Goal: Task Accomplishment & Management: Contribute content

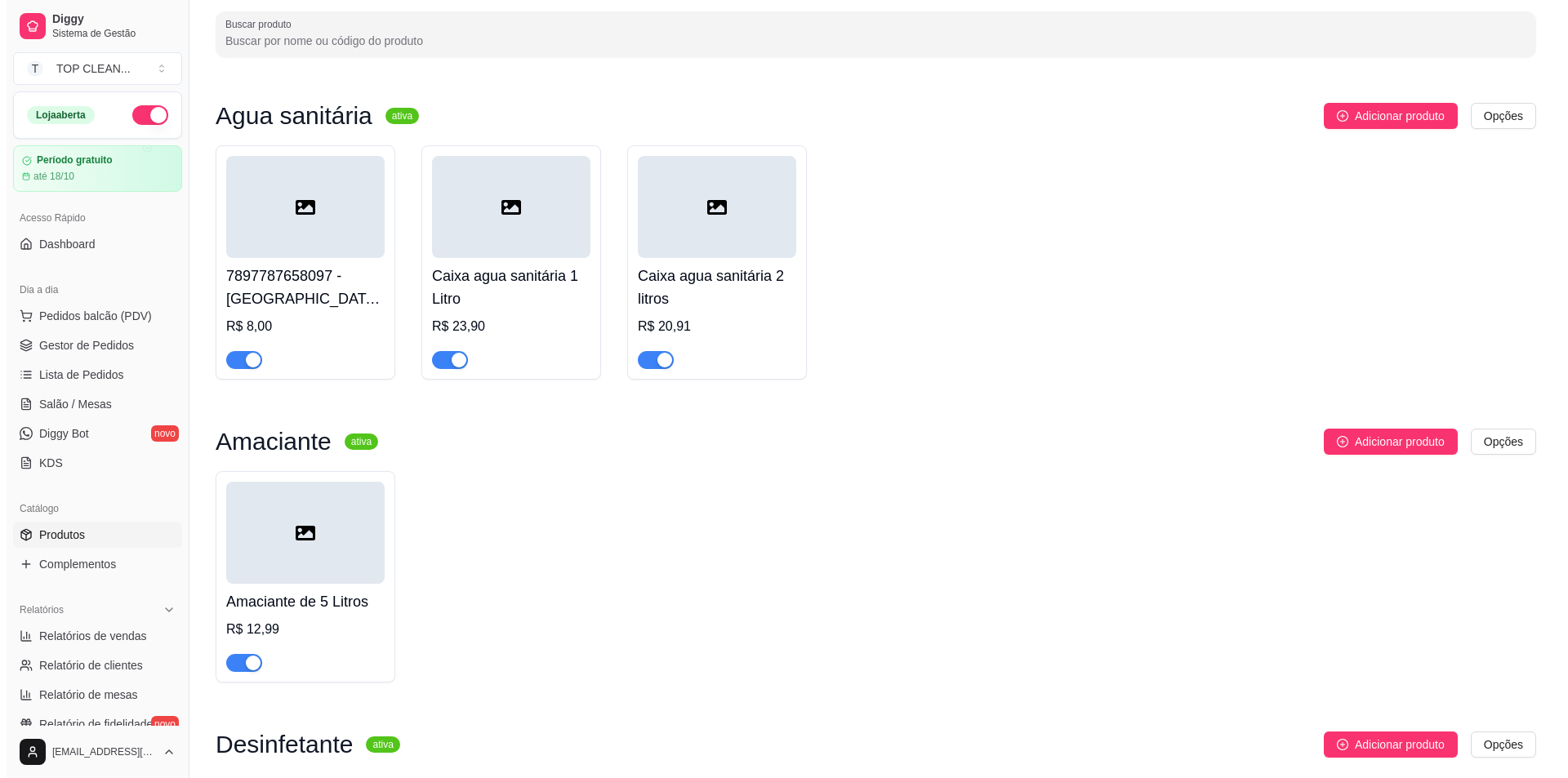
scroll to position [245, 0]
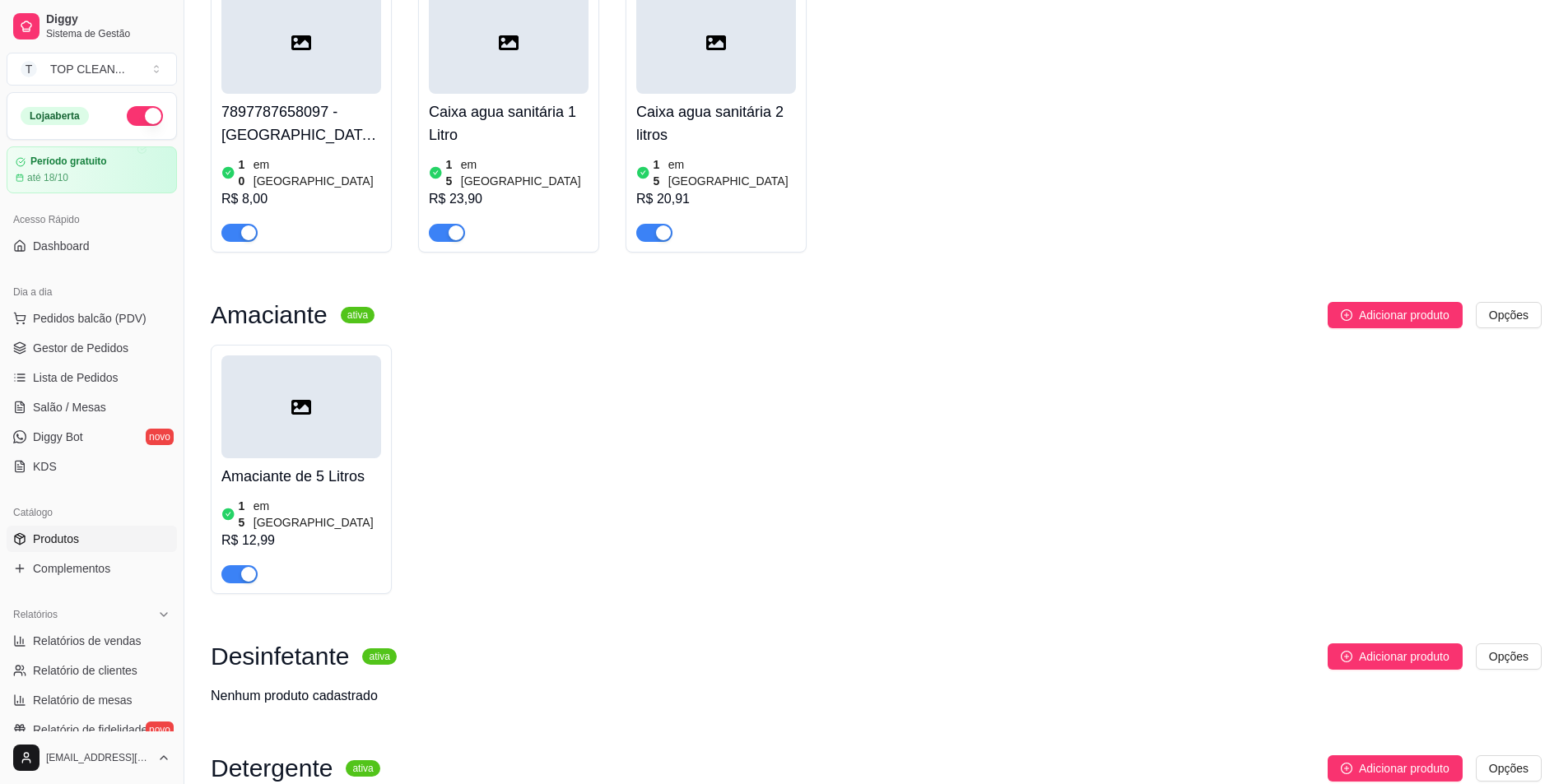
click at [303, 465] on h4 "Amaciante de 5 Litros" at bounding box center [302, 476] width 160 height 23
click at [1377, 306] on span "Adicionar produto" at bounding box center [1404, 315] width 91 height 18
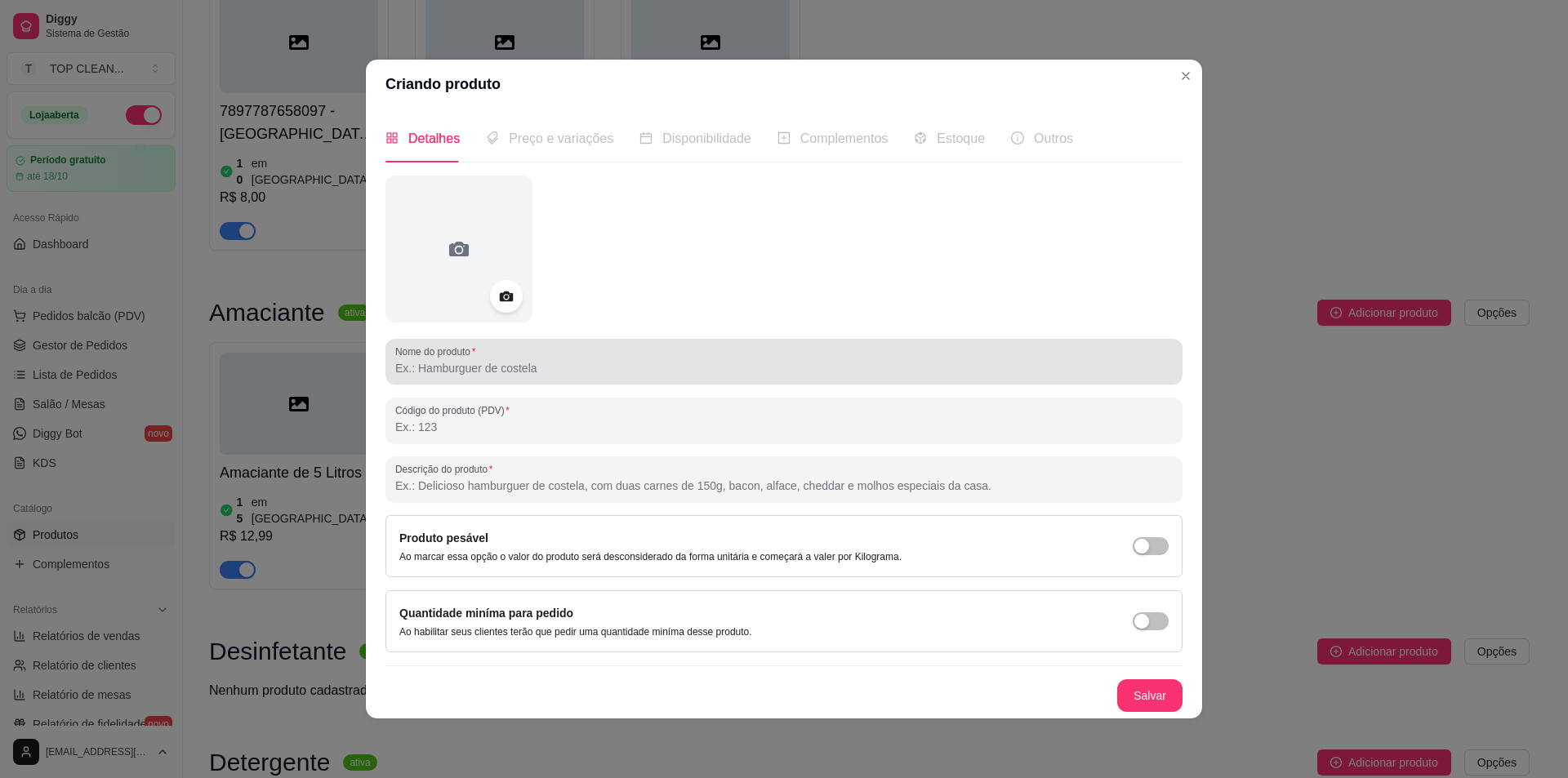
click at [495, 367] on input "Nome do produto" at bounding box center [784, 369] width 777 height 16
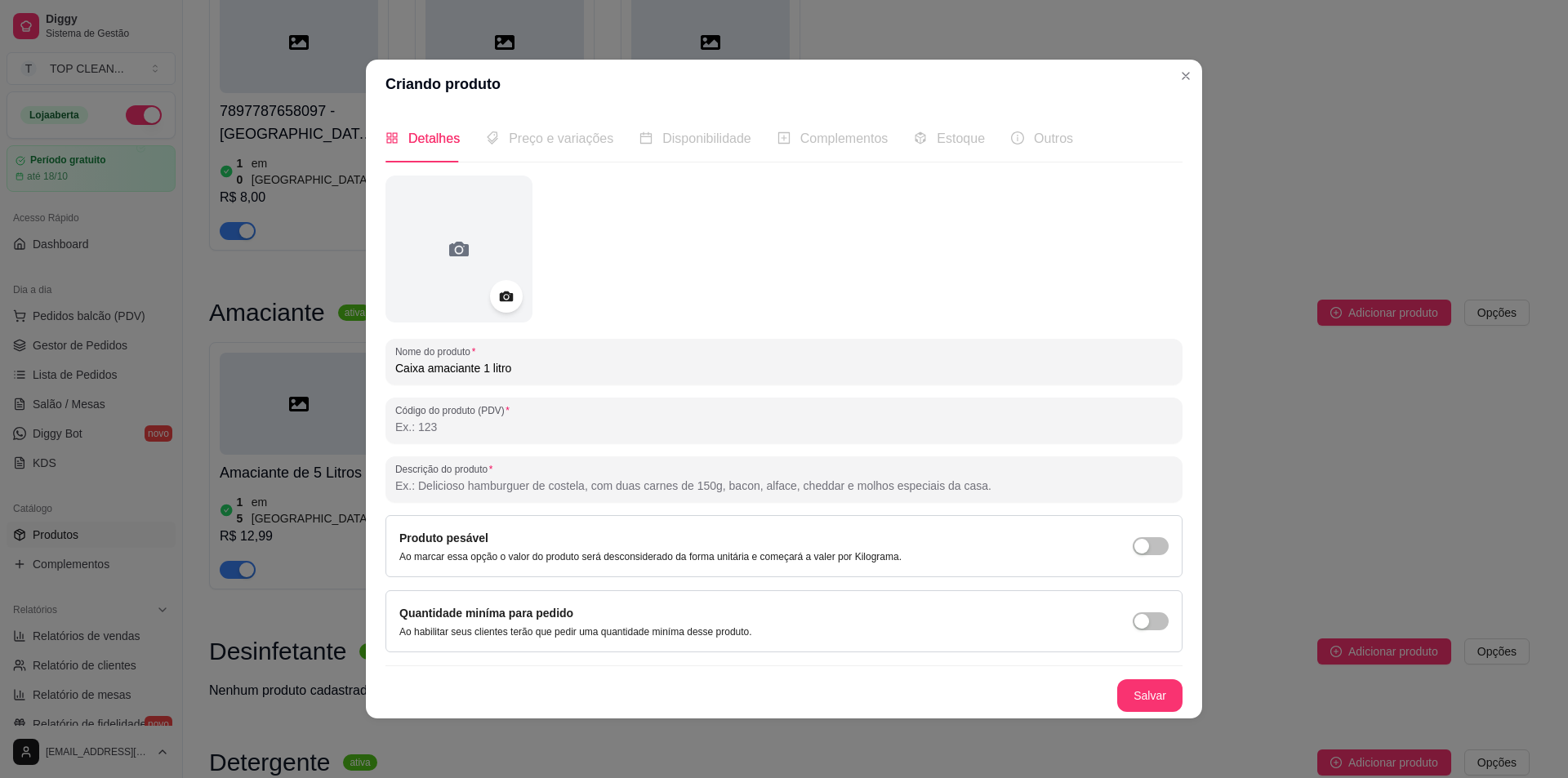
type input "Caixa amaciante 1 litro"
drag, startPoint x: 481, startPoint y: 81, endPoint x: 741, endPoint y: 85, distance: 260.0
click at [487, 124] on section "Criando produto Detalhes Preço e variações Disponibilidade Complementos Estoque…" at bounding box center [784, 389] width 837 height 658
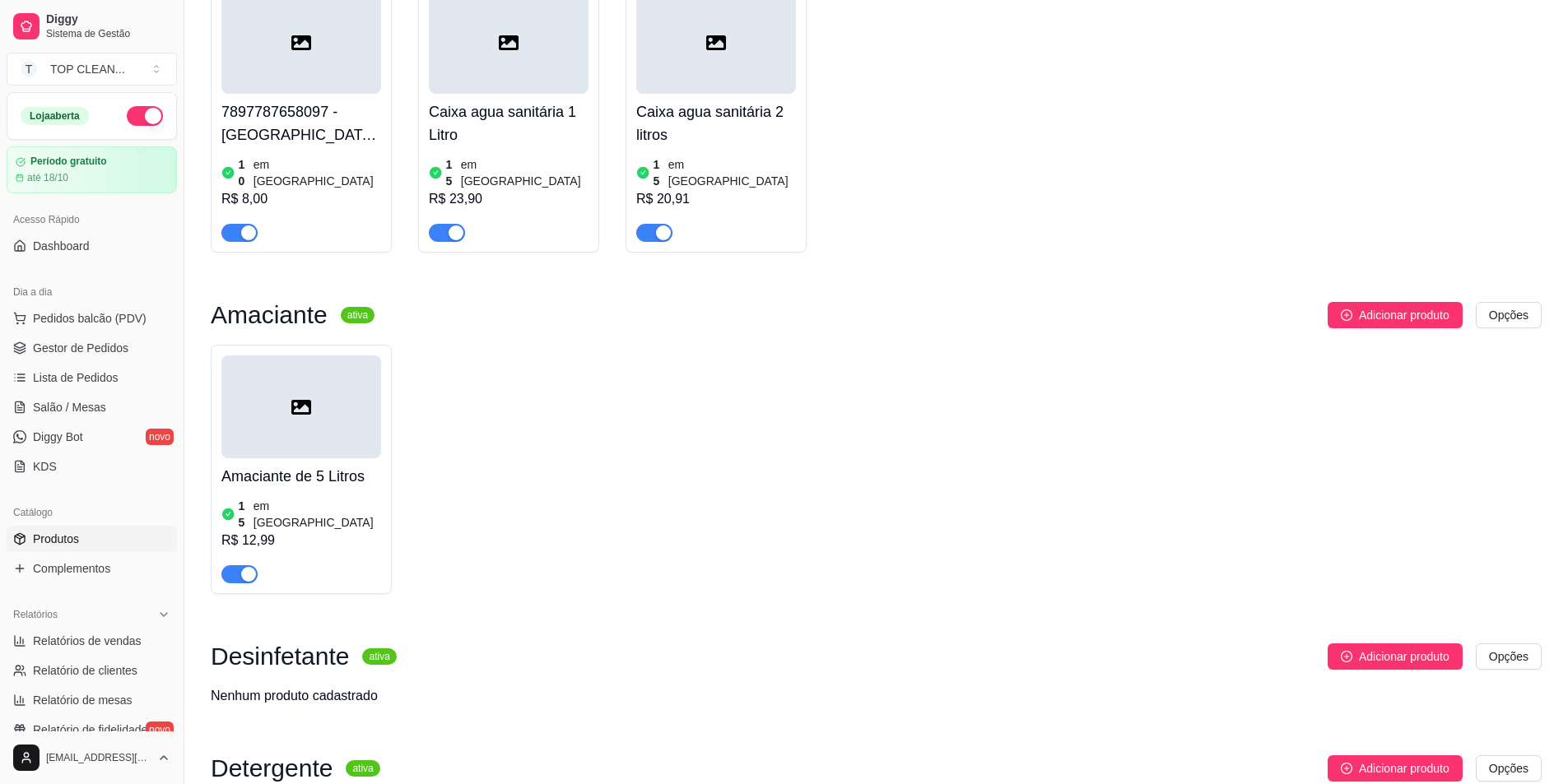
click at [689, 42] on div at bounding box center [716, 42] width 160 height 103
click at [269, 434] on div at bounding box center [302, 406] width 160 height 103
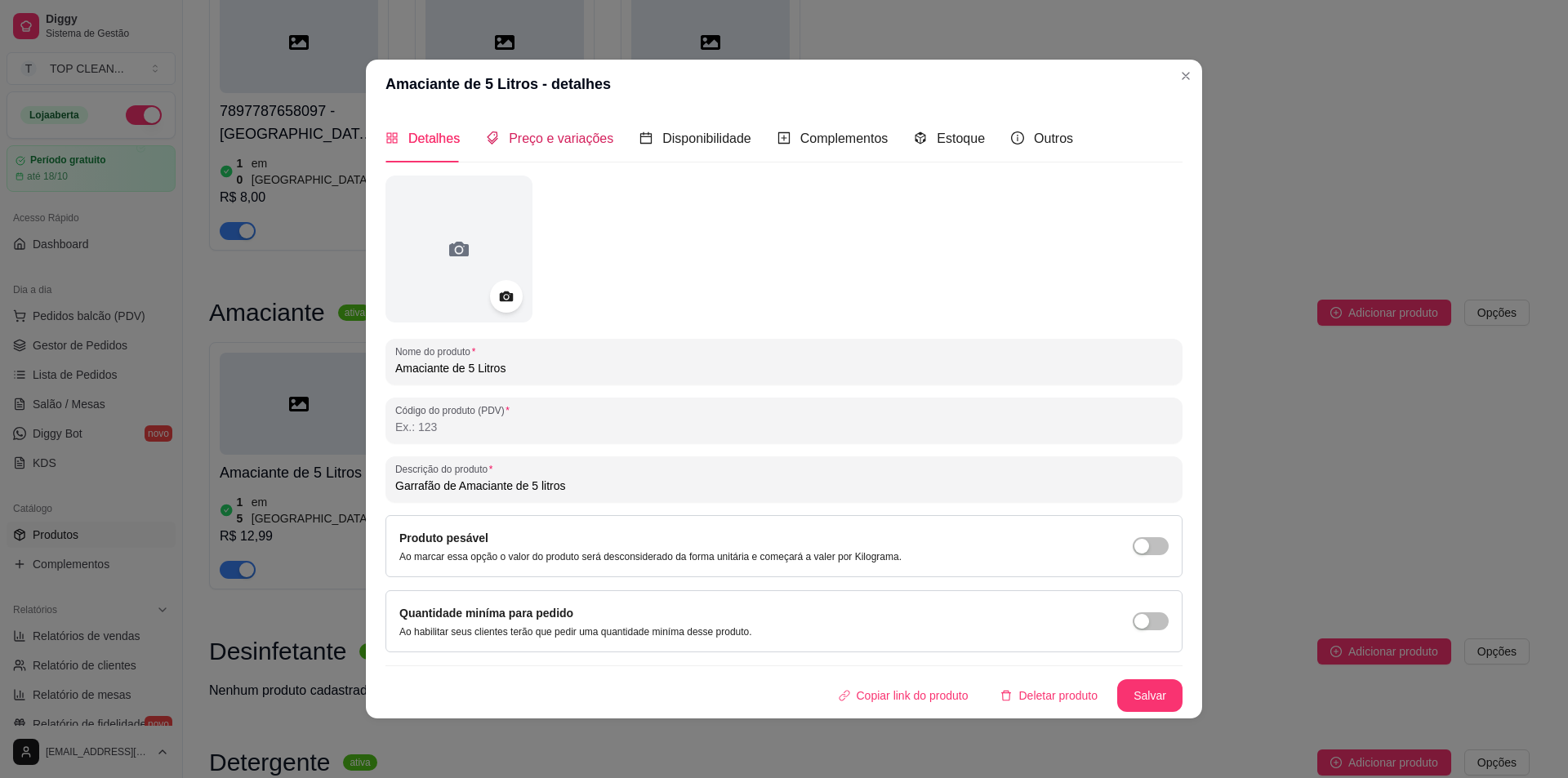
click at [528, 129] on div "Preço e variações" at bounding box center [549, 138] width 127 height 21
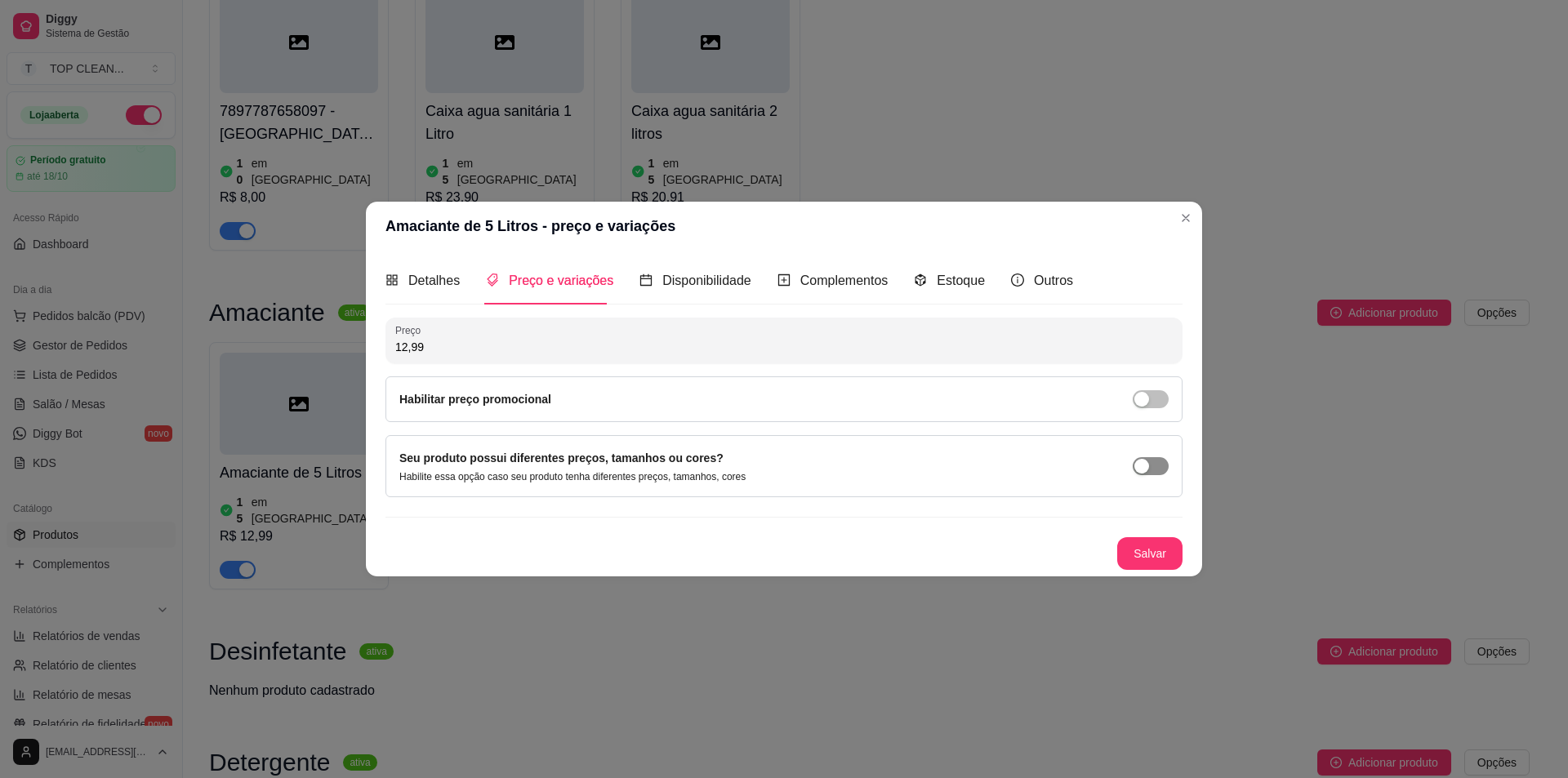
click at [1145, 463] on div "button" at bounding box center [1142, 466] width 14 height 14
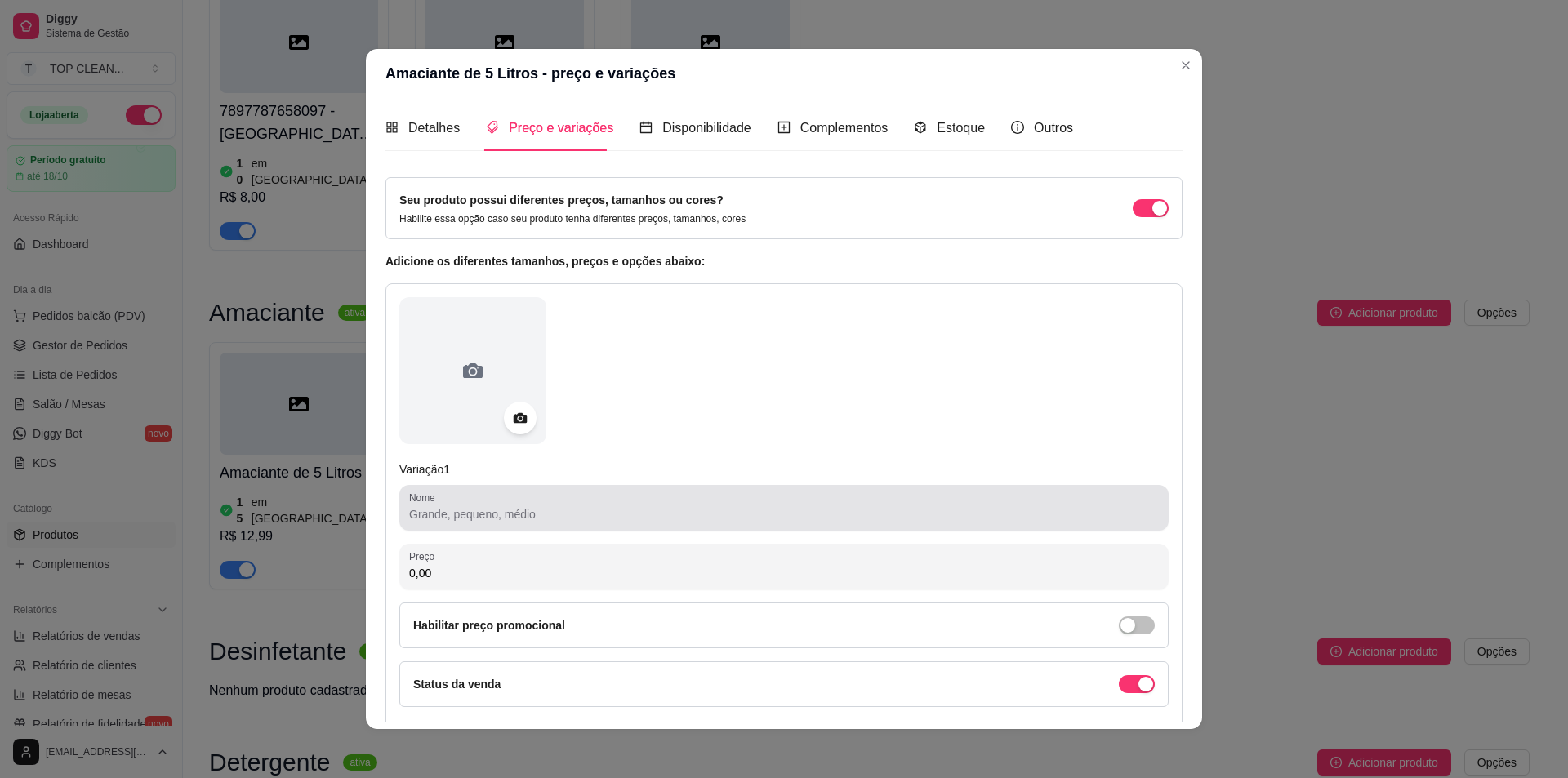
click at [484, 514] on input "Nome" at bounding box center [784, 515] width 750 height 16
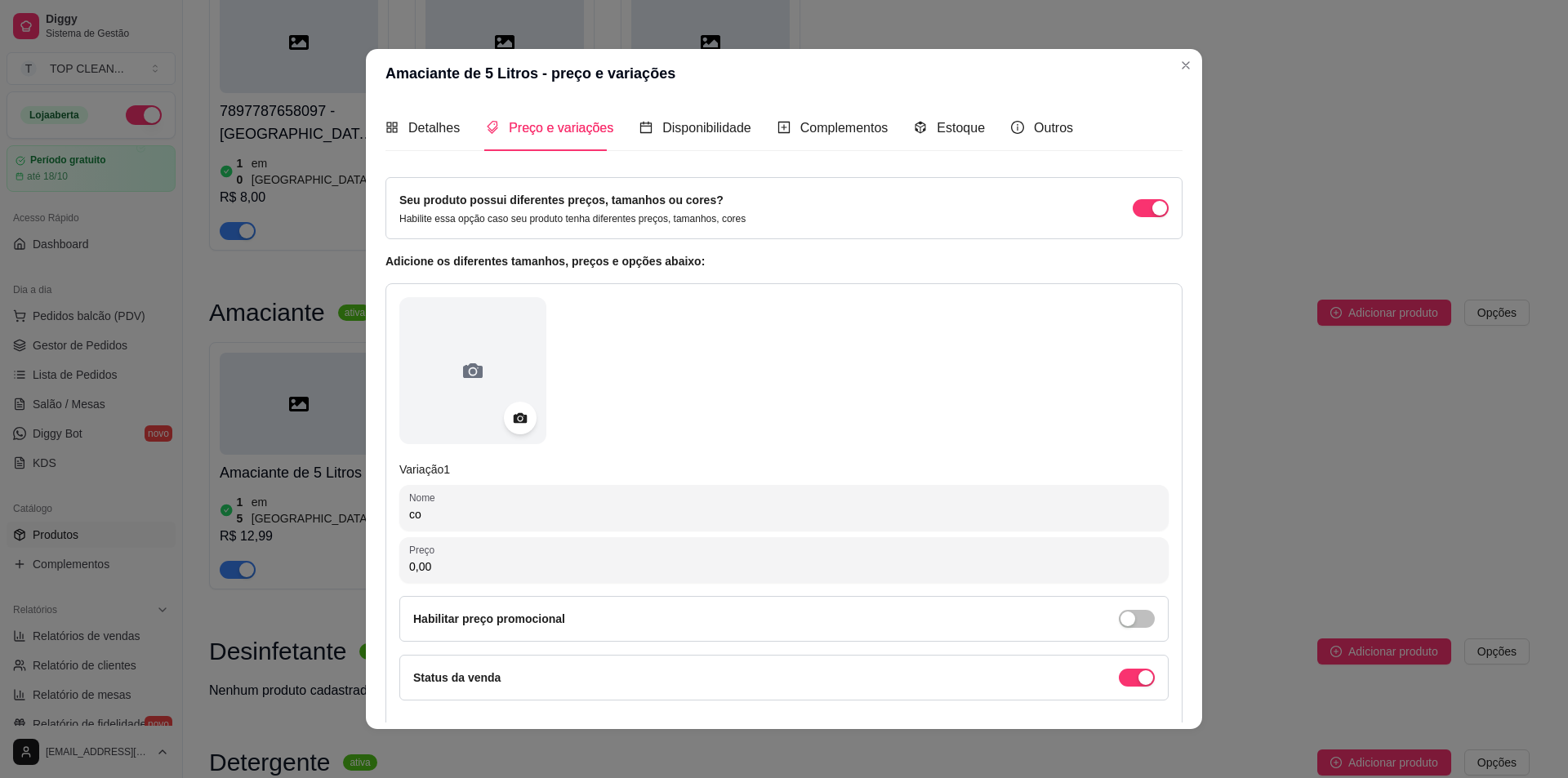
type input "c"
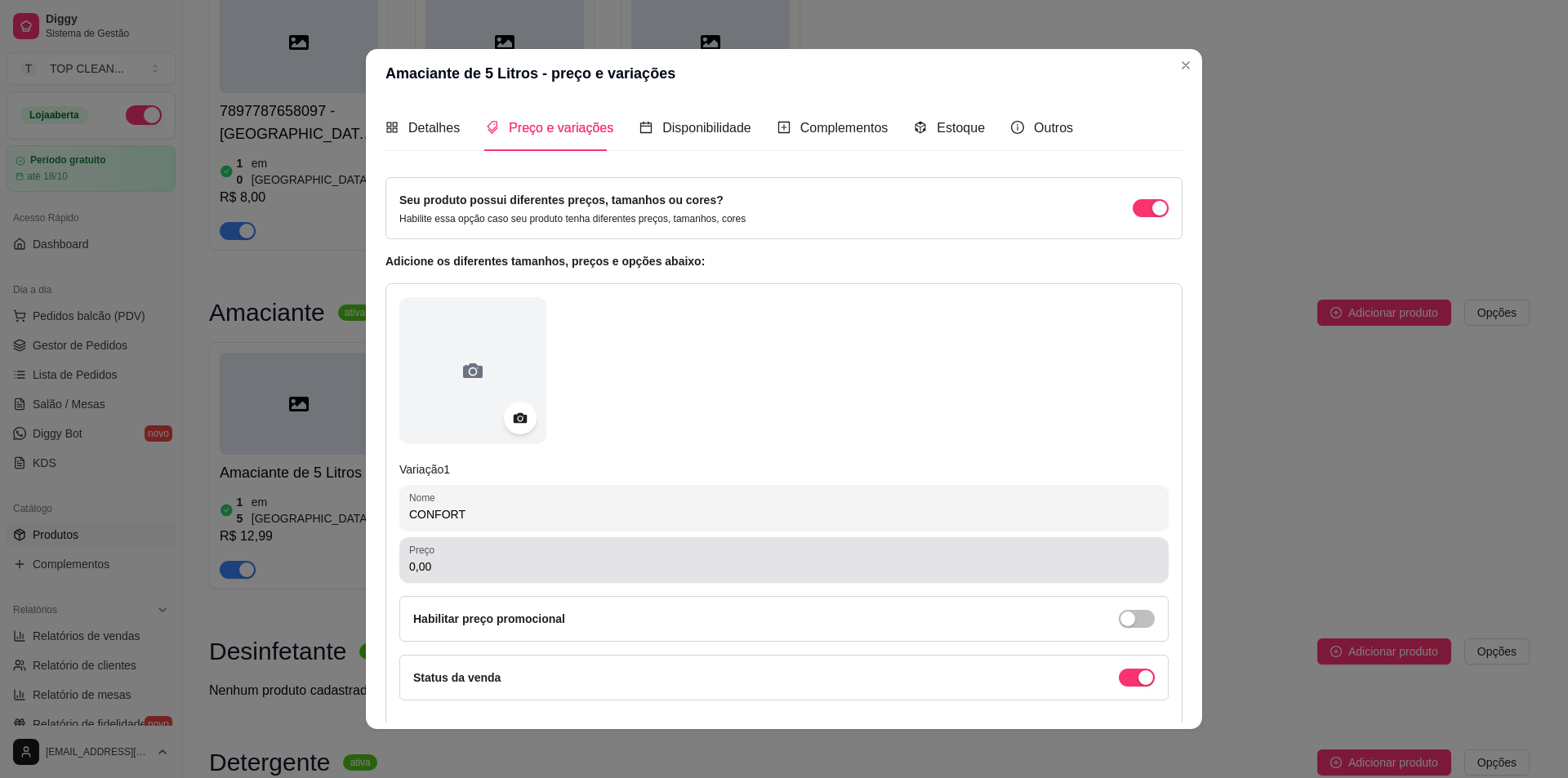
type input "CONFORT"
click at [446, 568] on input "0,00" at bounding box center [784, 567] width 750 height 16
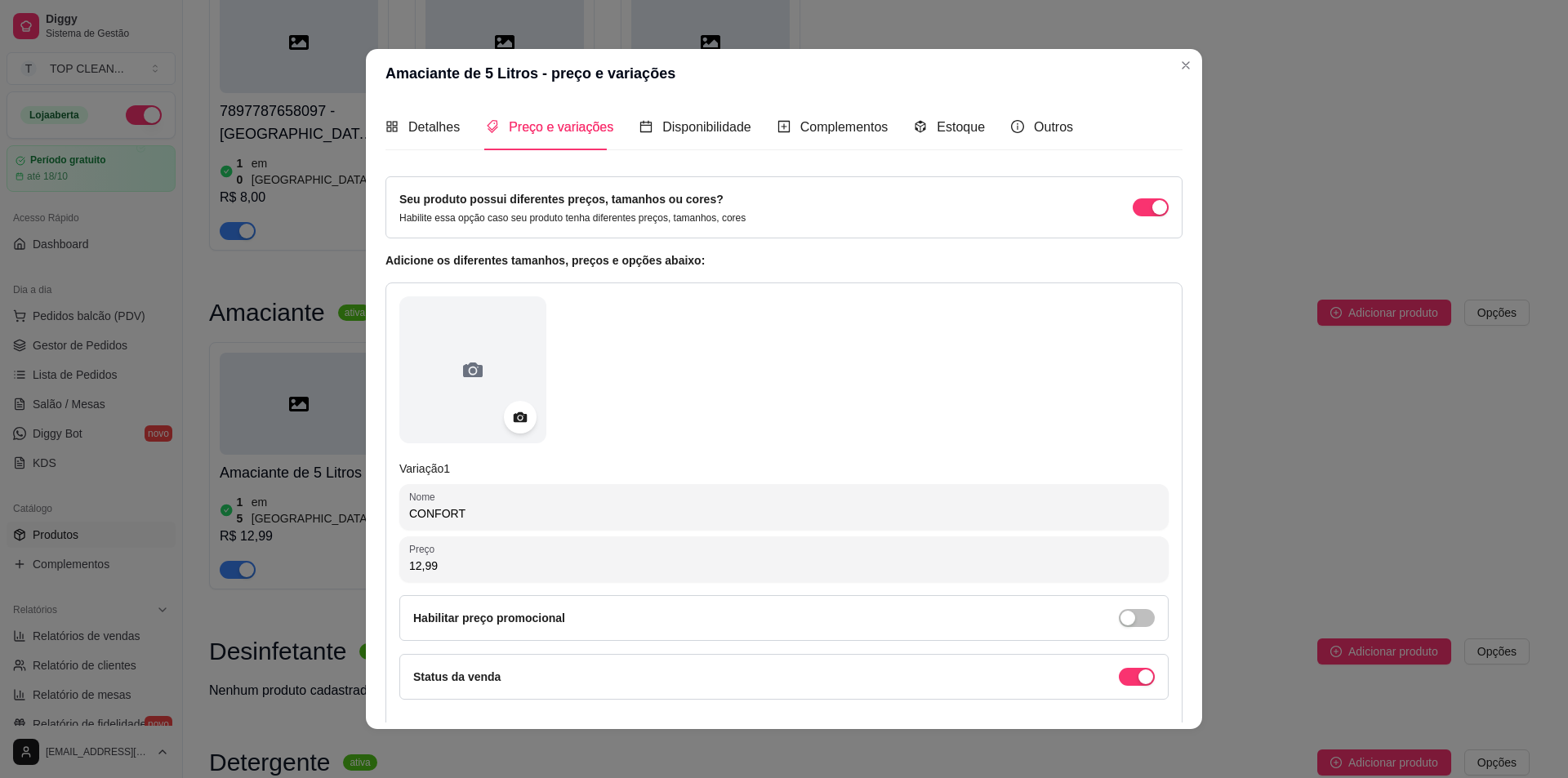
scroll to position [0, 0]
type input "12,99"
click at [488, 261] on article "Adicione os diferentes tamanhos, preços e opções abaixo:" at bounding box center [784, 261] width 797 height 18
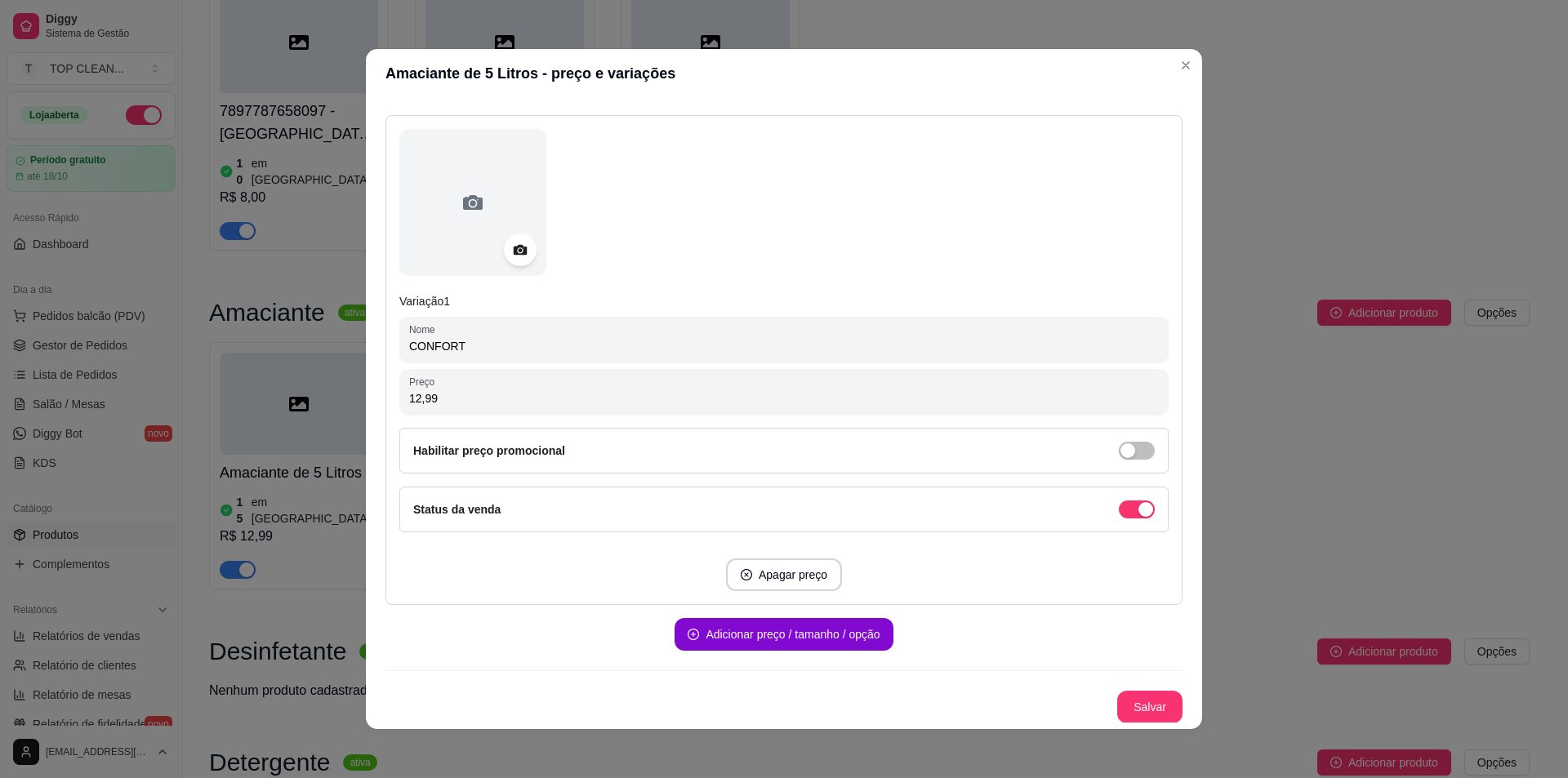
scroll to position [169, 0]
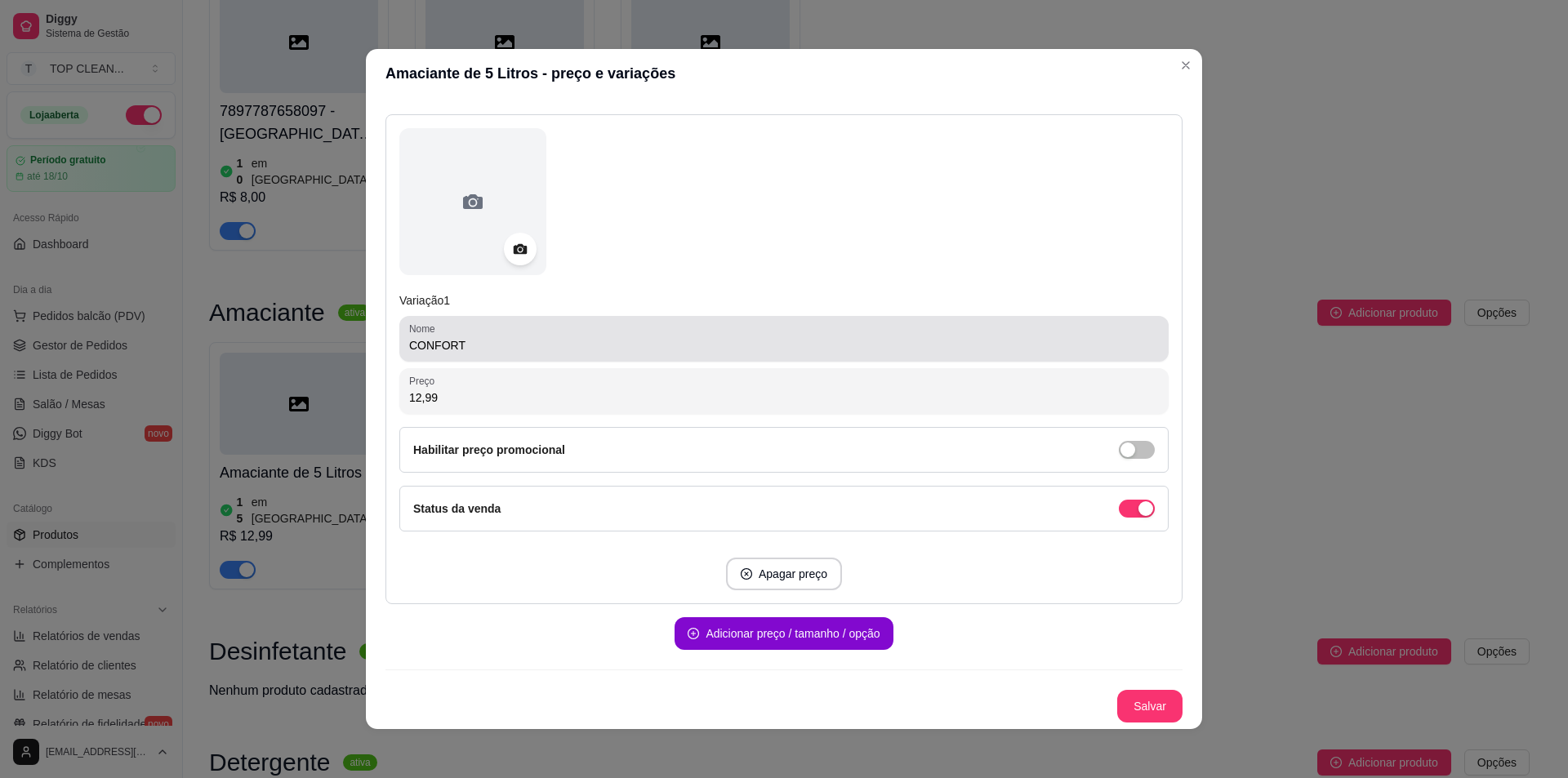
click at [468, 352] on input "CONFORT" at bounding box center [784, 345] width 750 height 16
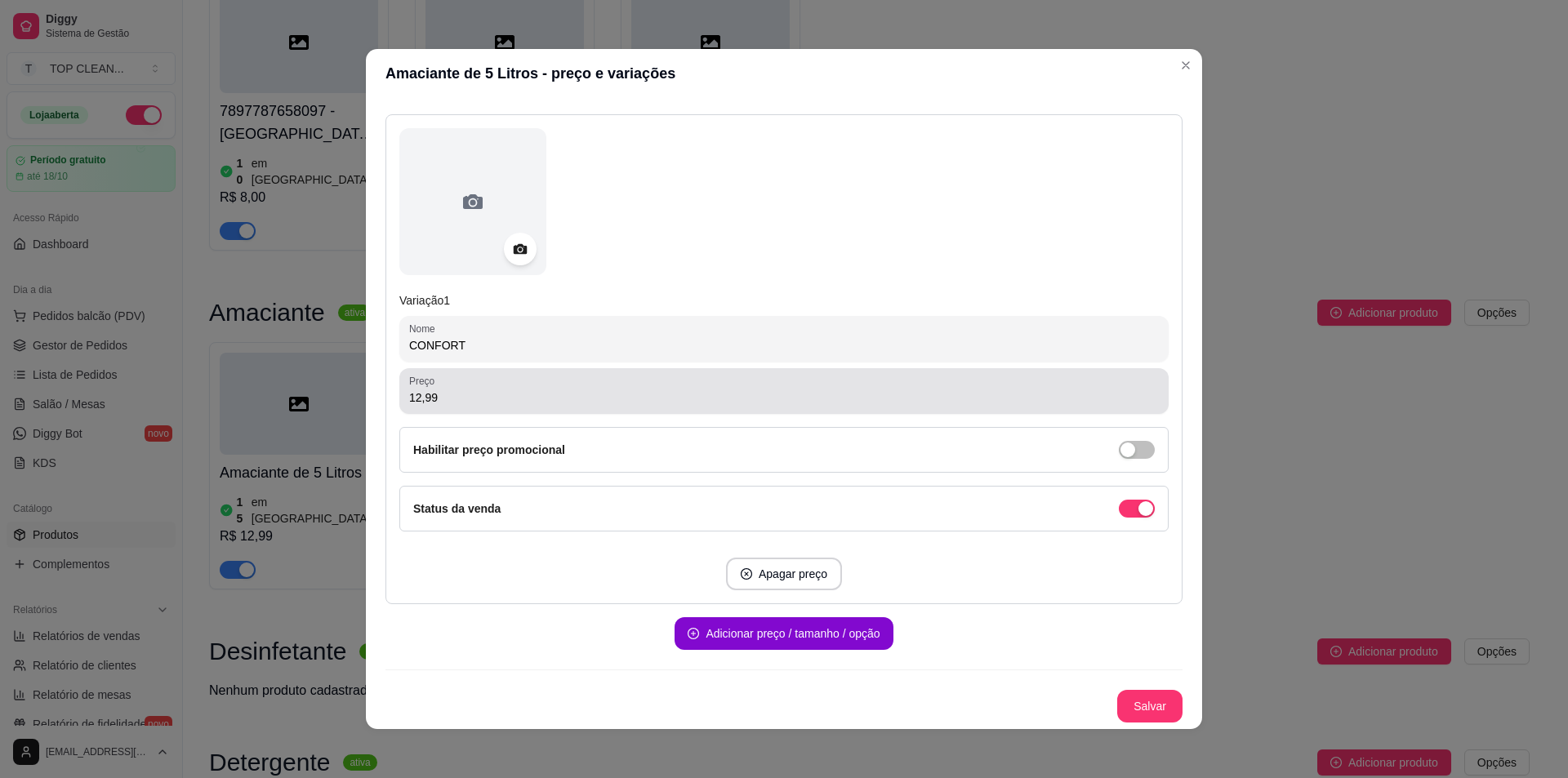
click at [491, 387] on div "12,99" at bounding box center [784, 391] width 750 height 32
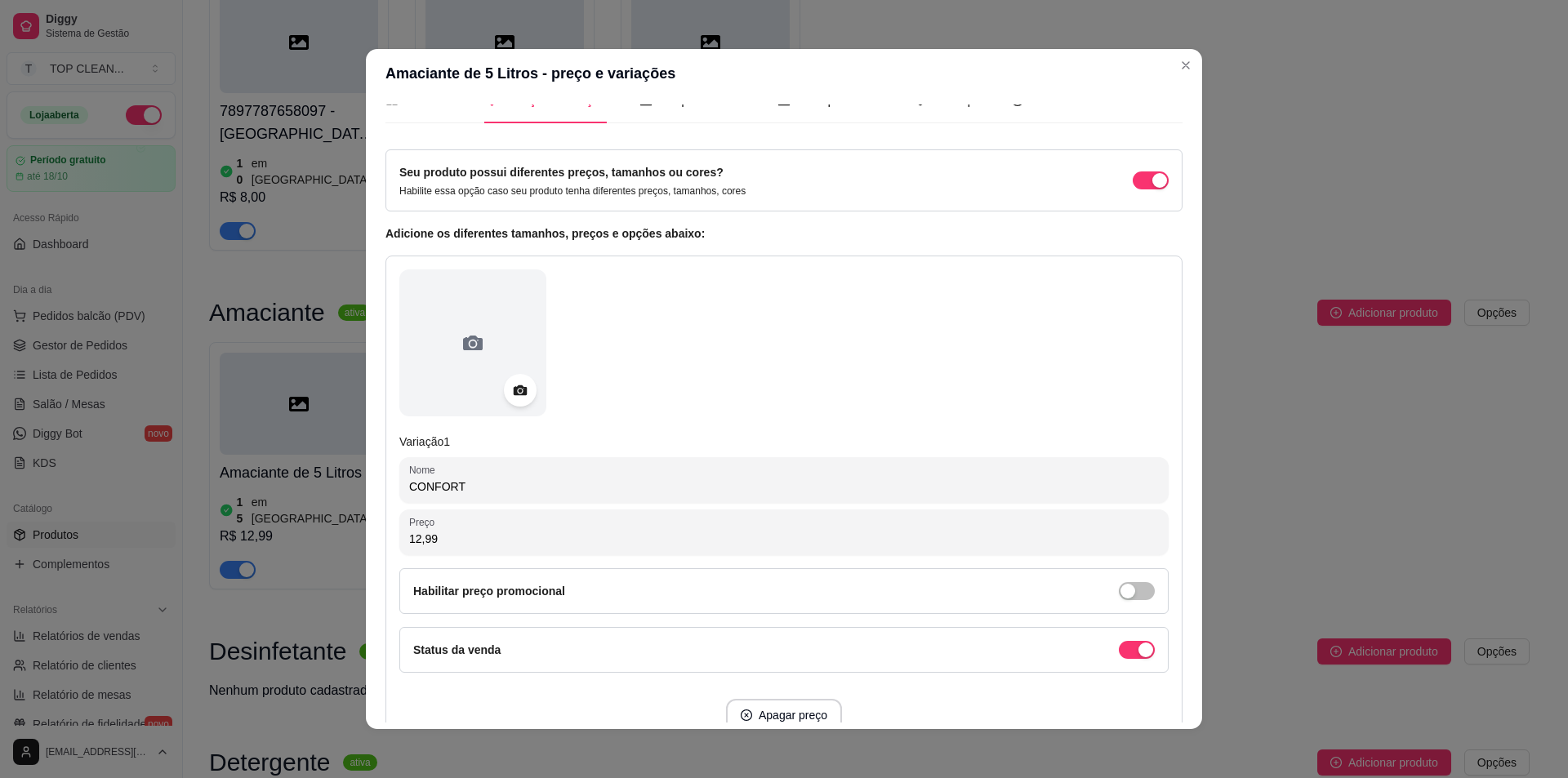
scroll to position [0, 0]
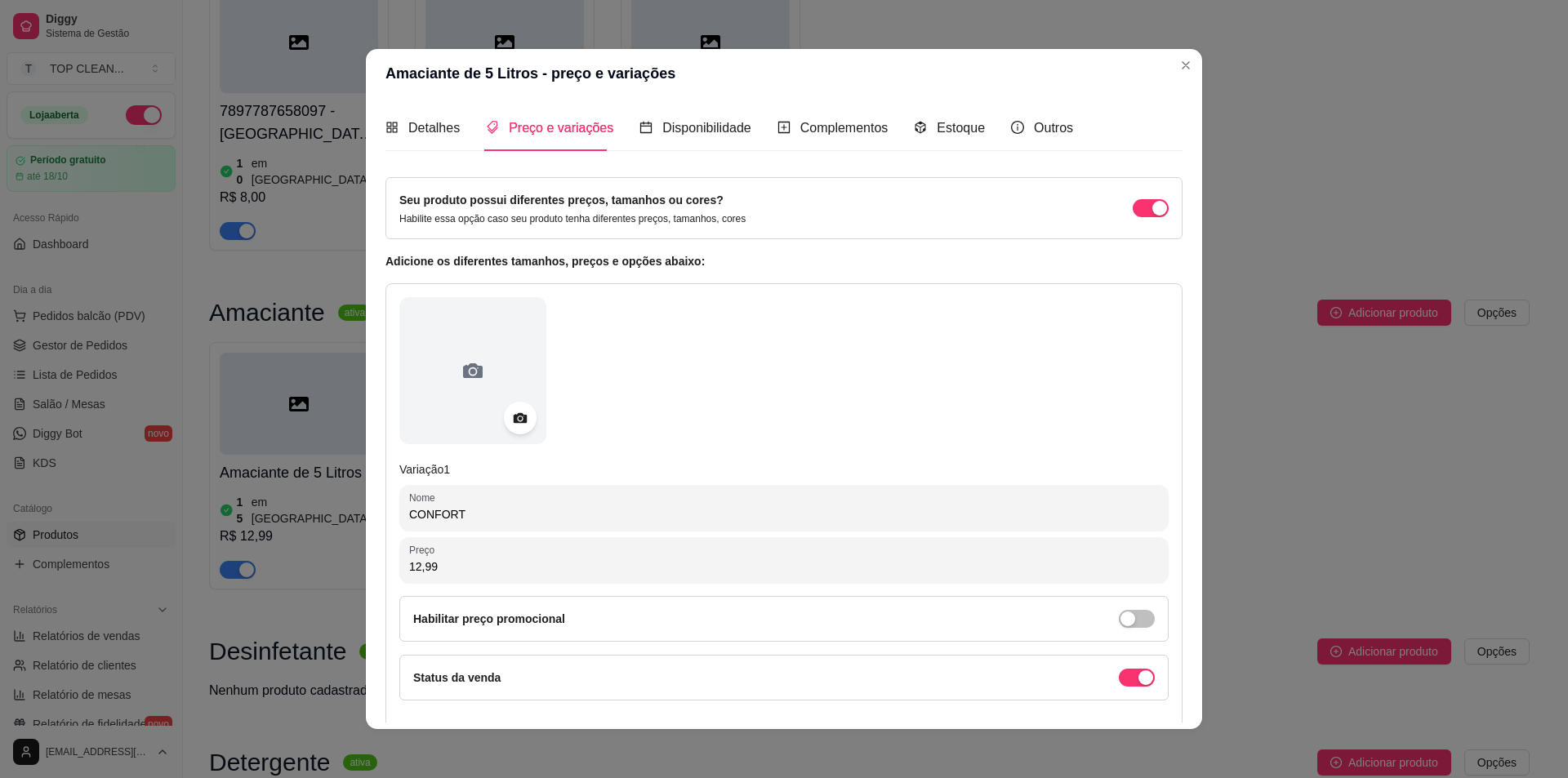
click at [510, 258] on article "Adicione os diferentes tamanhos, preços e opções abaixo:" at bounding box center [784, 261] width 797 height 18
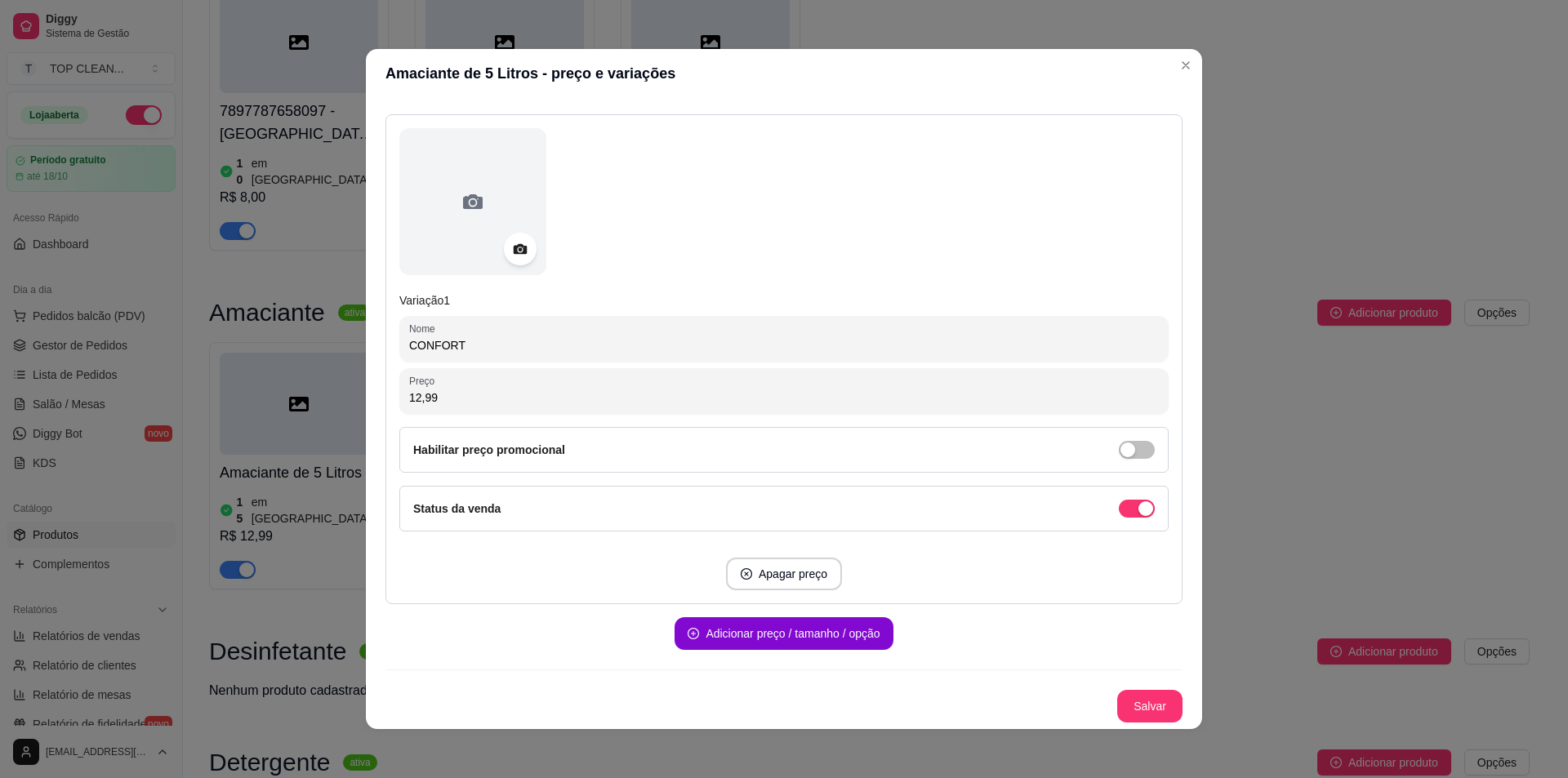
scroll to position [4, 0]
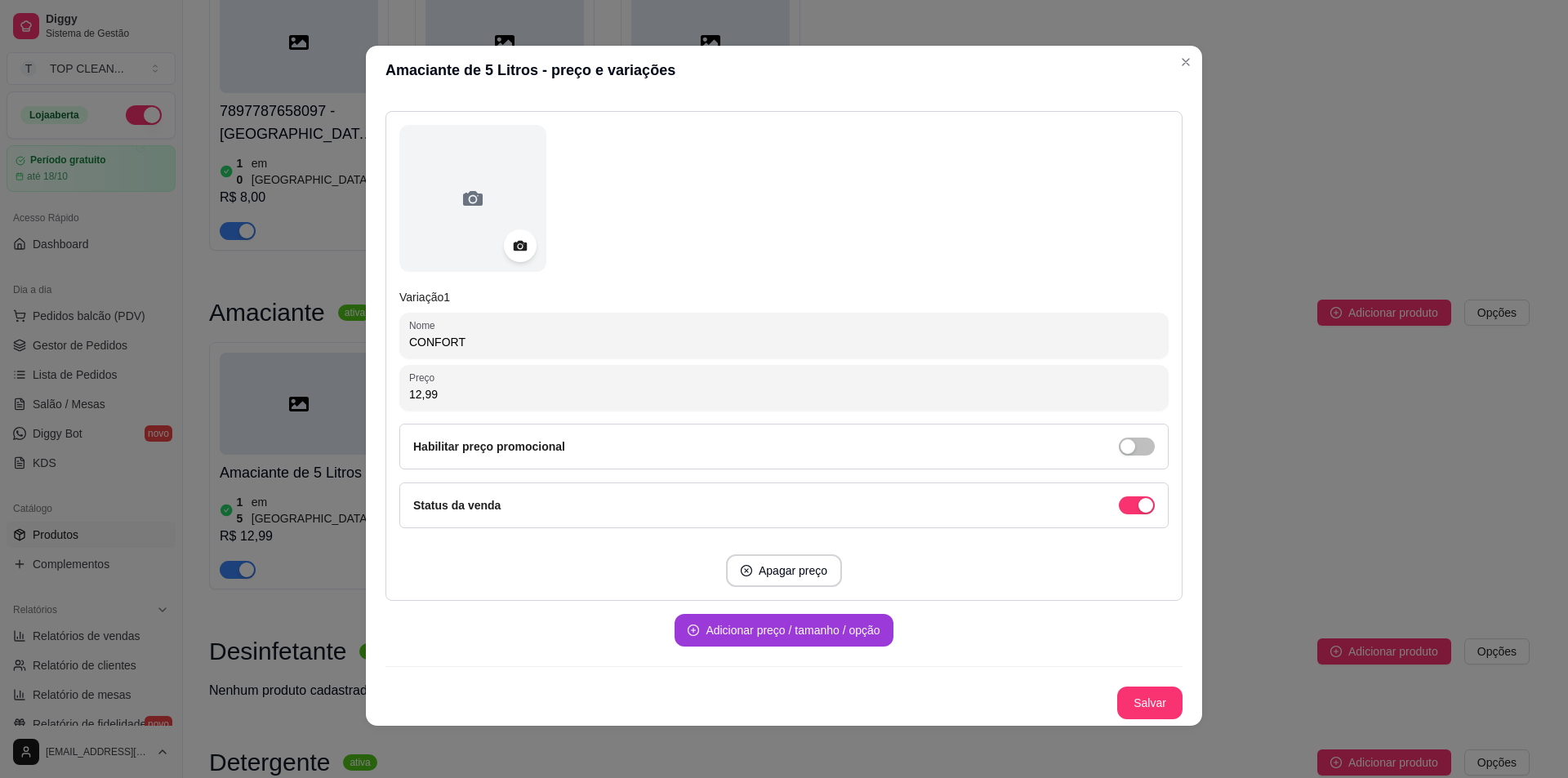
click at [765, 632] on button "Adicionar preço / tamanho / opção" at bounding box center [784, 630] width 218 height 32
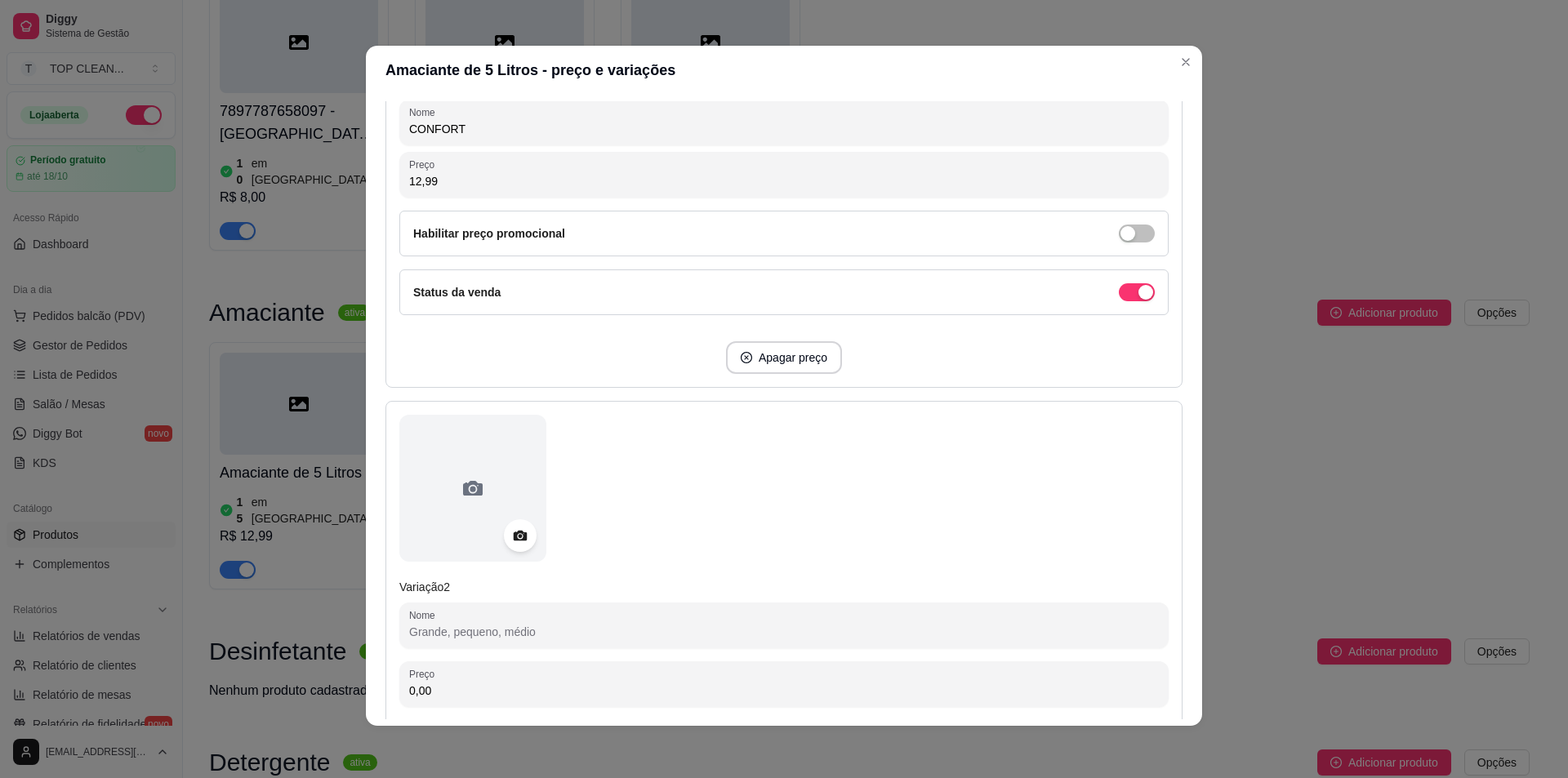
scroll to position [578, 0]
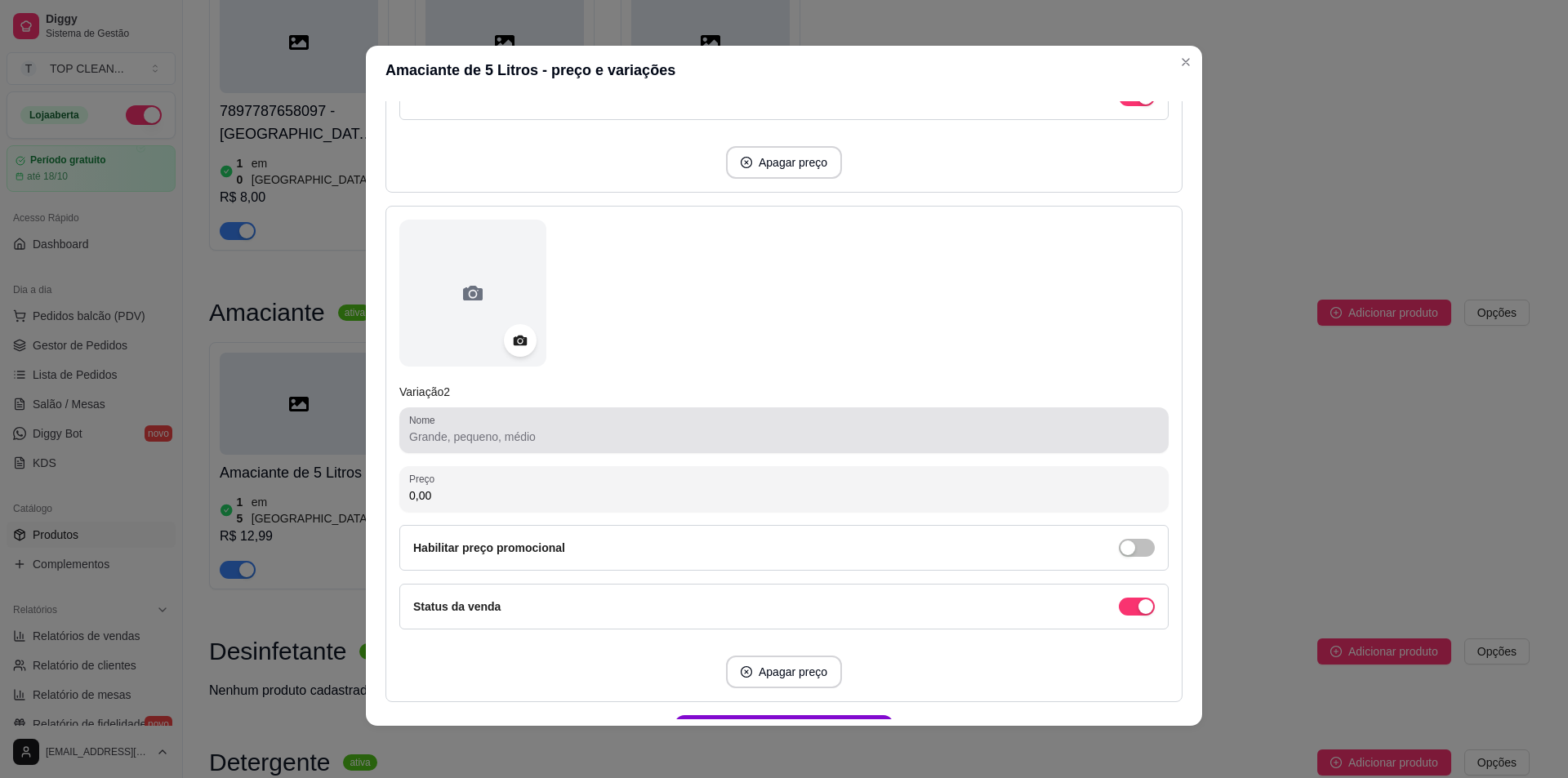
click at [445, 443] on input "Nome" at bounding box center [784, 437] width 750 height 16
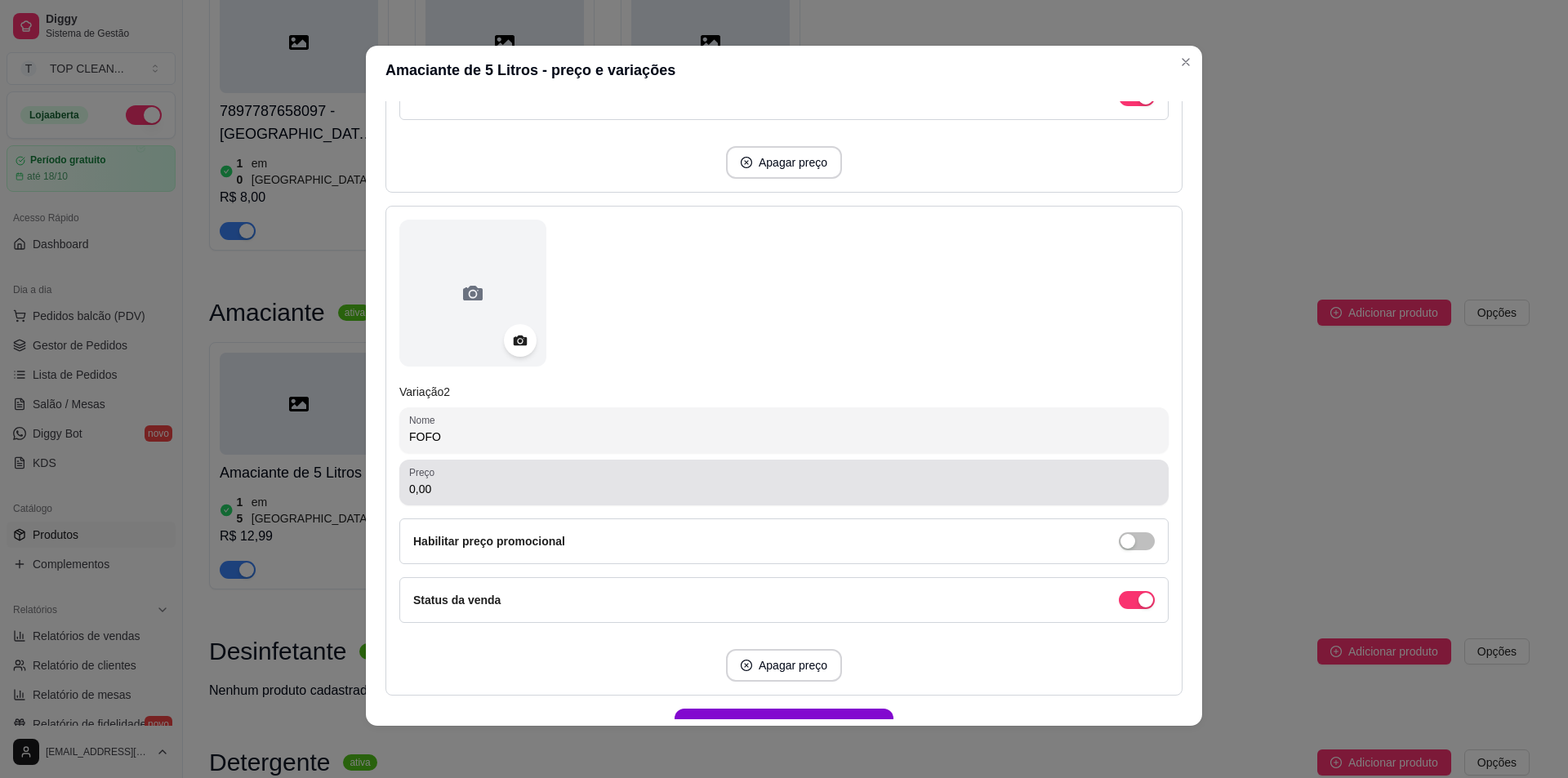
type input "FOFO"
click at [440, 494] on input "0,00" at bounding box center [784, 490] width 750 height 16
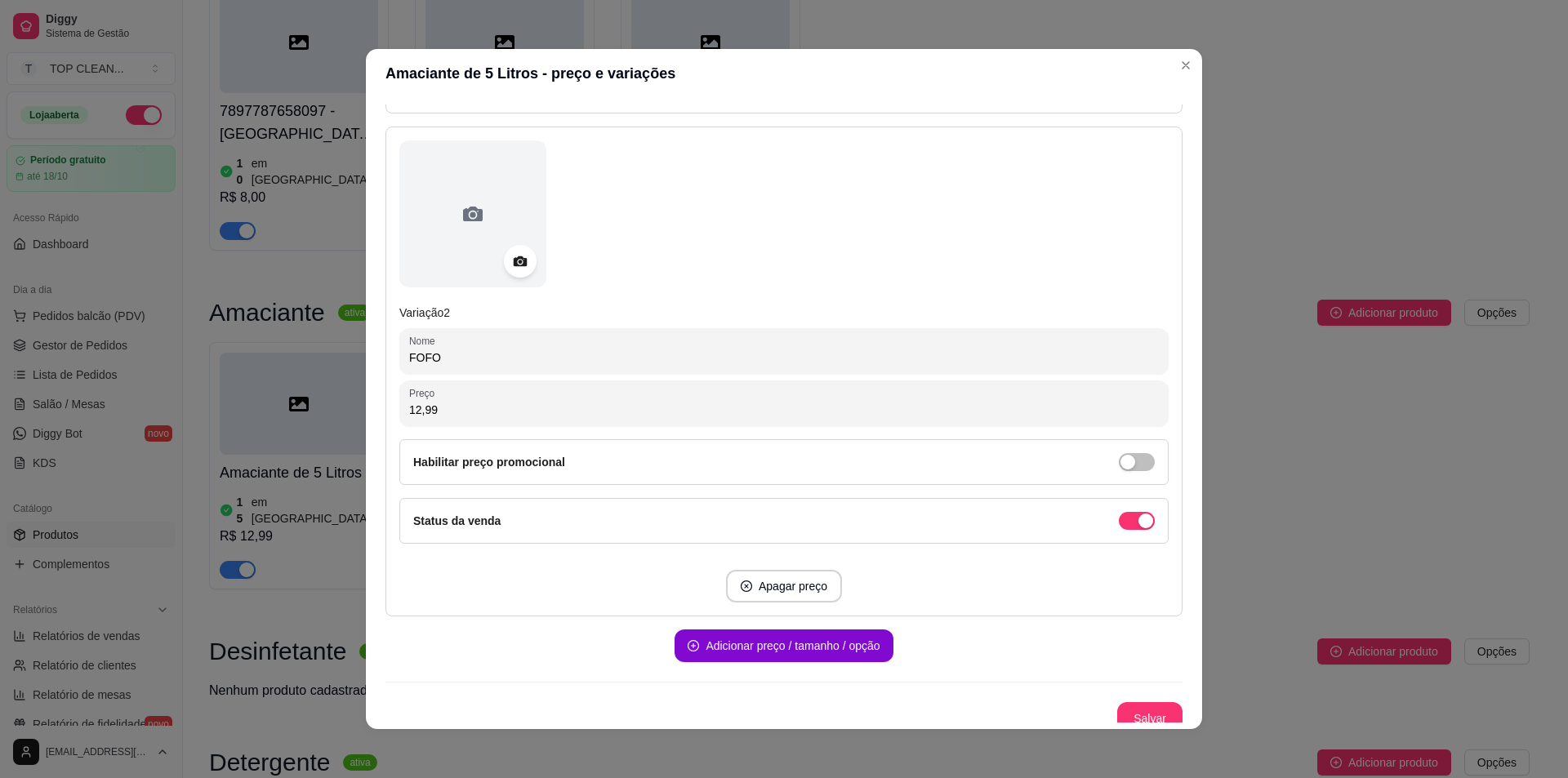
scroll to position [673, 0]
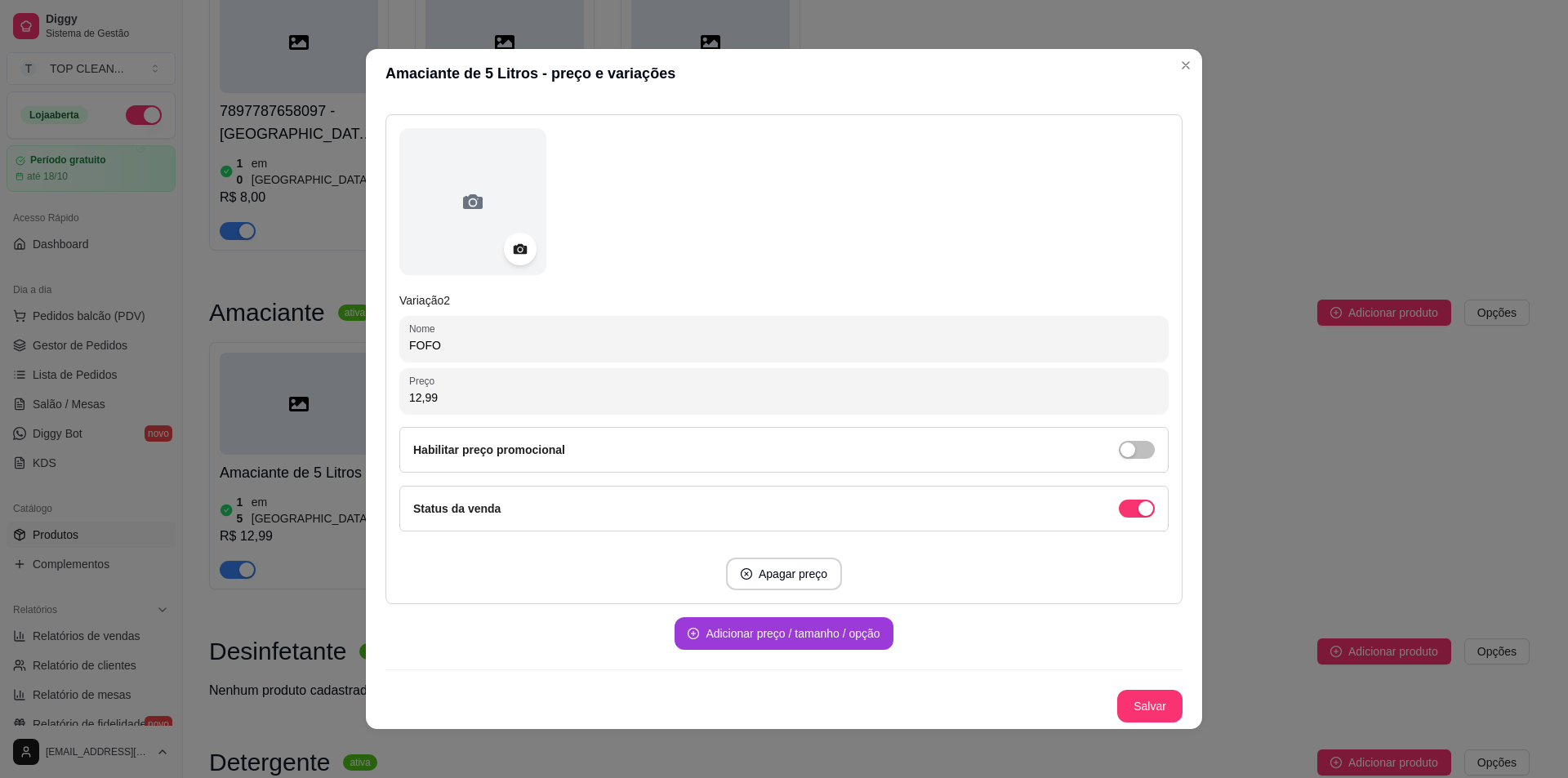
type input "12,99"
click at [755, 635] on button "Adicionar preço / tamanho / opção" at bounding box center [784, 634] width 212 height 32
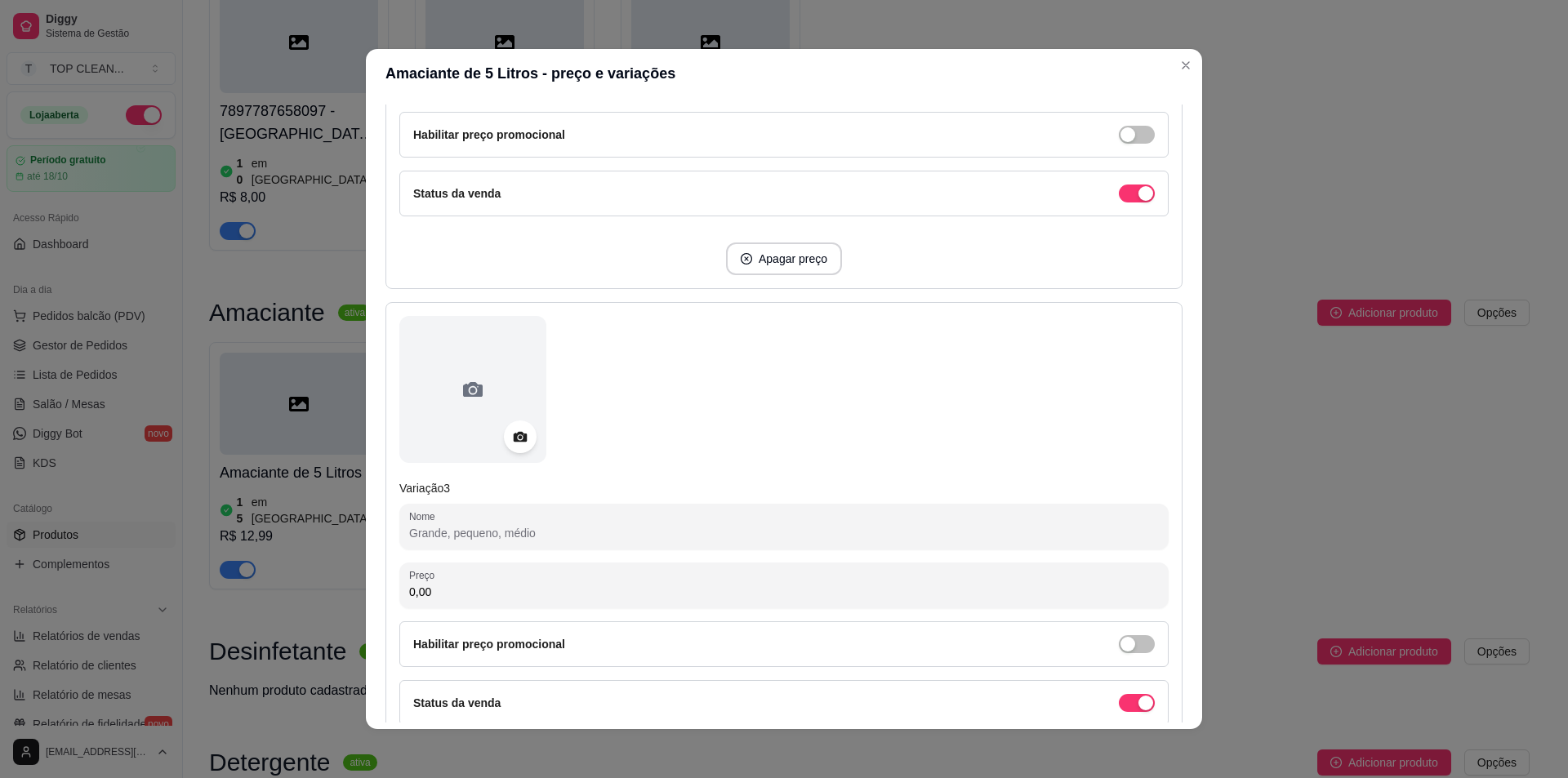
scroll to position [1162, 0]
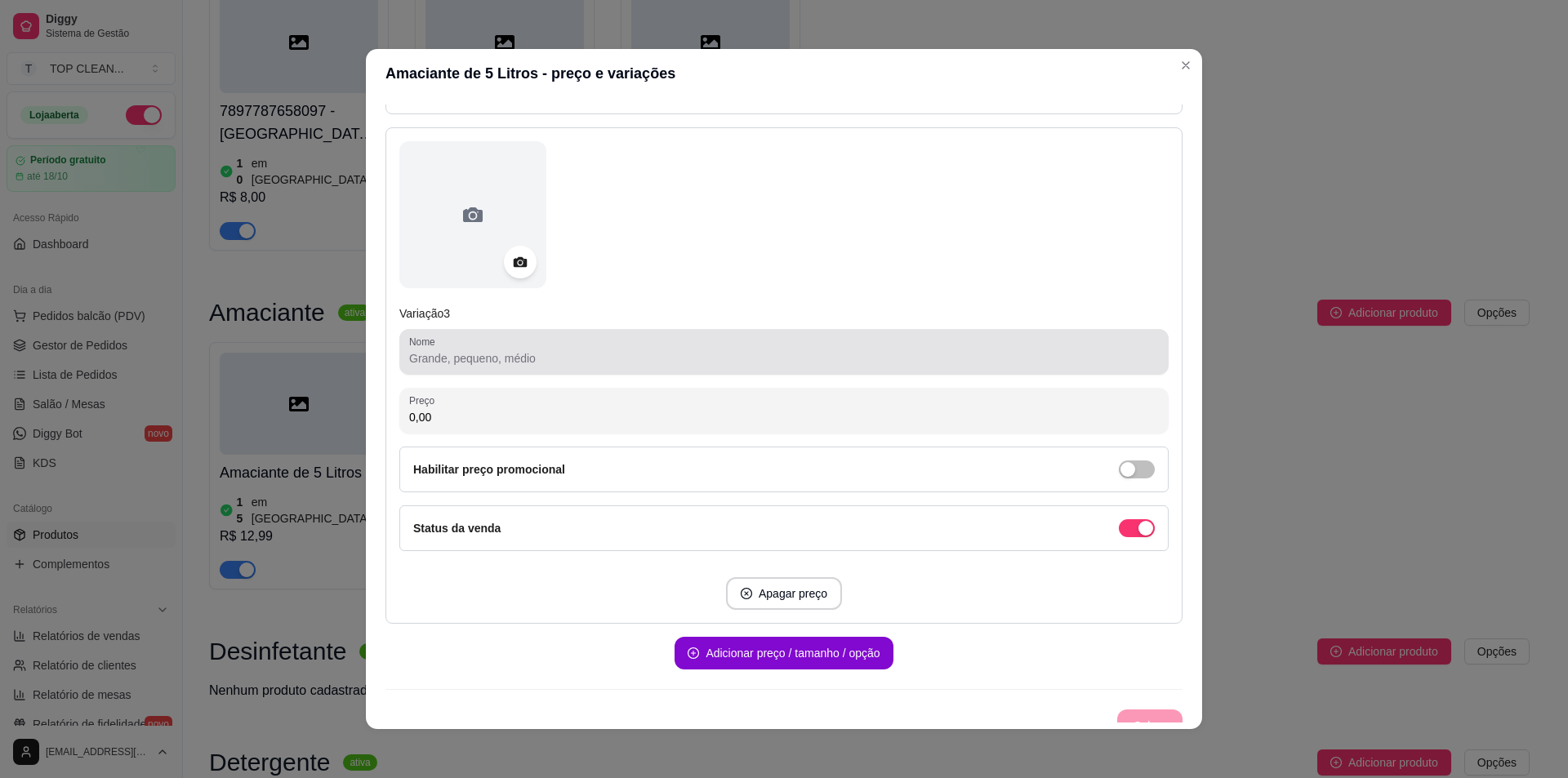
click at [430, 360] on input "Nome" at bounding box center [784, 359] width 750 height 16
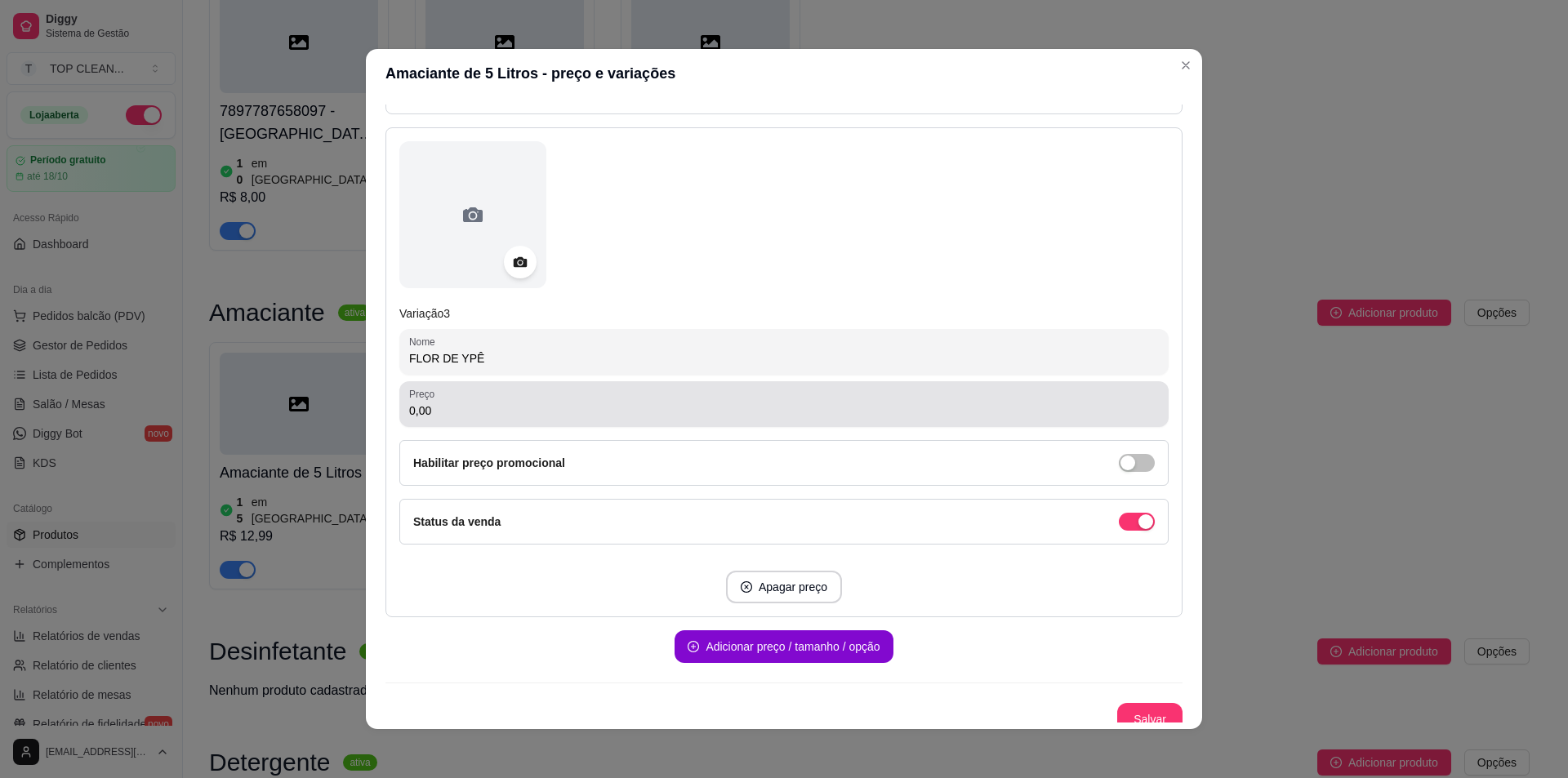
type input "FLOR DE YPÊ"
click at [454, 411] on input "0,00" at bounding box center [784, 411] width 750 height 16
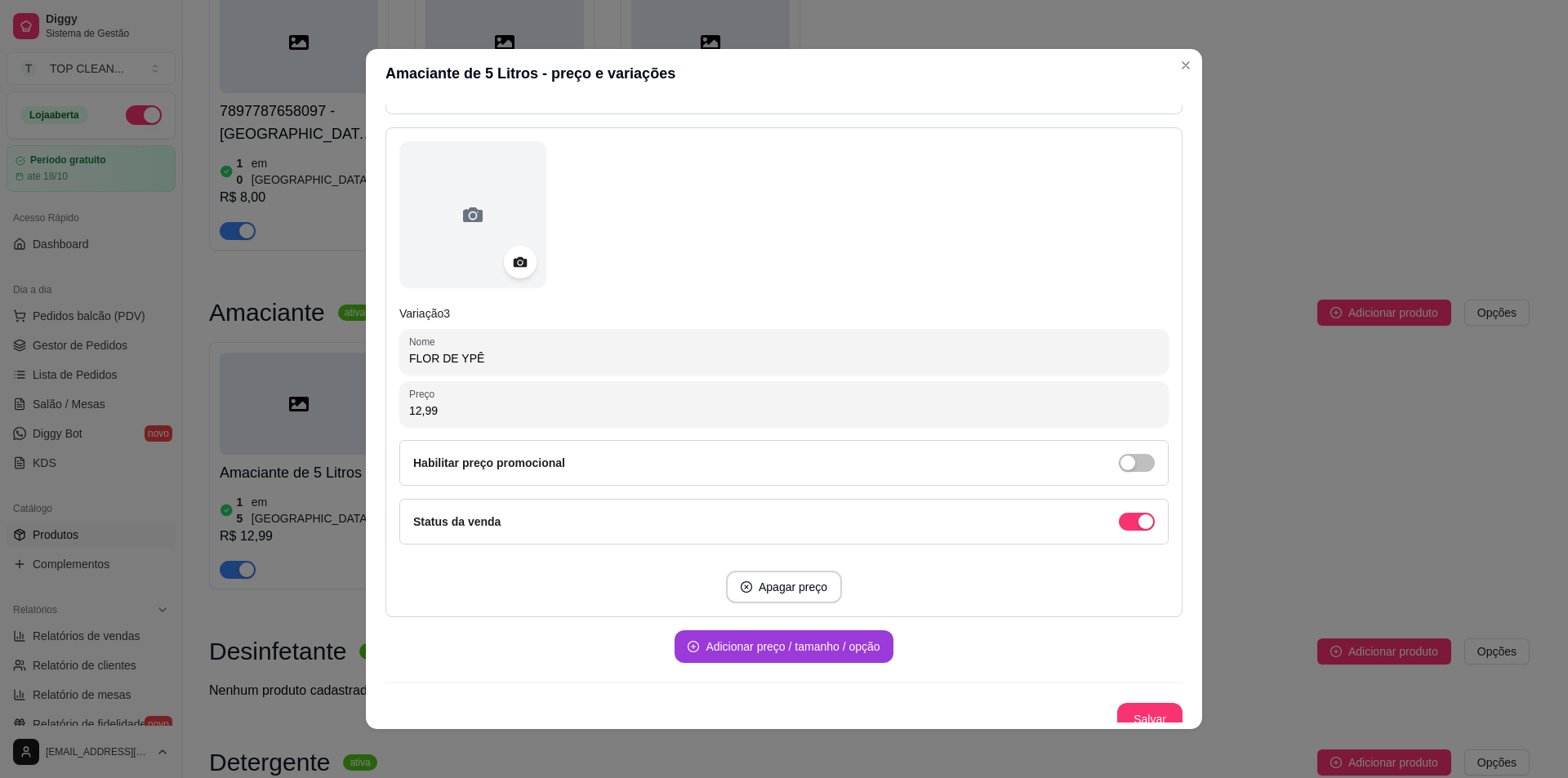
type input "12,99"
click at [717, 656] on button "Adicionar preço / tamanho / opção" at bounding box center [784, 646] width 218 height 32
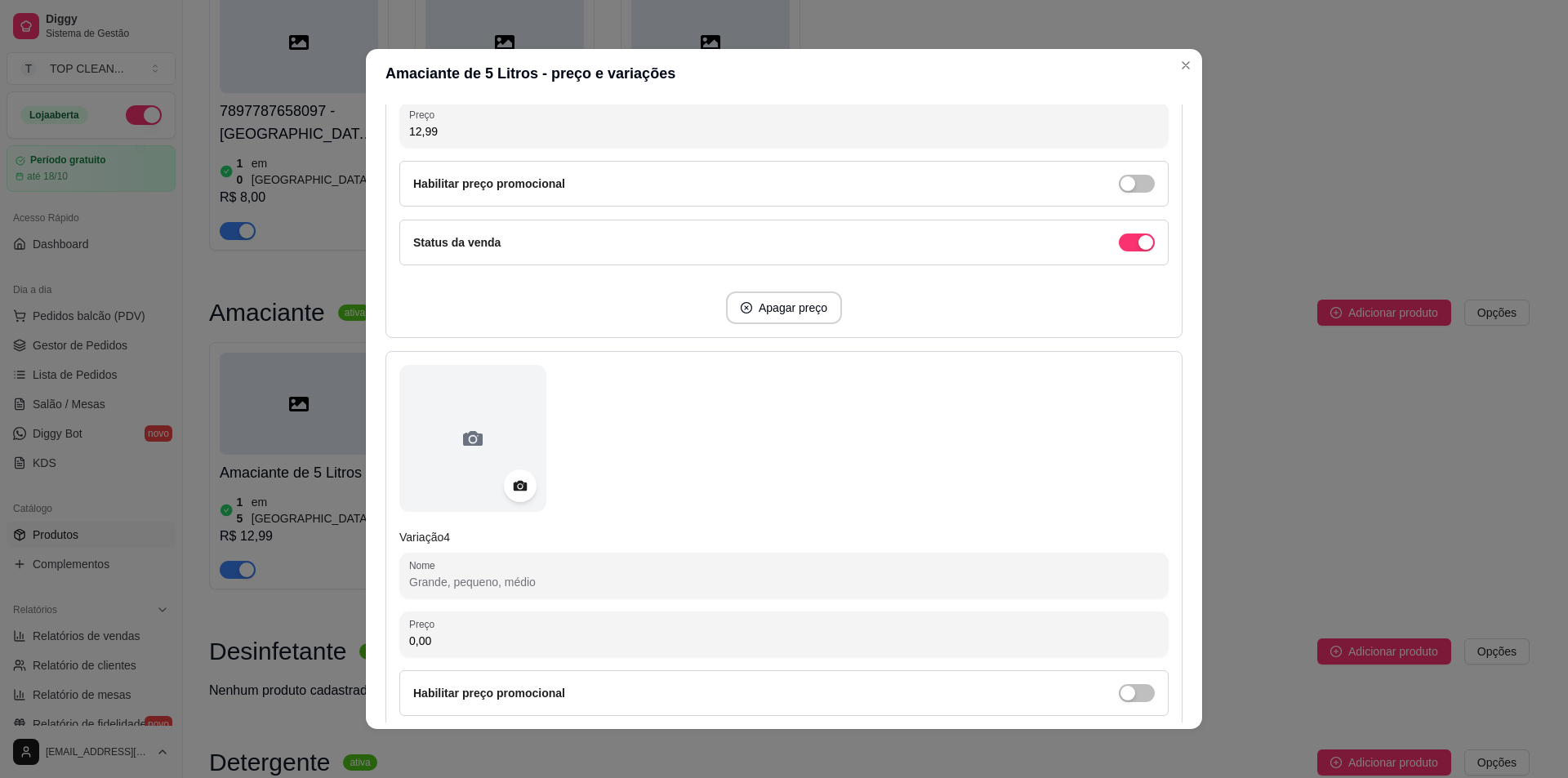
scroll to position [1570, 0]
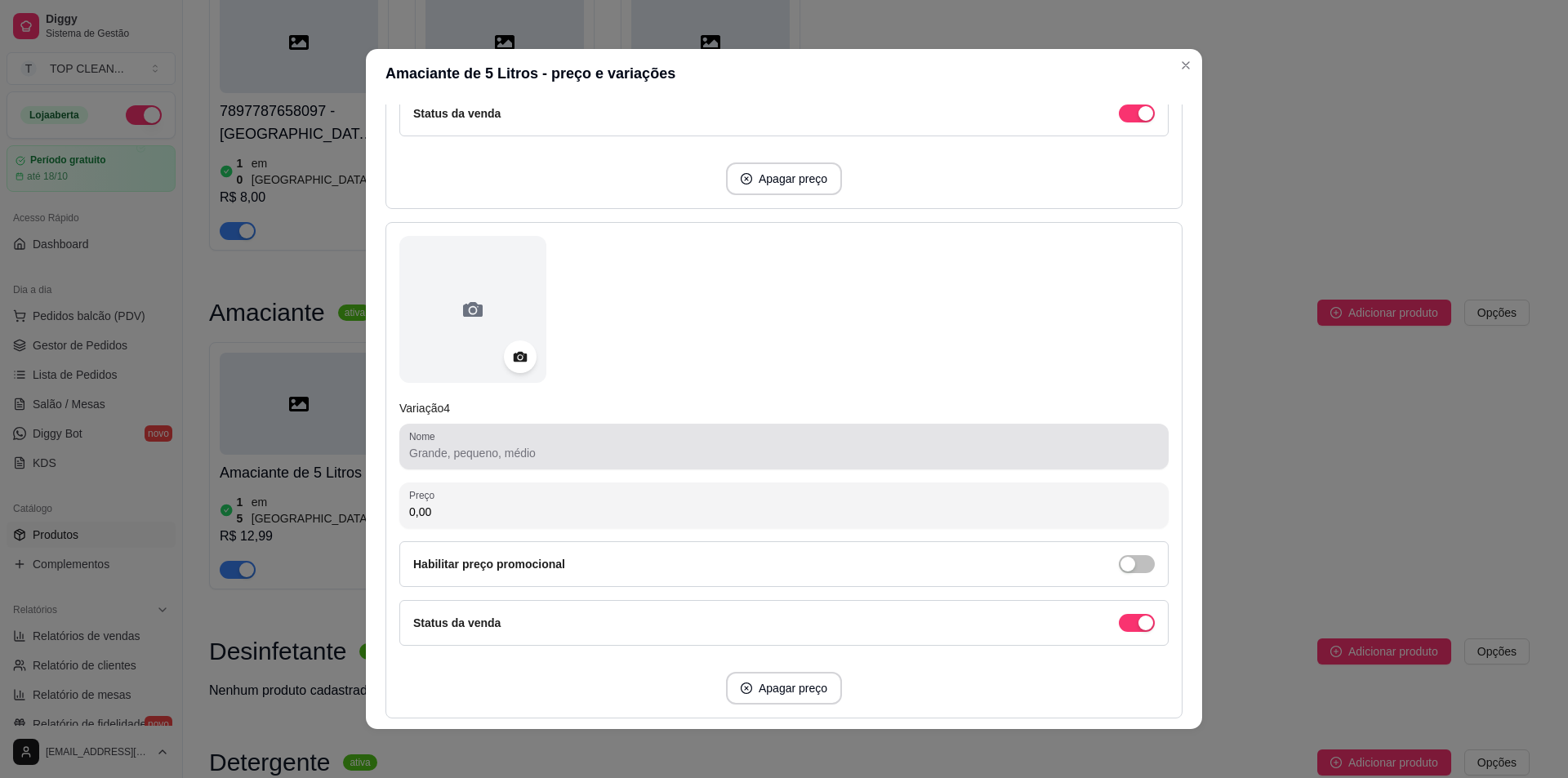
click at [426, 459] on input "Nome" at bounding box center [784, 453] width 750 height 16
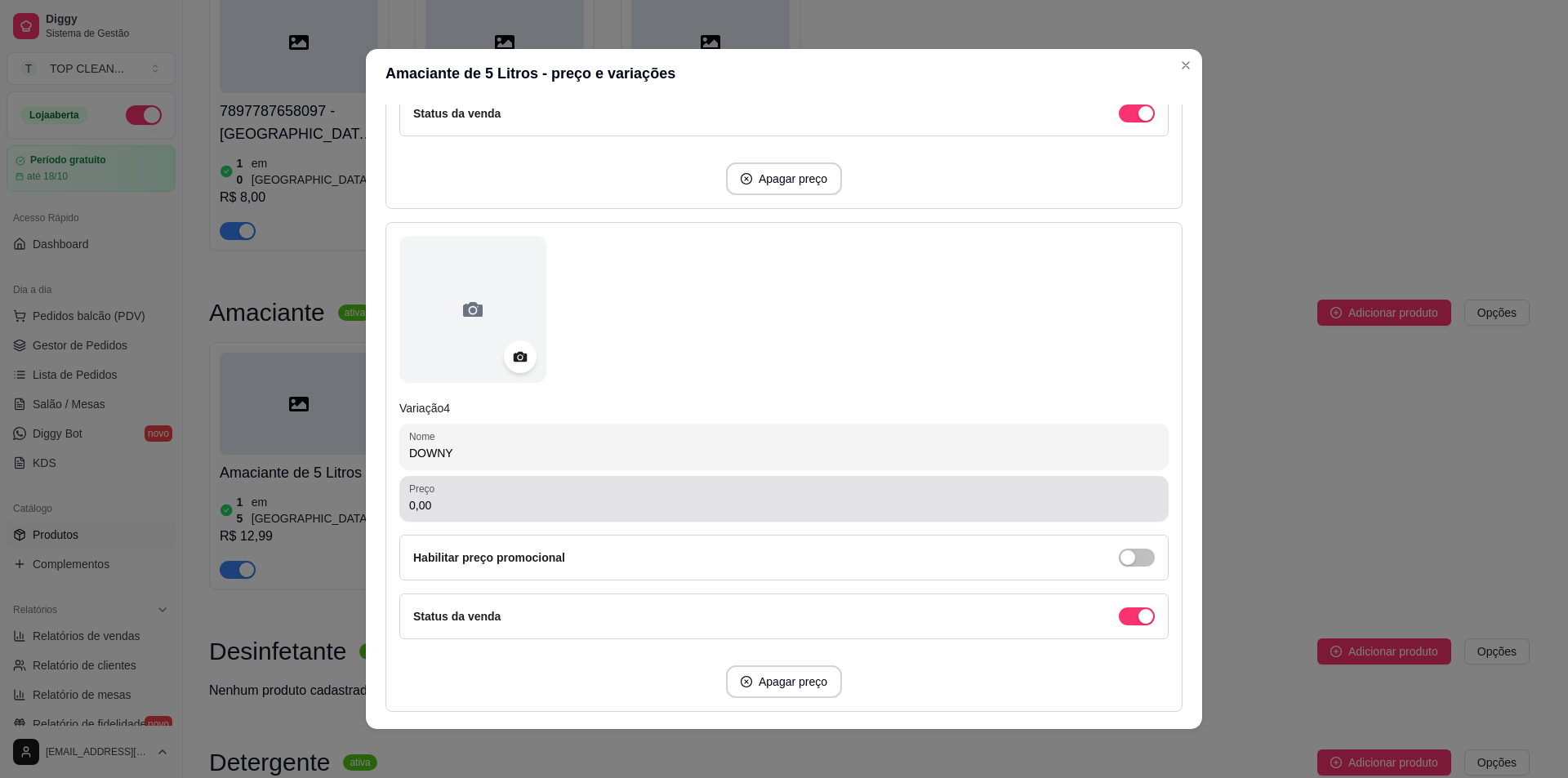
type input "DOWNY"
click at [444, 500] on input "0,00" at bounding box center [784, 506] width 750 height 16
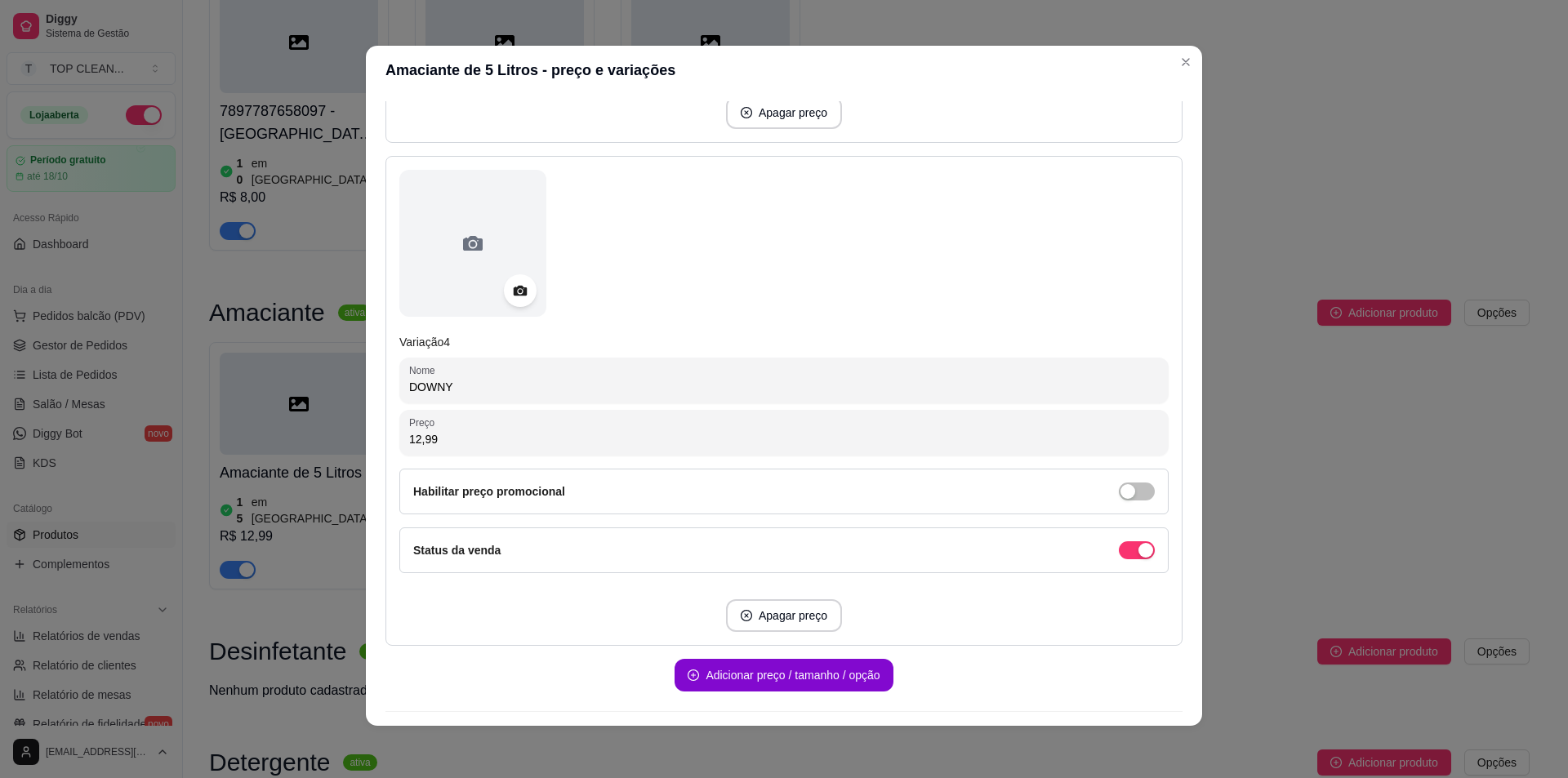
scroll to position [1679, 0]
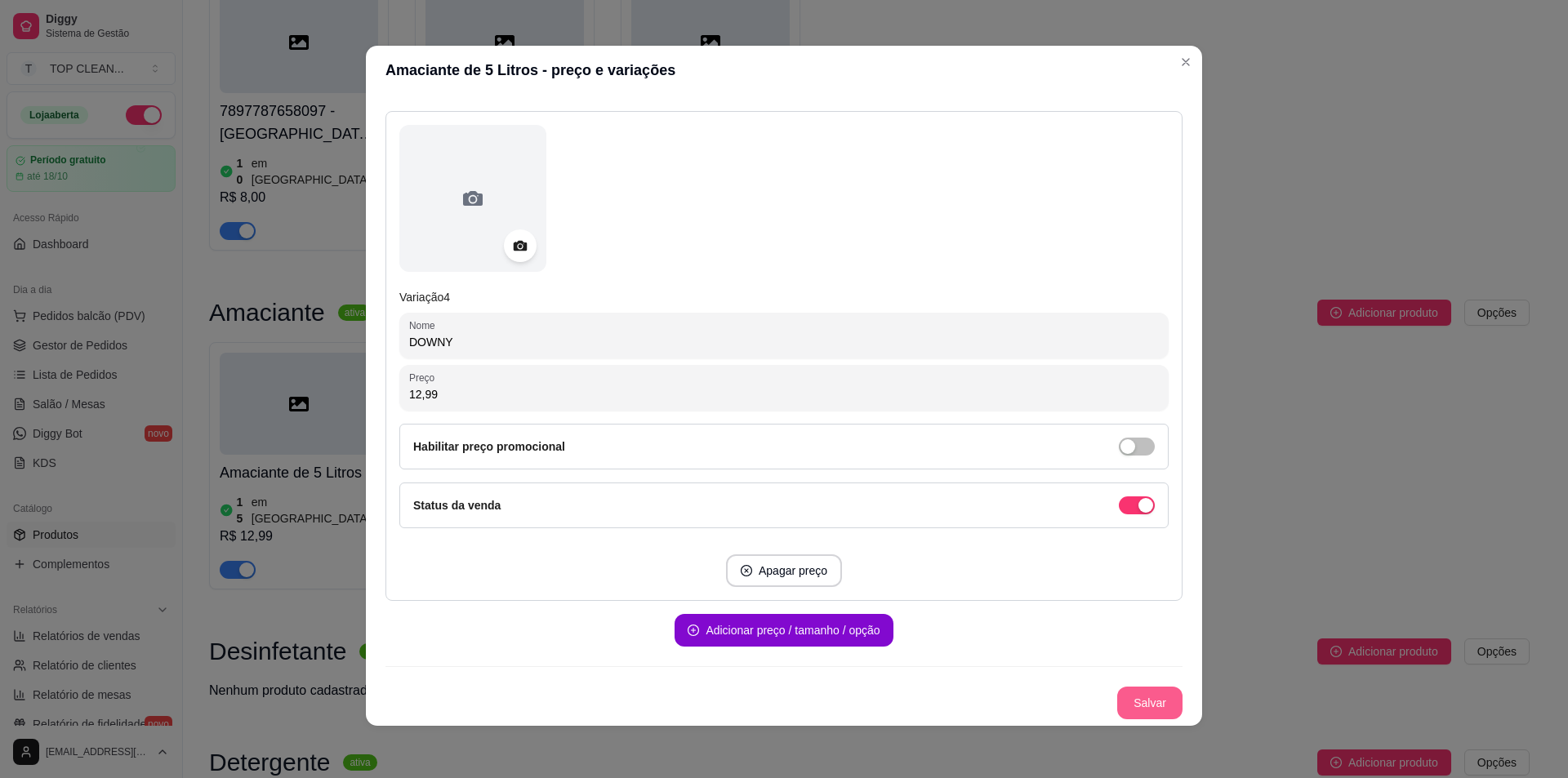
type input "12,99"
click at [1132, 704] on button "Salvar" at bounding box center [1150, 703] width 65 height 32
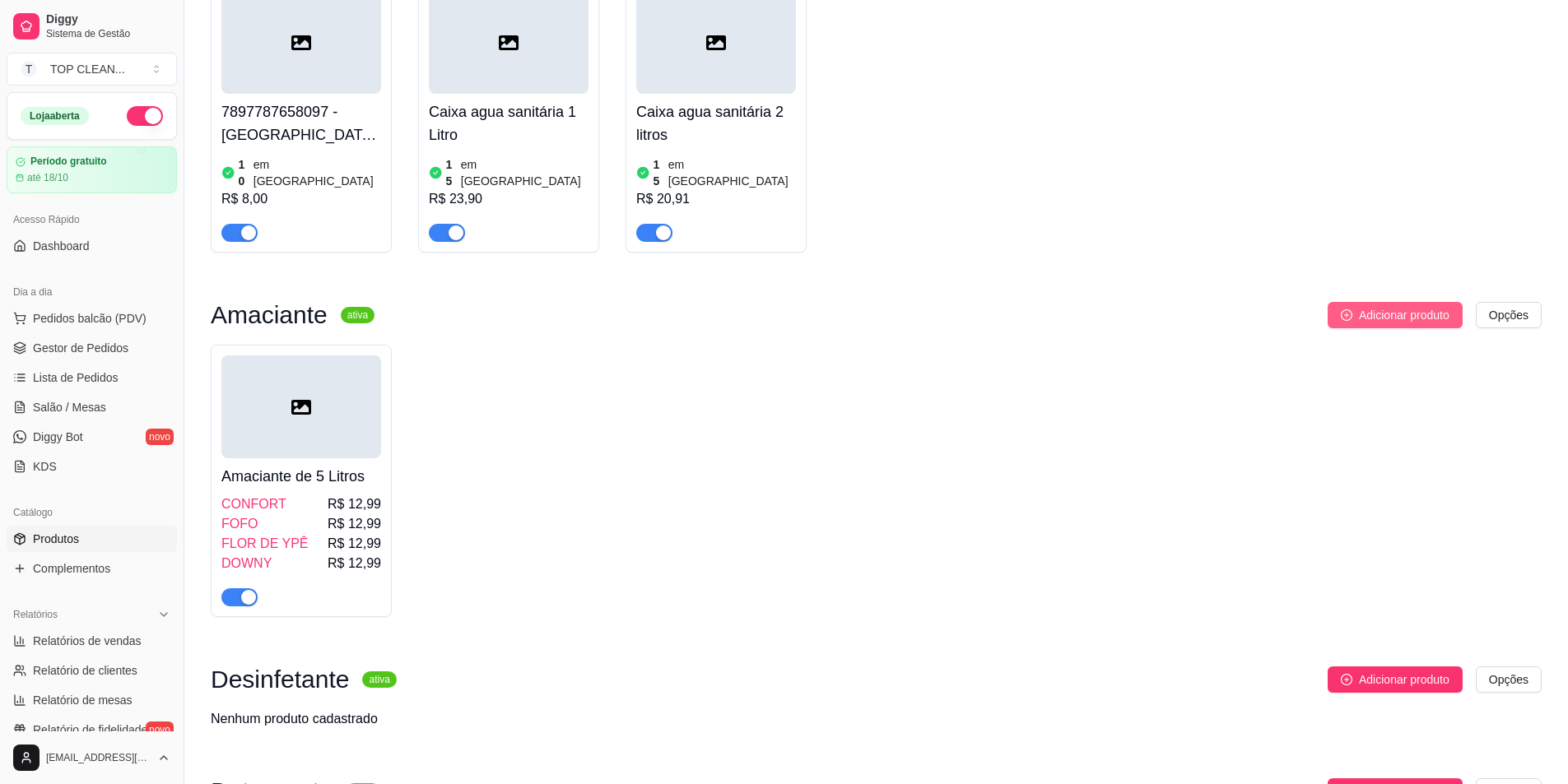
click at [1392, 306] on span "Adicionar produto" at bounding box center [1404, 315] width 91 height 18
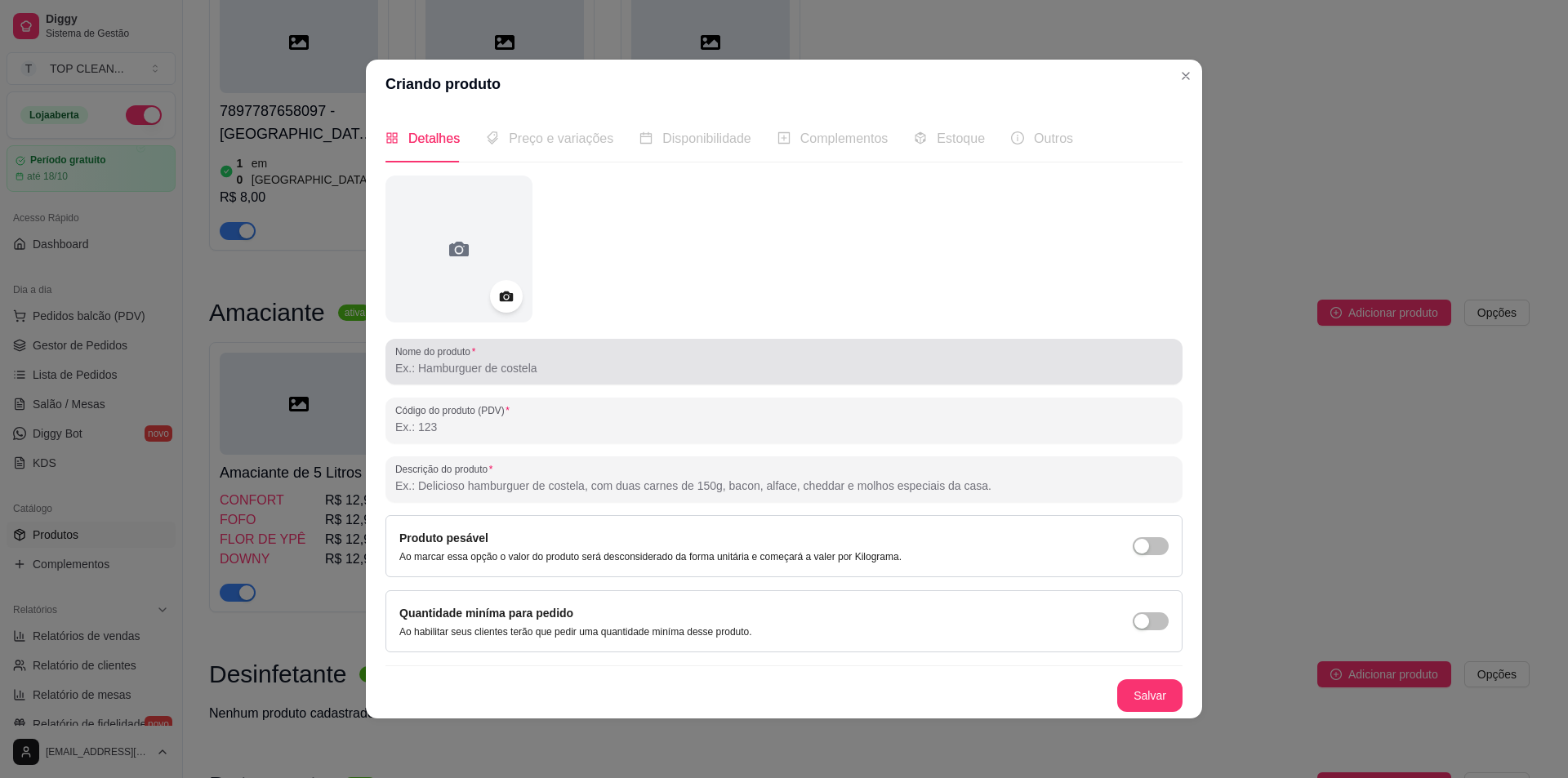
click at [525, 368] on input "Nome do produto" at bounding box center [784, 369] width 777 height 16
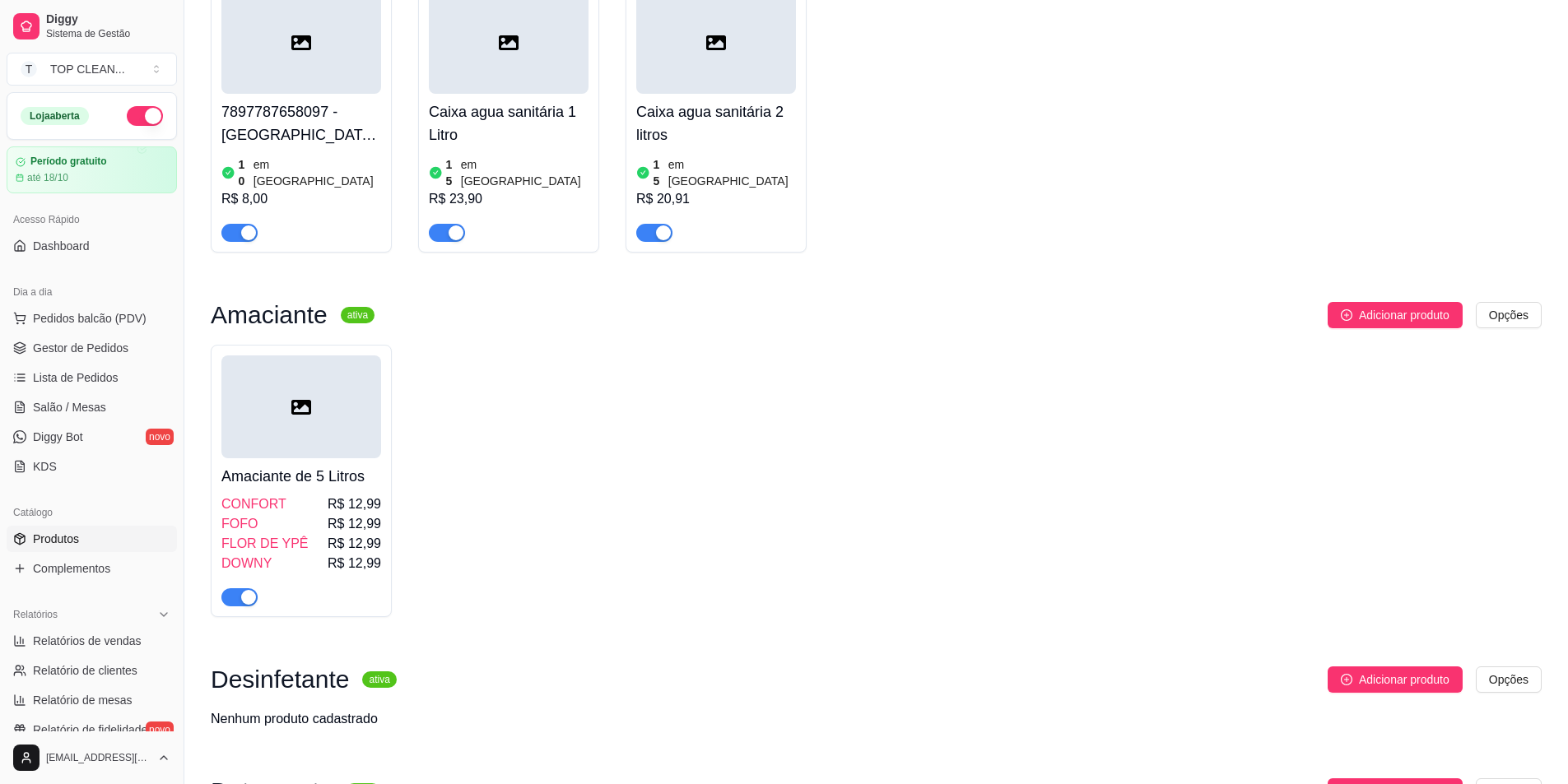
click at [329, 109] on h4 "7897787658097 - [GEOGRAPHIC_DATA] 5 Litros" at bounding box center [302, 124] width 160 height 46
click at [1365, 306] on span "Adicionar produto" at bounding box center [1404, 315] width 91 height 18
click at [290, 136] on h4 "7897787658097 - [GEOGRAPHIC_DATA] 5 Litros" at bounding box center [302, 124] width 160 height 46
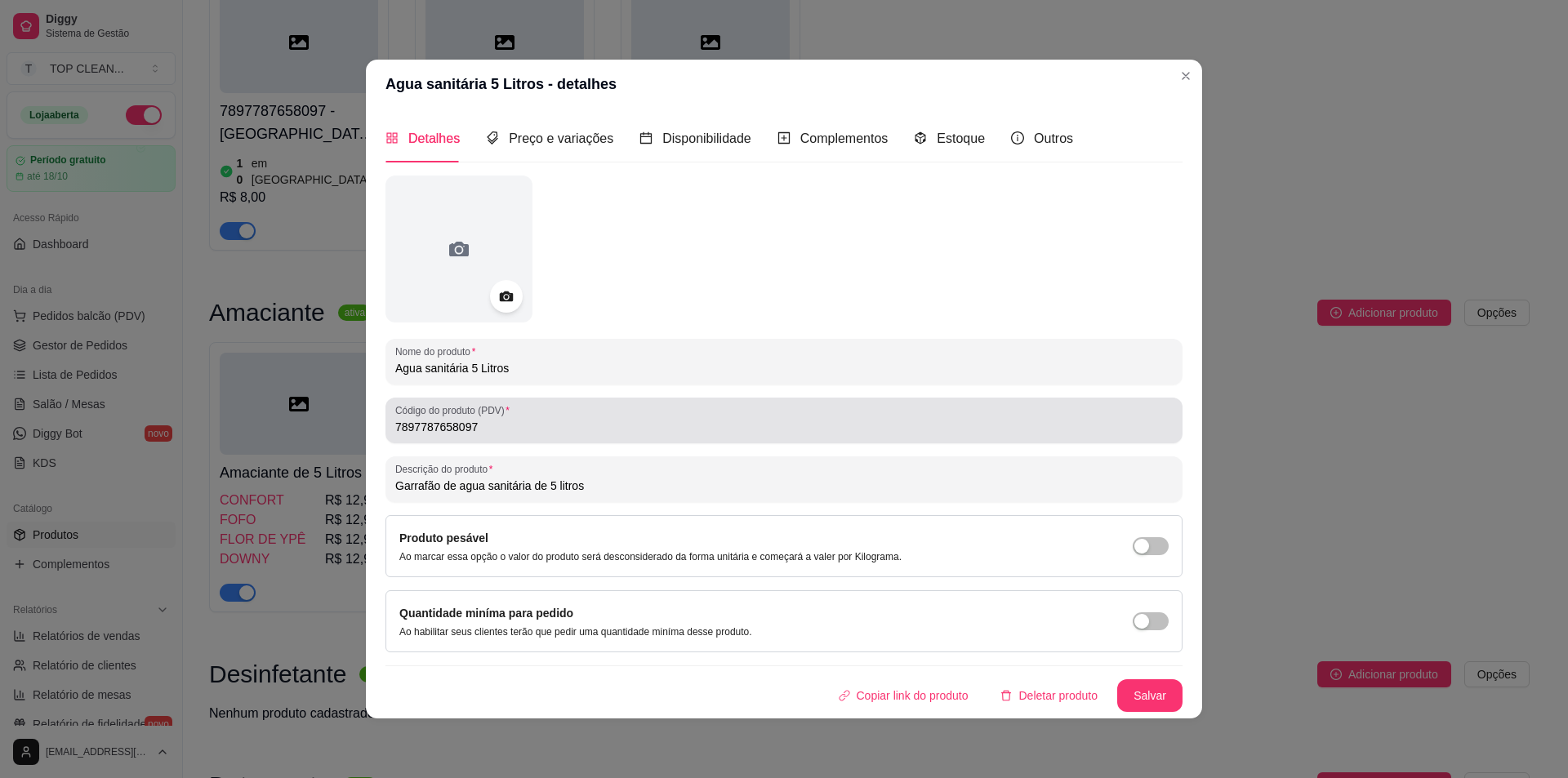
drag, startPoint x: 394, startPoint y: 429, endPoint x: 803, endPoint y: 481, distance: 412.3
click at [795, 480] on div "Nome do produto Agua sanitária 5 Litros Código do produto (PDV) 7897787658097 D…" at bounding box center [784, 444] width 797 height 536
click at [505, 422] on input "7897787658097" at bounding box center [784, 427] width 777 height 16
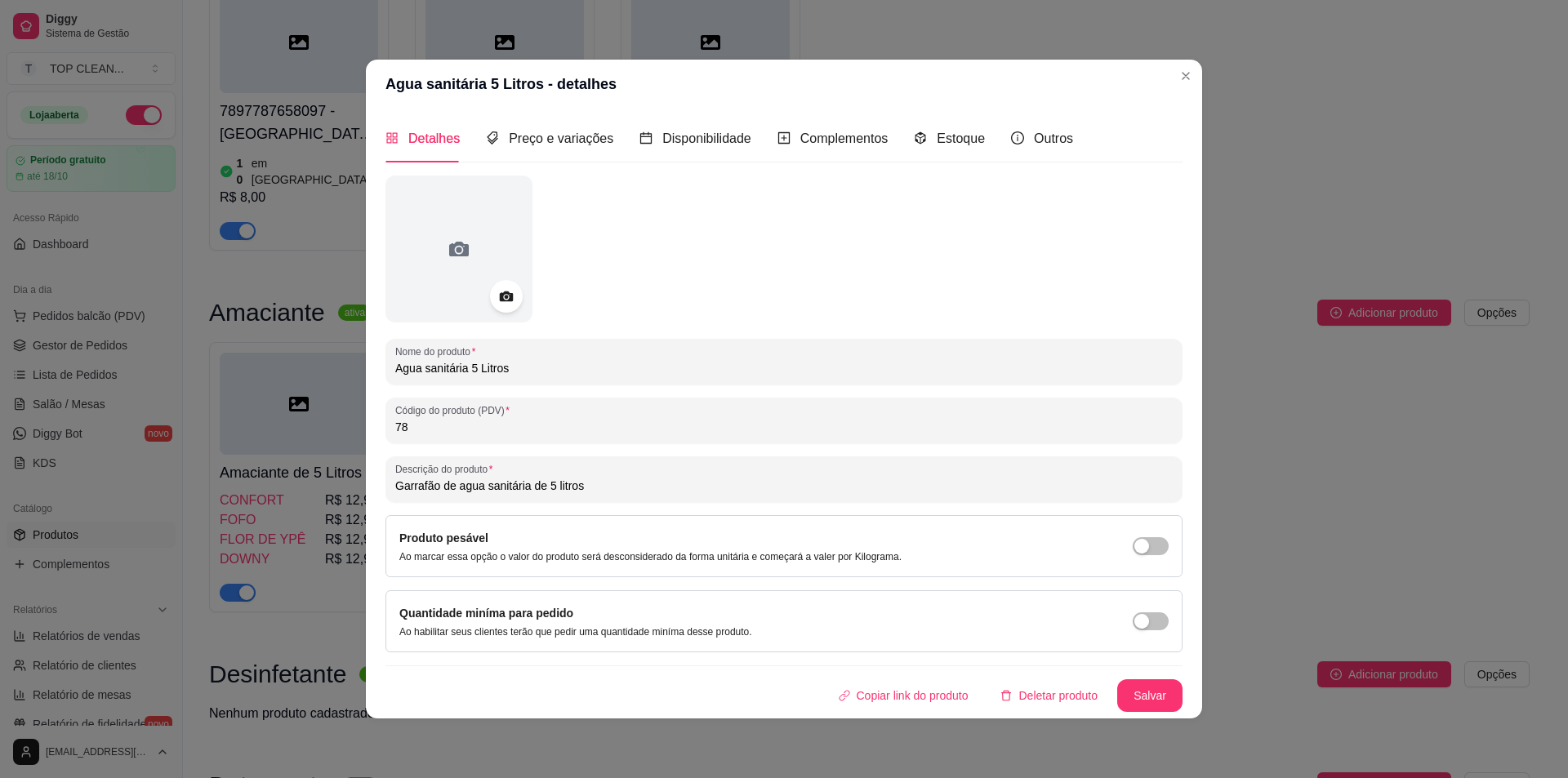
type input "7"
click at [1148, 689] on button "Salvar" at bounding box center [1150, 696] width 65 height 32
click at [1126, 264] on section "Agua sanitária 5 Litros - detalhes Detalhes Preço e variações Disponibilidade C…" at bounding box center [784, 389] width 837 height 658
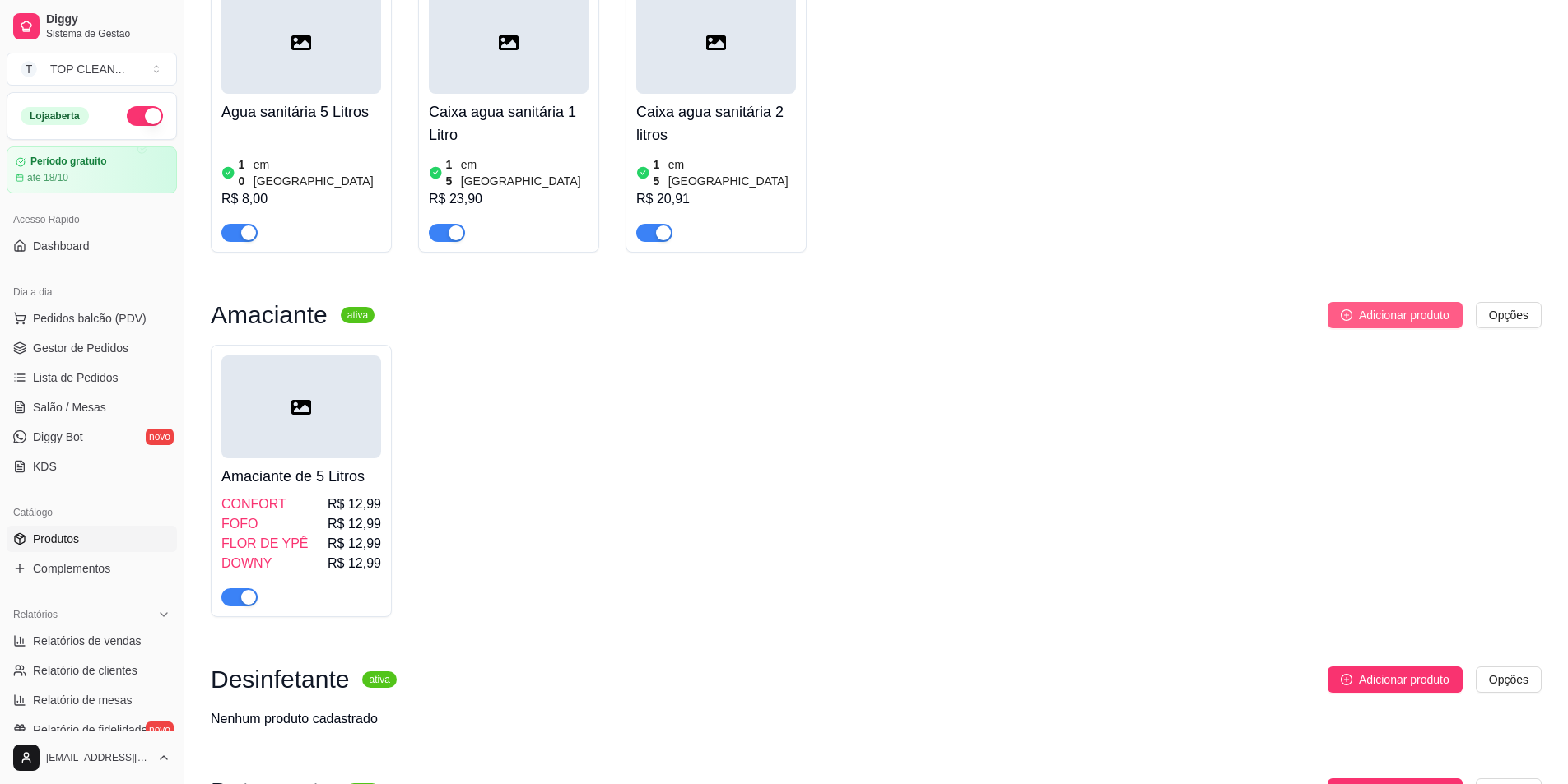
click at [1408, 306] on span "Adicionar produto" at bounding box center [1404, 315] width 91 height 18
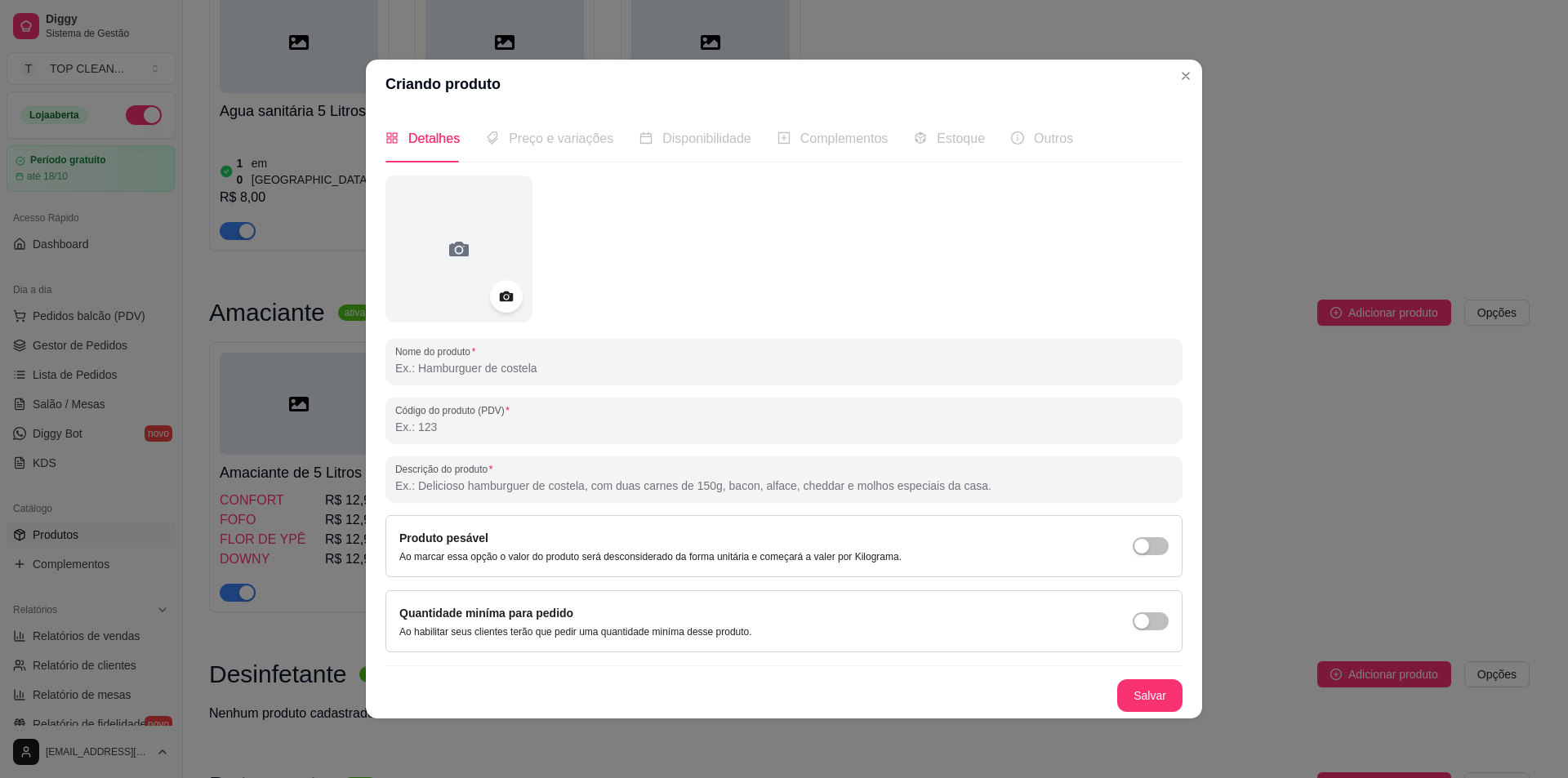
click at [536, 361] on input "Nome do produto" at bounding box center [784, 369] width 777 height 16
type input "c"
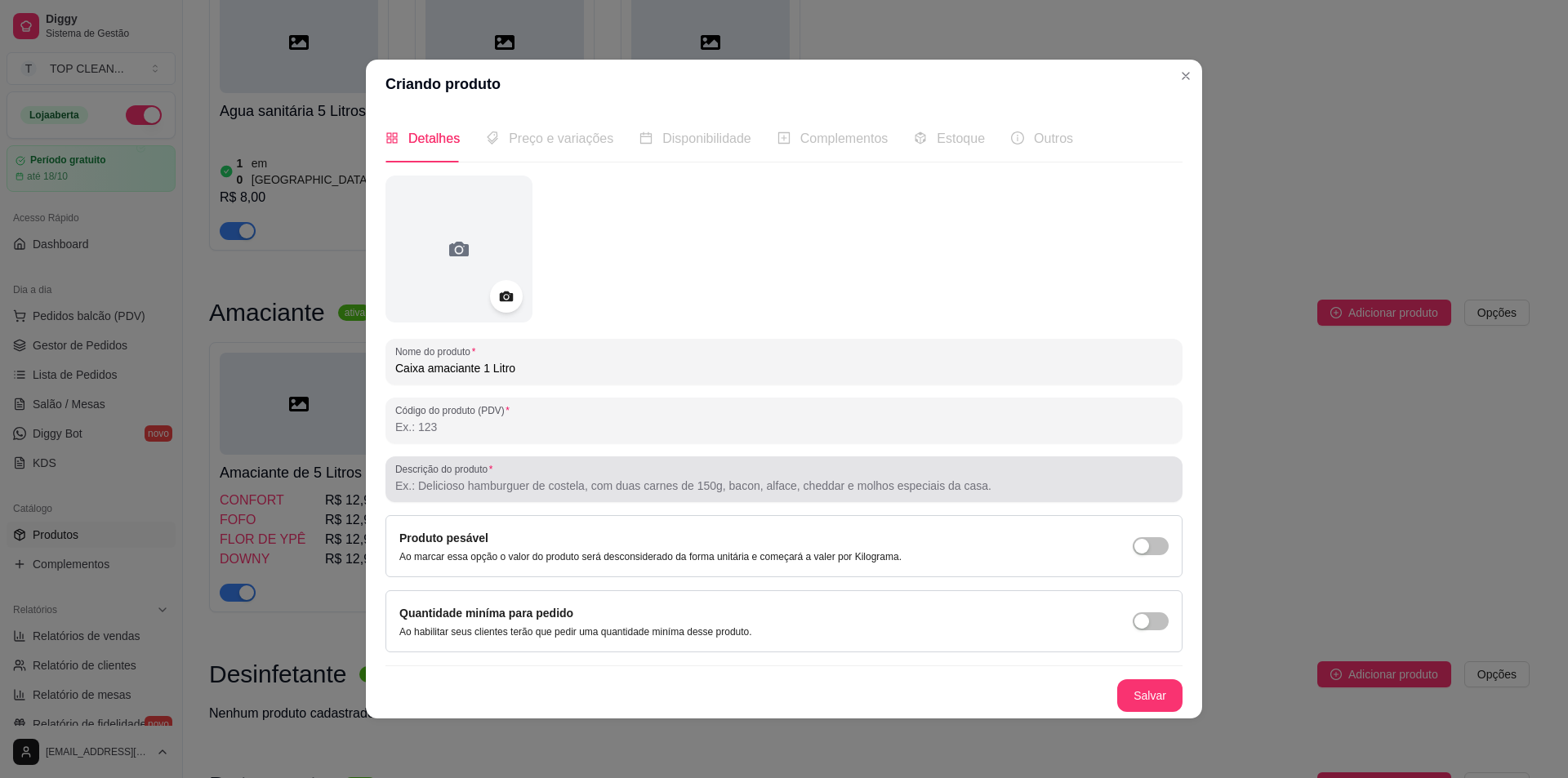
type input "Caixa amaciante 1 Litro"
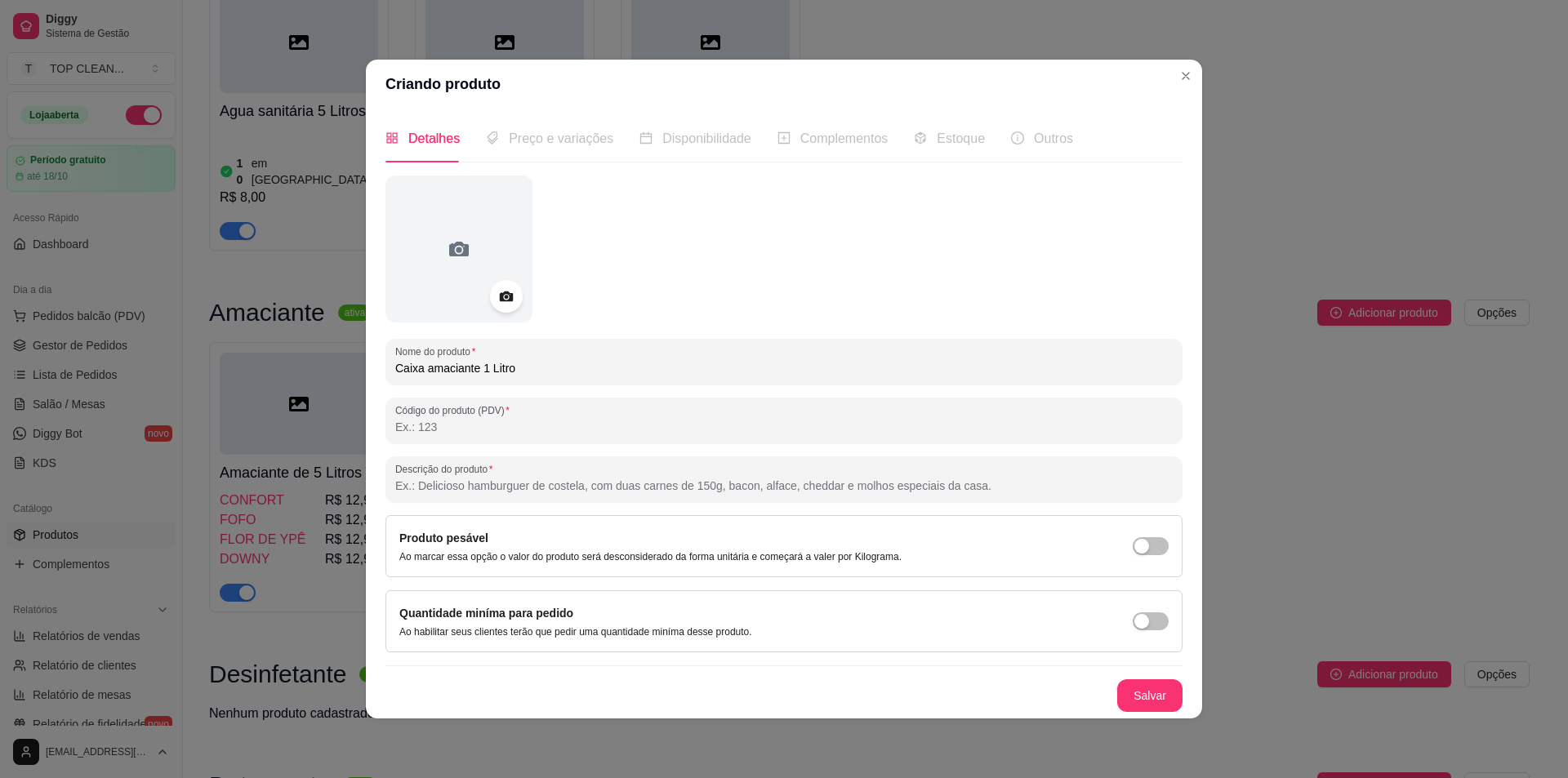
click at [478, 487] on input "Descrição do produto" at bounding box center [784, 486] width 777 height 16
drag, startPoint x: 652, startPoint y: 490, endPoint x: 359, endPoint y: 465, distance: 294.1
click at [359, 465] on div "Criando produto Detalhes Preço e variações Disponibilidade Complementos Estoque…" at bounding box center [784, 389] width 1568 height 778
click at [672, 485] on input "Caixa com 12 unidades de amaciantes de 1 litro" at bounding box center [784, 486] width 777 height 16
type input "Caixa com 12 unidades de amaciantes de 1 litro"
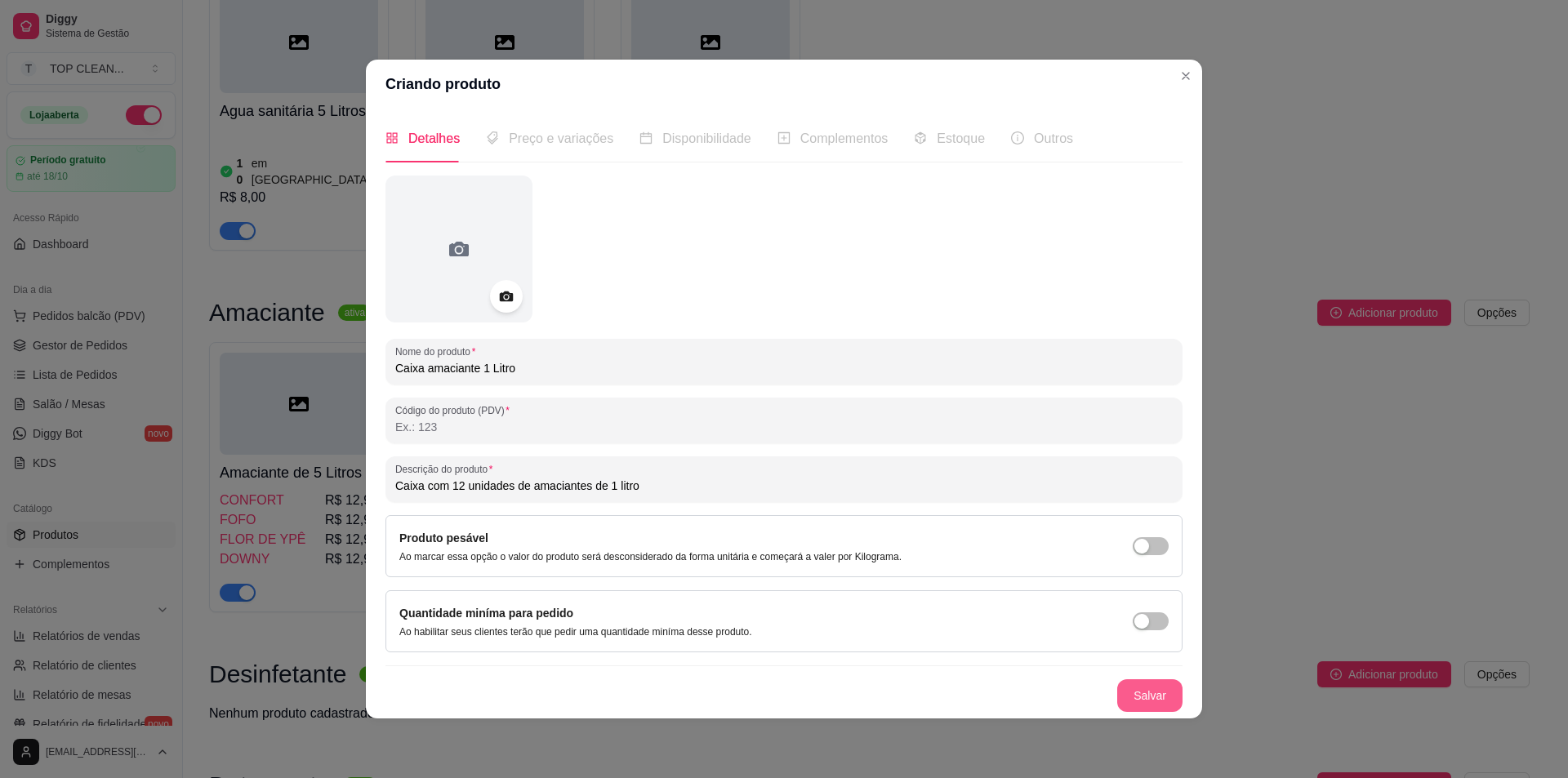
click at [1149, 700] on button "Salvar" at bounding box center [1150, 696] width 65 height 32
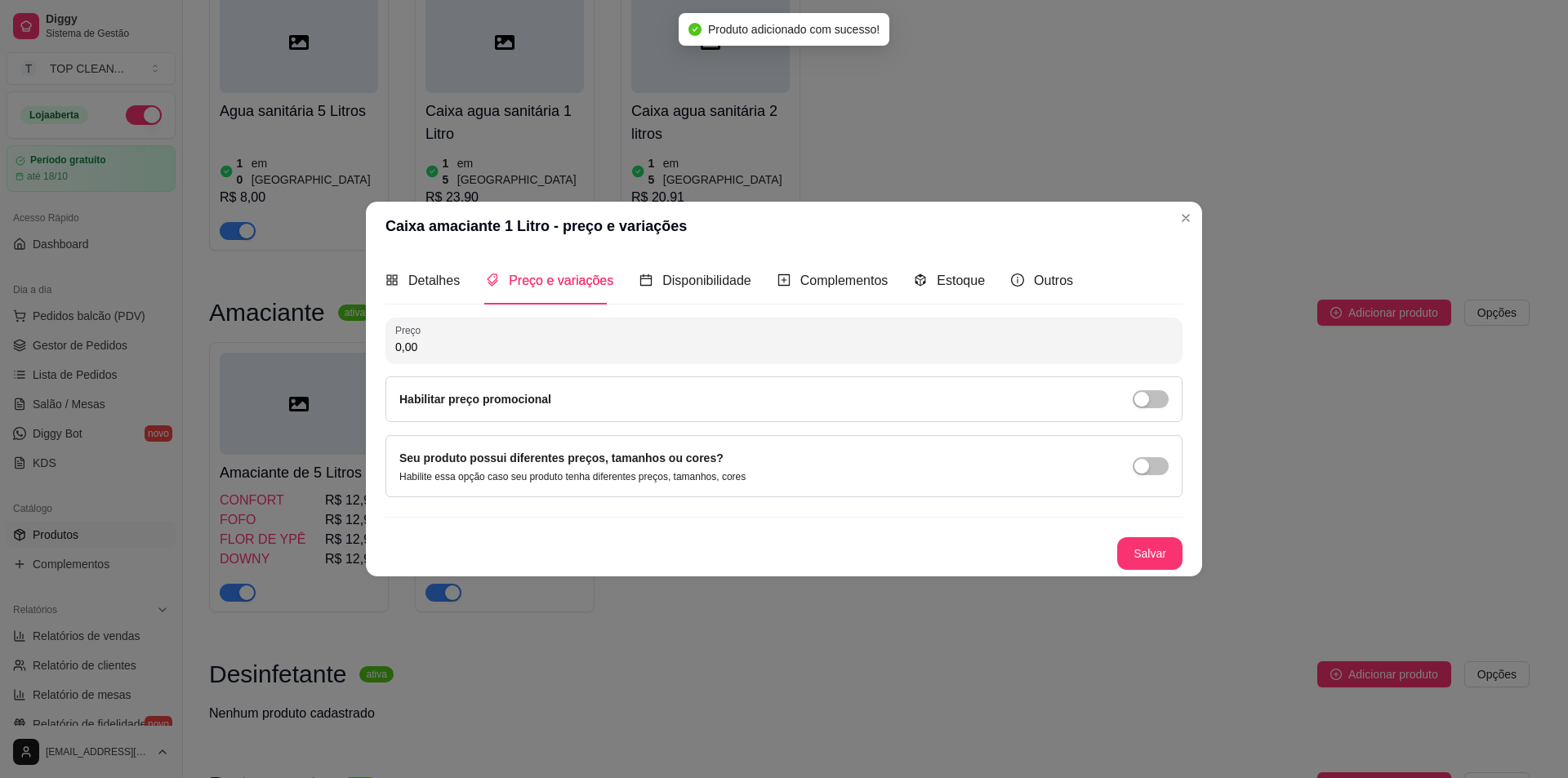
click at [483, 343] on input "0,00" at bounding box center [784, 347] width 777 height 16
type input "12,00"
click at [1159, 462] on span "button" at bounding box center [1151, 466] width 36 height 18
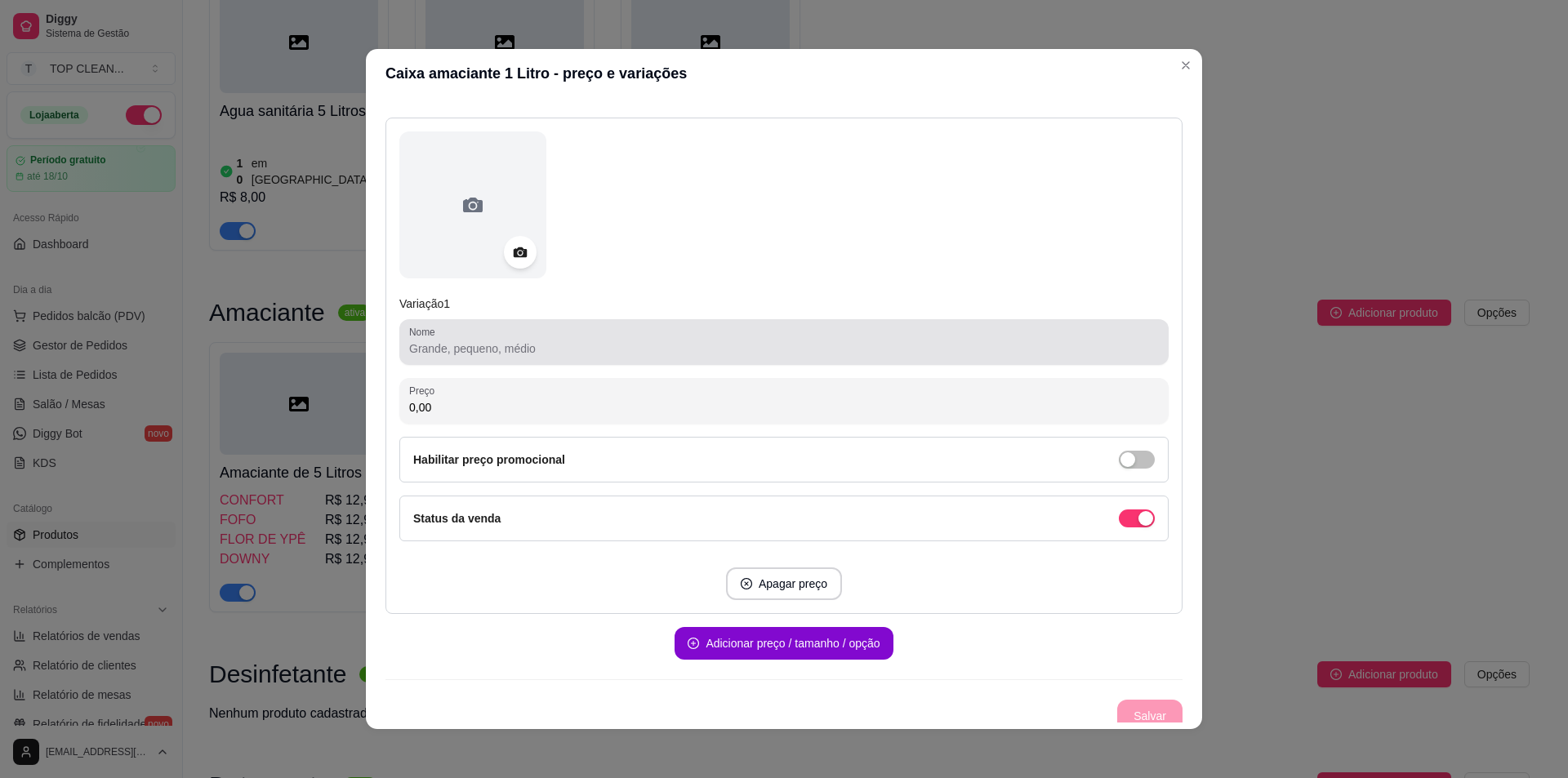
scroll to position [176, 0]
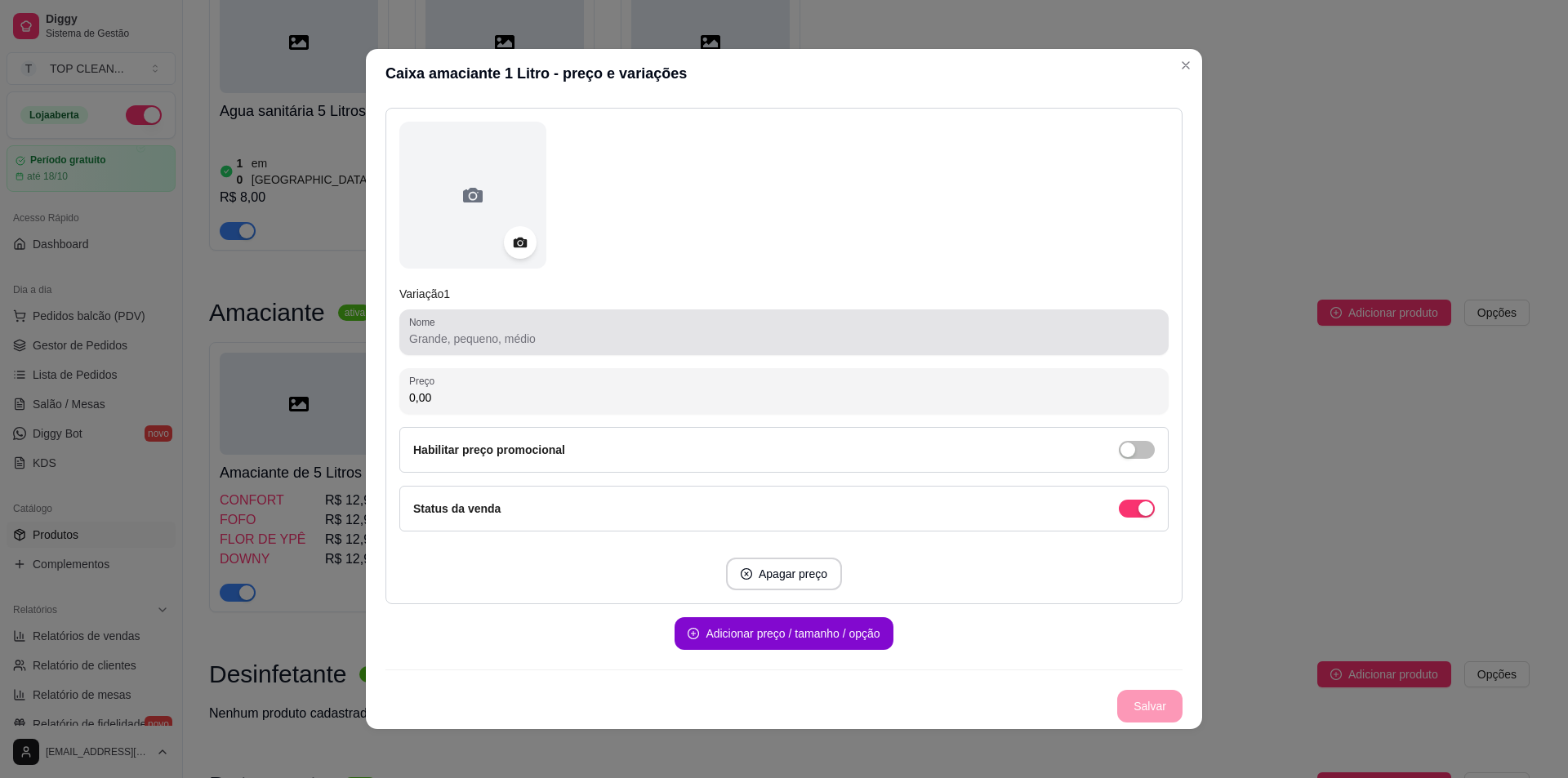
click at [448, 348] on div at bounding box center [784, 333] width 750 height 32
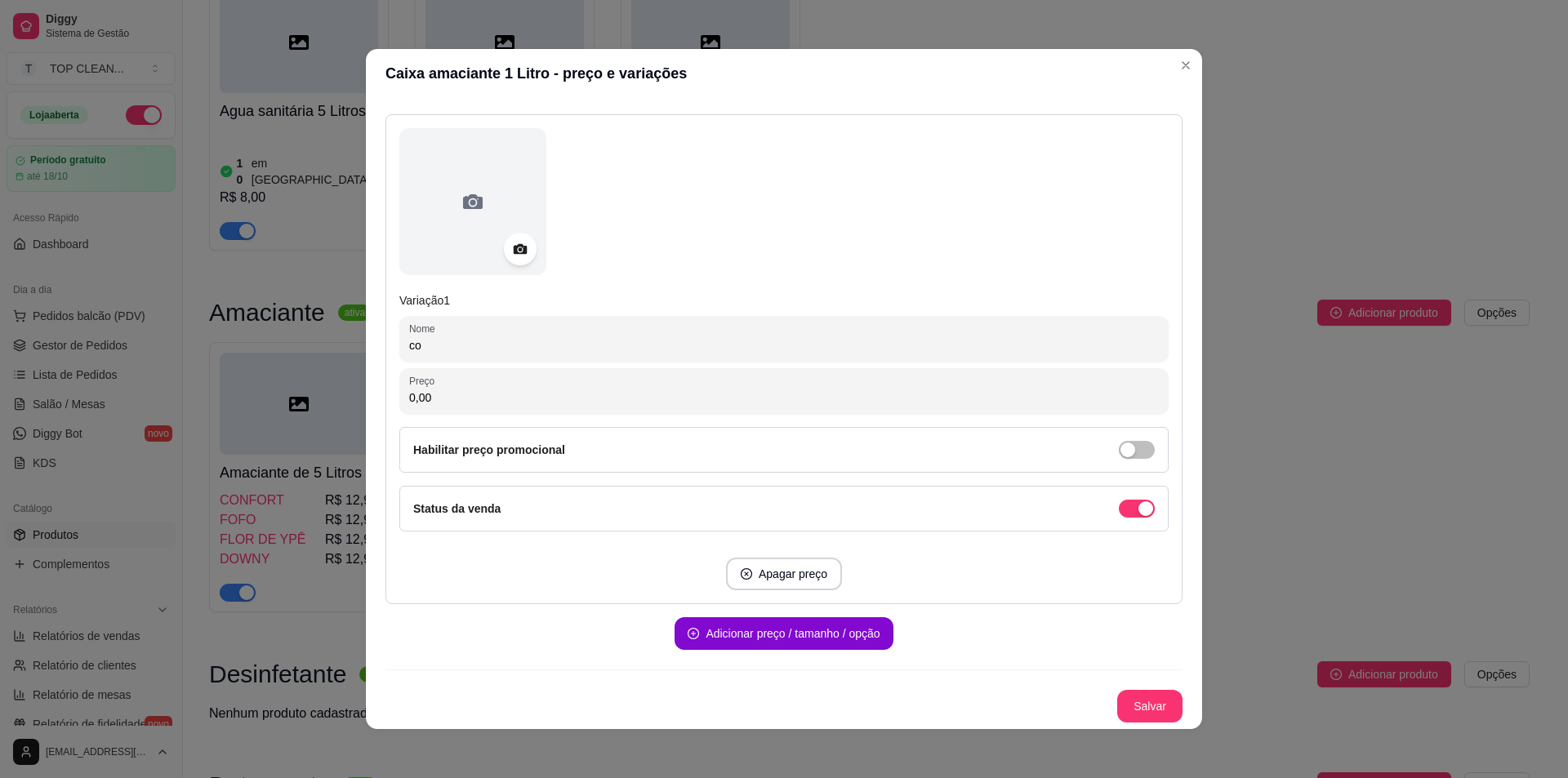
scroll to position [169, 0]
type input "c"
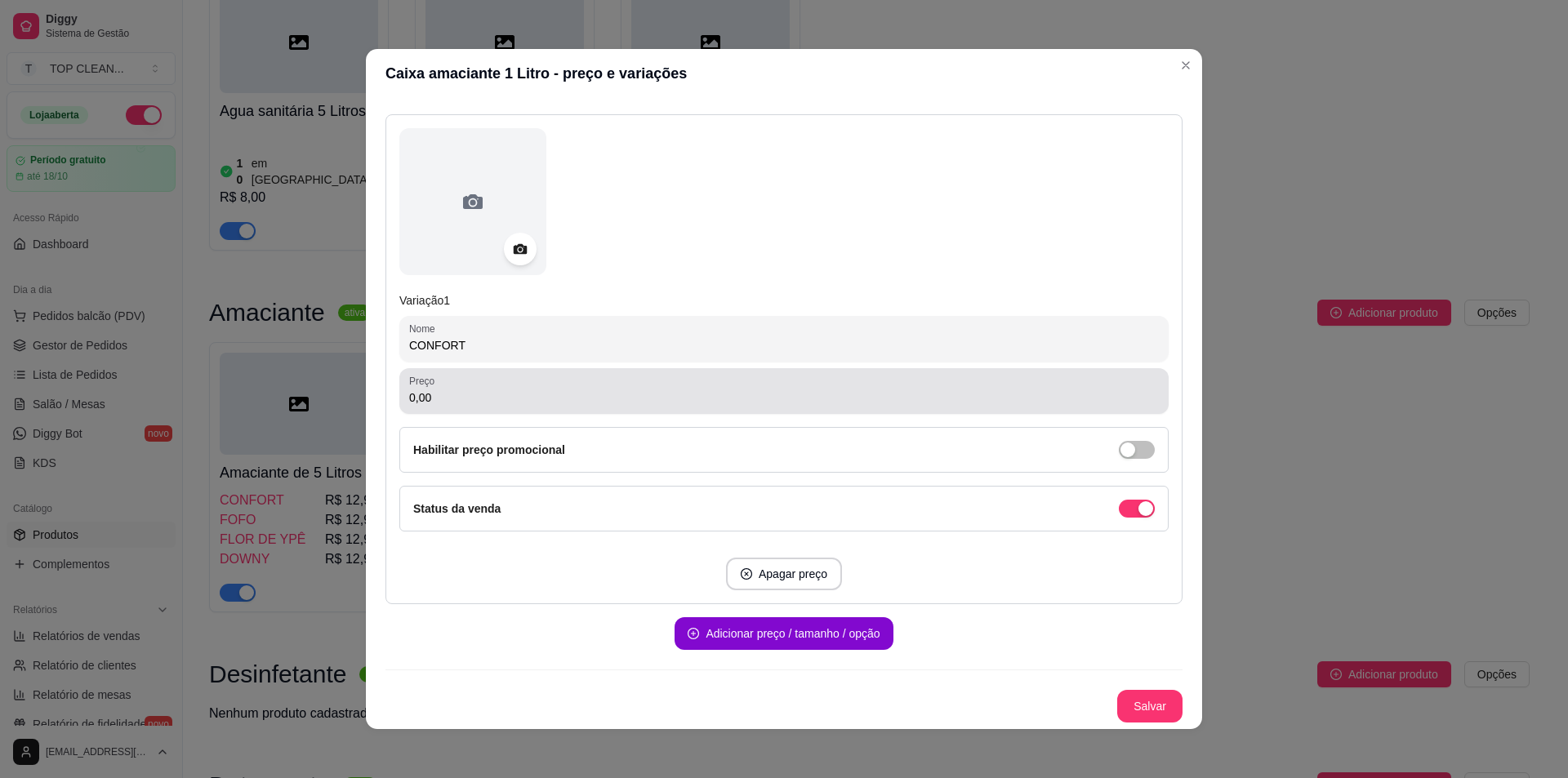
type input "CONFORT"
click at [444, 405] on input "0,00" at bounding box center [784, 398] width 750 height 16
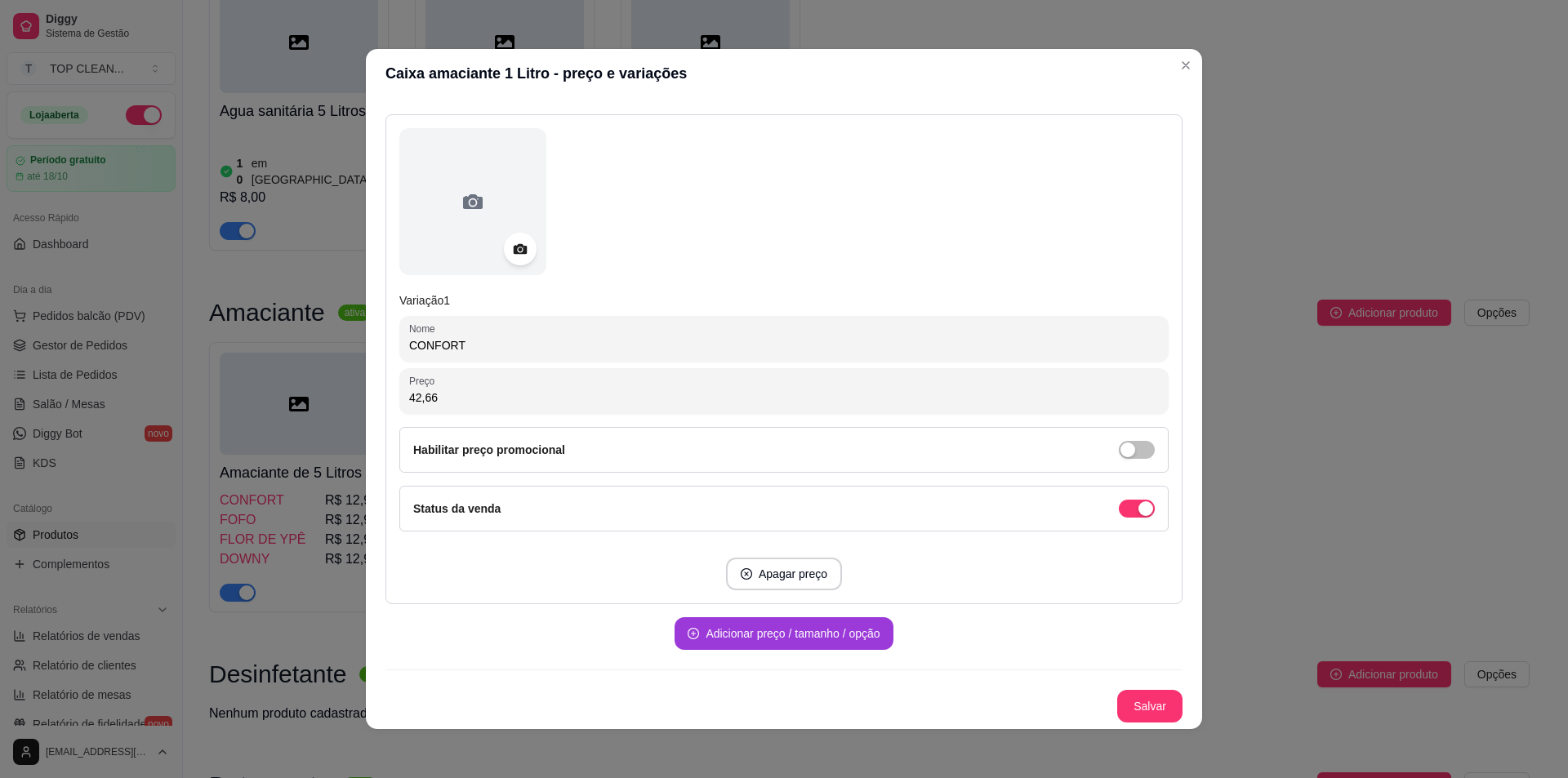
type input "42,66"
click at [814, 629] on button "Adicionar preço / tamanho / opção" at bounding box center [784, 634] width 212 height 32
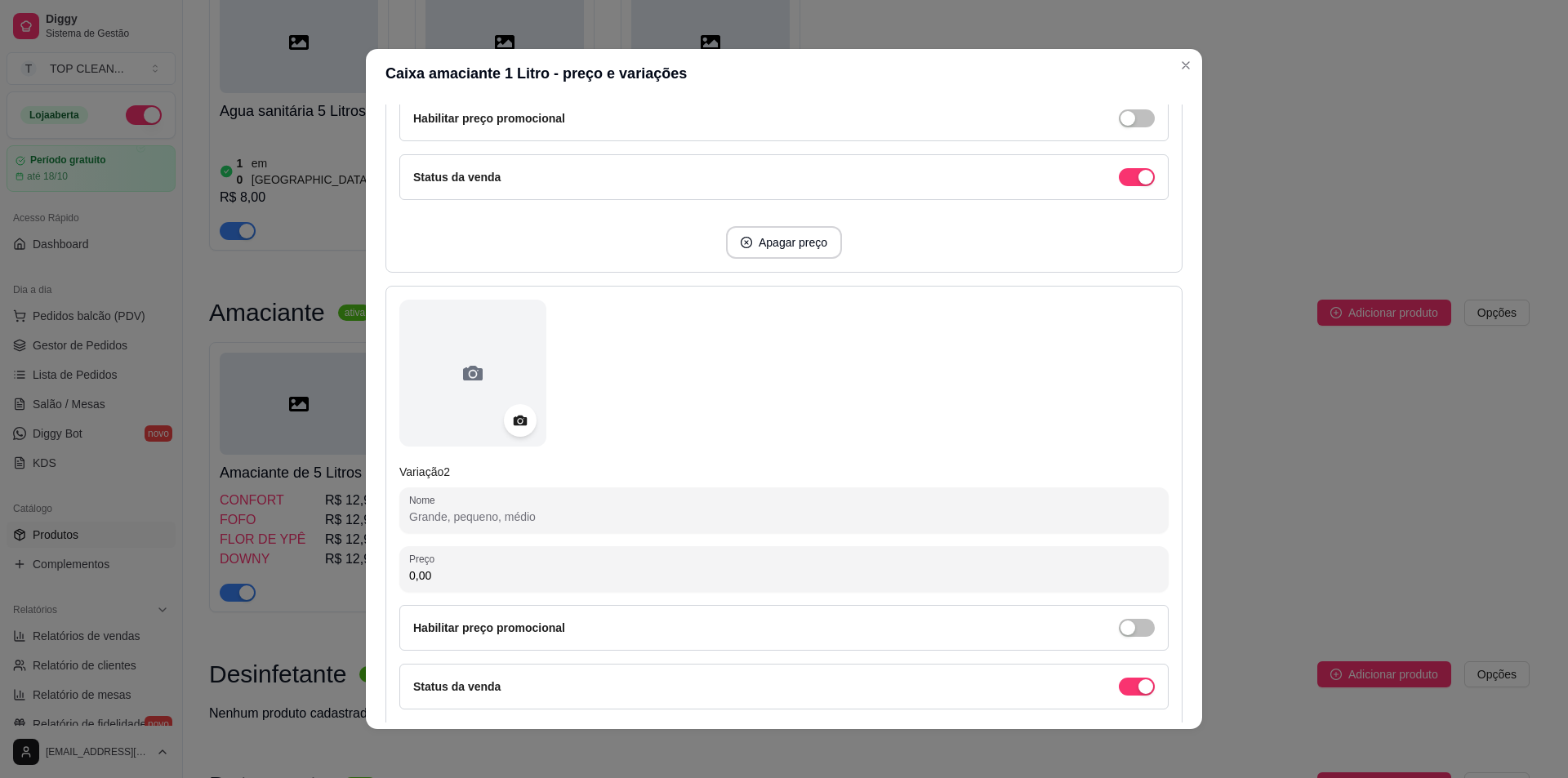
scroll to position [578, 0]
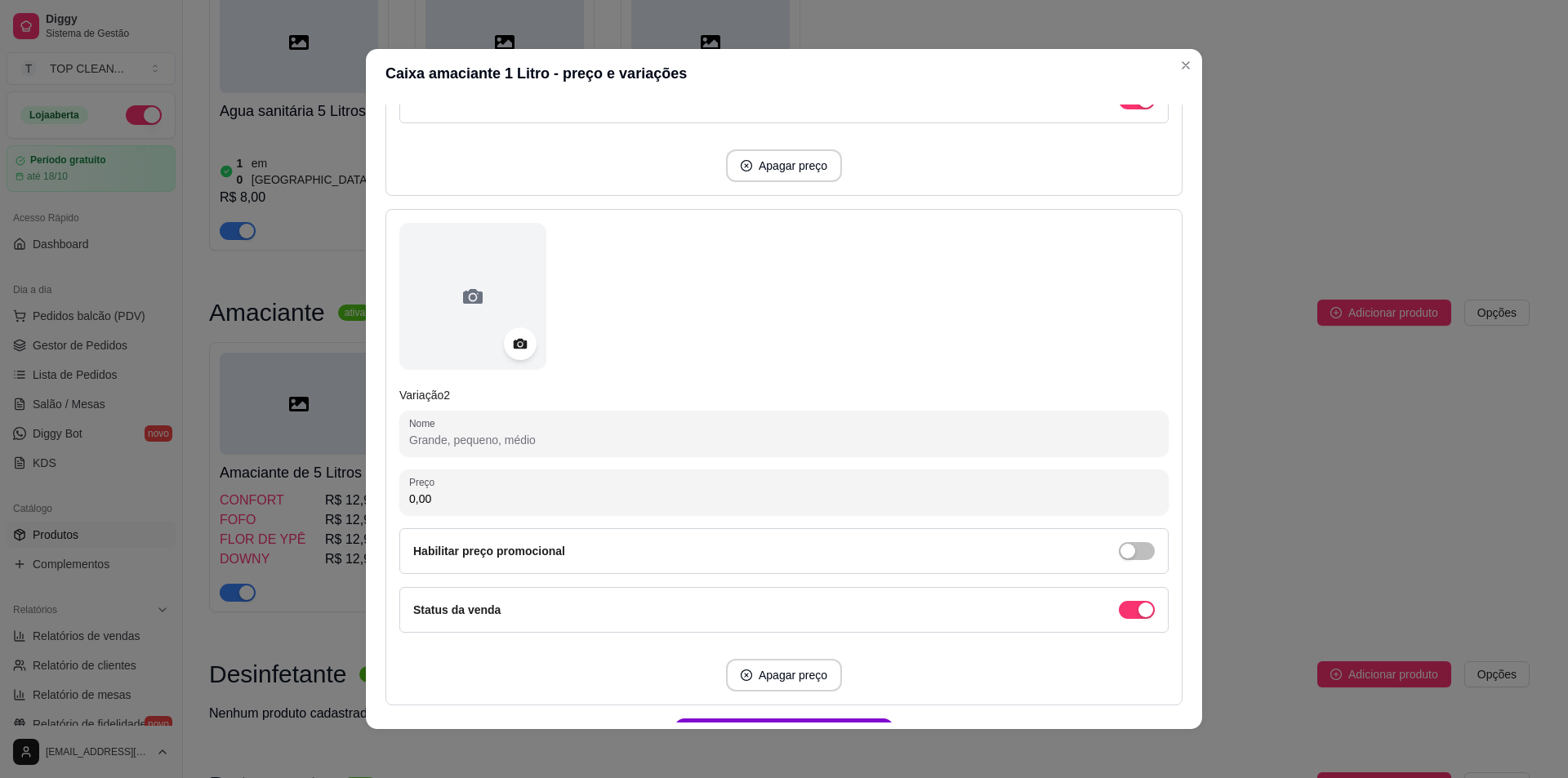
click at [485, 440] on input "Nome" at bounding box center [784, 440] width 750 height 16
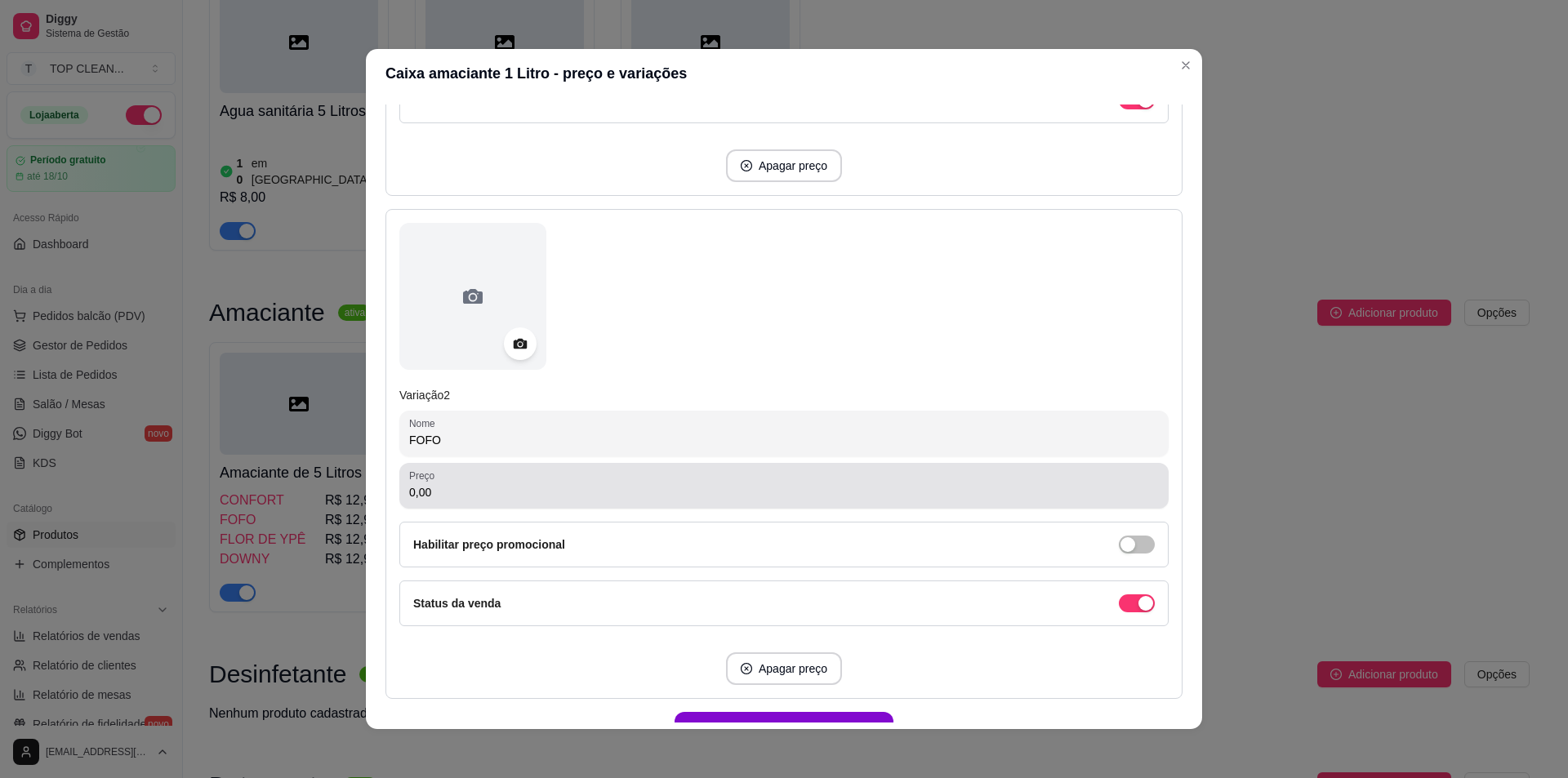
type input "FOFO"
click at [435, 490] on input "0,00" at bounding box center [784, 492] width 750 height 16
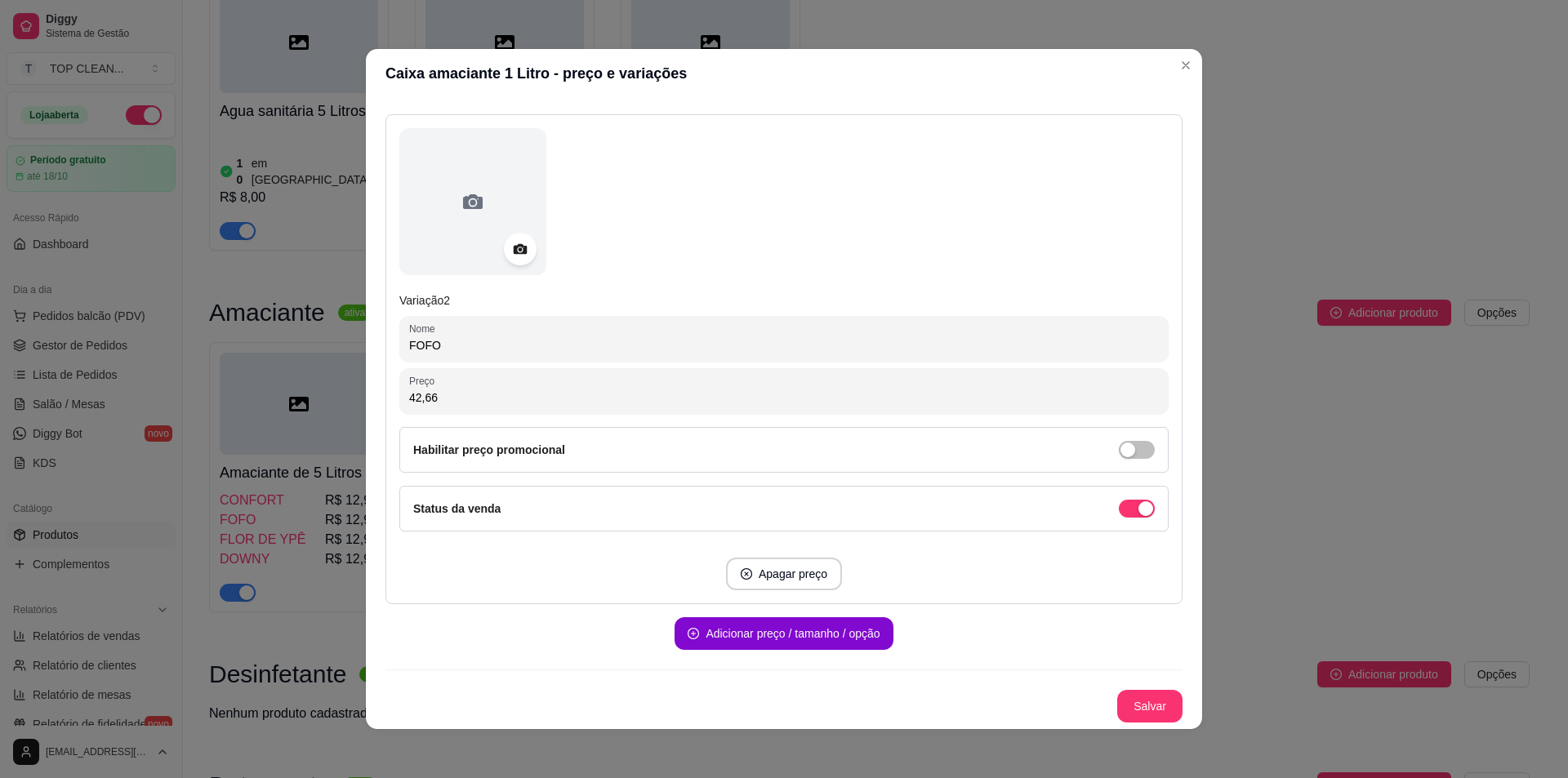
scroll to position [4, 0]
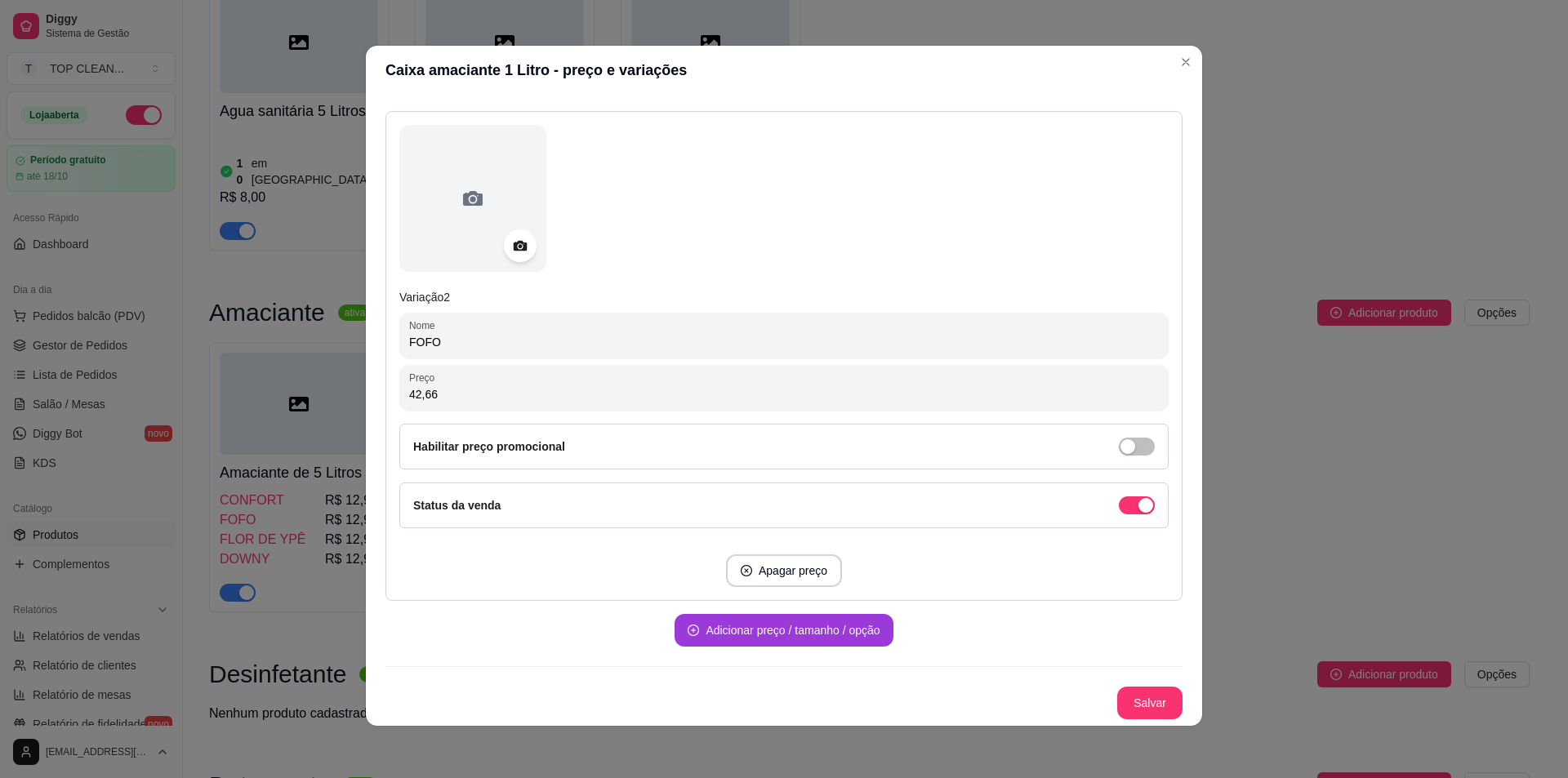
type input "42,66"
click at [742, 630] on button "Adicionar preço / tamanho / opção" at bounding box center [784, 630] width 212 height 32
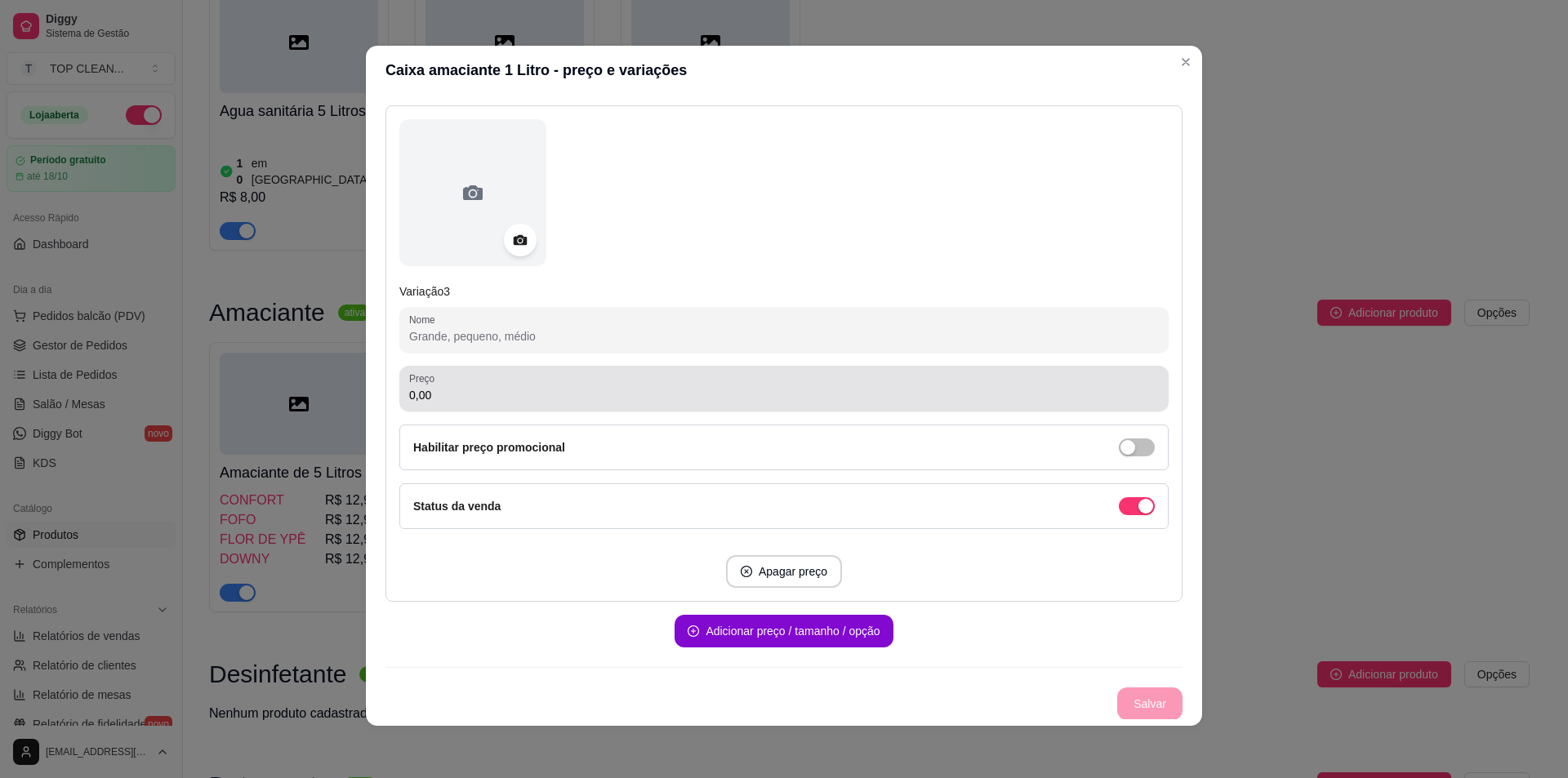
scroll to position [1182, 0]
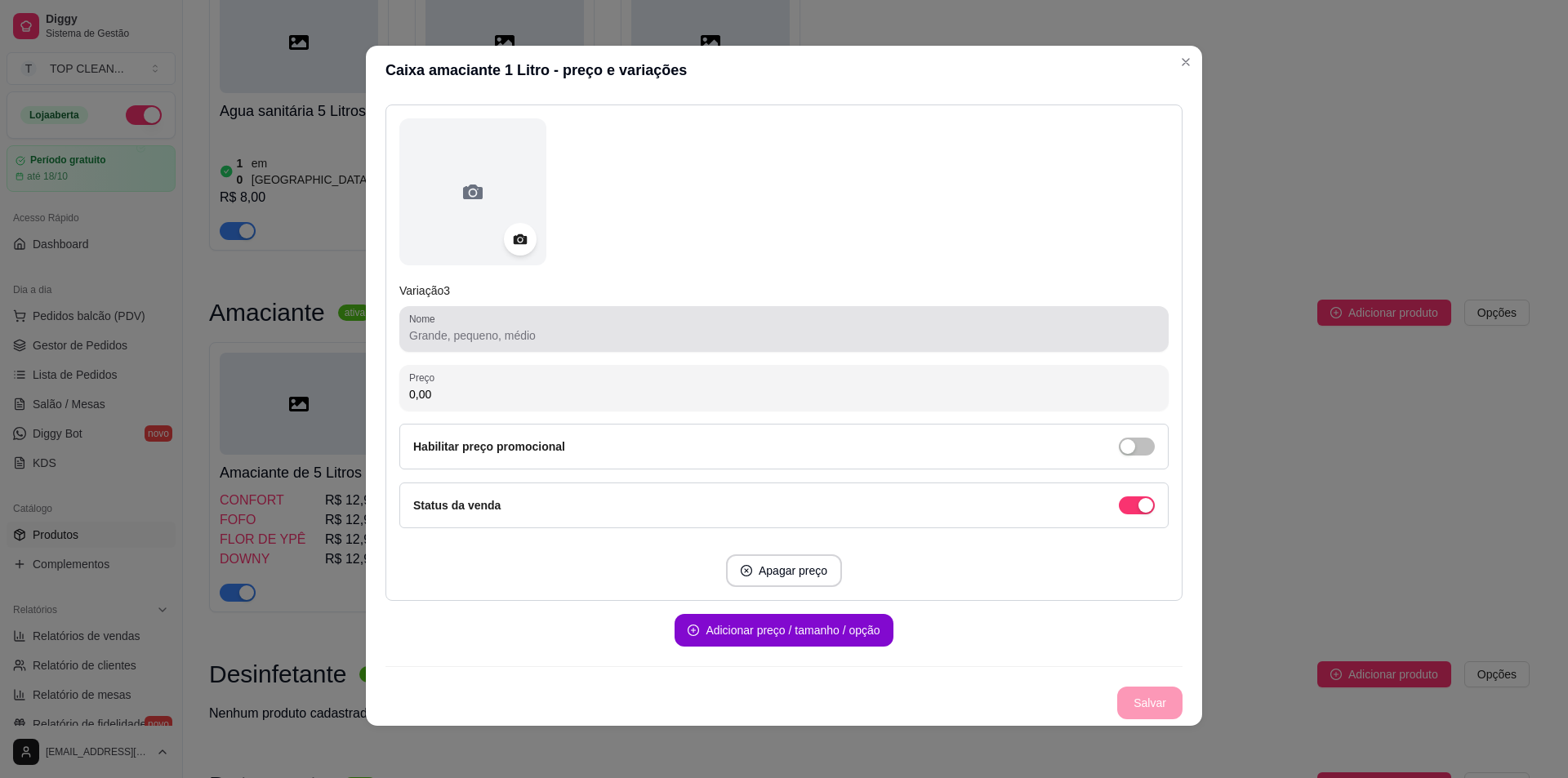
click at [474, 344] on div at bounding box center [784, 329] width 750 height 32
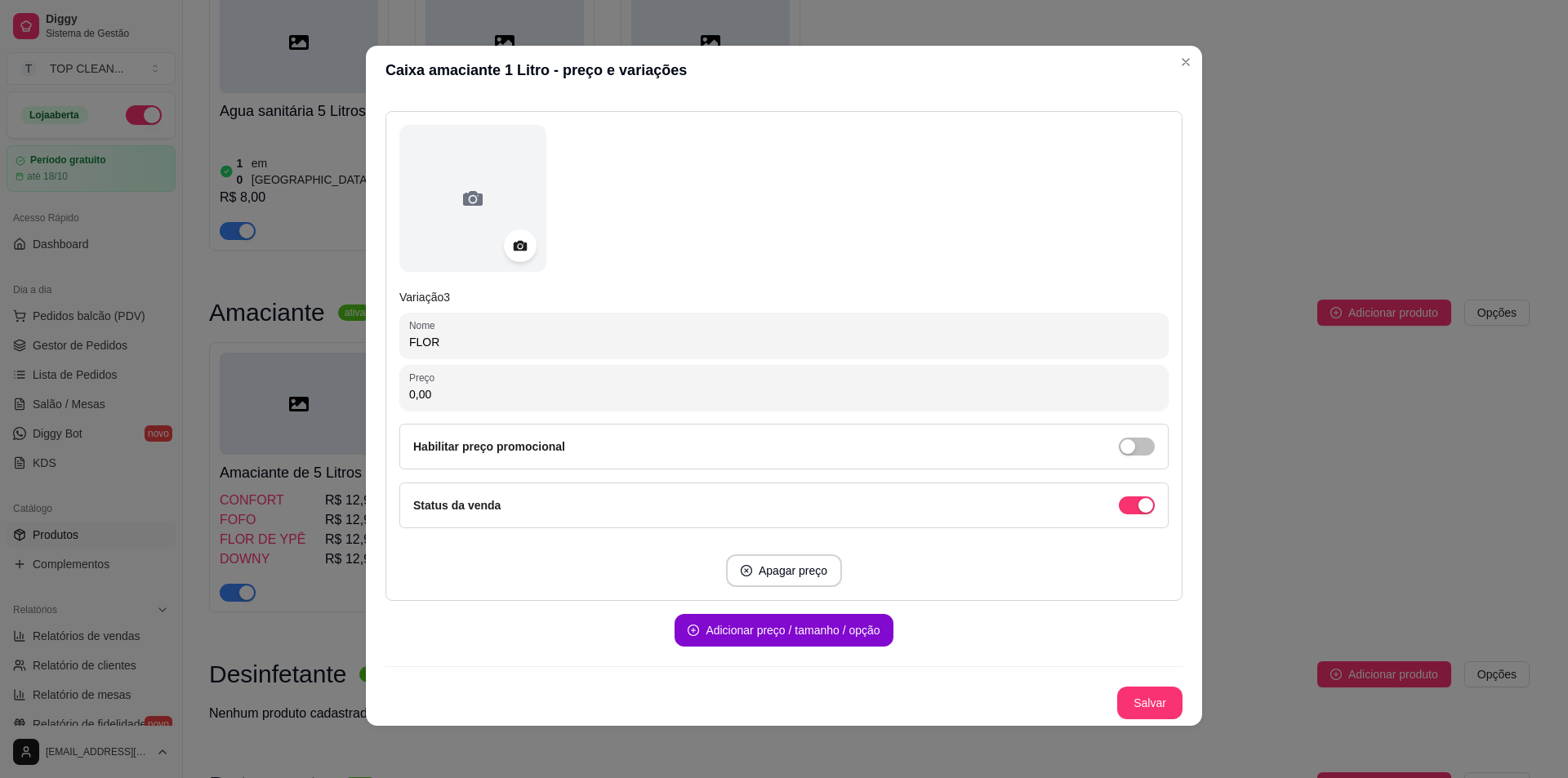
scroll to position [1176, 0]
type input "FLOR DE YPÊ"
click at [758, 631] on button "Adicionar preço / tamanho / opção" at bounding box center [784, 630] width 212 height 32
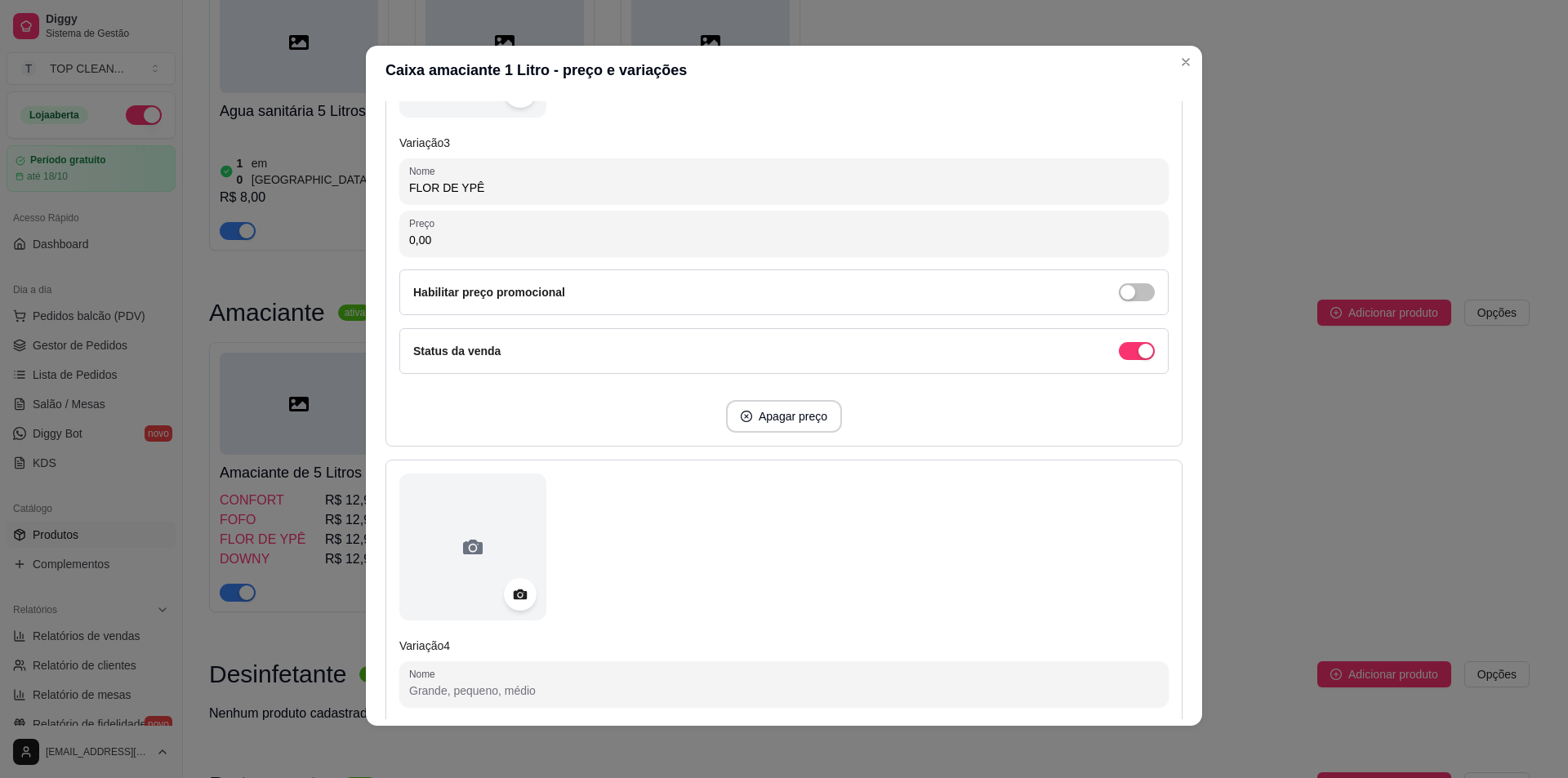
scroll to position [1665, 0]
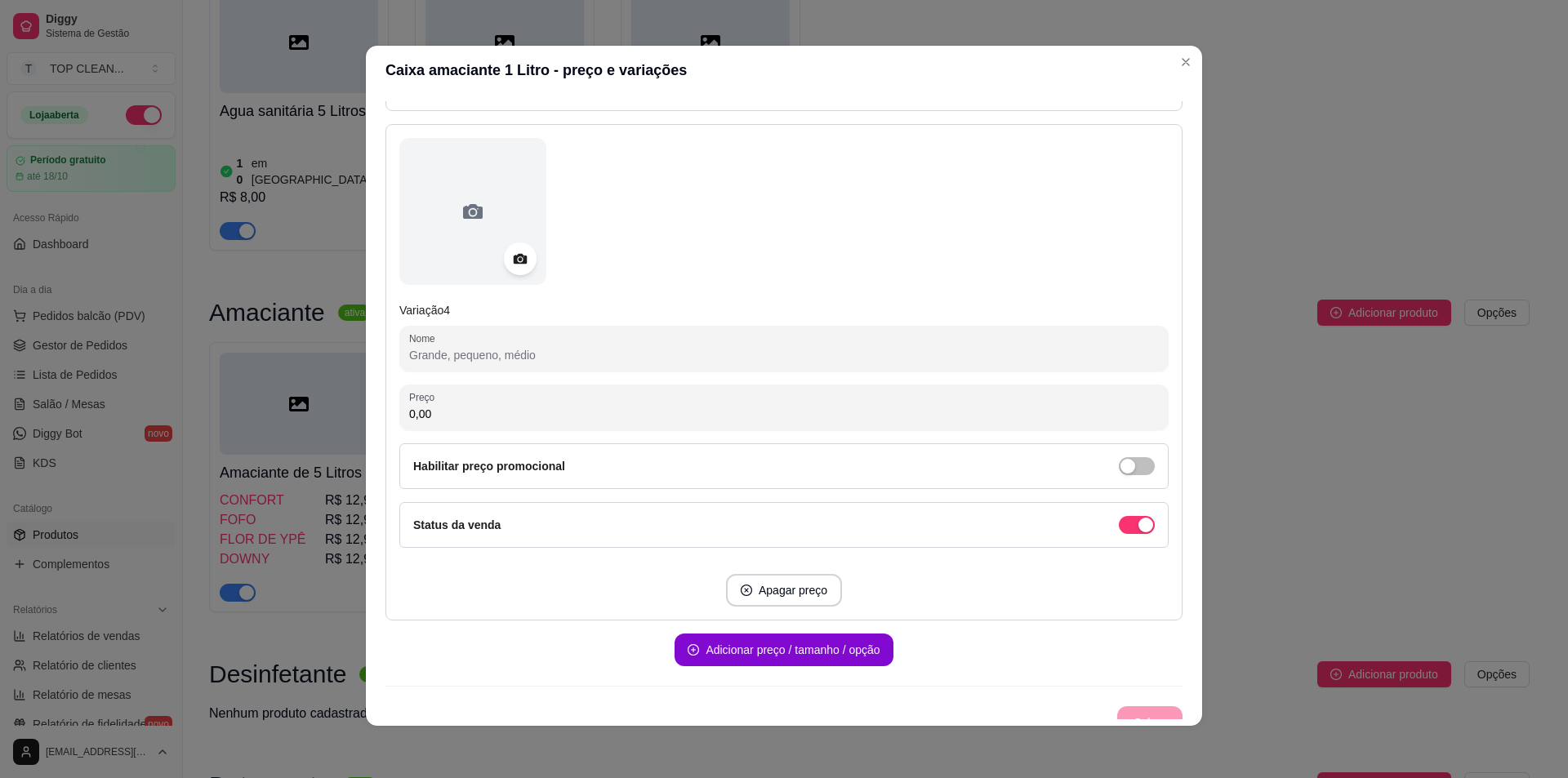
click at [456, 351] on input "Nome" at bounding box center [784, 355] width 750 height 16
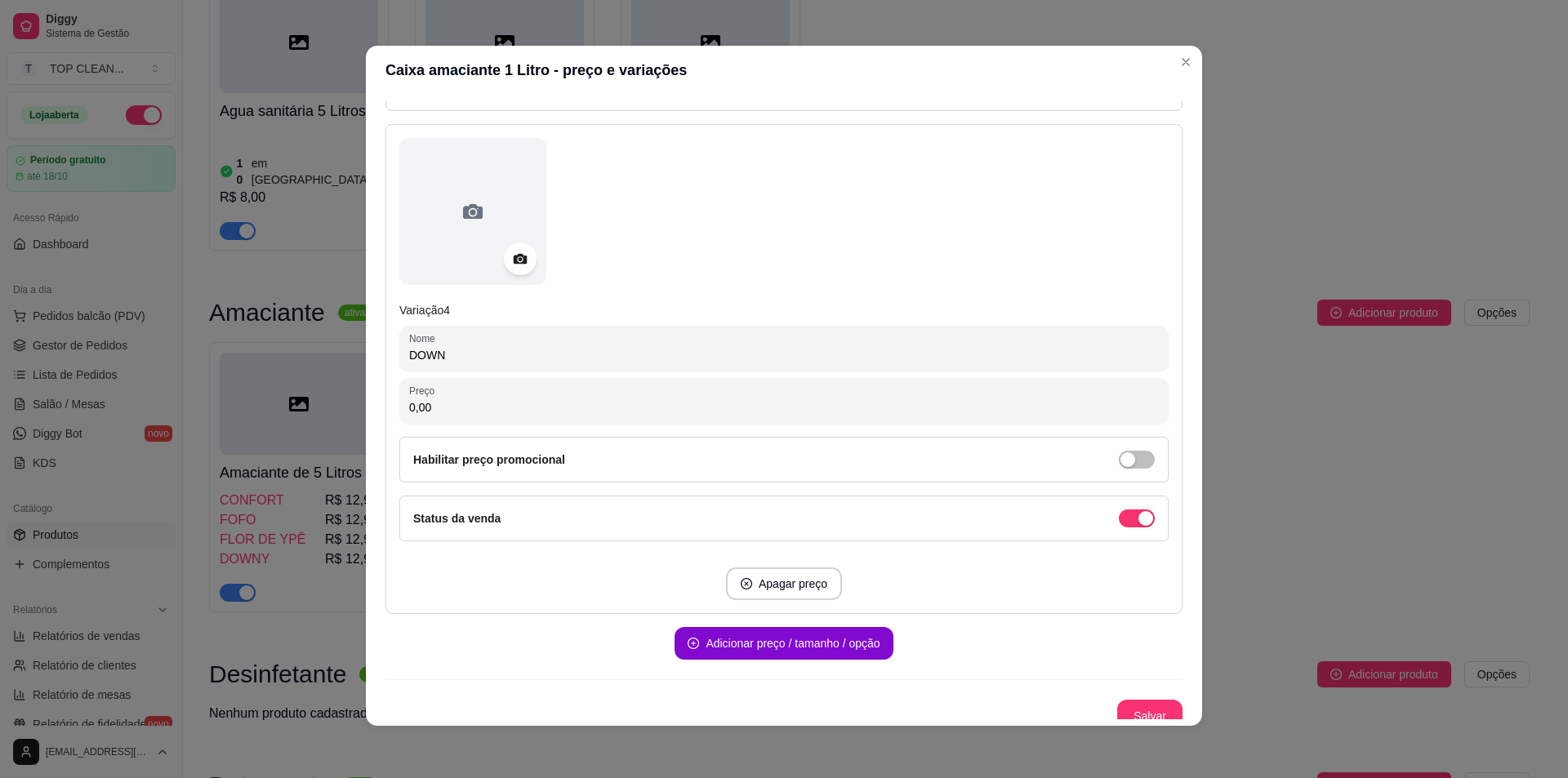
type input "DOWNY"
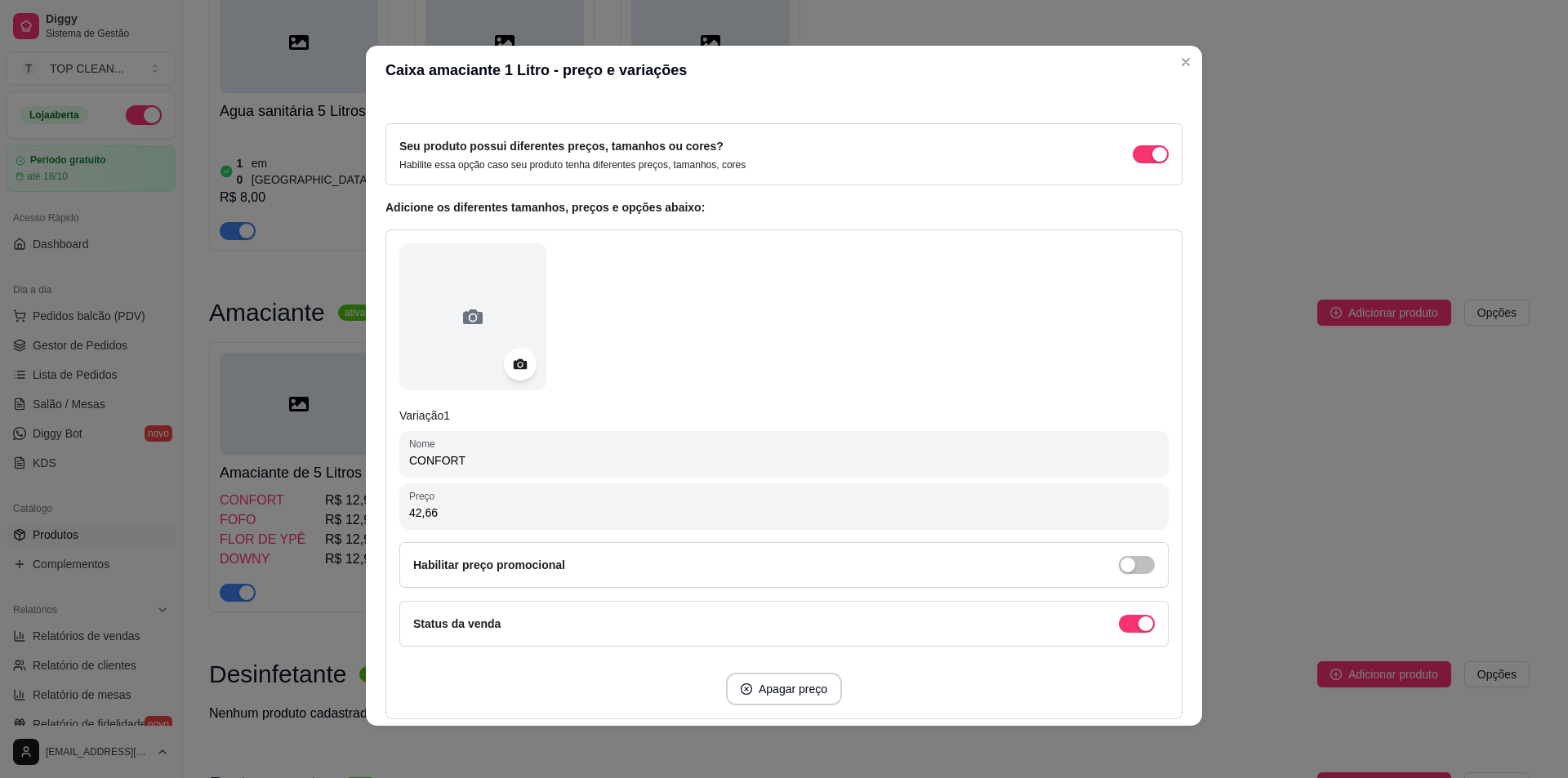
scroll to position [0, 0]
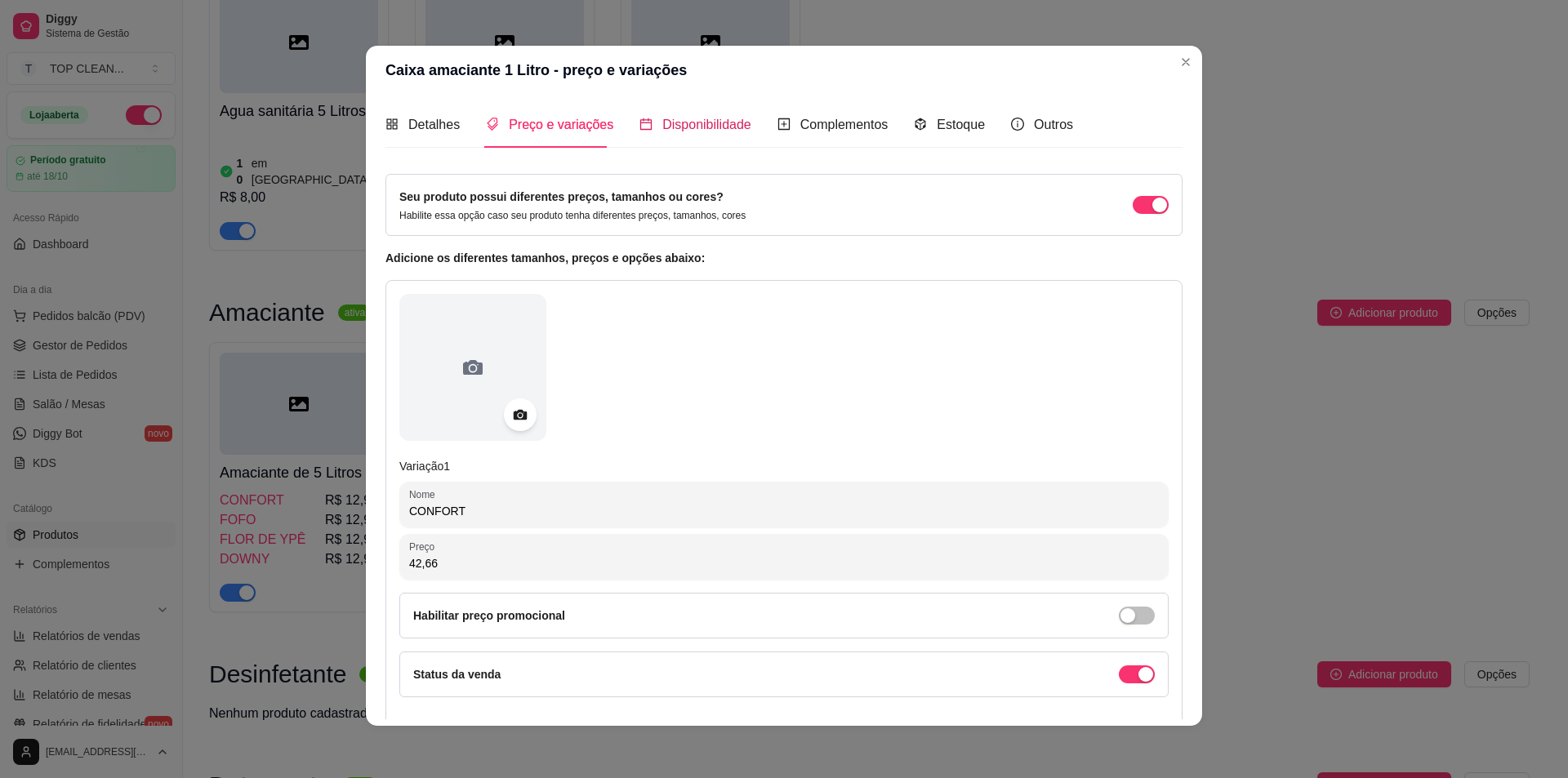
click at [671, 121] on span "Disponibilidade" at bounding box center [707, 124] width 89 height 14
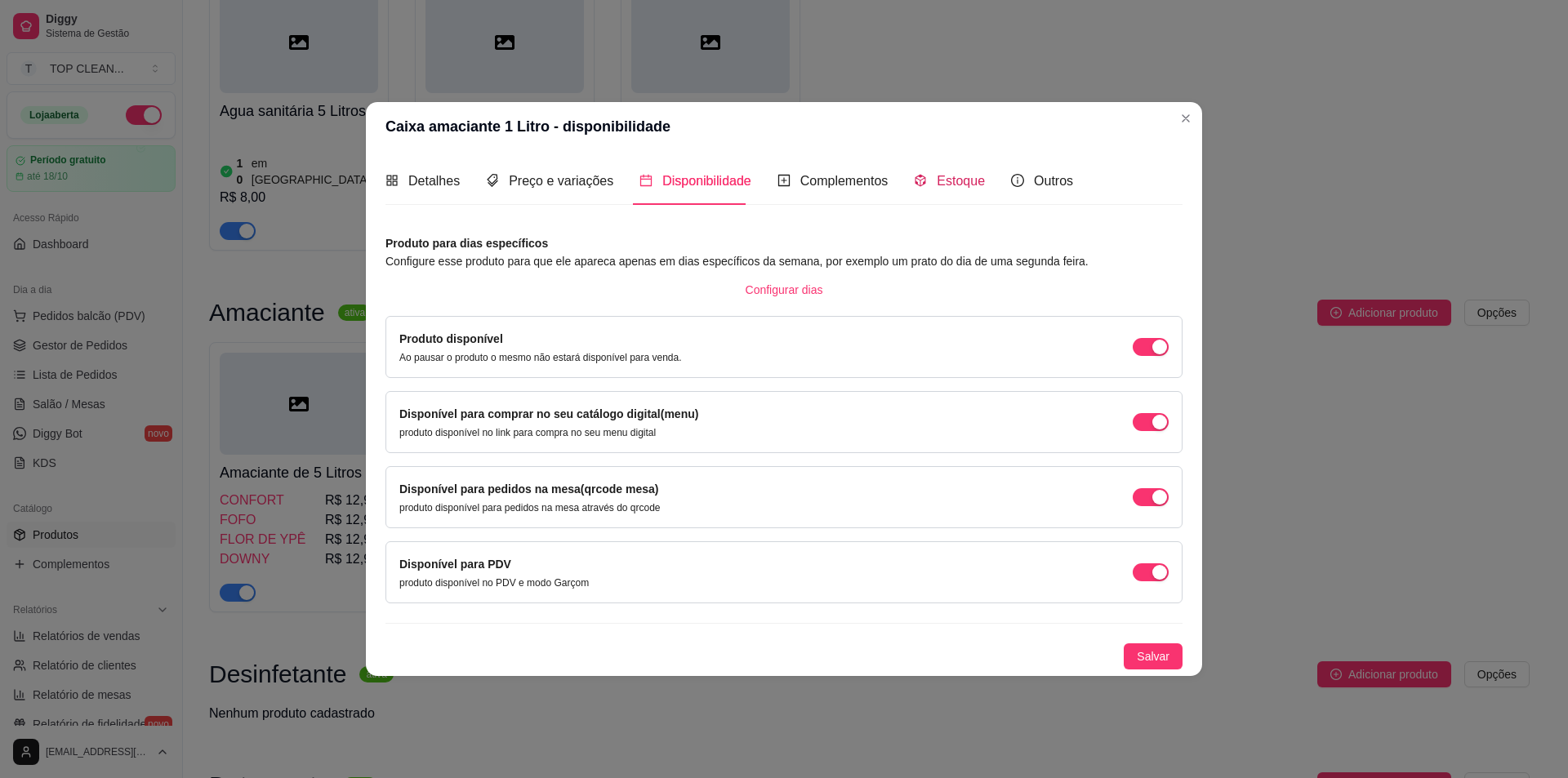
click at [940, 181] on span "Estoque" at bounding box center [960, 180] width 48 height 14
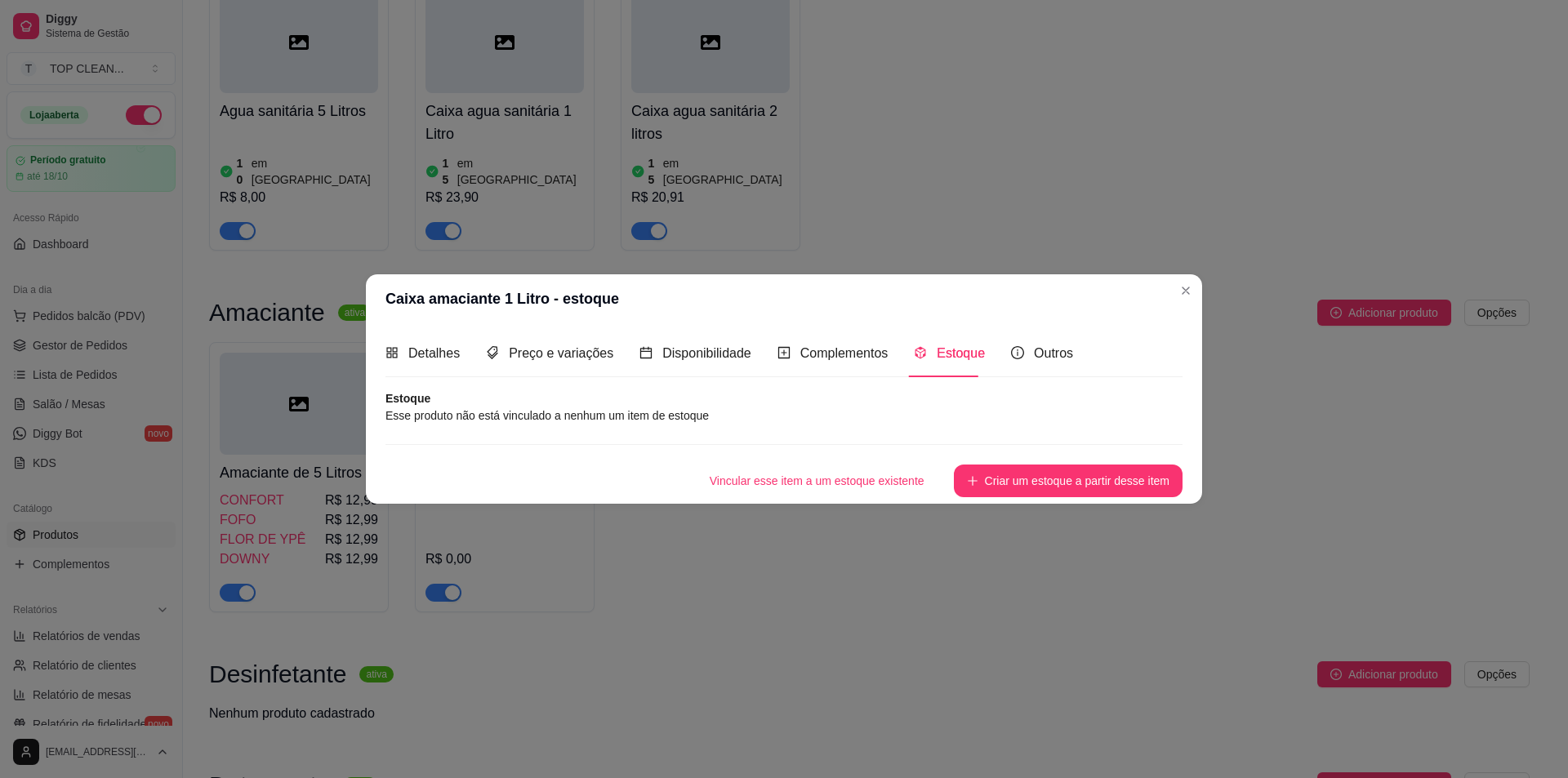
click at [525, 420] on article "Esse produto não está vinculado a nenhum um item de estoque" at bounding box center [784, 416] width 797 height 18
click at [1029, 477] on button "Criar um estoque a partir desse item" at bounding box center [1068, 480] width 222 height 32
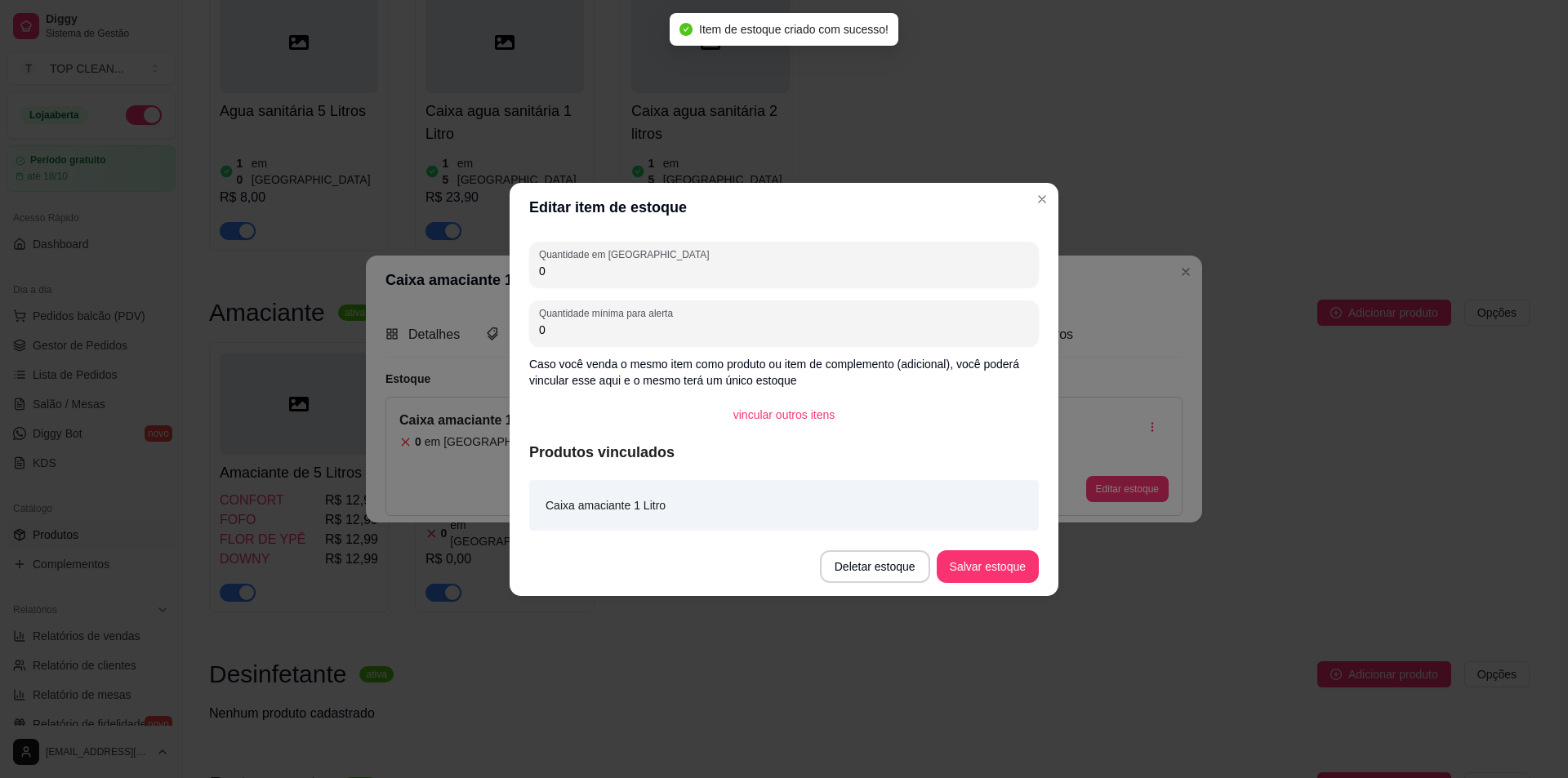
click at [574, 265] on input "0" at bounding box center [784, 271] width 491 height 16
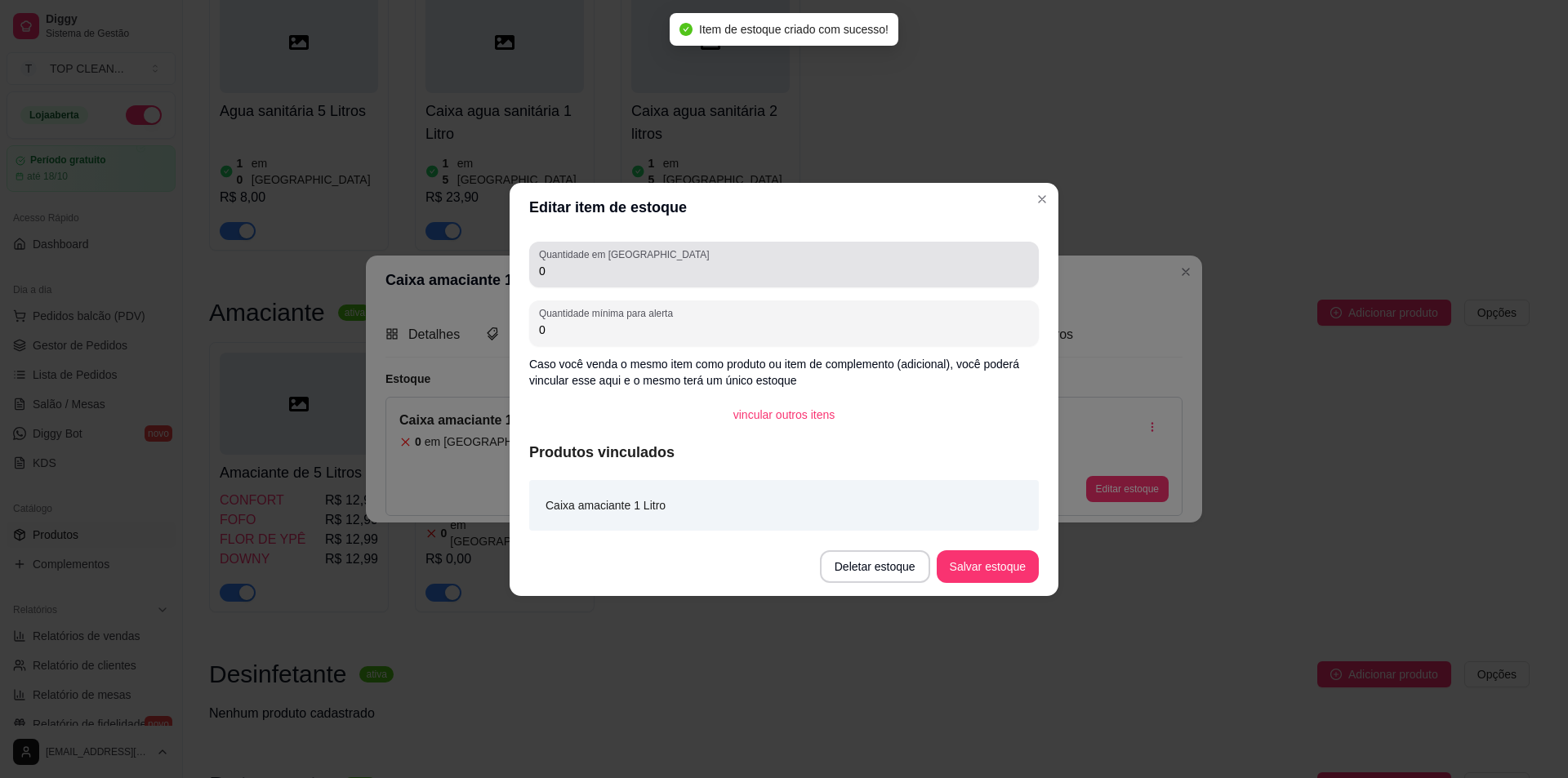
drag, startPoint x: 536, startPoint y: 270, endPoint x: 627, endPoint y: 270, distance: 91.0
click at [626, 270] on div "Quantidade em estoque 0" at bounding box center [784, 264] width 509 height 46
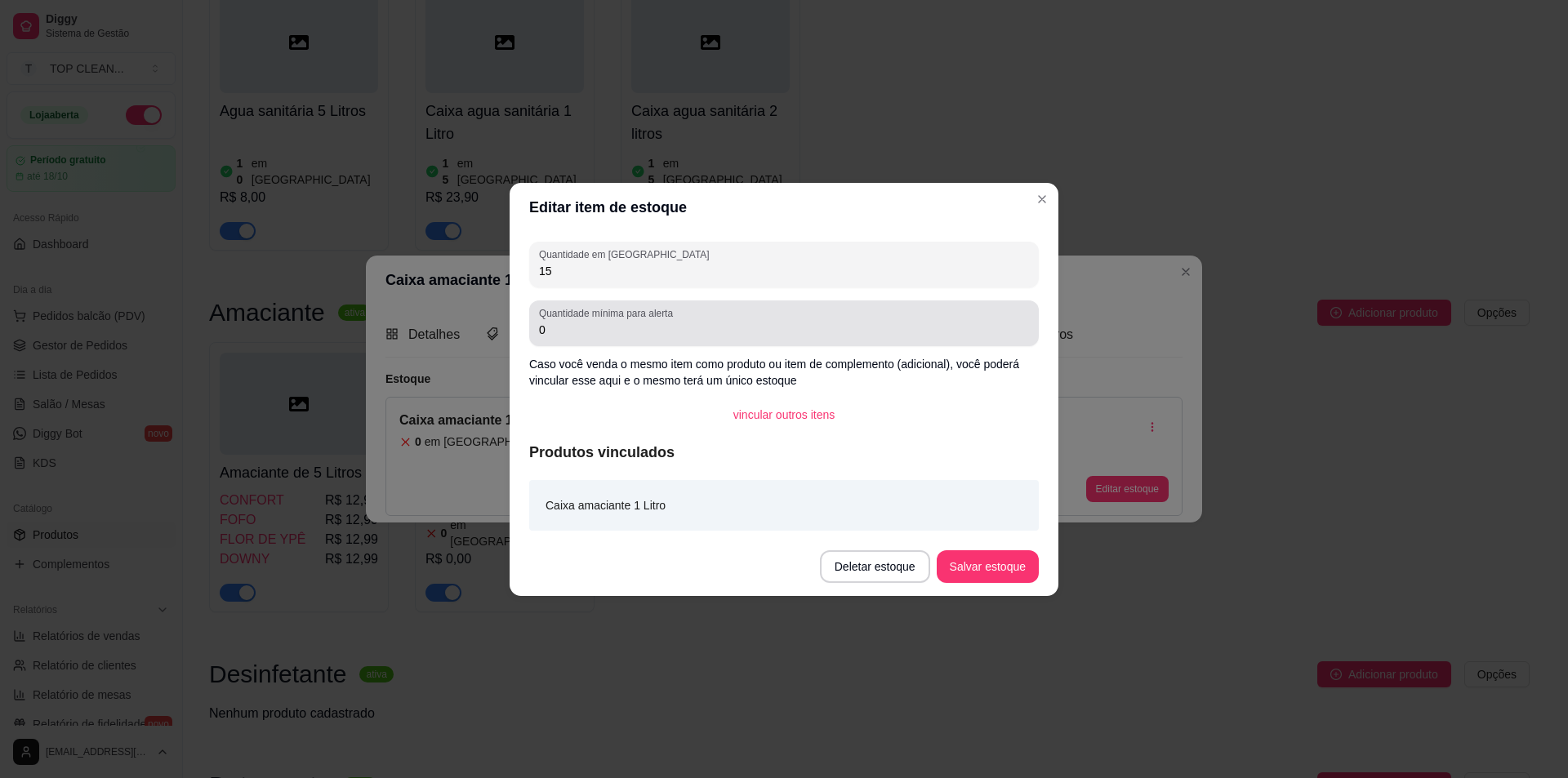
type input "15"
click at [594, 332] on input "0" at bounding box center [784, 330] width 491 height 16
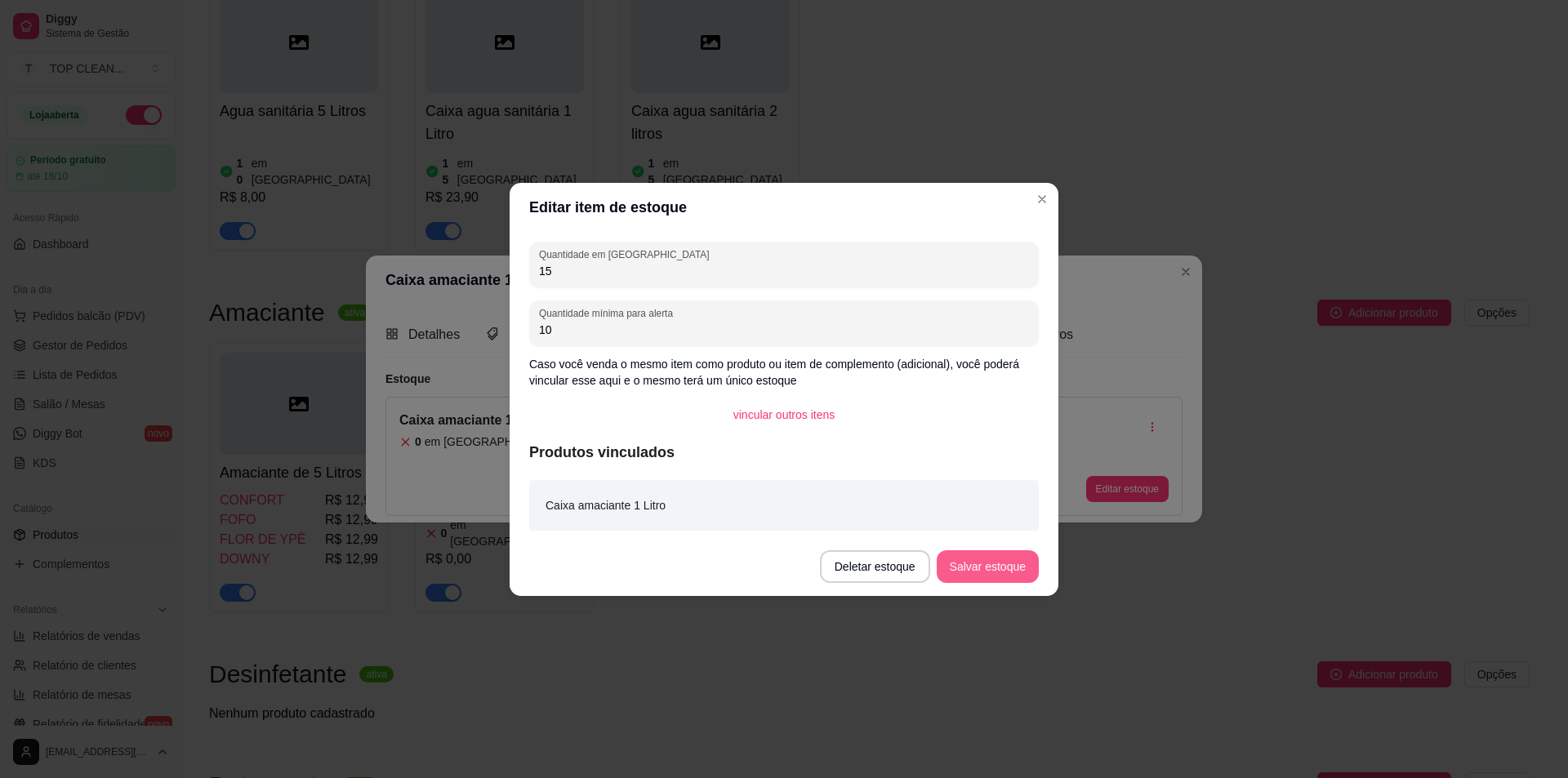
type input "10"
click at [993, 569] on button "Salvar estoque" at bounding box center [987, 566] width 100 height 32
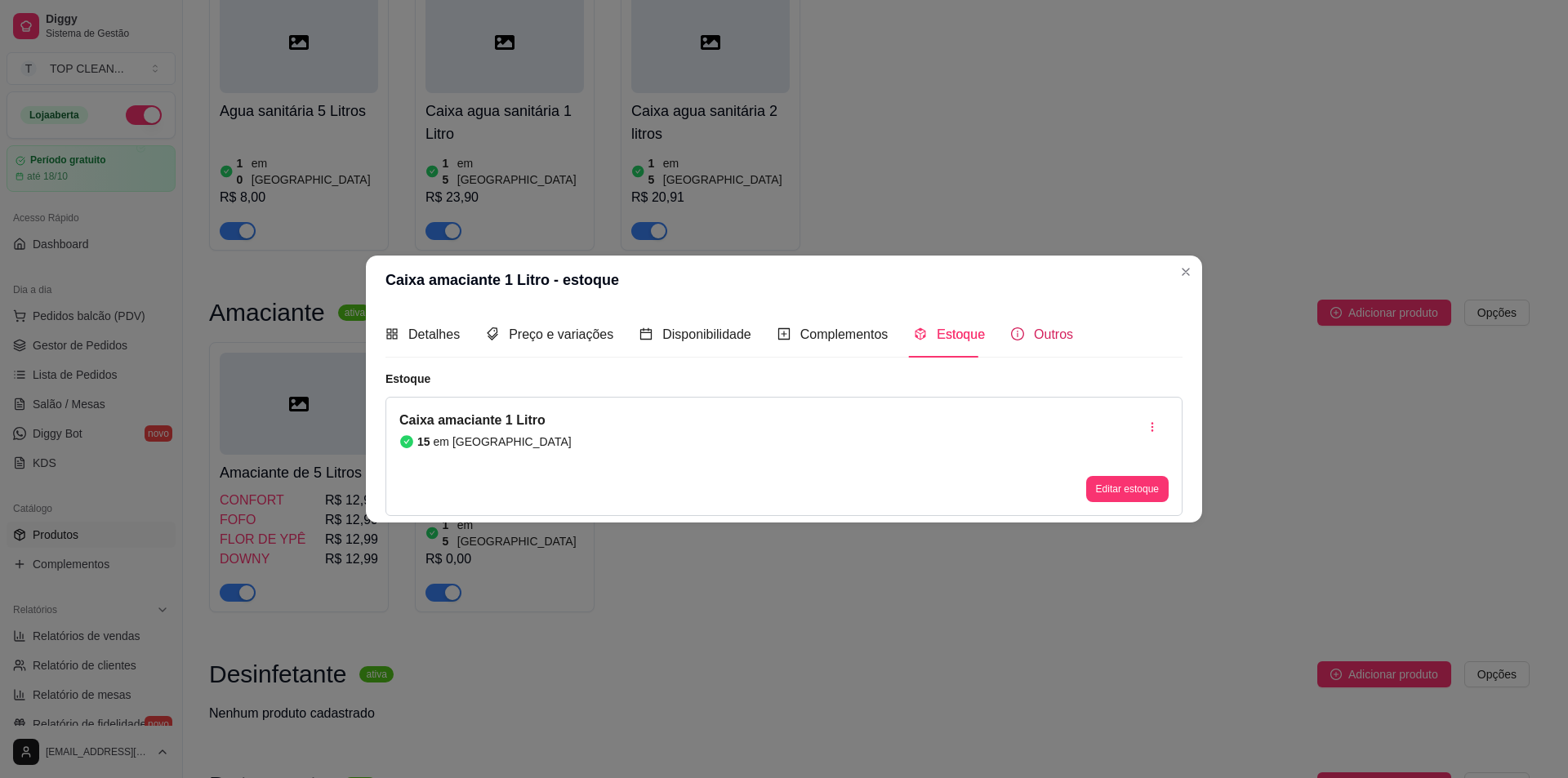
click at [1034, 342] on span "Outros" at bounding box center [1053, 334] width 39 height 14
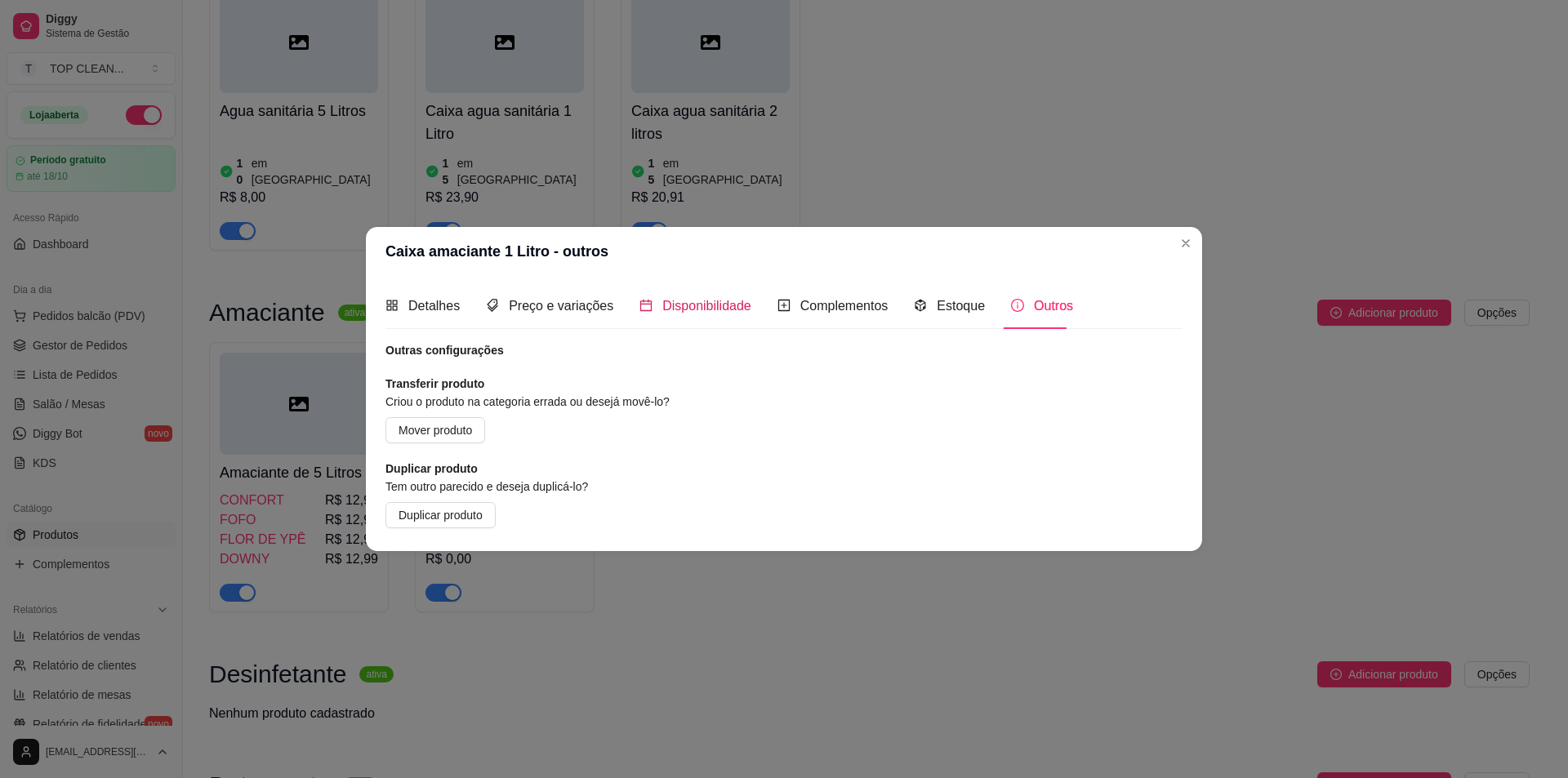
click at [664, 306] on span "Disponibilidade" at bounding box center [707, 306] width 89 height 14
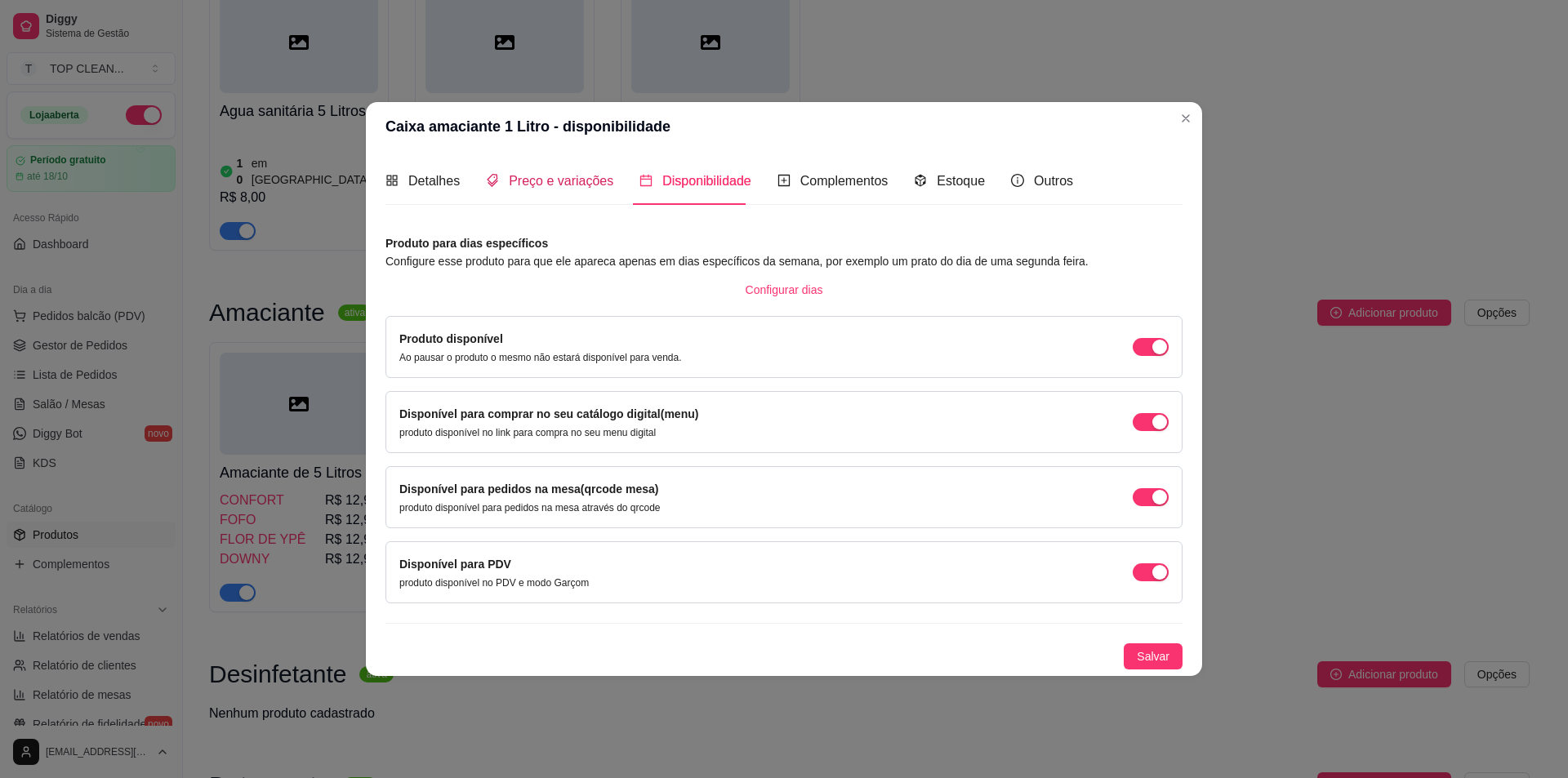
click at [531, 187] on span "Preço e variações" at bounding box center [561, 180] width 105 height 14
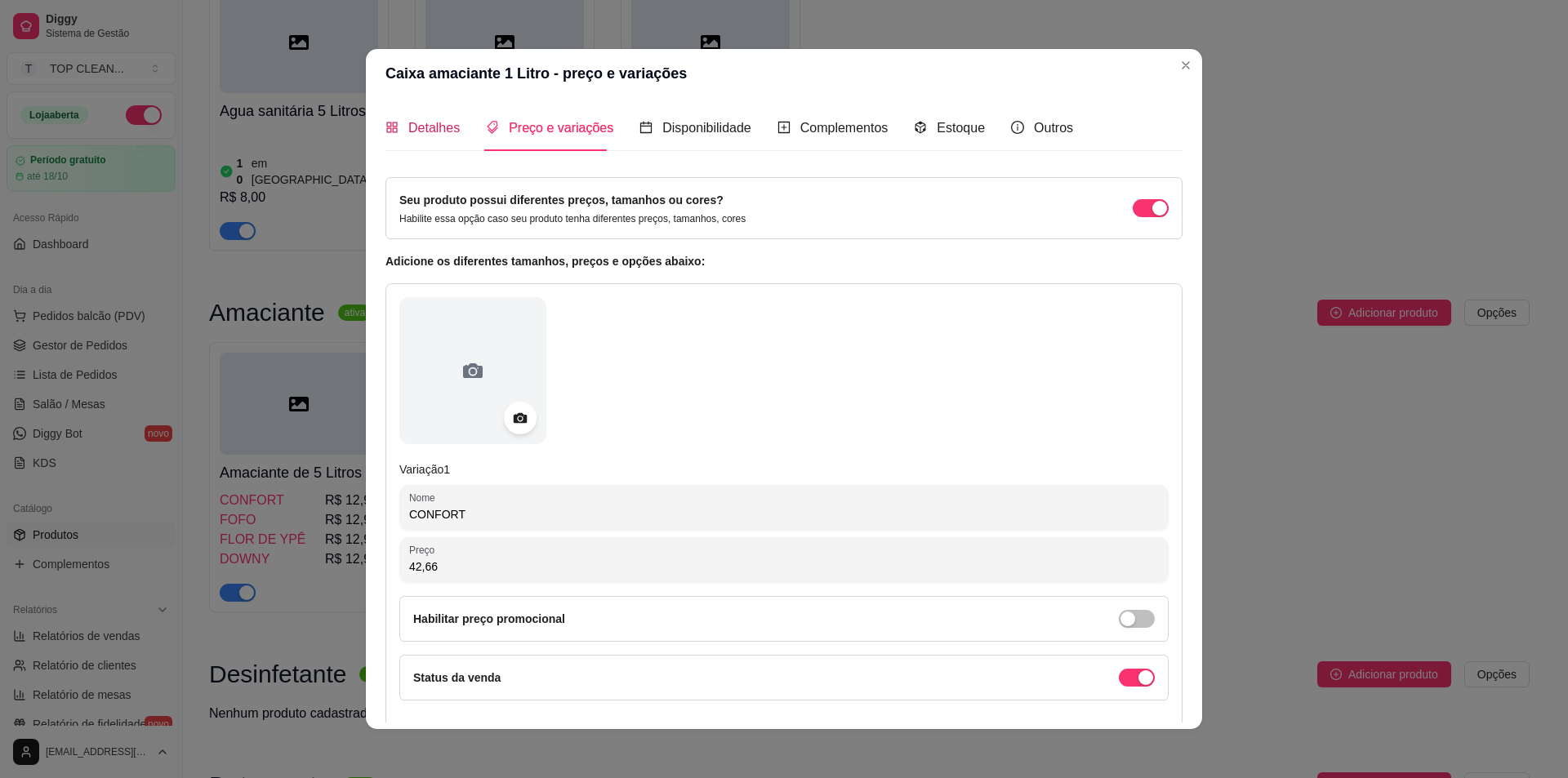
click at [408, 134] on span "Detalhes" at bounding box center [434, 127] width 51 height 14
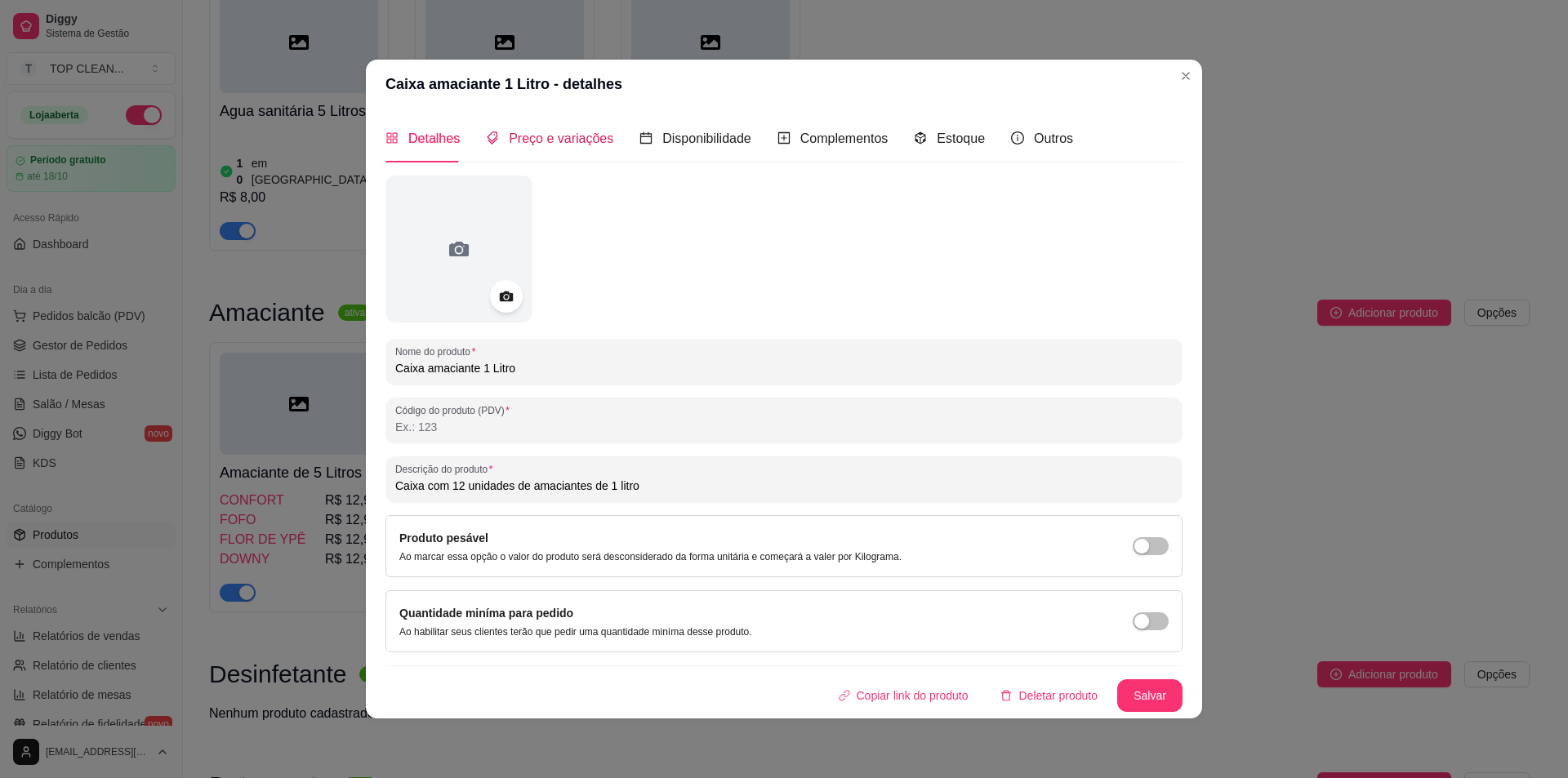
click at [566, 128] on div "Preço e variações" at bounding box center [549, 138] width 127 height 21
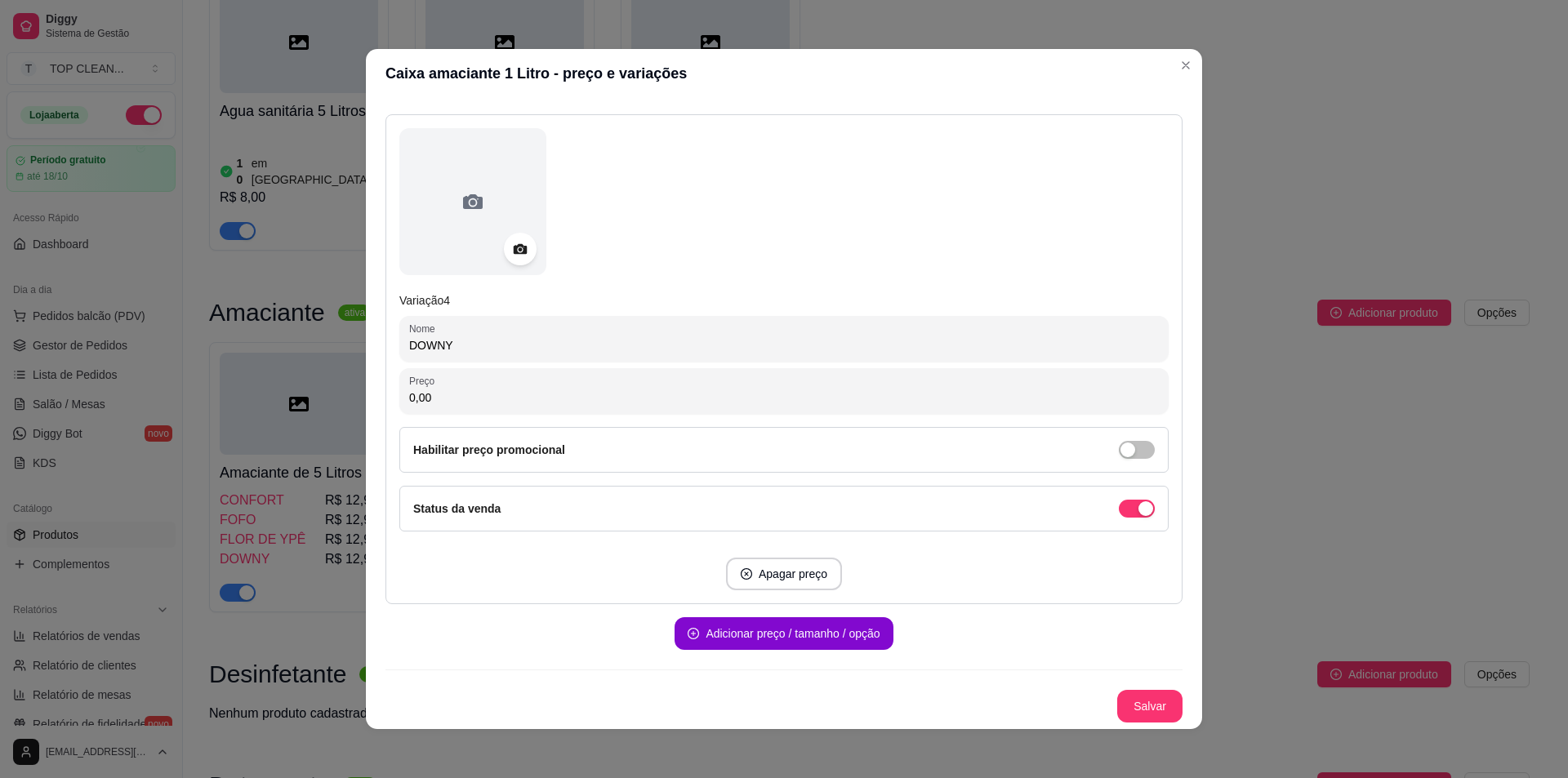
scroll to position [4, 0]
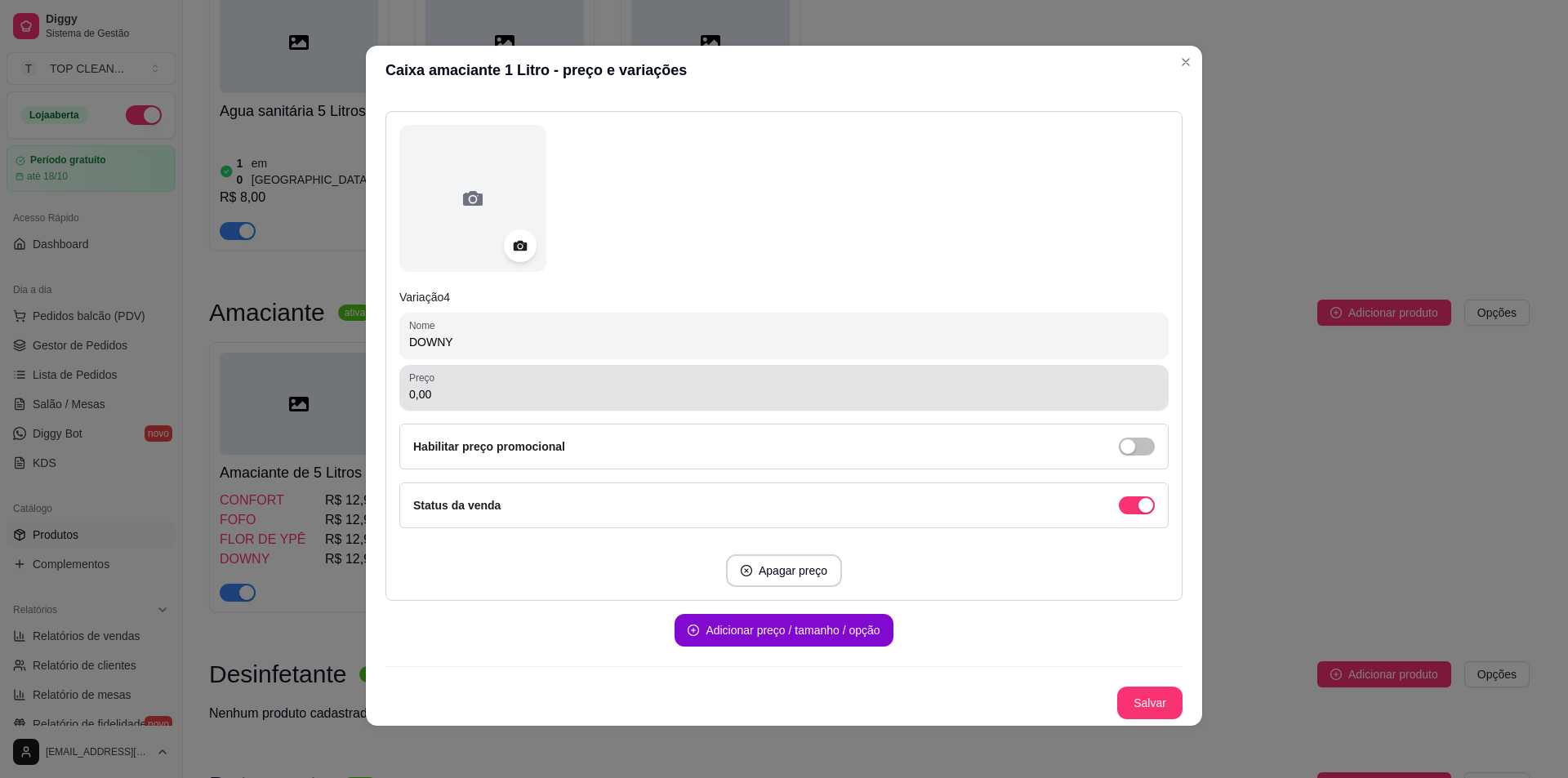
click at [444, 392] on input "0,00" at bounding box center [784, 395] width 750 height 16
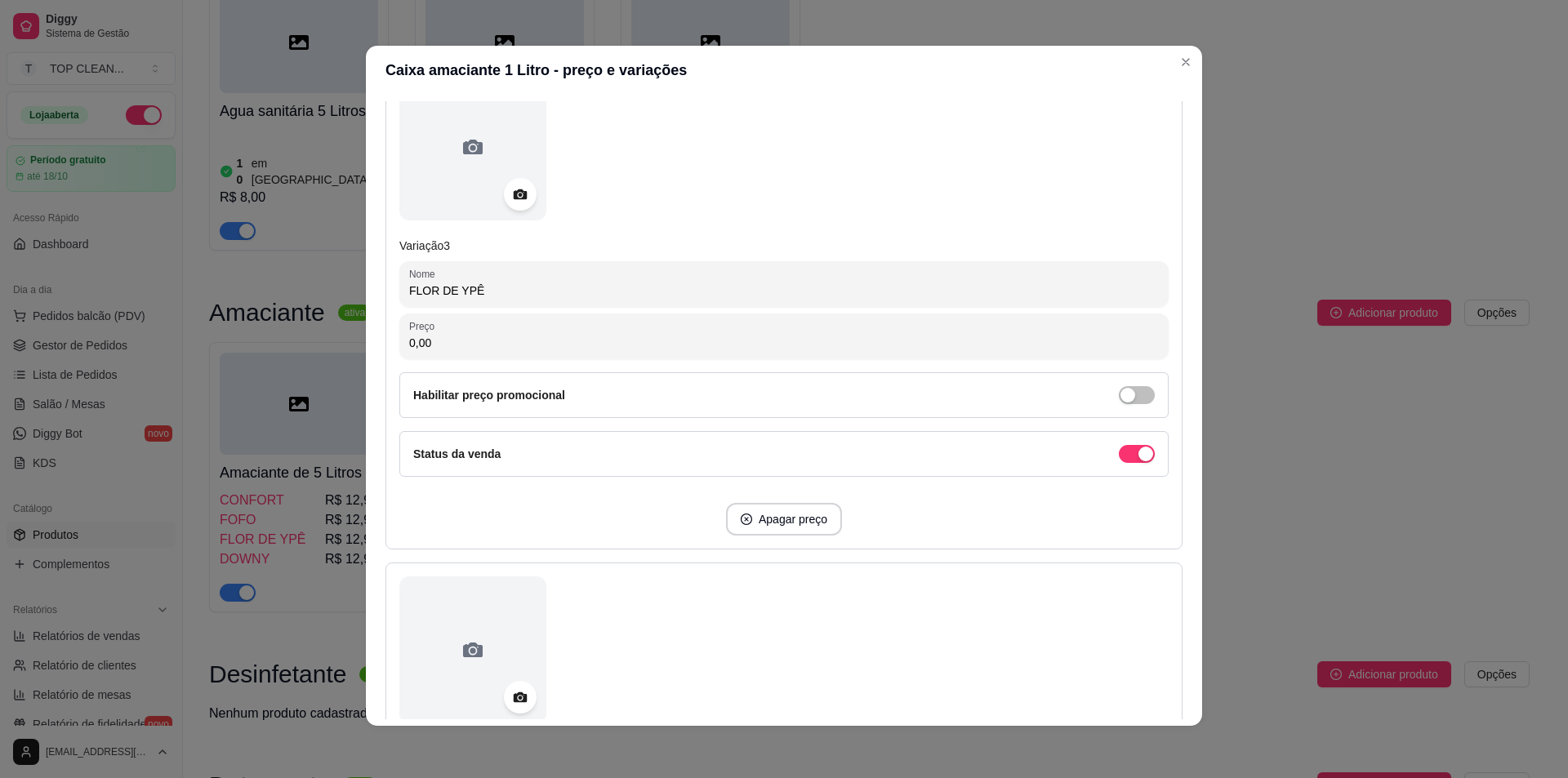
scroll to position [1188, 0]
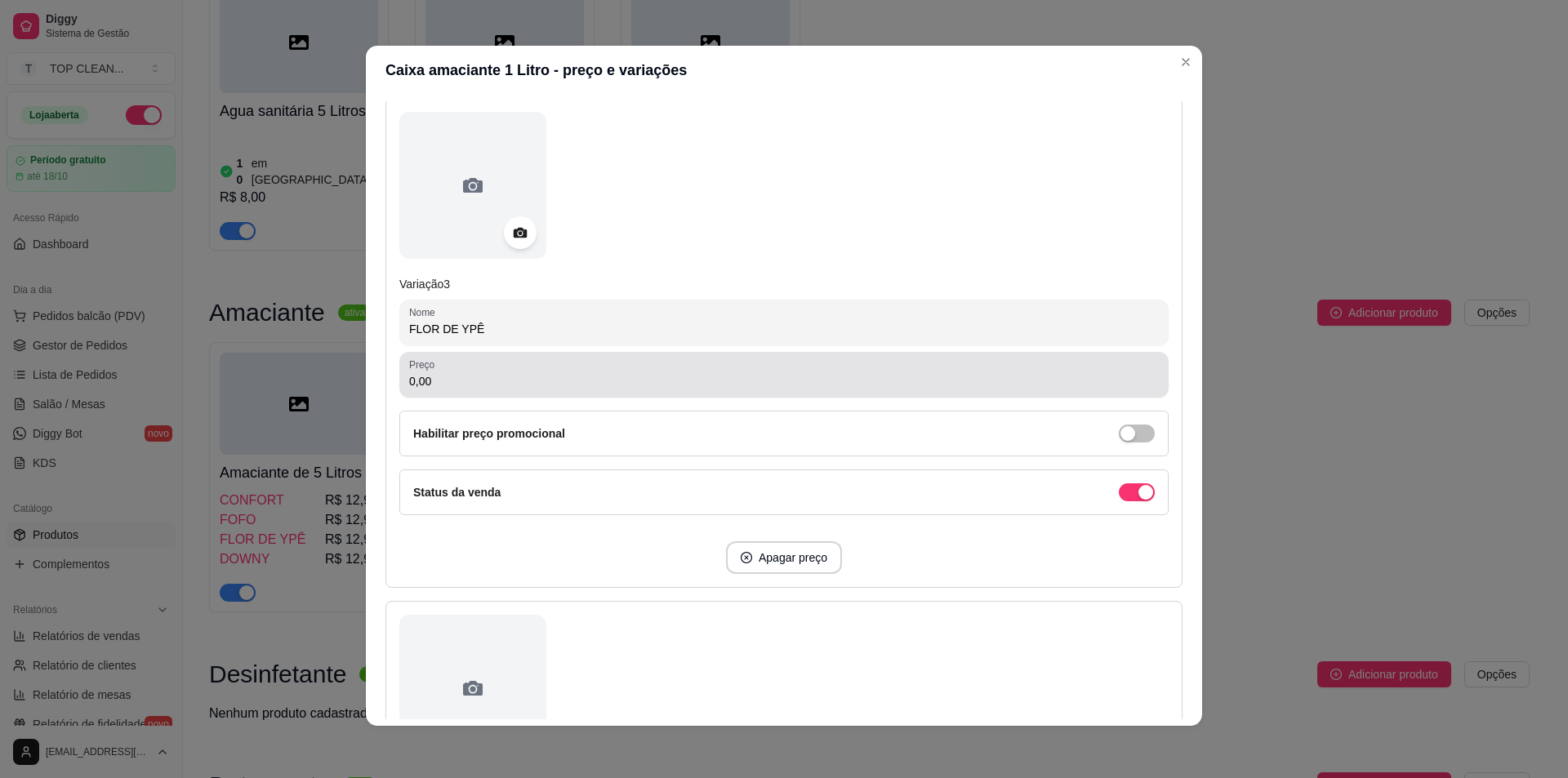
type input "42,66"
click at [495, 378] on input "0,00" at bounding box center [784, 381] width 750 height 16
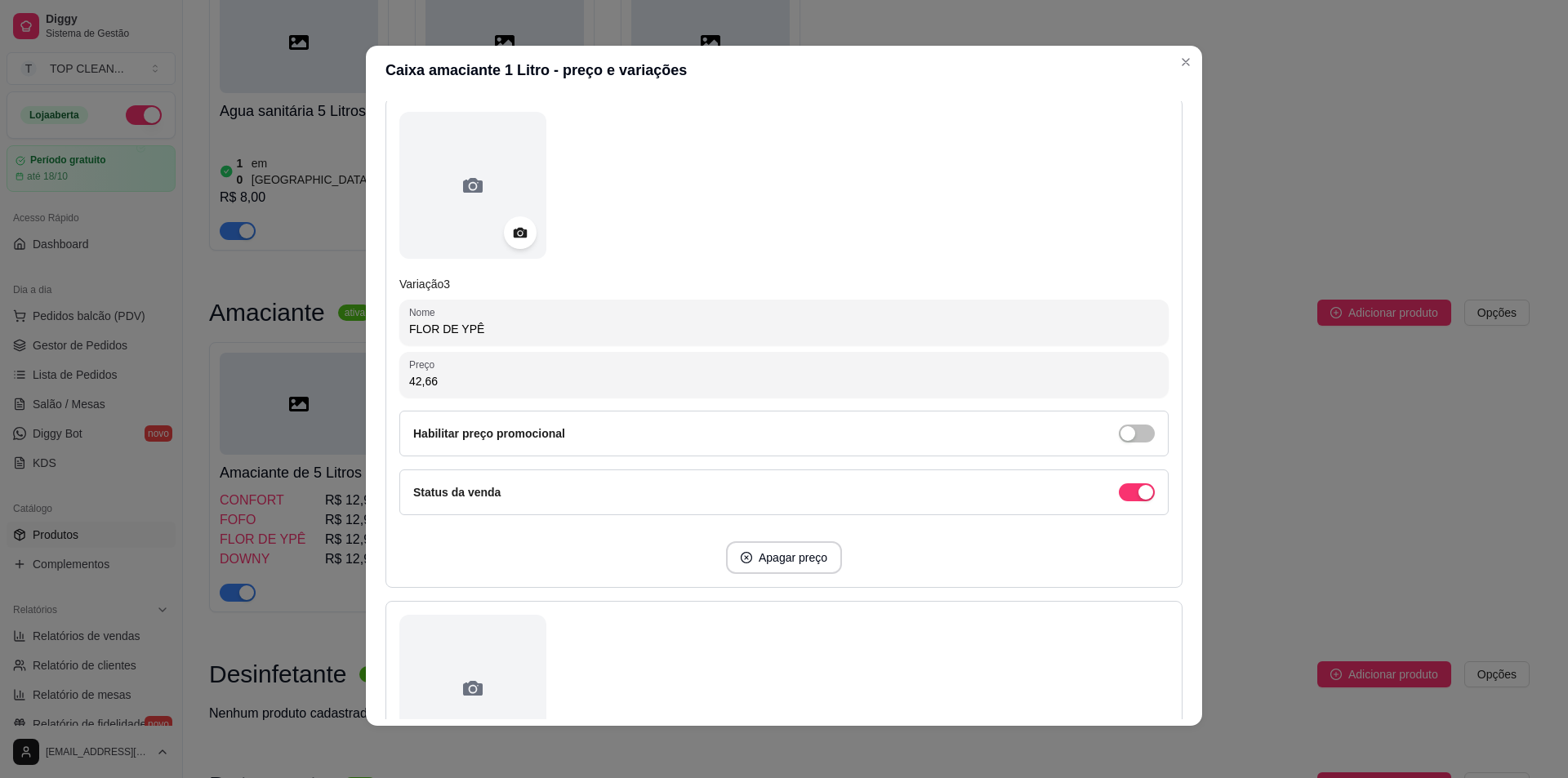
scroll to position [1679, 0]
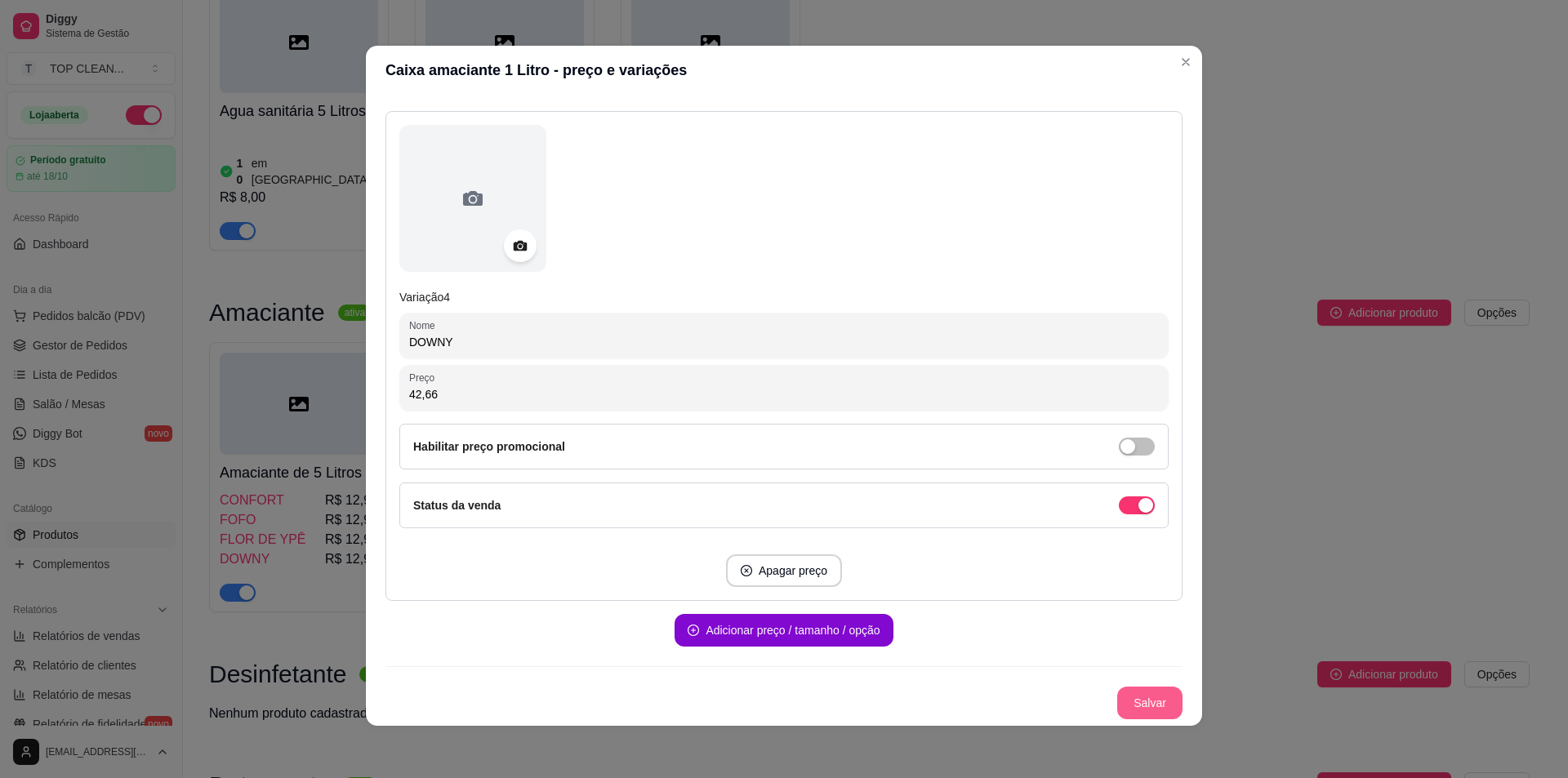
type input "42,66"
click at [1139, 704] on button "Salvar" at bounding box center [1150, 703] width 65 height 32
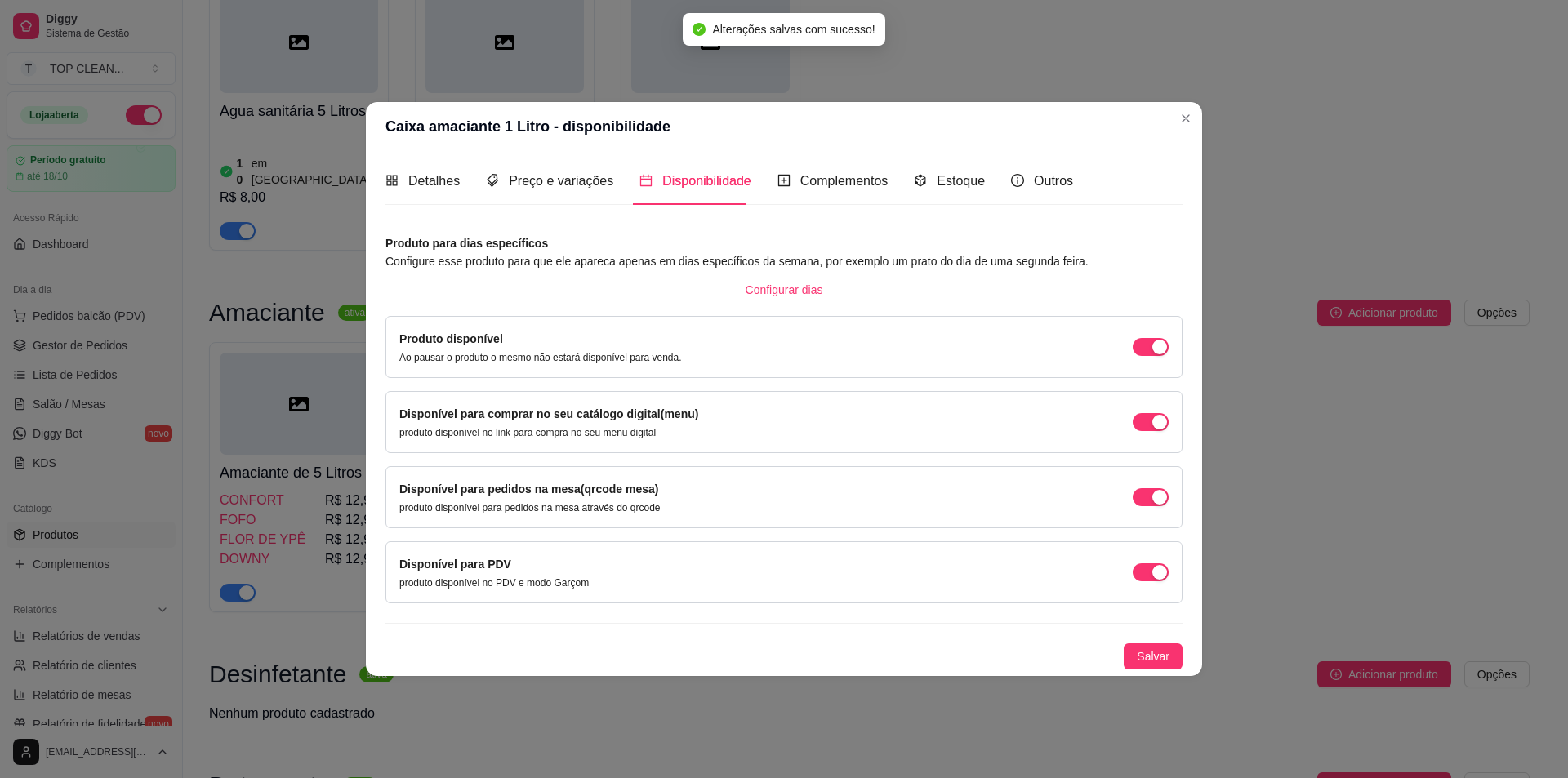
scroll to position [0, 0]
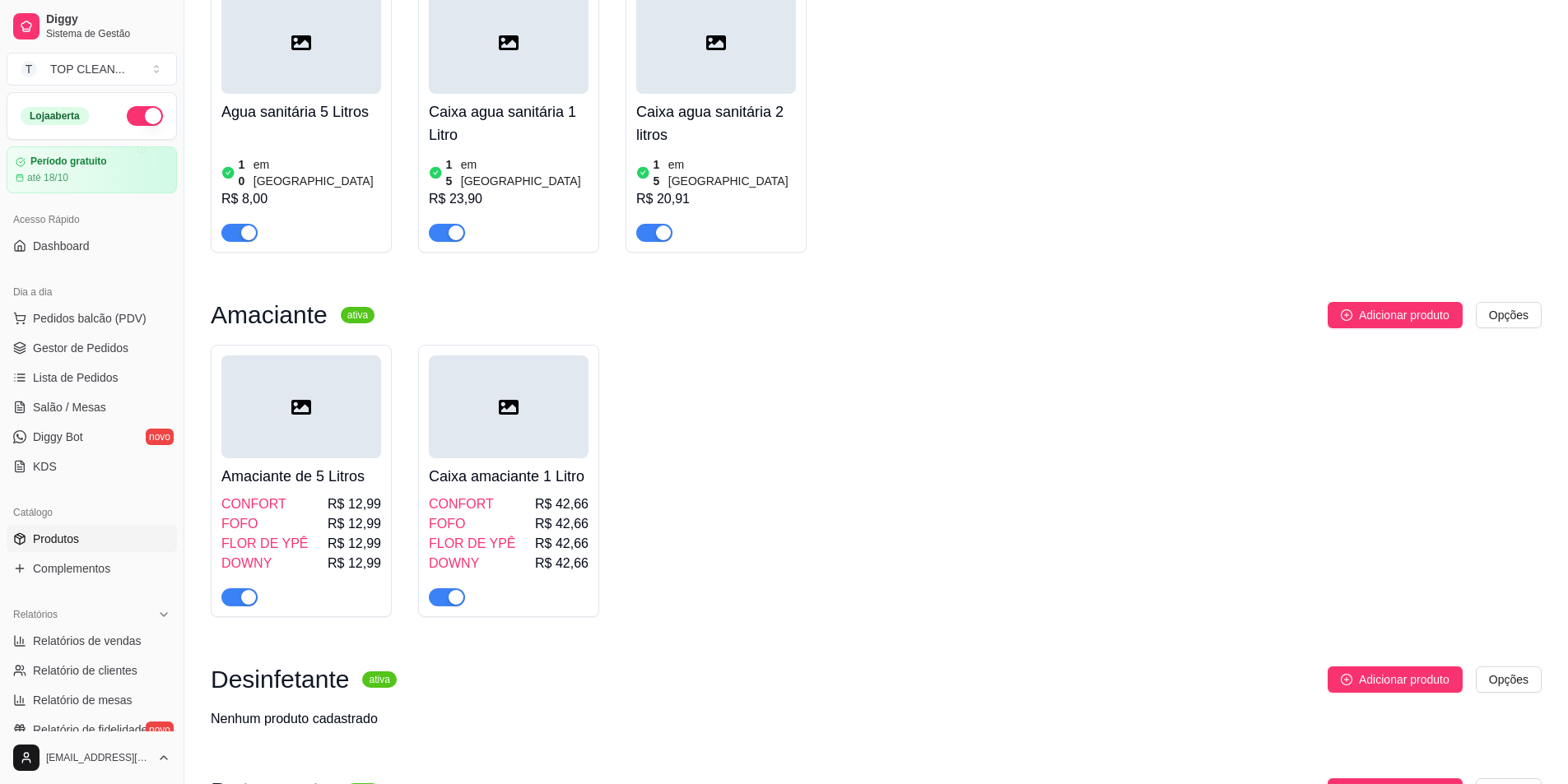
click at [551, 110] on h4 "Caixa agua sanitária 1 Litro" at bounding box center [509, 124] width 160 height 46
click at [729, 121] on h4 "Caixa agua sanitária 2 litros" at bounding box center [716, 124] width 160 height 46
click at [517, 498] on div "CONFORT R$ 42,66" at bounding box center [509, 504] width 160 height 20
click at [1369, 306] on span "Adicionar produto" at bounding box center [1404, 315] width 91 height 18
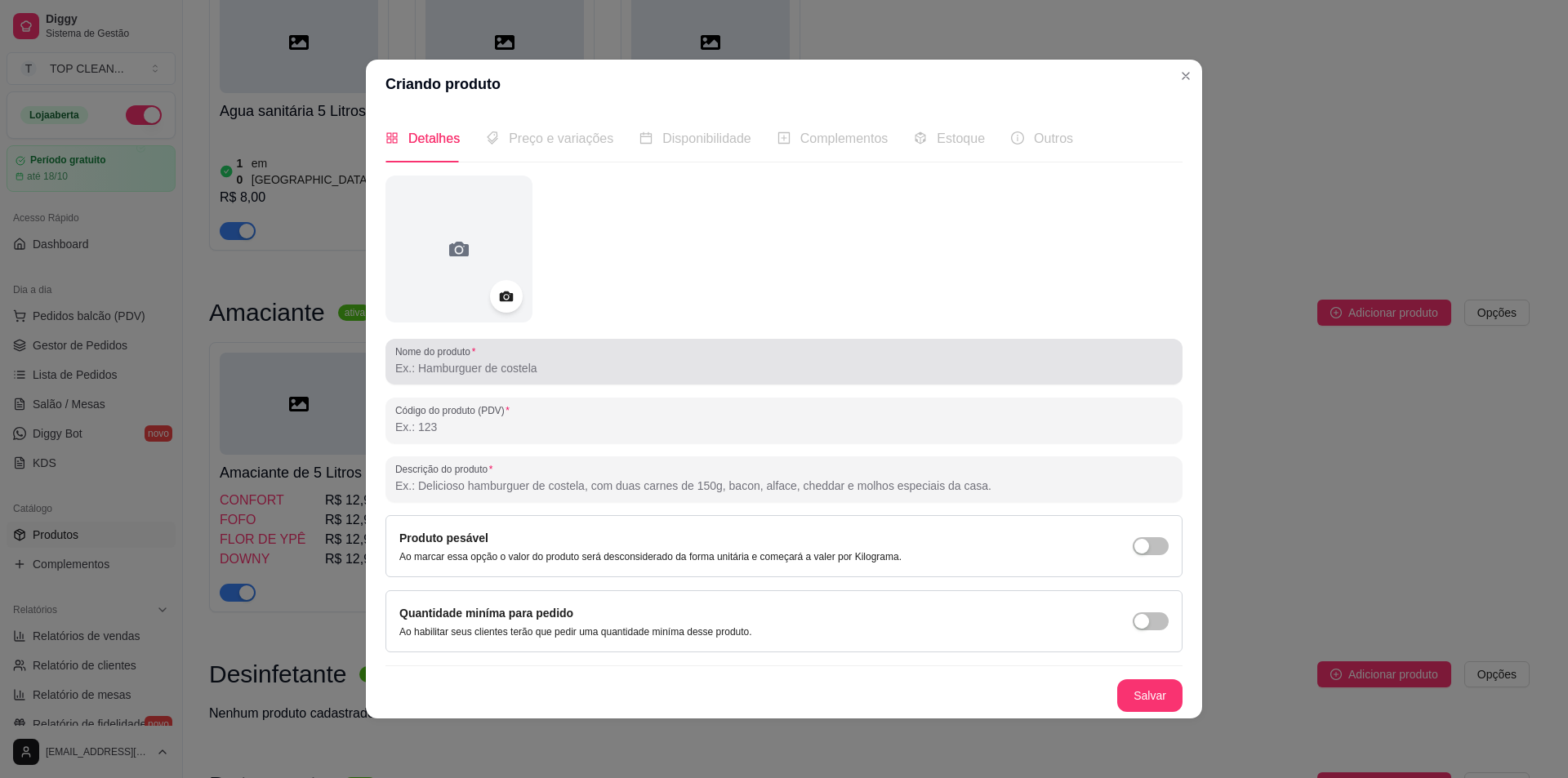
click at [508, 370] on input "Nome do produto" at bounding box center [784, 369] width 777 height 16
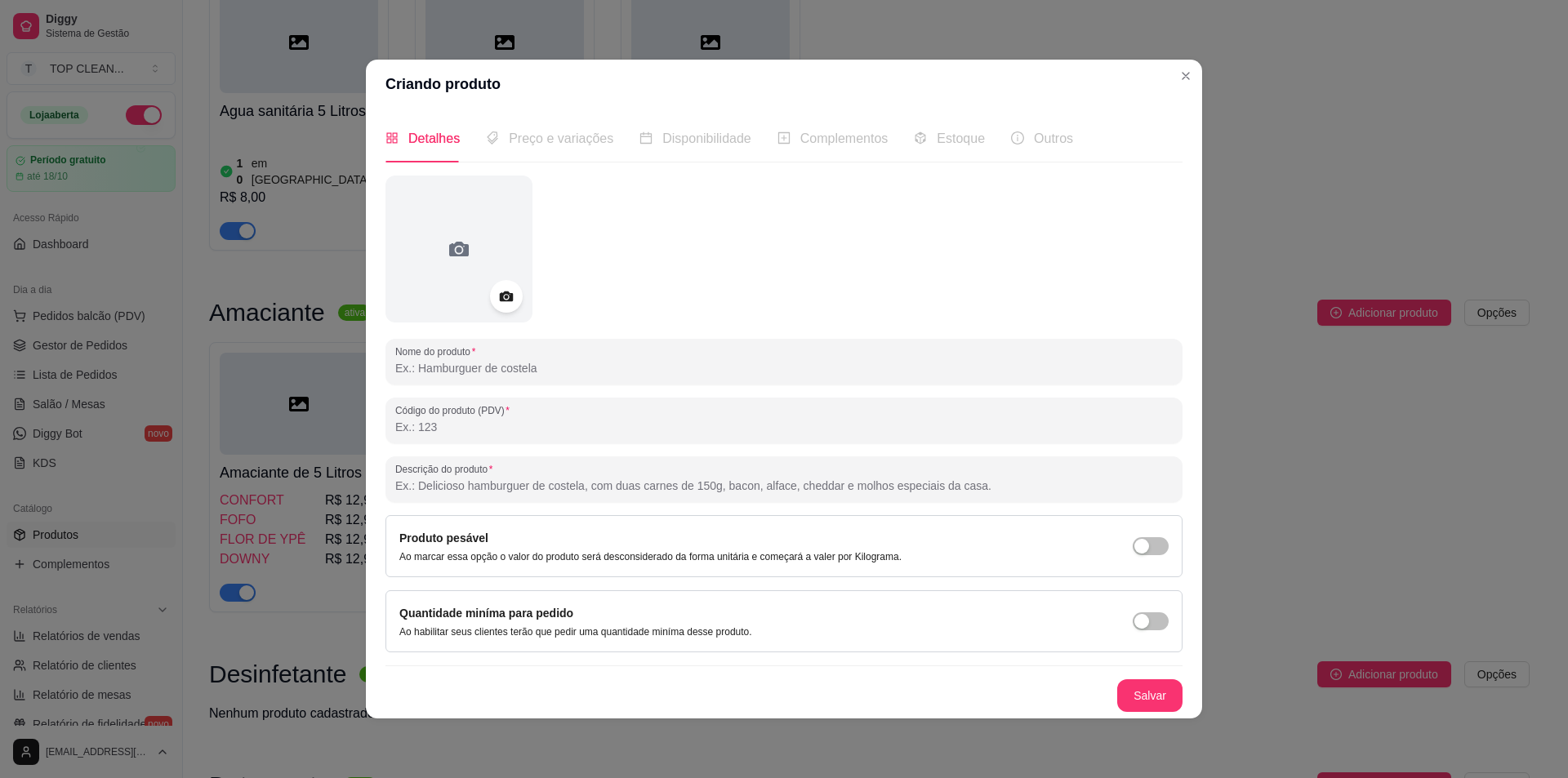
click at [438, 490] on input "Descrição do produto" at bounding box center [784, 486] width 777 height 16
paste input "Caixa com 12 unidades de amaciantes de 1 litro"
click at [461, 485] on input "Caixa com 12 unidades de amaciantes de 1 litro" at bounding box center [784, 486] width 777 height 16
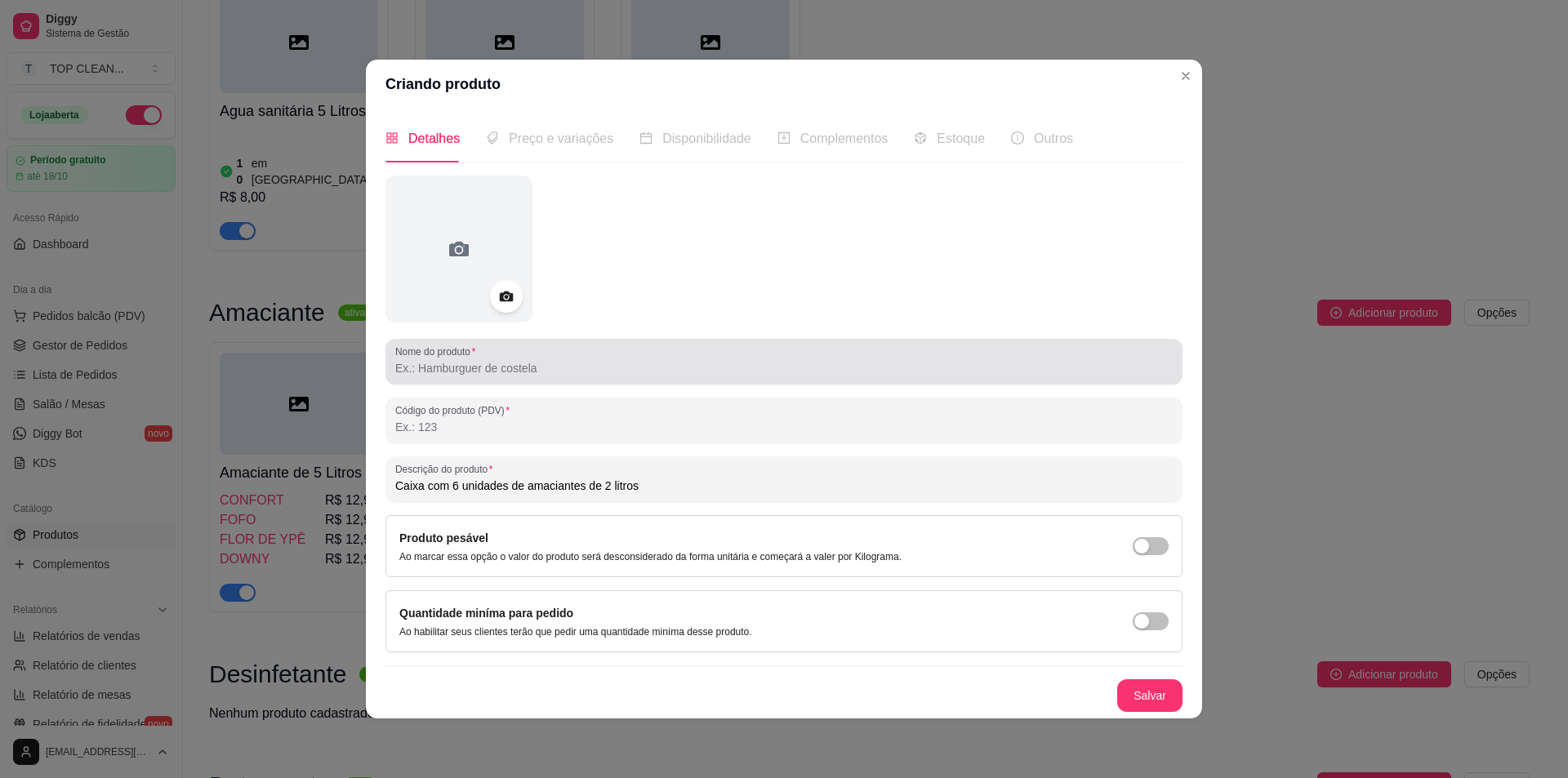
type input "Caixa com 6 unidades de amaciantes de 2 litros"
click at [481, 372] on input "Nome do produto" at bounding box center [784, 369] width 777 height 16
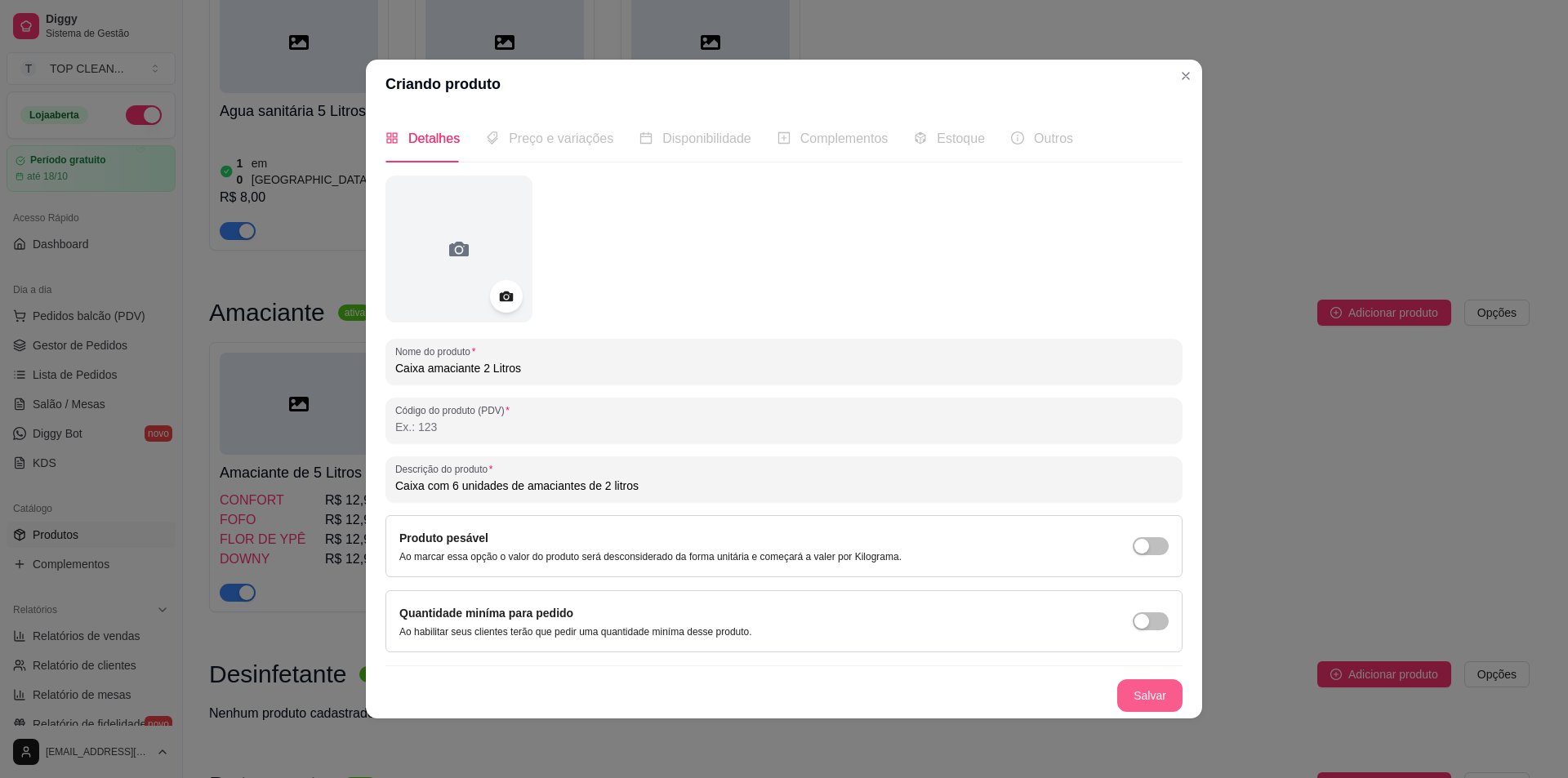
type input "Caixa amaciante 2 Litros"
click at [1146, 691] on button "Salvar" at bounding box center [1150, 695] width 64 height 32
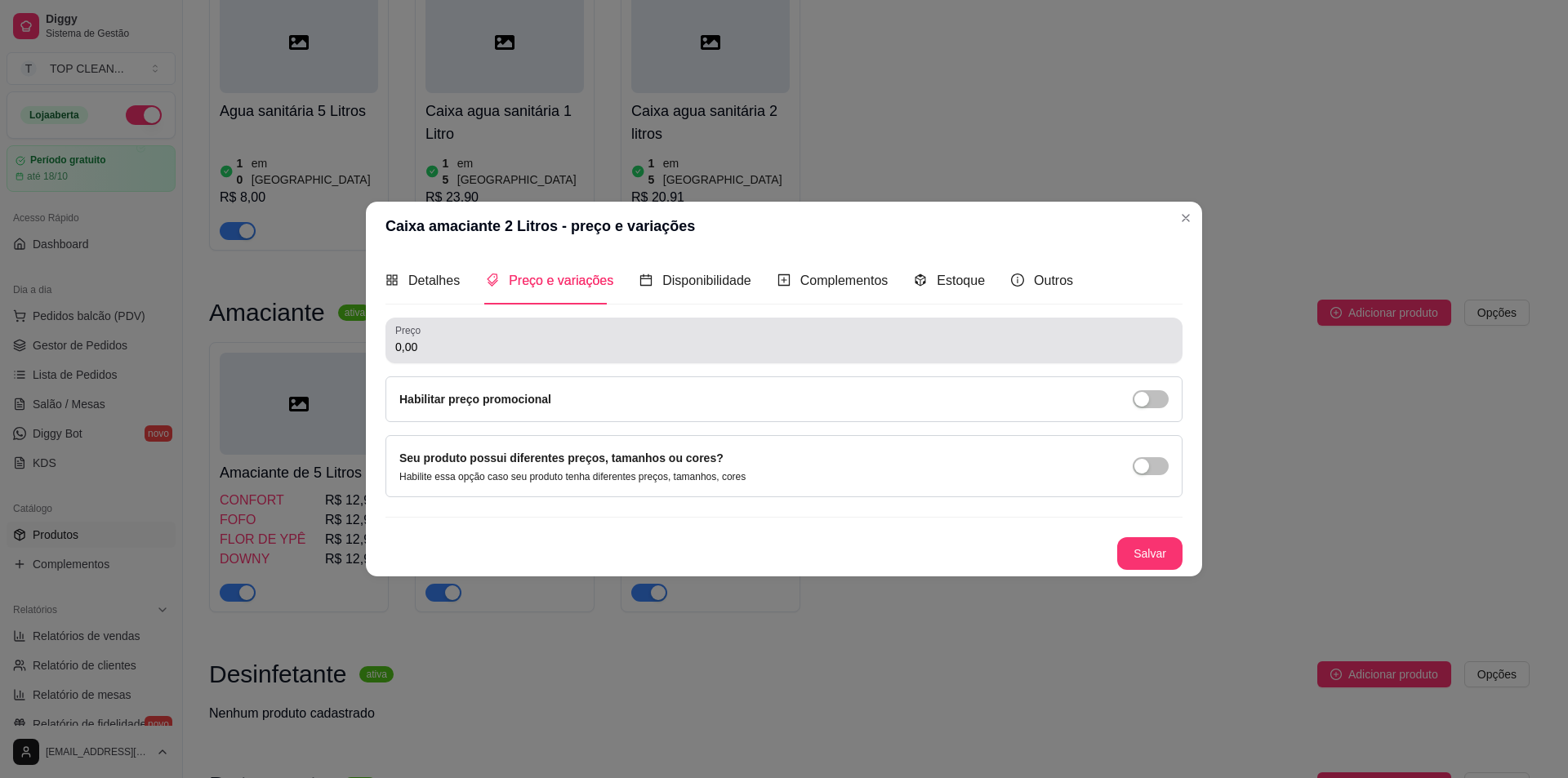
click at [450, 349] on input "0,00" at bounding box center [784, 347] width 777 height 16
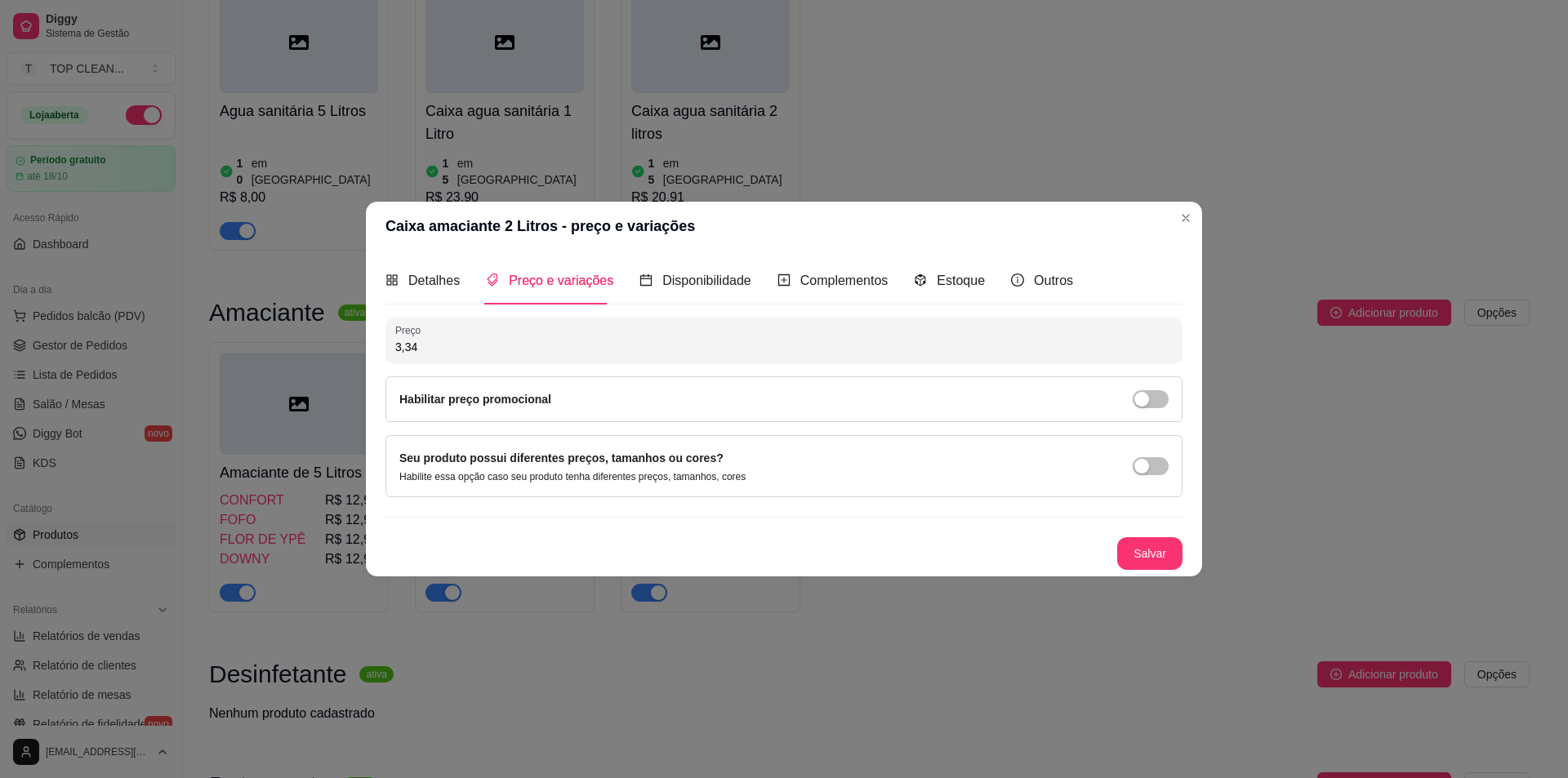
type input "33,46"
click at [1153, 463] on span "button" at bounding box center [1151, 466] width 36 height 18
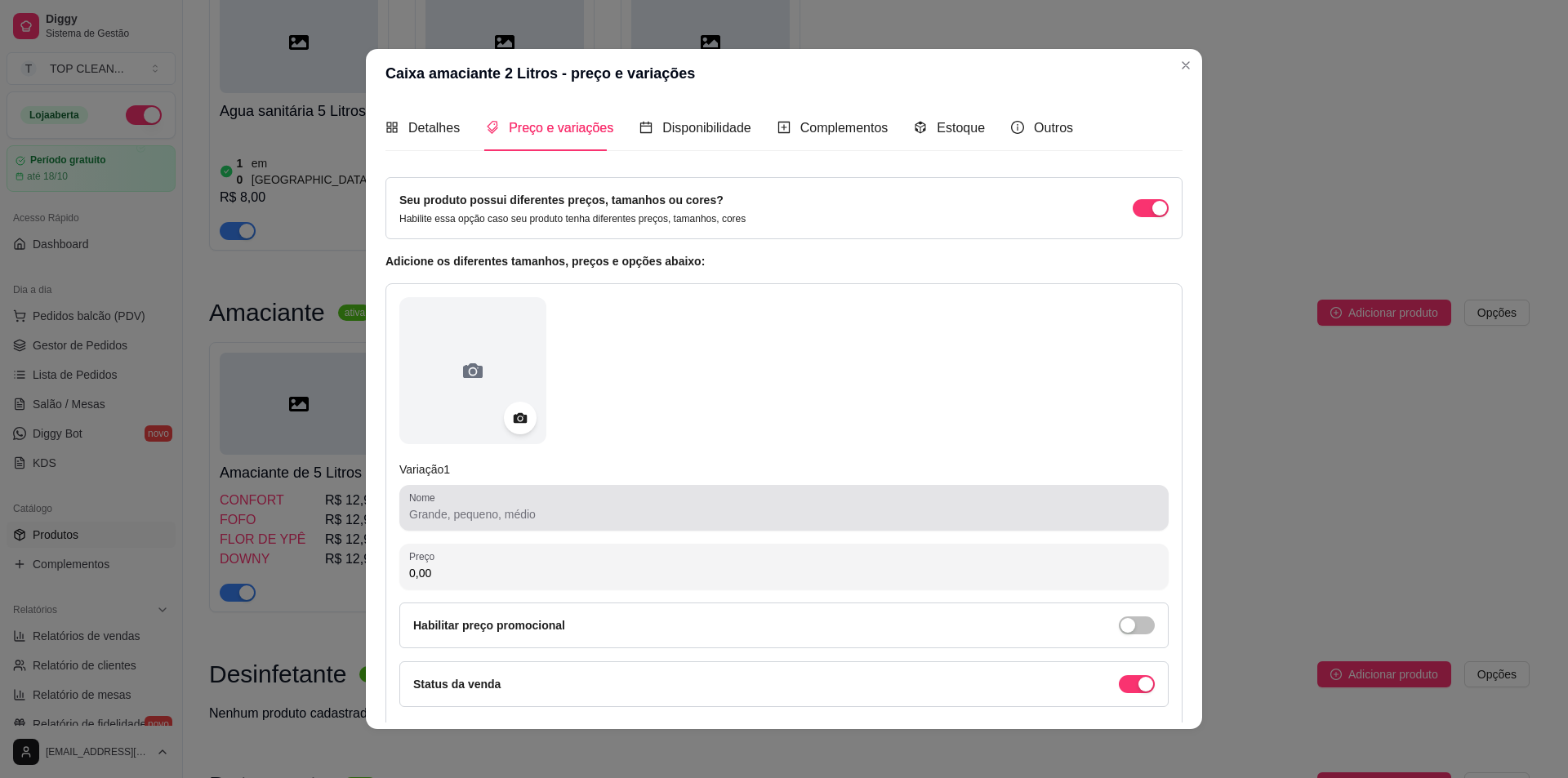
click at [440, 517] on input "Nome" at bounding box center [784, 515] width 750 height 16
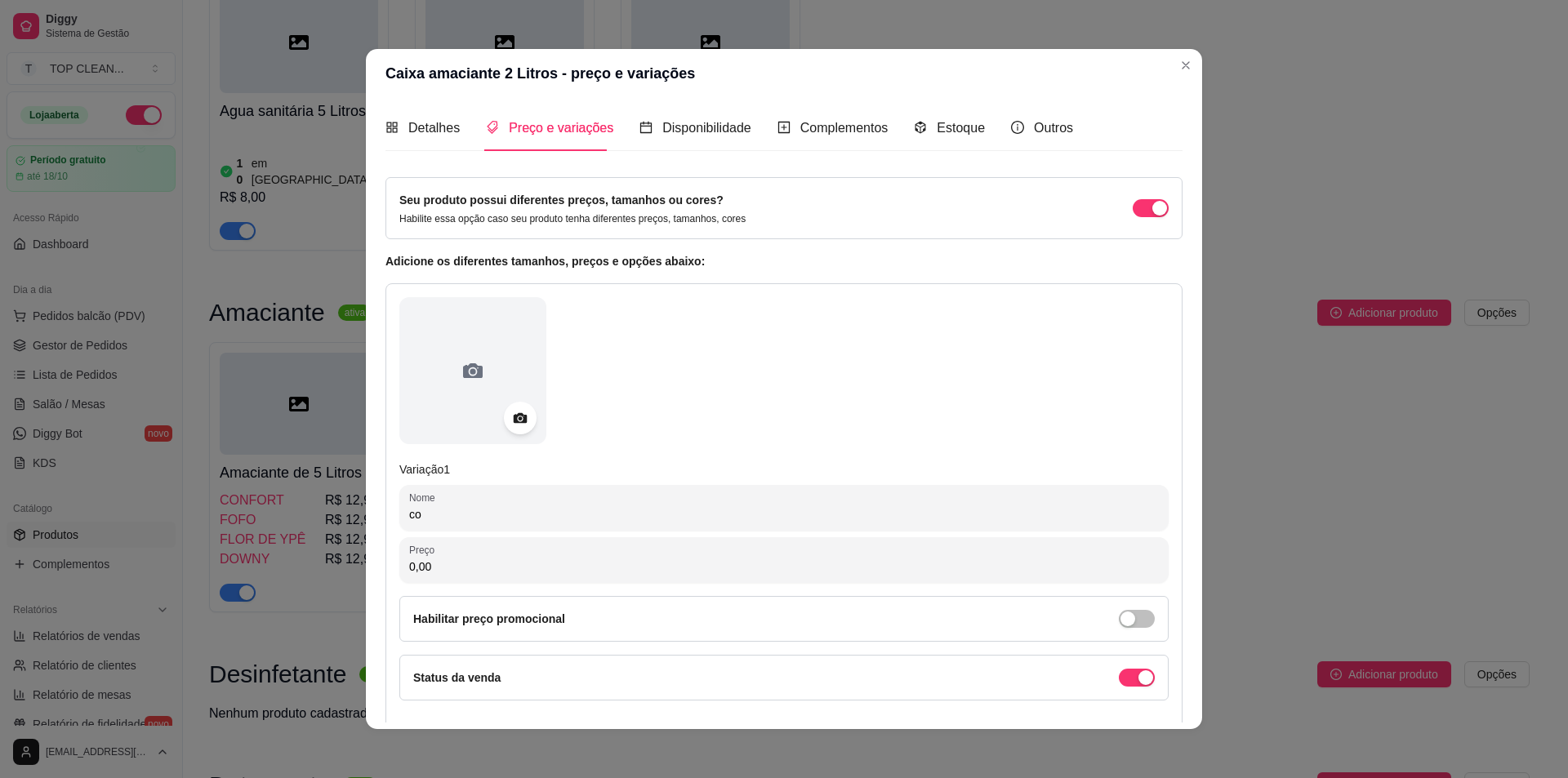
type input "c"
type input "CONFORT"
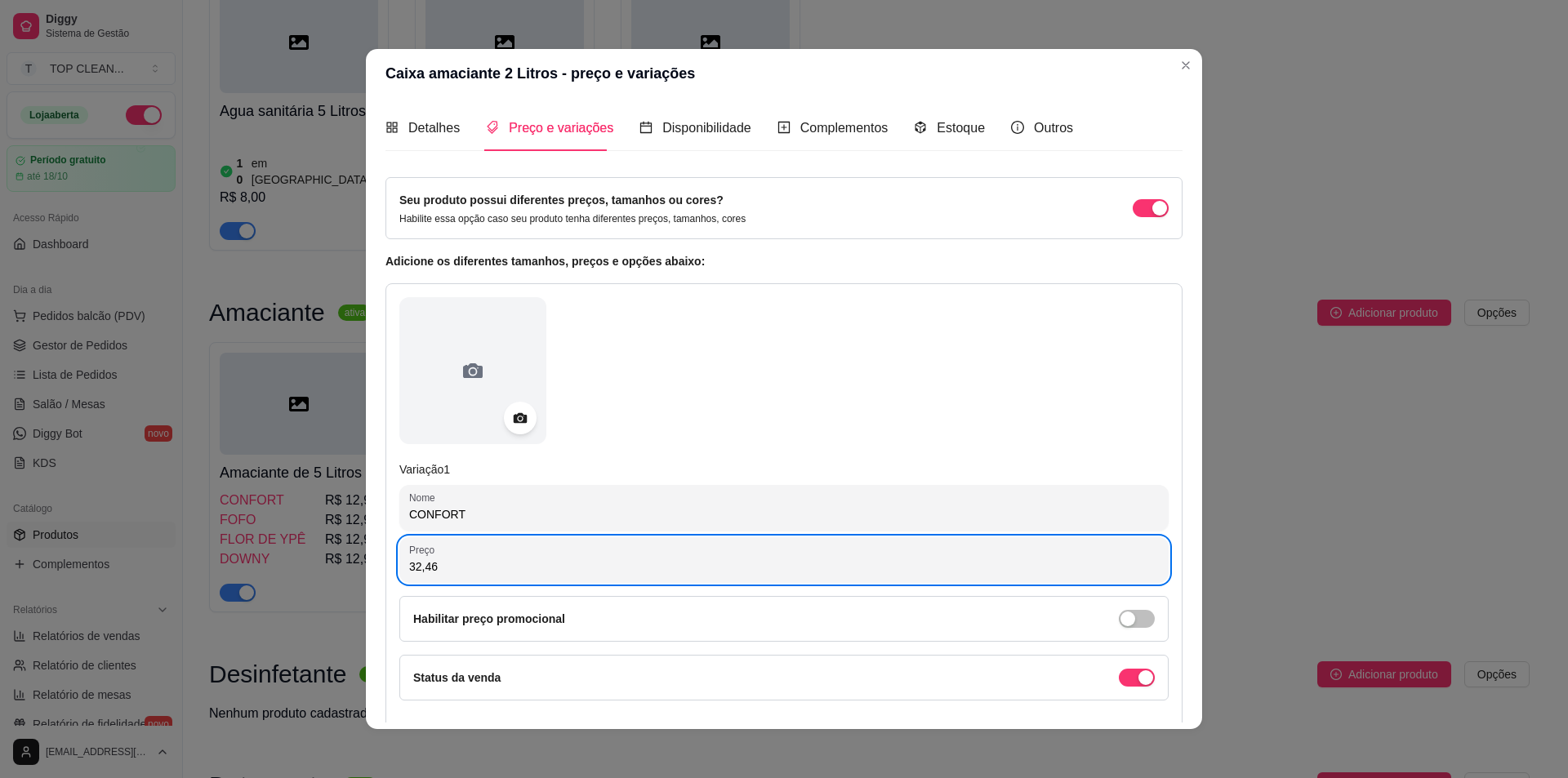
click at [416, 572] on input "32,46" at bounding box center [784, 567] width 750 height 16
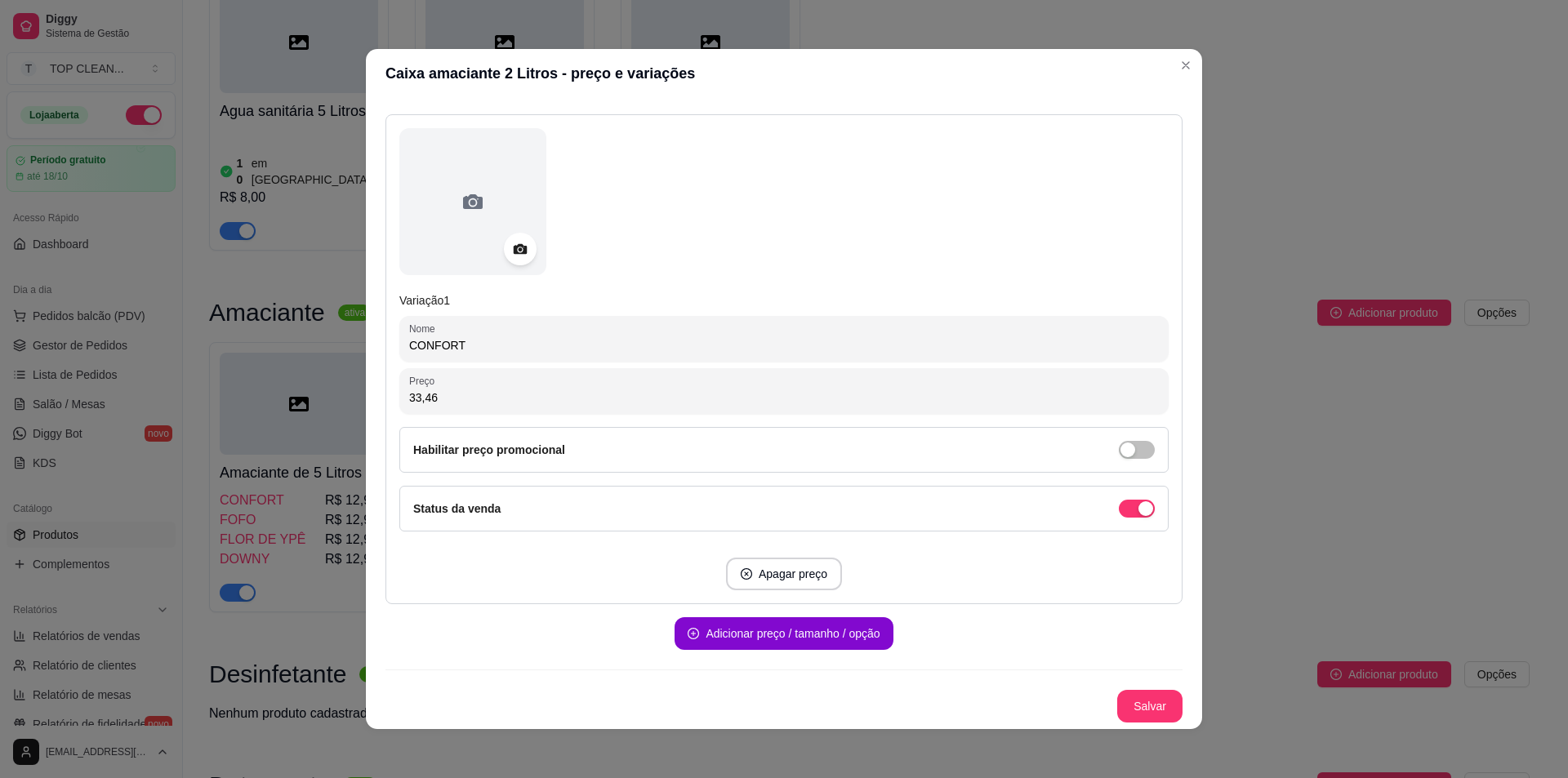
scroll to position [4, 0]
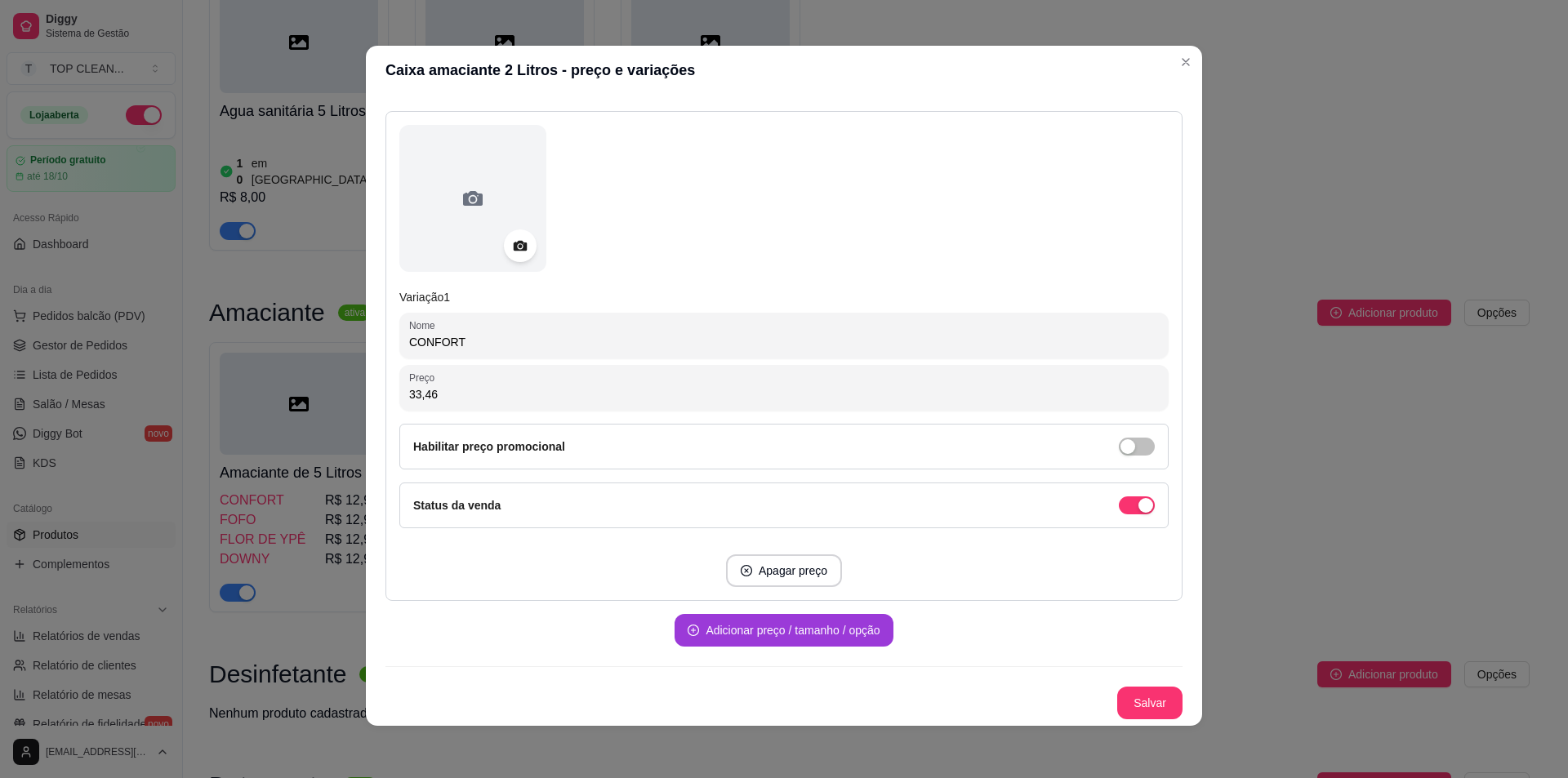
type input "33,46"
click at [769, 627] on button "Adicionar preço / tamanho / opção" at bounding box center [784, 630] width 218 height 32
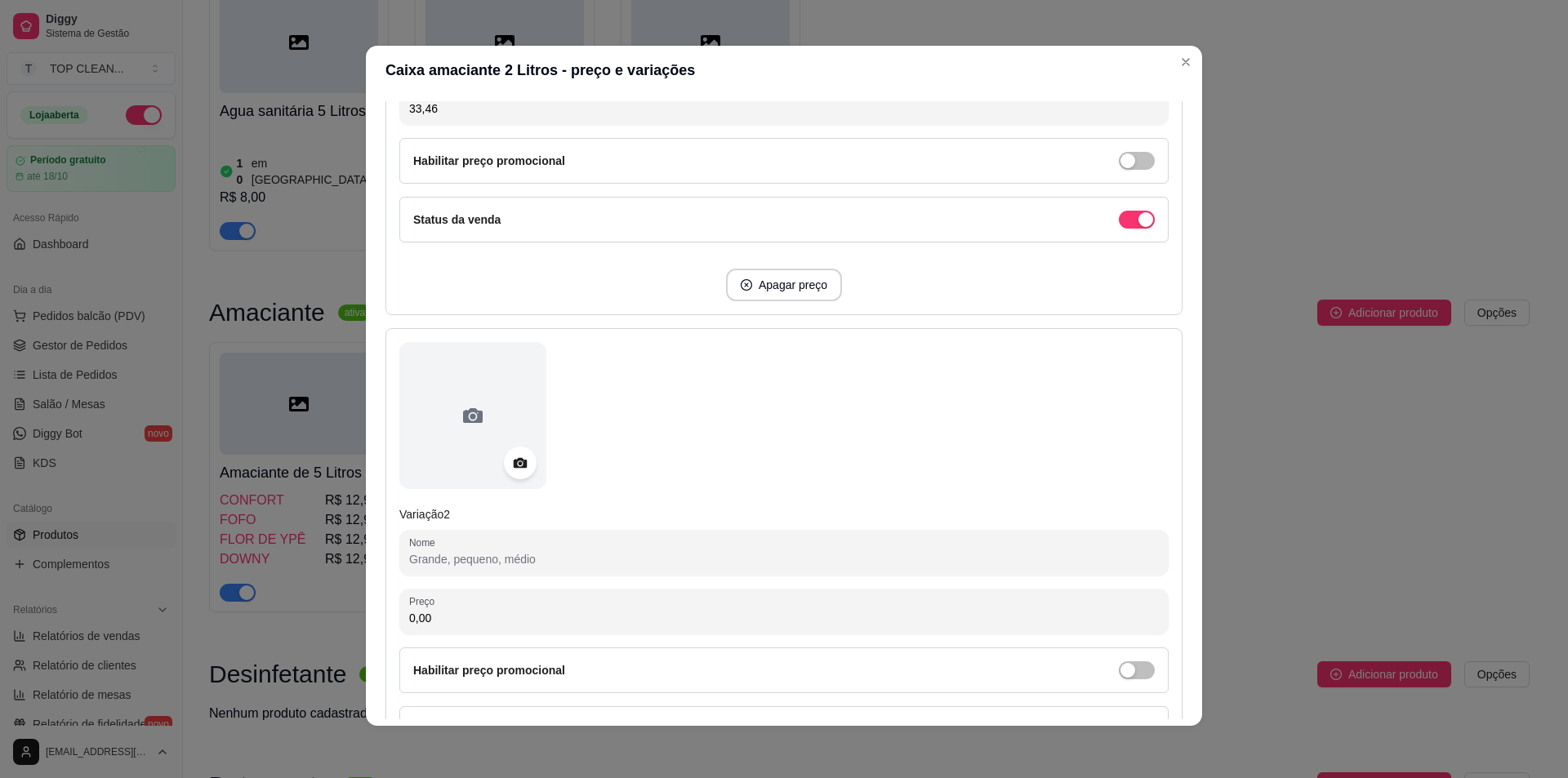
scroll to position [496, 0]
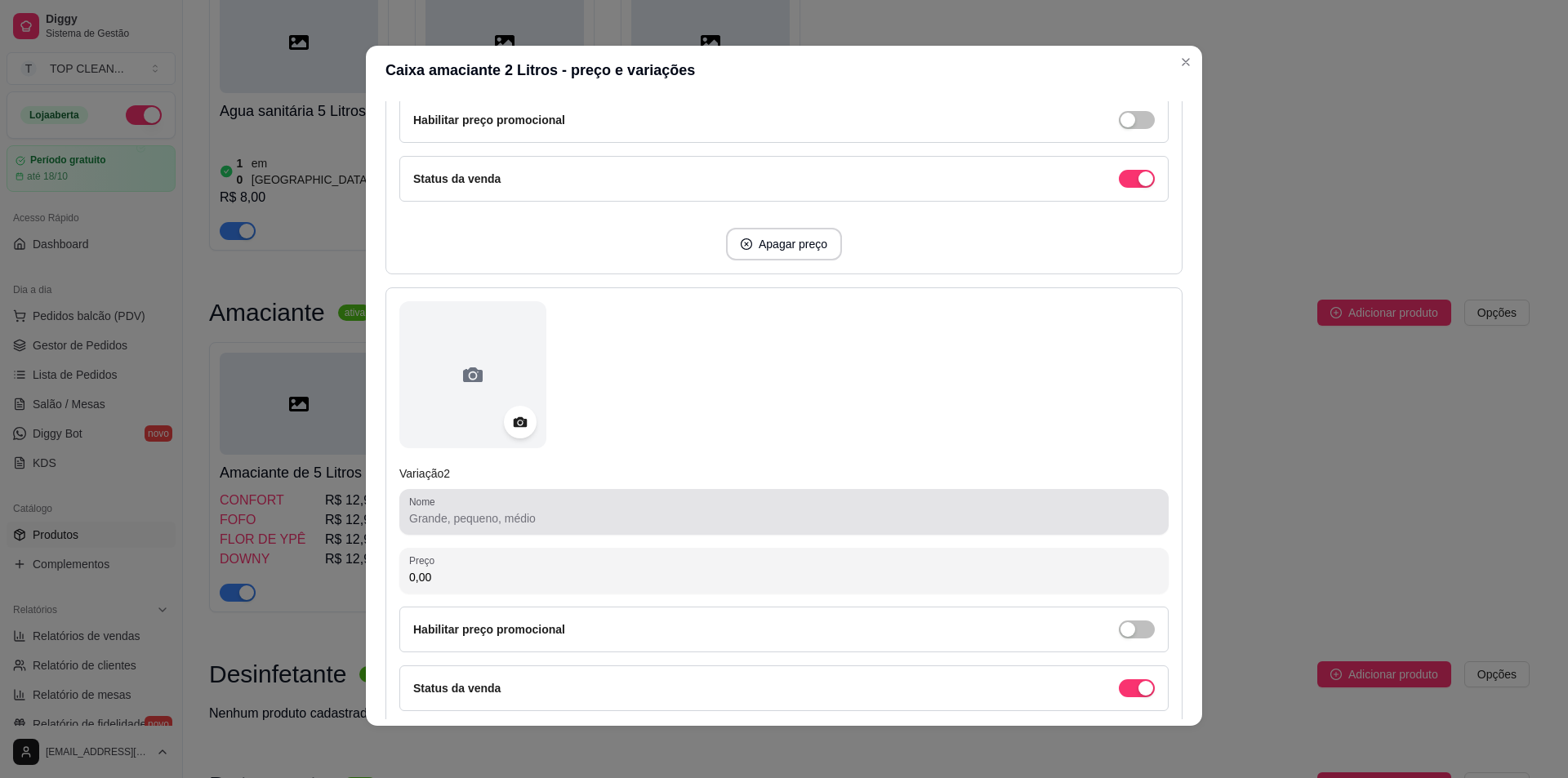
click at [467, 518] on input "Nome" at bounding box center [784, 518] width 750 height 16
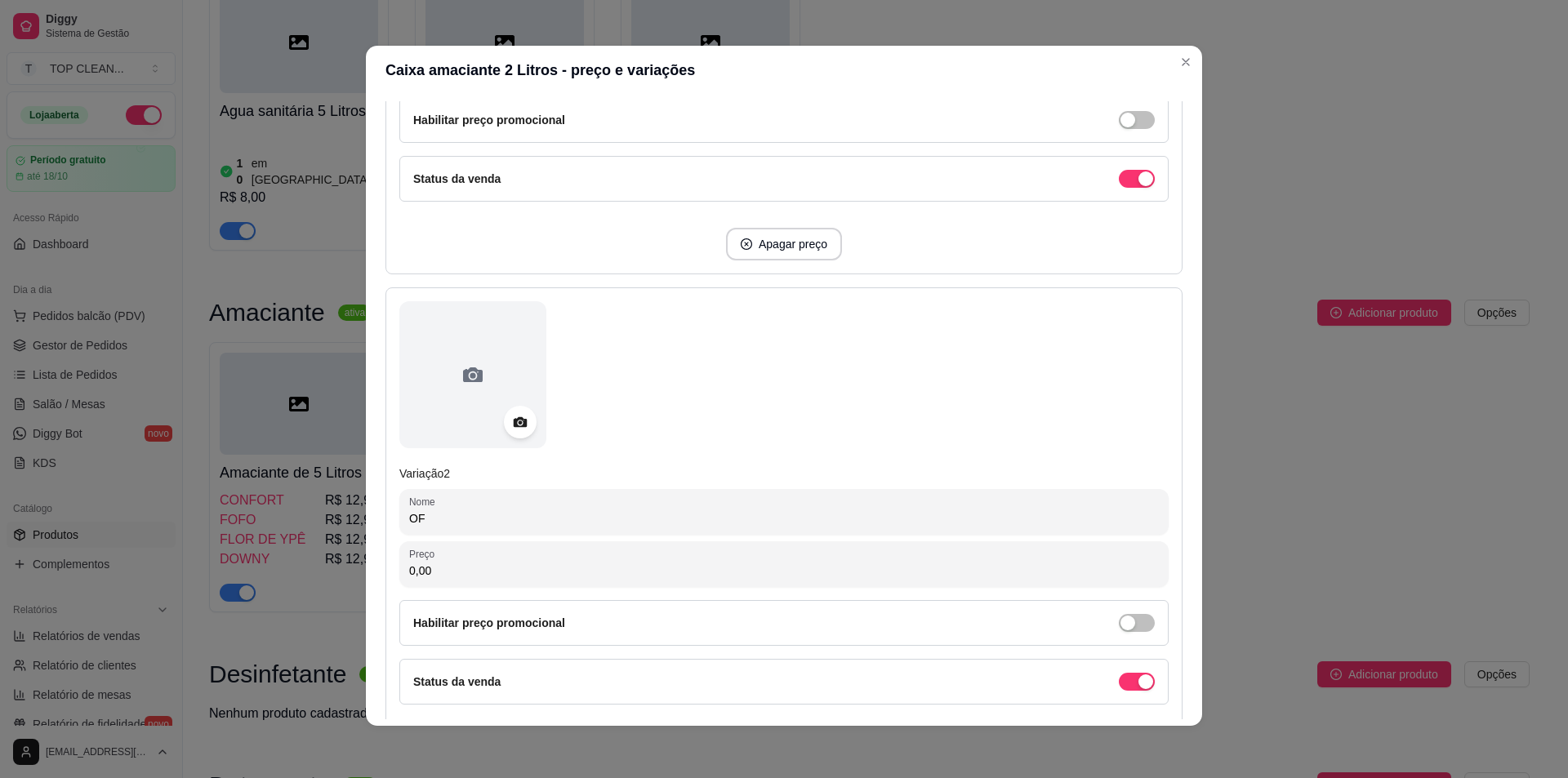
type input "O"
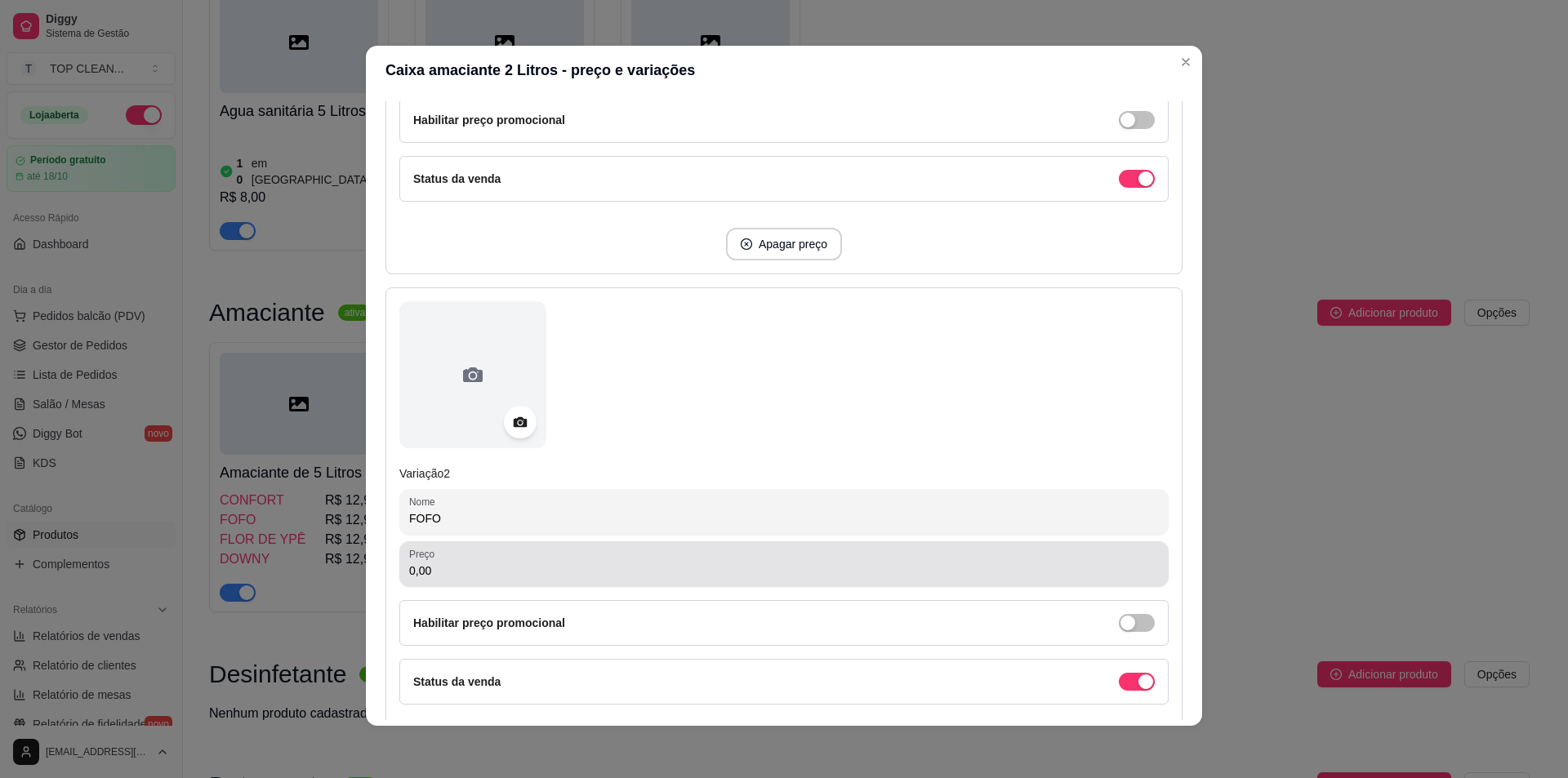
type input "FOFO"
click at [442, 579] on input "0,00" at bounding box center [784, 571] width 750 height 16
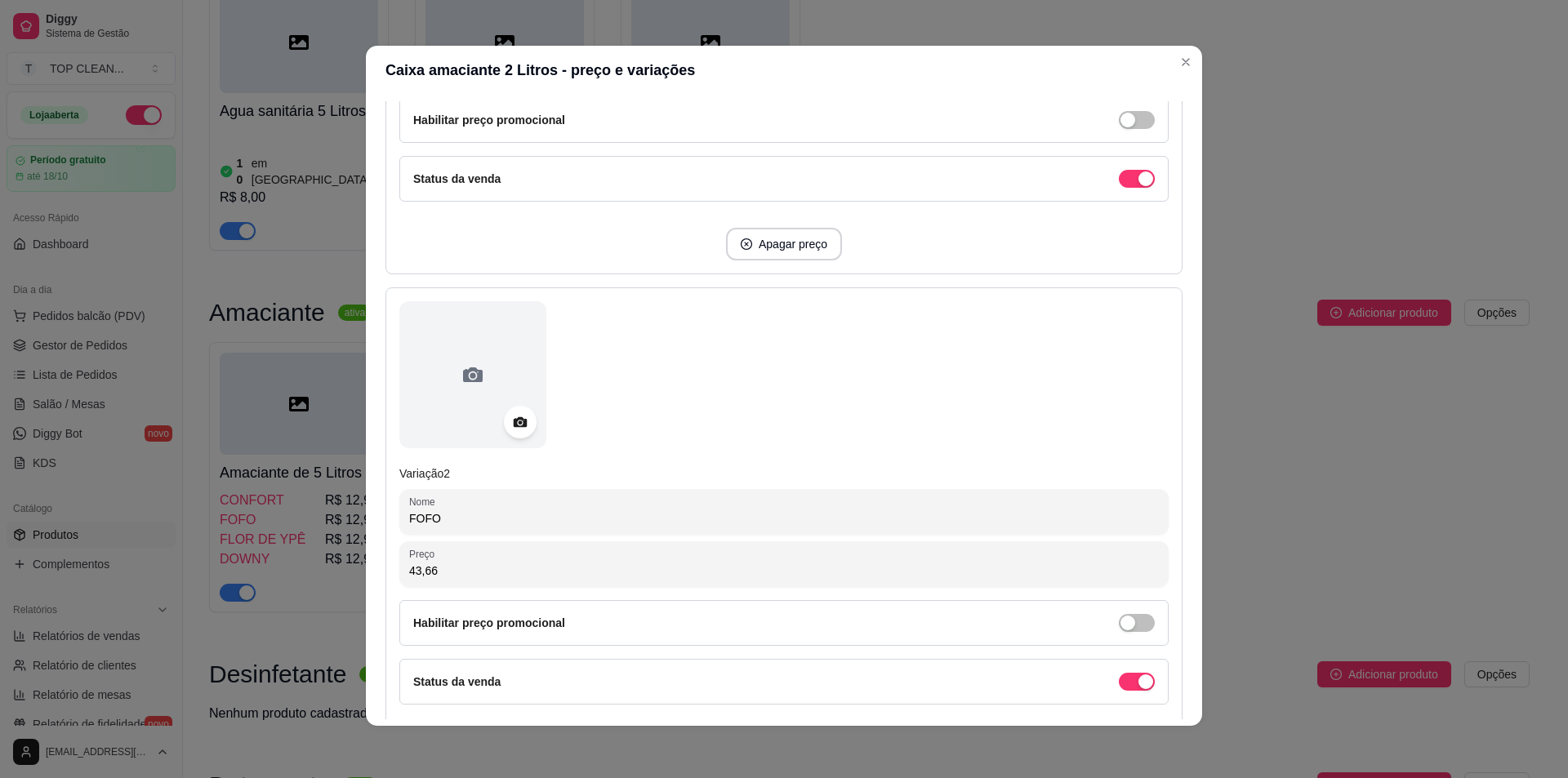
drag, startPoint x: 445, startPoint y: 577, endPoint x: 352, endPoint y: 577, distance: 93.0
click at [352, 577] on div "Caixa amaciante 2 Litros - preço e variações Detalhes Preço e variações Disponi…" at bounding box center [784, 389] width 1568 height 778
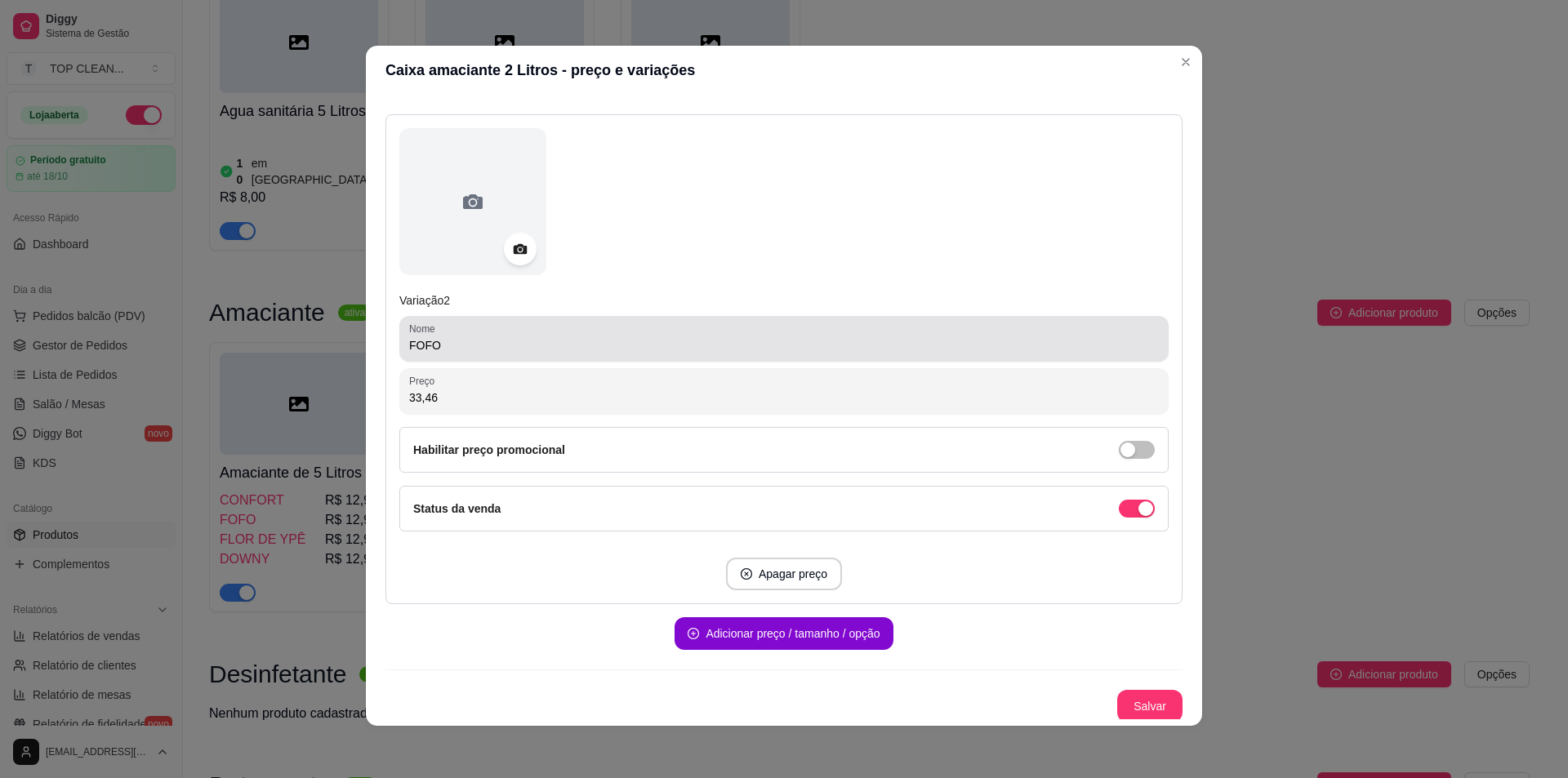
scroll to position [673, 0]
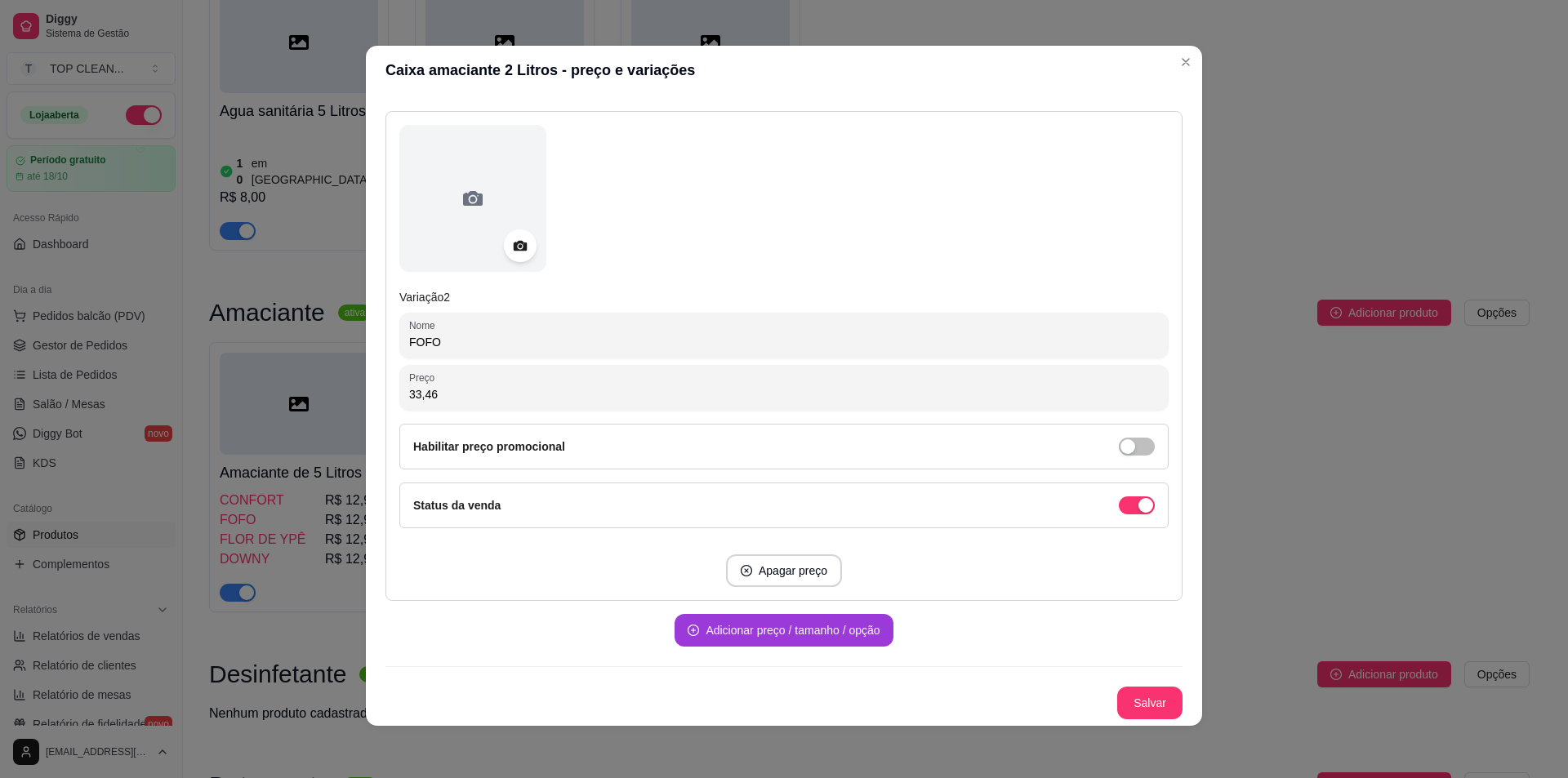
type input "33,46"
click at [707, 627] on button "Adicionar preço / tamanho / opção" at bounding box center [784, 630] width 218 height 32
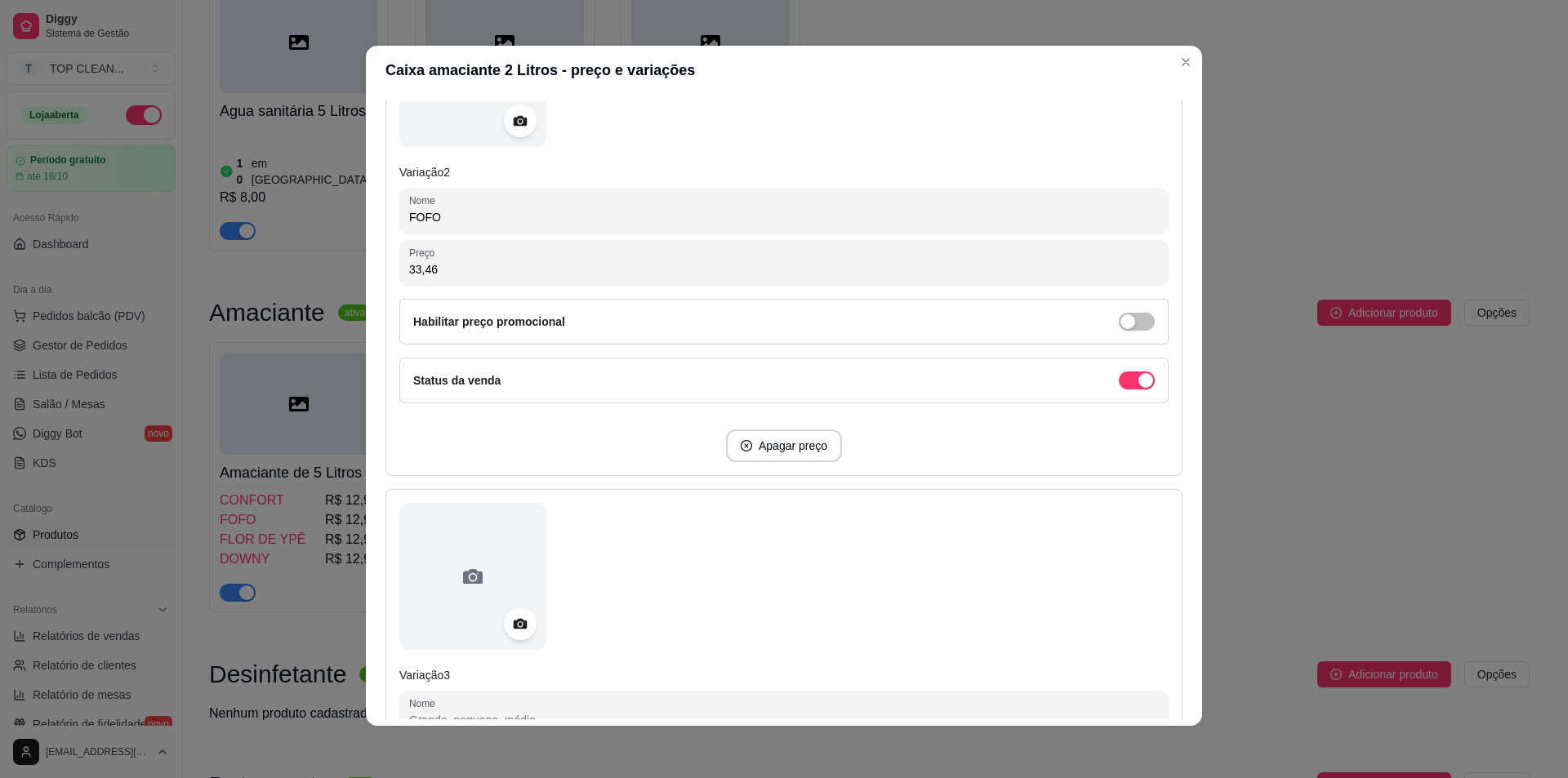
scroll to position [999, 0]
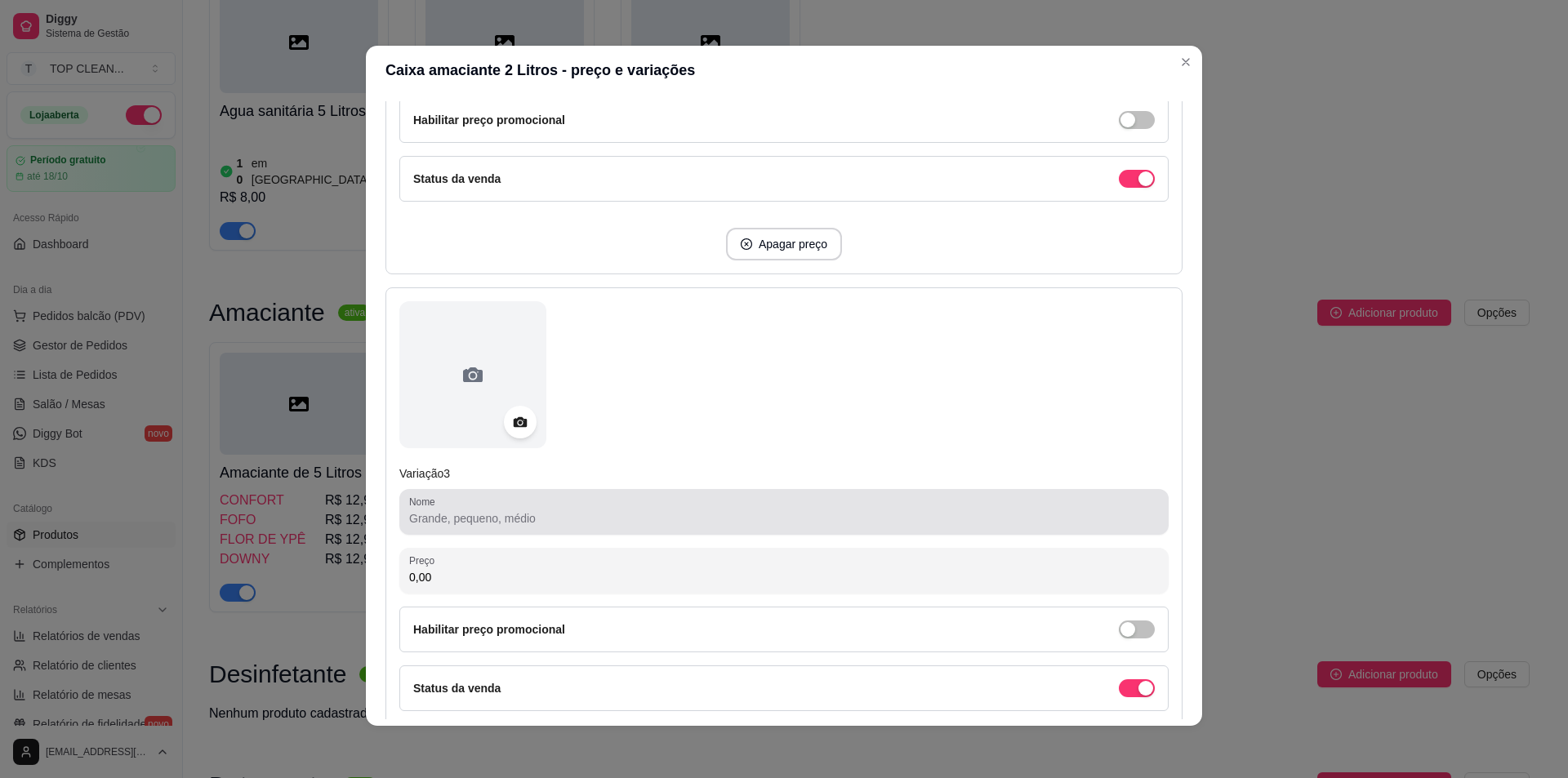
click at [477, 517] on input "Nome" at bounding box center [784, 518] width 750 height 16
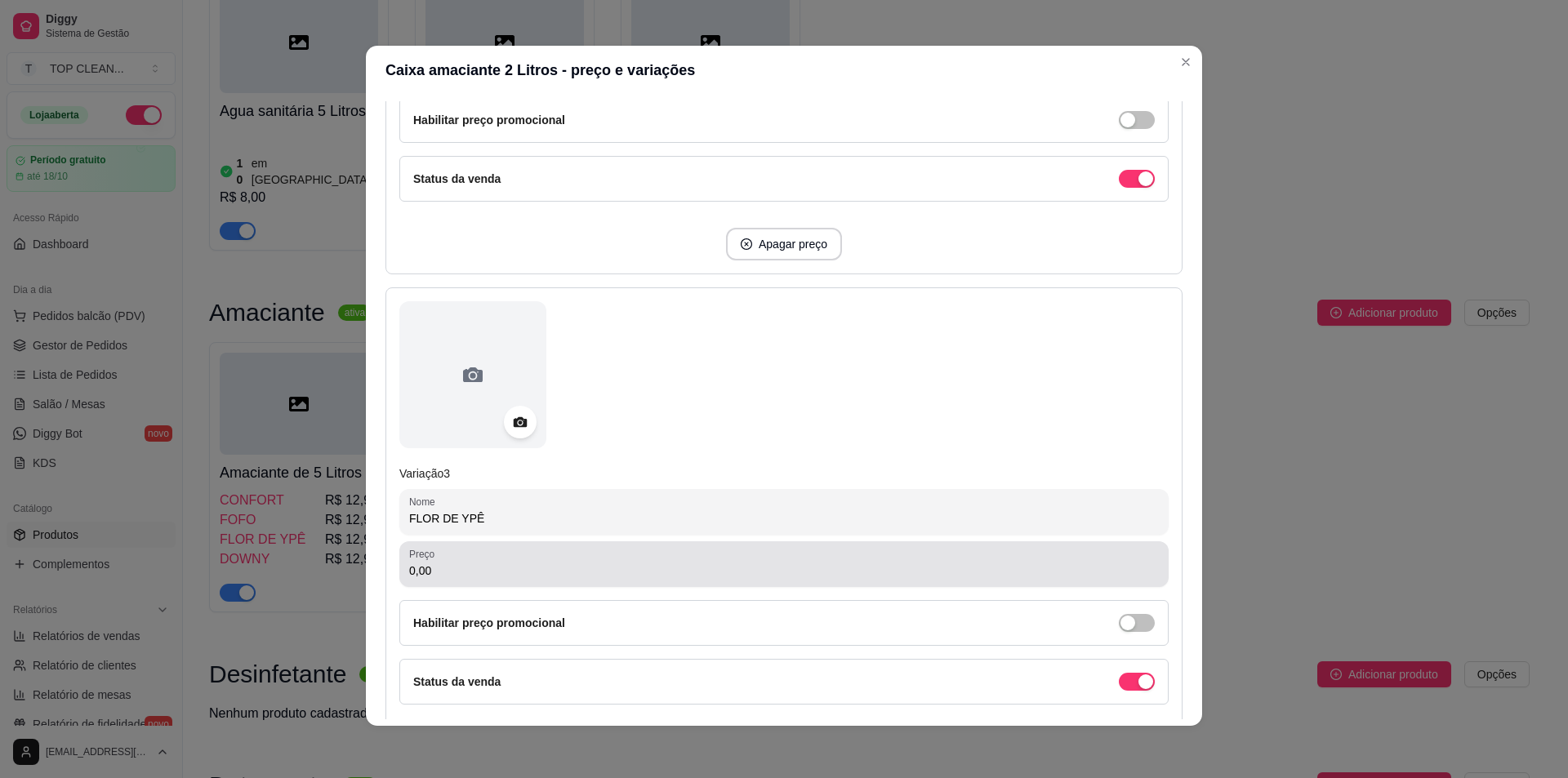
type input "FLOR DE YPÊ"
click at [445, 568] on input "0,00" at bounding box center [784, 571] width 750 height 16
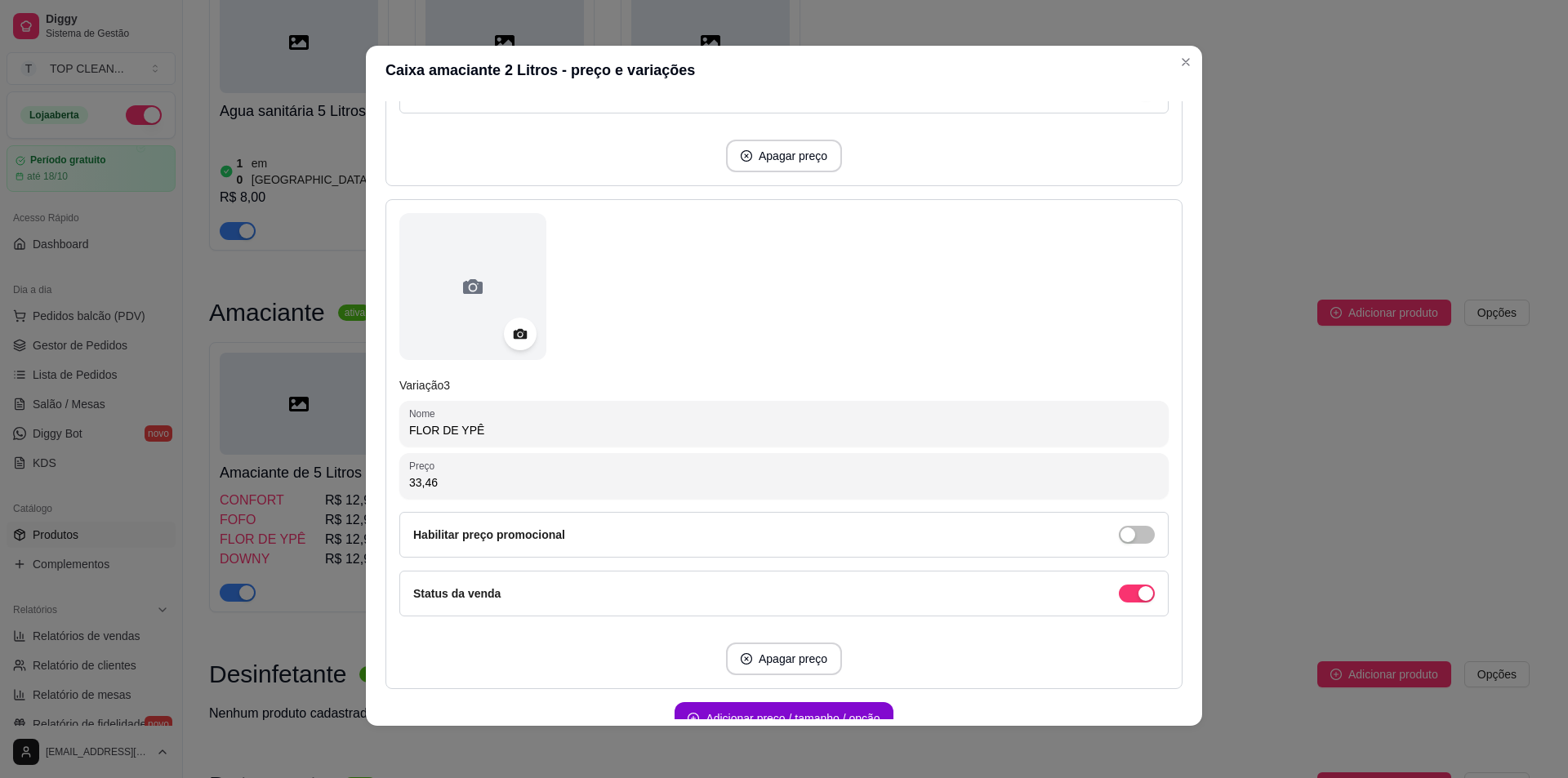
scroll to position [1176, 0]
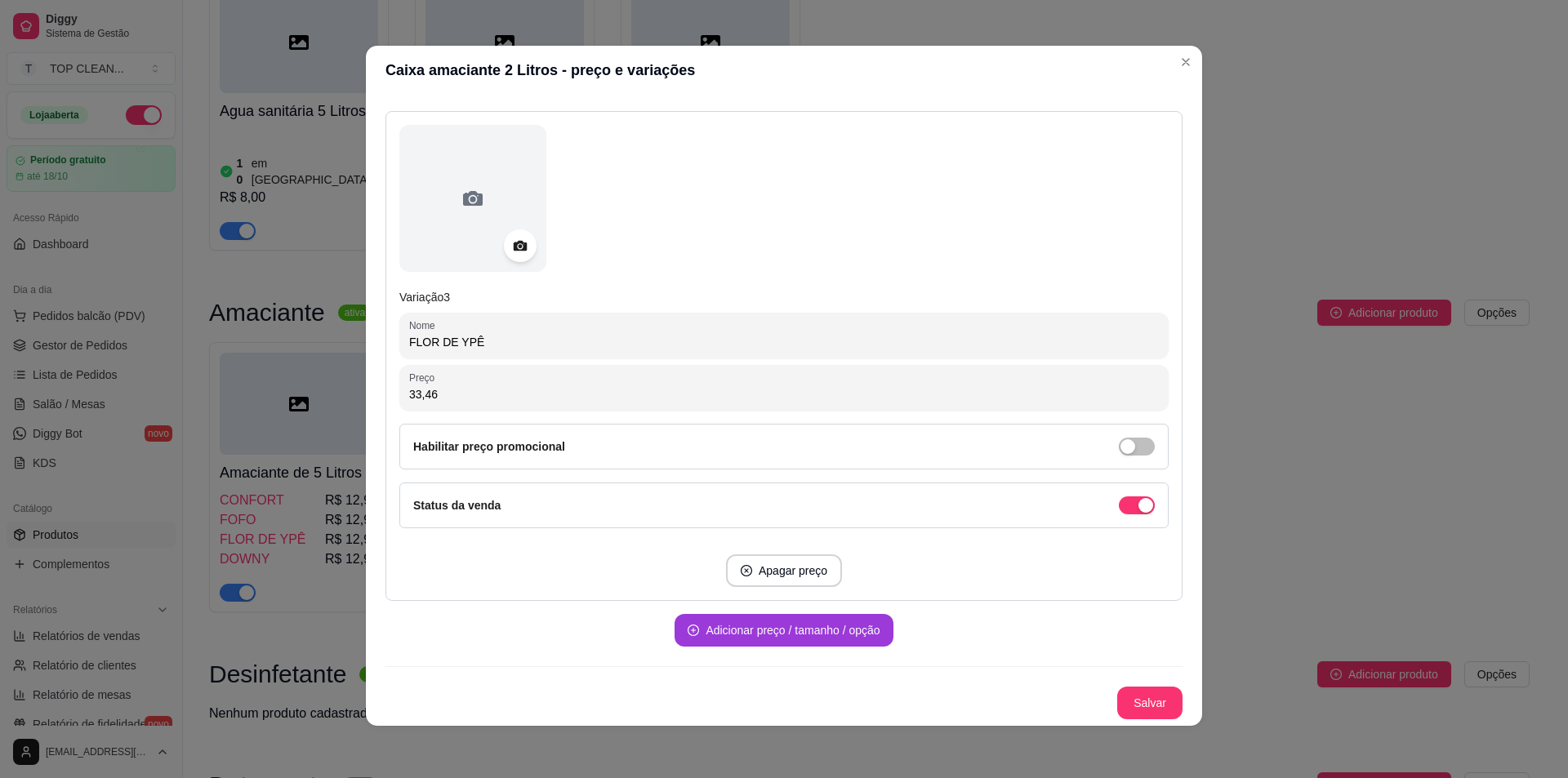
type input "33,46"
click at [756, 636] on button "Adicionar preço / tamanho / opção" at bounding box center [784, 630] width 212 height 32
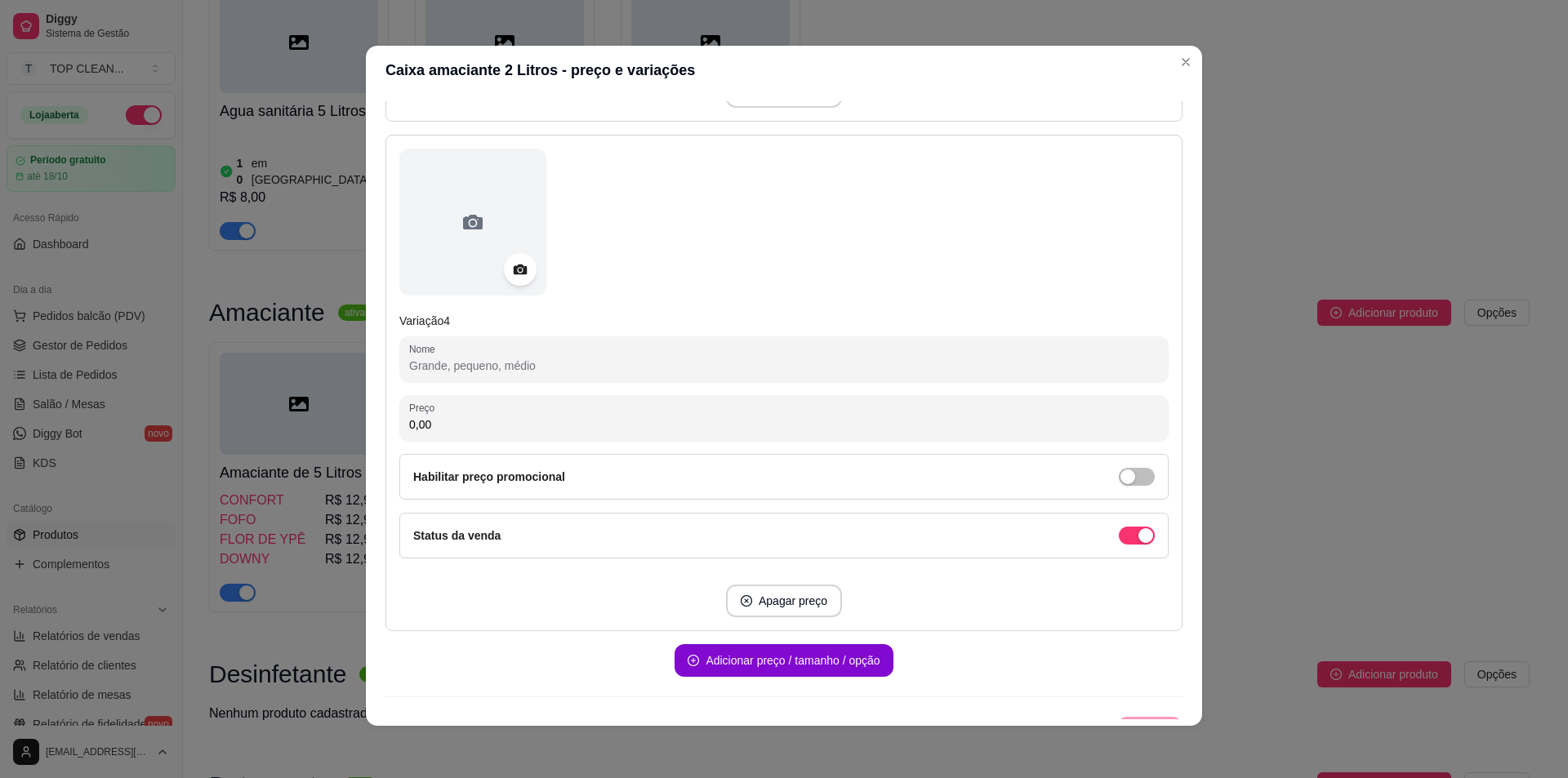
scroll to position [1665, 0]
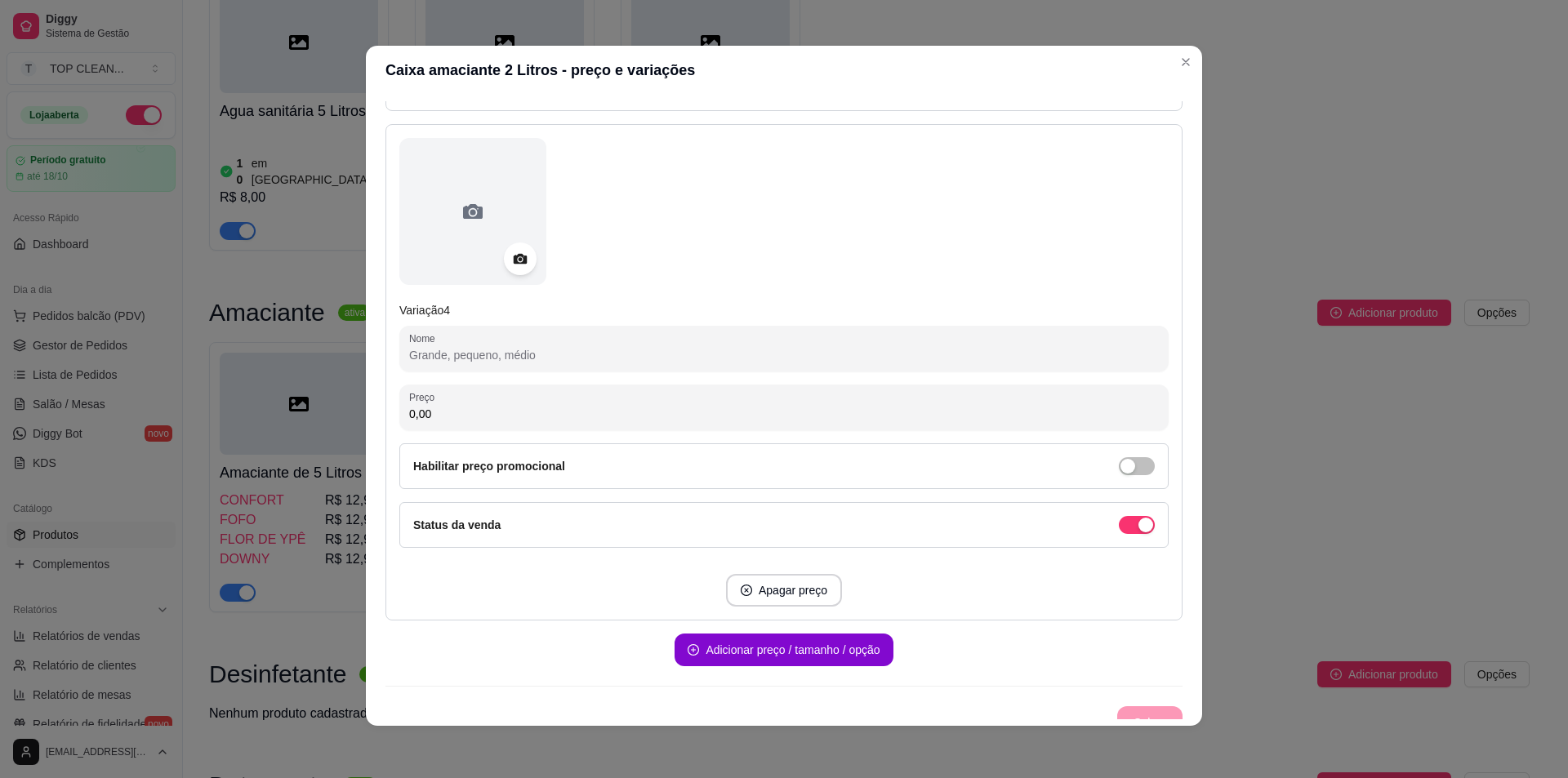
click at [439, 362] on input "Nome" at bounding box center [784, 355] width 750 height 16
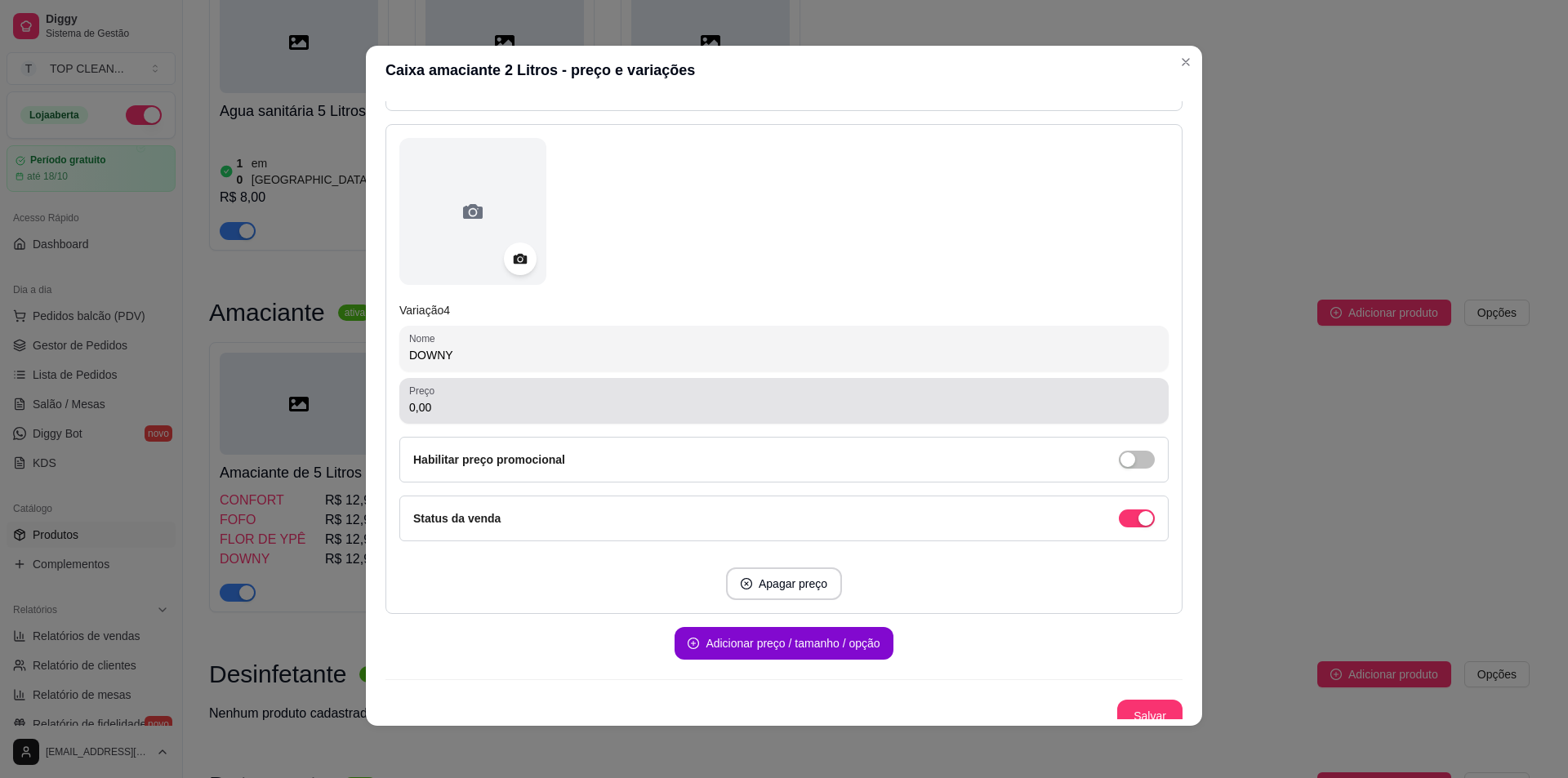
type input "DOWNY"
click at [435, 421] on div "Preço 0,00" at bounding box center [784, 400] width 769 height 46
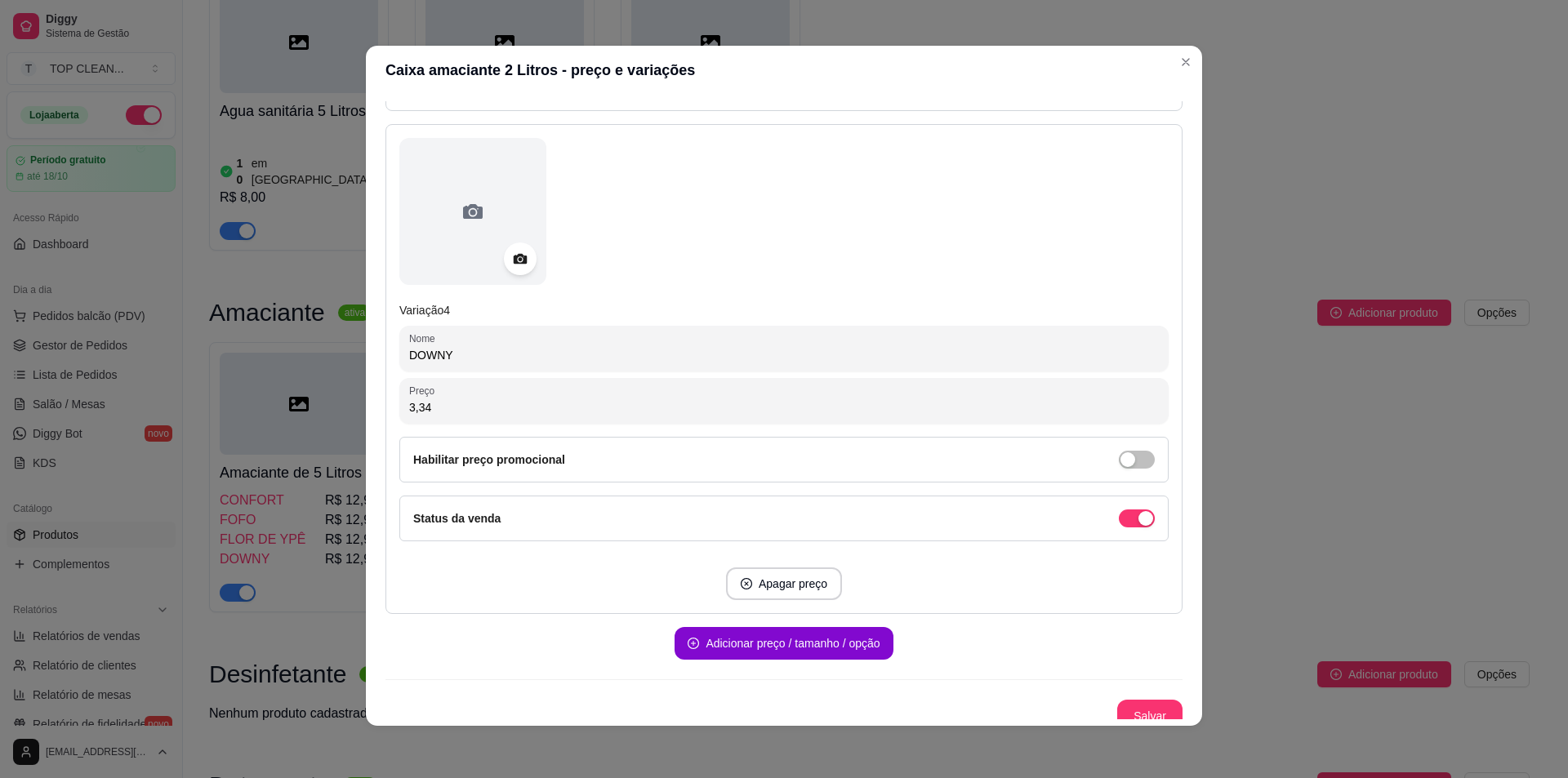
type input "33,46"
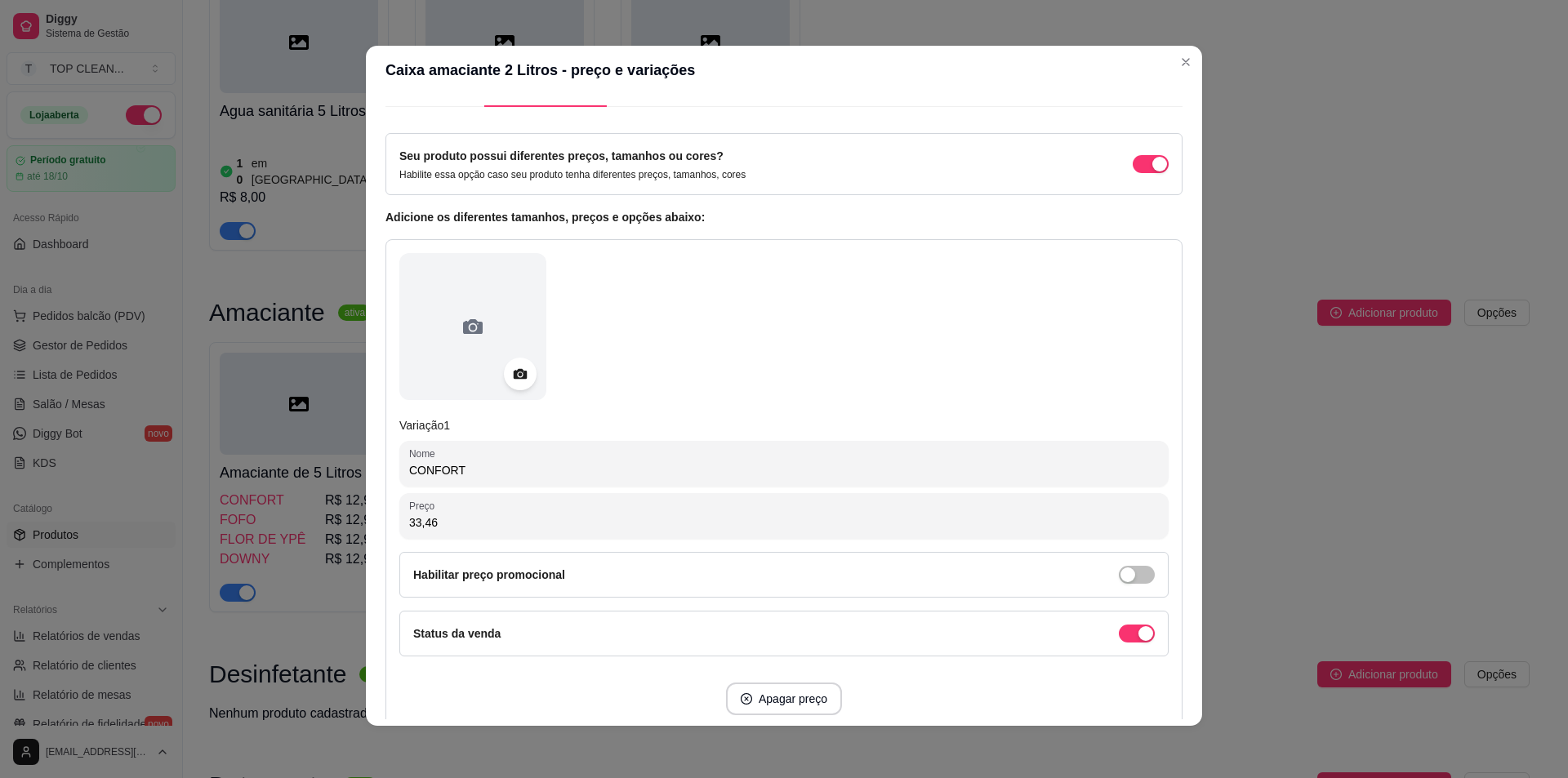
scroll to position [0, 0]
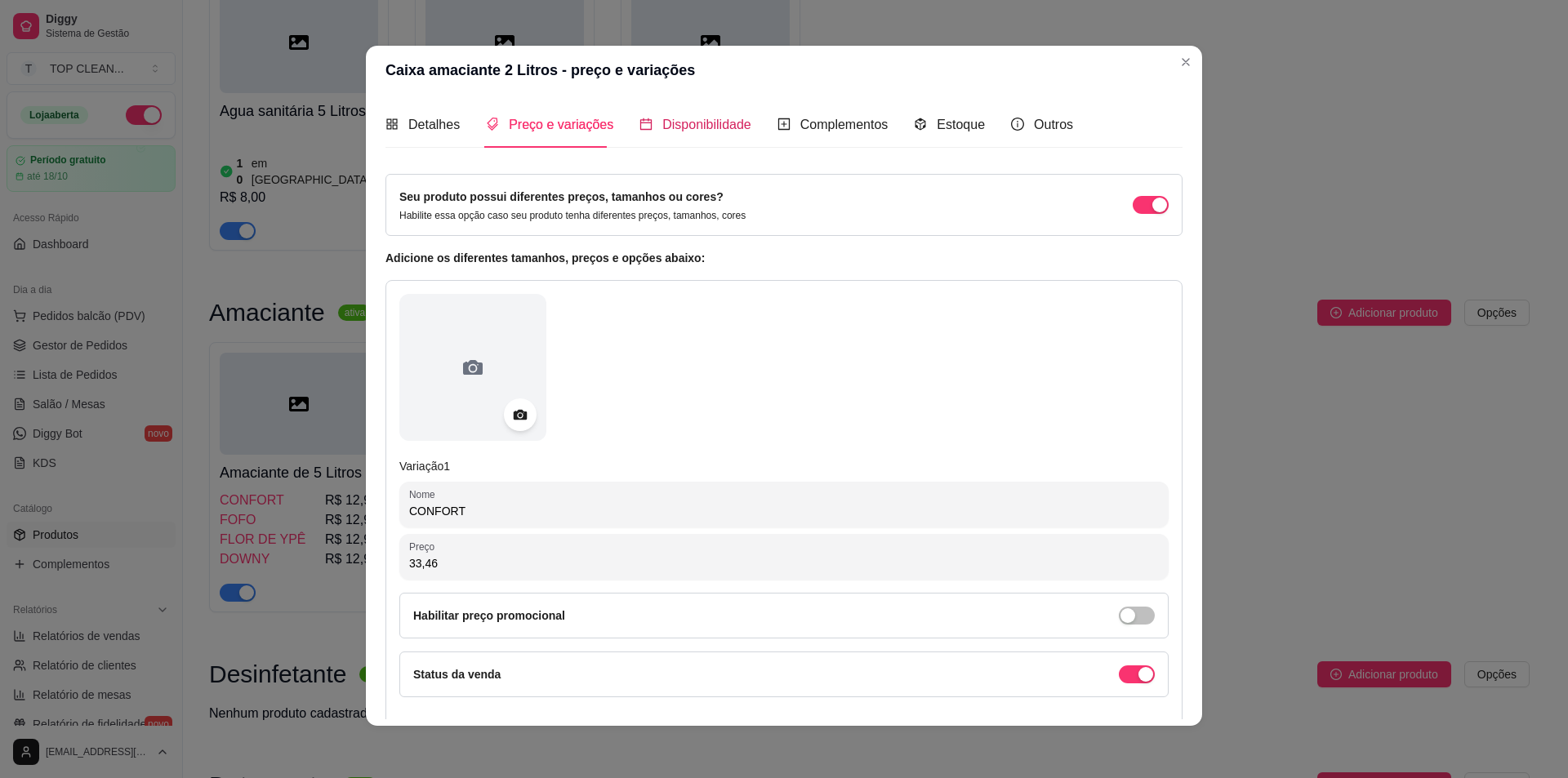
click at [673, 121] on span "Disponibilidade" at bounding box center [707, 124] width 89 height 14
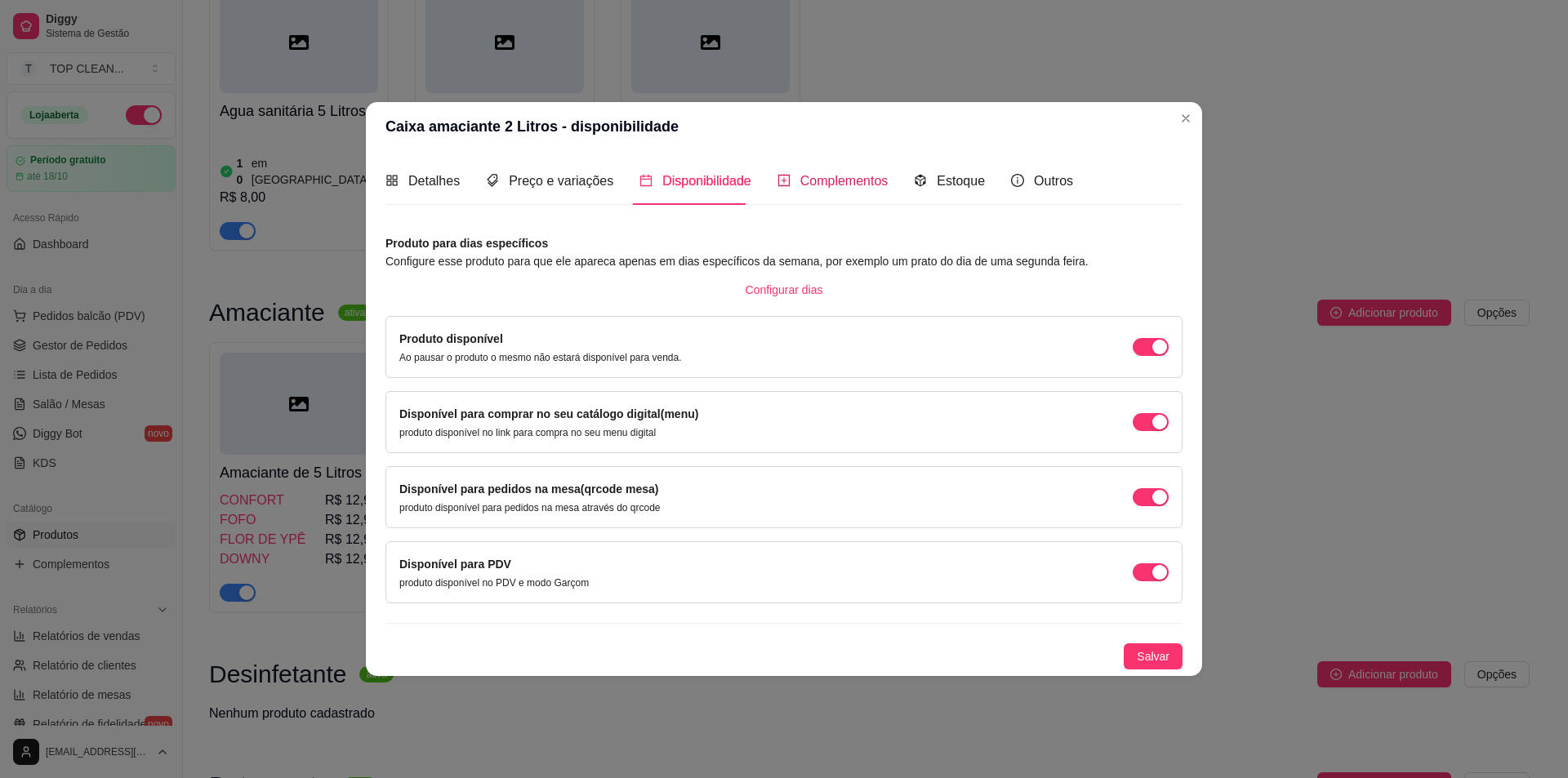
click at [830, 182] on span "Complementos" at bounding box center [845, 180] width 88 height 14
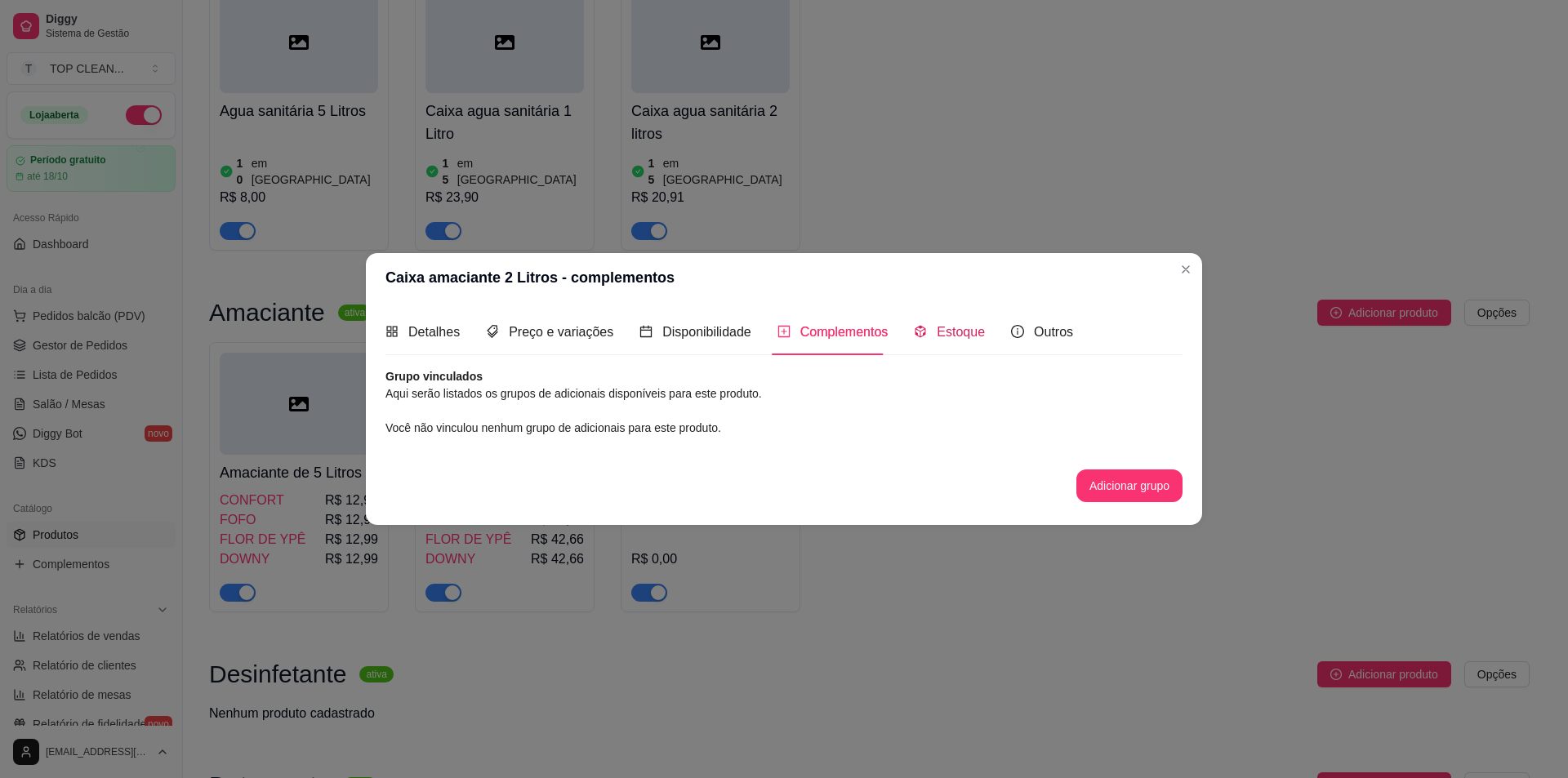
click at [947, 337] on span "Estoque" at bounding box center [960, 332] width 48 height 14
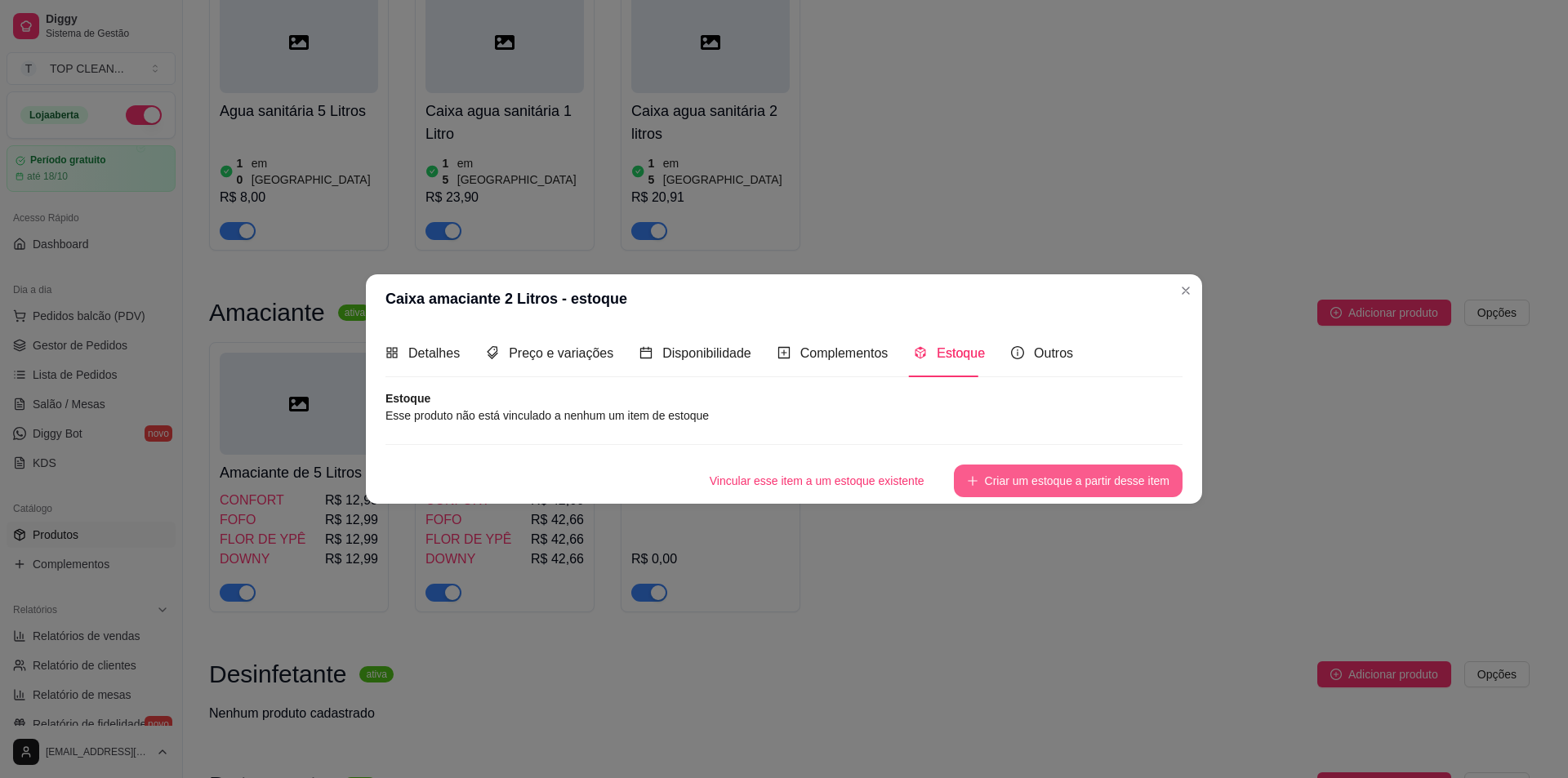
click at [1086, 490] on button "Criar um estoque a partir desse item" at bounding box center [1068, 481] width 229 height 32
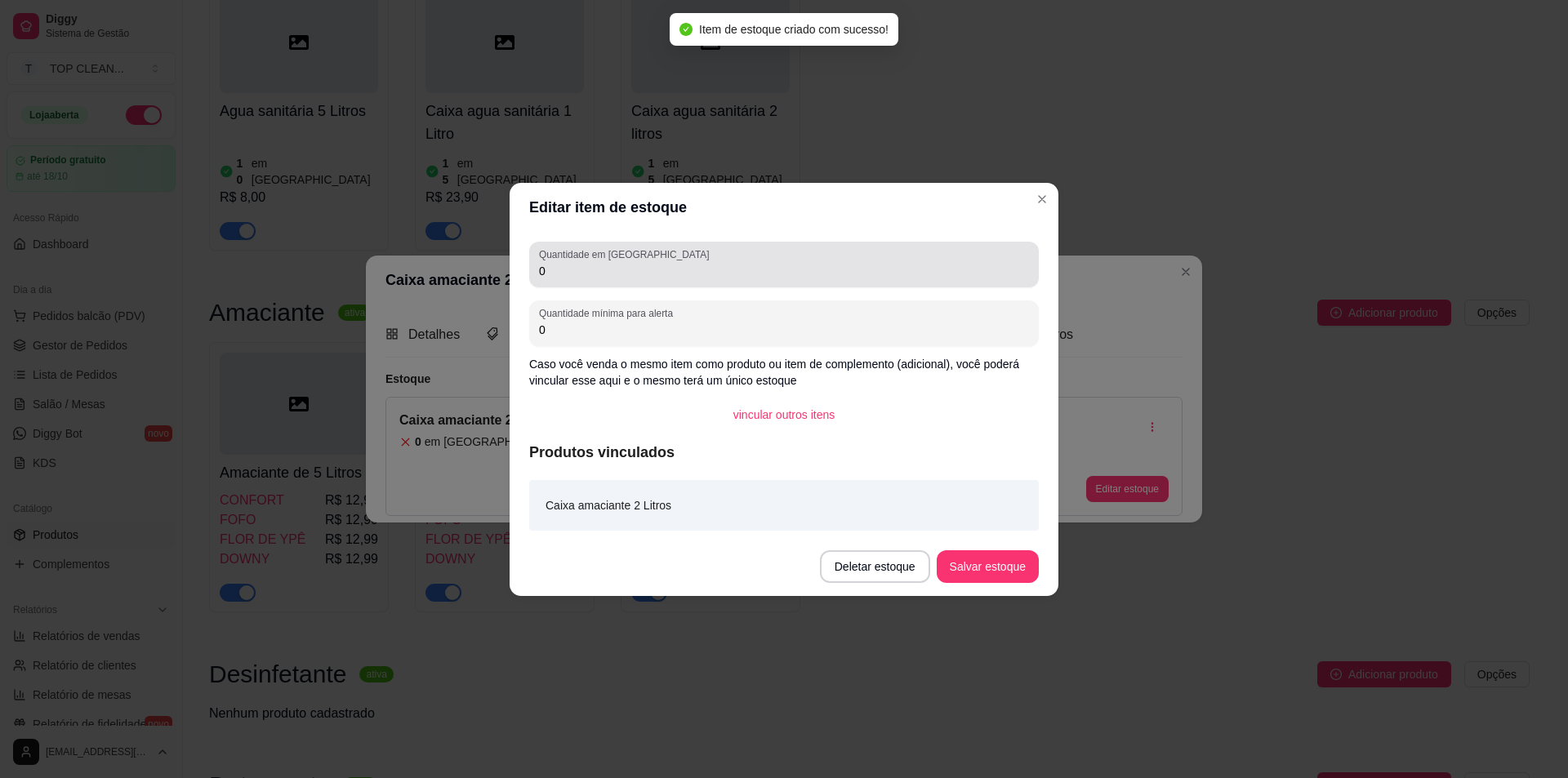
drag, startPoint x: 537, startPoint y: 271, endPoint x: 751, endPoint y: 274, distance: 214.0
click at [751, 274] on div "Quantidade em estoque 0" at bounding box center [784, 264] width 509 height 46
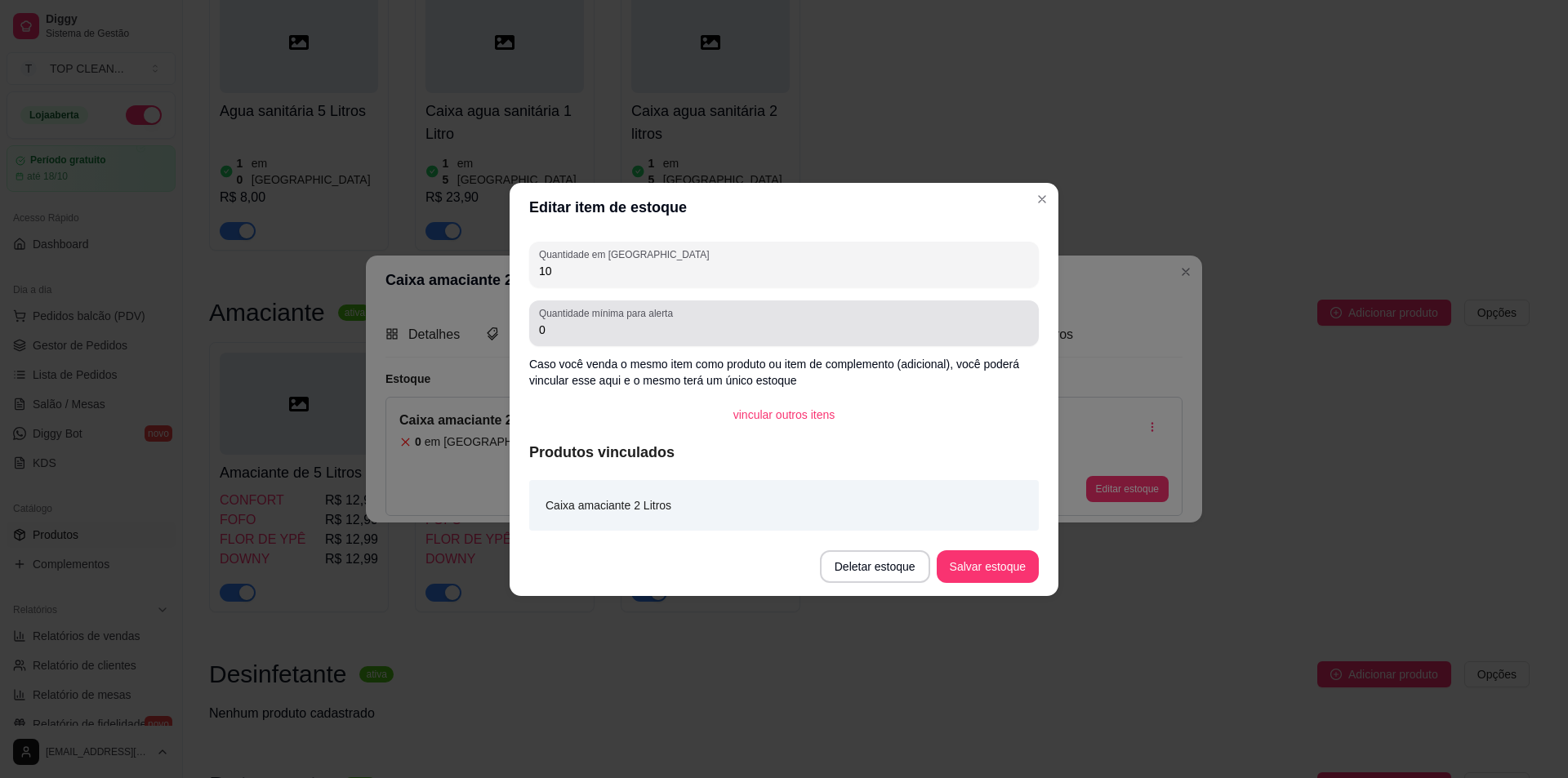
type input "10"
drag, startPoint x: 536, startPoint y: 329, endPoint x: 630, endPoint y: 340, distance: 94.6
click at [630, 340] on div "Quantidade mínima para alerta 0" at bounding box center [784, 323] width 509 height 46
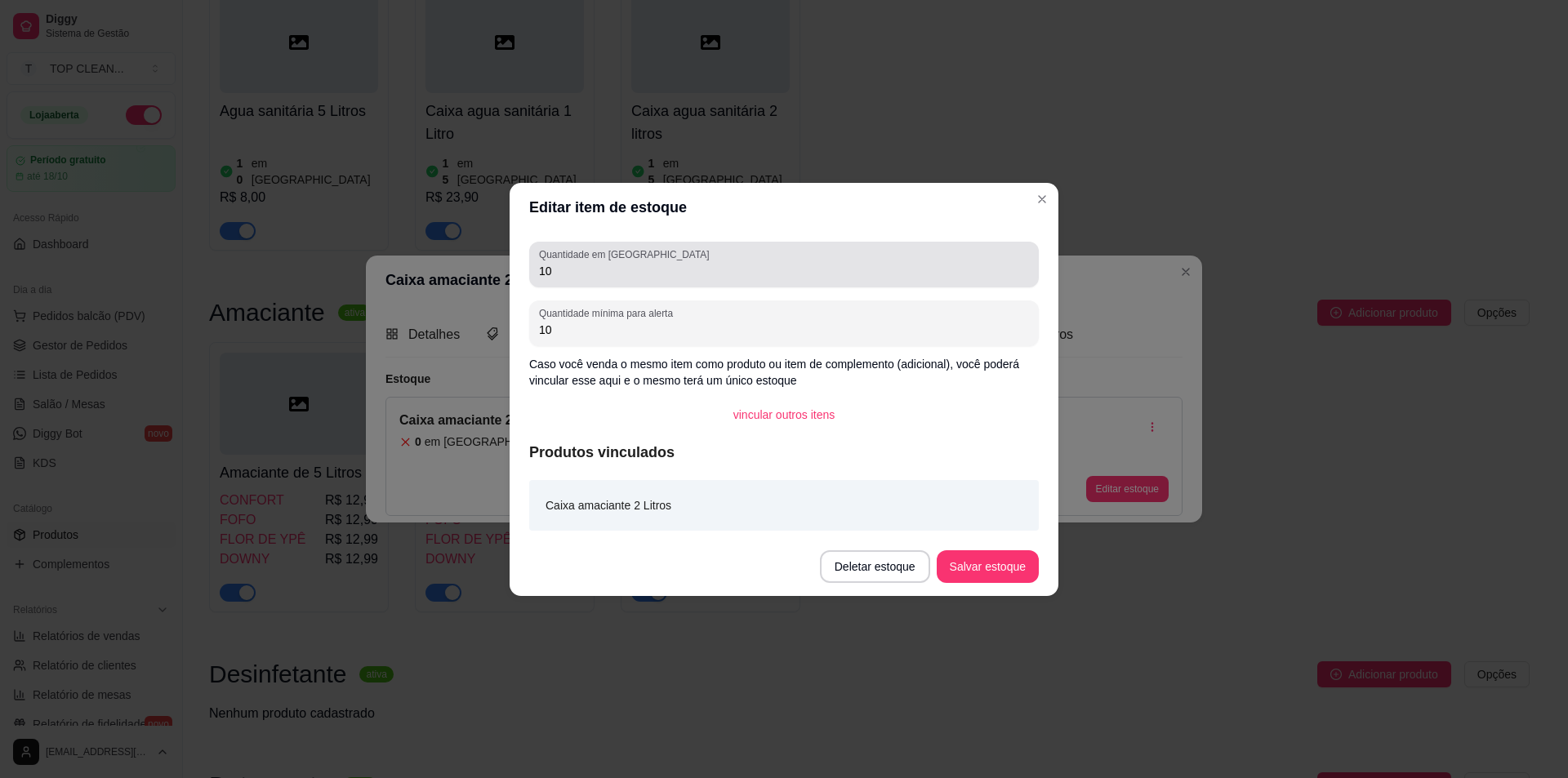
type input "10"
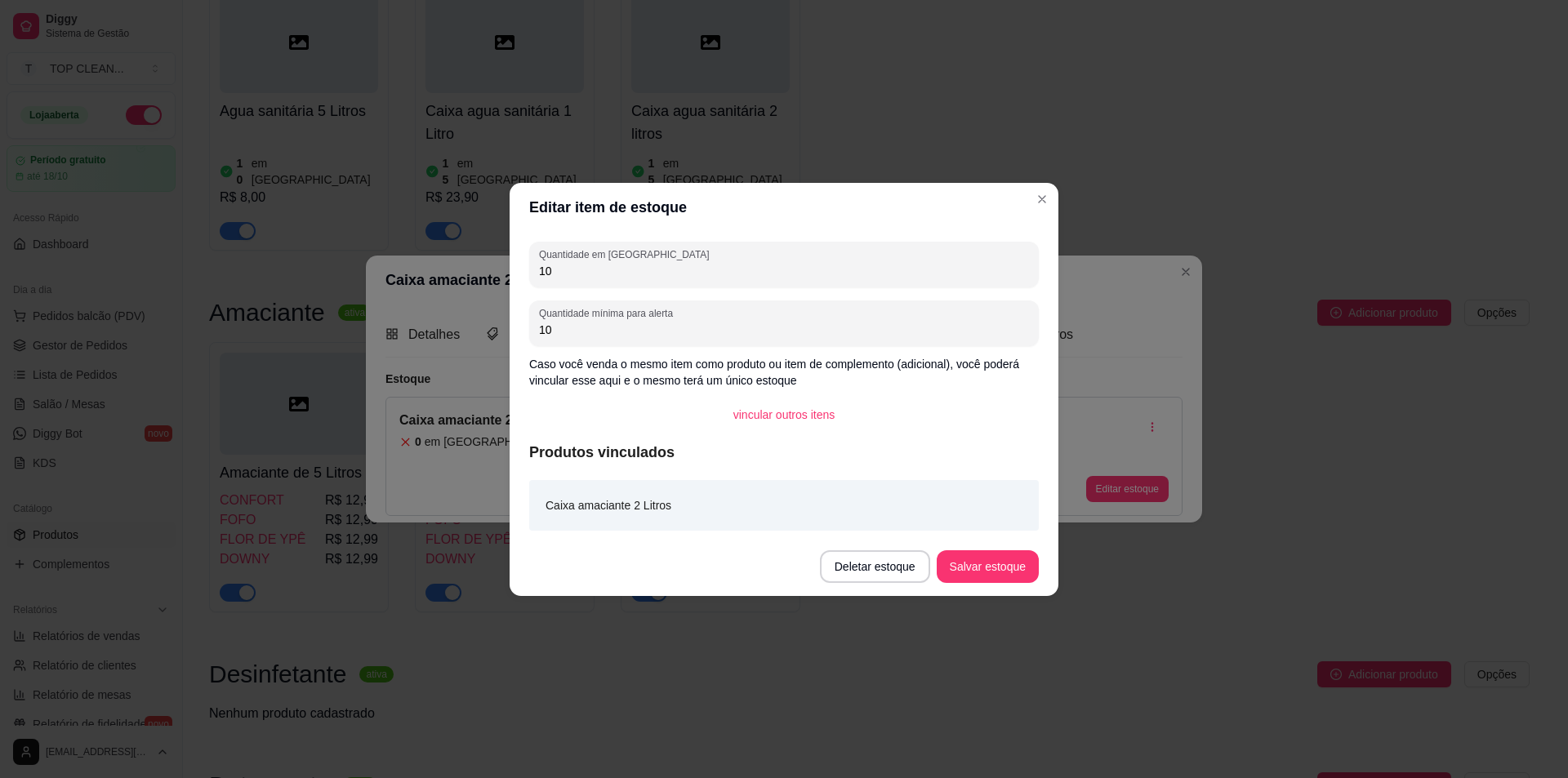
click at [560, 267] on input "10" at bounding box center [784, 271] width 491 height 16
type input "15"
click at [1007, 564] on button "Salvar estoque" at bounding box center [987, 567] width 102 height 32
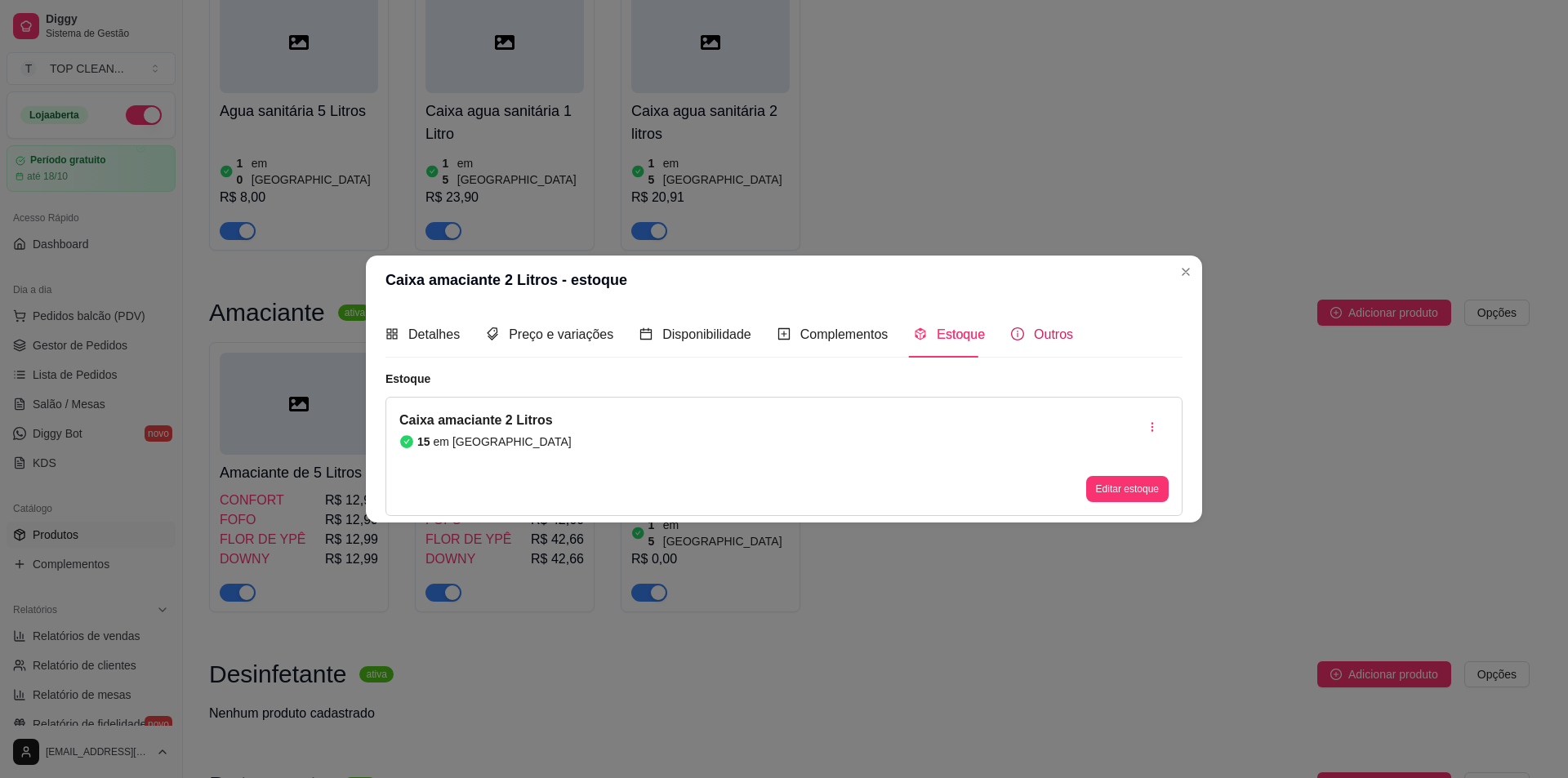
click at [1018, 330] on div "Outros" at bounding box center [1042, 334] width 62 height 21
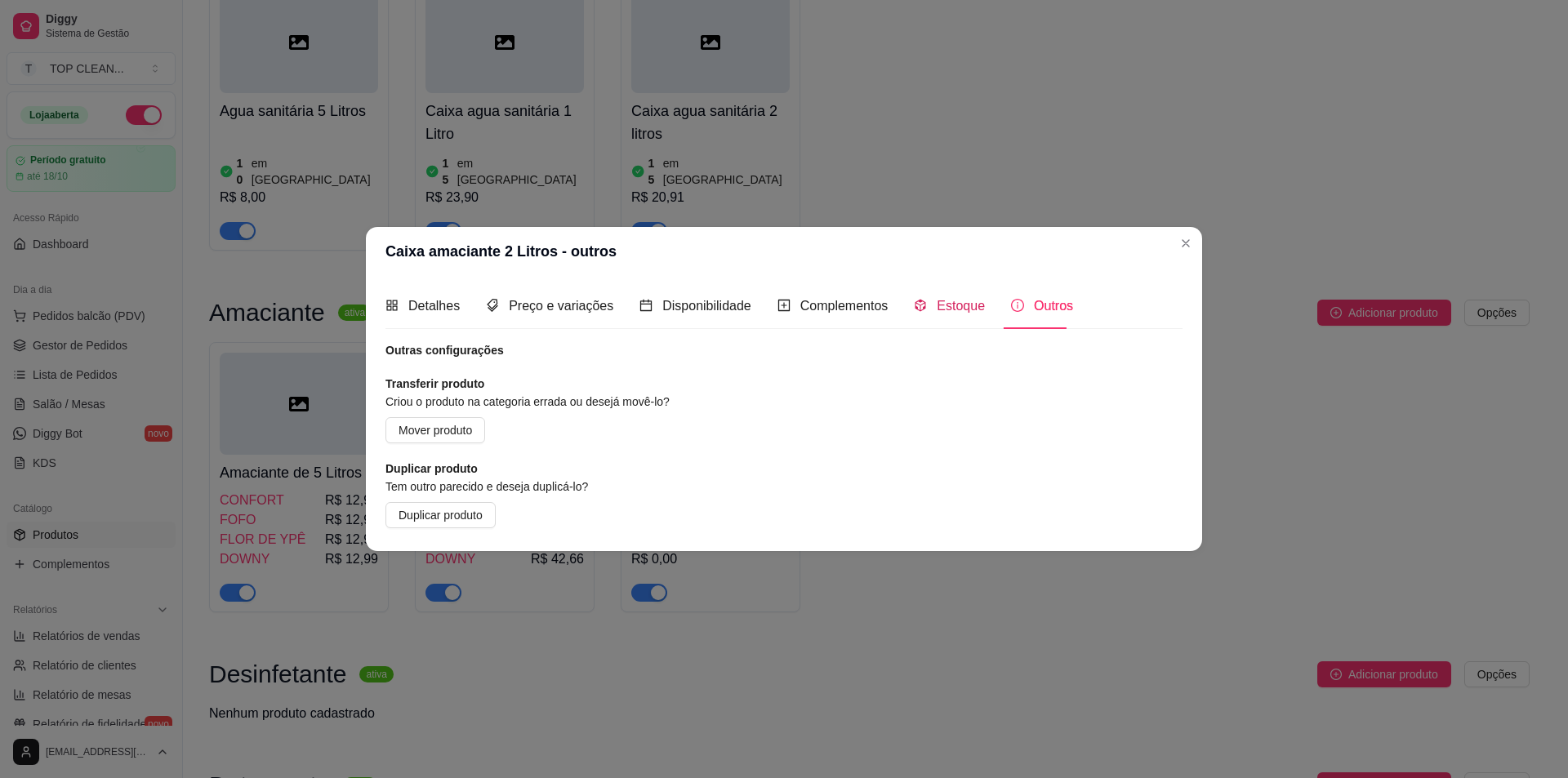
click at [925, 311] on div "Estoque" at bounding box center [949, 306] width 71 height 21
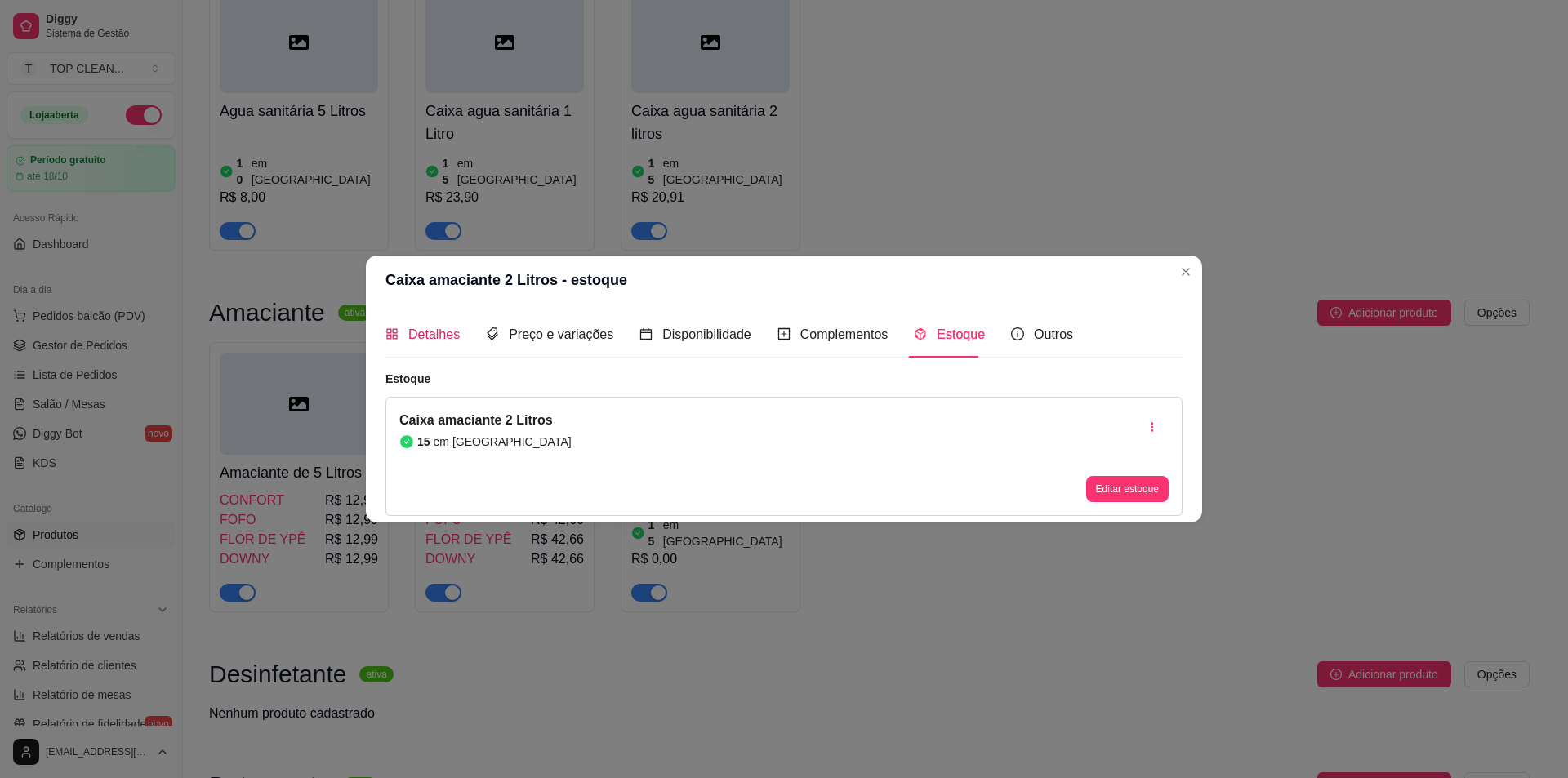
click at [457, 341] on span "Detalhes" at bounding box center [434, 334] width 51 height 14
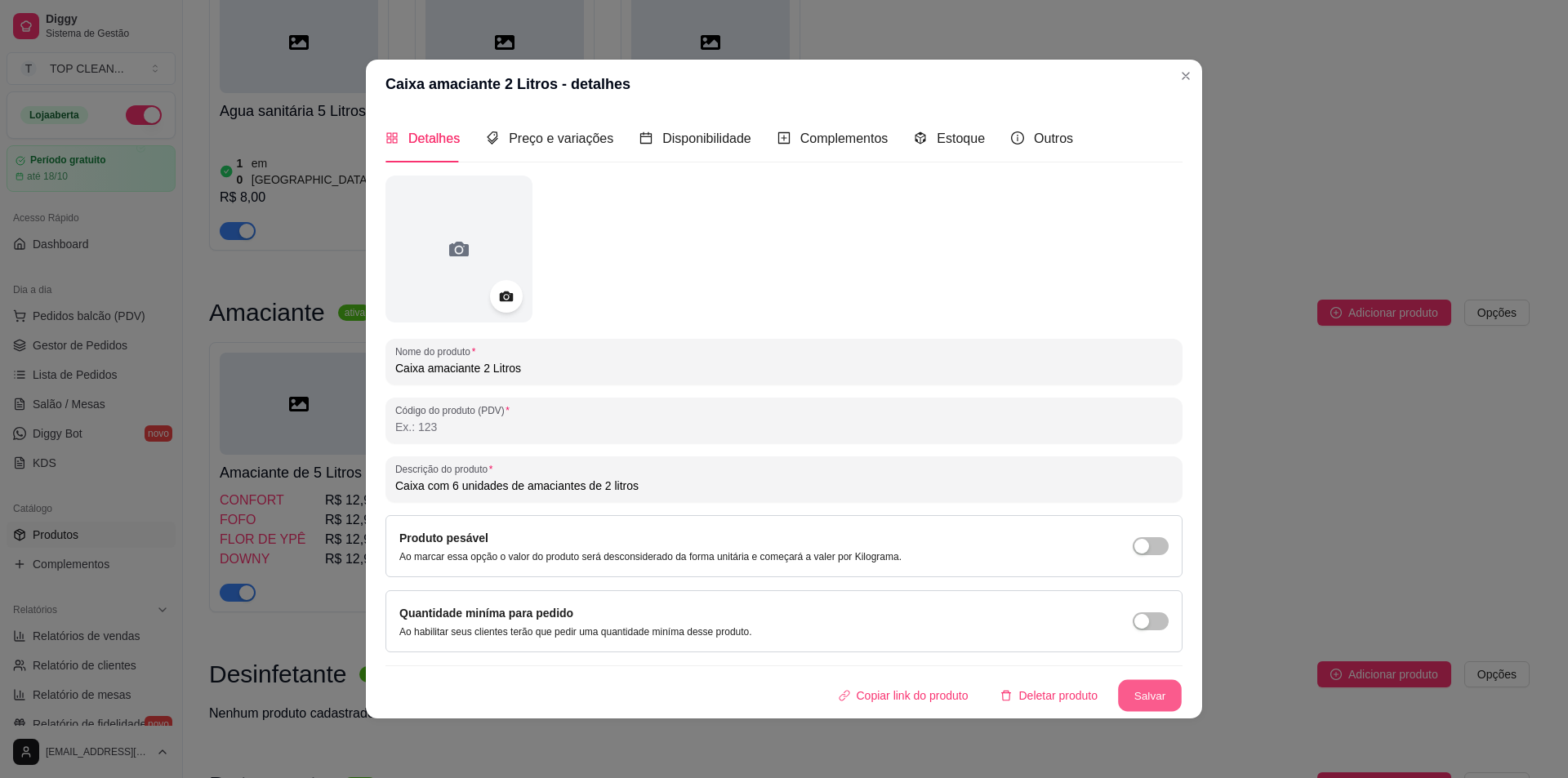
click at [1164, 693] on button "Salvar" at bounding box center [1150, 695] width 64 height 32
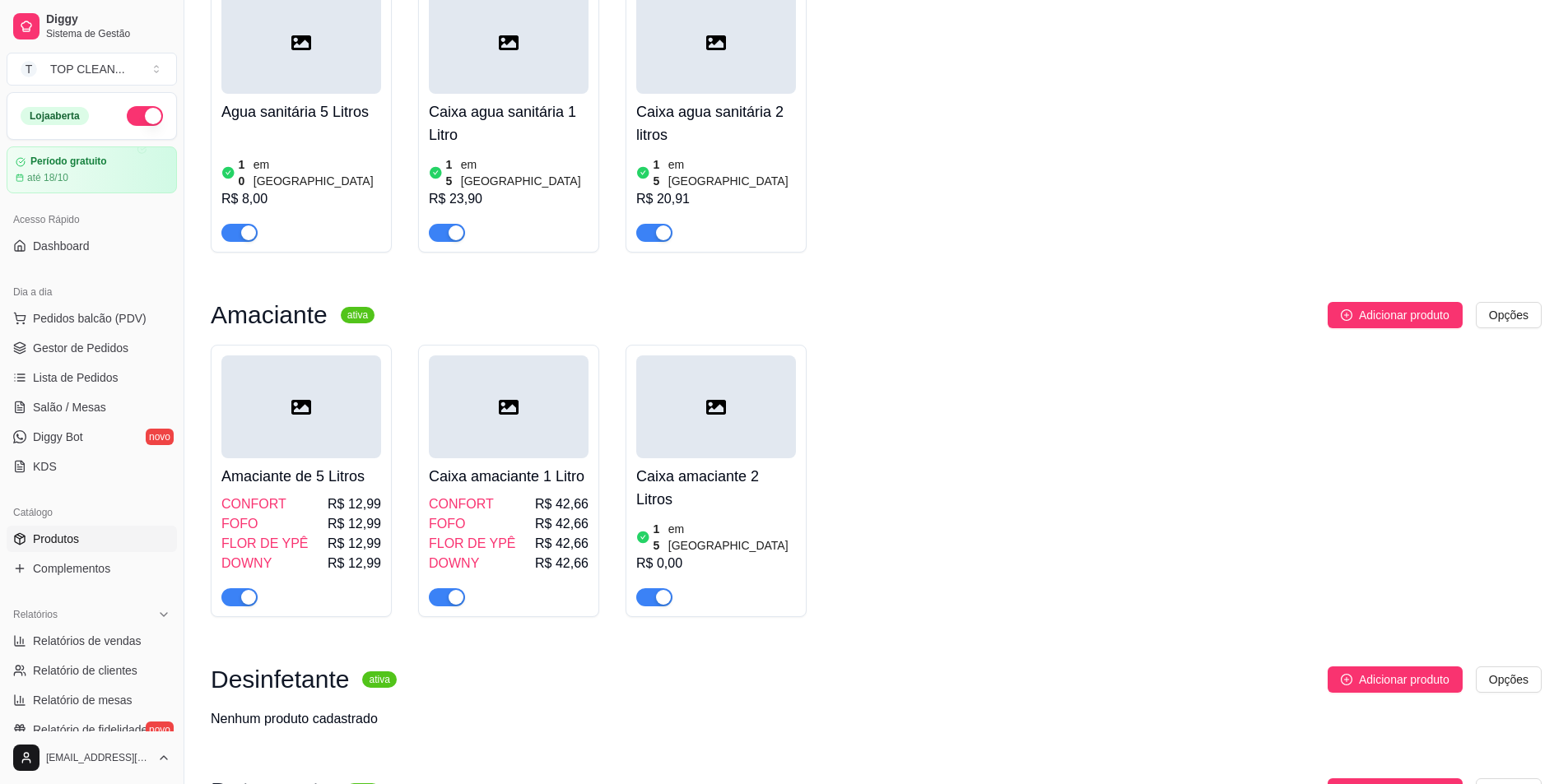
click at [740, 518] on div "15 em estoque R$ 0,00" at bounding box center [716, 562] width 160 height 89
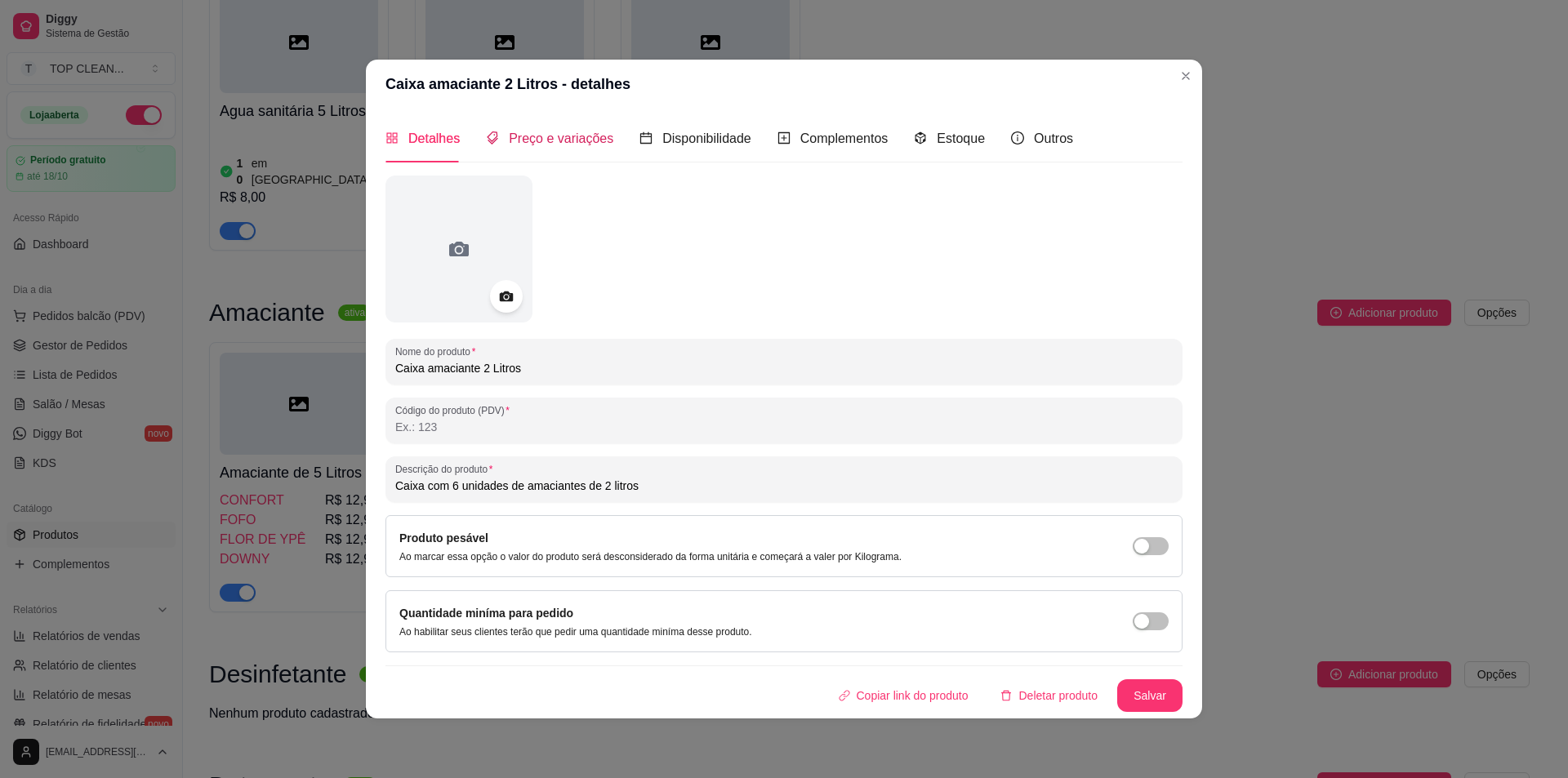
click at [535, 144] on span "Preço e variações" at bounding box center [561, 138] width 105 height 14
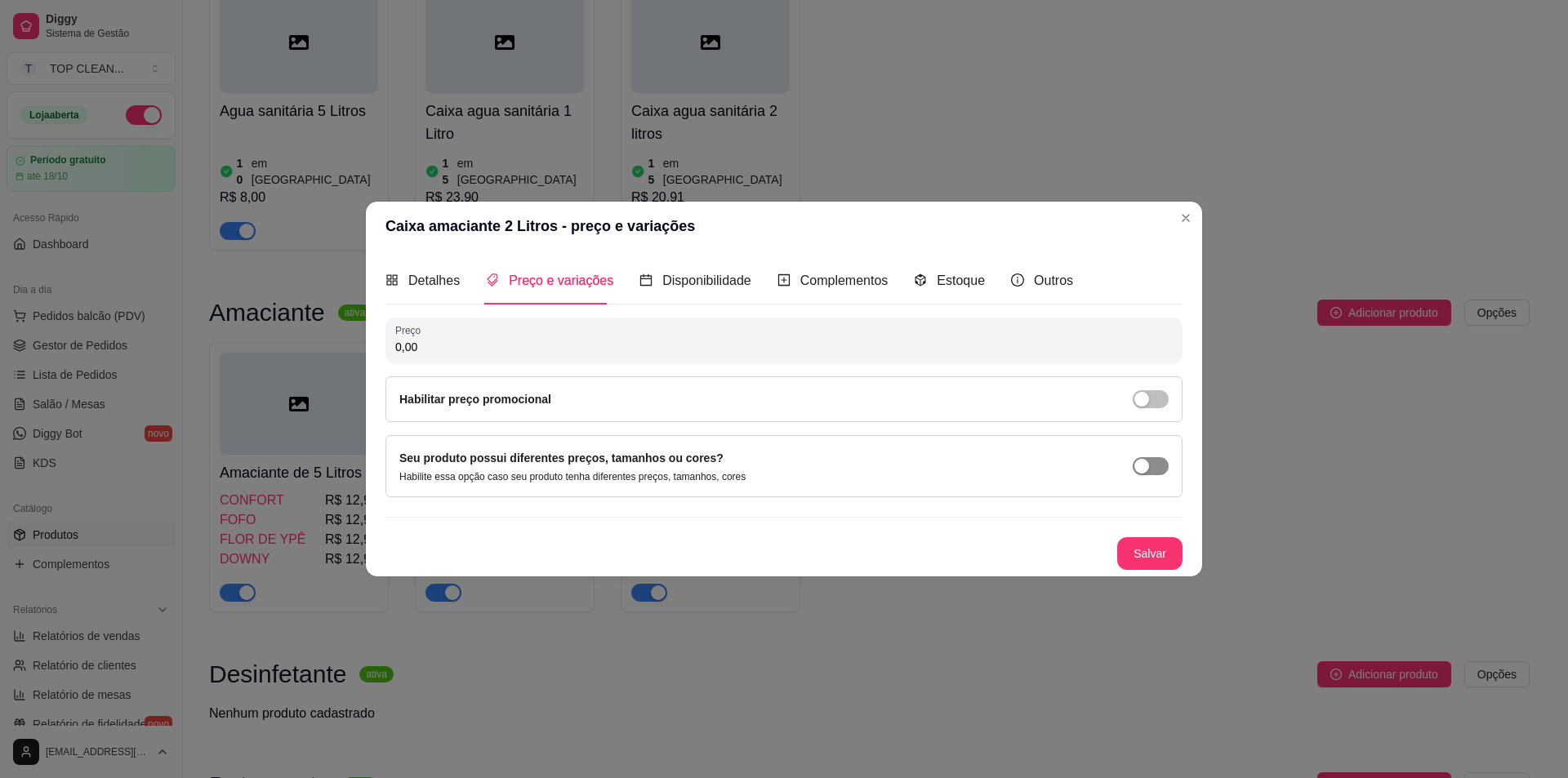
click at [1152, 469] on span "button" at bounding box center [1151, 466] width 36 height 18
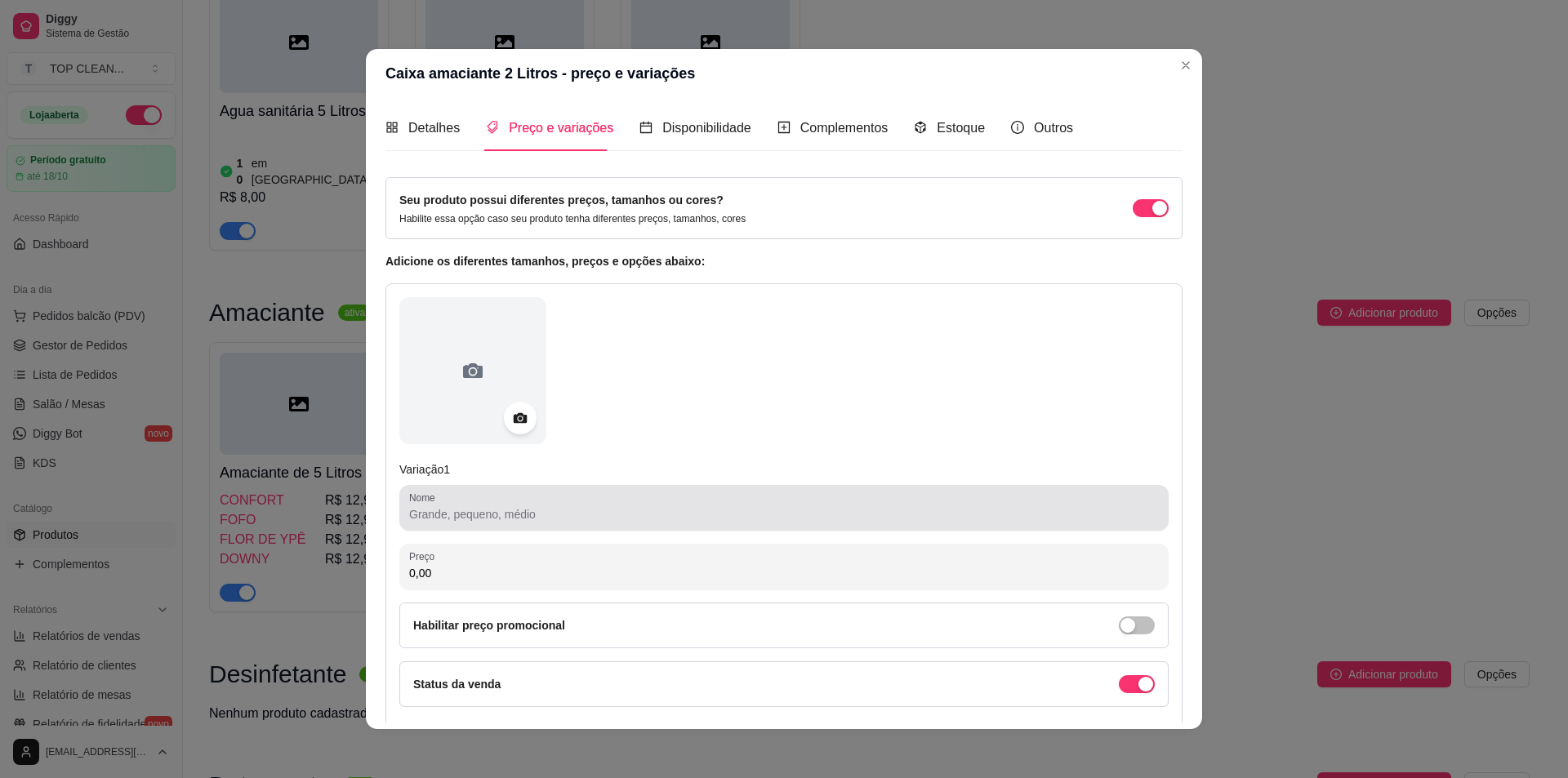
click at [464, 515] on input "Nome" at bounding box center [784, 515] width 750 height 16
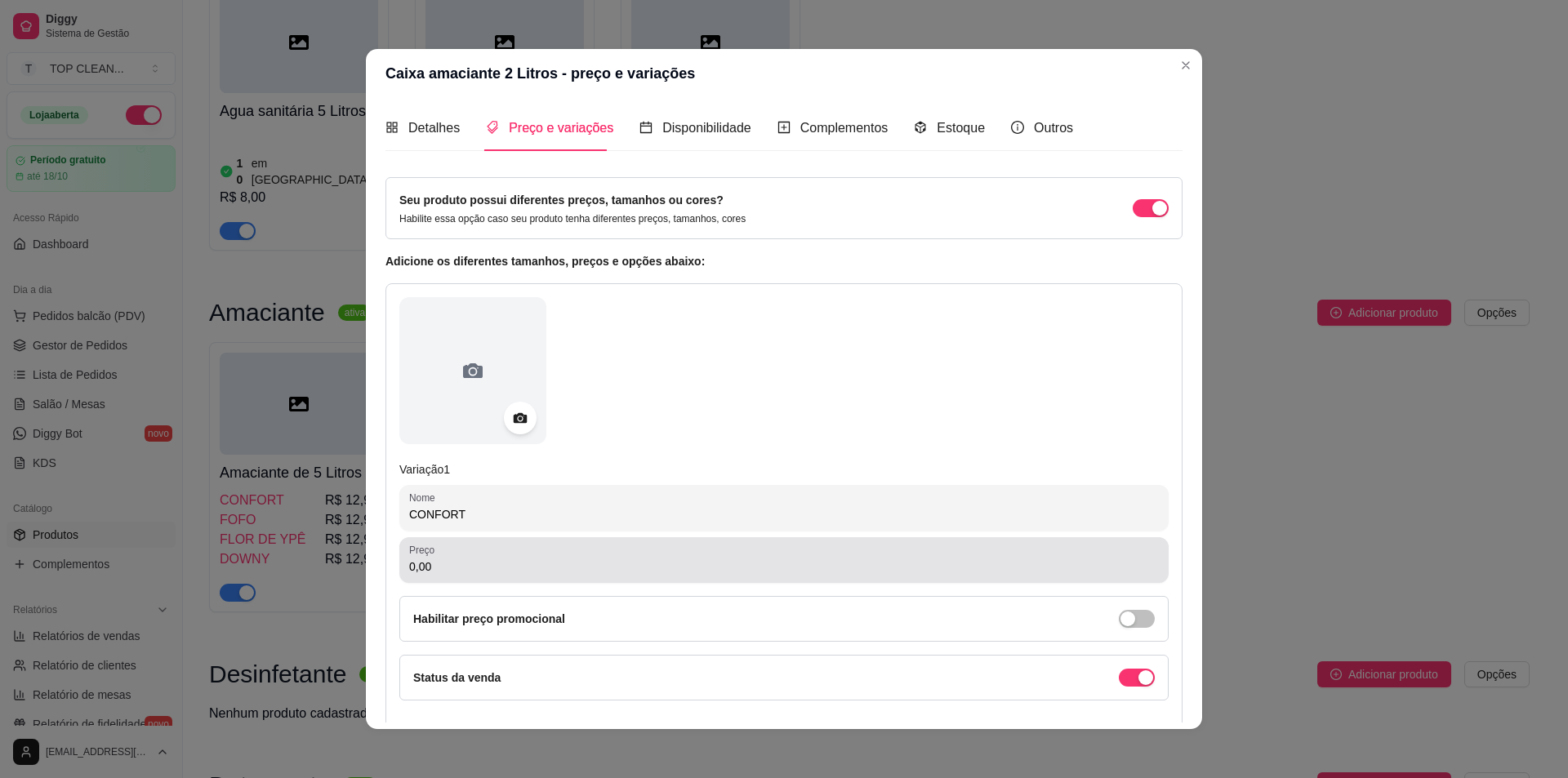
type input "CONFORT"
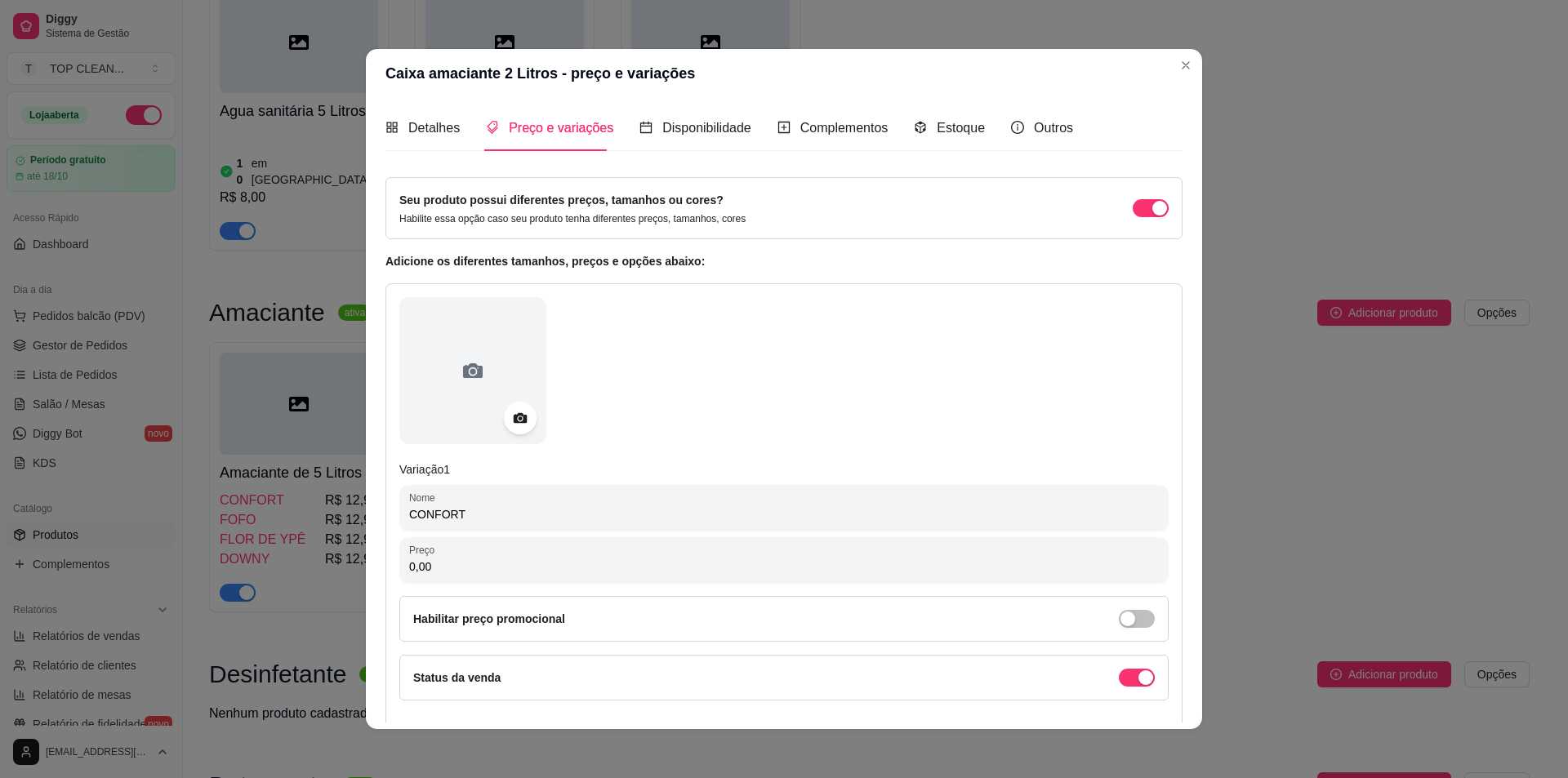
click at [444, 562] on input "0,00" at bounding box center [784, 567] width 750 height 16
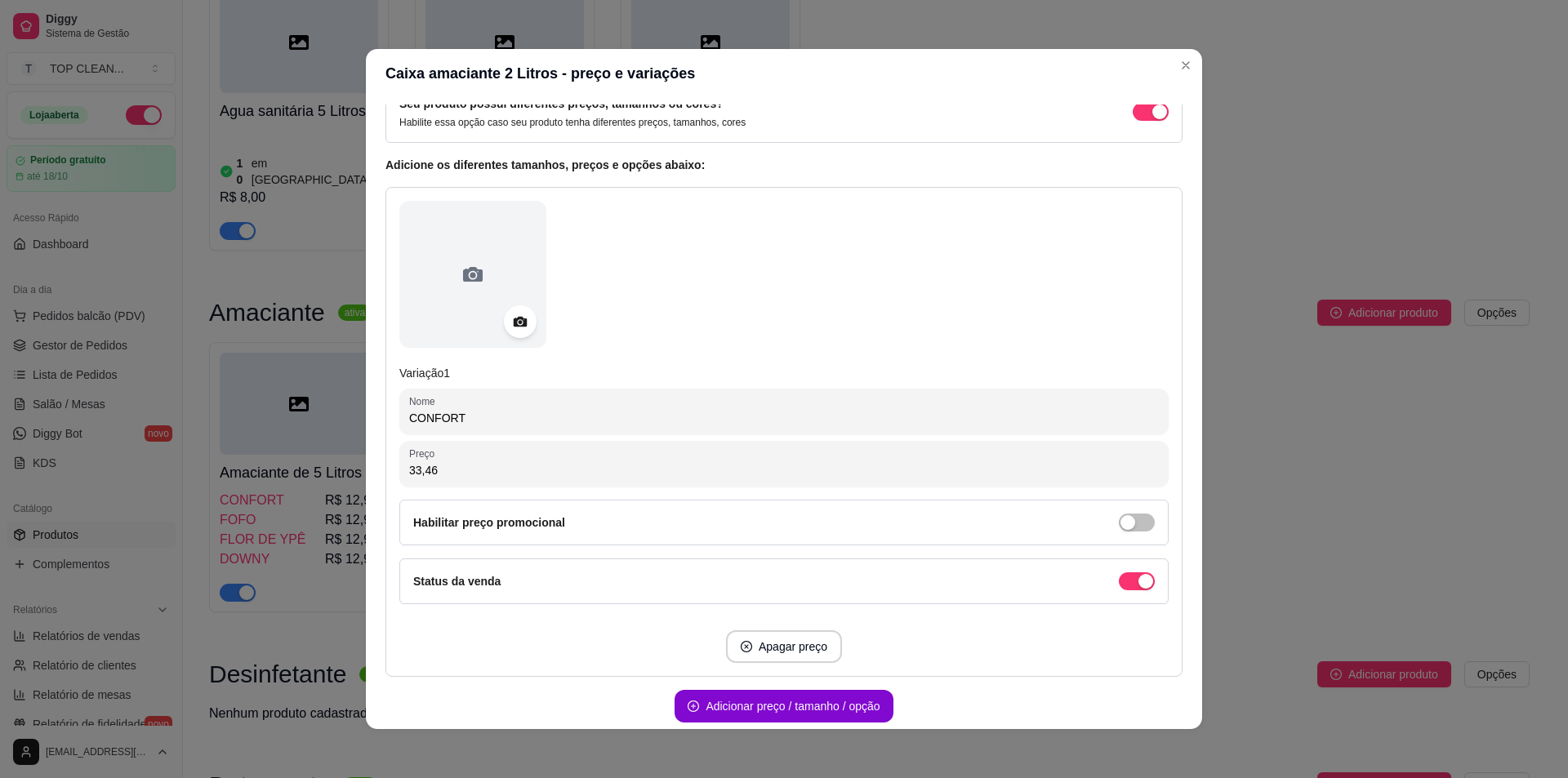
scroll to position [169, 0]
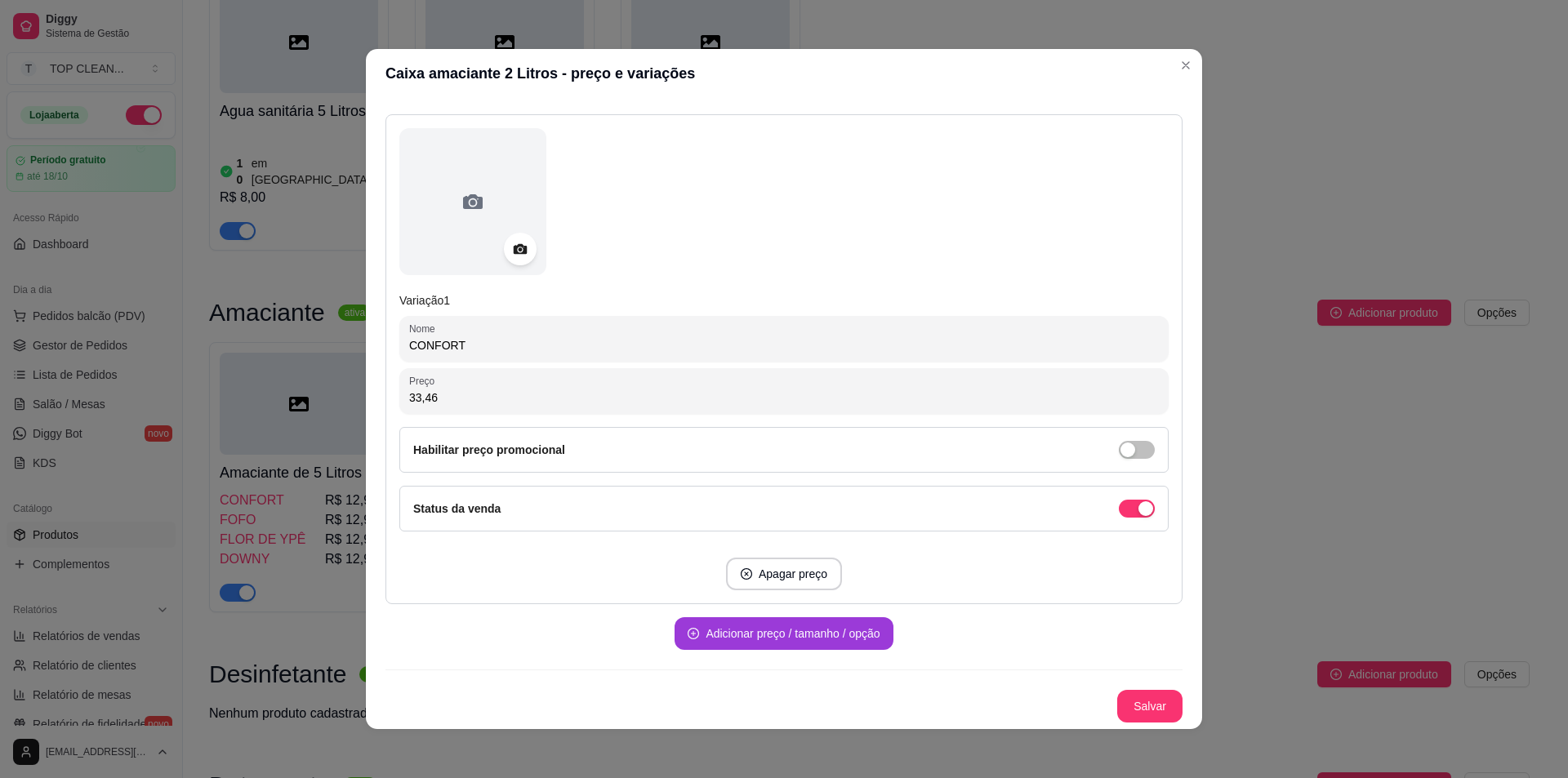
type input "33,46"
click at [723, 636] on button "Adicionar preço / tamanho / opção" at bounding box center [784, 634] width 212 height 32
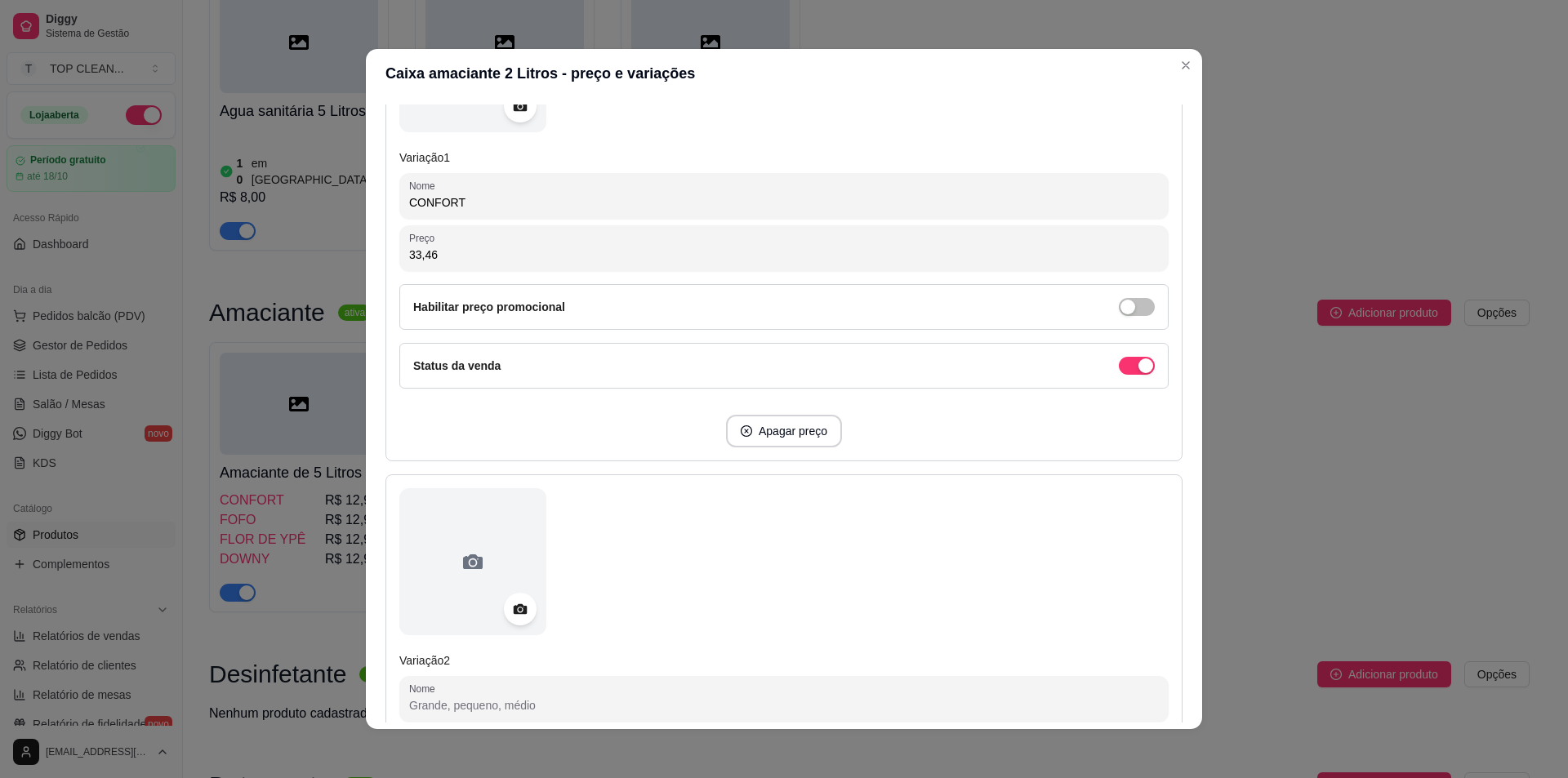
scroll to position [414, 0]
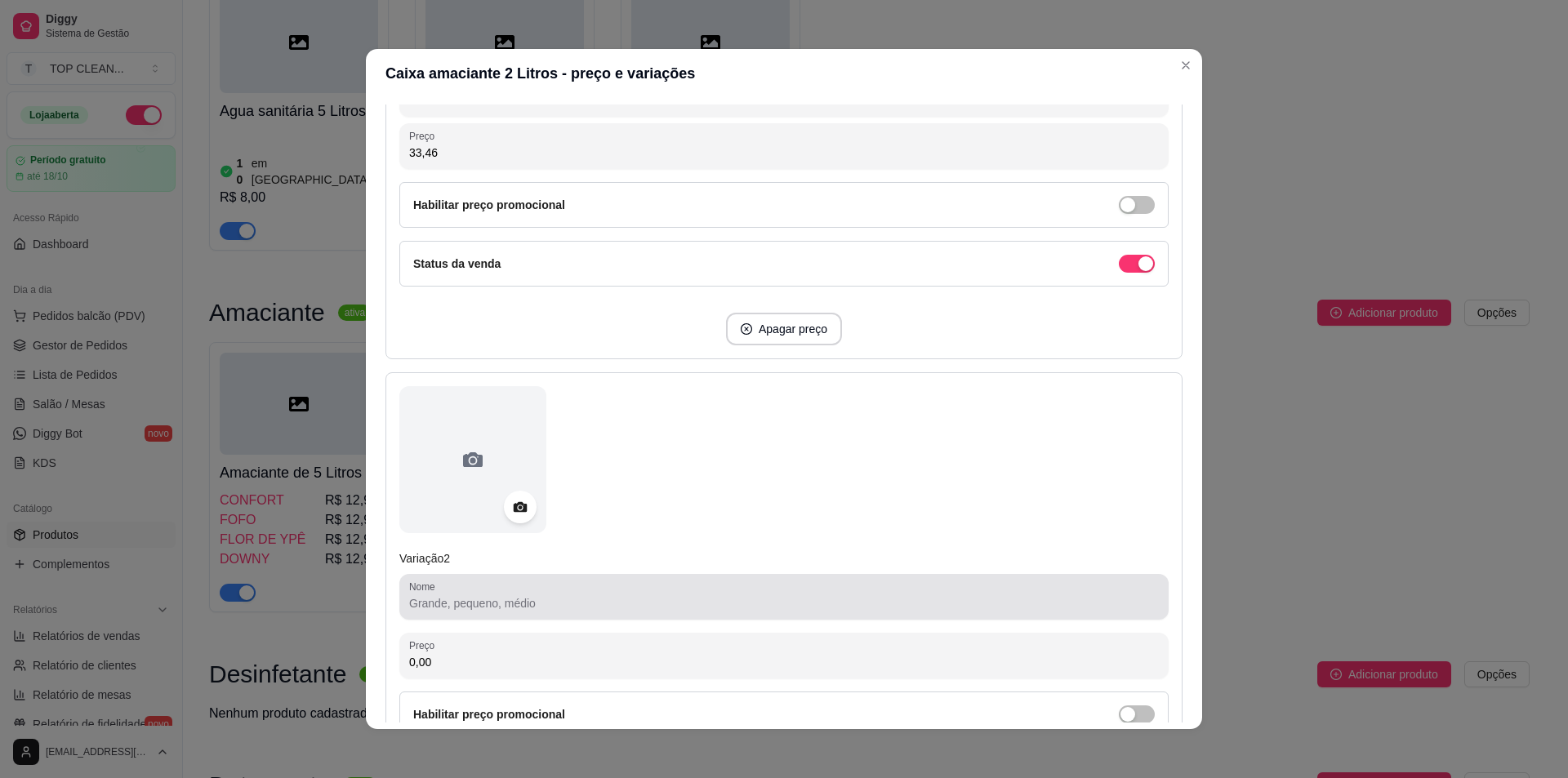
click at [439, 608] on input "Nome" at bounding box center [784, 603] width 750 height 16
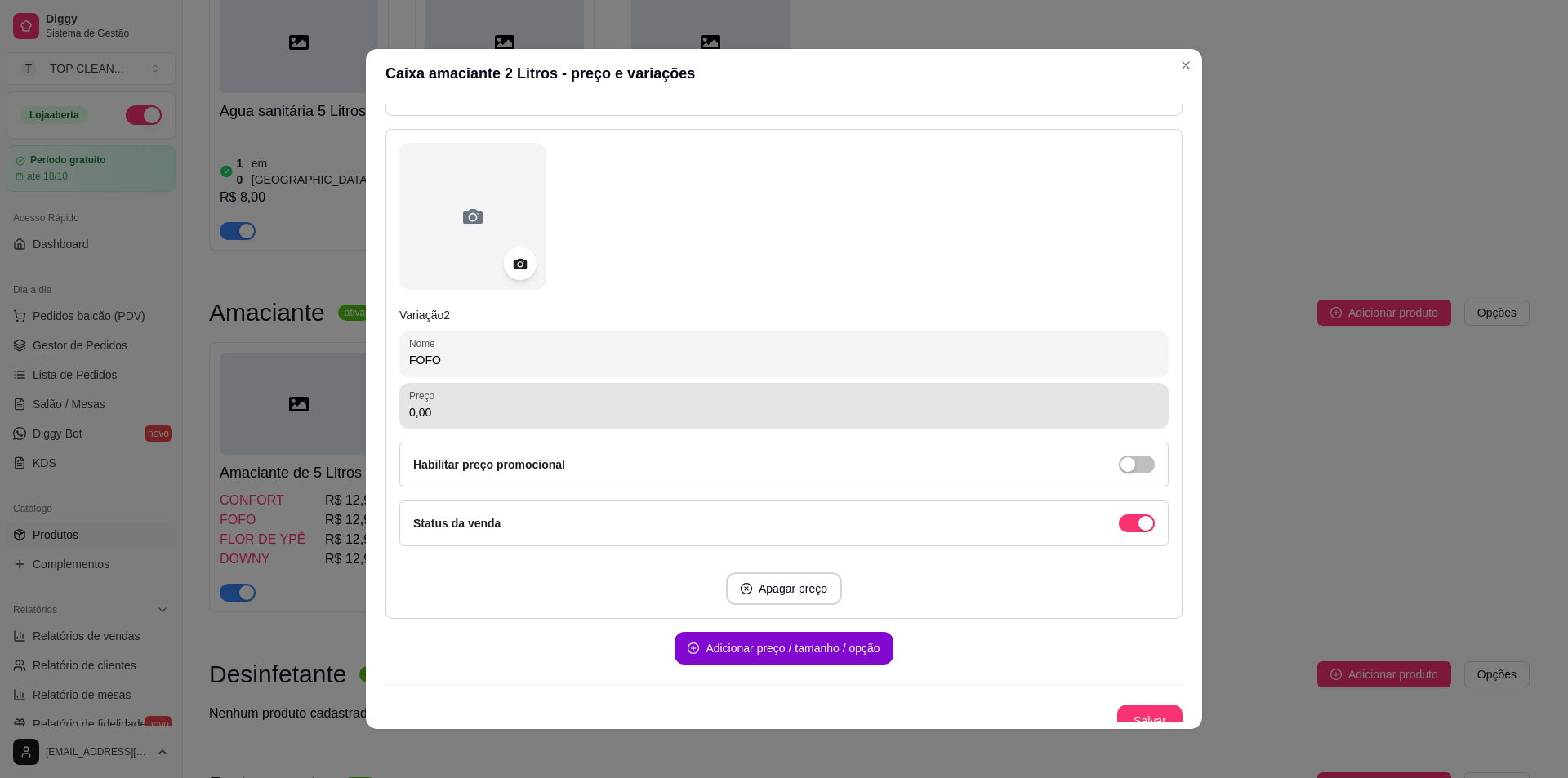
scroll to position [673, 0]
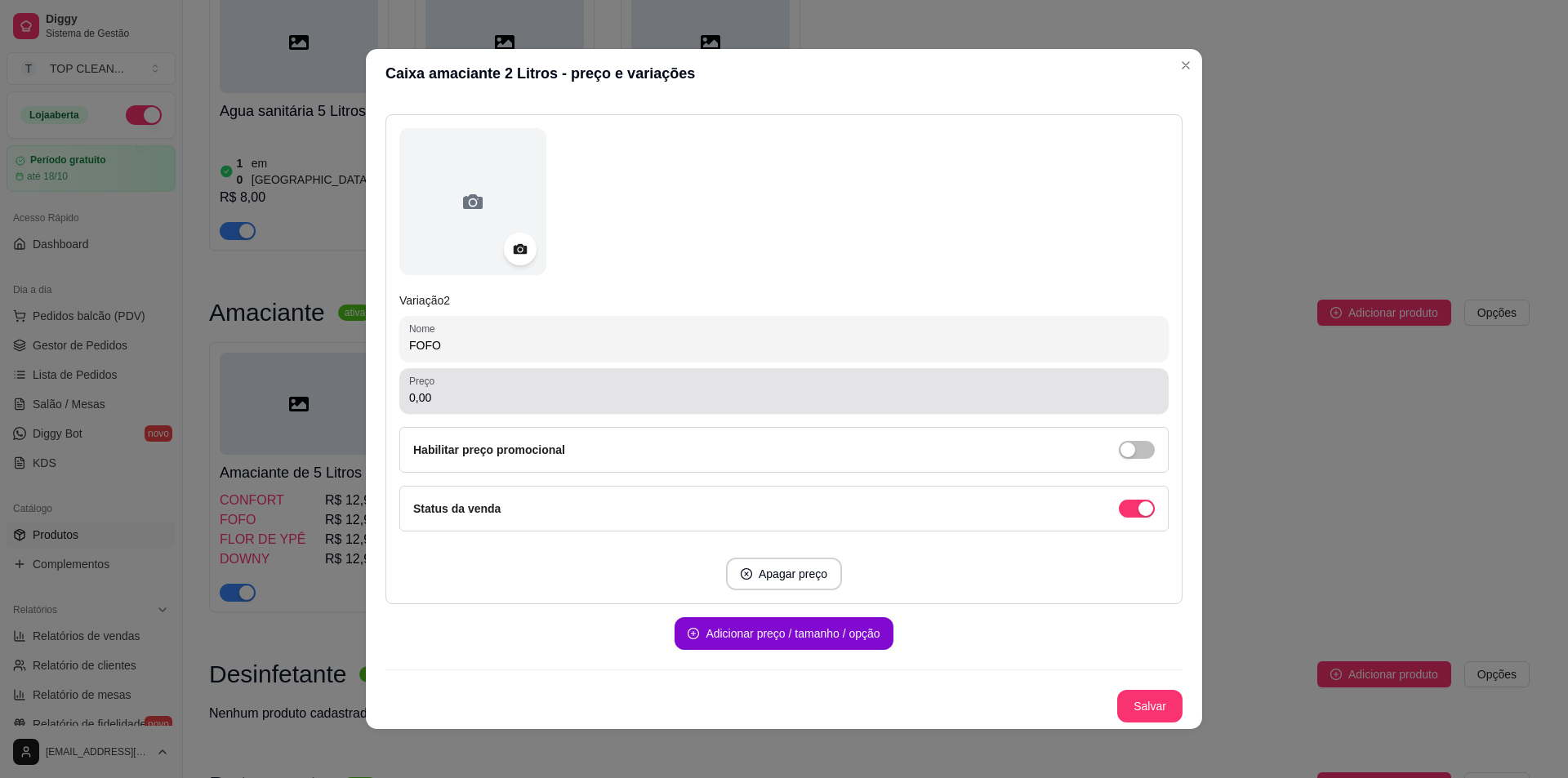
type input "FOFO"
click at [442, 398] on input "0,00" at bounding box center [784, 398] width 750 height 16
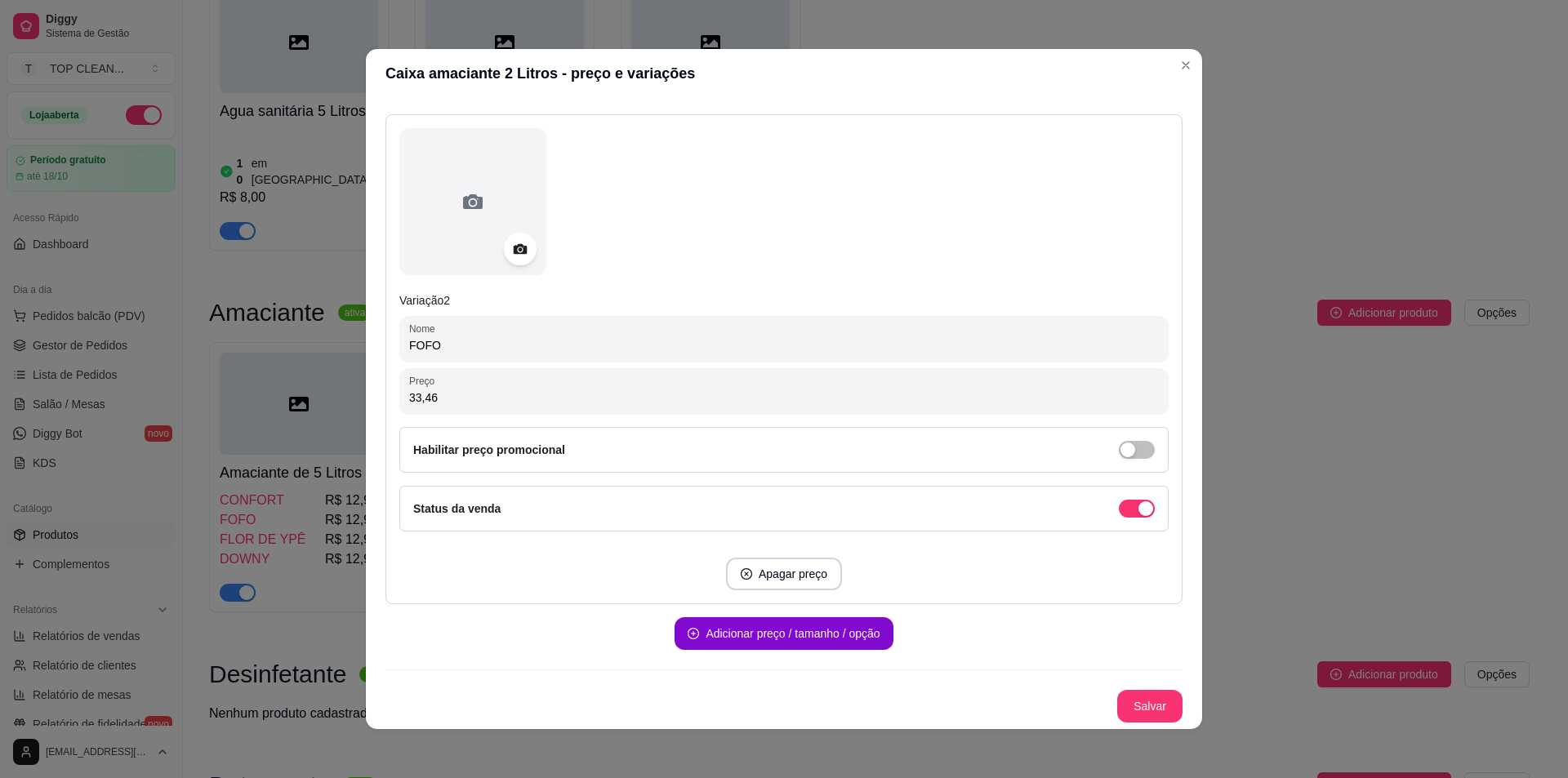
scroll to position [4, 0]
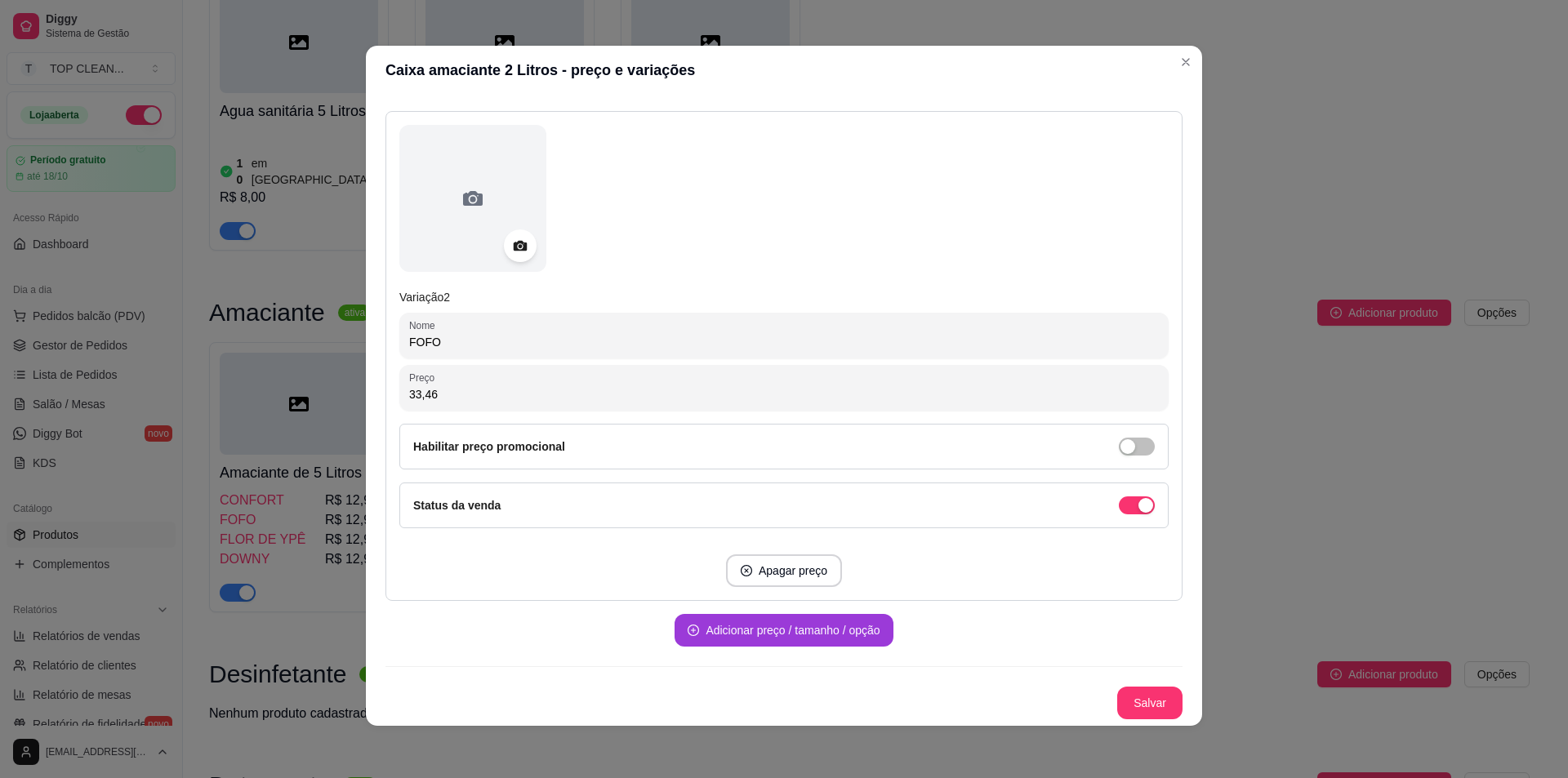
type input "33,46"
click at [726, 624] on button "Adicionar preço / tamanho / opção" at bounding box center [784, 630] width 218 height 32
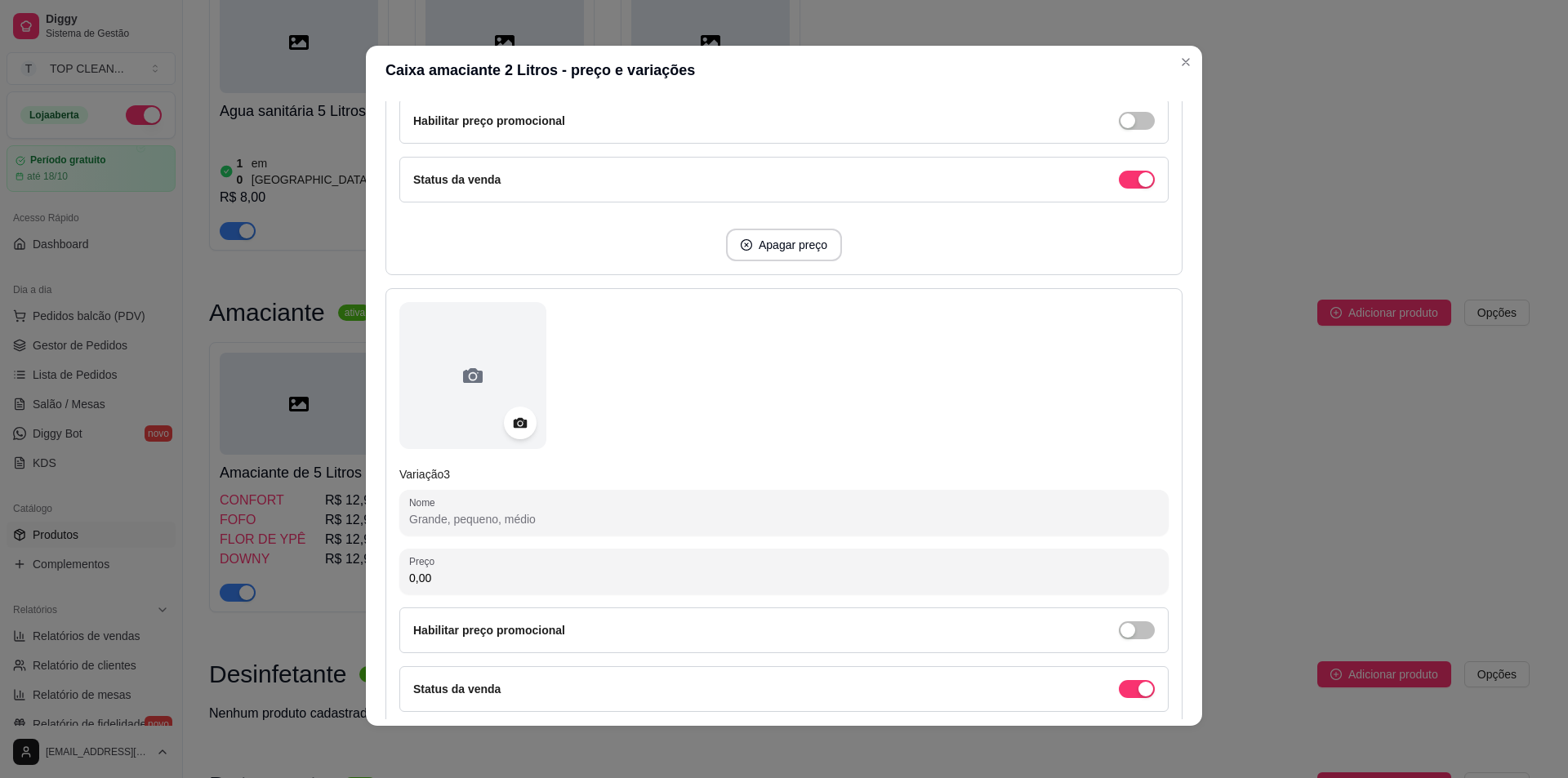
scroll to position [999, 0]
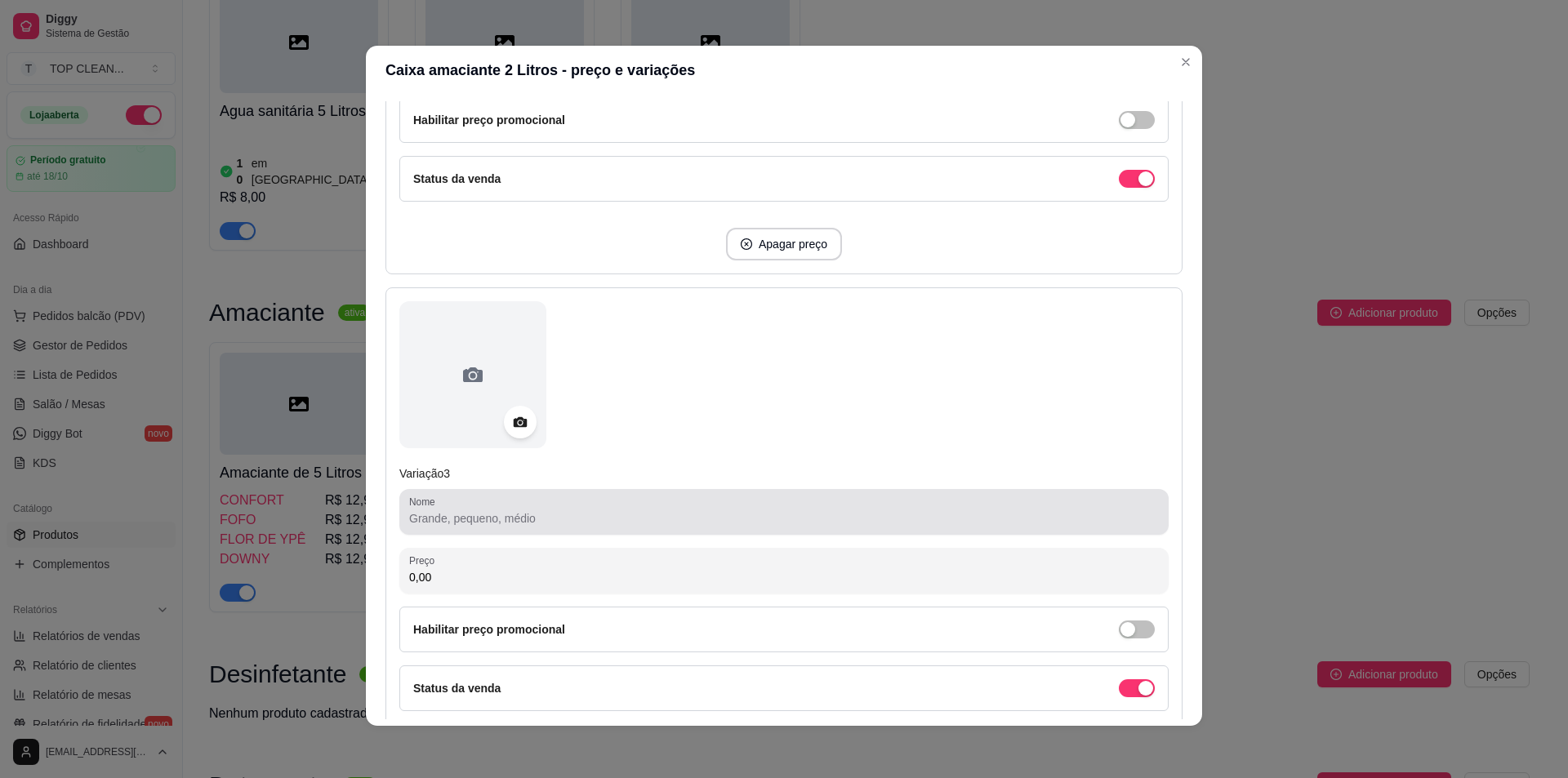
click at [484, 518] on input "Nome" at bounding box center [784, 518] width 750 height 16
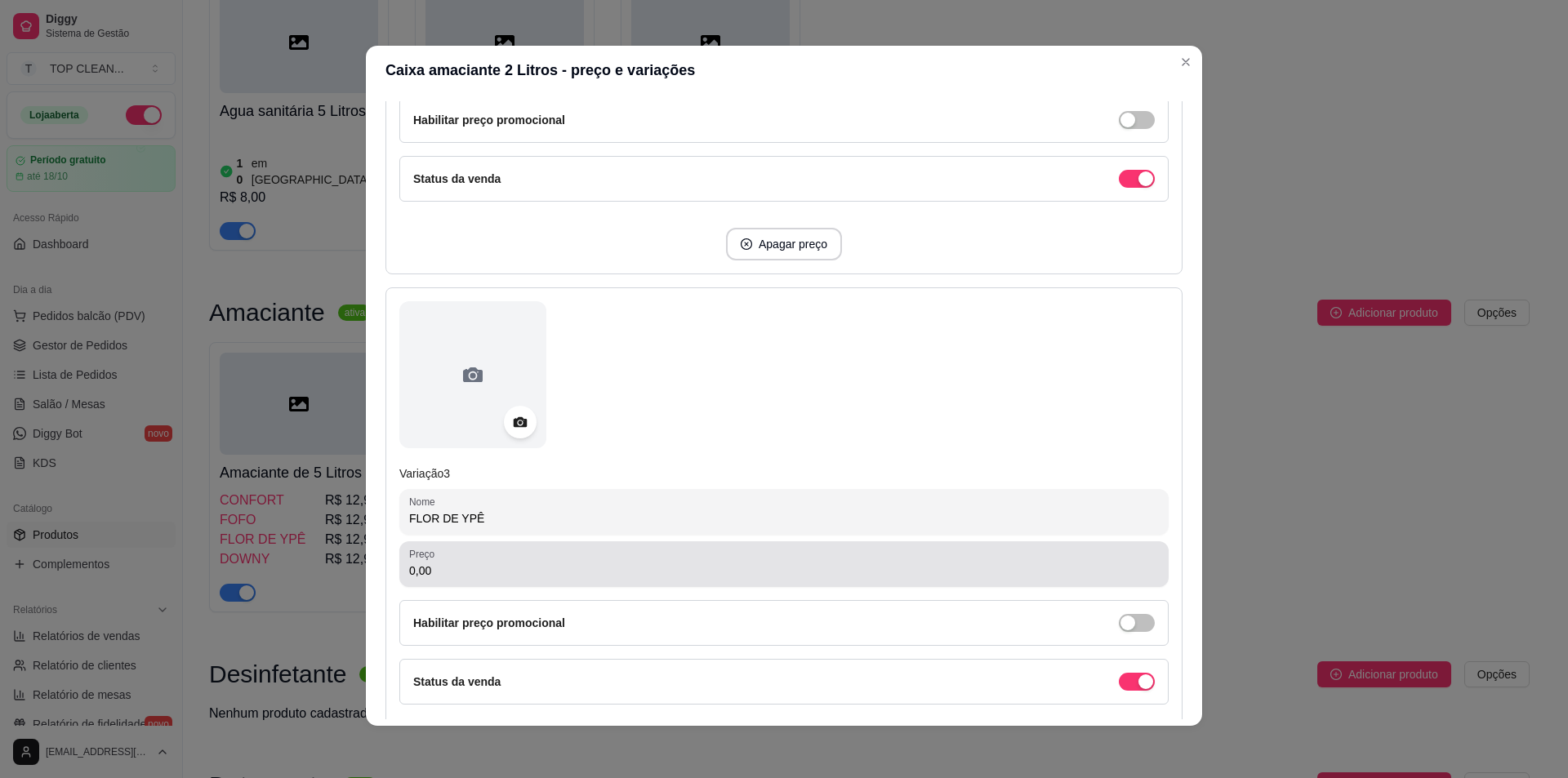
type input "FLOR DE YPÊ"
click at [445, 574] on input "0,00" at bounding box center [784, 571] width 750 height 16
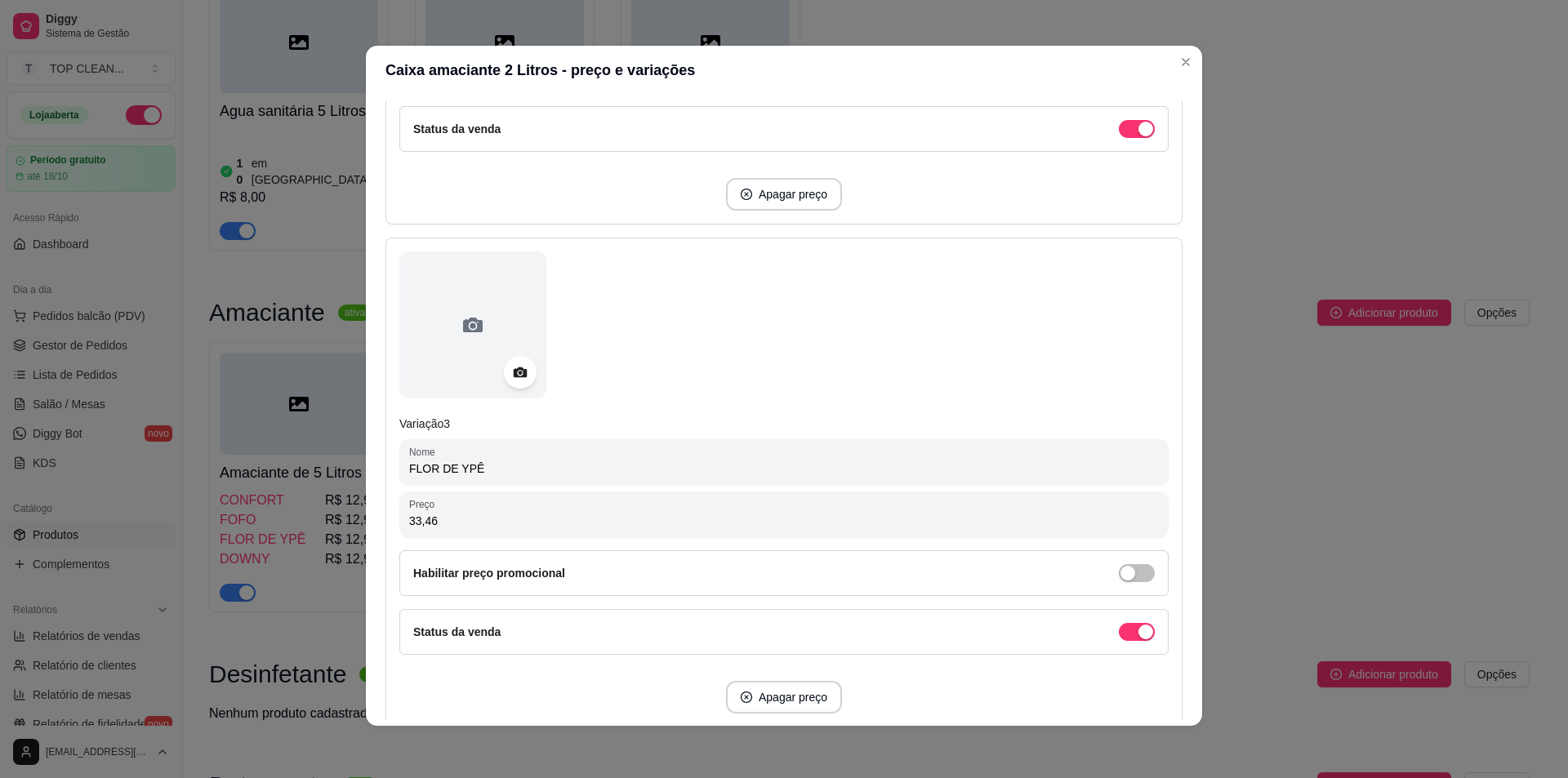
scroll to position [1176, 0]
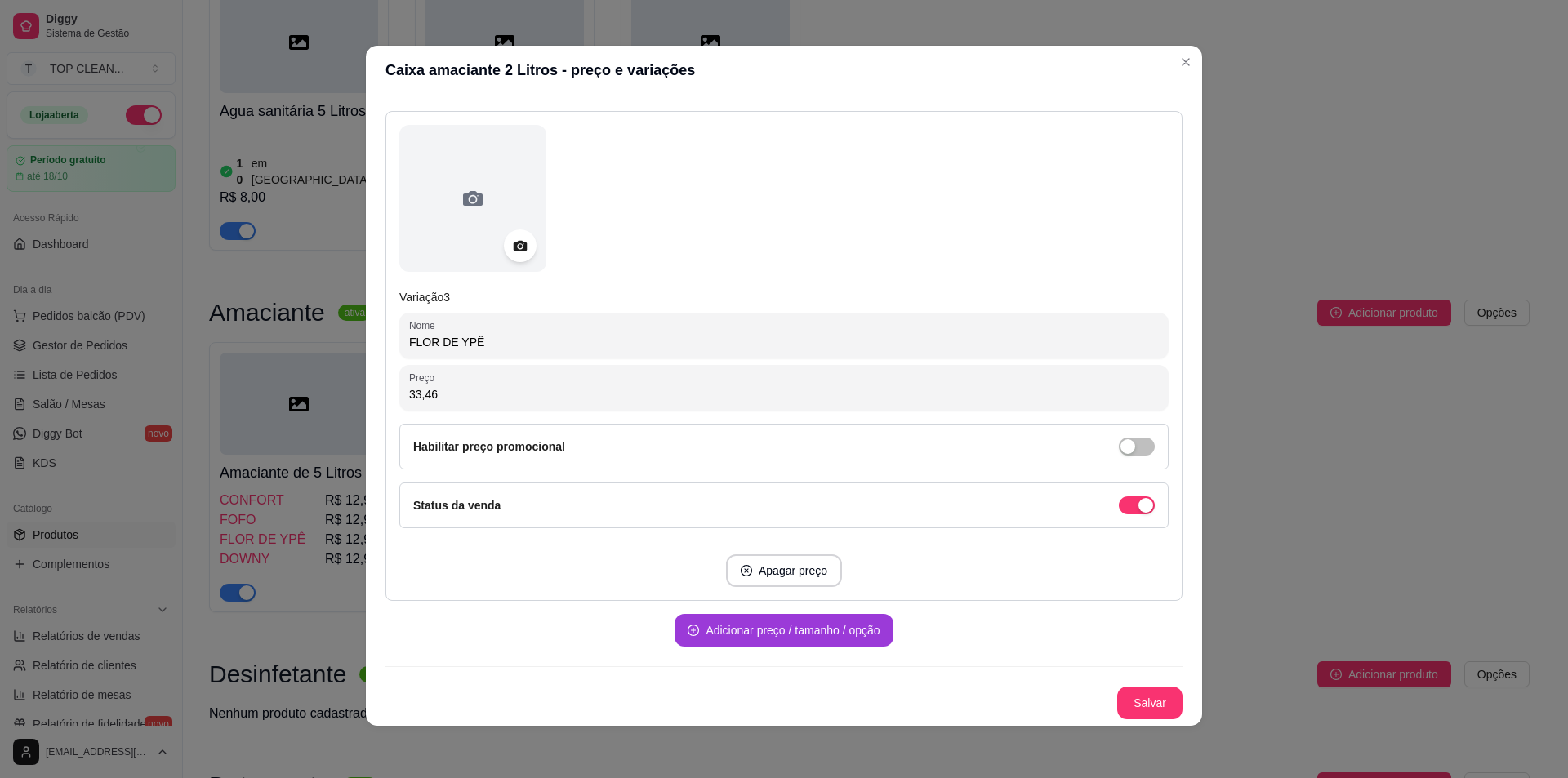
type input "33,46"
click at [755, 632] on button "Adicionar preço / tamanho / opção" at bounding box center [784, 630] width 218 height 32
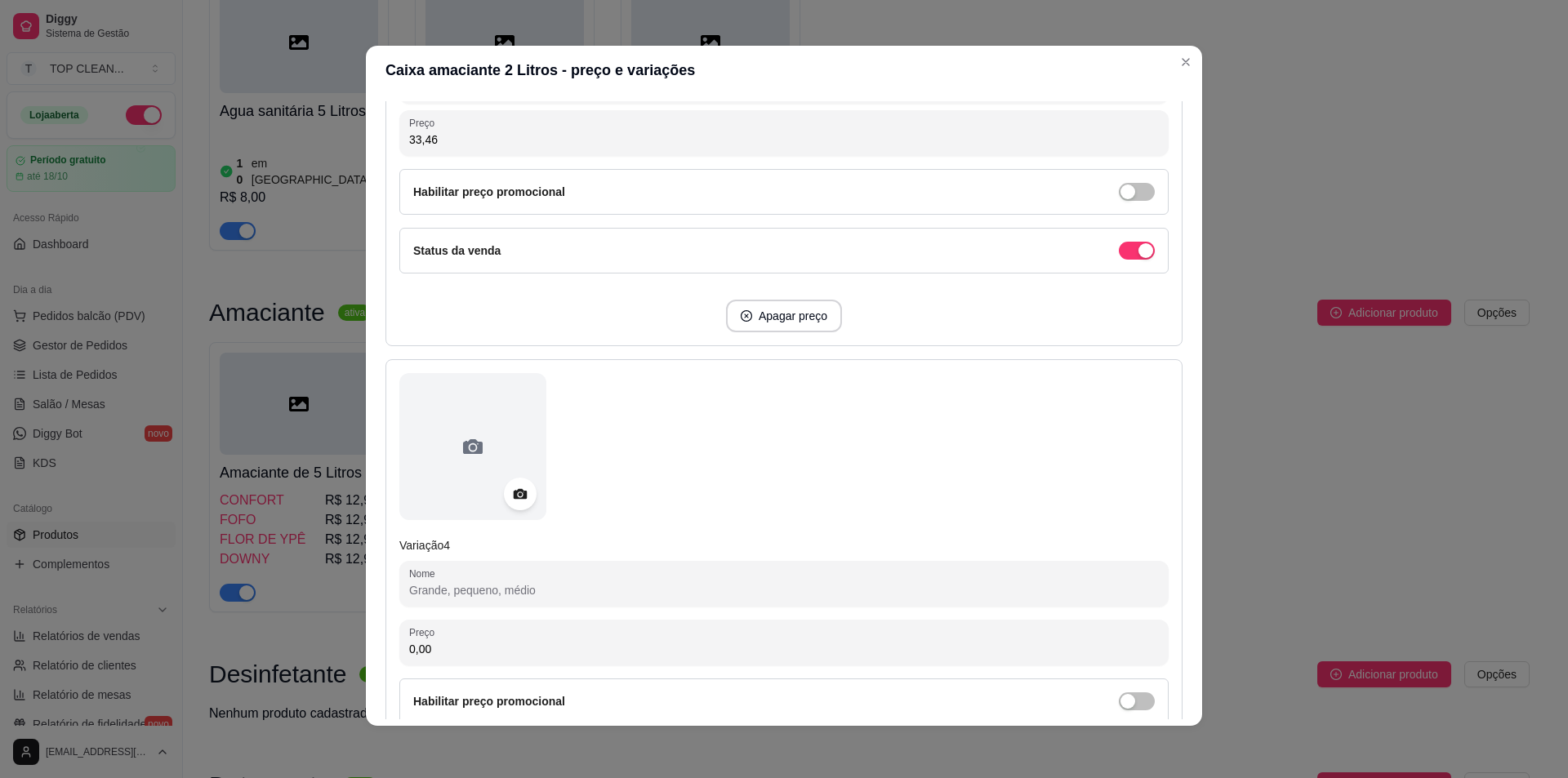
scroll to position [1584, 0]
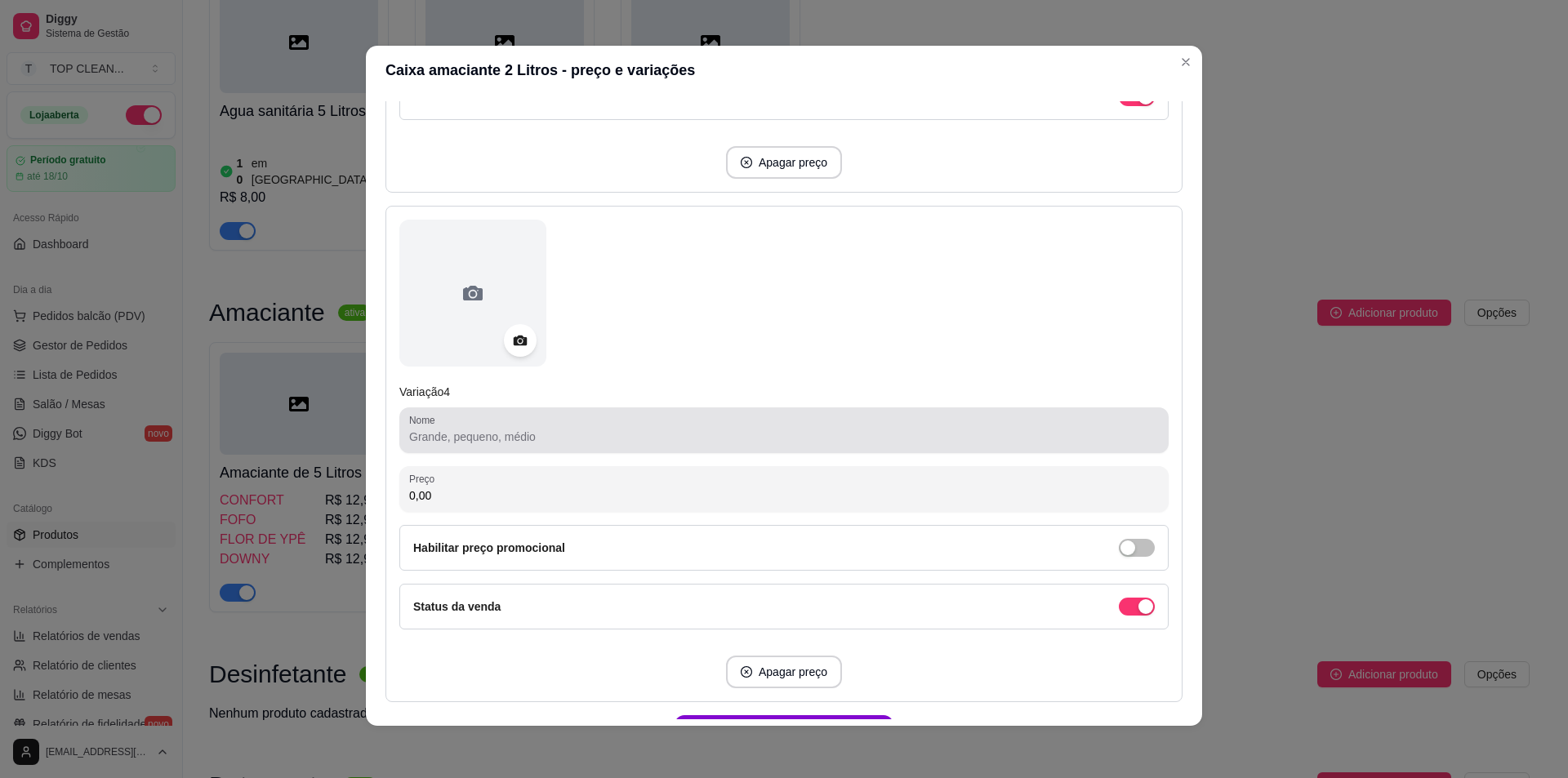
click at [428, 441] on input "Nome" at bounding box center [784, 437] width 750 height 16
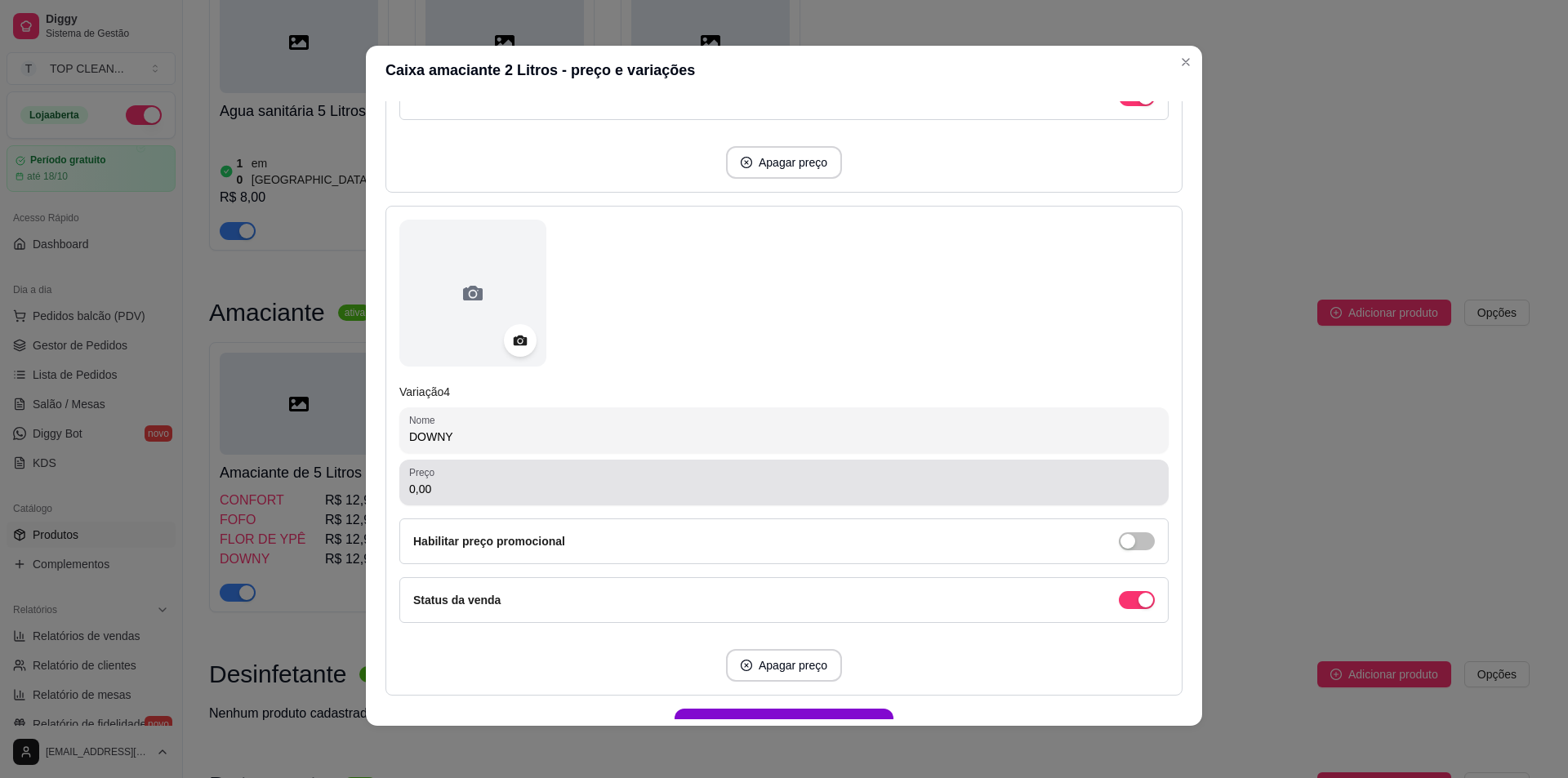
type input "DOWNY"
click at [432, 499] on div "Preço 0,00" at bounding box center [784, 482] width 769 height 46
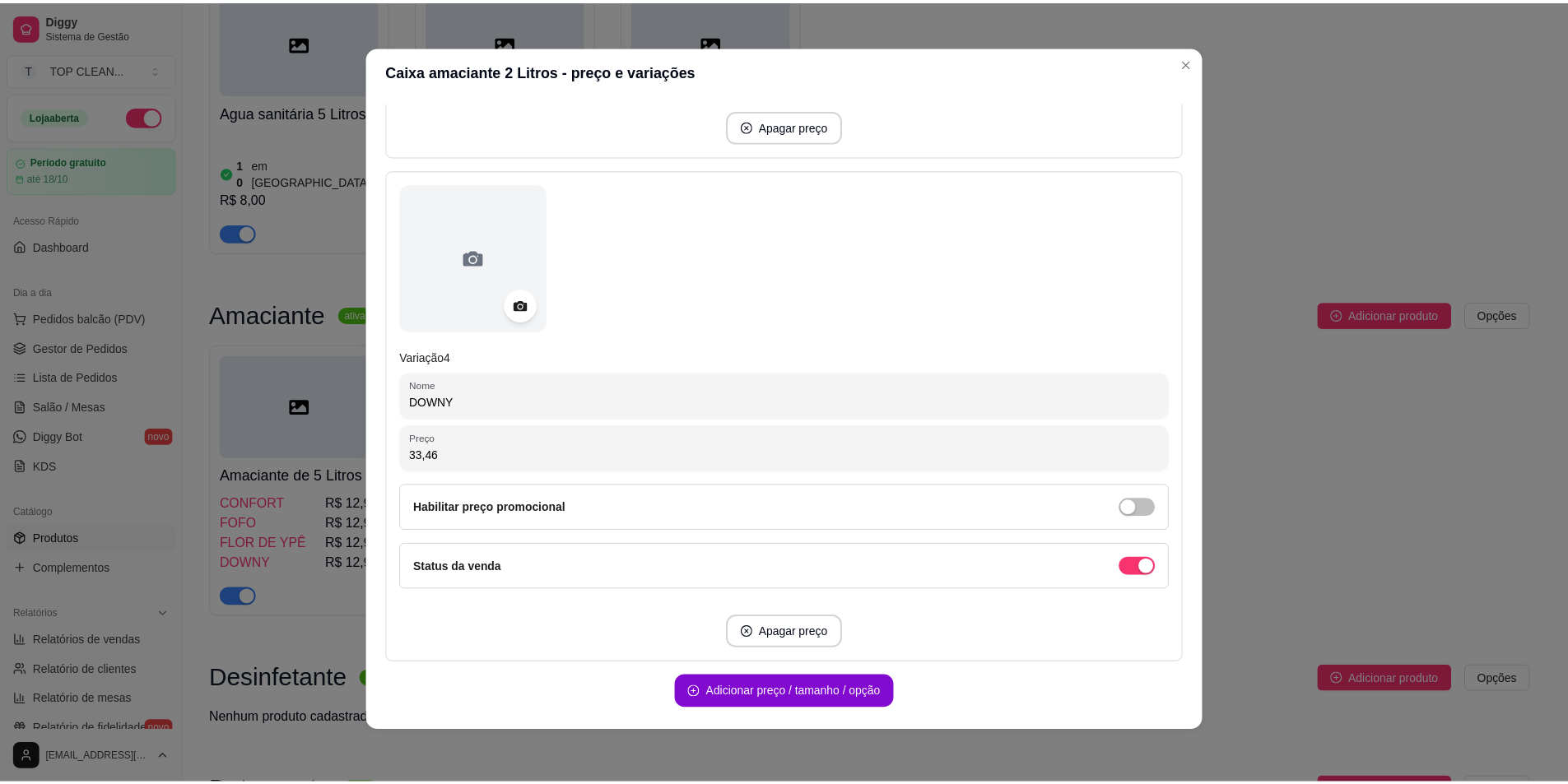
scroll to position [1692, 0]
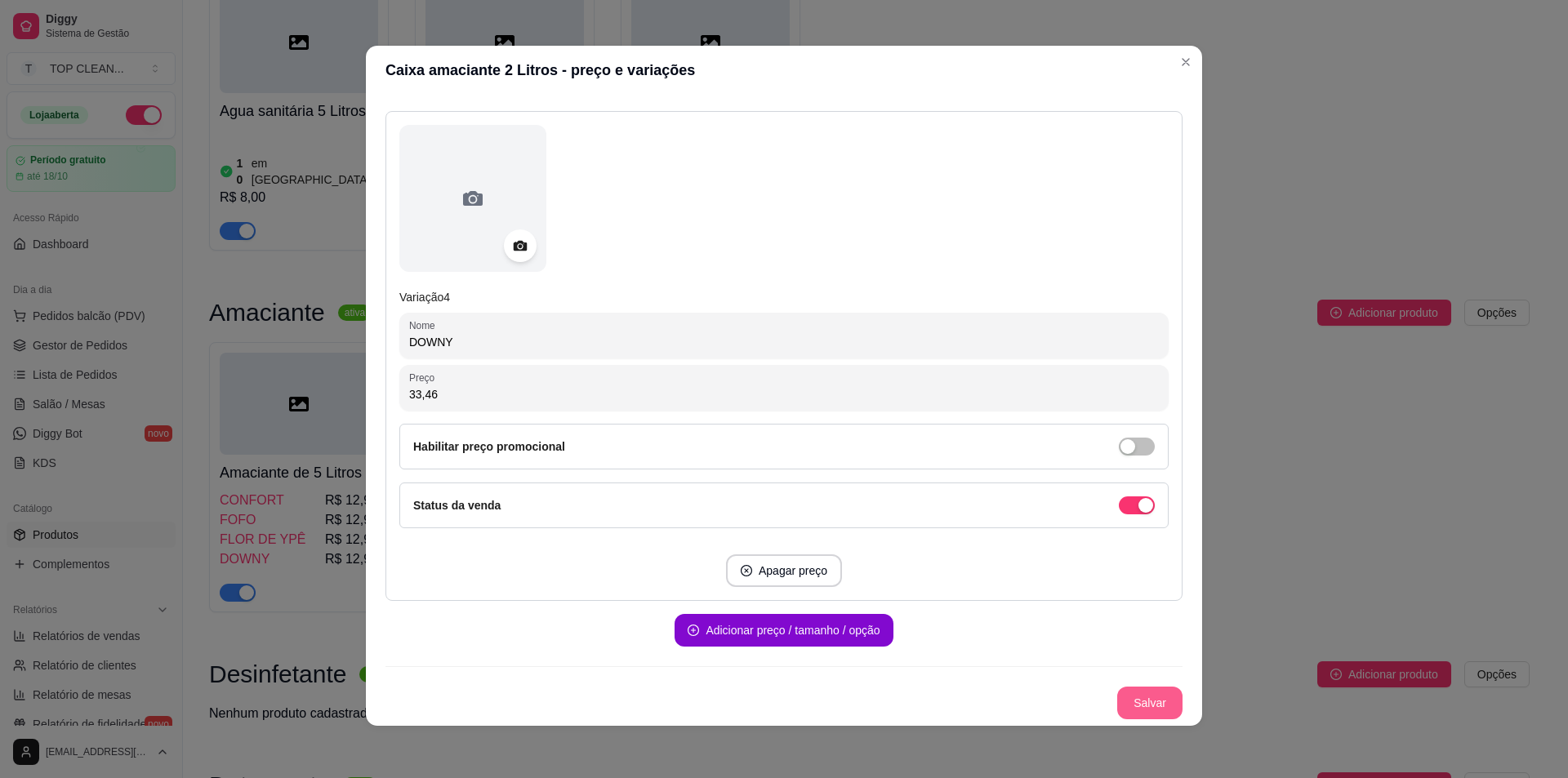
type input "33,46"
click at [1136, 698] on button "Salvar" at bounding box center [1150, 703] width 65 height 32
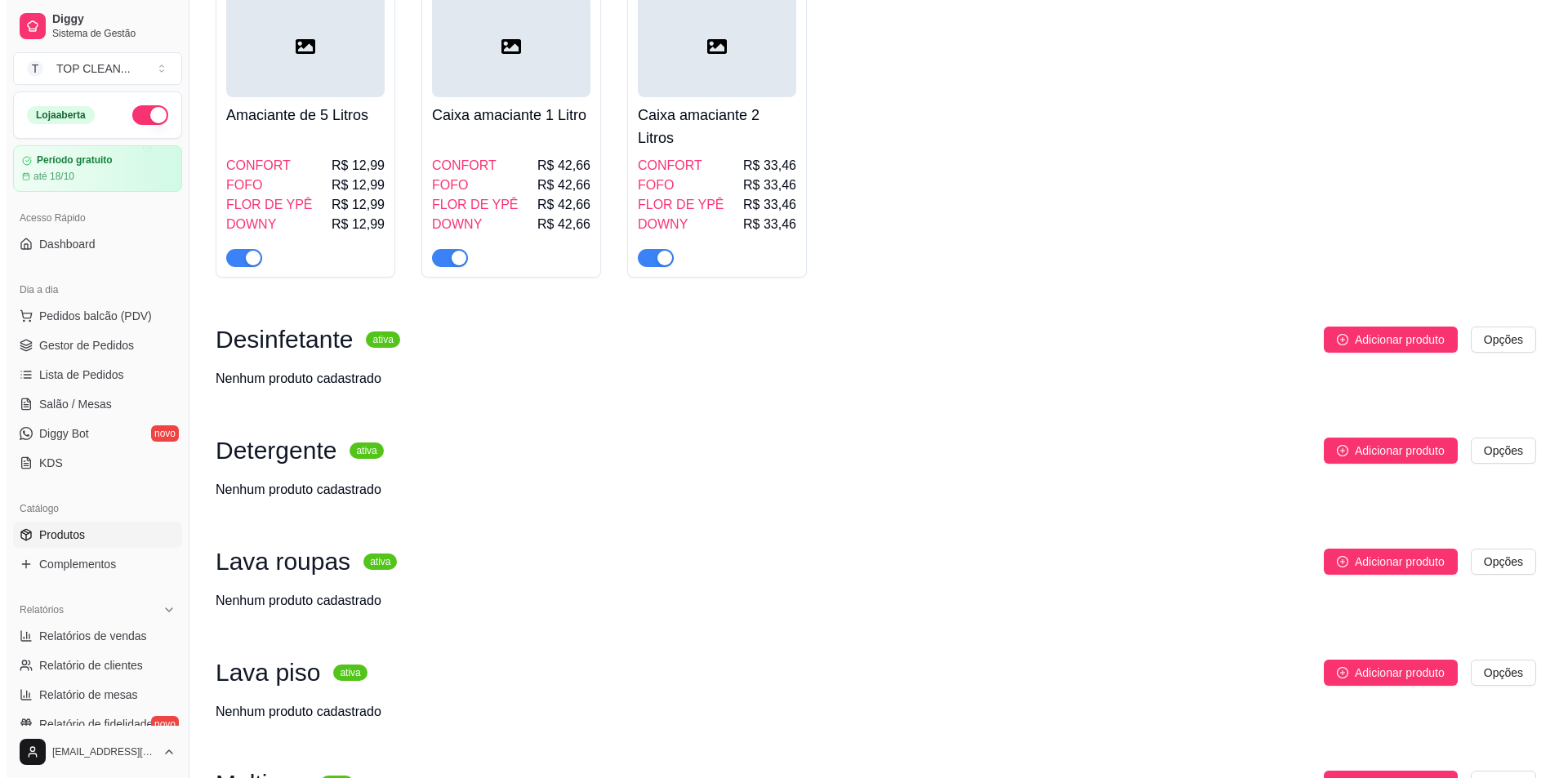
scroll to position [572, 0]
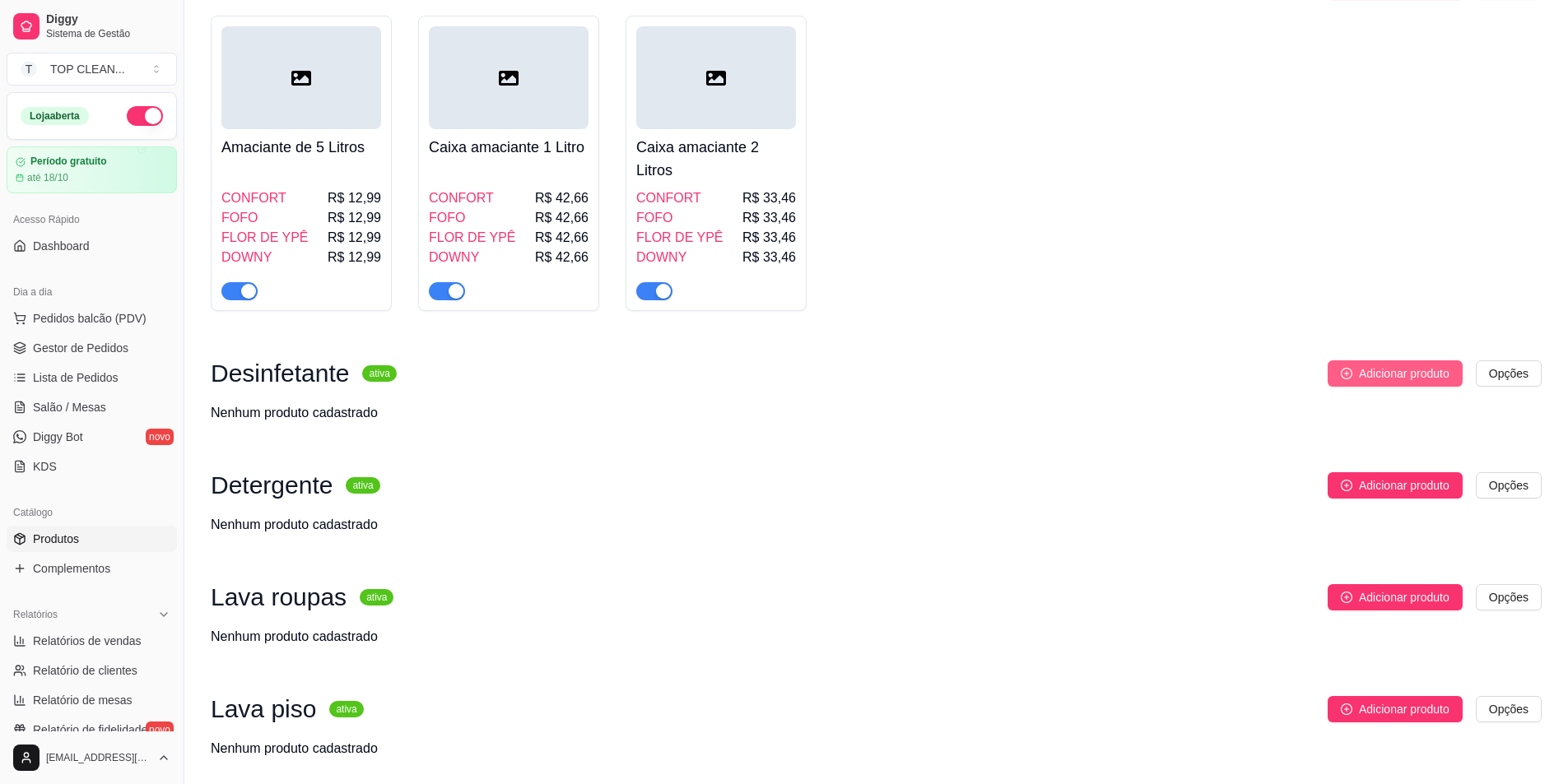
click at [1387, 364] on span "Adicionar produto" at bounding box center [1404, 373] width 91 height 18
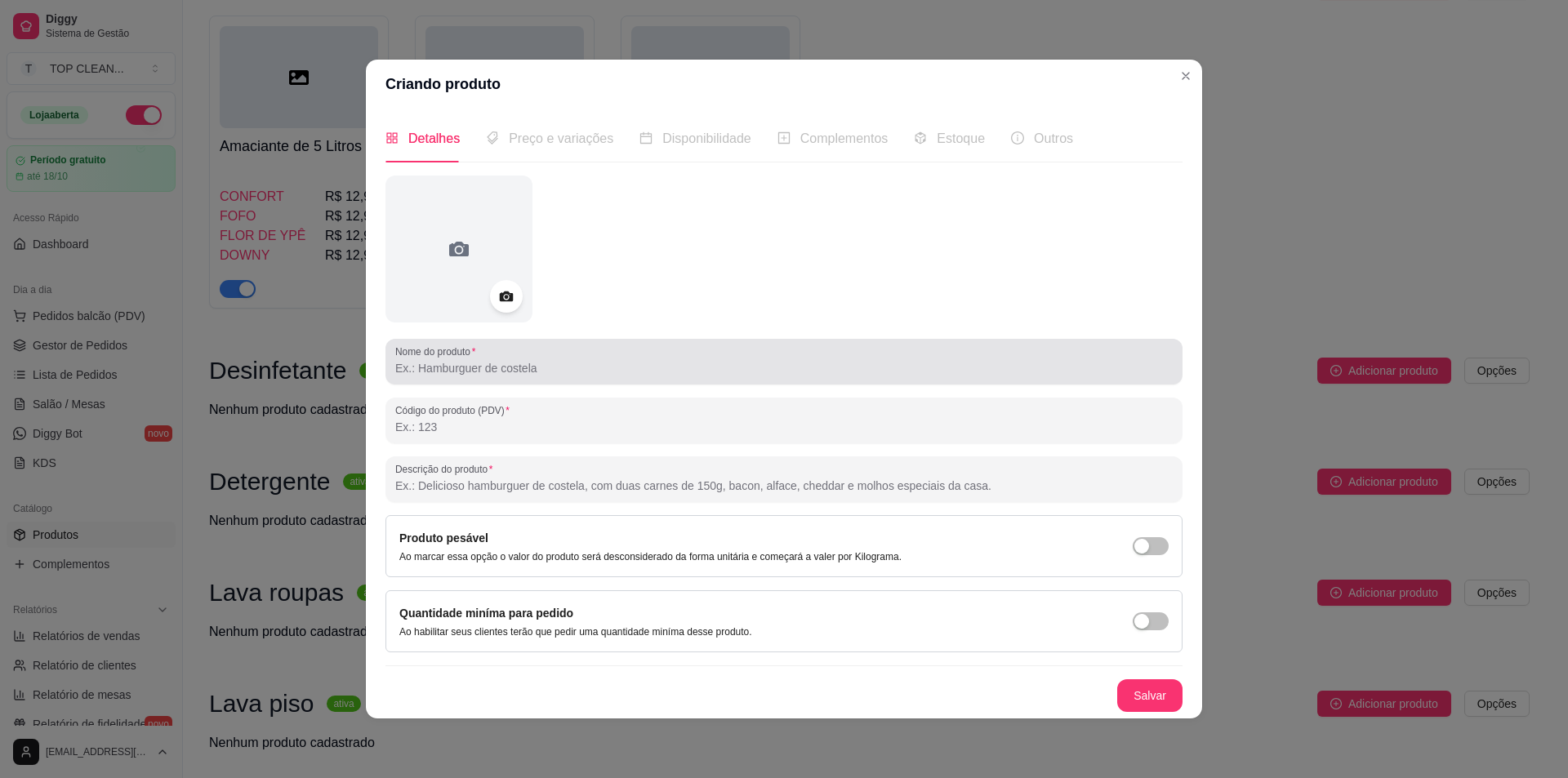
click at [439, 366] on input "Nome do produto" at bounding box center [784, 369] width 777 height 16
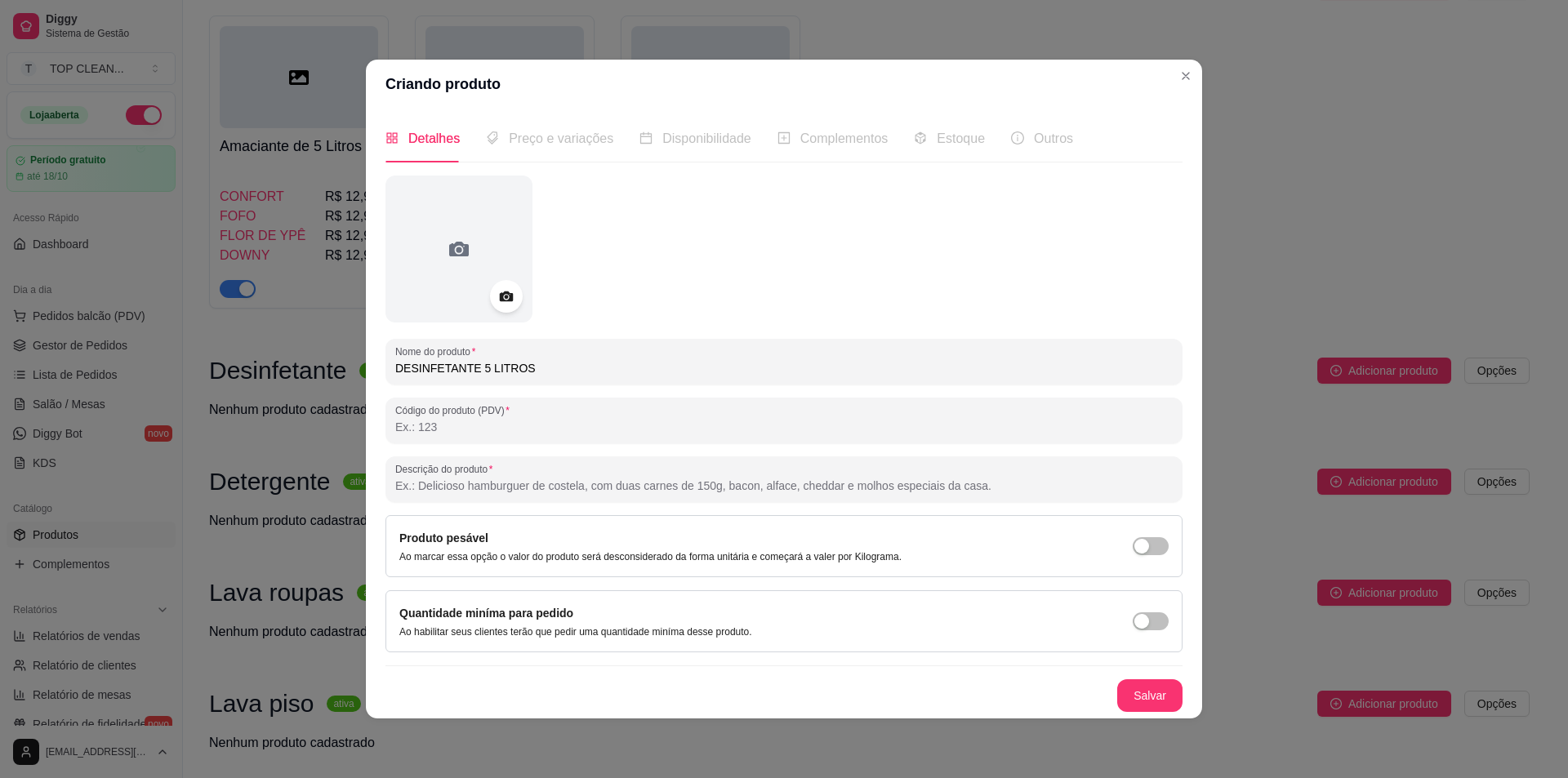
drag, startPoint x: 525, startPoint y: 372, endPoint x: 404, endPoint y: 369, distance: 121.0
click at [404, 369] on input "DESINFETANTE 5 LITROS" at bounding box center [784, 369] width 777 height 16
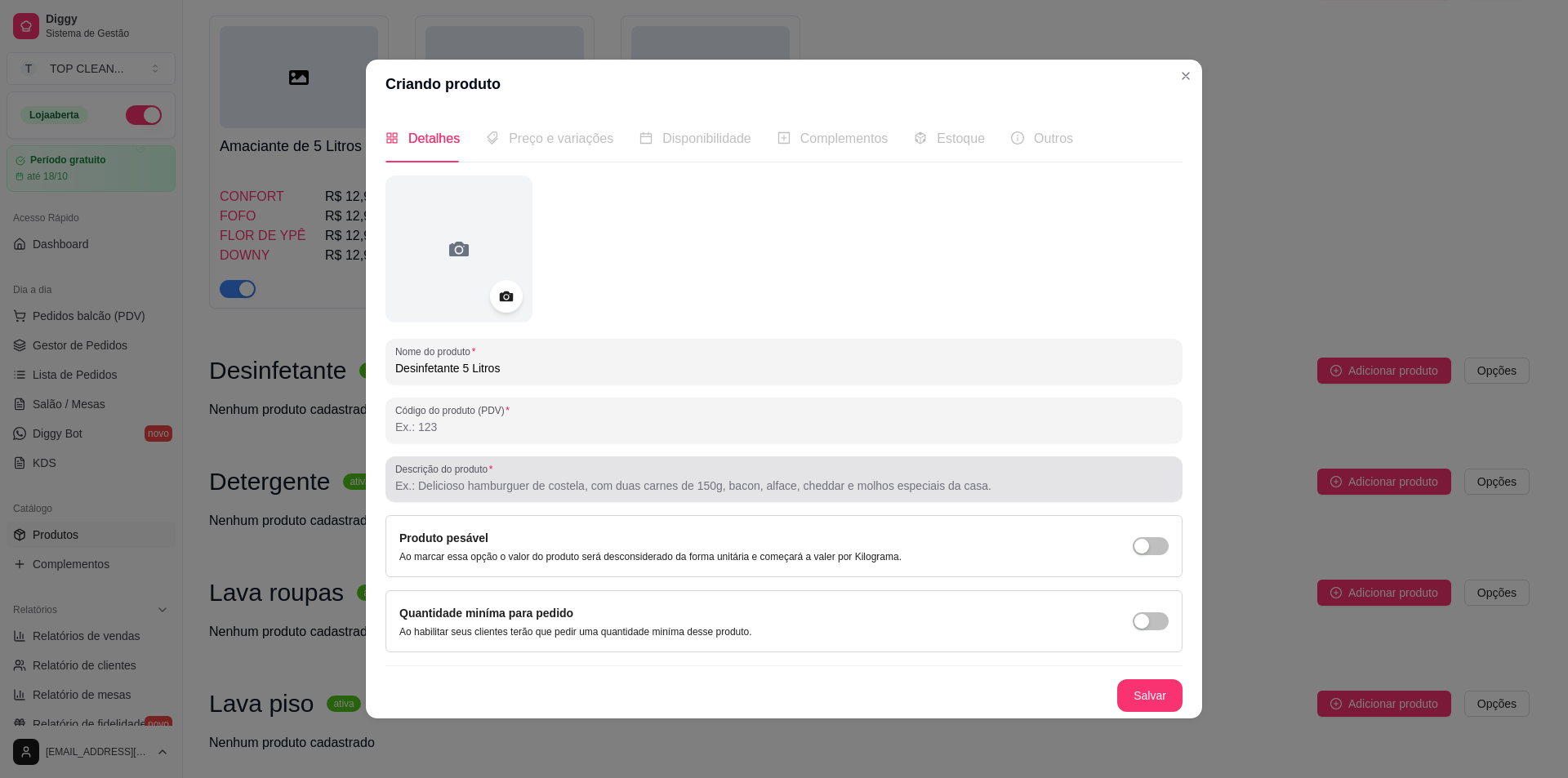
type input "Desinfetante 5 Litros"
click at [435, 490] on input "Descrição do produto" at bounding box center [784, 486] width 777 height 16
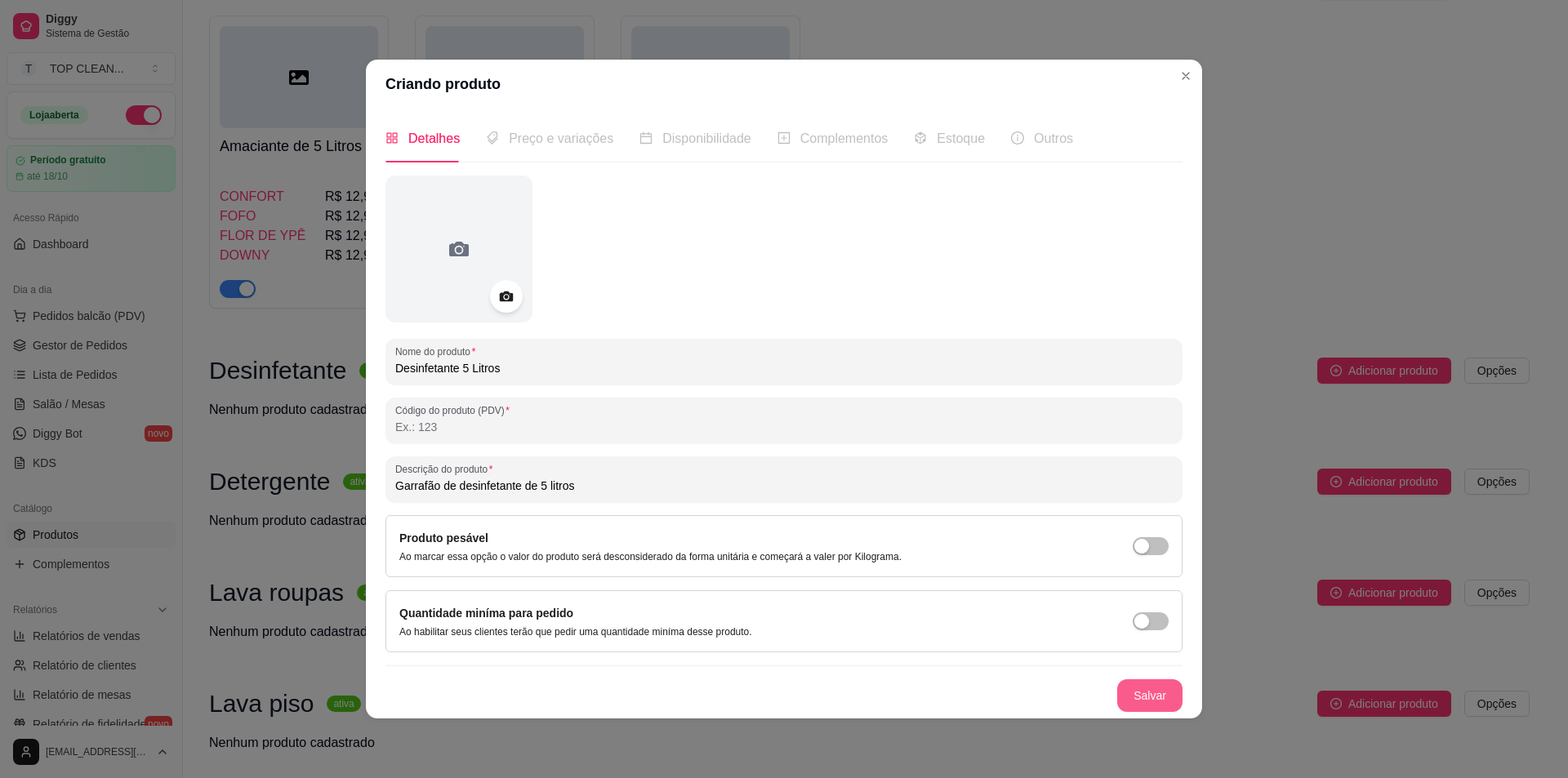
type input "Garrafão de desinfetante de 5 litros"
click at [1147, 692] on button "Salvar" at bounding box center [1150, 696] width 65 height 32
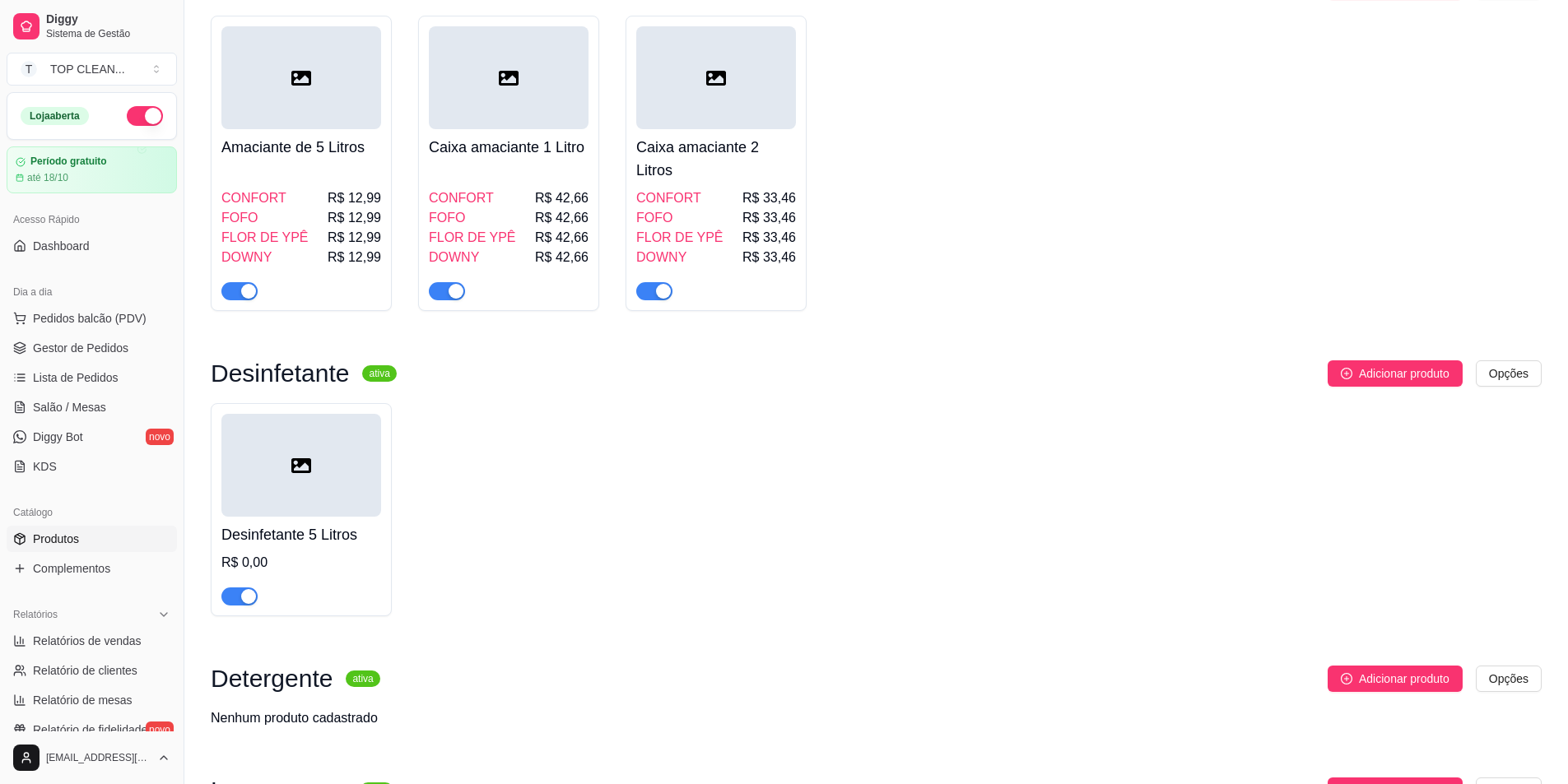
click at [281, 135] on h4 "Amaciante de 5 Litros" at bounding box center [302, 146] width 160 height 23
click at [372, 534] on div "Desinfetante 5 Litros R$ 0,00" at bounding box center [302, 561] width 160 height 89
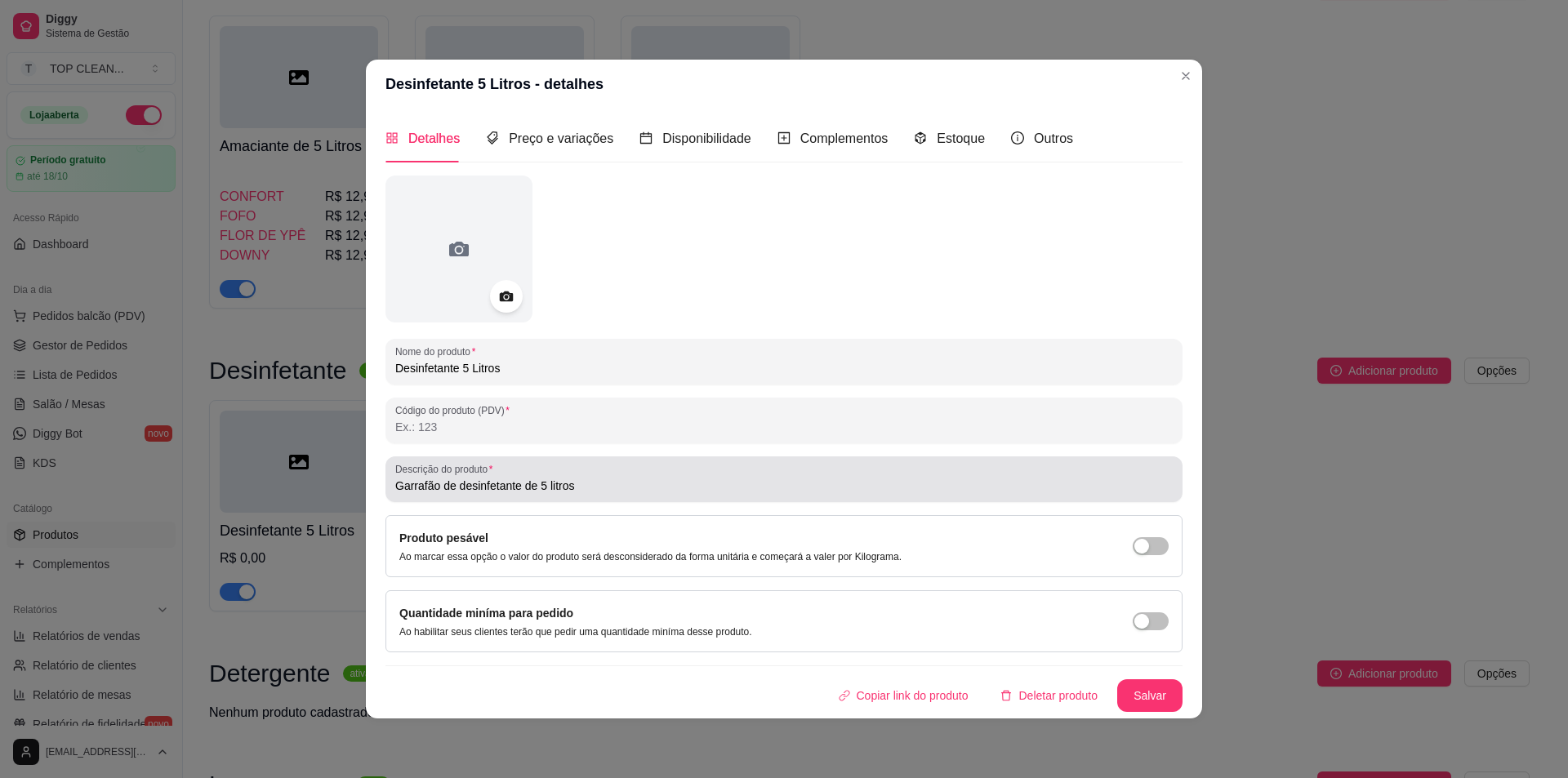
click at [462, 490] on input "Garrafão de desinfetante de 5 litros" at bounding box center [784, 486] width 777 height 16
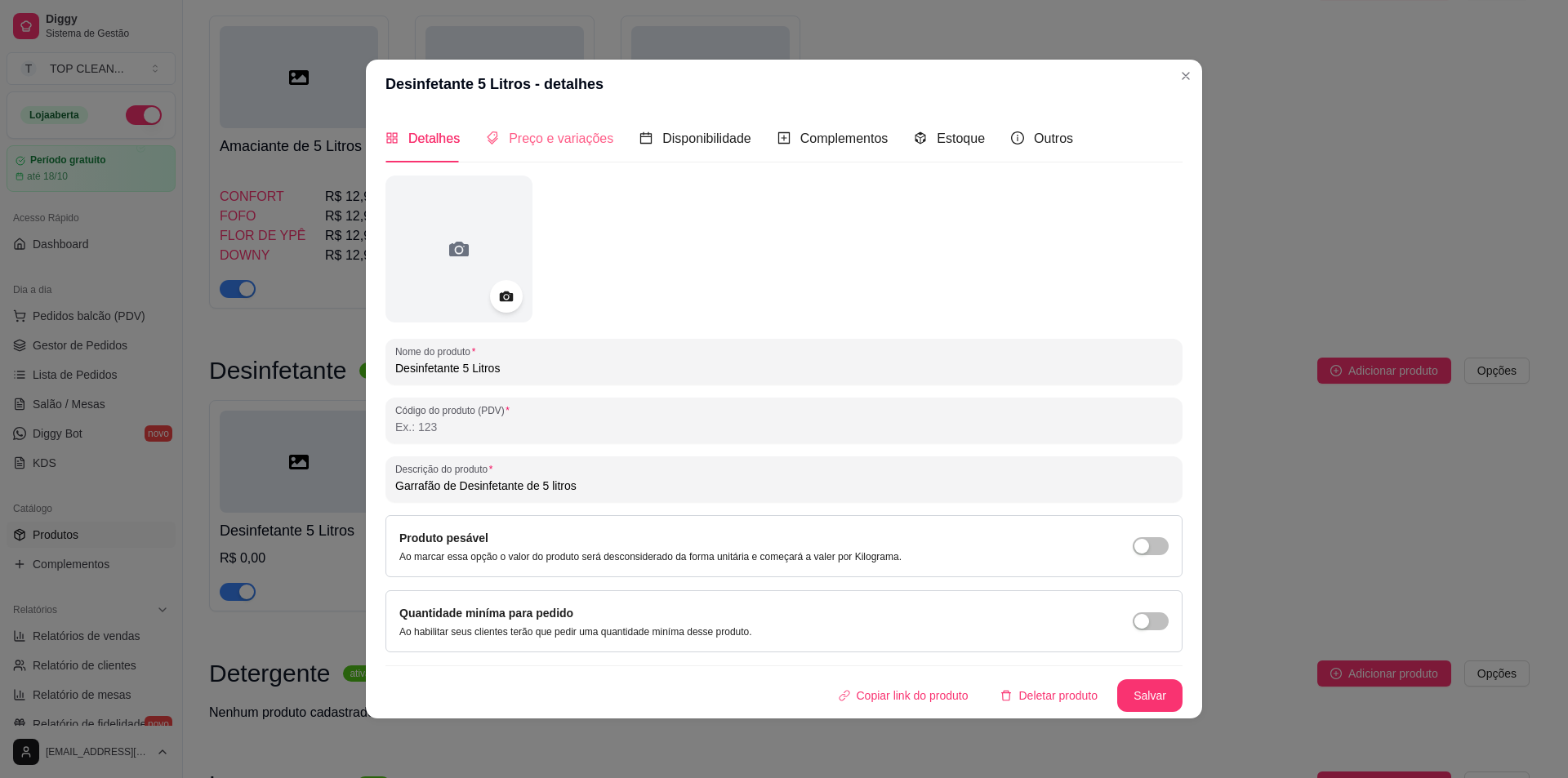
type input "Garrafão de Desinfetante de 5 litros"
click at [542, 145] on span "Preço e variações" at bounding box center [561, 138] width 105 height 14
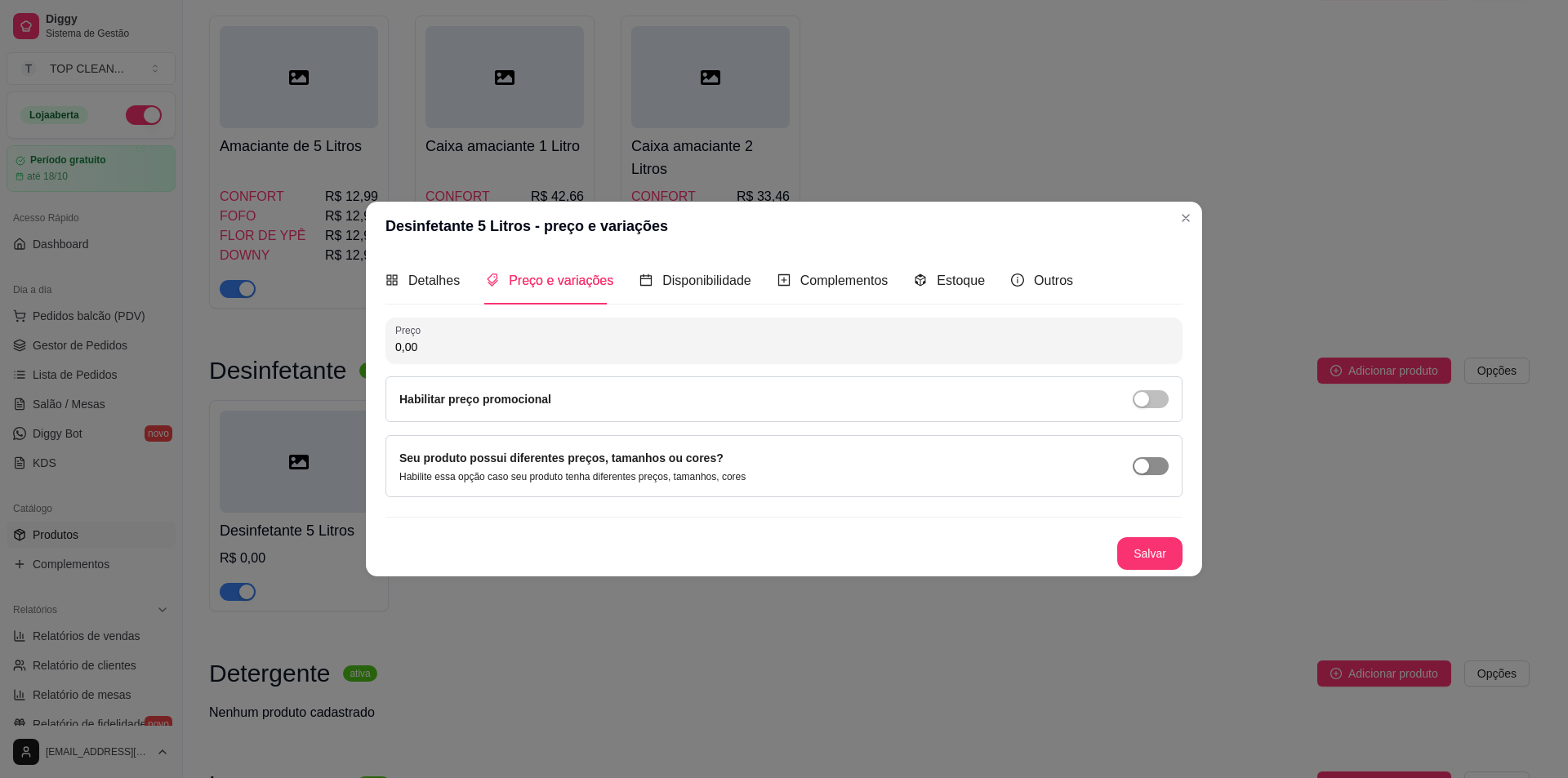
click at [1149, 468] on div "button" at bounding box center [1142, 466] width 14 height 14
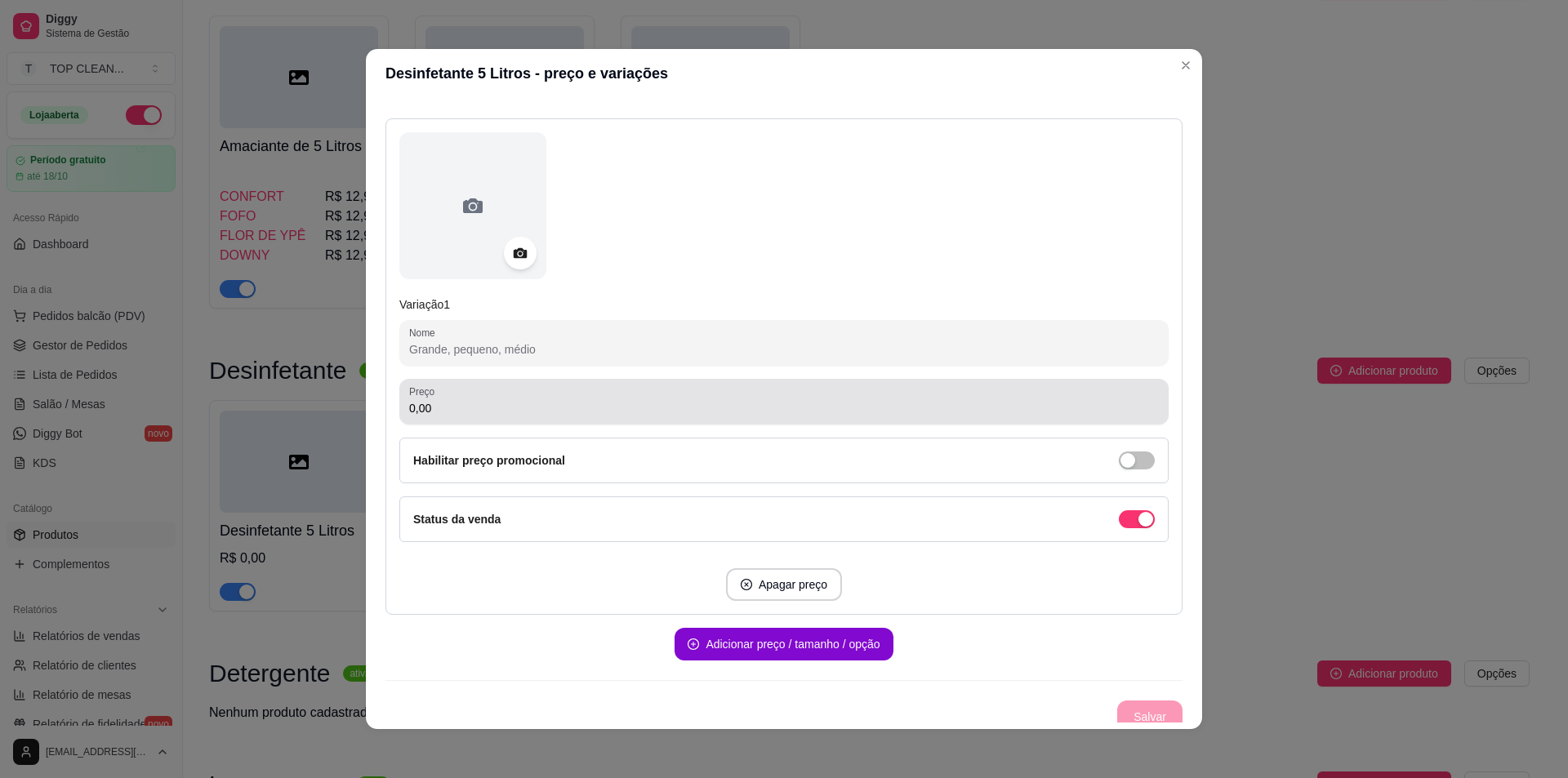
scroll to position [176, 0]
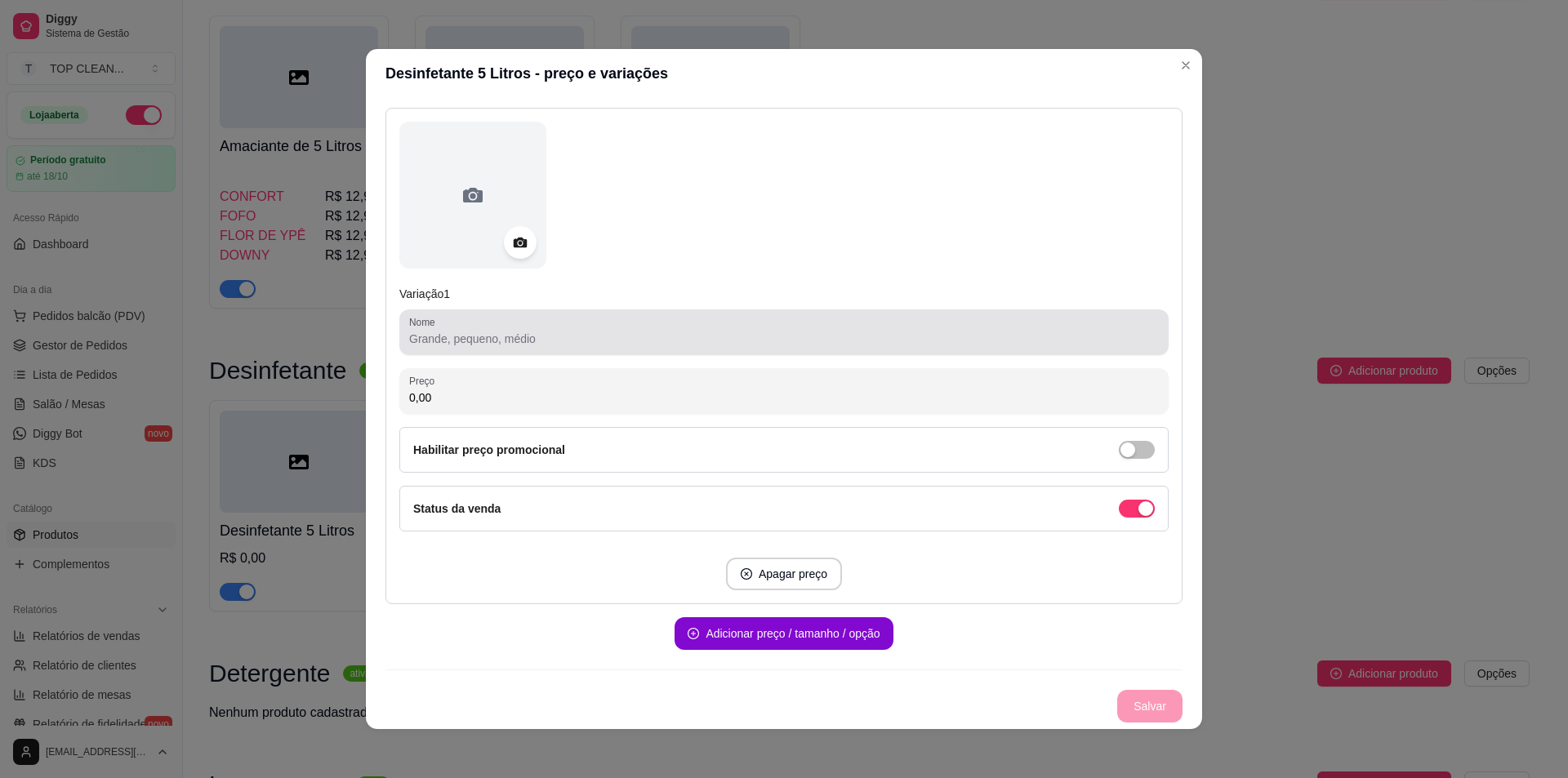
click at [438, 333] on input "Nome" at bounding box center [784, 339] width 750 height 16
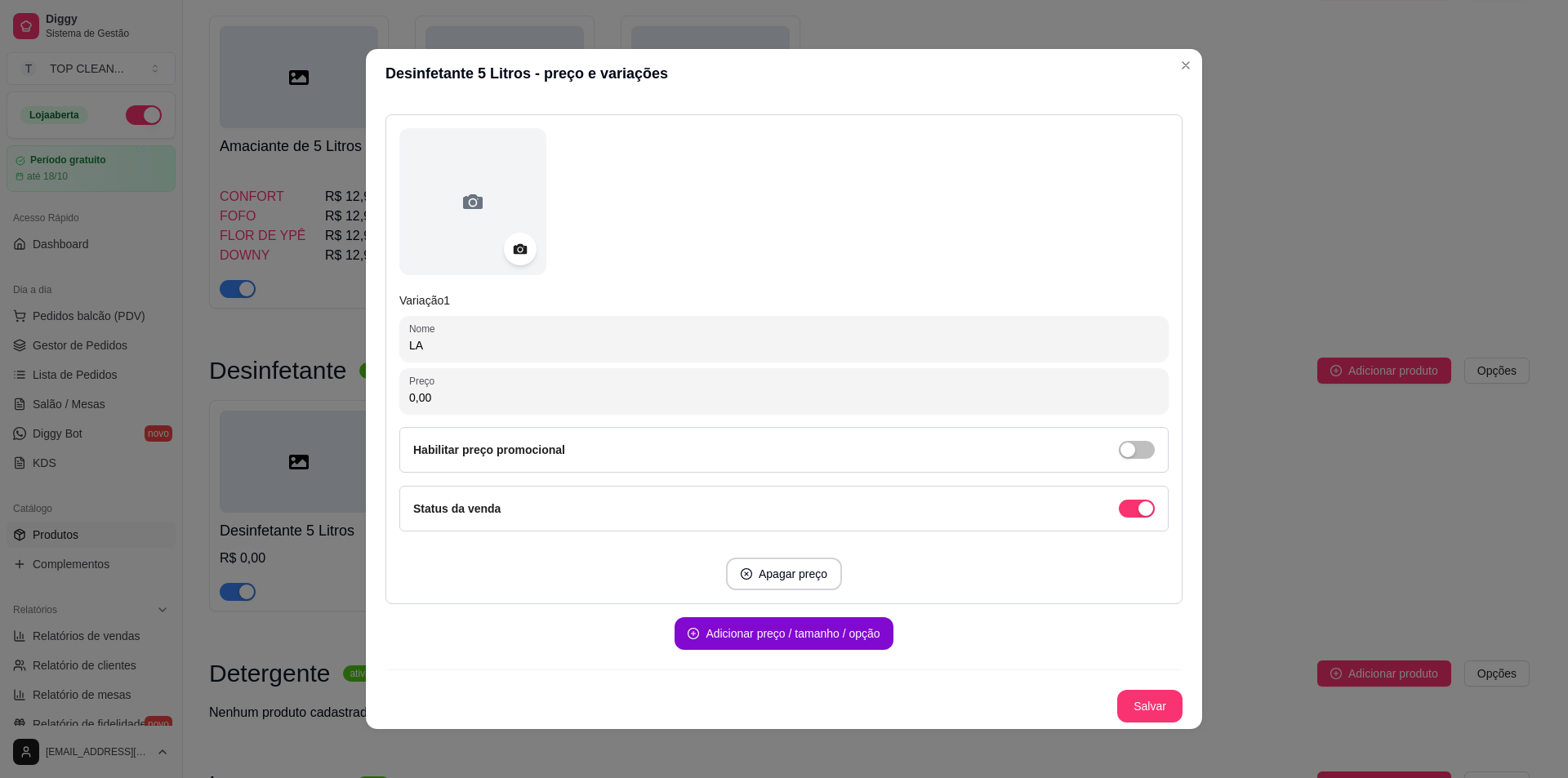
scroll to position [169, 0]
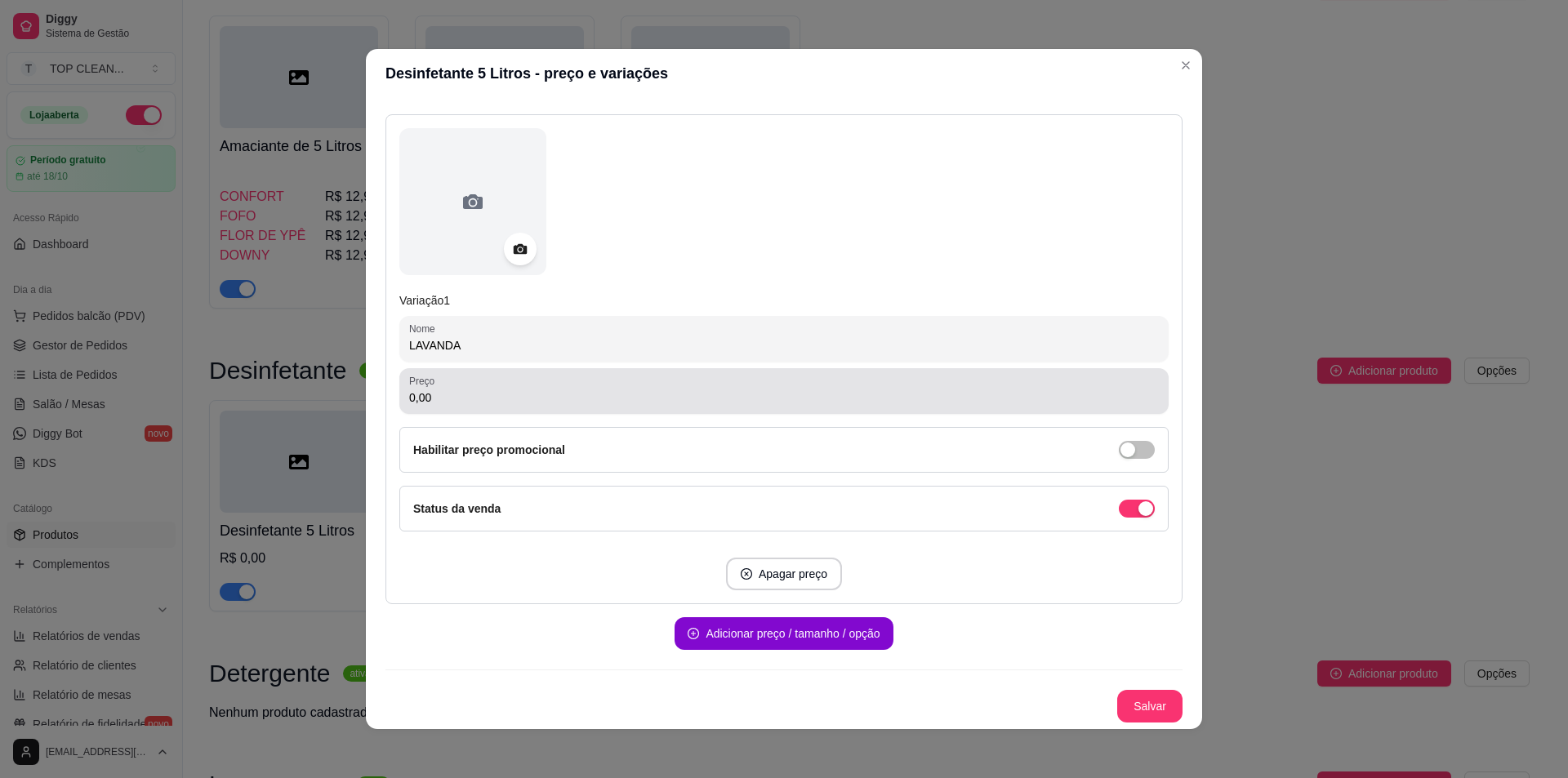
type input "LAVANDA"
click at [442, 392] on input "0,00" at bounding box center [784, 398] width 750 height 16
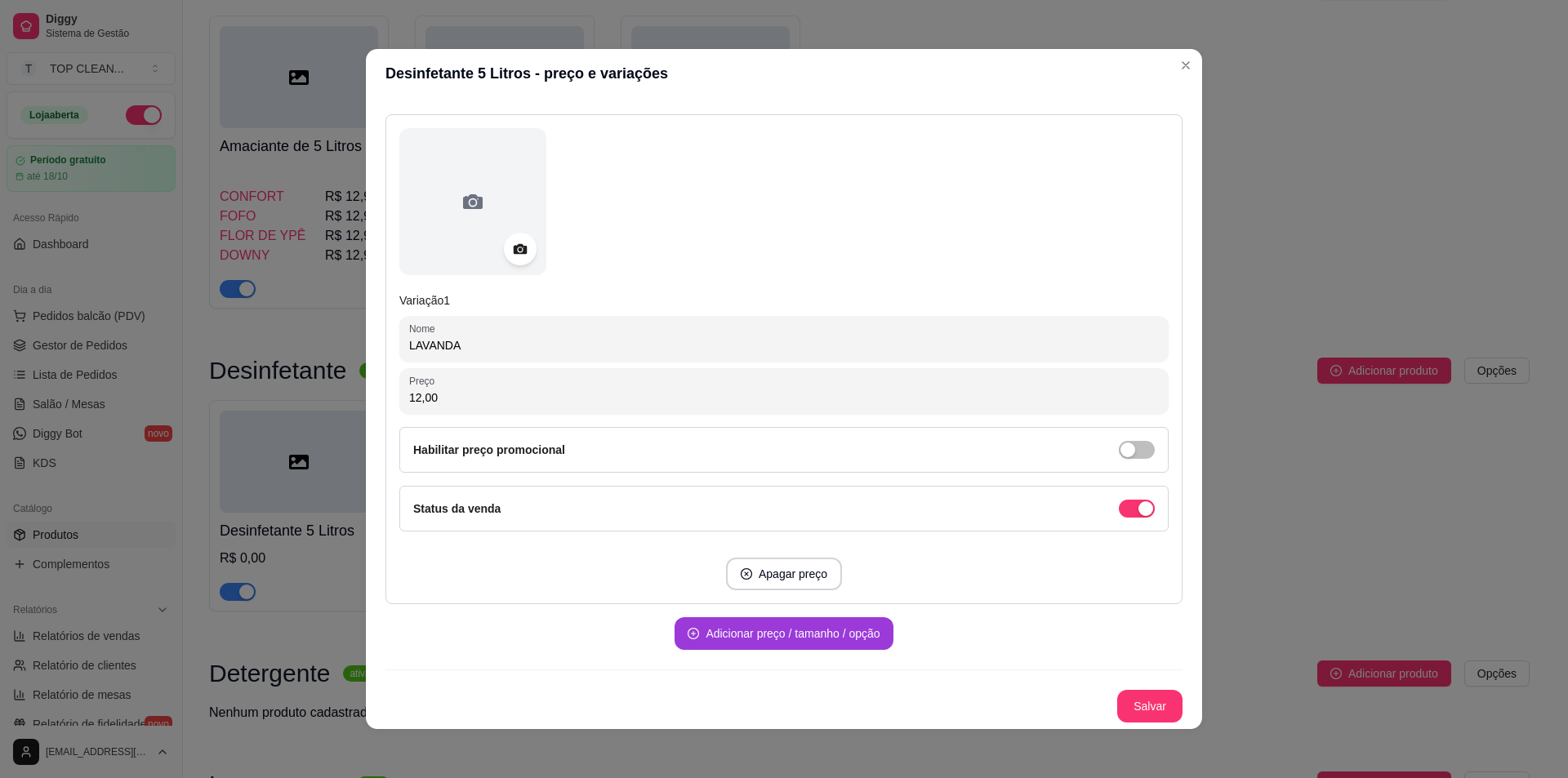
type input "12,00"
click at [821, 643] on button "Adicionar preço / tamanho / opção" at bounding box center [784, 634] width 218 height 32
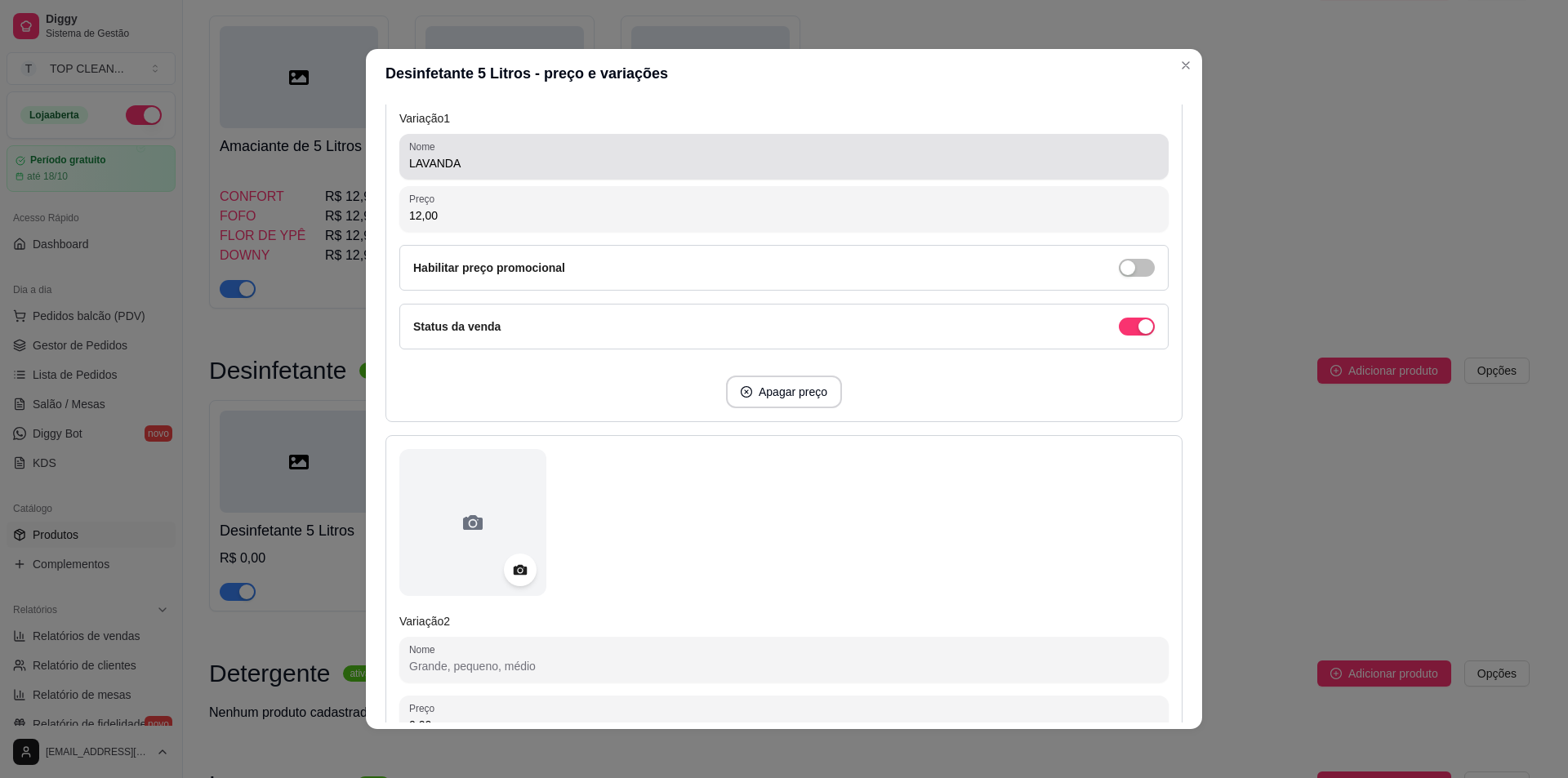
scroll to position [414, 0]
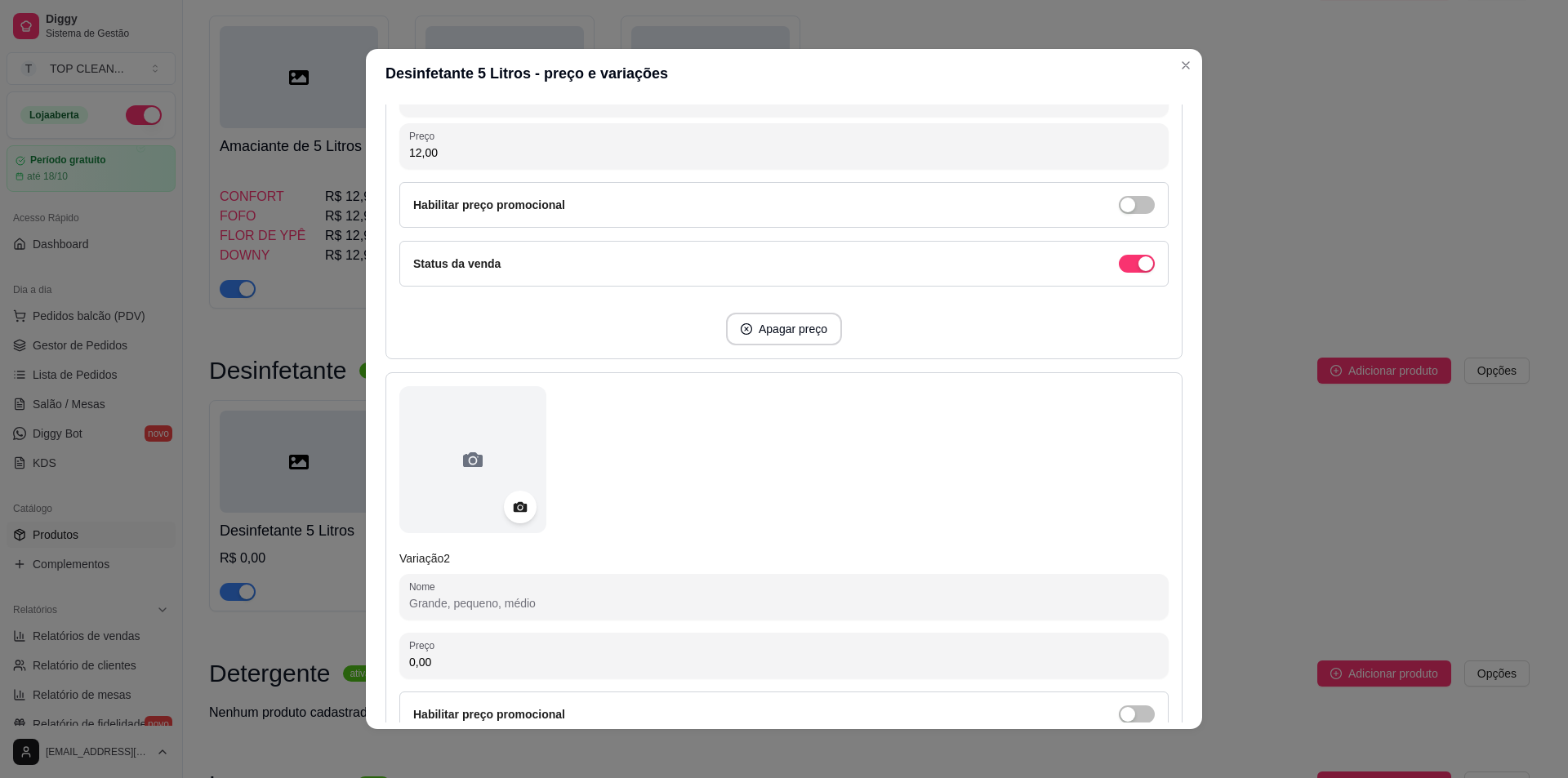
click at [484, 597] on input "Nome" at bounding box center [784, 603] width 750 height 16
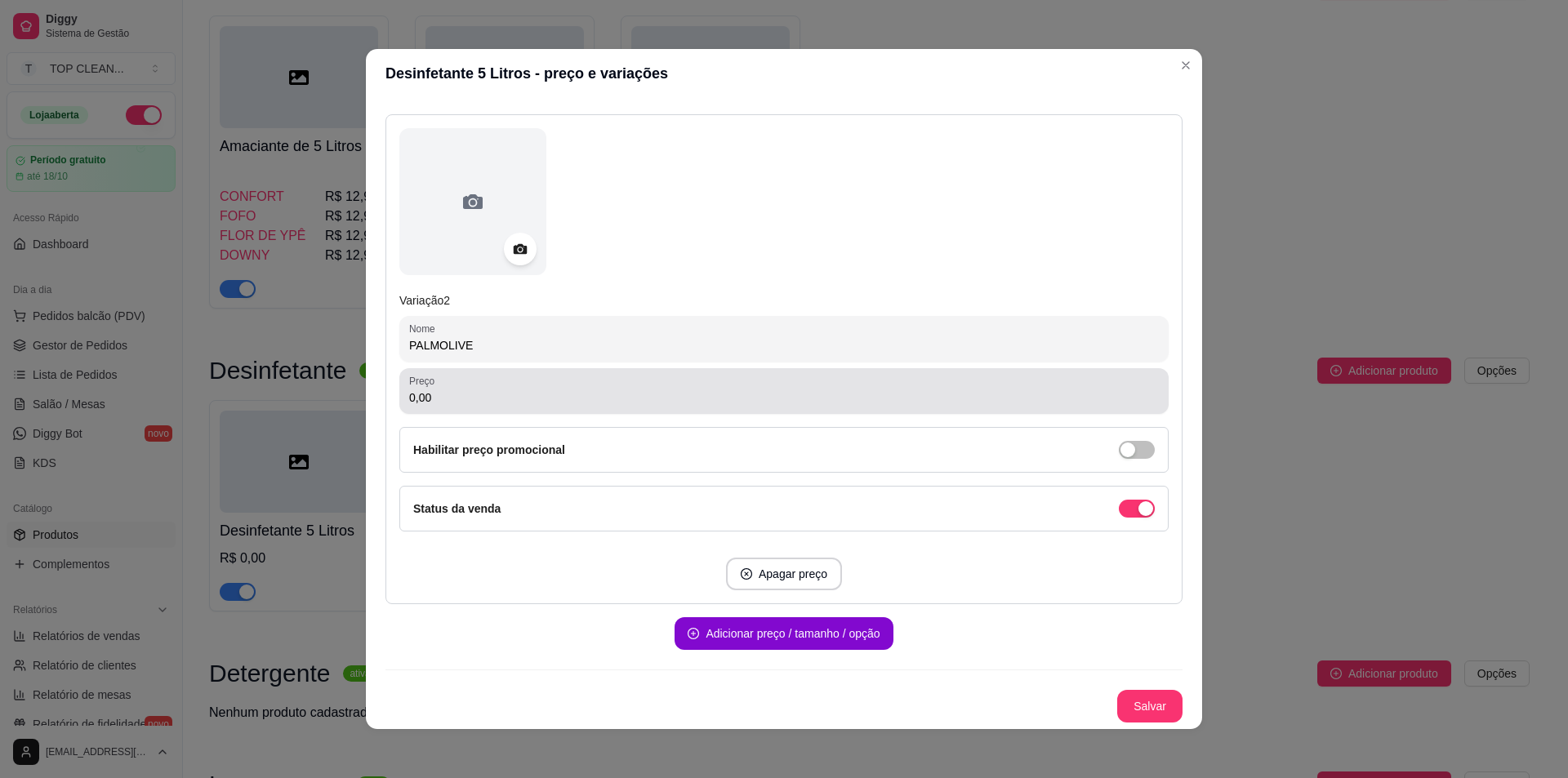
type input "PALMOLIVE"
click at [477, 402] on input "0,00" at bounding box center [784, 398] width 750 height 16
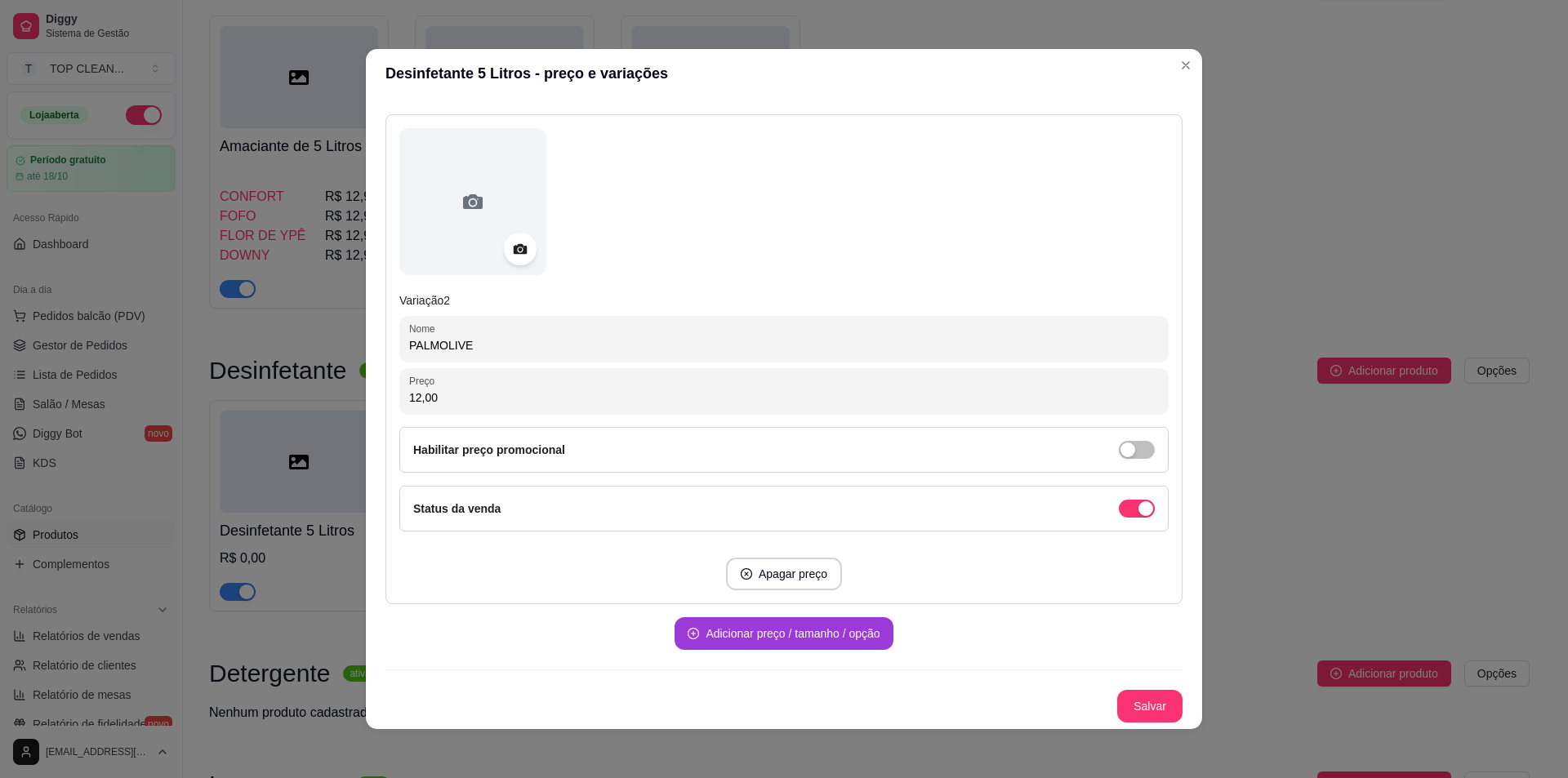
type input "12,00"
click at [751, 627] on button "Adicionar preço / tamanho / opção" at bounding box center [784, 634] width 212 height 32
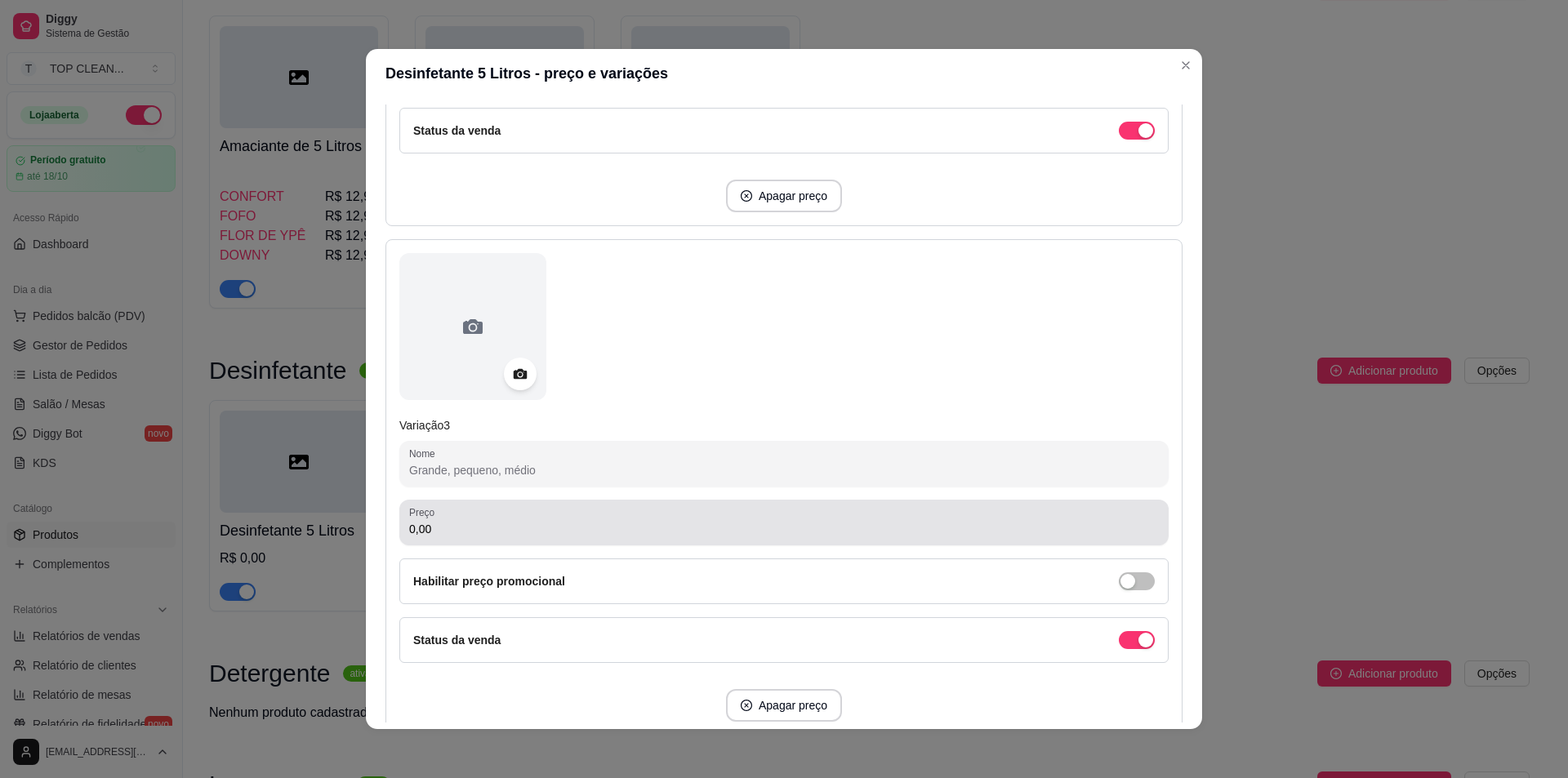
scroll to position [1081, 0]
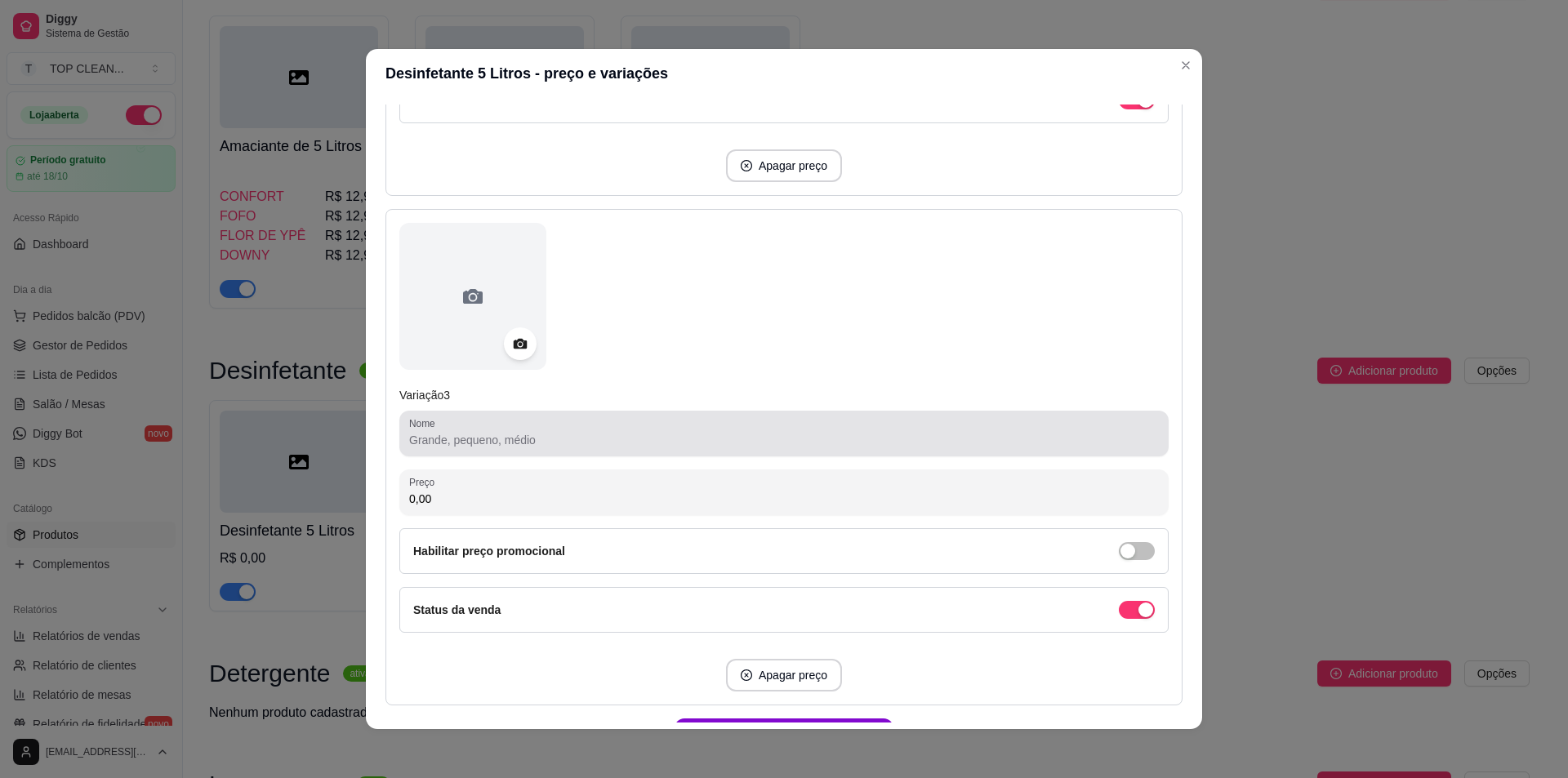
click at [473, 447] on input "Nome" at bounding box center [784, 440] width 750 height 16
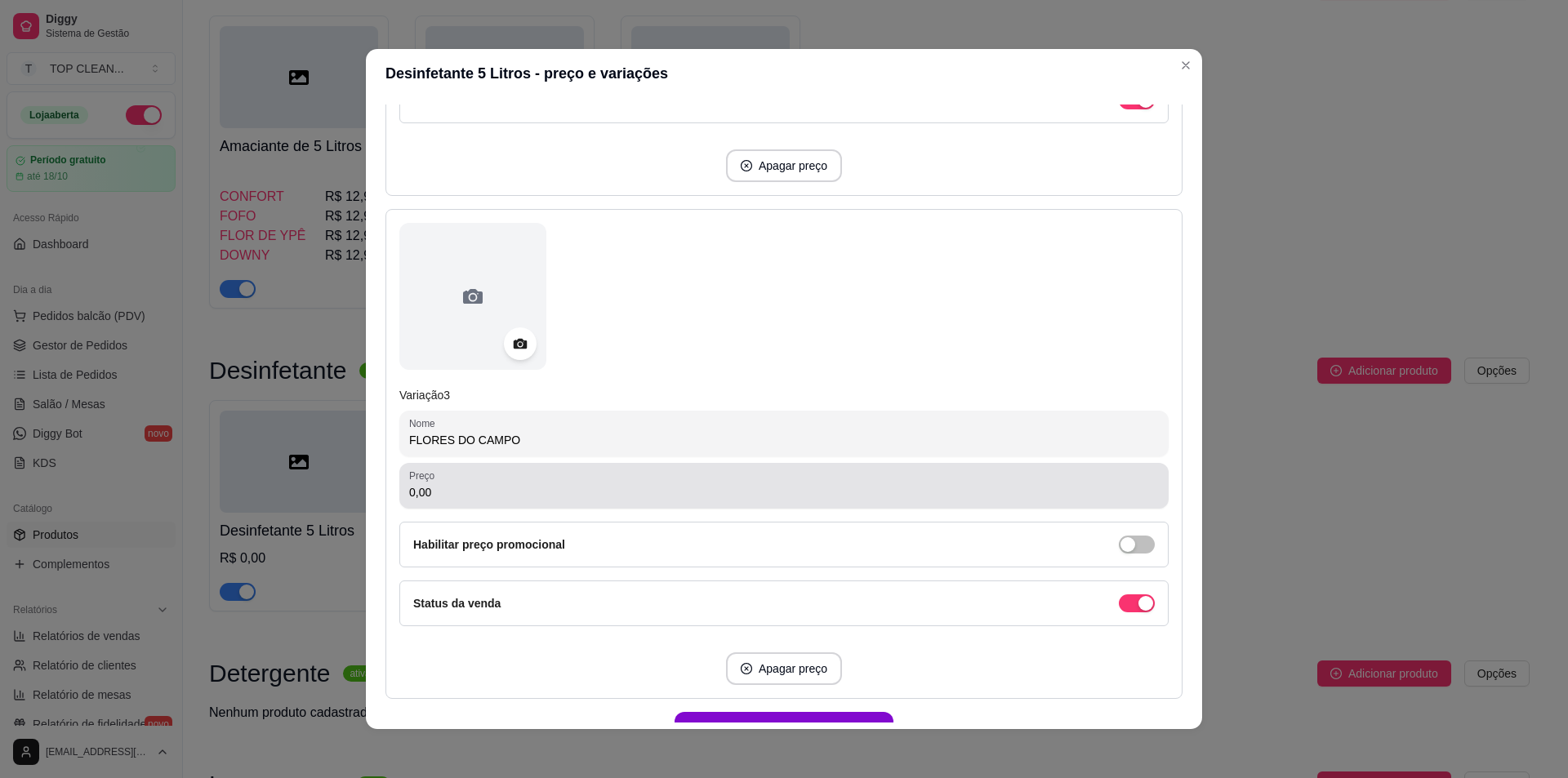
type input "FLORES DO CAMPO"
click at [449, 488] on input "0,00" at bounding box center [784, 492] width 750 height 16
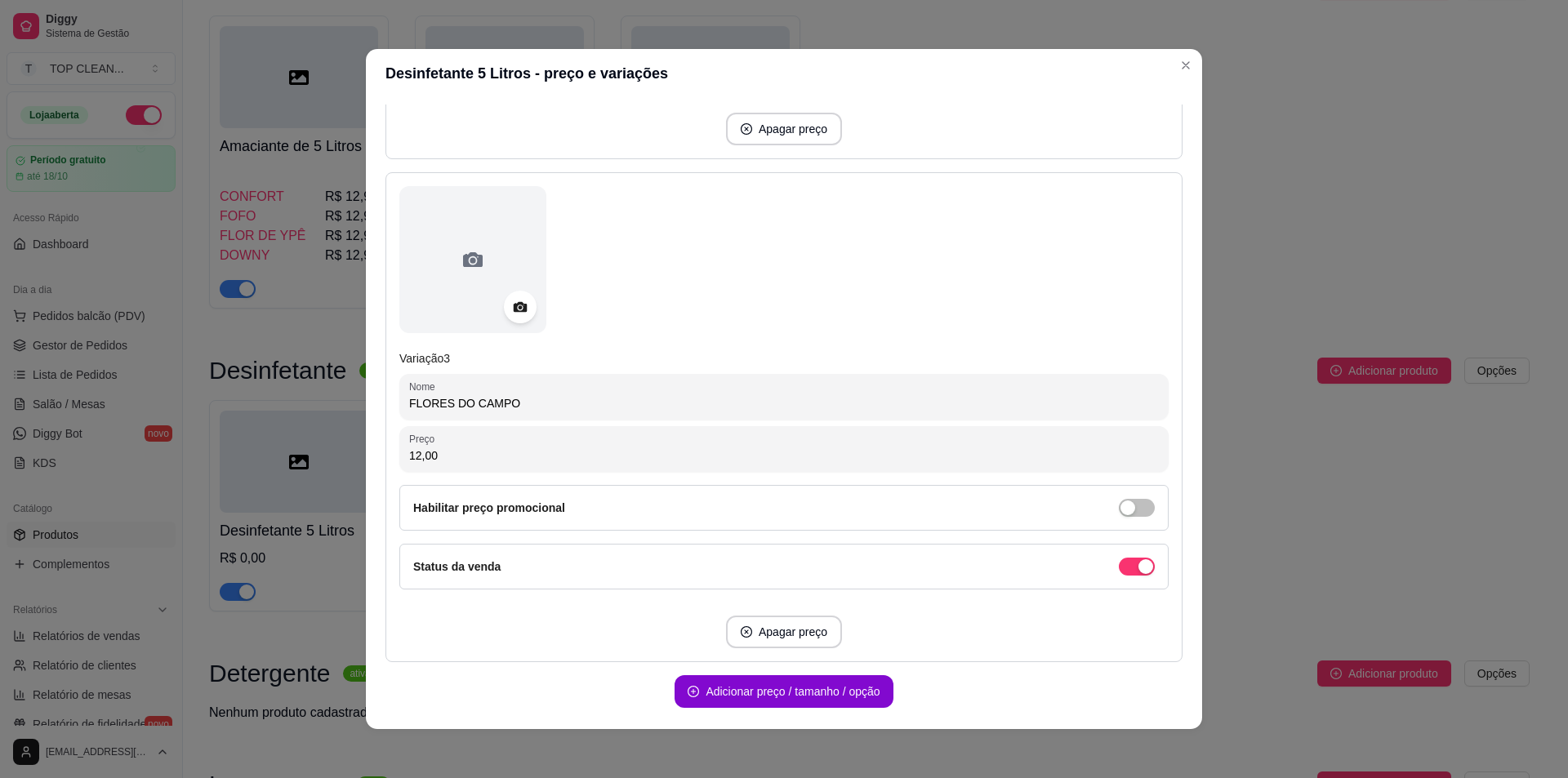
scroll to position [1176, 0]
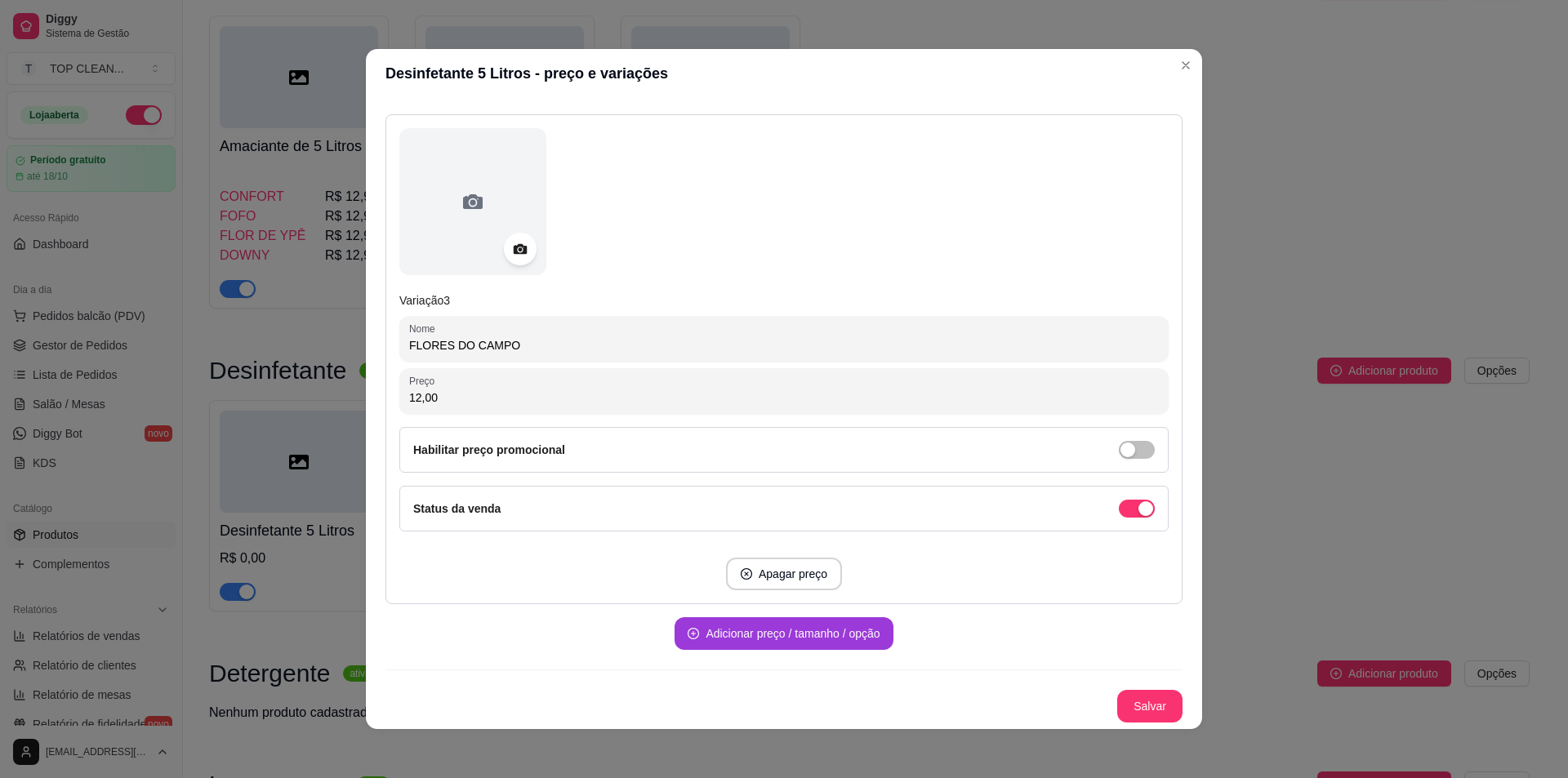
type input "12,00"
click at [784, 636] on button "Adicionar preço / tamanho / opção" at bounding box center [784, 634] width 218 height 32
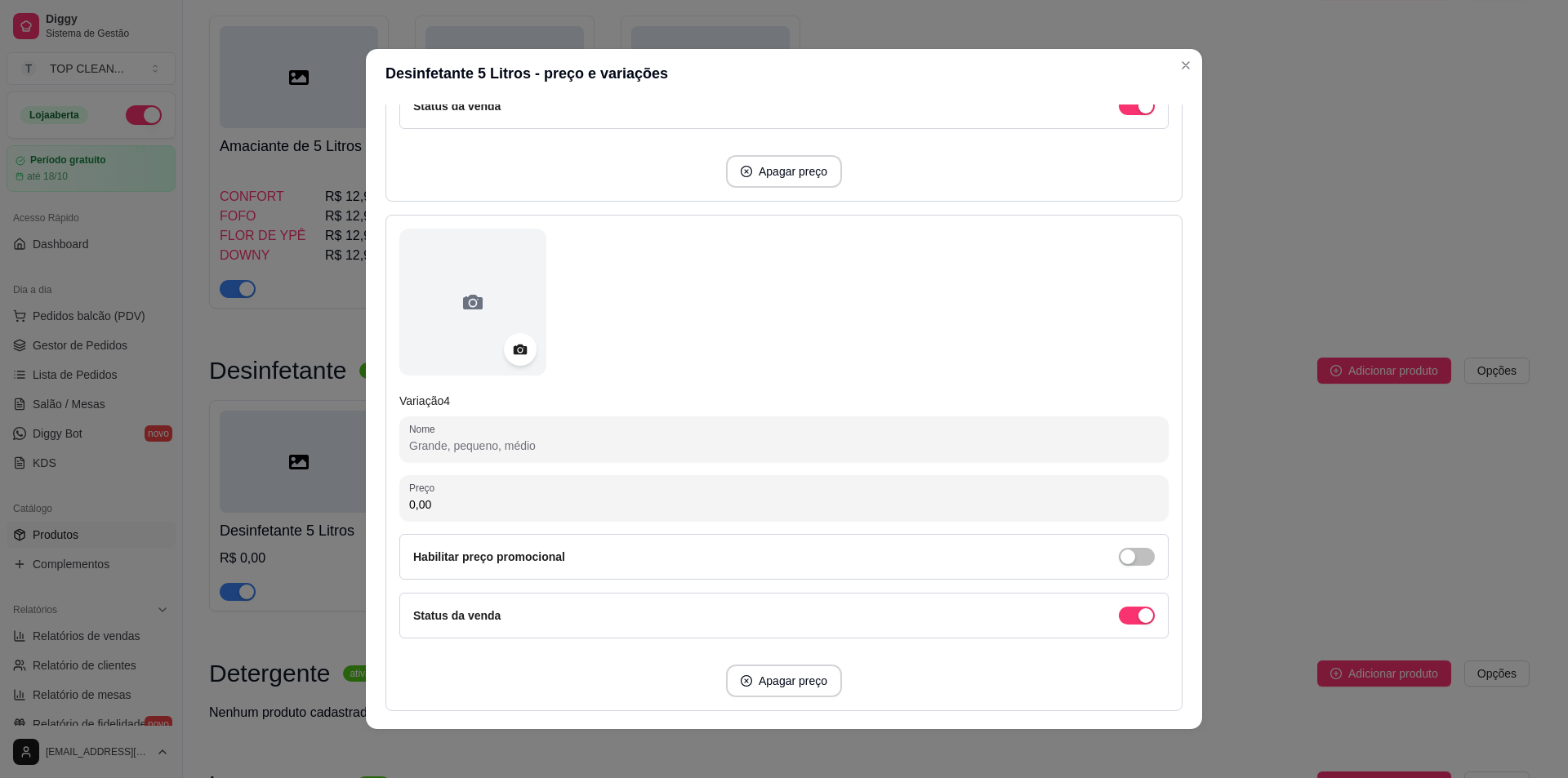
scroll to position [1584, 0]
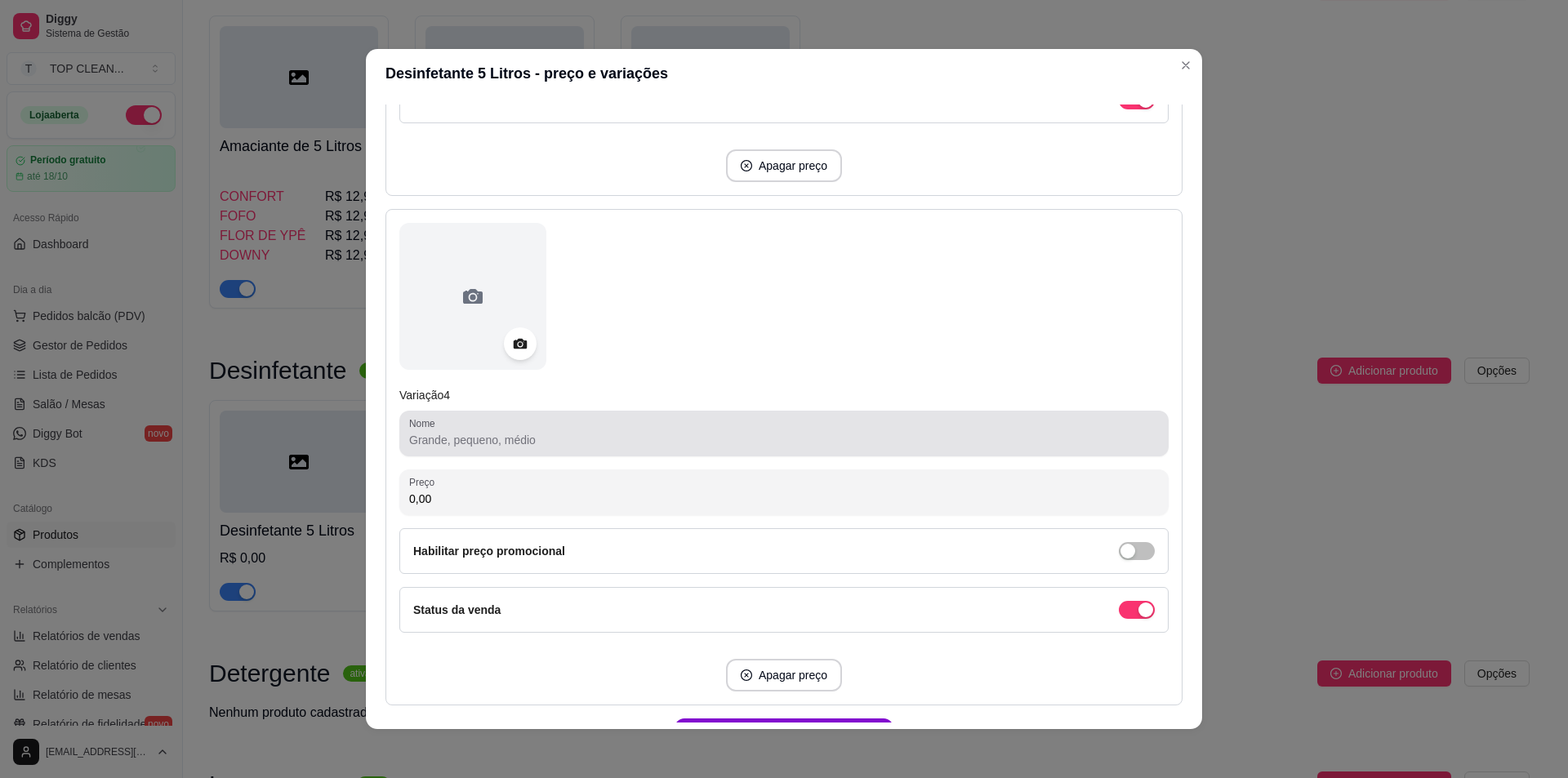
click at [477, 436] on input "Nome" at bounding box center [784, 440] width 750 height 16
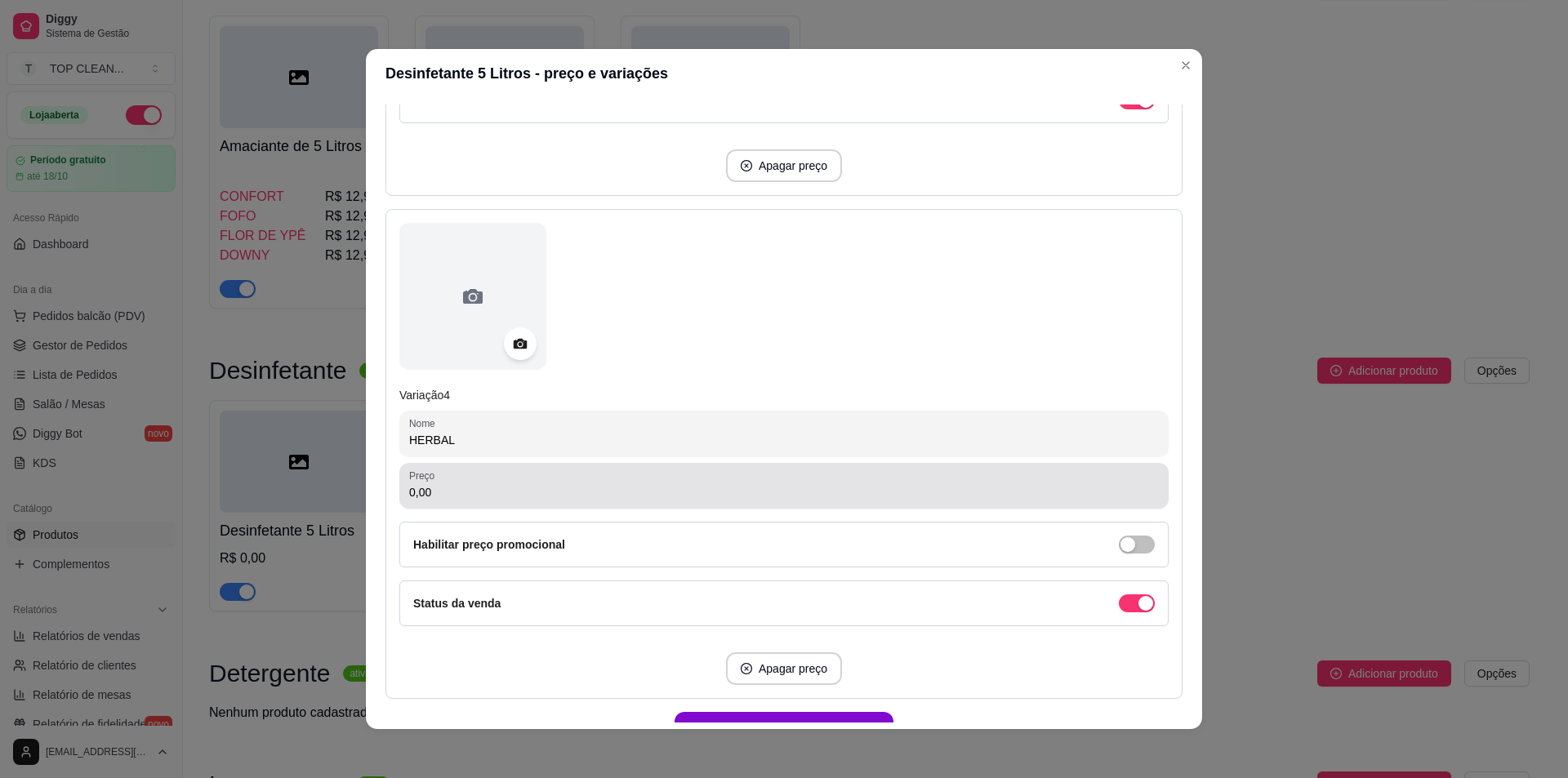
type input "HERBAL"
click at [472, 491] on input "0,00" at bounding box center [784, 492] width 750 height 16
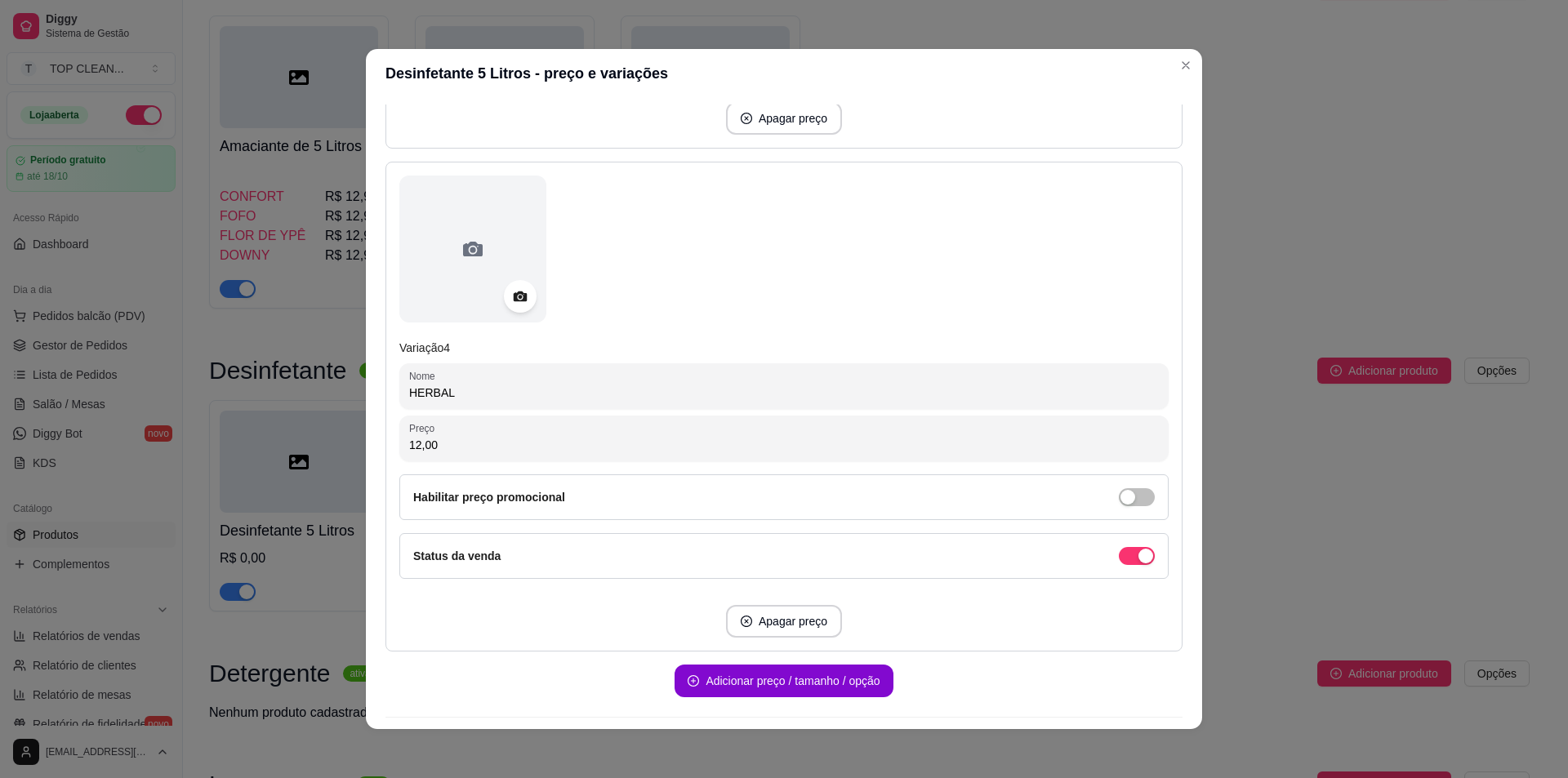
scroll to position [1679, 0]
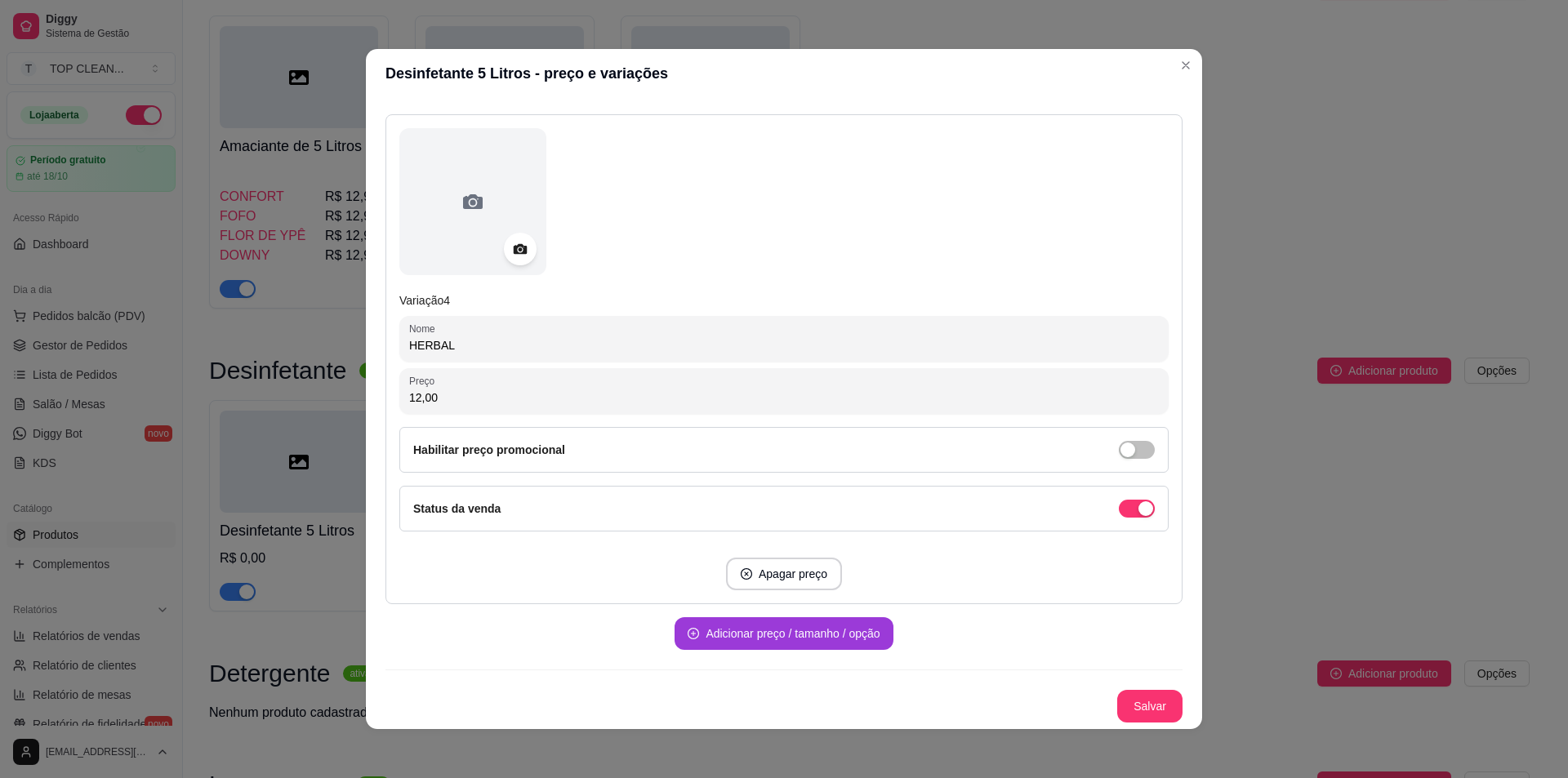
type input "12,00"
click at [744, 639] on button "Adicionar preço / tamanho / opção" at bounding box center [784, 634] width 218 height 32
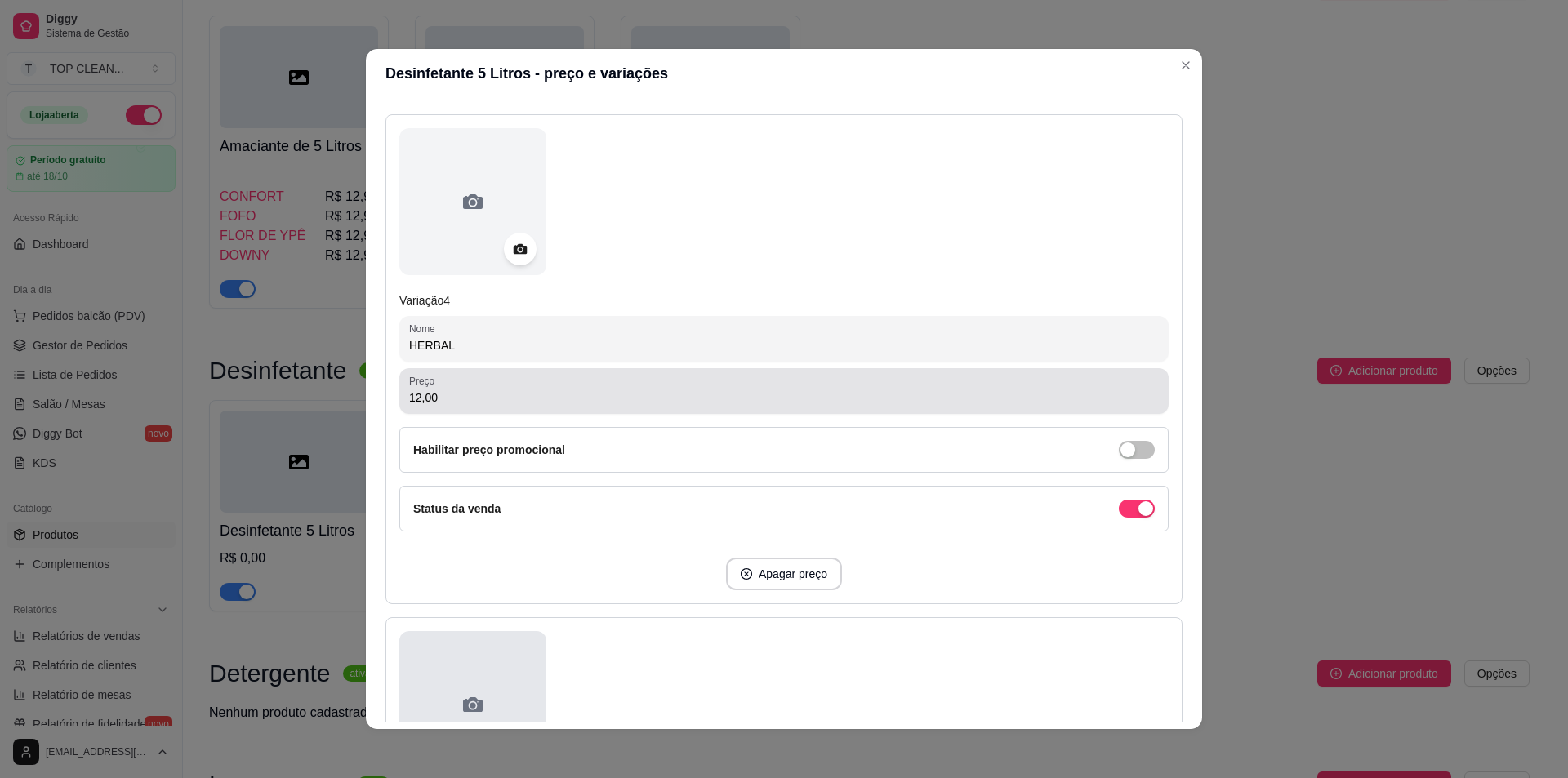
scroll to position [2005, 0]
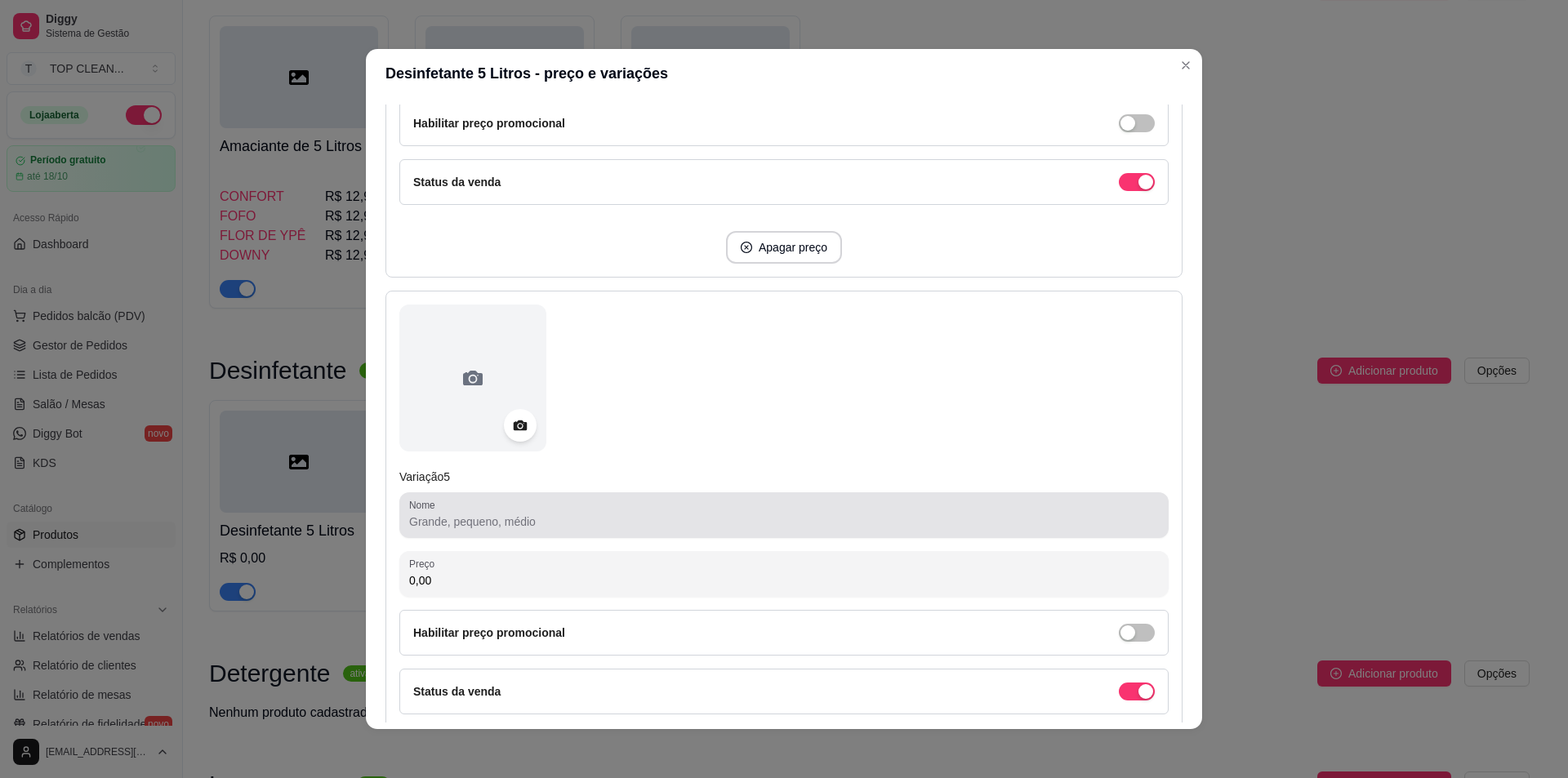
click at [472, 530] on input "Nome" at bounding box center [784, 522] width 750 height 16
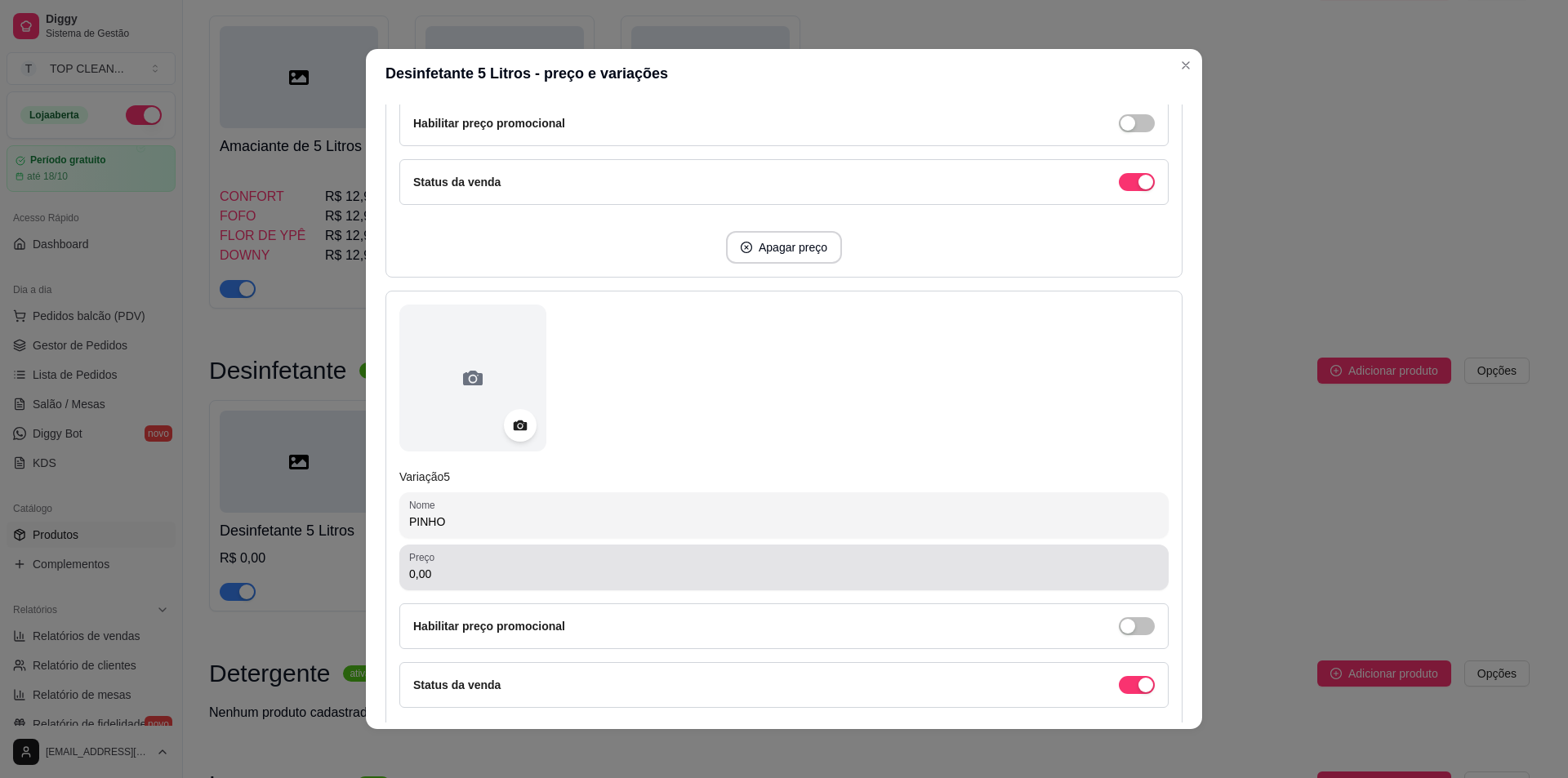
type input "PINHO"
click at [430, 576] on input "0,00" at bounding box center [784, 574] width 750 height 16
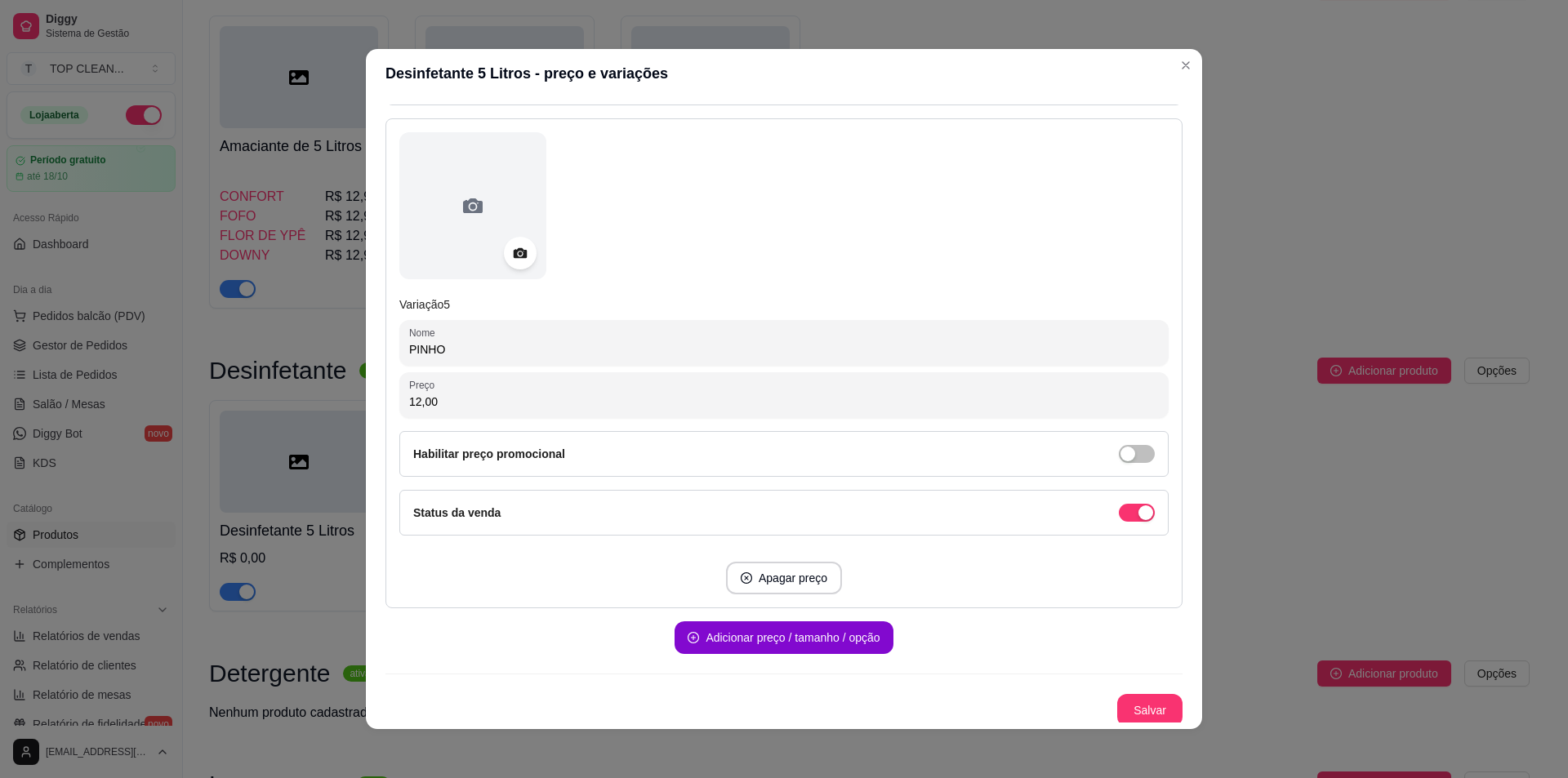
scroll to position [2182, 0]
type input "12,00"
click at [777, 629] on button "Adicionar preço / tamanho / opção" at bounding box center [784, 634] width 218 height 32
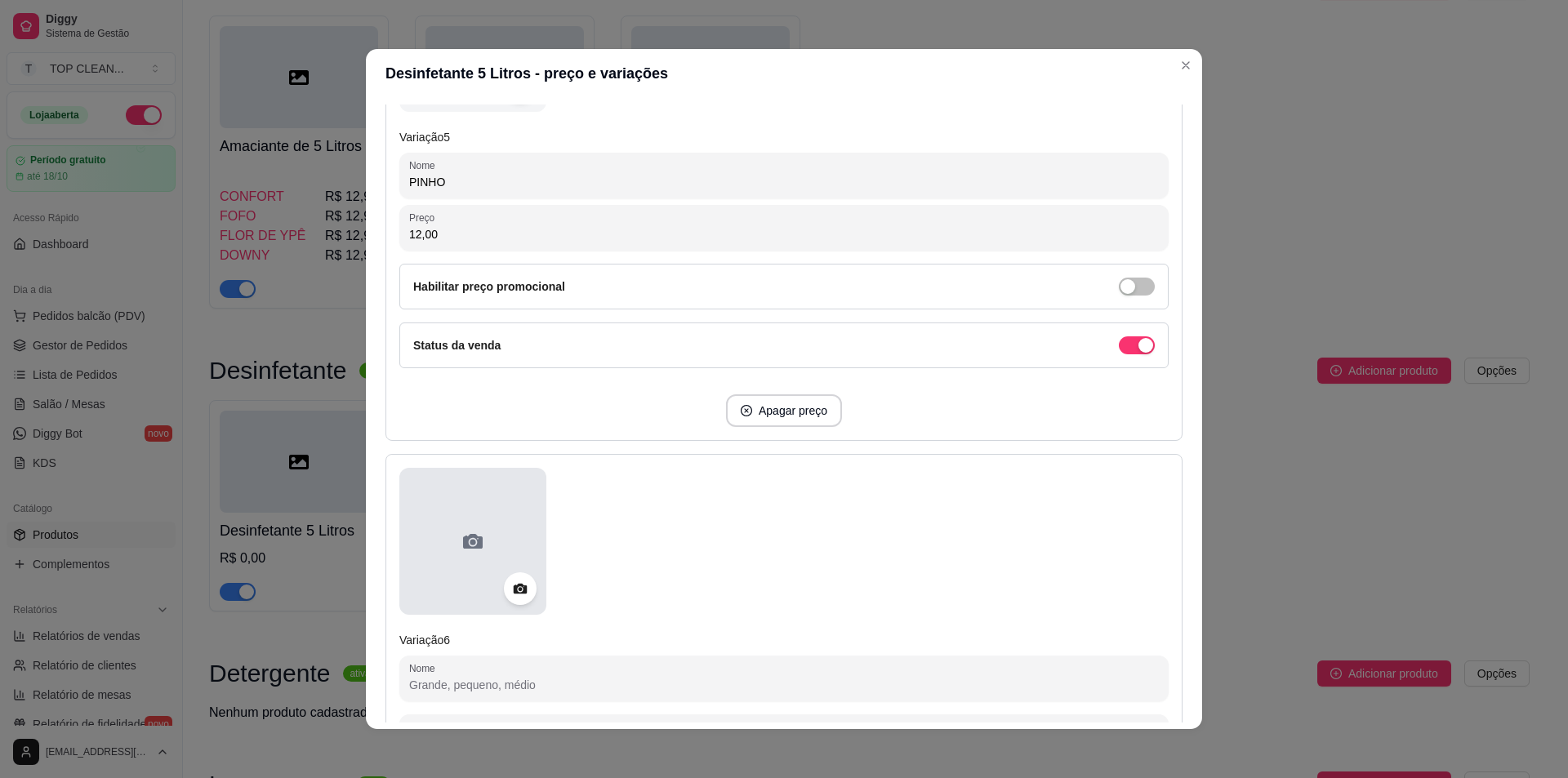
scroll to position [2590, 0]
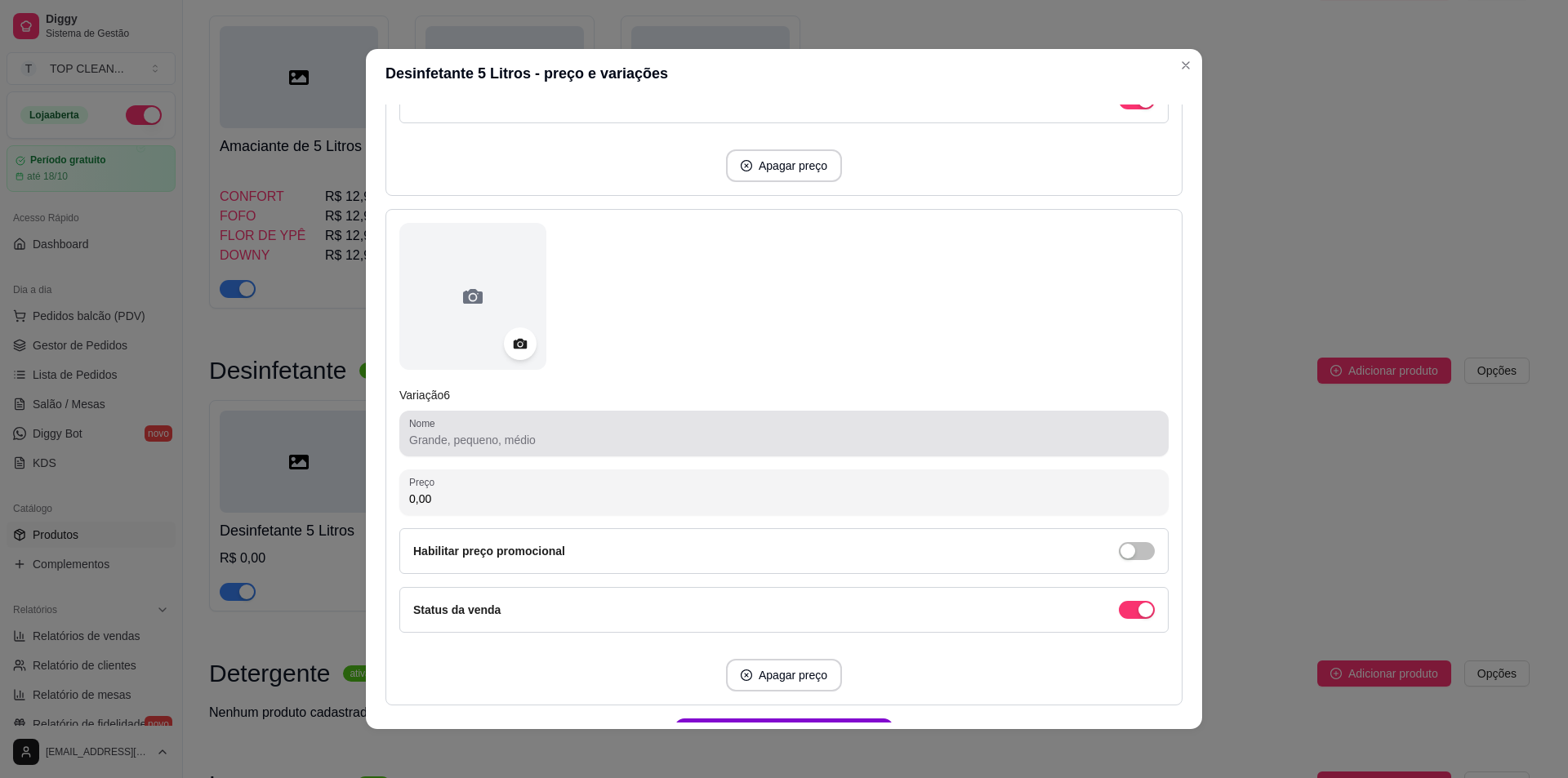
click at [453, 440] on input "Nome" at bounding box center [784, 440] width 750 height 16
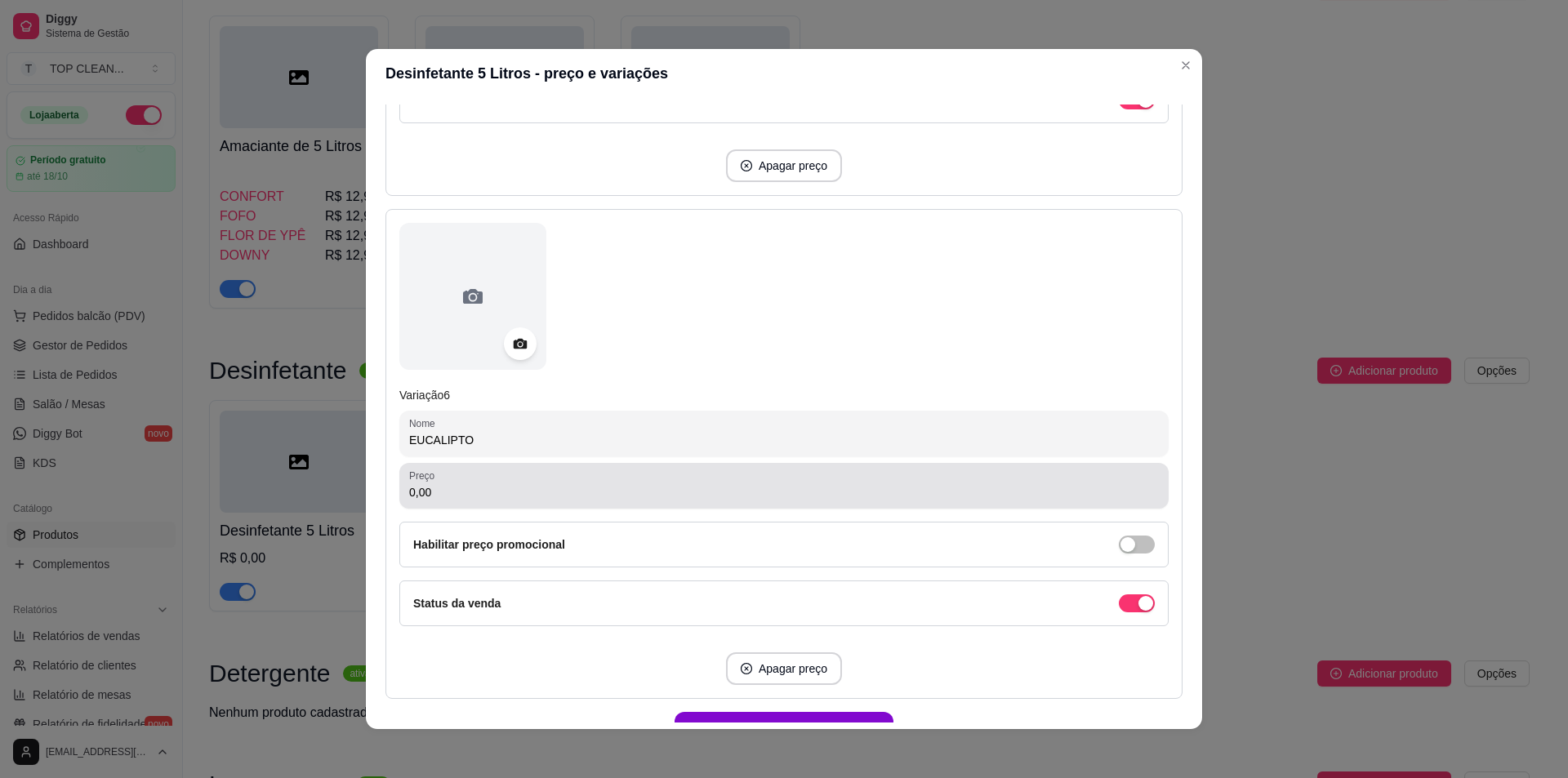
type input "EUCALIPTO"
click at [446, 490] on input "0,00" at bounding box center [784, 492] width 750 height 16
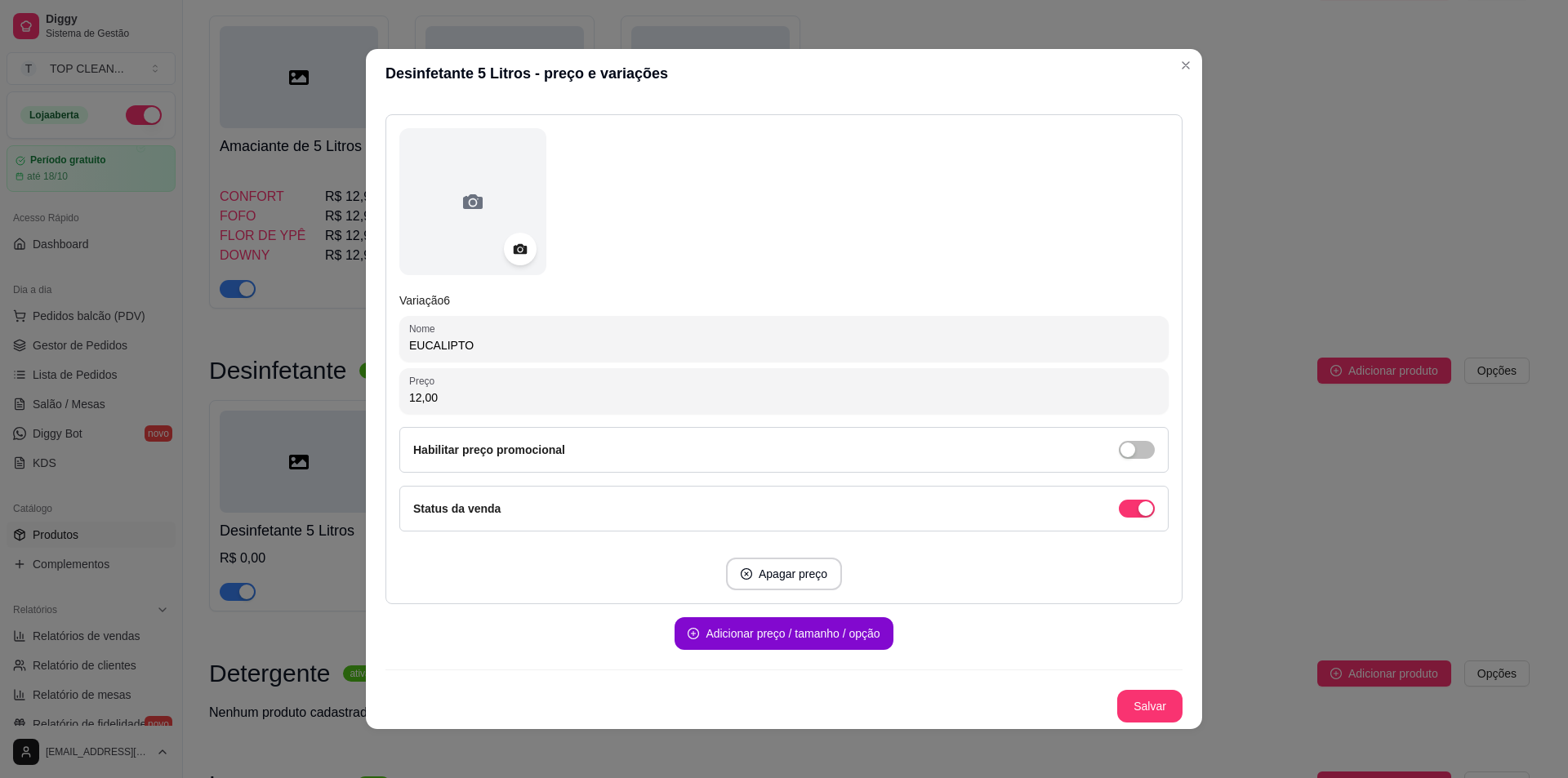
scroll to position [4, 0]
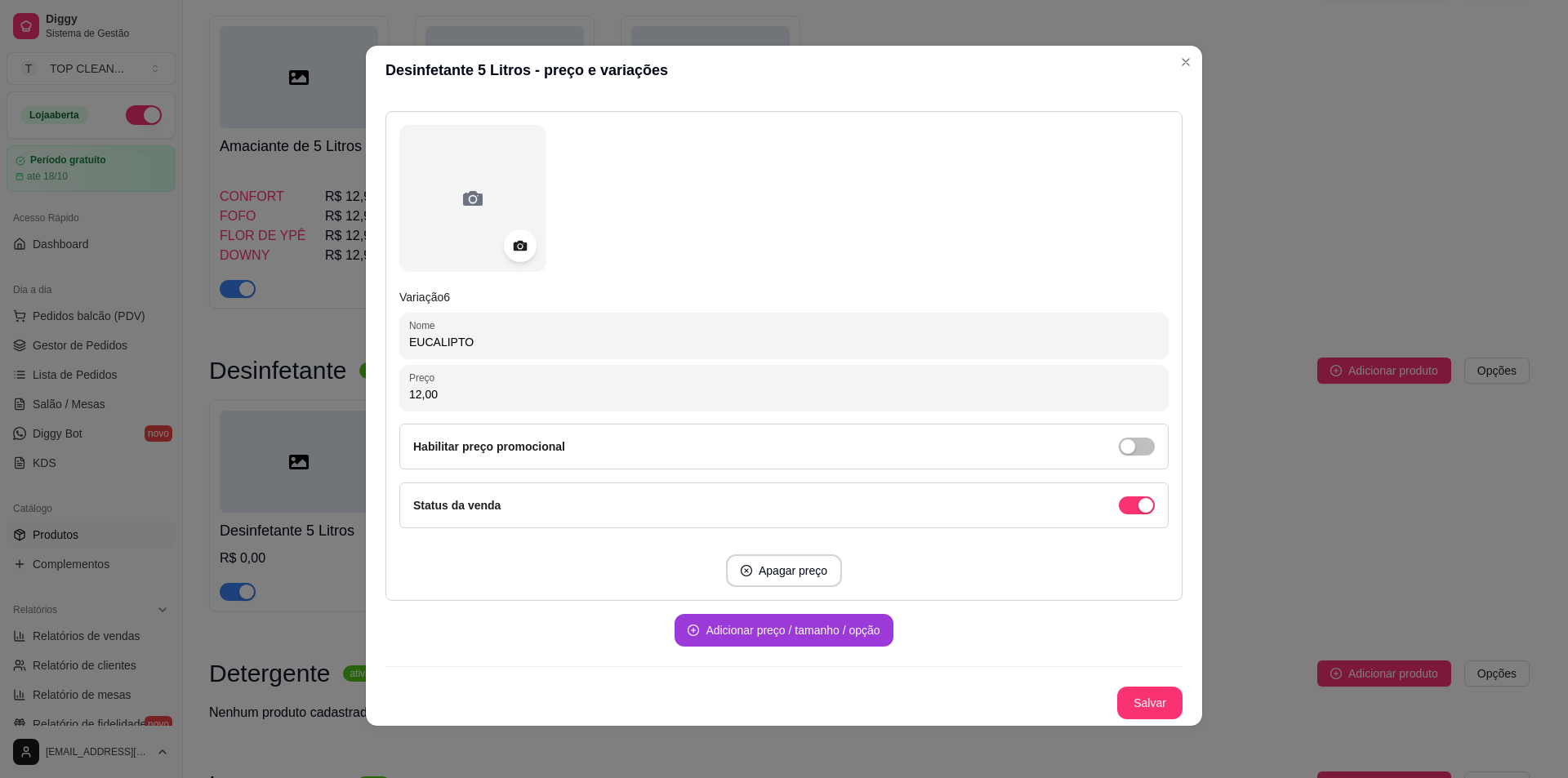
type input "12,00"
click at [761, 641] on button "Adicionar preço / tamanho / opção" at bounding box center [784, 630] width 218 height 32
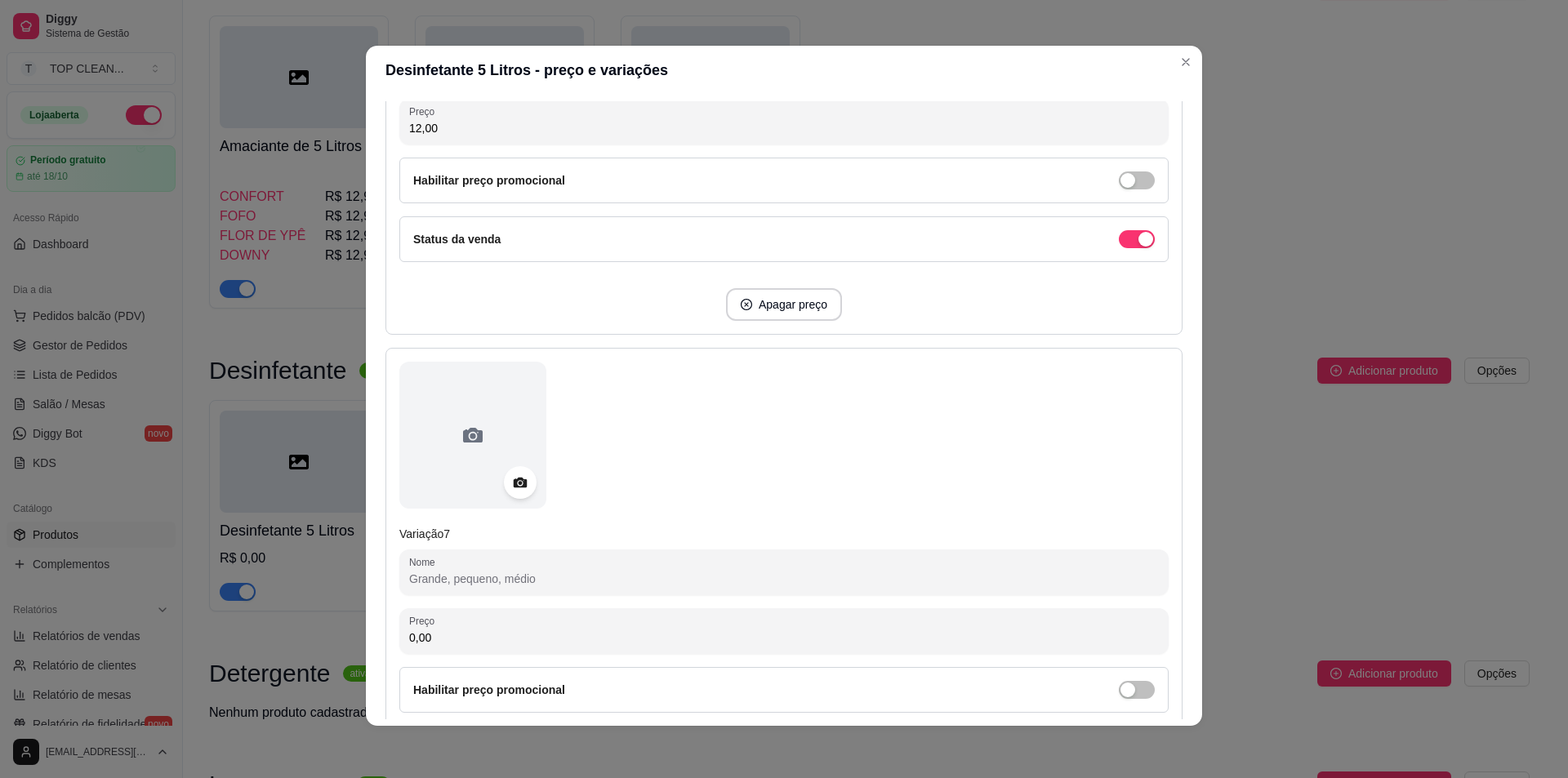
scroll to position [3011, 0]
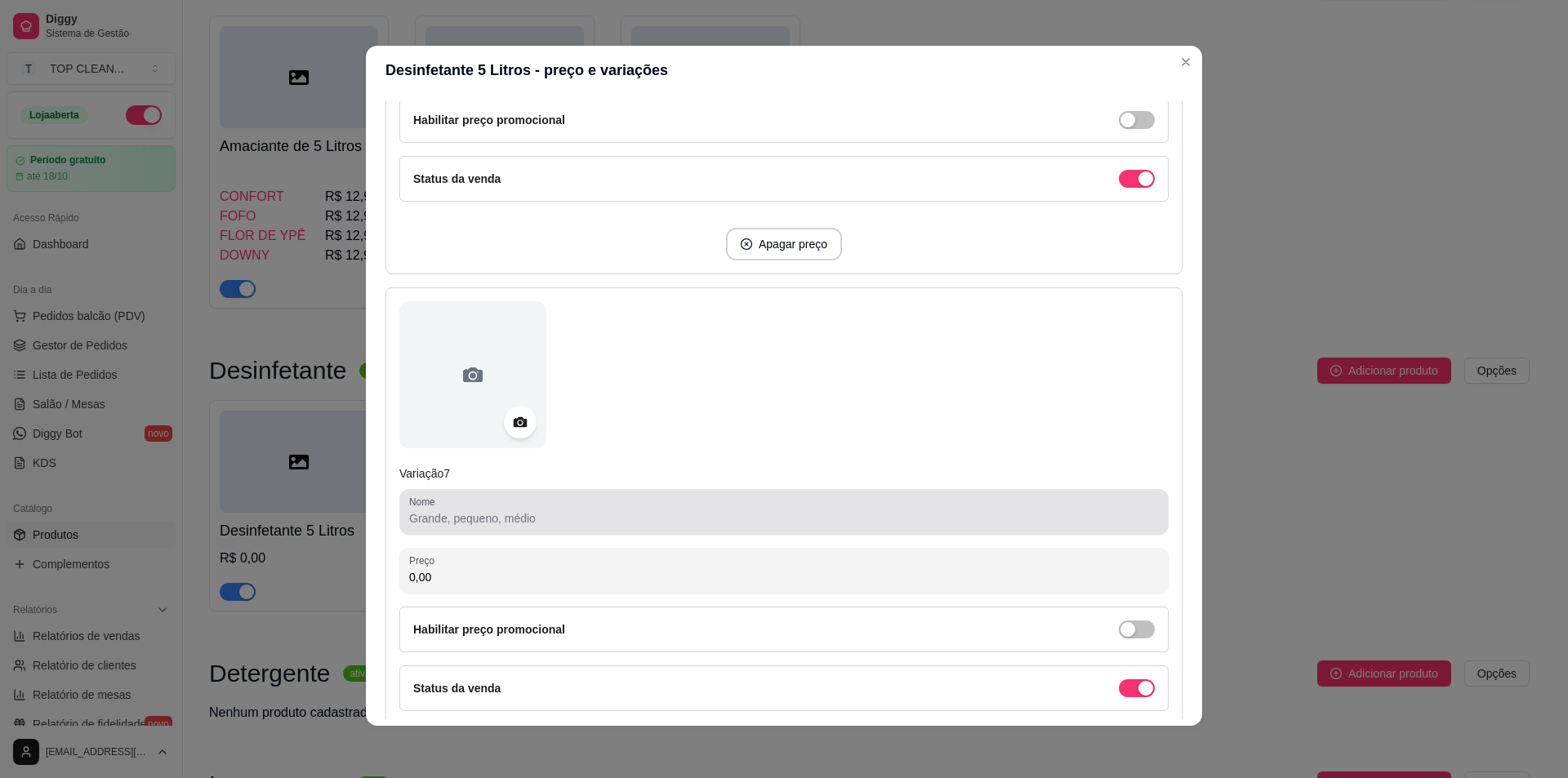
click at [484, 530] on div "Nome" at bounding box center [784, 512] width 769 height 46
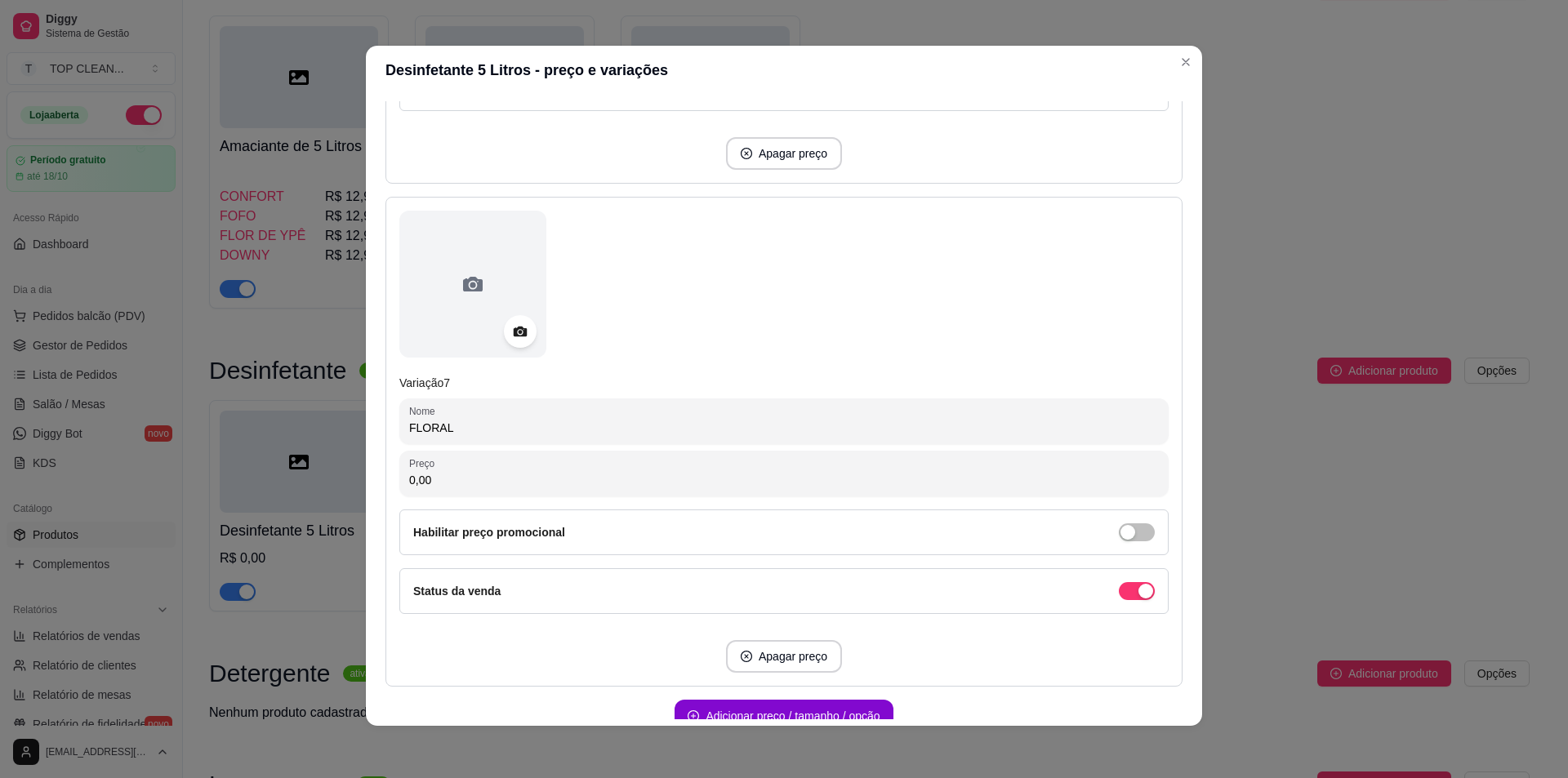
scroll to position [3188, 0]
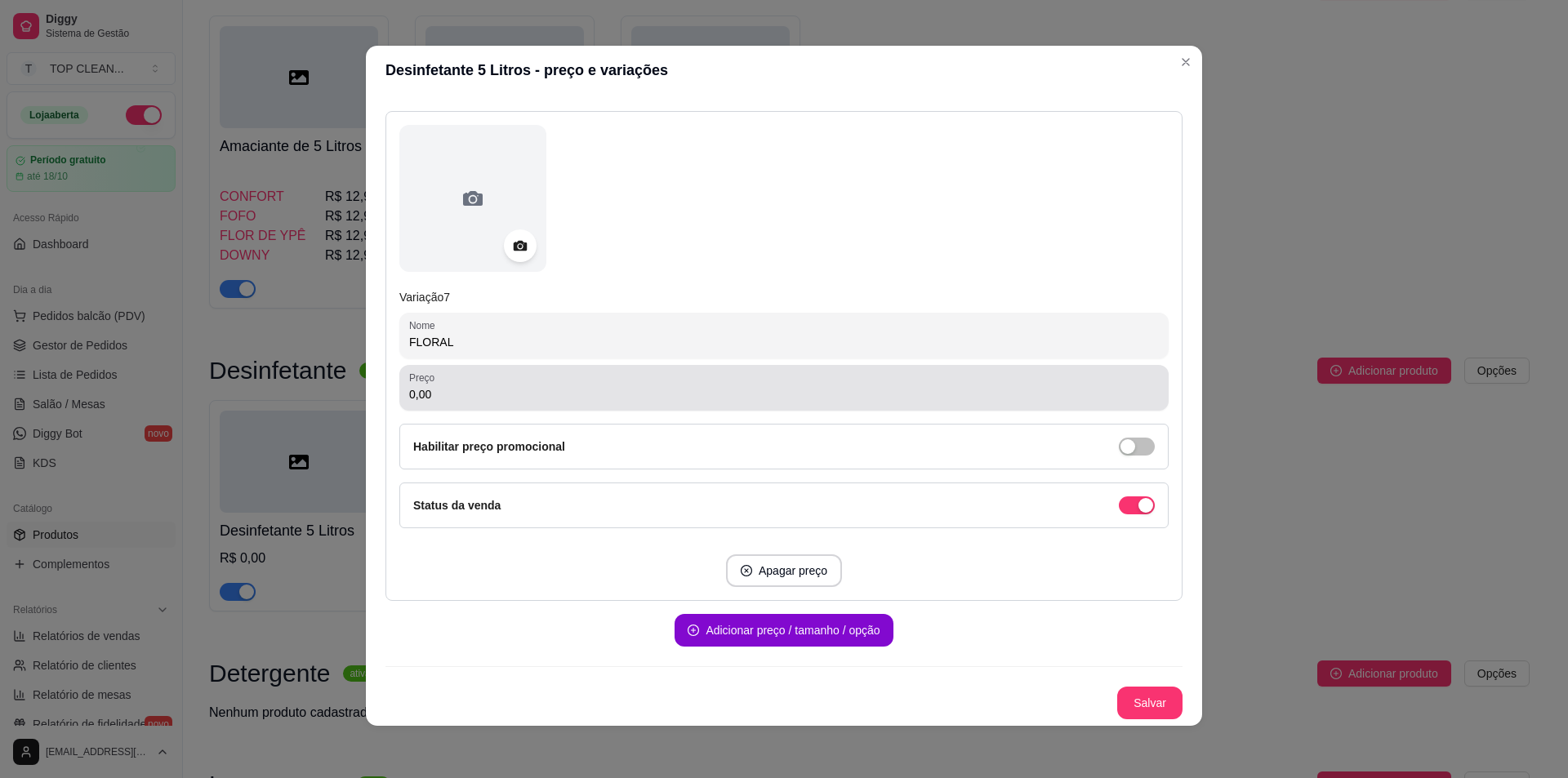
type input "FLORAL"
click at [452, 385] on div "0,00" at bounding box center [784, 388] width 750 height 32
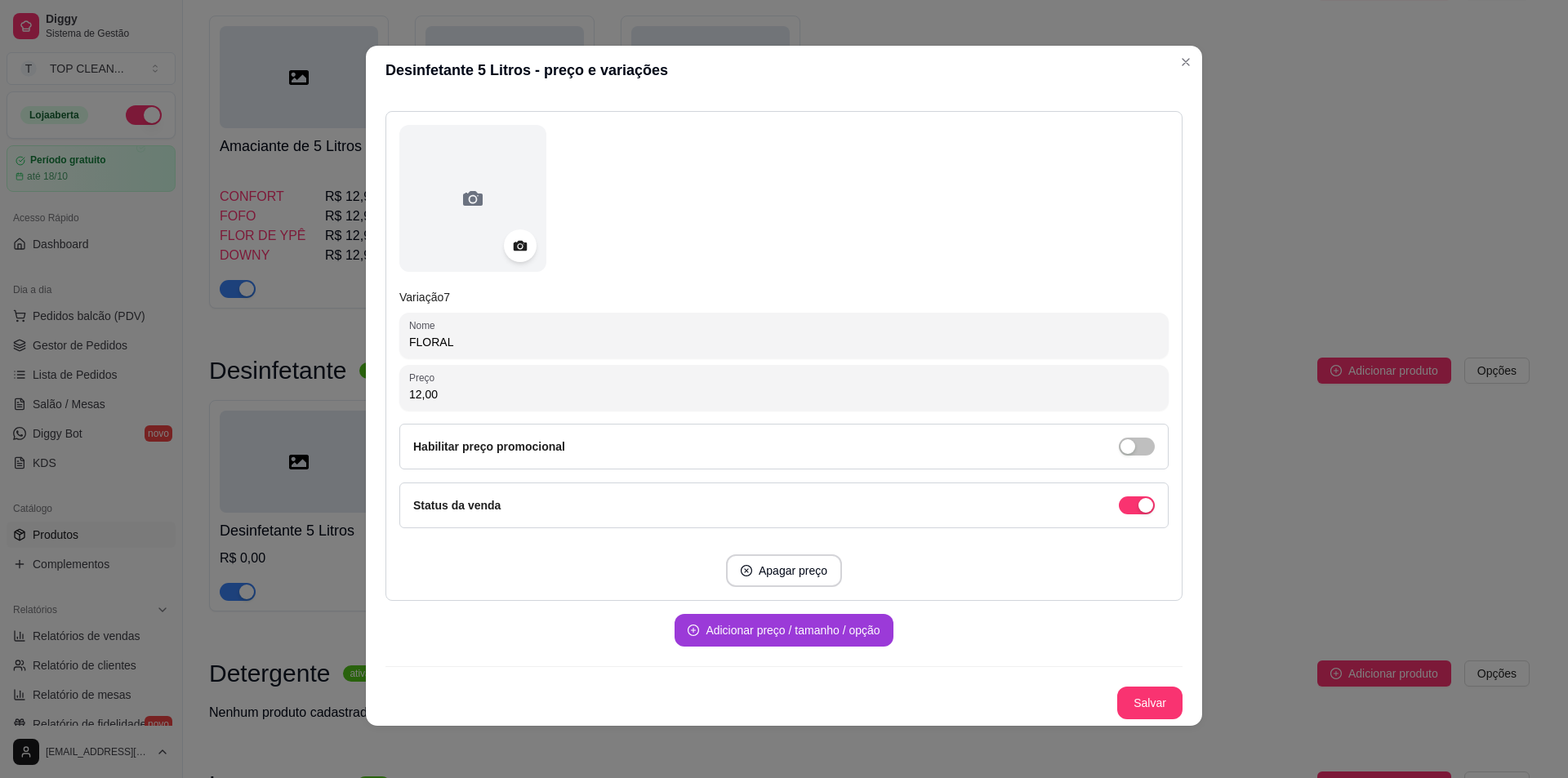
type input "12,00"
click at [764, 636] on button "Adicionar preço / tamanho / opção" at bounding box center [784, 630] width 218 height 32
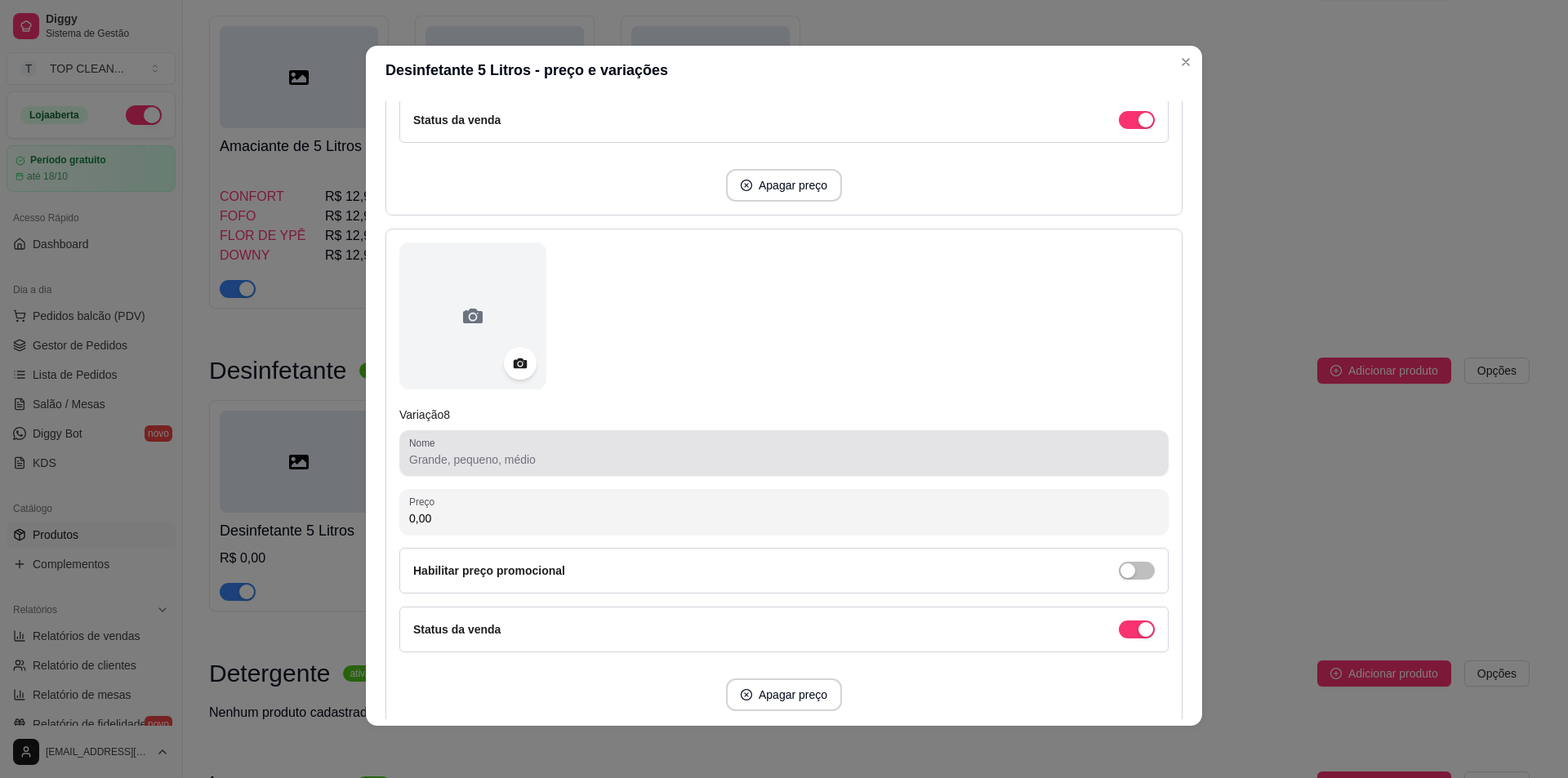
scroll to position [3596, 0]
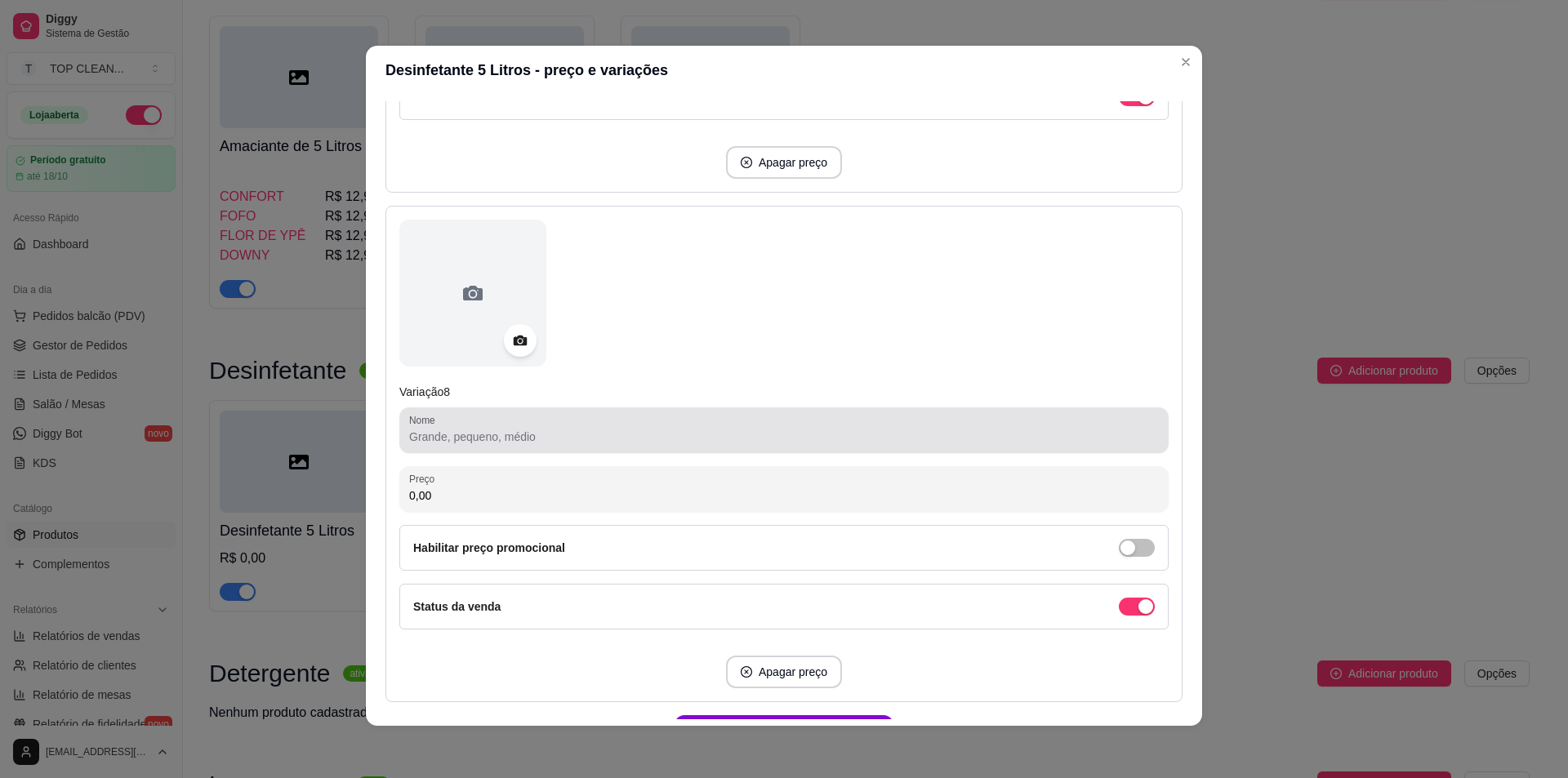
drag, startPoint x: 472, startPoint y: 450, endPoint x: 455, endPoint y: 426, distance: 29.4
click at [473, 447] on div at bounding box center [784, 430] width 750 height 32
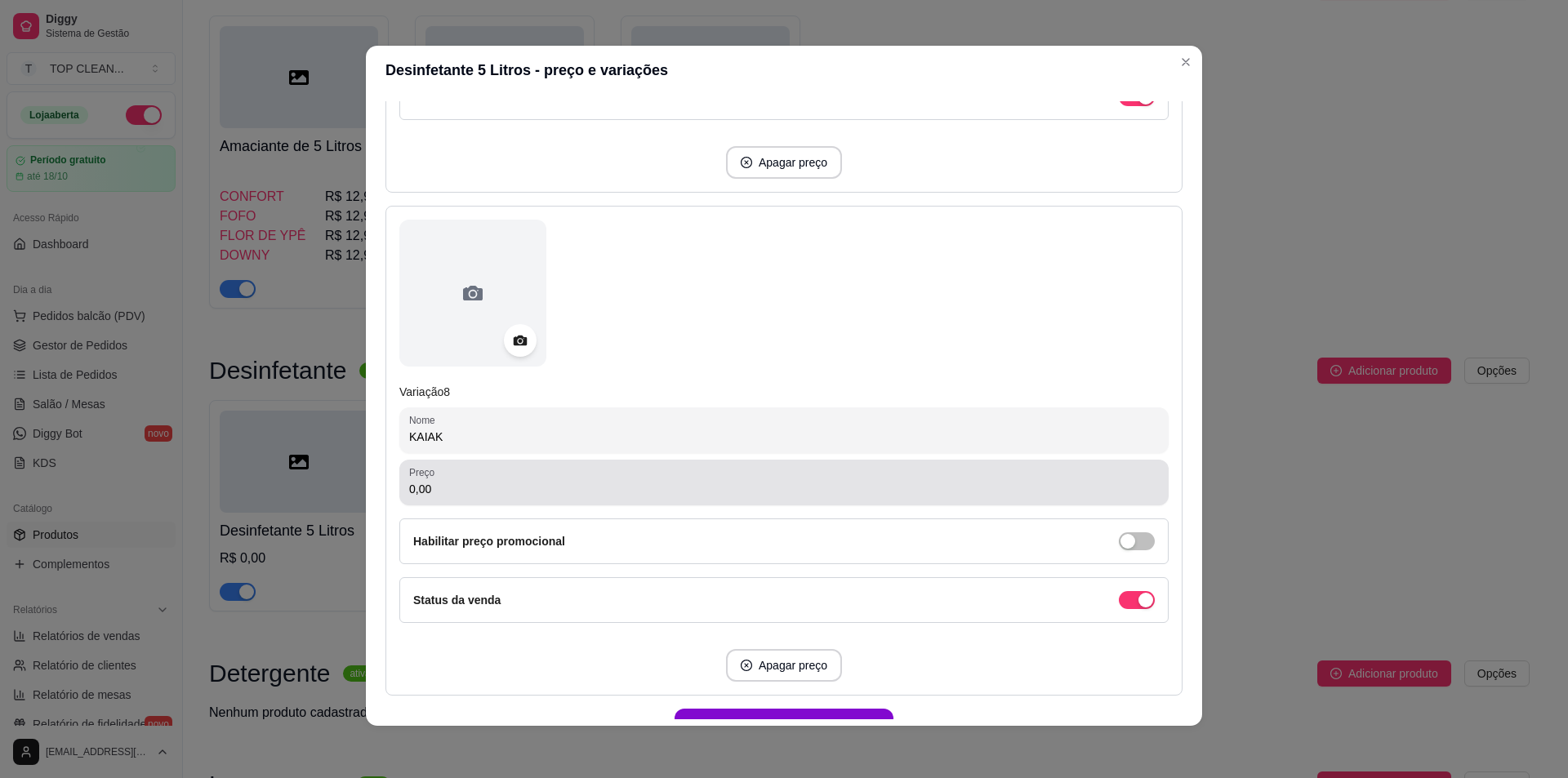
type input "KAIAK"
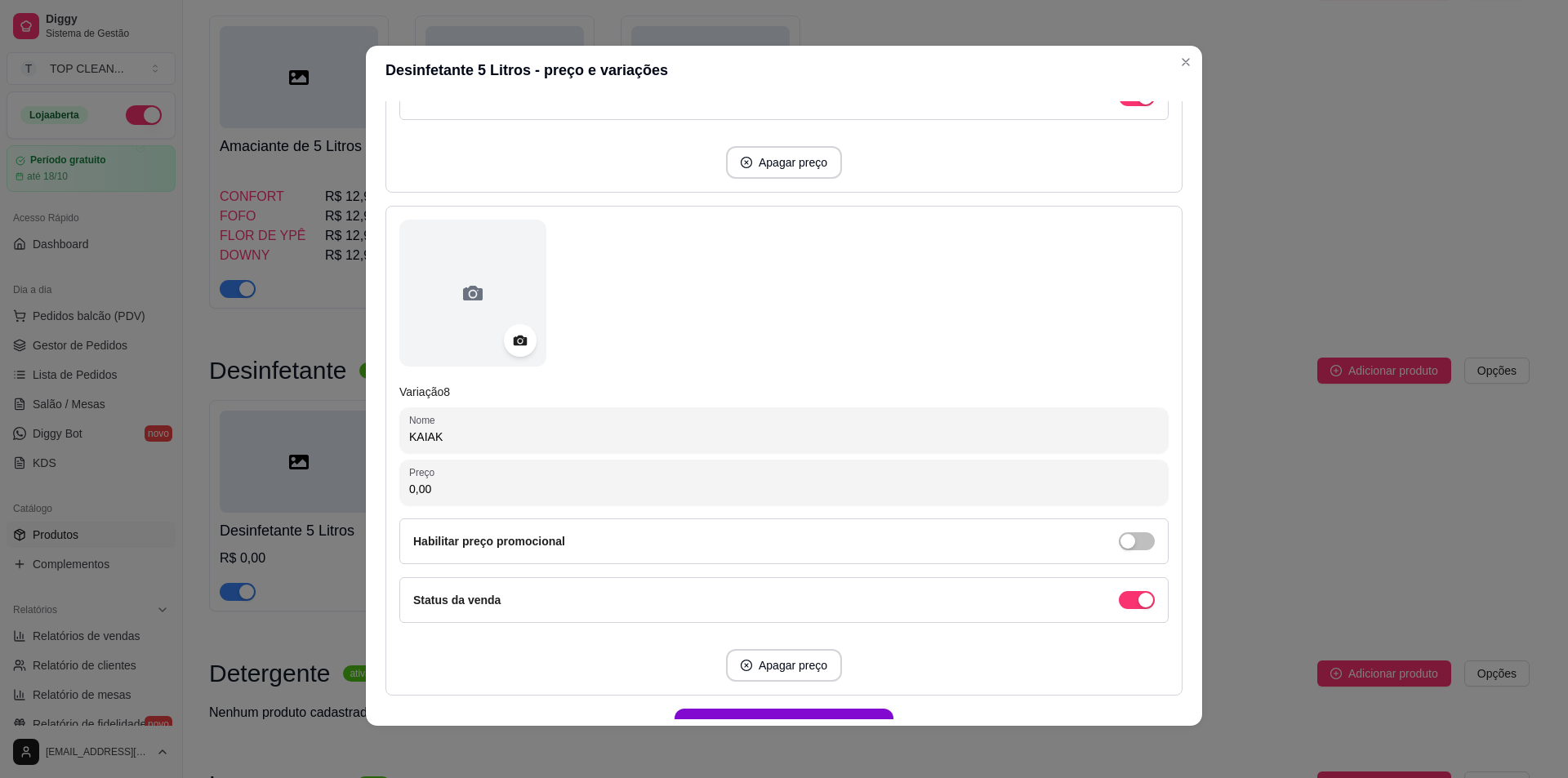
drag, startPoint x: 485, startPoint y: 482, endPoint x: 343, endPoint y: 484, distance: 142.0
click at [343, 484] on div "Desinfetante 5 Litros - preço e variações Detalhes Preço e variações Disponibil…" at bounding box center [784, 389] width 1568 height 778
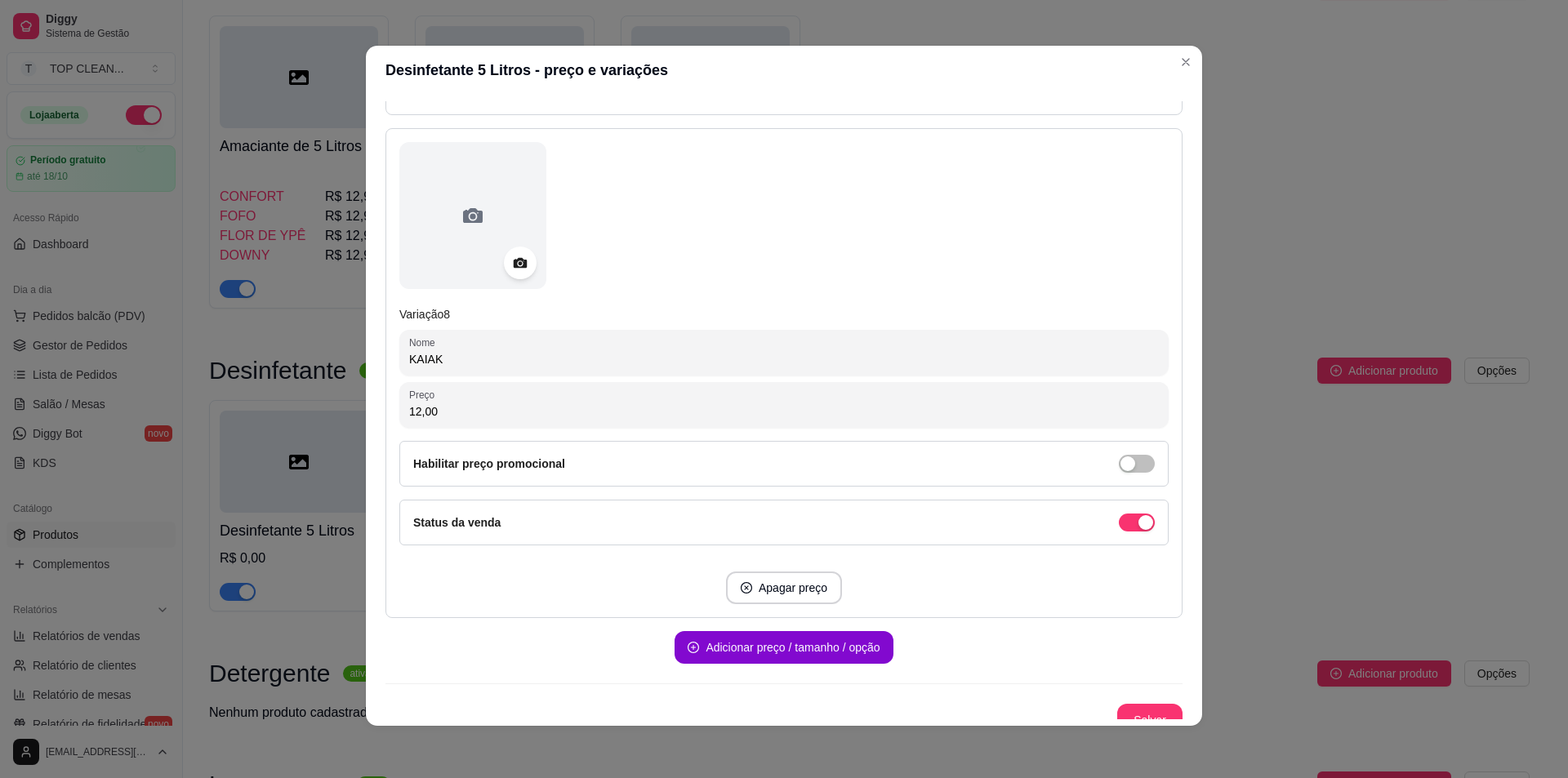
scroll to position [3691, 0]
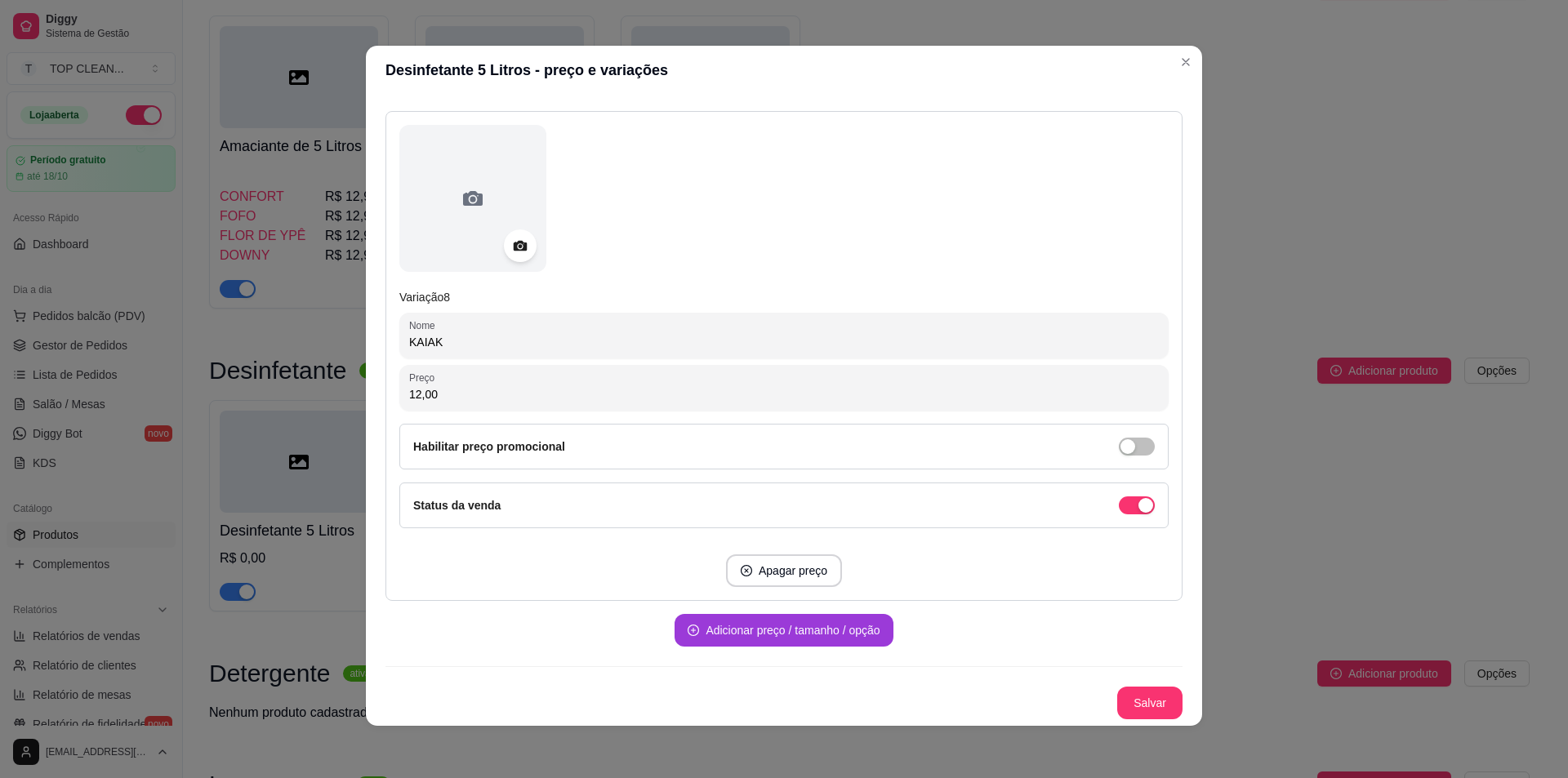
type input "12,00"
click at [755, 630] on button "Adicionar preço / tamanho / opção" at bounding box center [784, 630] width 218 height 32
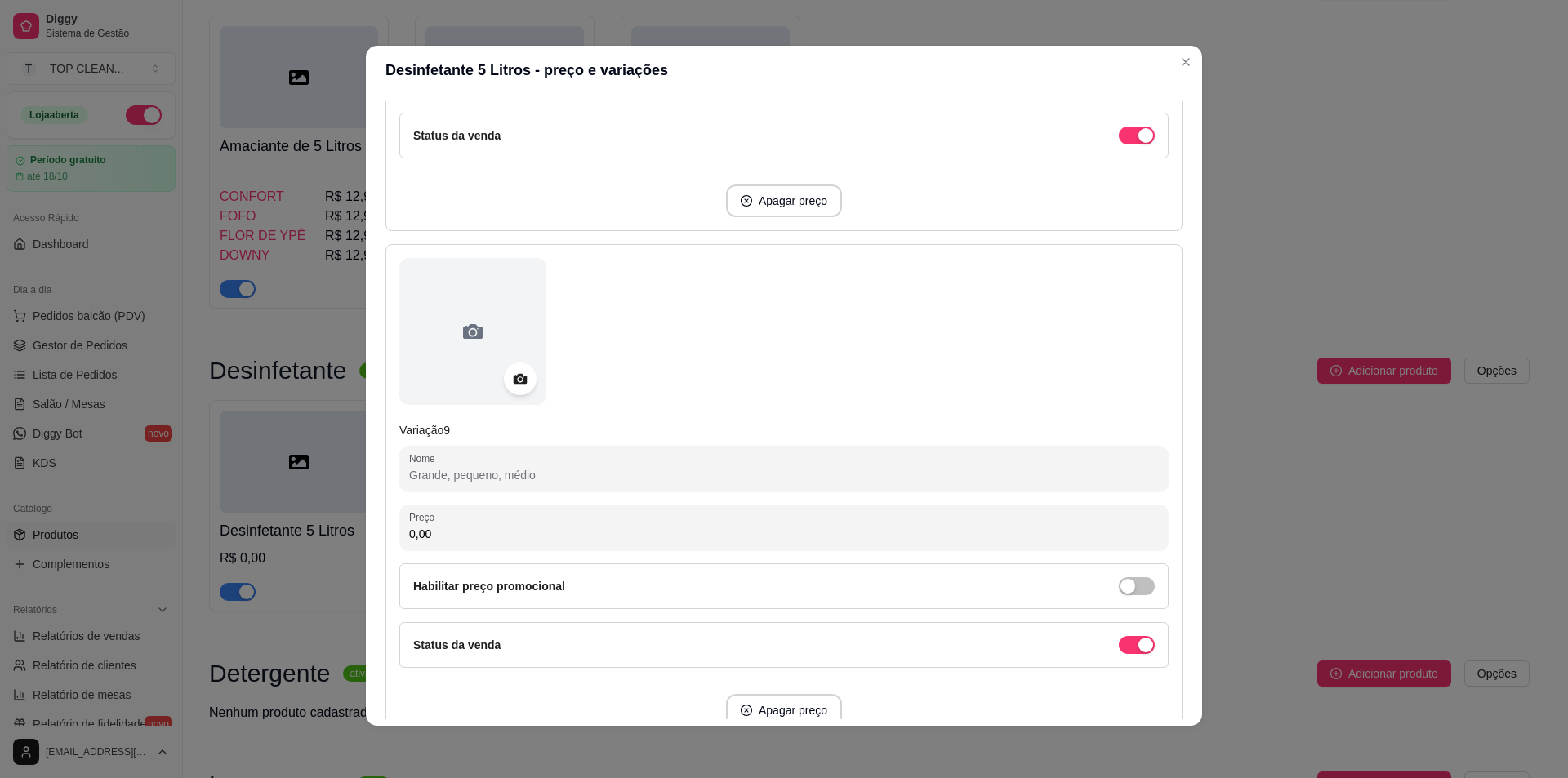
scroll to position [4099, 0]
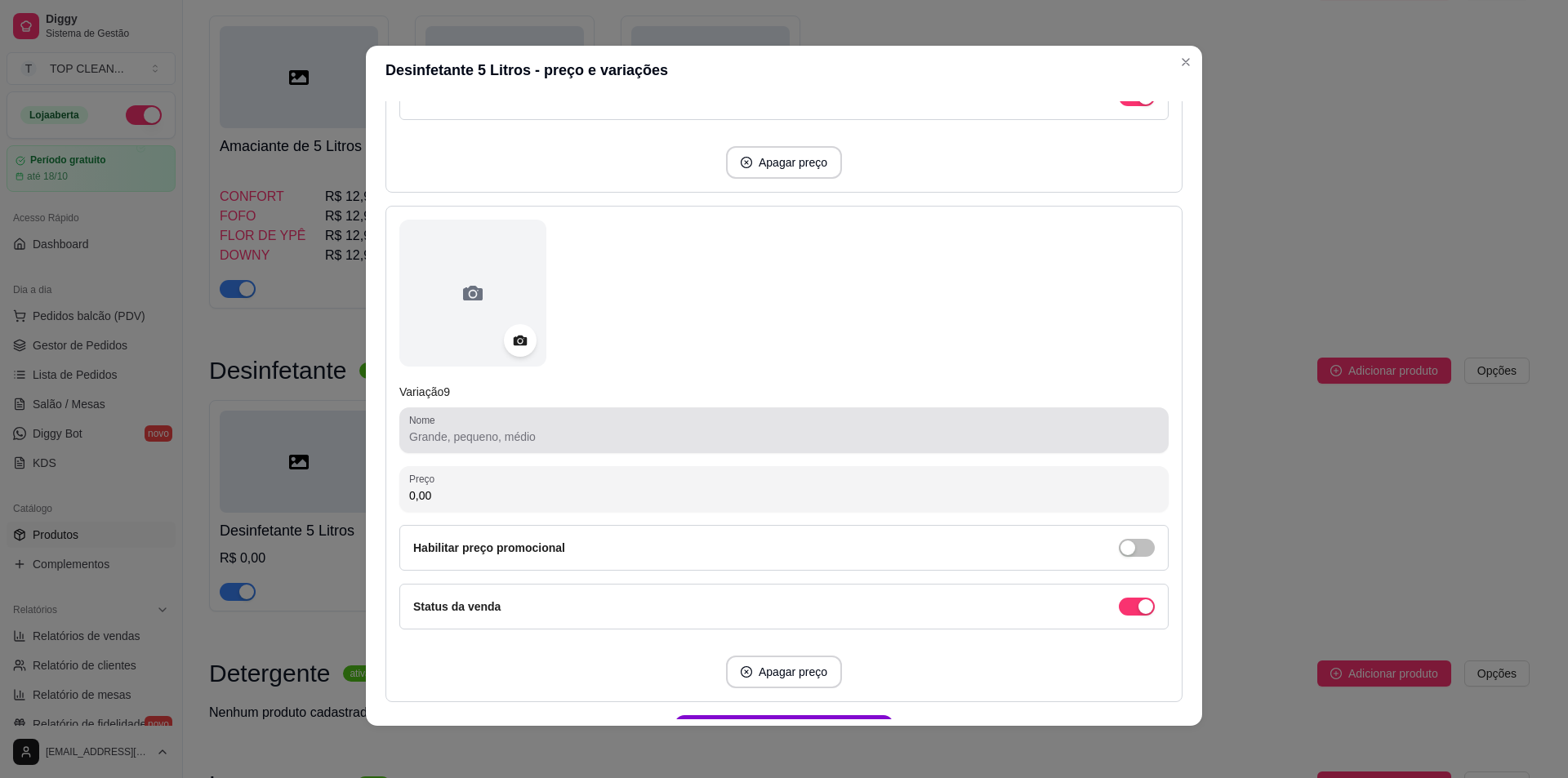
click at [436, 439] on input "Nome" at bounding box center [784, 437] width 750 height 16
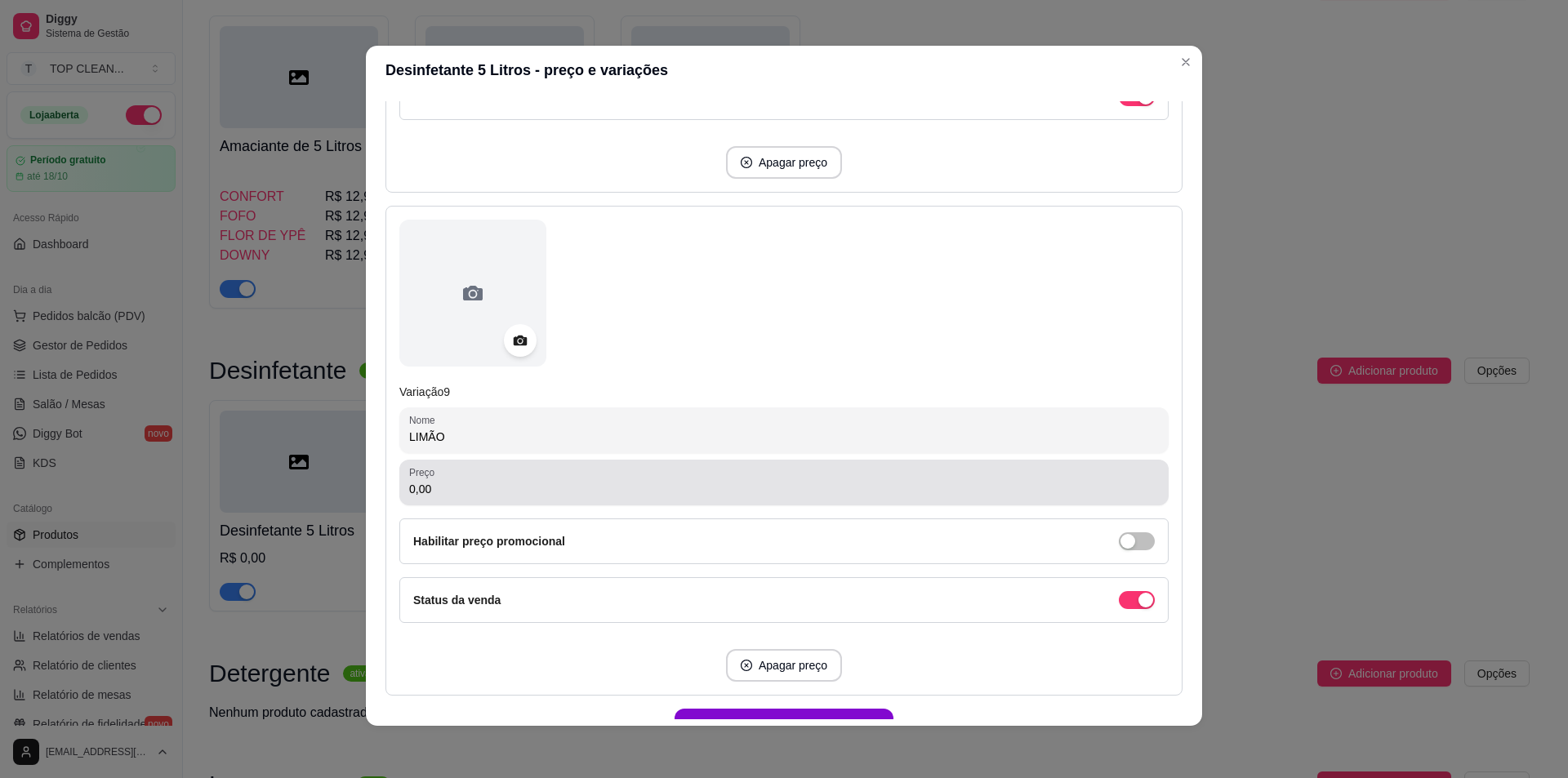
type input "LIMÃO"
click at [442, 491] on input "0,00" at bounding box center [784, 490] width 750 height 16
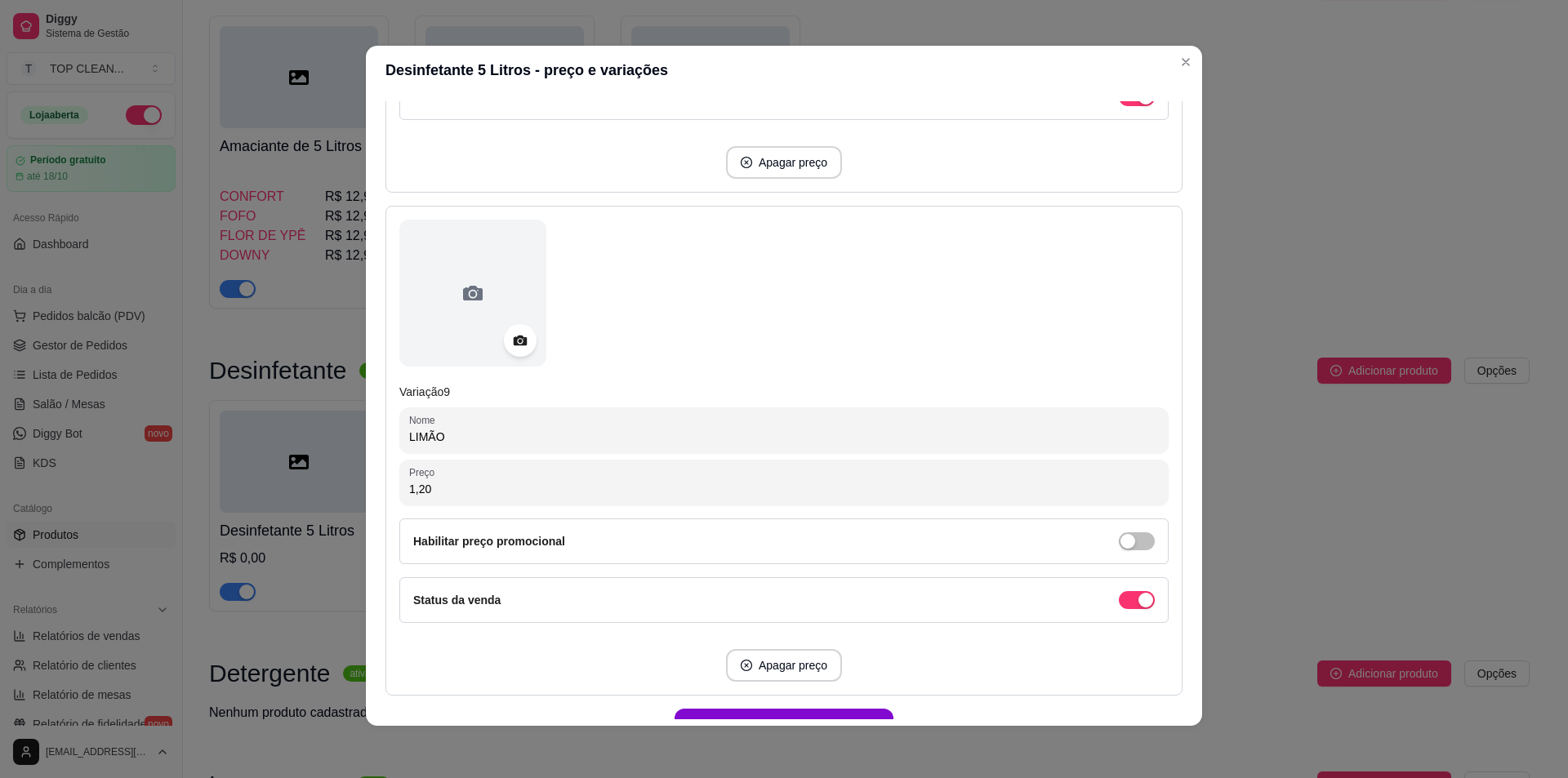
type input "12,00"
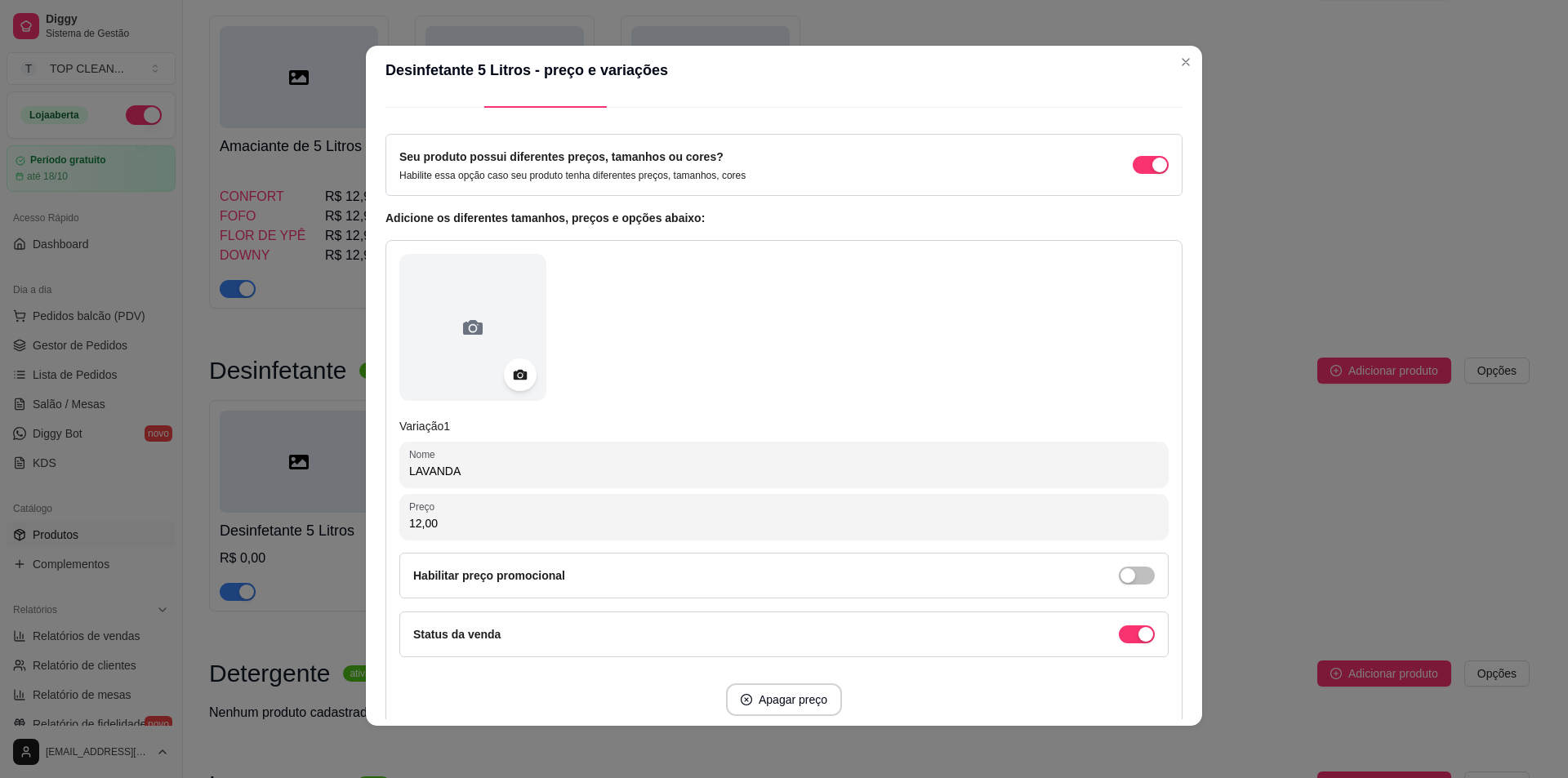
scroll to position [0, 0]
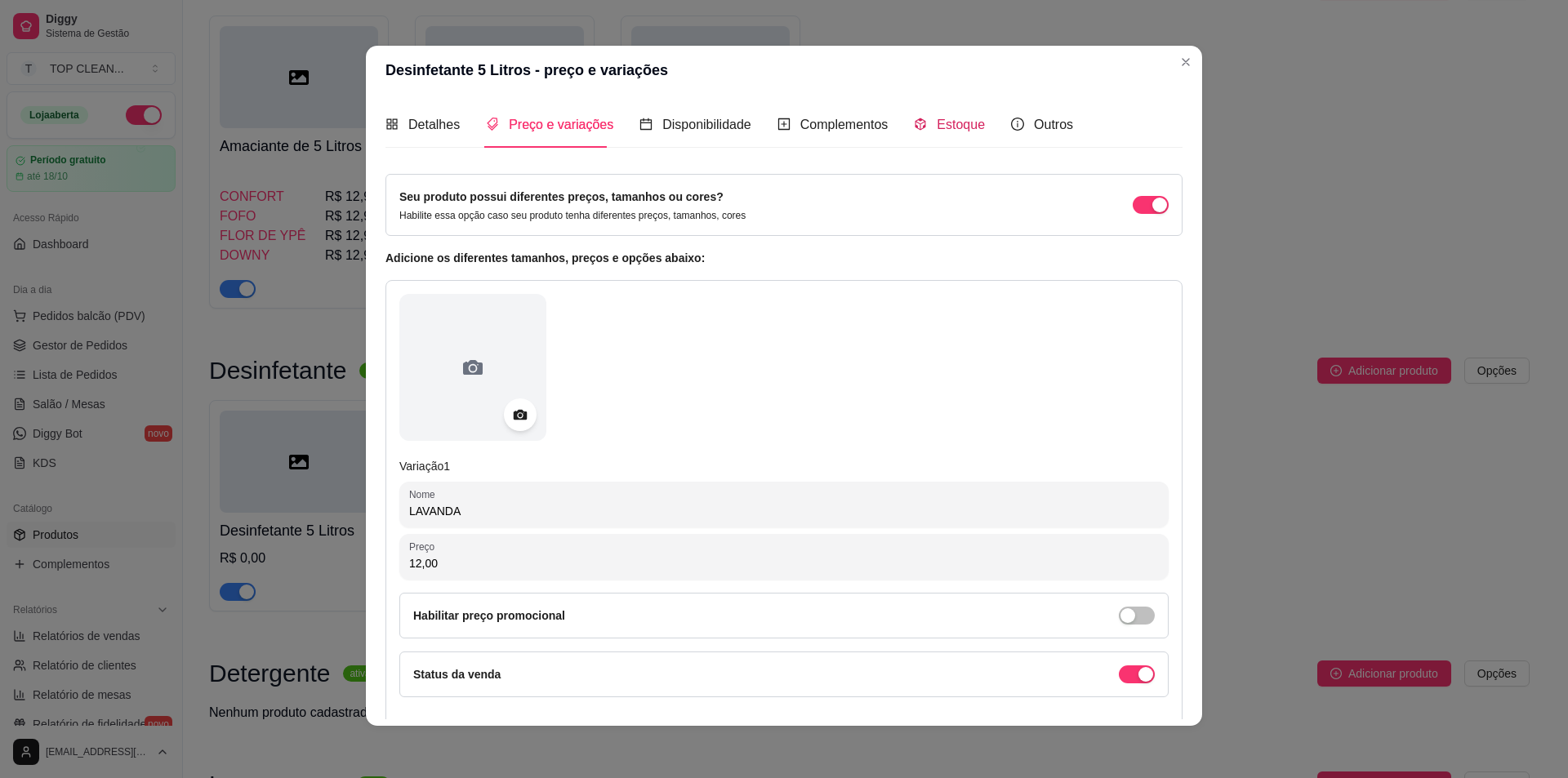
click at [939, 127] on span "Estoque" at bounding box center [960, 124] width 48 height 14
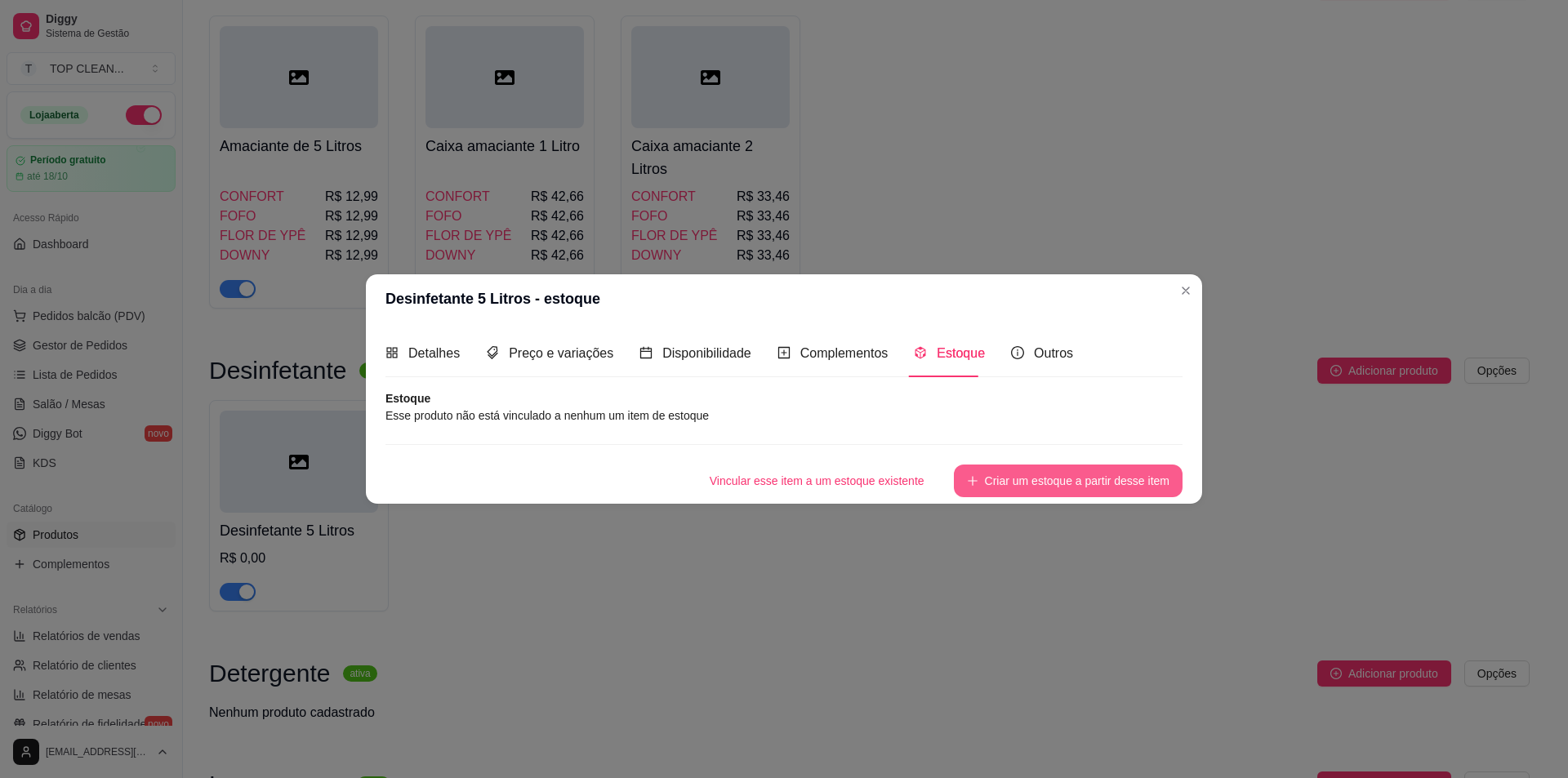
click at [1009, 486] on button "Criar um estoque a partir desse item" at bounding box center [1068, 481] width 229 height 32
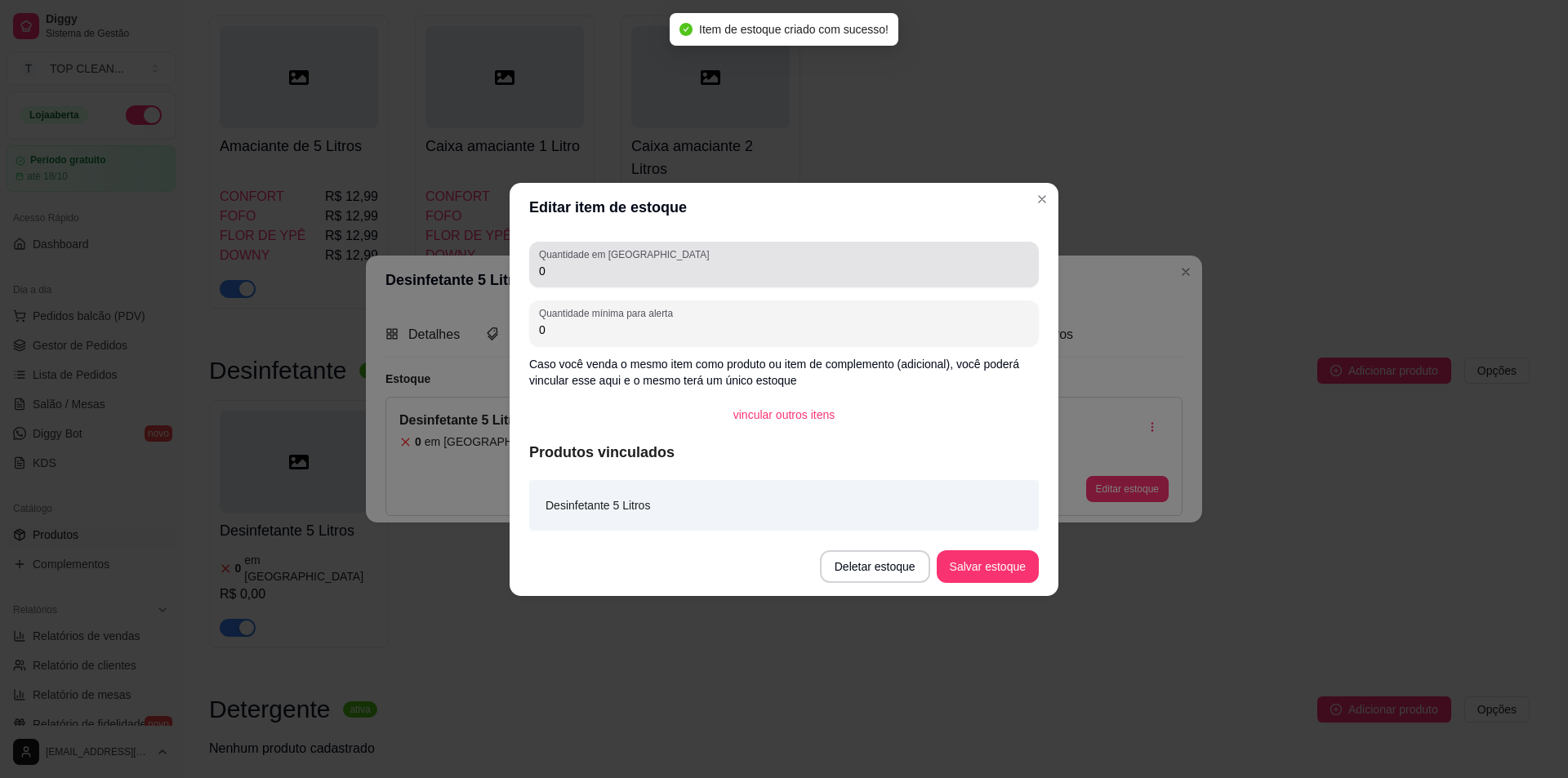
click at [564, 277] on input "0" at bounding box center [784, 271] width 491 height 16
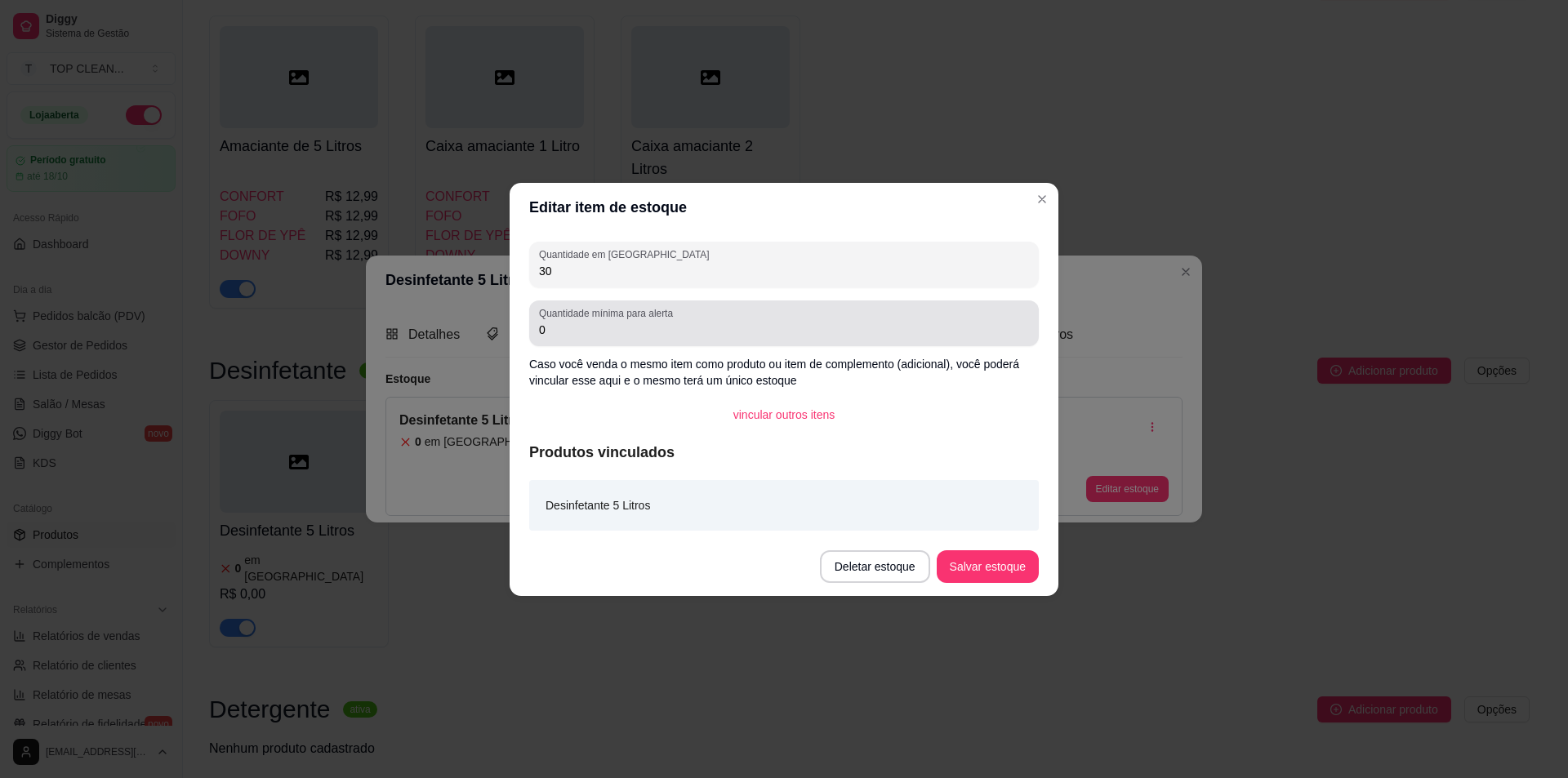
type input "30"
drag, startPoint x: 538, startPoint y: 325, endPoint x: 630, endPoint y: 333, distance: 92.3
click at [630, 333] on div "Quantidade mínima para alerta 0" at bounding box center [784, 323] width 509 height 46
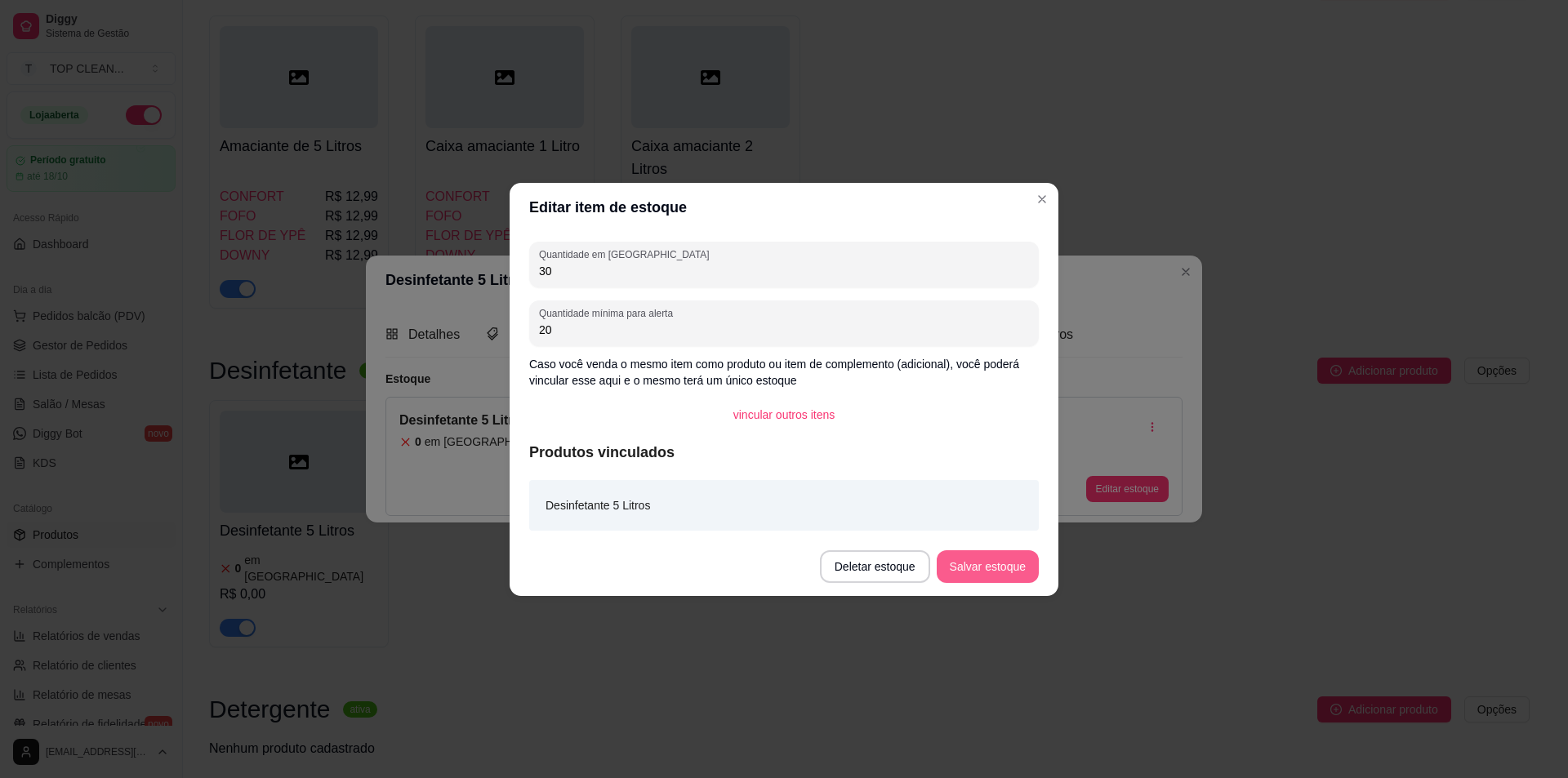
type input "20"
click at [999, 572] on button "Salvar estoque" at bounding box center [987, 567] width 102 height 32
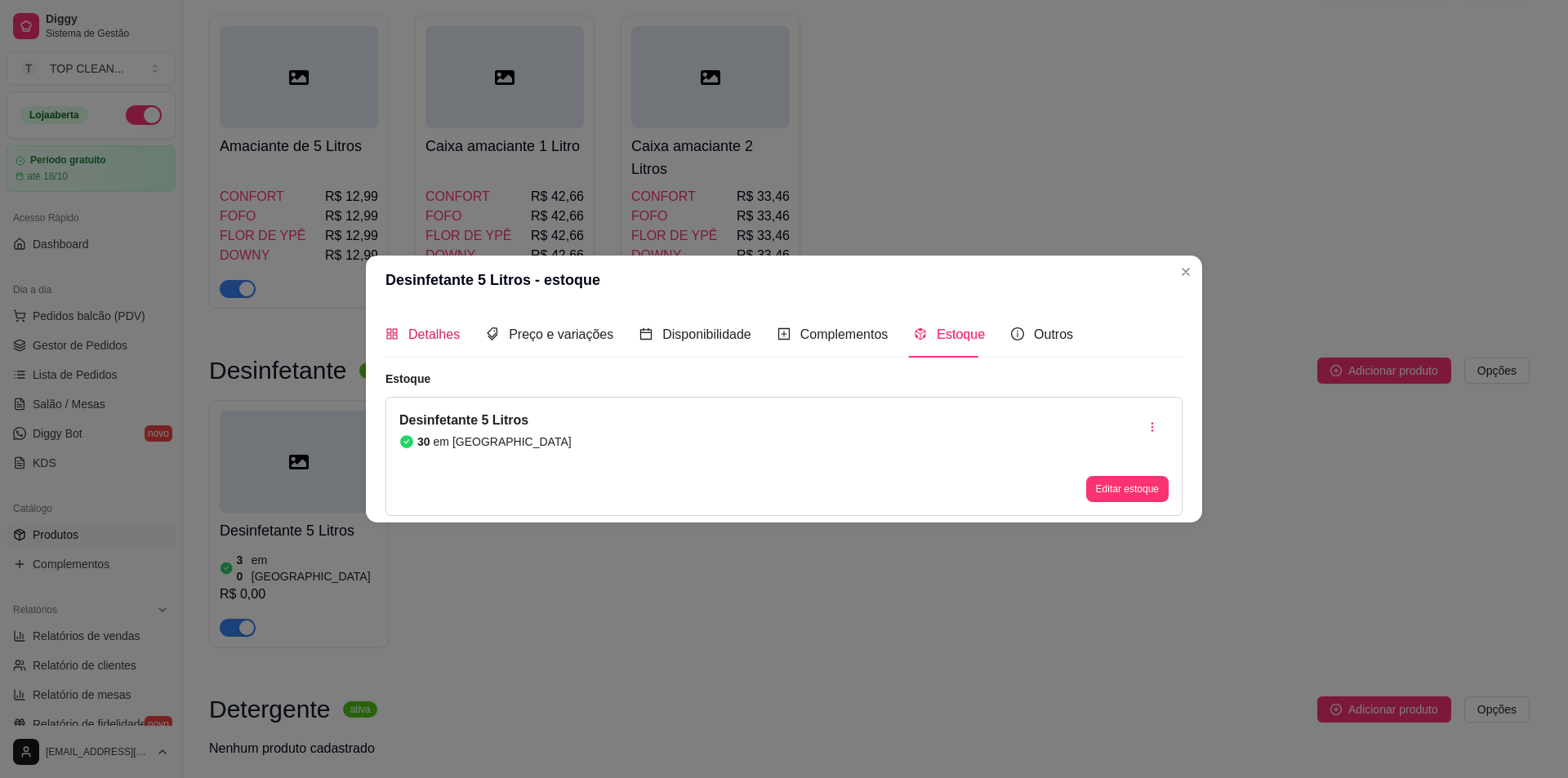
click at [402, 335] on div "Detalhes" at bounding box center [423, 334] width 74 height 21
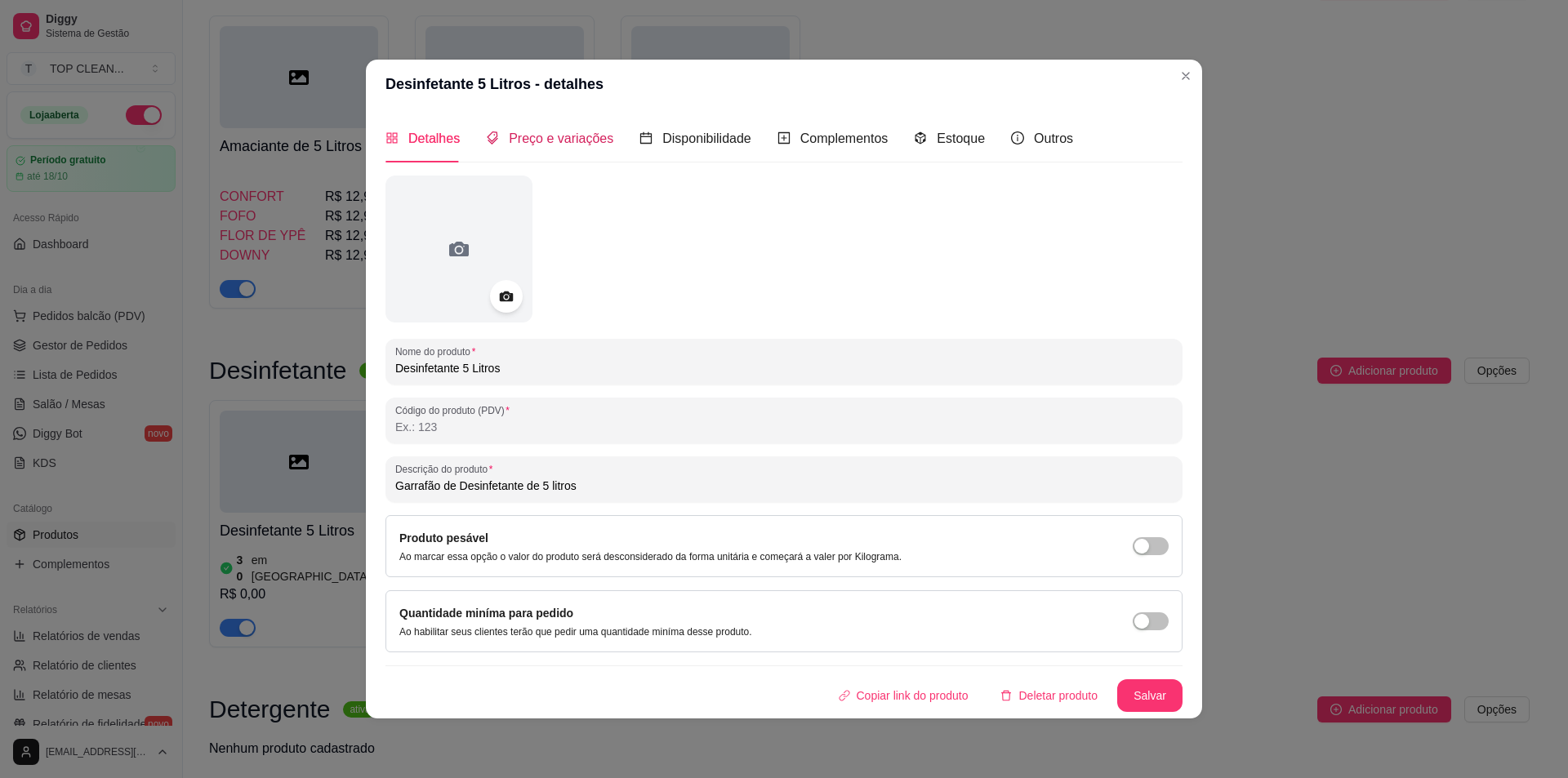
click at [542, 143] on span "Preço e variações" at bounding box center [561, 138] width 105 height 14
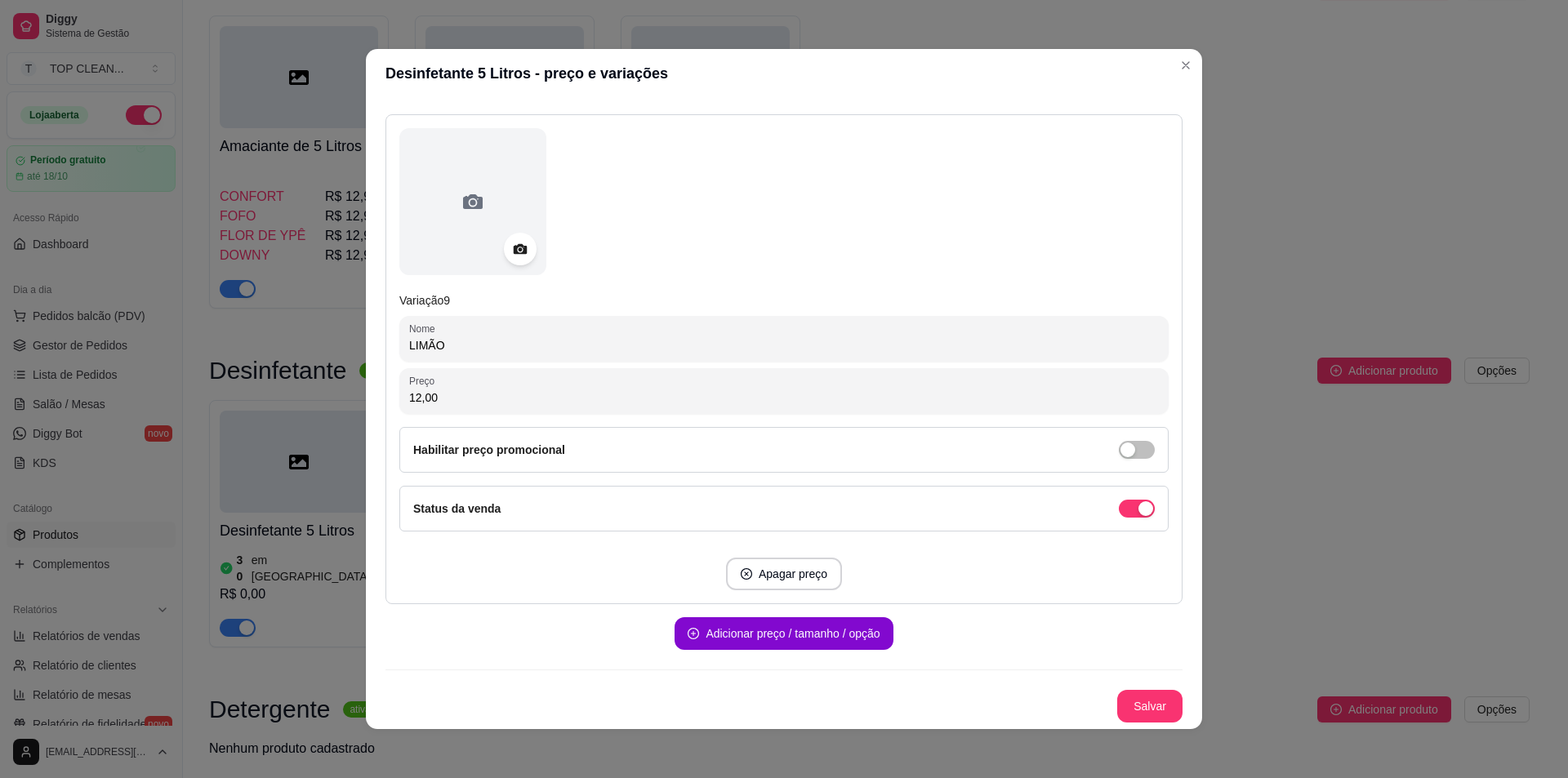
scroll to position [4, 0]
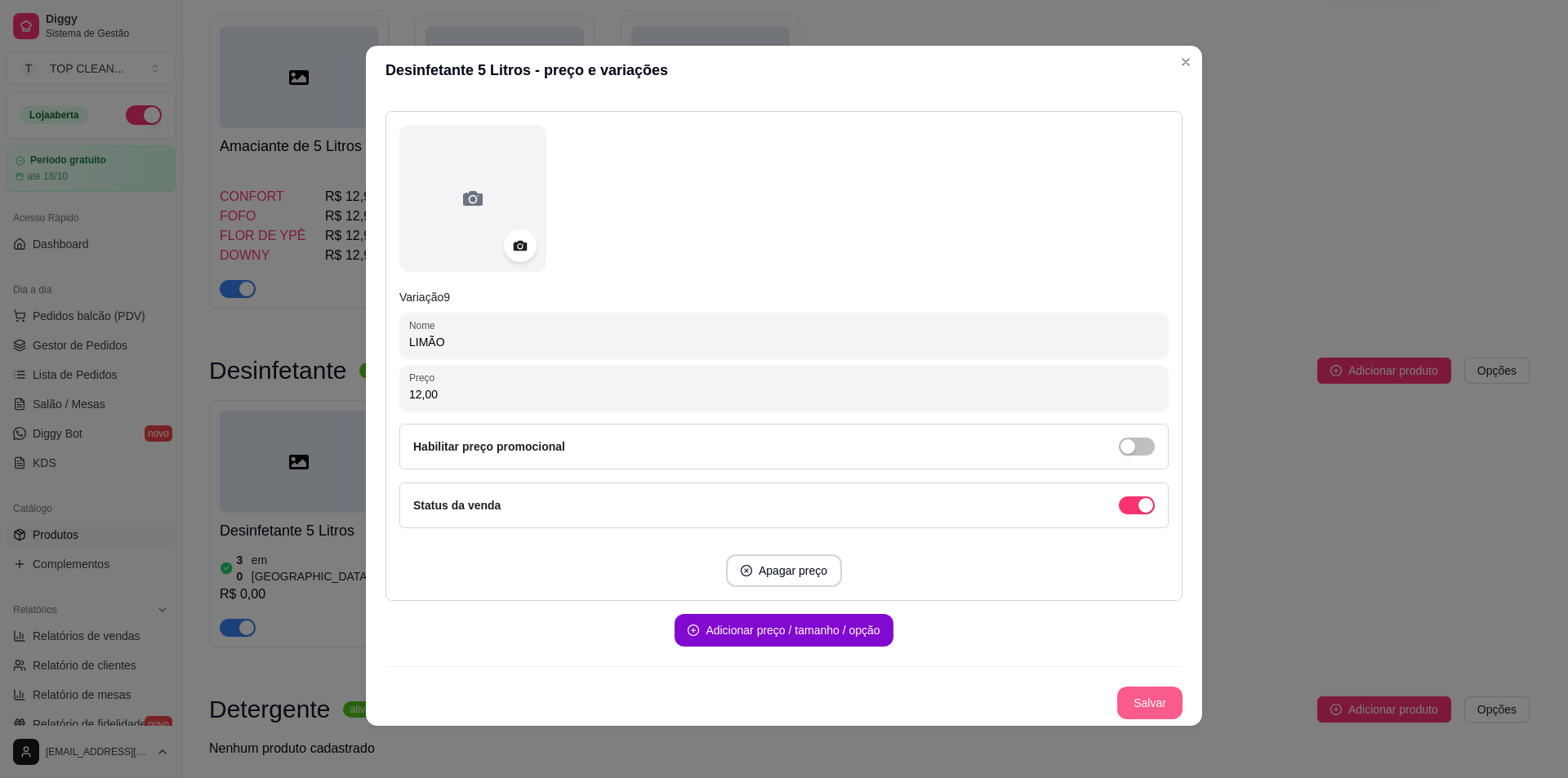
click at [1117, 691] on button "Salvar" at bounding box center [1150, 703] width 65 height 32
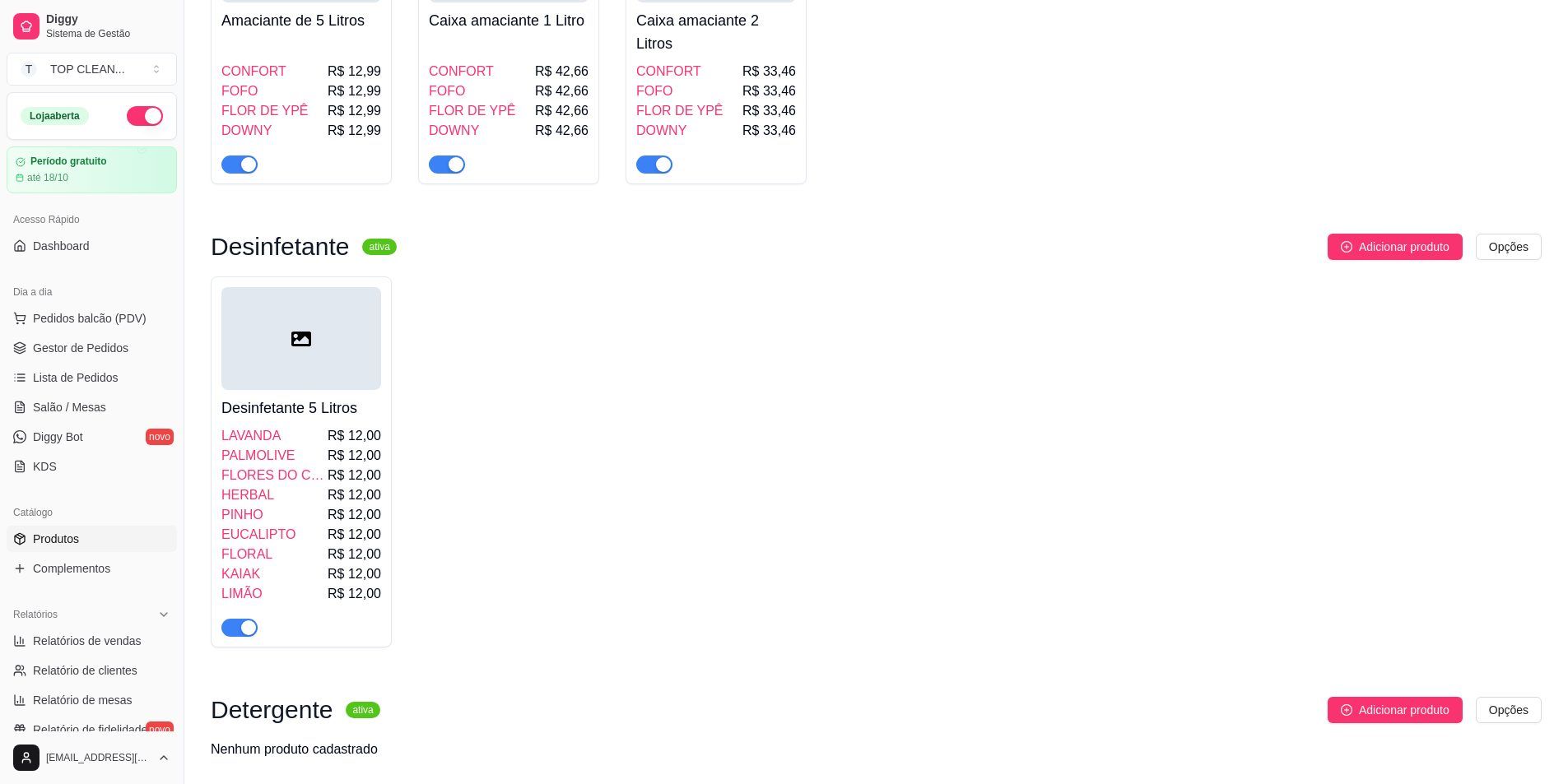
scroll to position [823, 0]
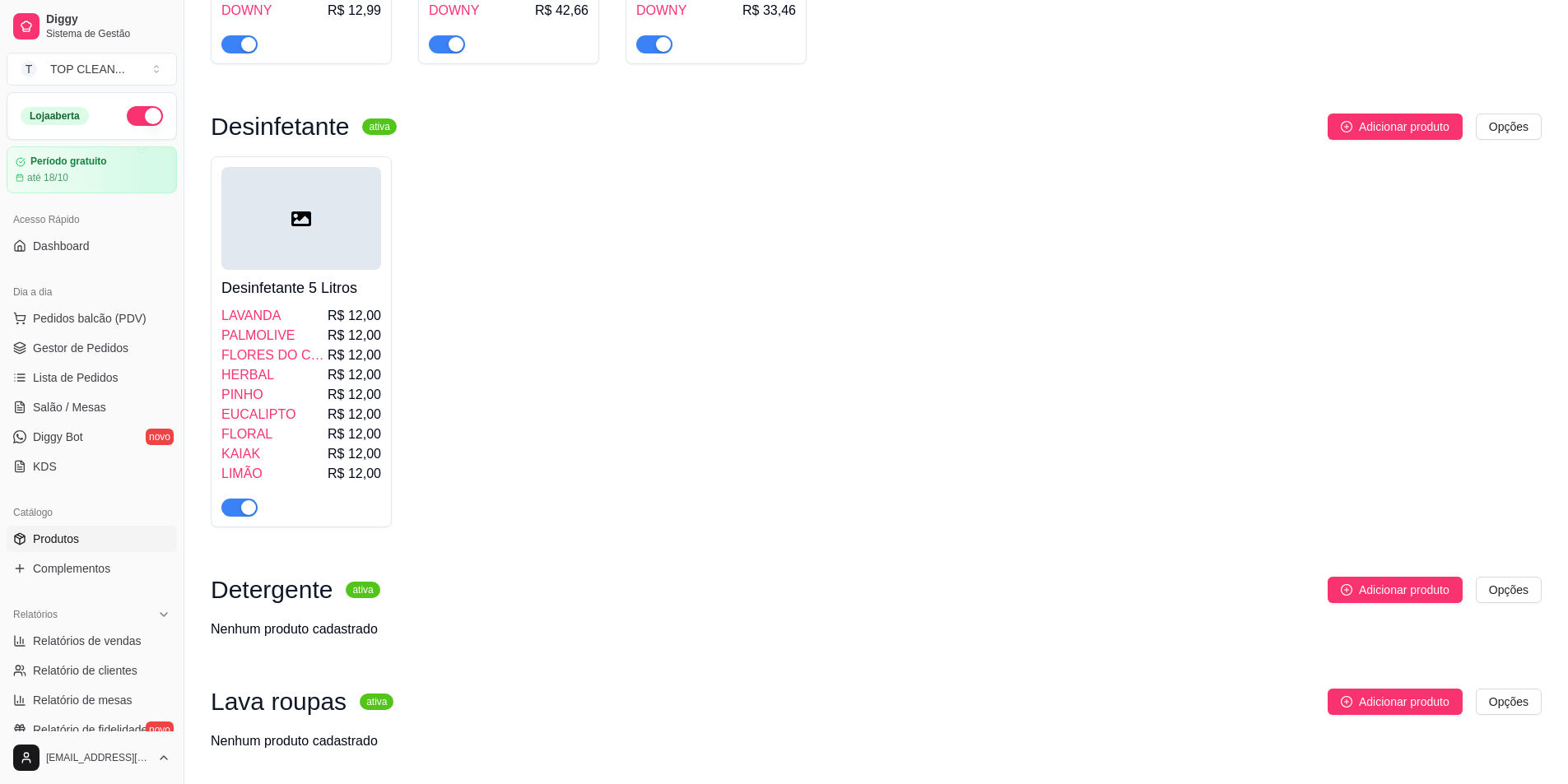
click at [382, 156] on div "Desinfetante 5 Litros LAVANDA R$ 12,00 PALMOLIVE R$ 12,00 FLORES DO CAMPO R$ 12…" at bounding box center [301, 342] width 181 height 372
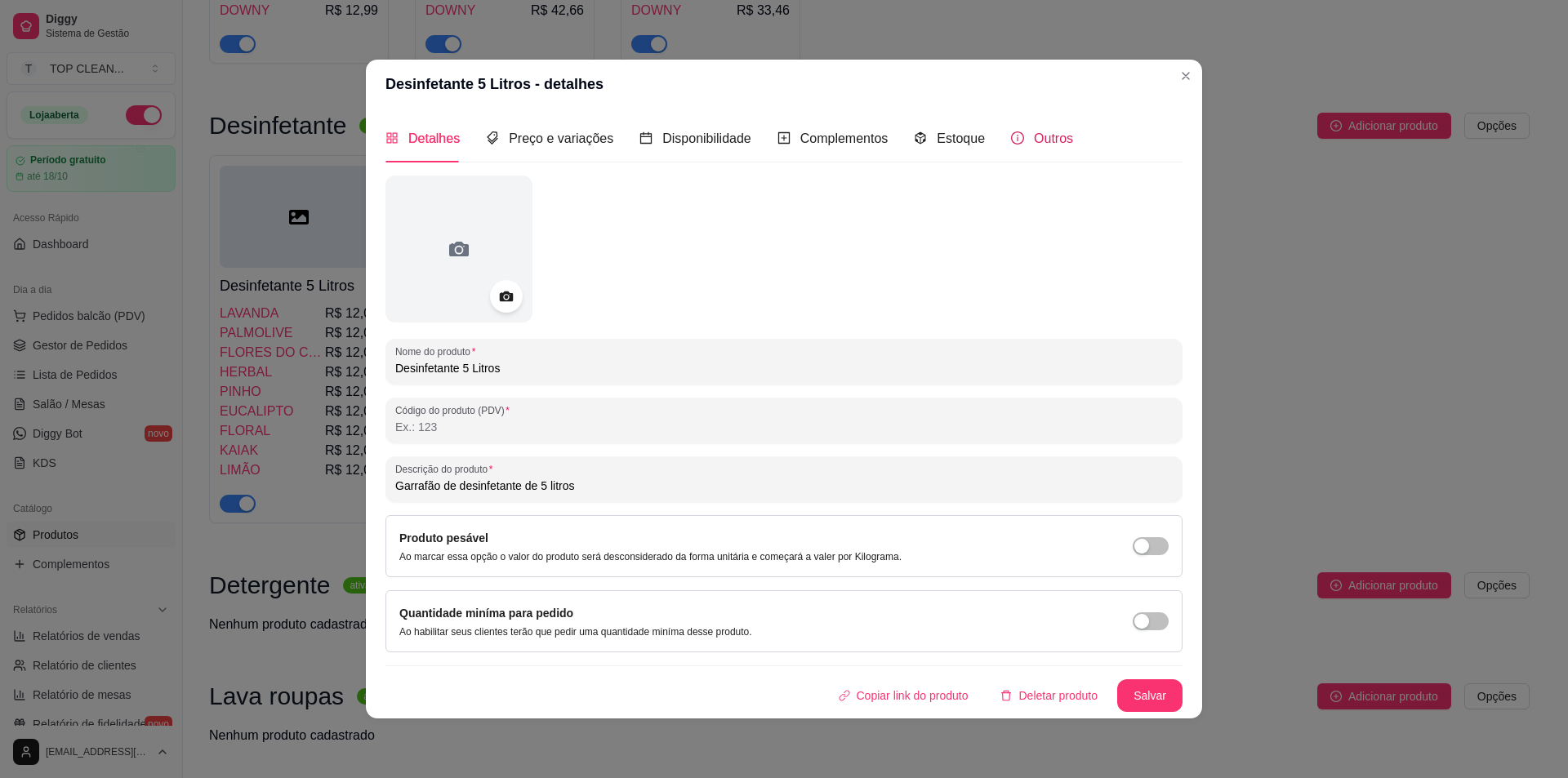
click at [1037, 132] on span "Outros" at bounding box center [1053, 138] width 39 height 14
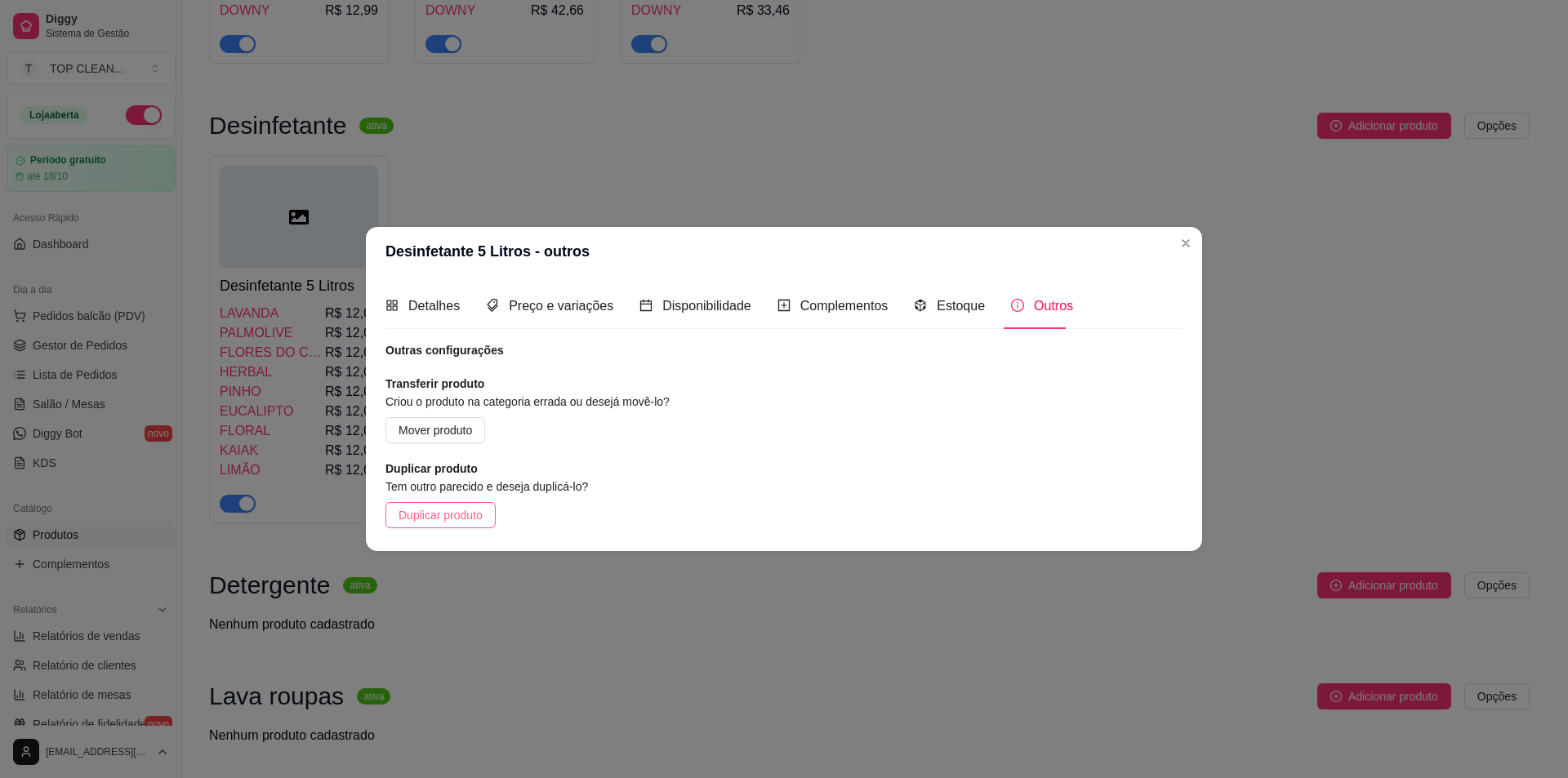
click at [459, 510] on span "Duplicar produto" at bounding box center [440, 516] width 84 height 18
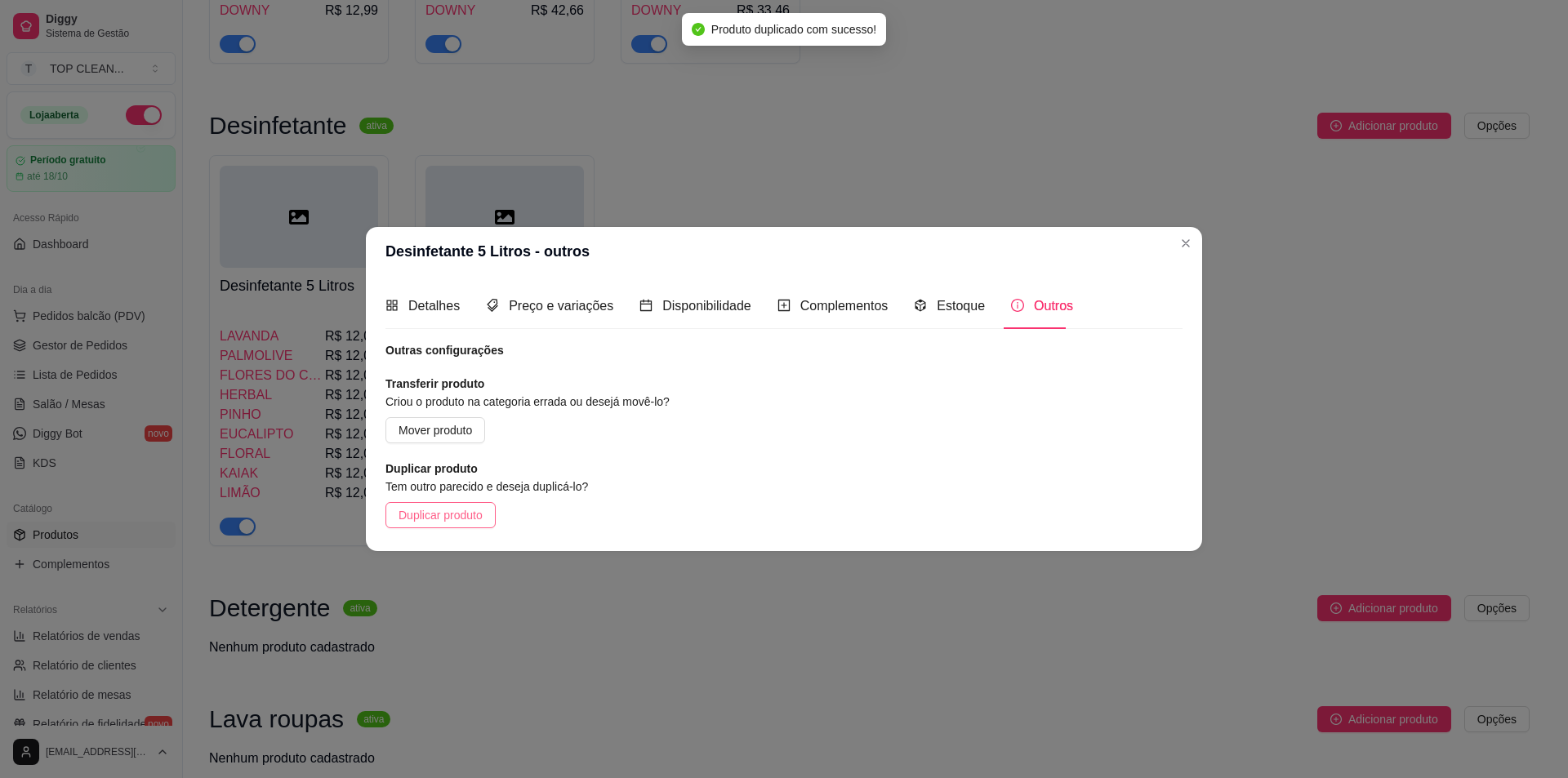
click at [441, 517] on span "Duplicar produto" at bounding box center [440, 516] width 84 height 18
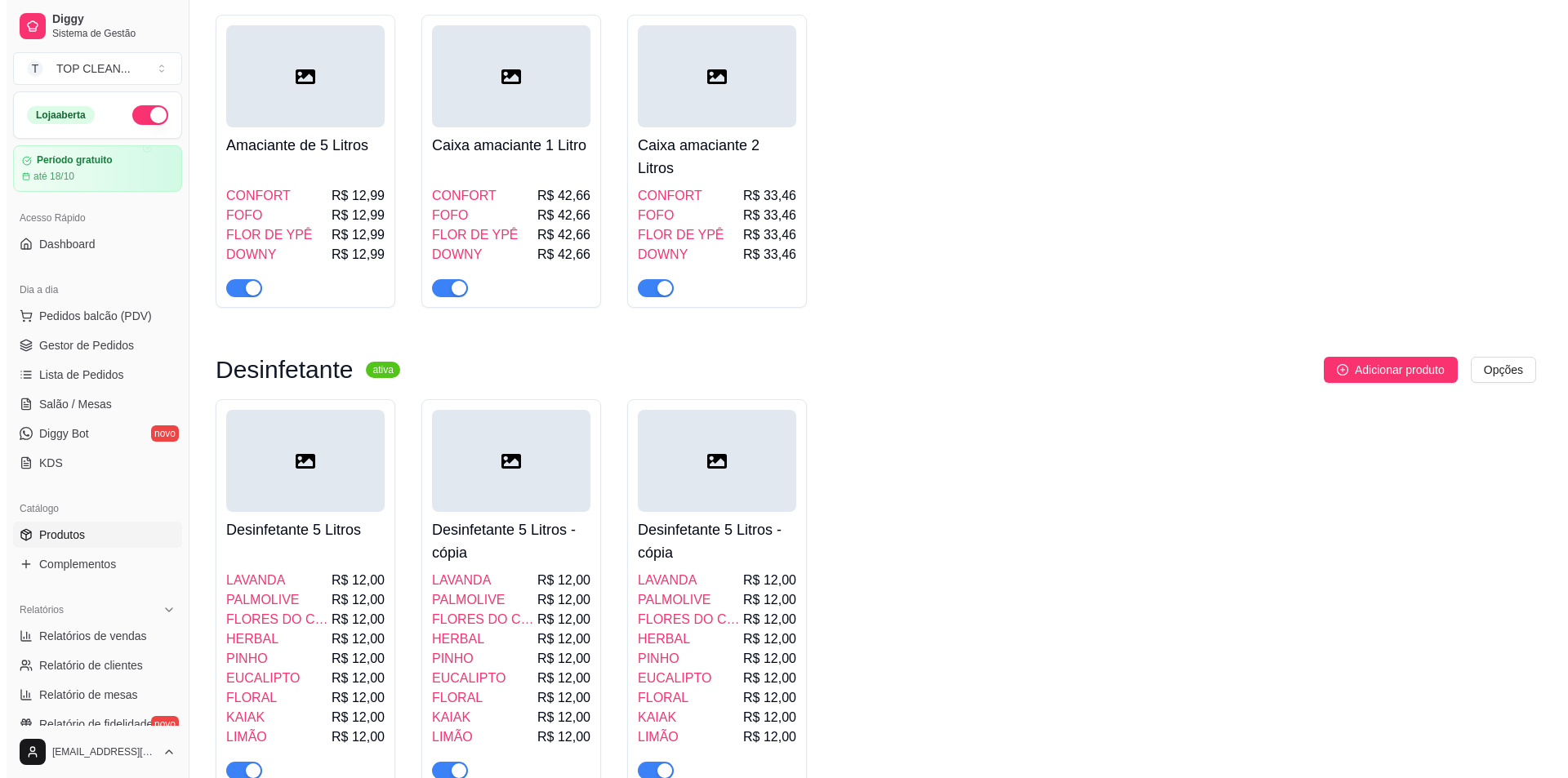
scroll to position [572, 0]
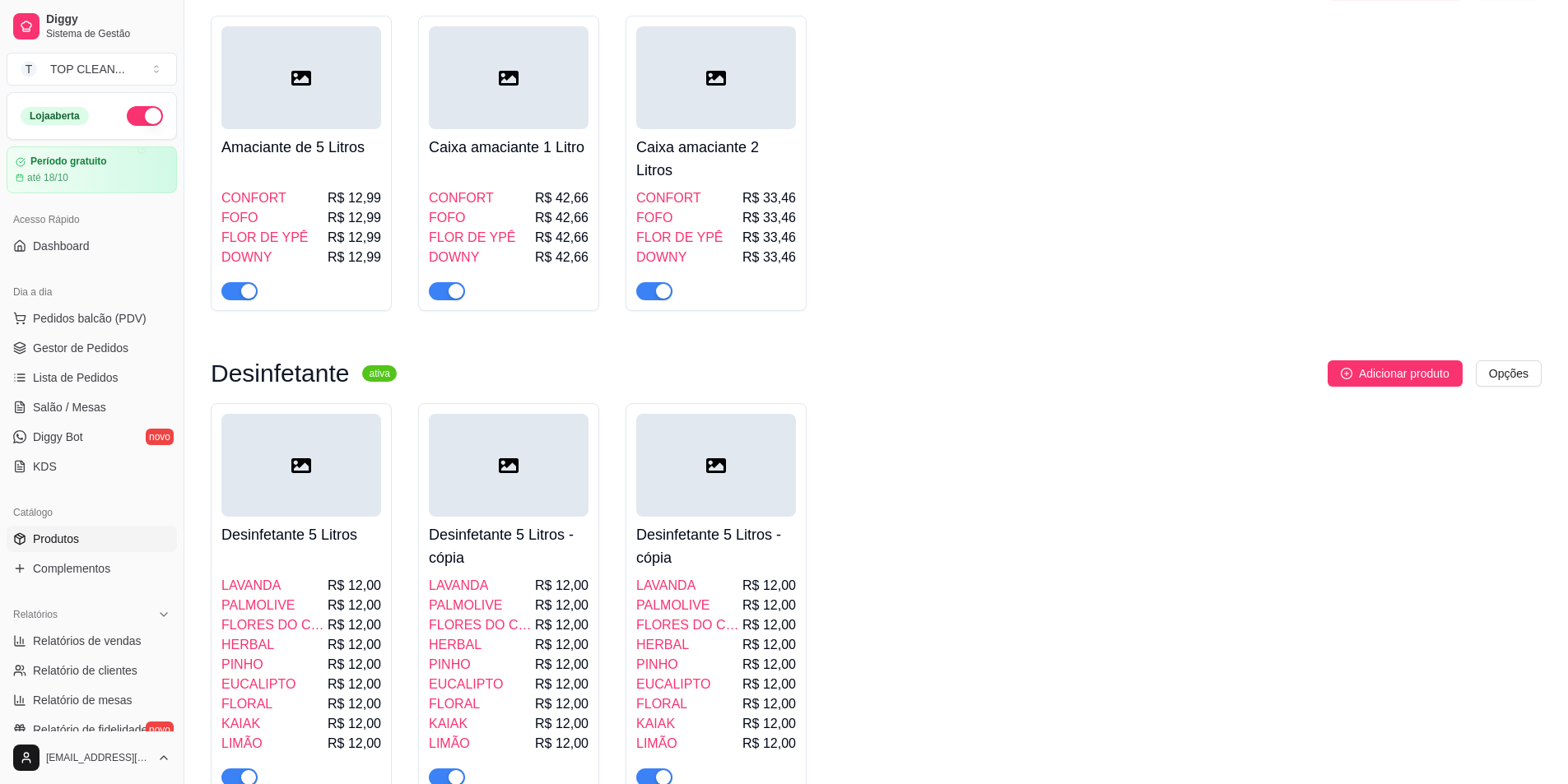
click at [507, 147] on div "Caixa amaciante 1 Litro CONFORT R$ 42,66 FOFO R$ 42,66 FLOR DE YPÊ R$ 42,66 DOW…" at bounding box center [509, 214] width 160 height 171
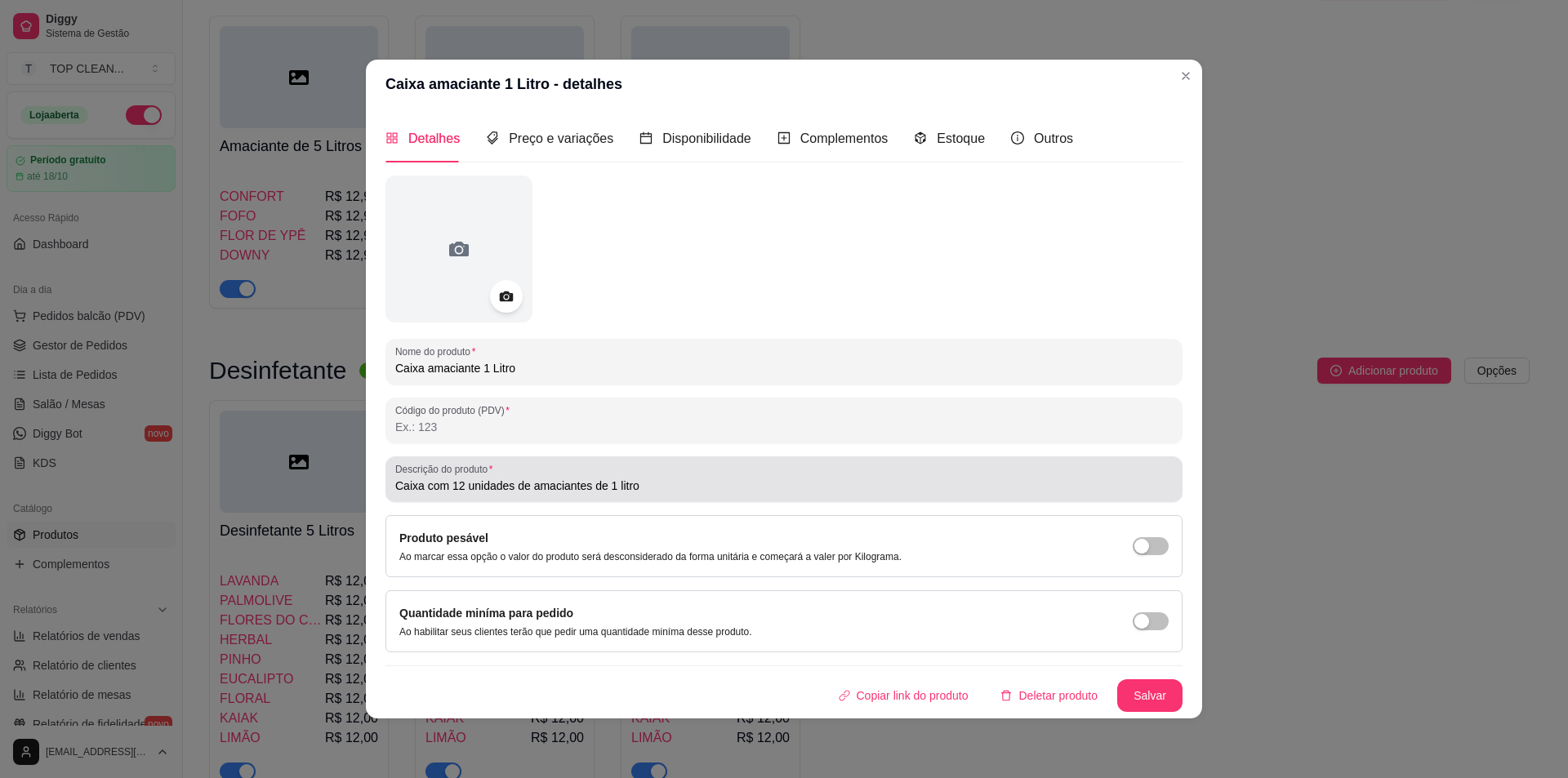
drag, startPoint x: 393, startPoint y: 482, endPoint x: 683, endPoint y: 493, distance: 290.2
click at [683, 493] on div "Descrição do produto Caixa com 12 unidades de amaciantes de 1 litro" at bounding box center [784, 479] width 797 height 46
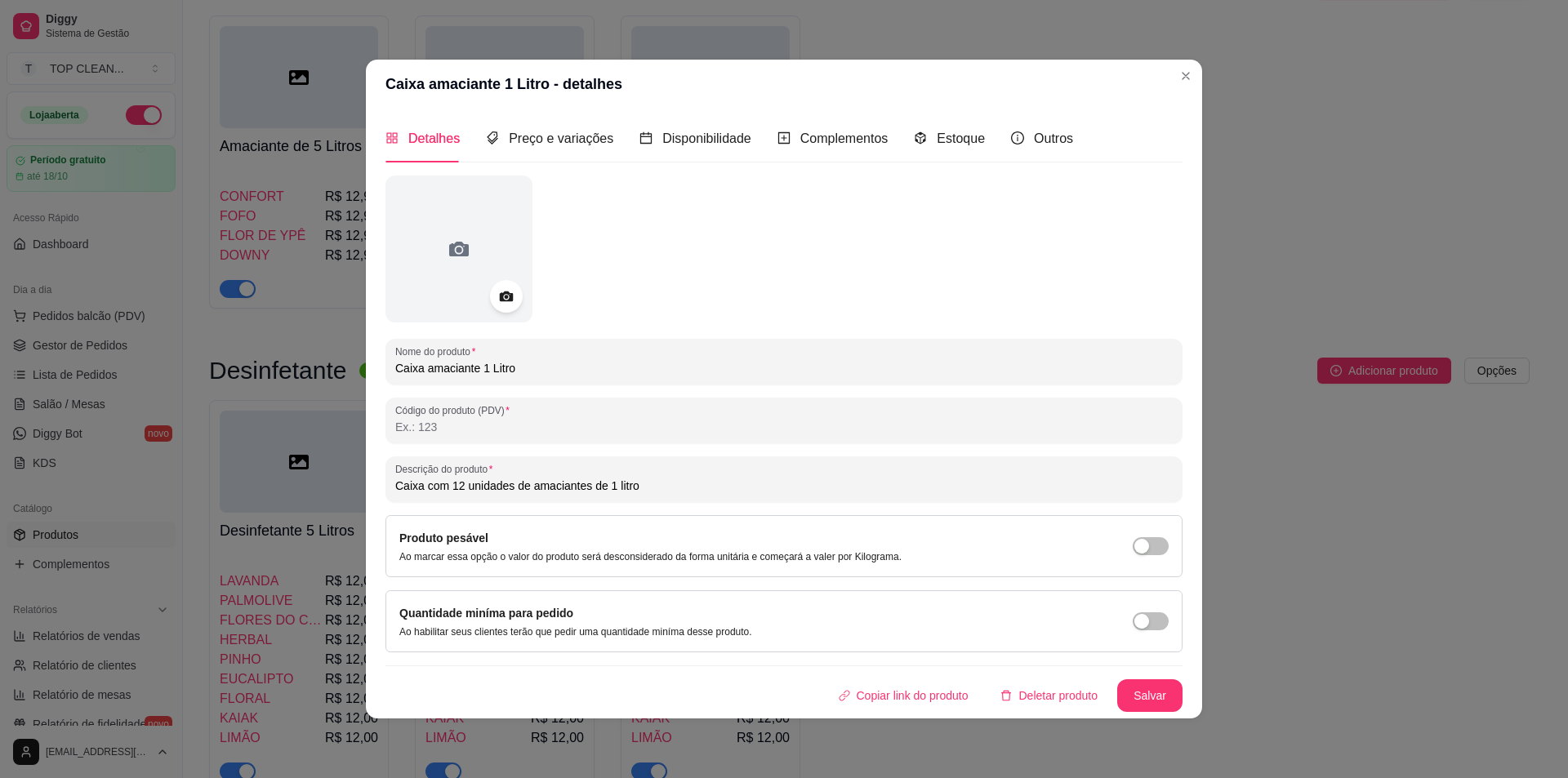
drag, startPoint x: 665, startPoint y: 485, endPoint x: 347, endPoint y: 498, distance: 318.3
click at [347, 498] on div "Caixa amaciante 1 Litro - detalhes Detalhes Preço e variações Disponibilidade C…" at bounding box center [784, 389] width 1568 height 778
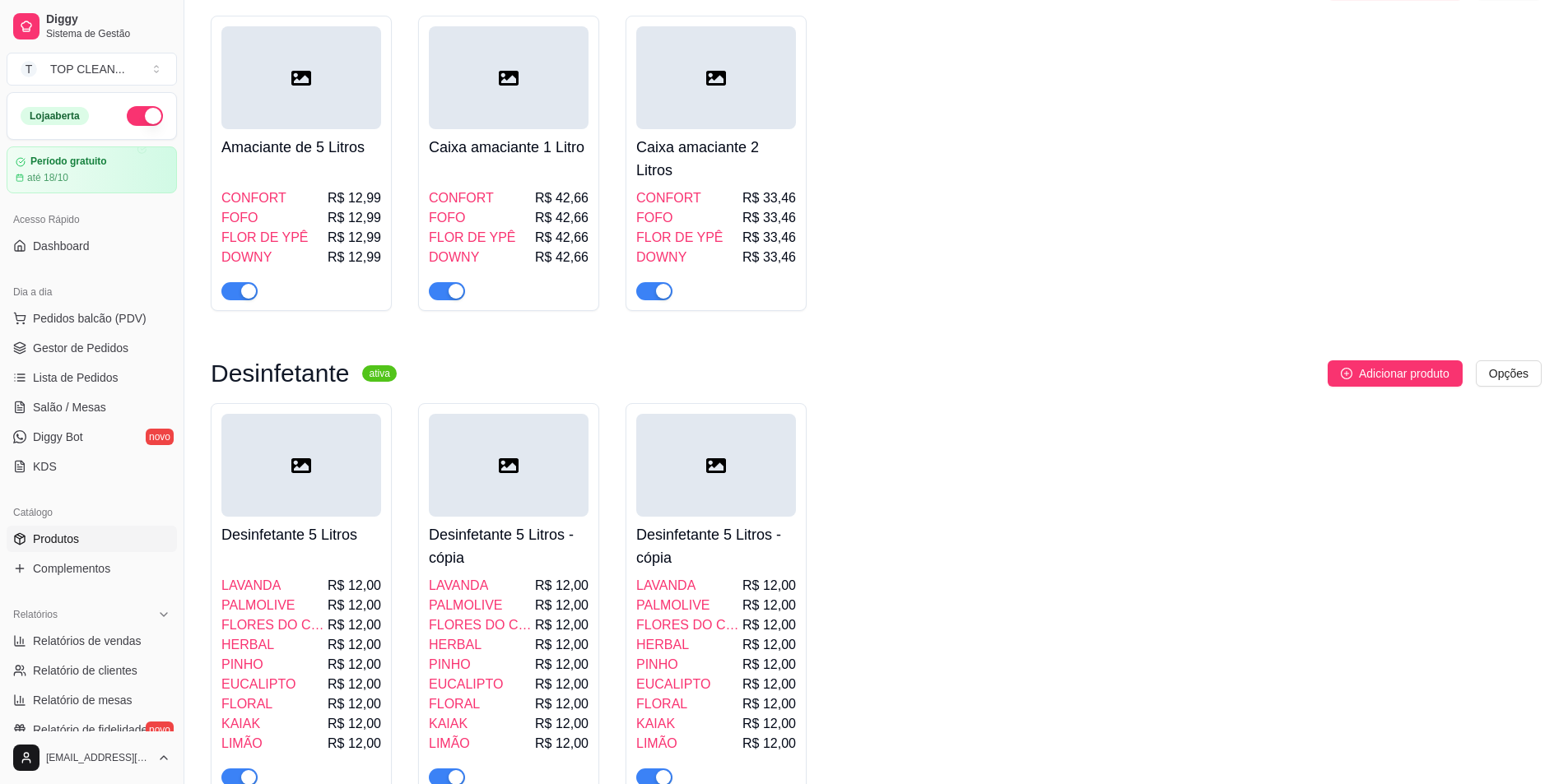
click at [526, 523] on h4 "Desinfetante 5 Litros - cópia" at bounding box center [509, 546] width 160 height 46
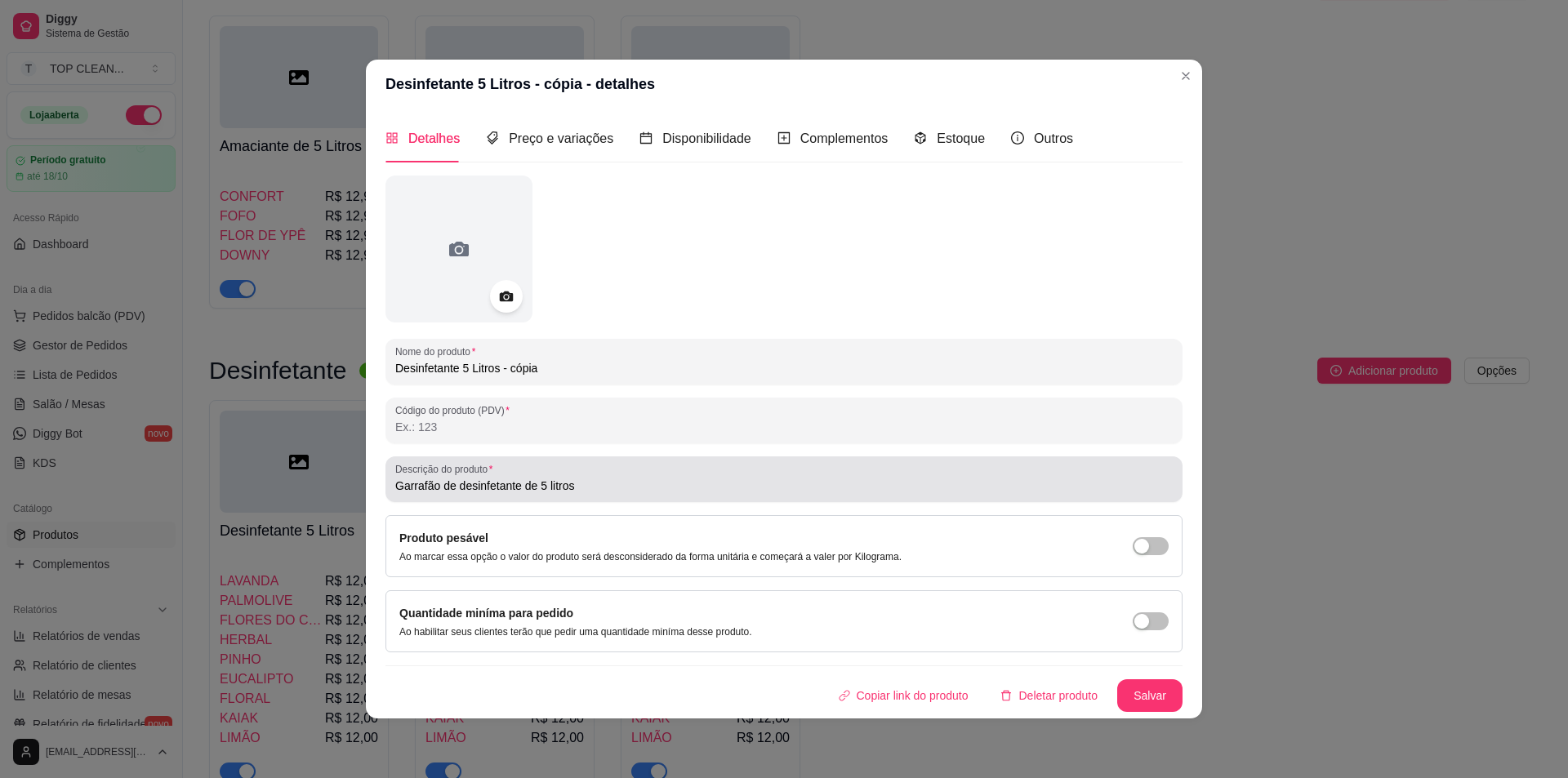
drag, startPoint x: 395, startPoint y: 483, endPoint x: 646, endPoint y: 479, distance: 251.0
click at [647, 479] on div "Descrição do produto Garrafão de desinfetante de 5 litros" at bounding box center [784, 479] width 797 height 46
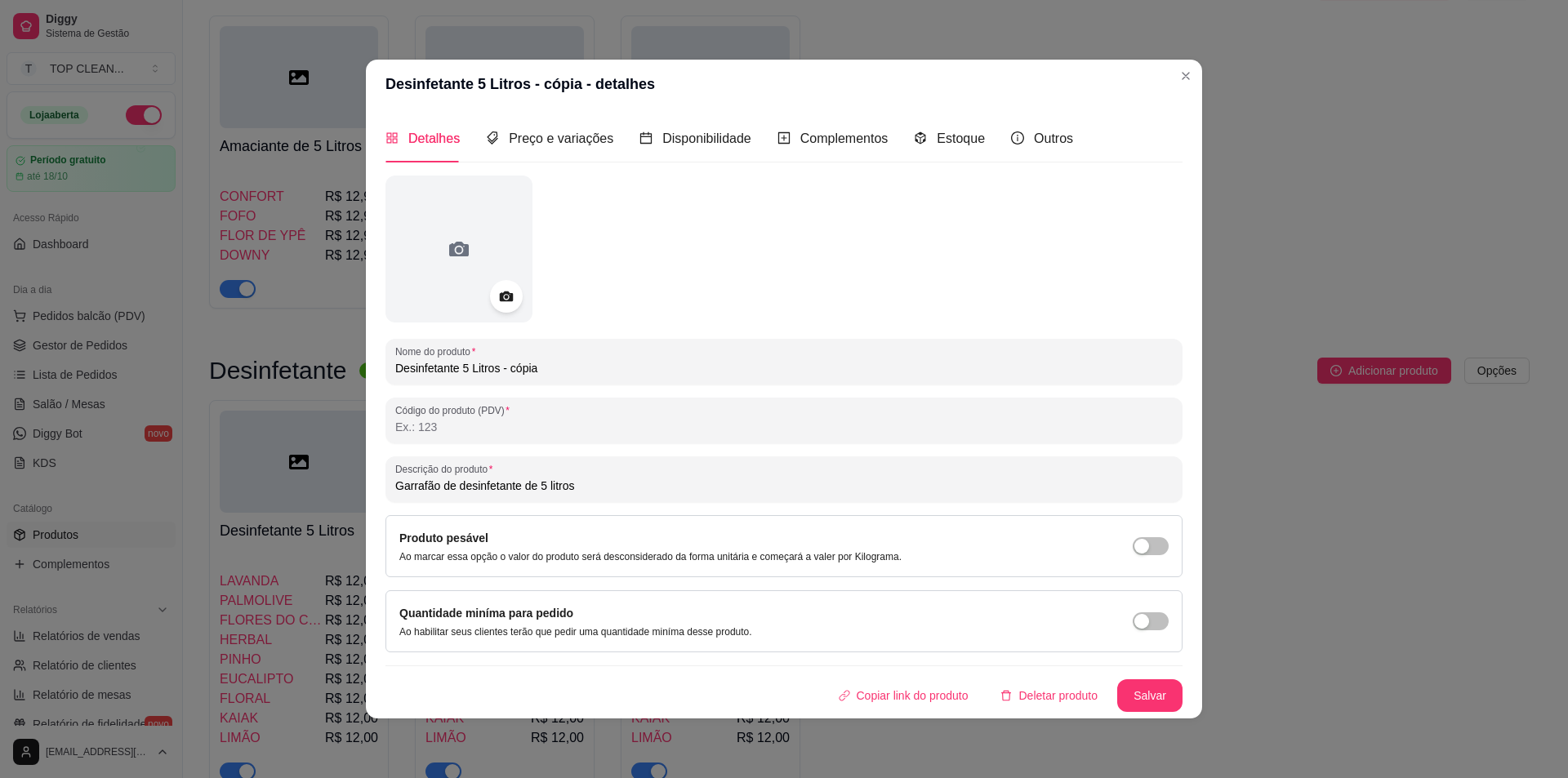
drag, startPoint x: 565, startPoint y: 487, endPoint x: 322, endPoint y: 485, distance: 243.0
click at [323, 486] on div "Desinfetante 5 Litros - cópia - detalhes Detalhes Preço e variações Disponibili…" at bounding box center [784, 389] width 1568 height 778
paste input "Caixa com 12 unidades de amaciantes de 1 litro"
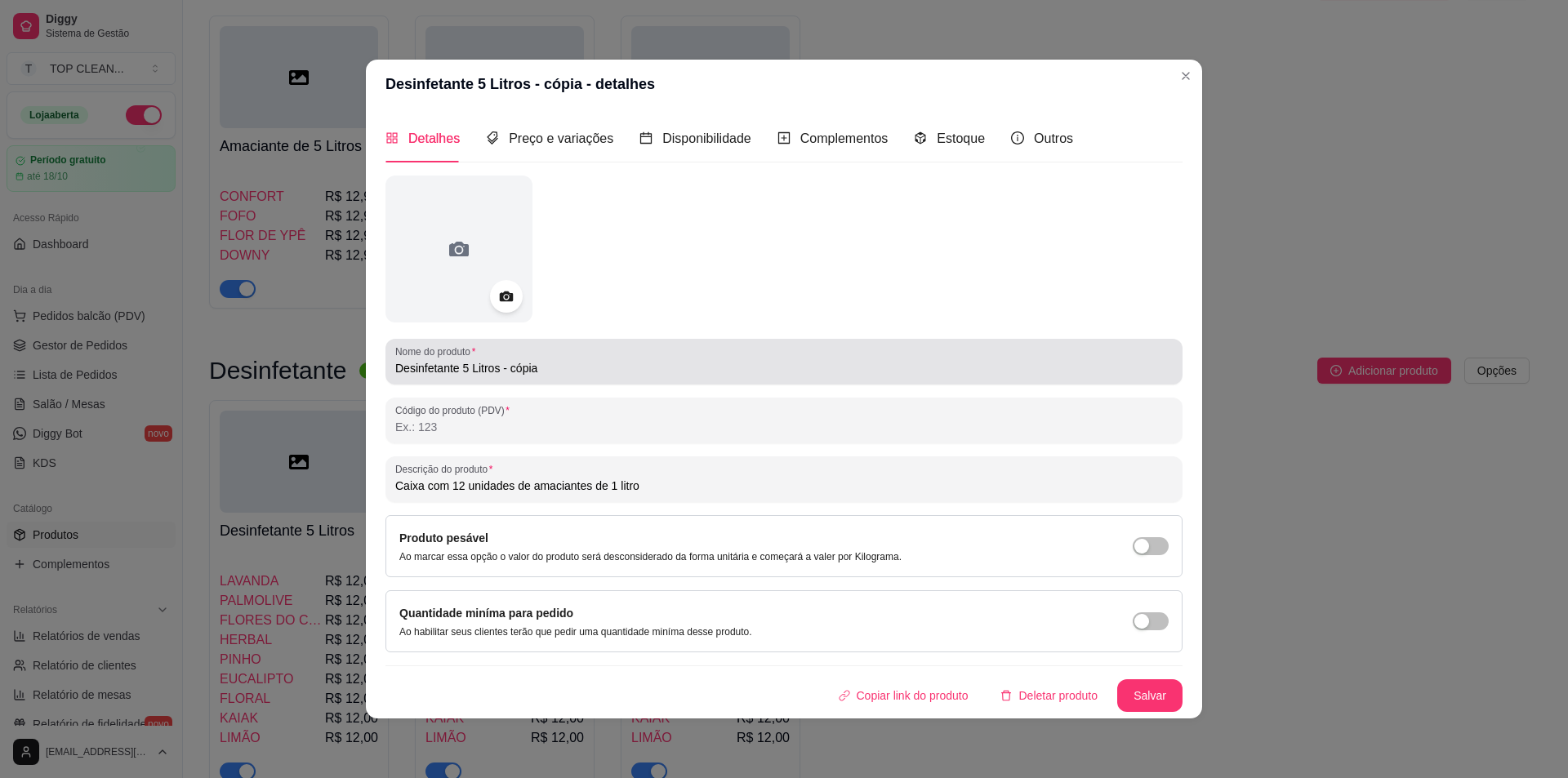
type input "Caixa com 12 unidades de amaciantes de 1 litro"
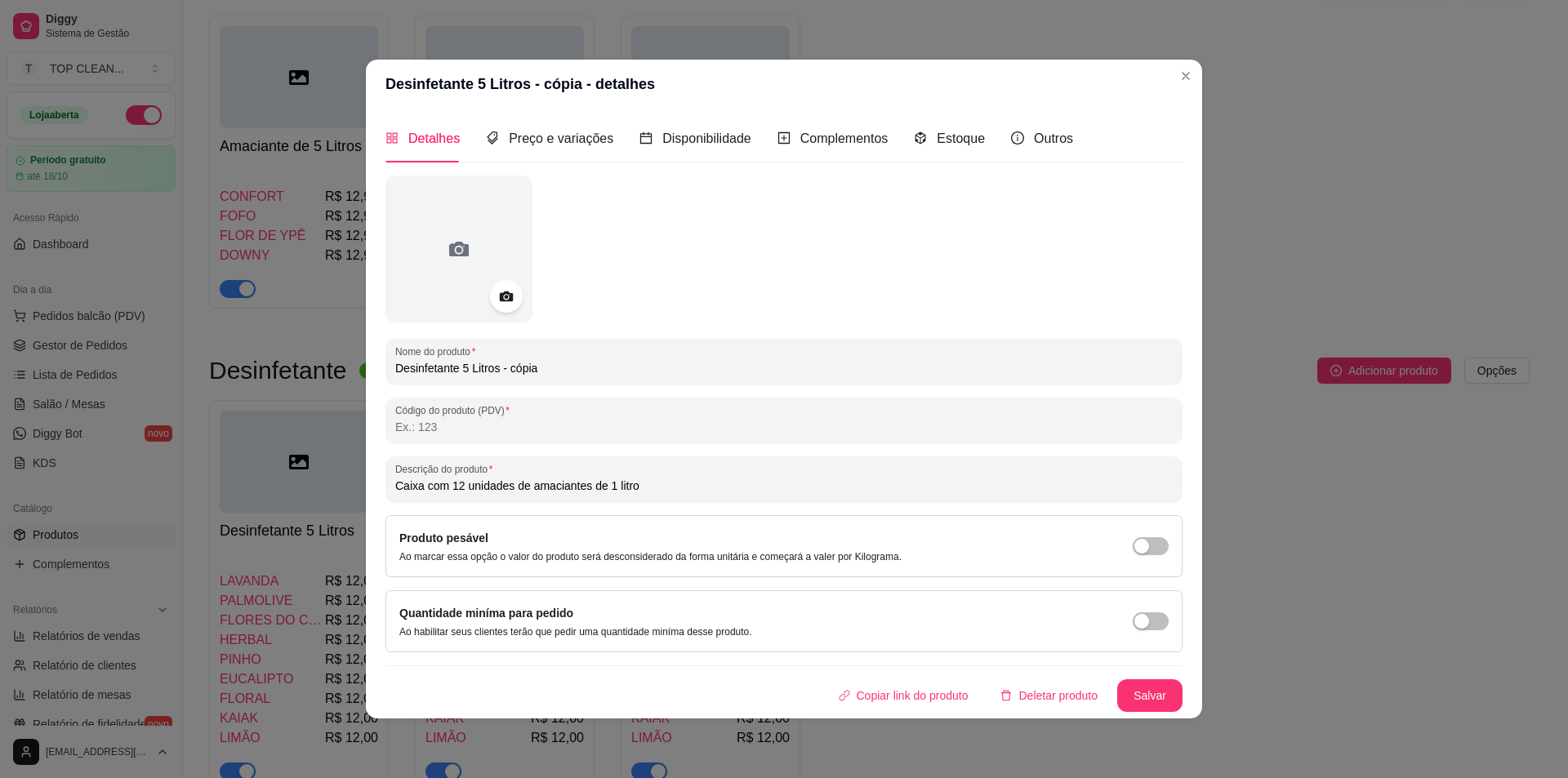
drag, startPoint x: 554, startPoint y: 369, endPoint x: 252, endPoint y: 355, distance: 302.3
click at [252, 355] on div "Desinfetante 5 Litros - cópia - detalhes Detalhes Preço e variações Disponibili…" at bounding box center [784, 389] width 1568 height 778
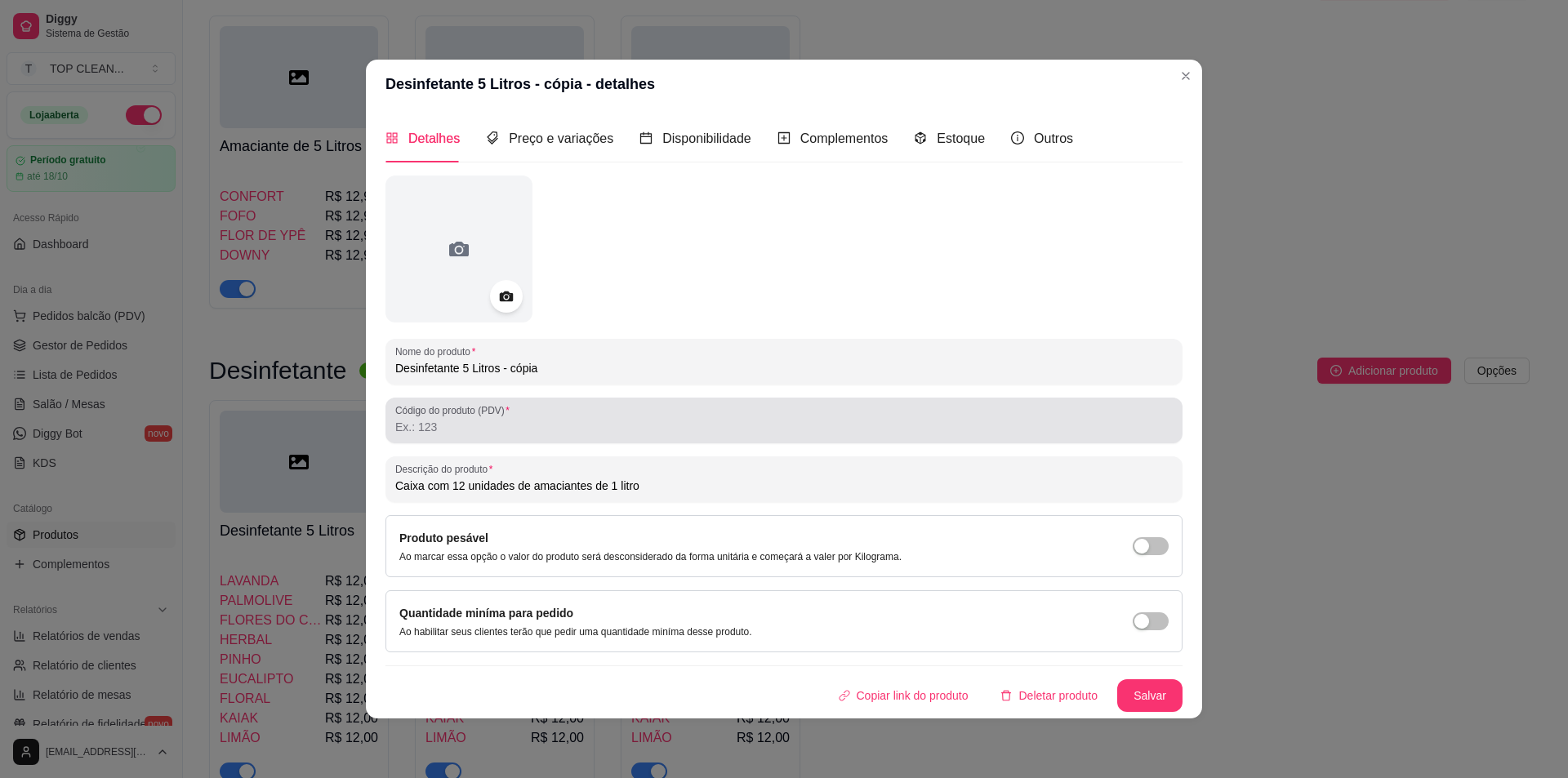
type input "c"
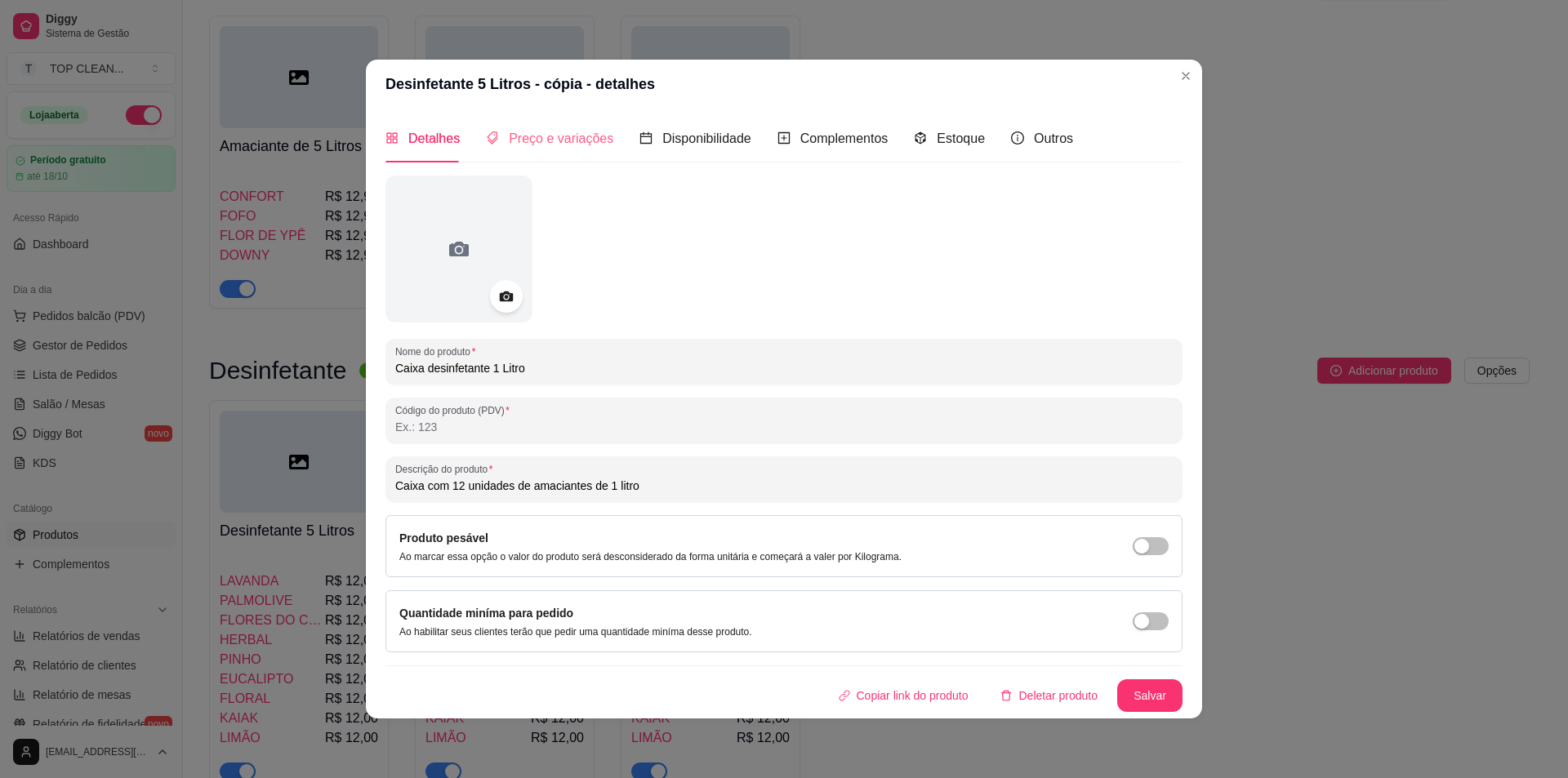
type input "Caixa desinfetante 1 Litro"
click at [541, 142] on span "Preço e variações" at bounding box center [561, 138] width 105 height 14
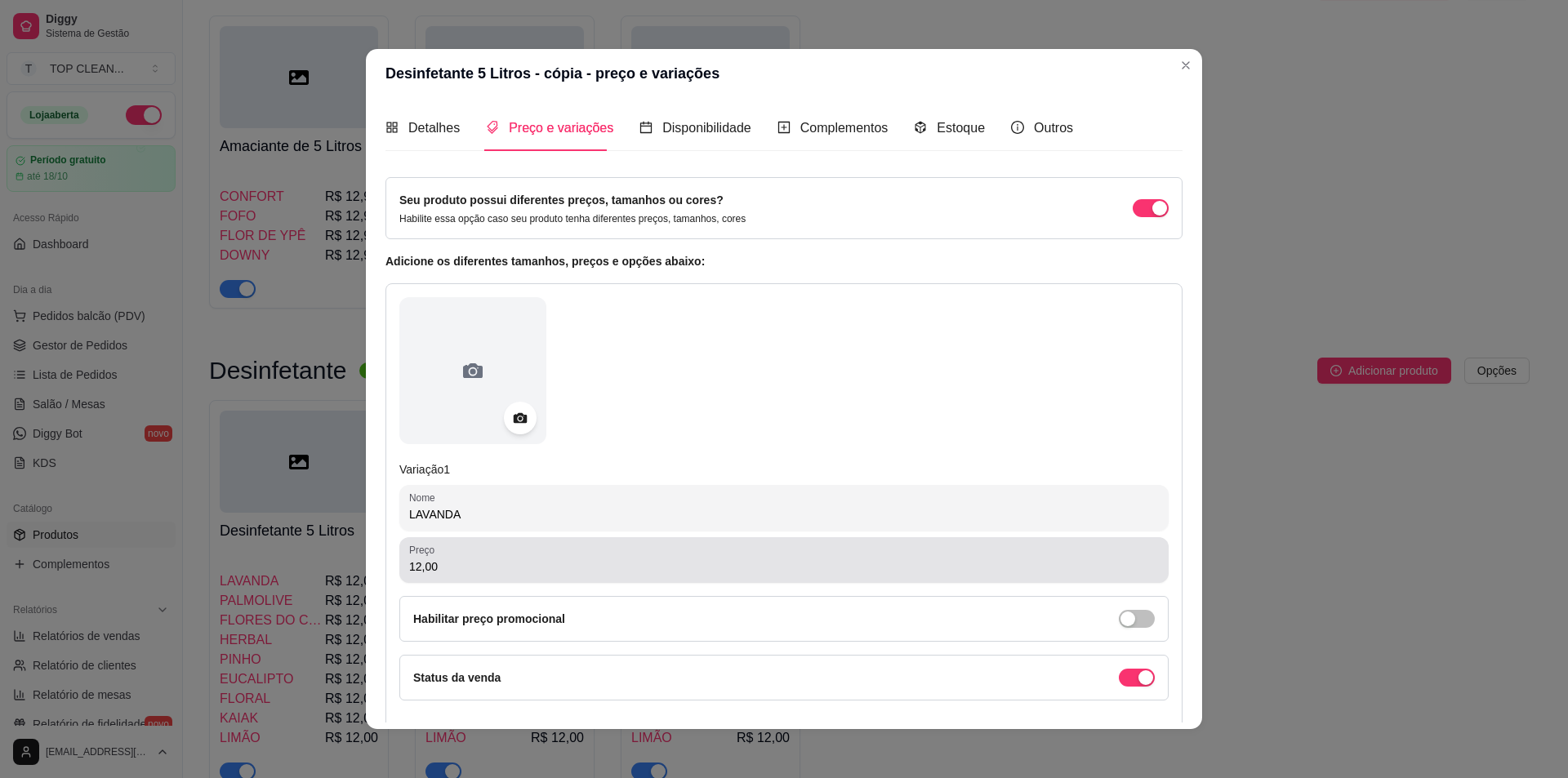
drag, startPoint x: 402, startPoint y: 568, endPoint x: 500, endPoint y: 562, distance: 98.2
click at [500, 562] on div "Preço 12,00" at bounding box center [784, 560] width 769 height 46
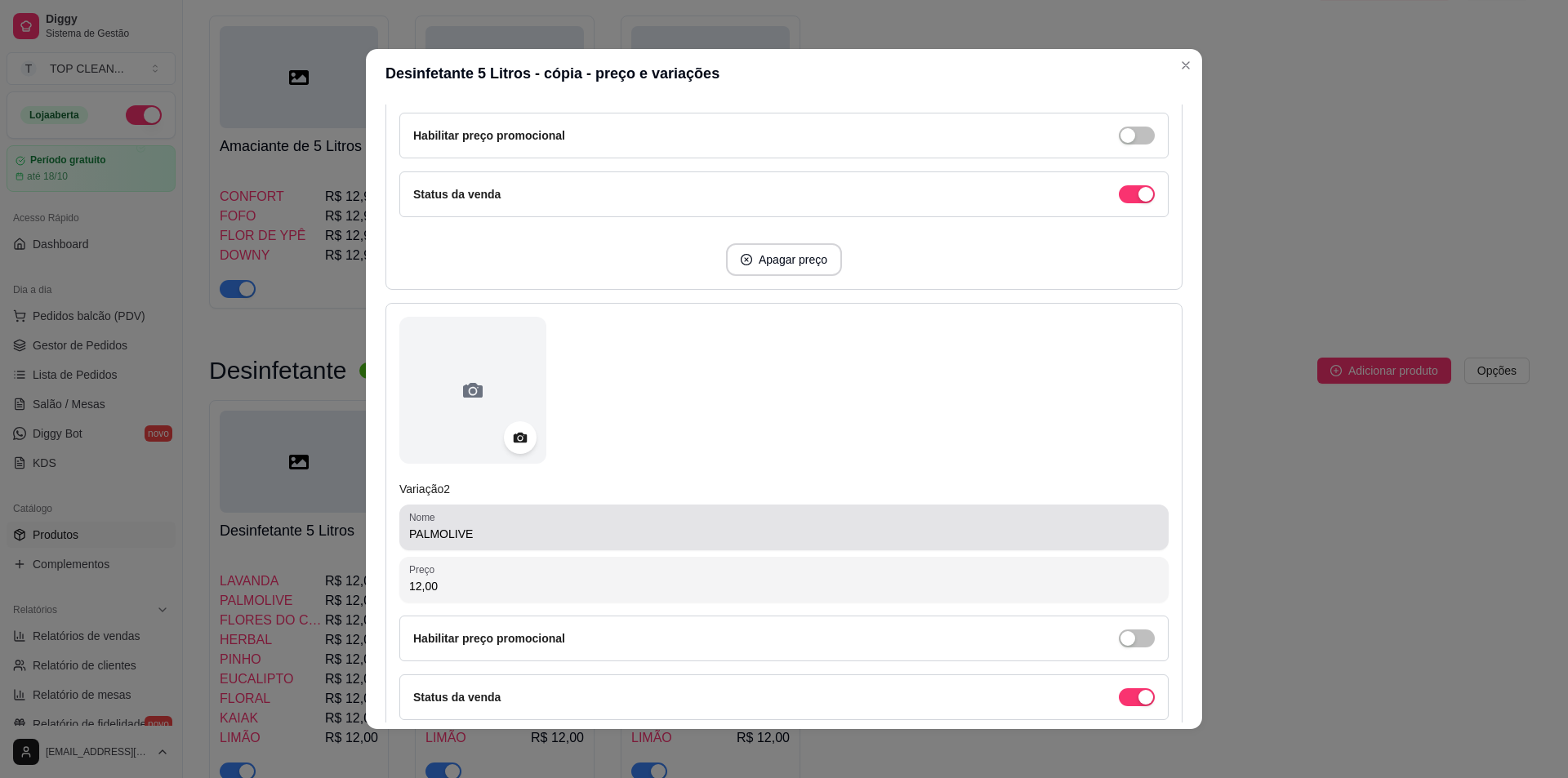
scroll to position [490, 0]
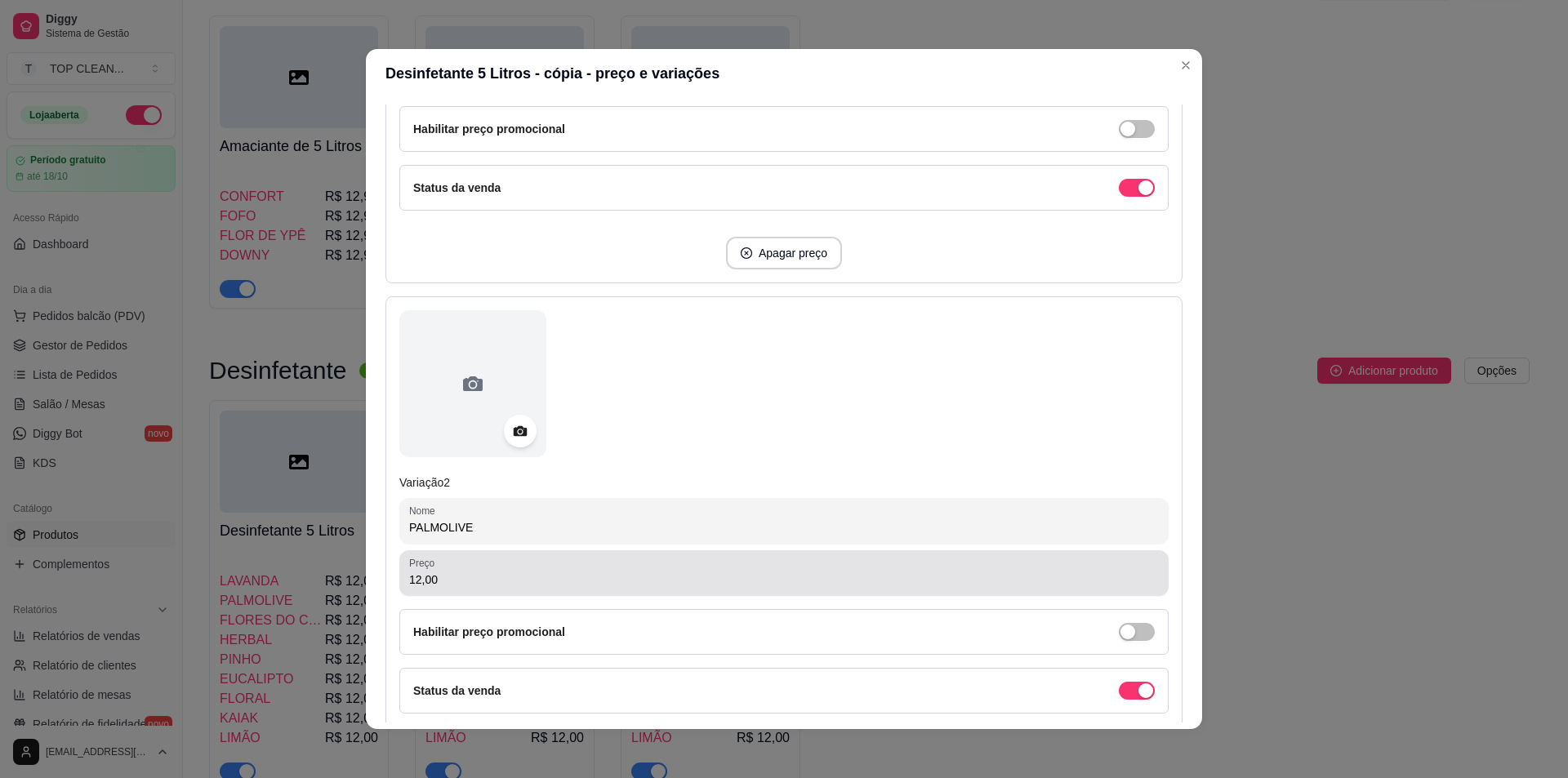
type input "33,56"
drag, startPoint x: 400, startPoint y: 576, endPoint x: 579, endPoint y: 577, distance: 179.0
click at [579, 577] on div "Preço 12,00" at bounding box center [784, 573] width 769 height 46
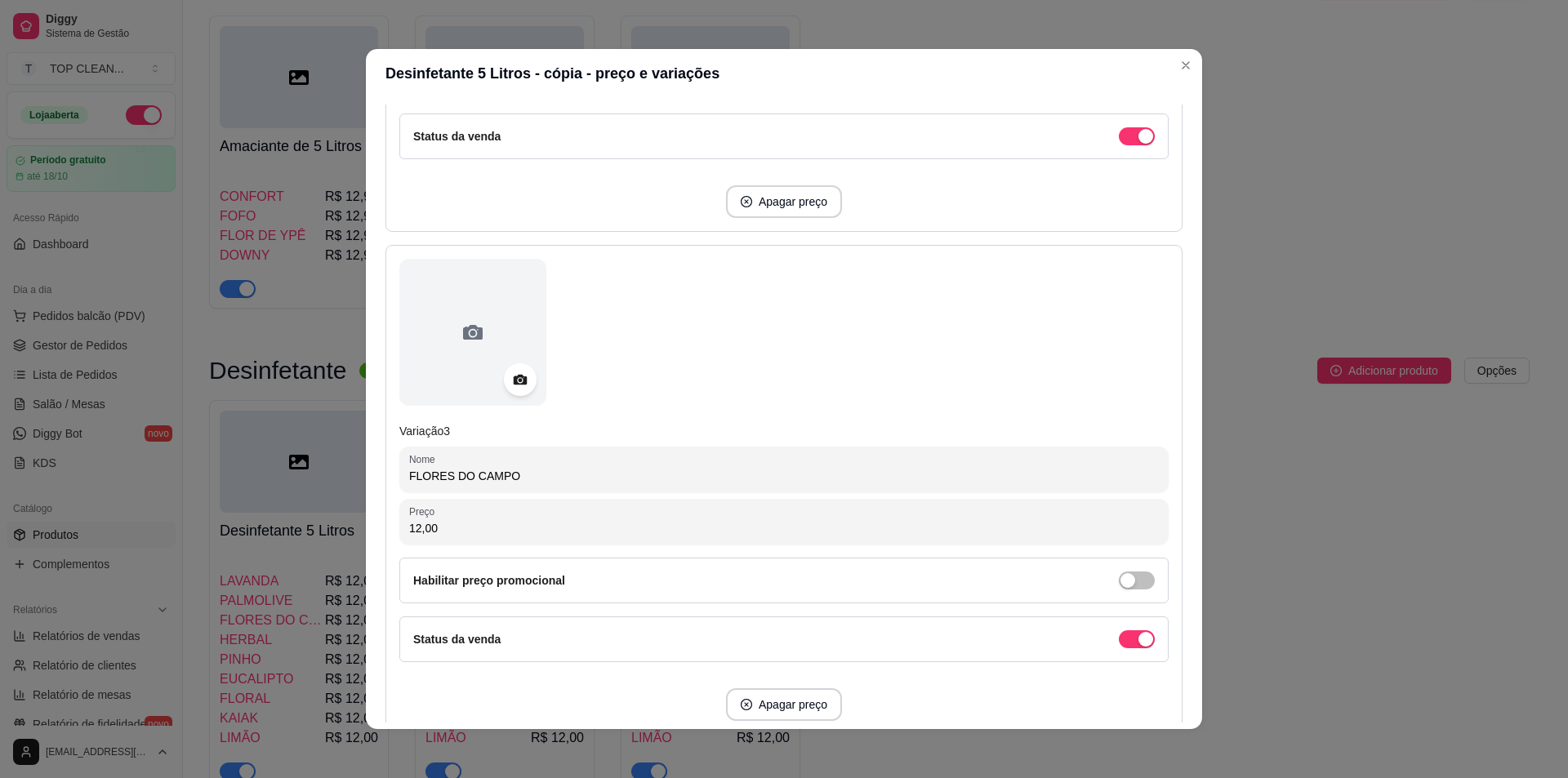
scroll to position [1143, 0]
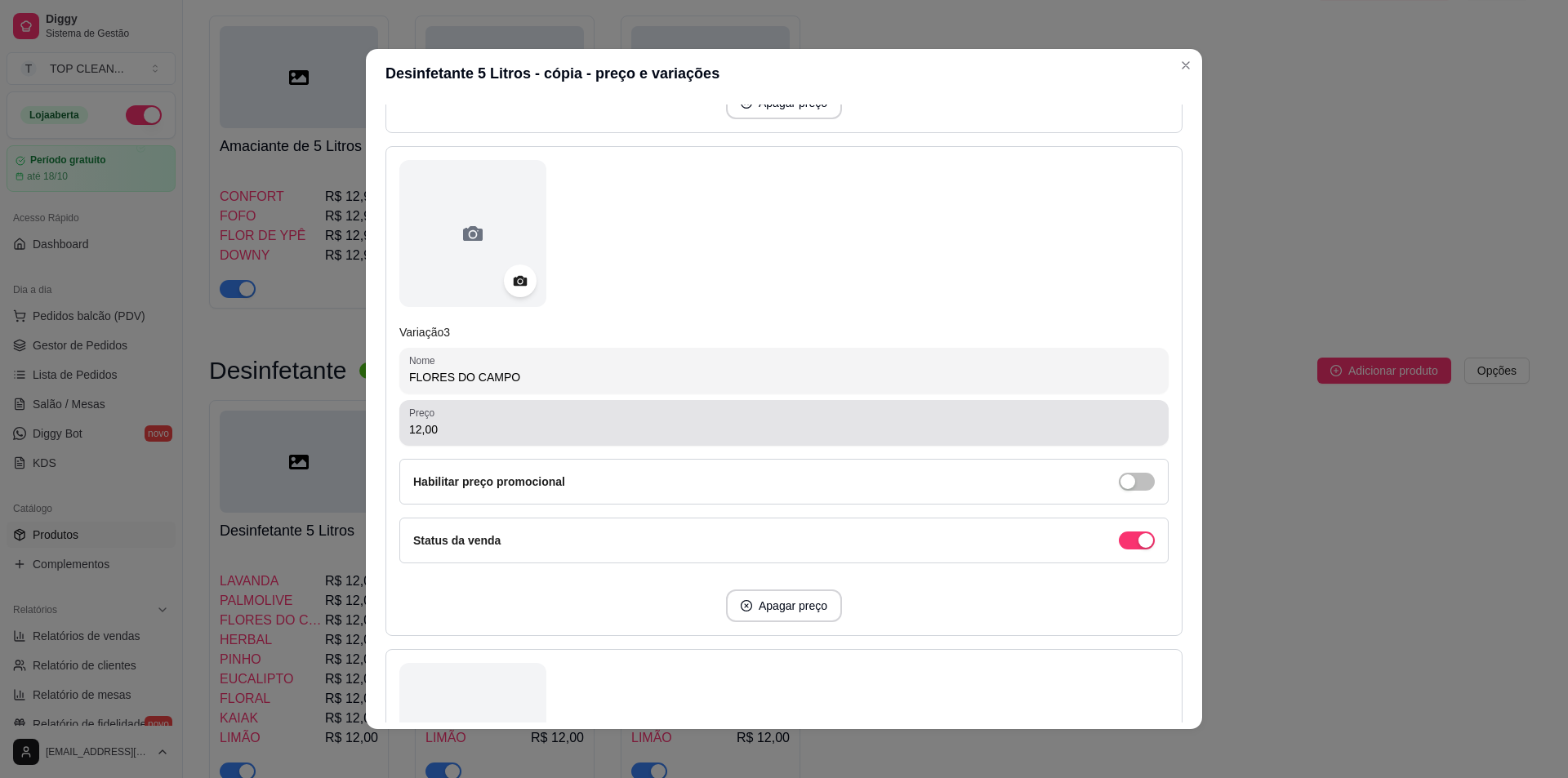
type input "33,56"
click at [436, 431] on input "12,00" at bounding box center [784, 429] width 750 height 16
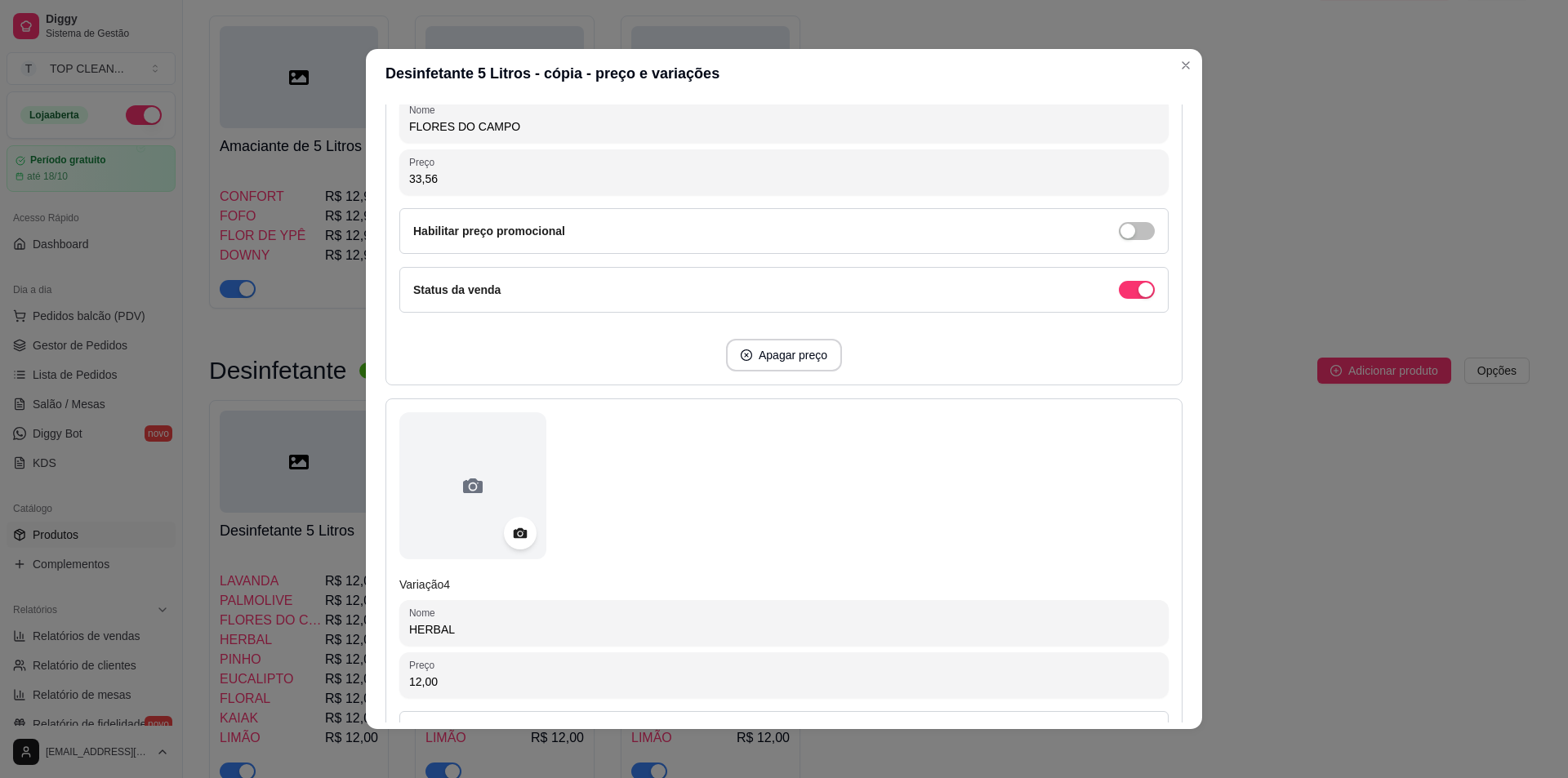
scroll to position [1470, 0]
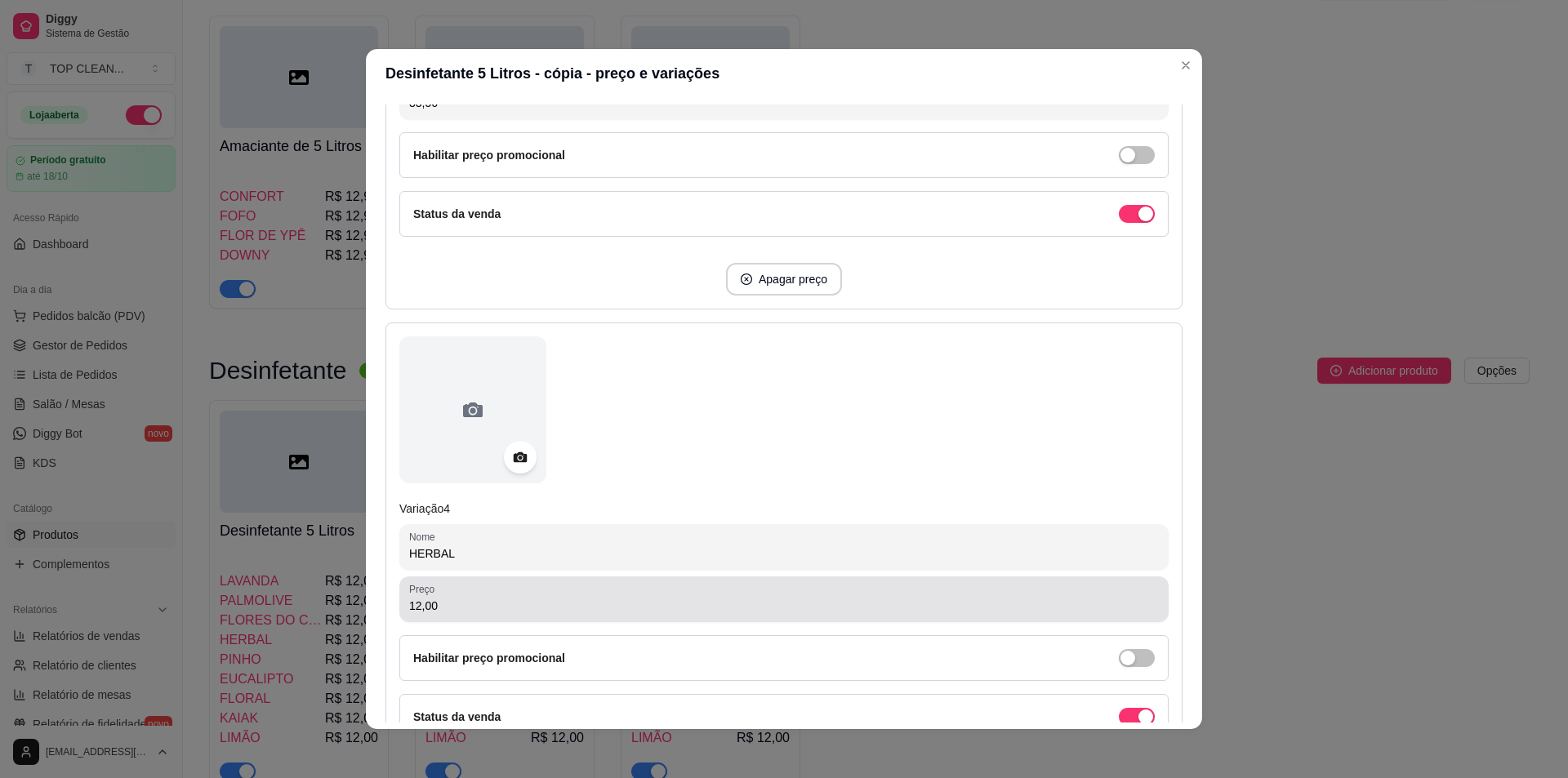
type input "33,56"
click at [449, 610] on input "12,00" at bounding box center [784, 606] width 750 height 16
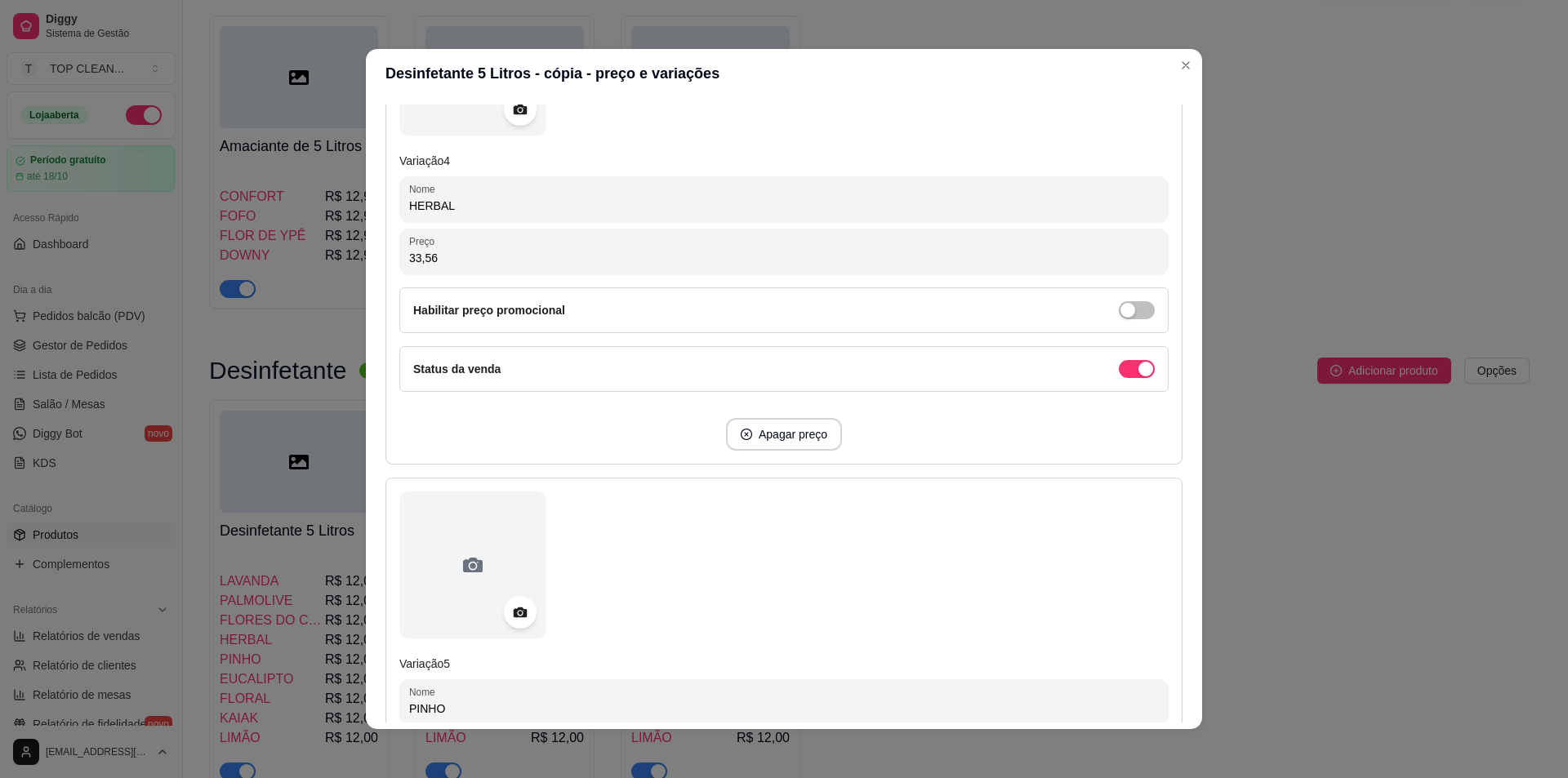
scroll to position [1960, 0]
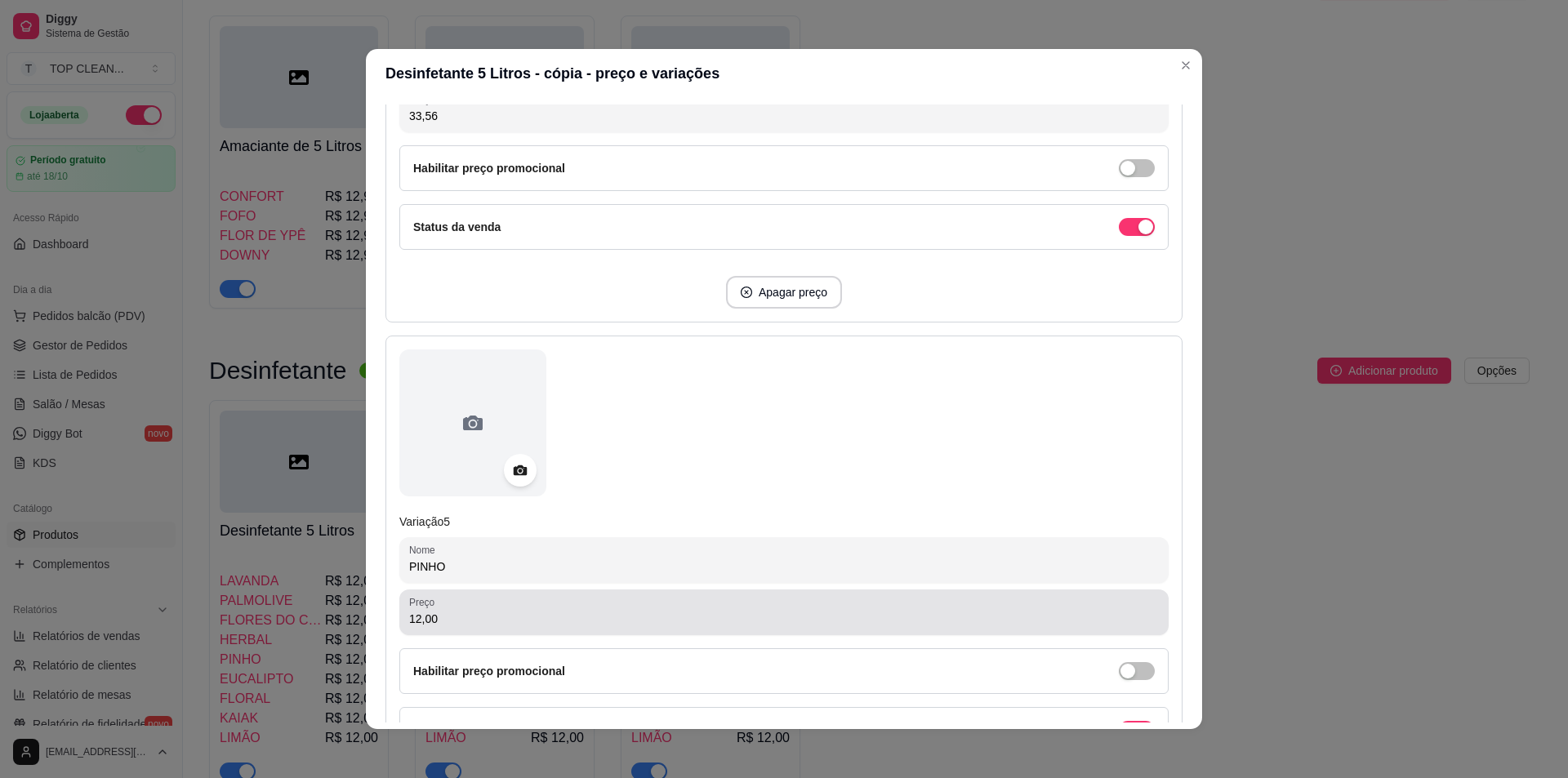
type input "33,56"
click at [443, 627] on input "12,00" at bounding box center [784, 619] width 750 height 16
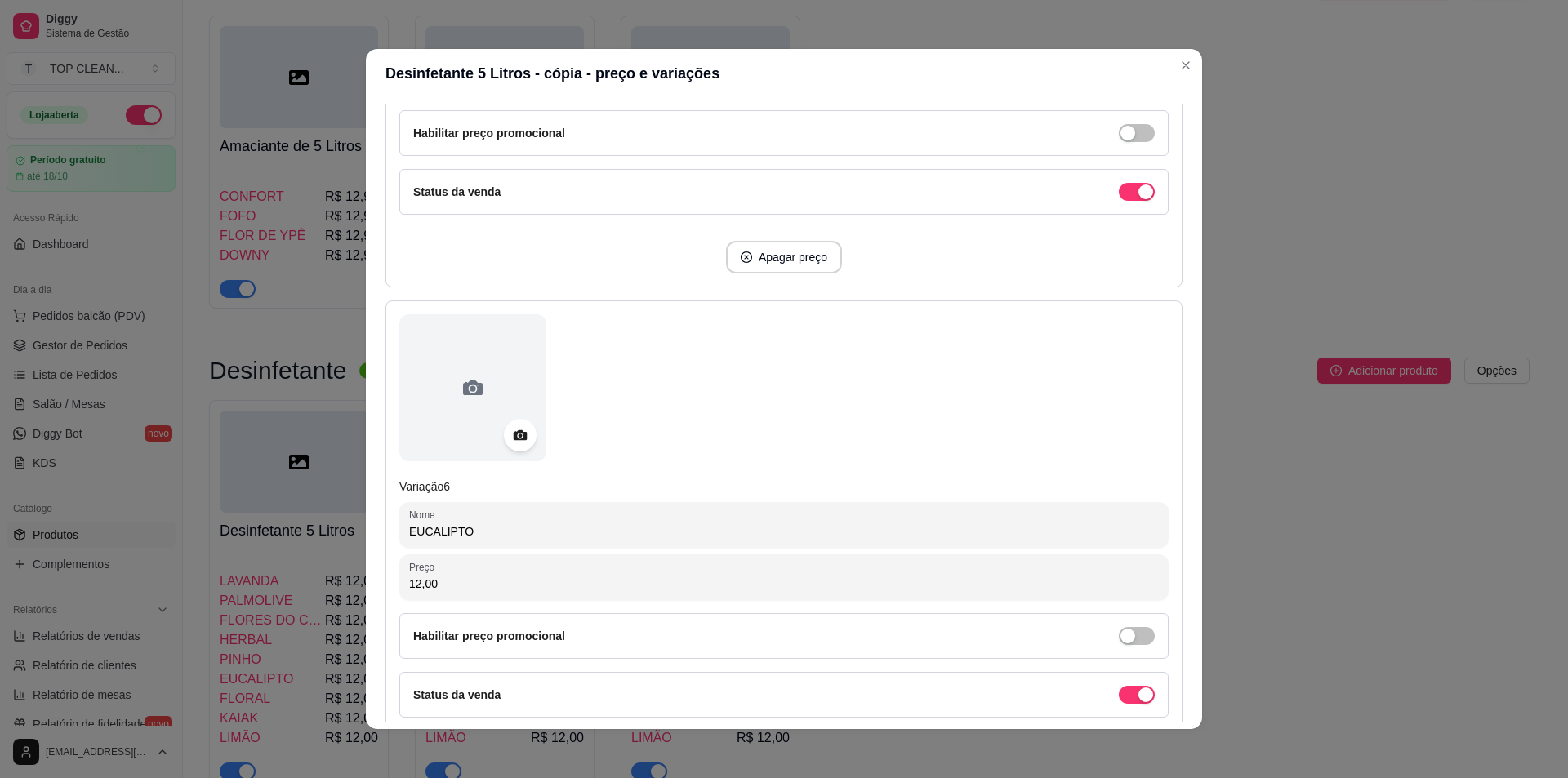
scroll to position [2613, 0]
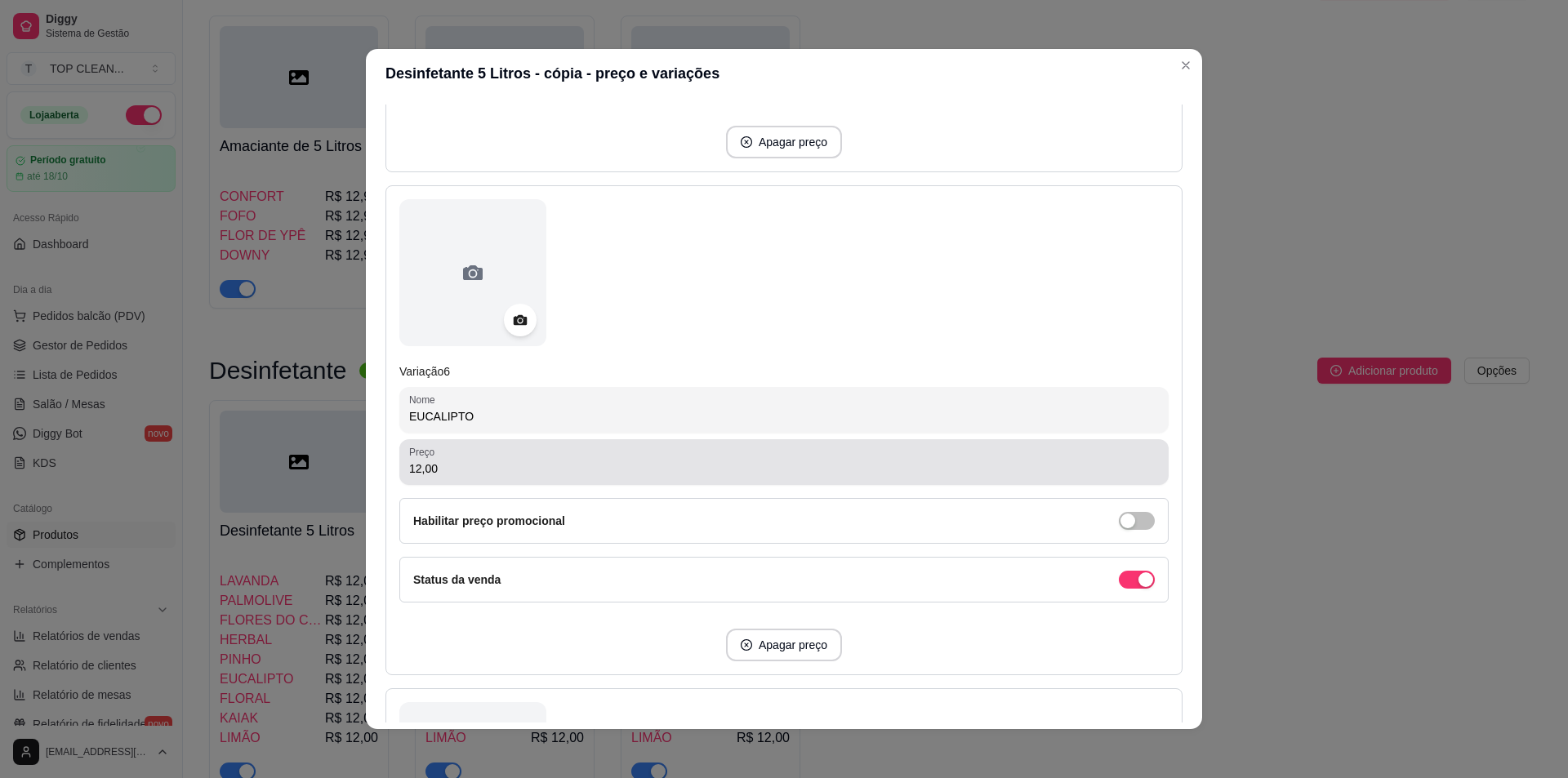
type input "33,56"
click at [445, 472] on input "12,00" at bounding box center [784, 469] width 750 height 16
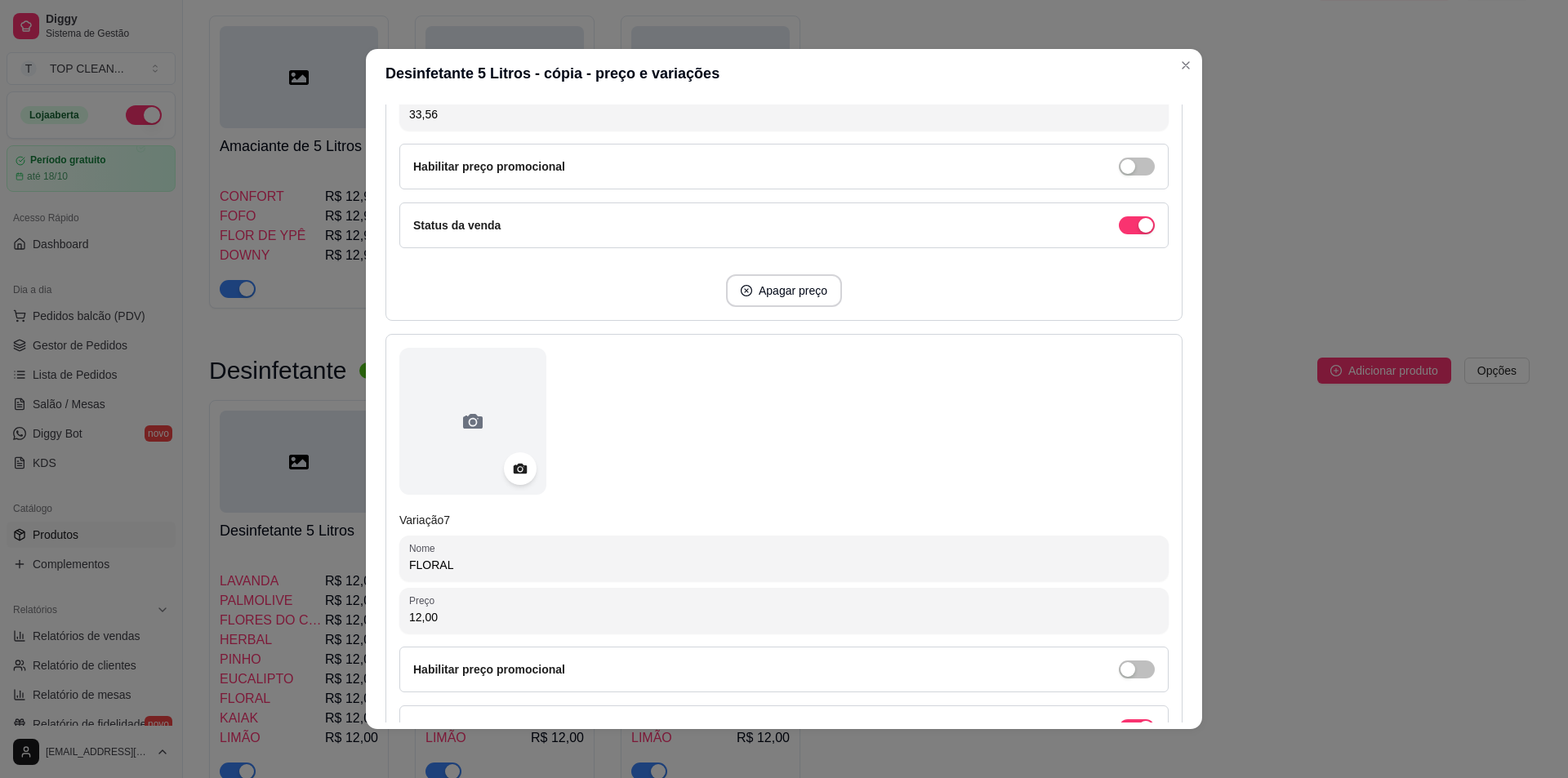
scroll to position [3022, 0]
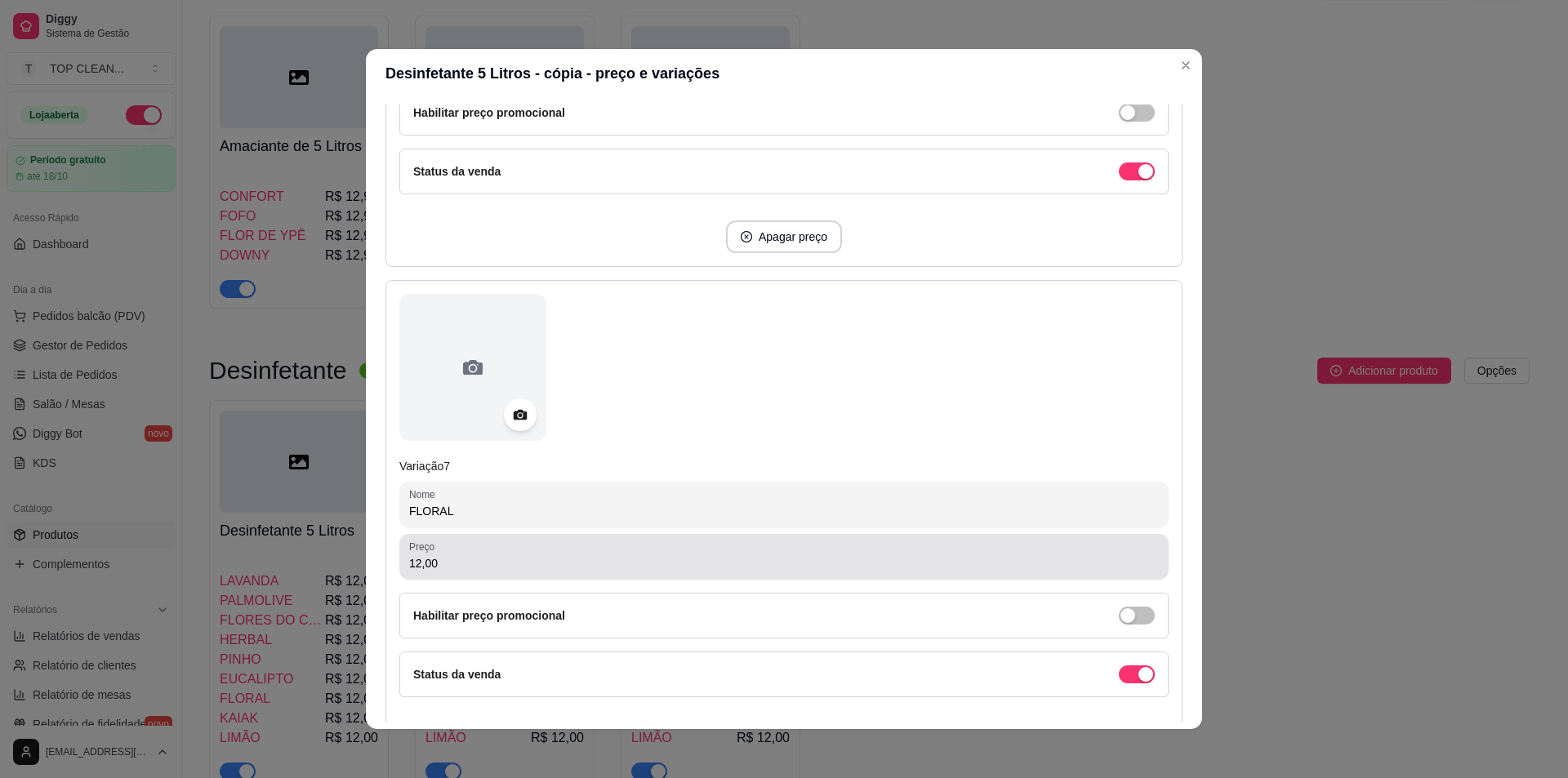
type input "33,56"
click at [452, 567] on input "12,00" at bounding box center [784, 563] width 750 height 16
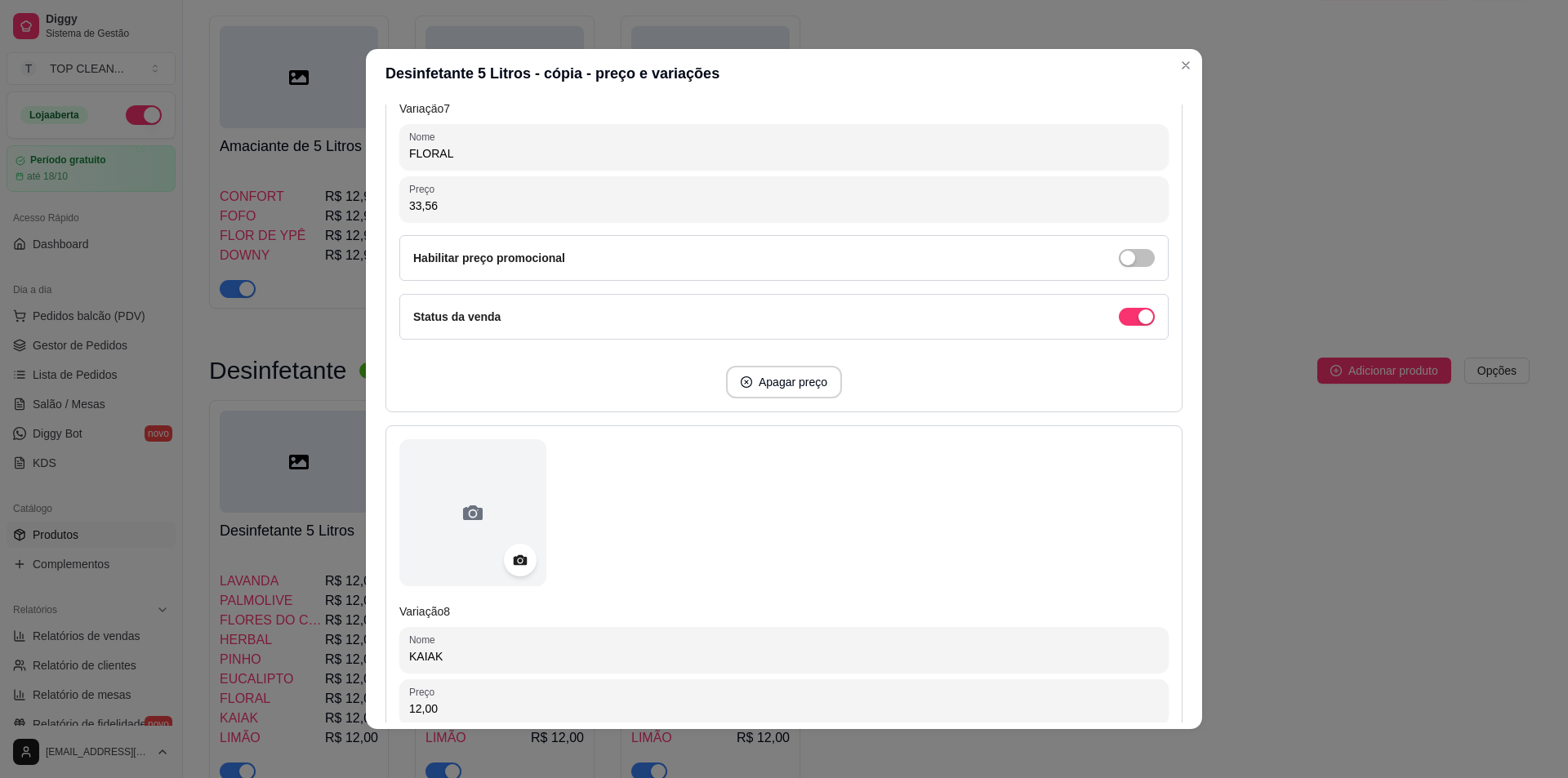
scroll to position [3512, 0]
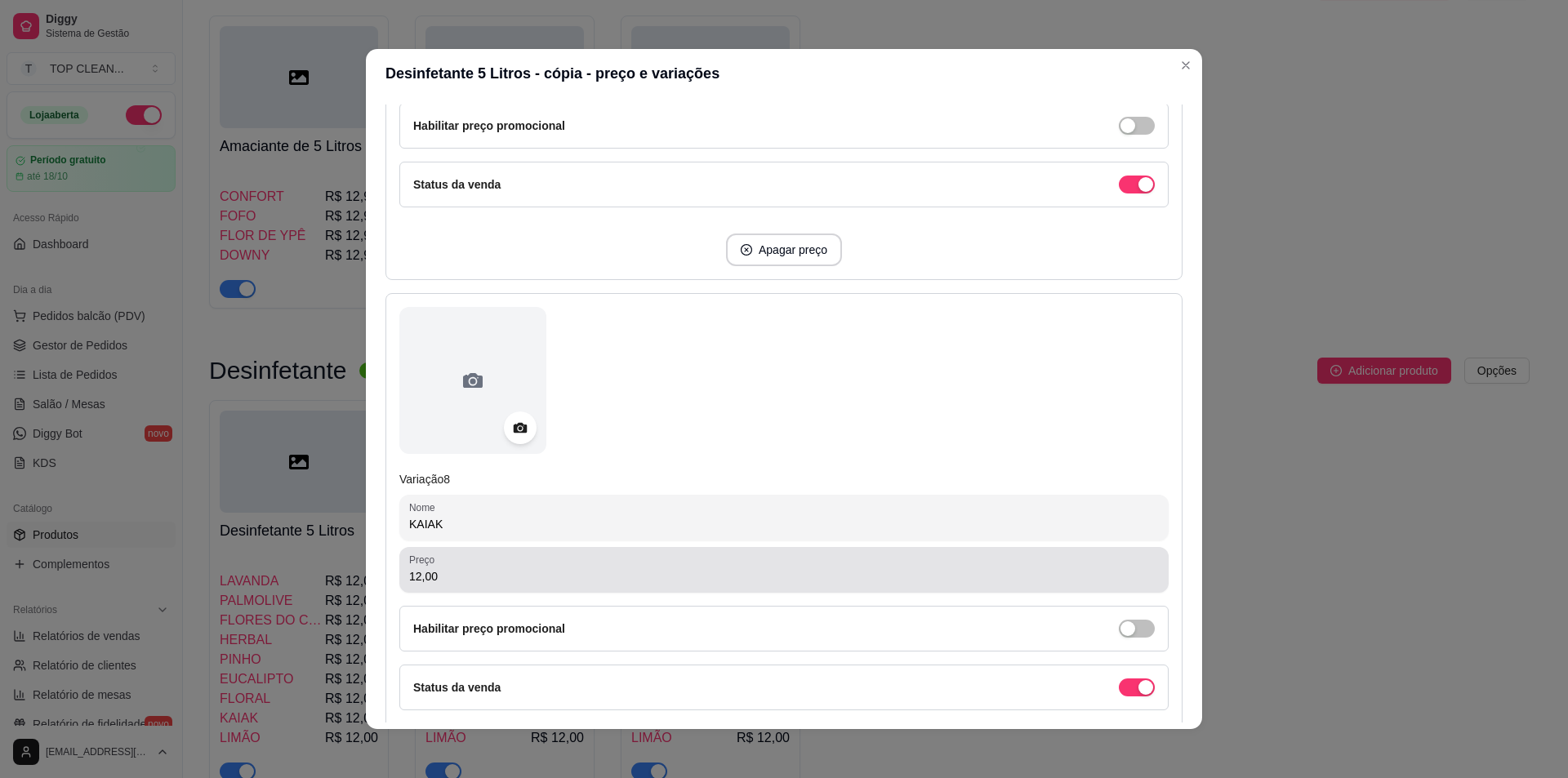
type input "33,56"
click at [464, 584] on input "12,00" at bounding box center [784, 577] width 750 height 16
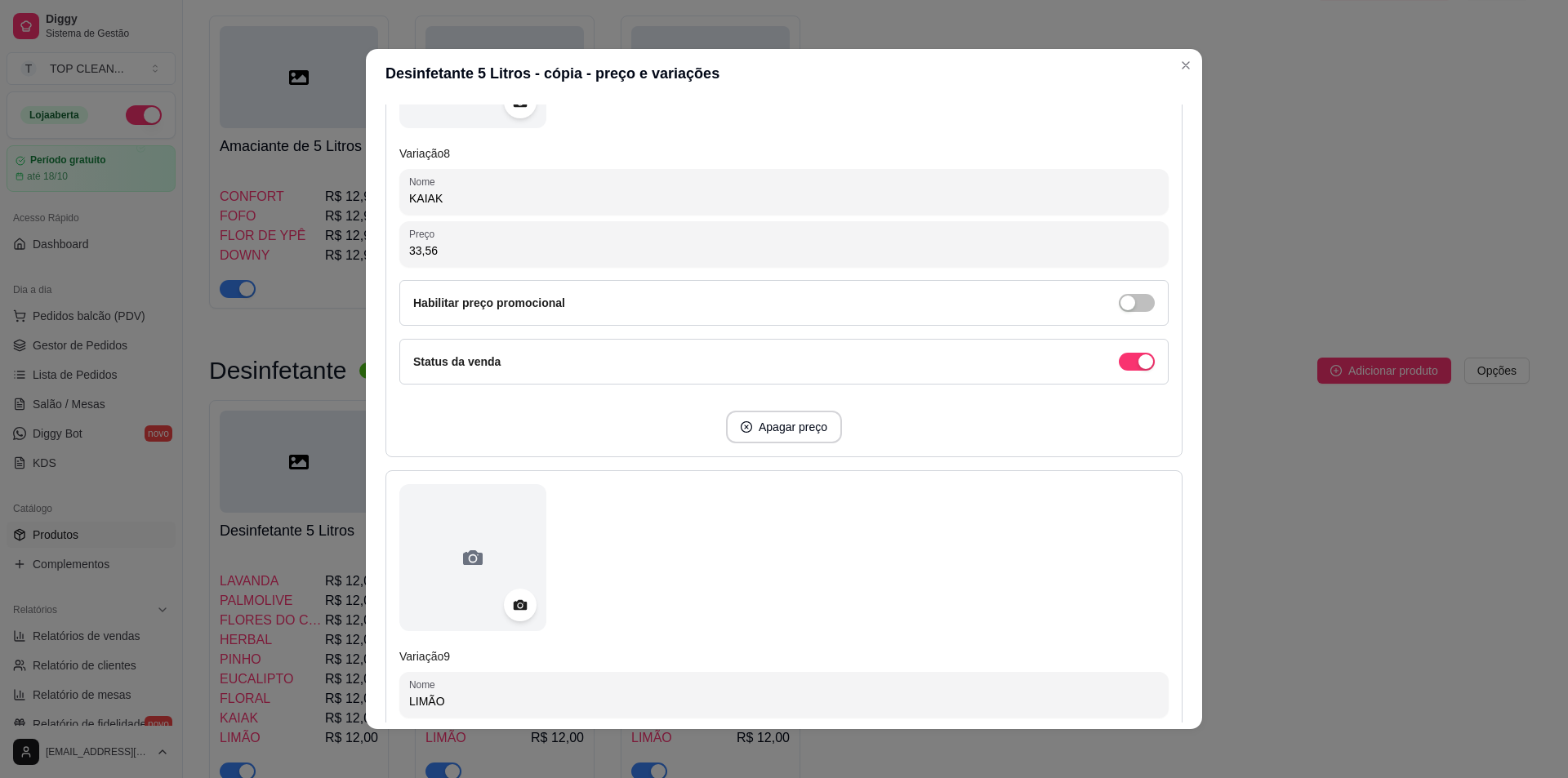
scroll to position [4084, 0]
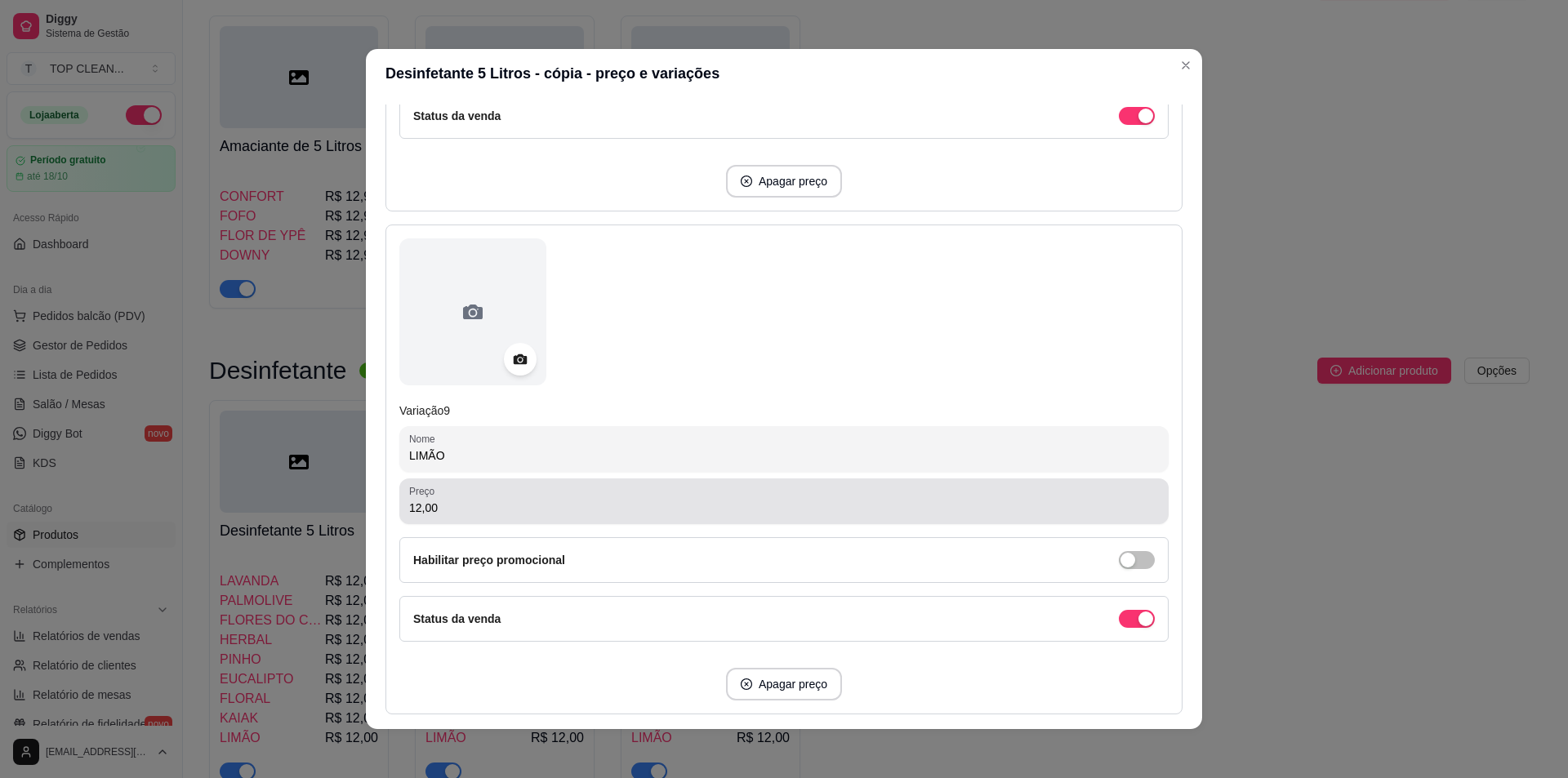
type input "33,56"
click at [447, 504] on input "12,00" at bounding box center [784, 508] width 750 height 16
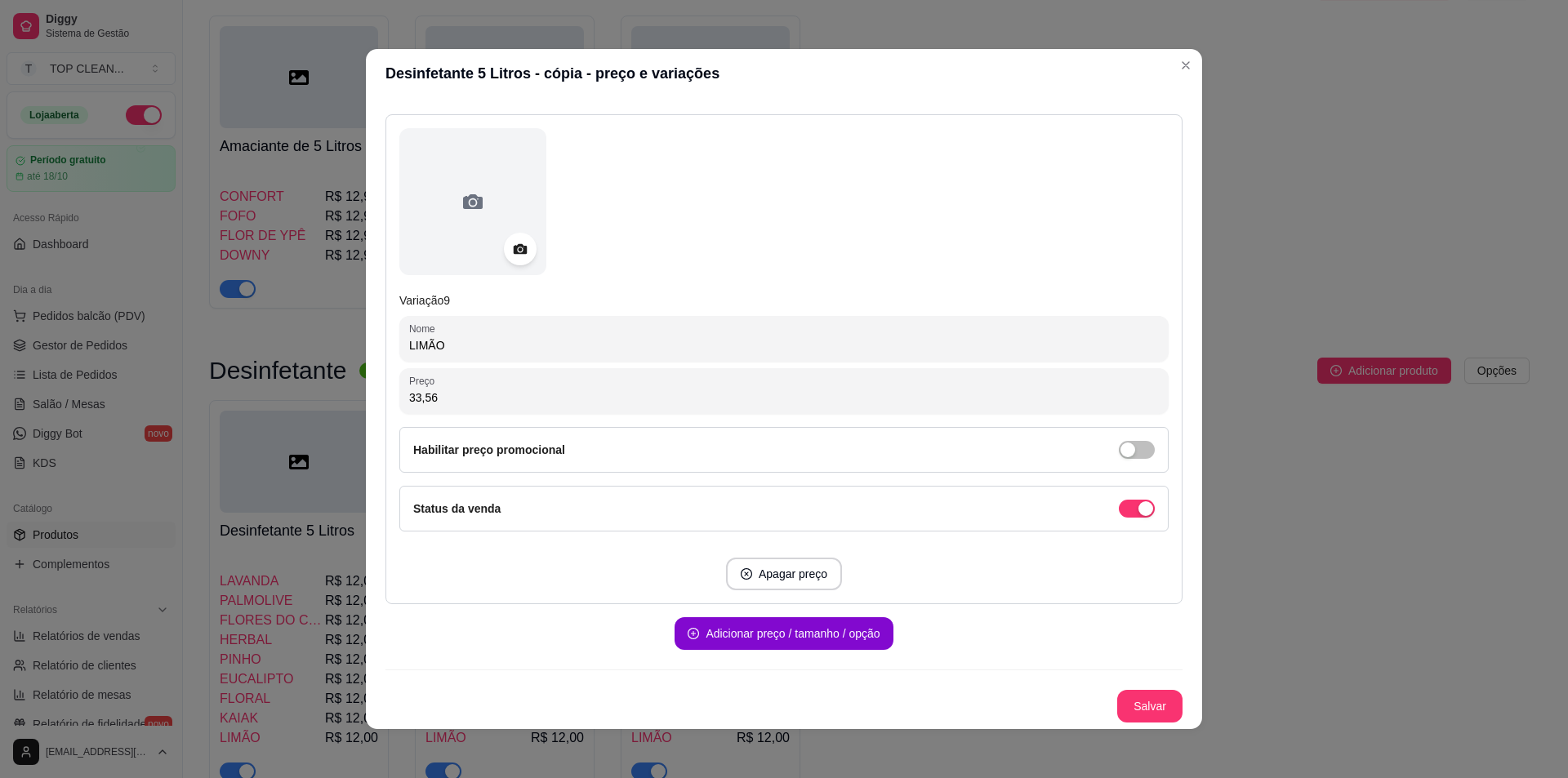
scroll to position [4, 0]
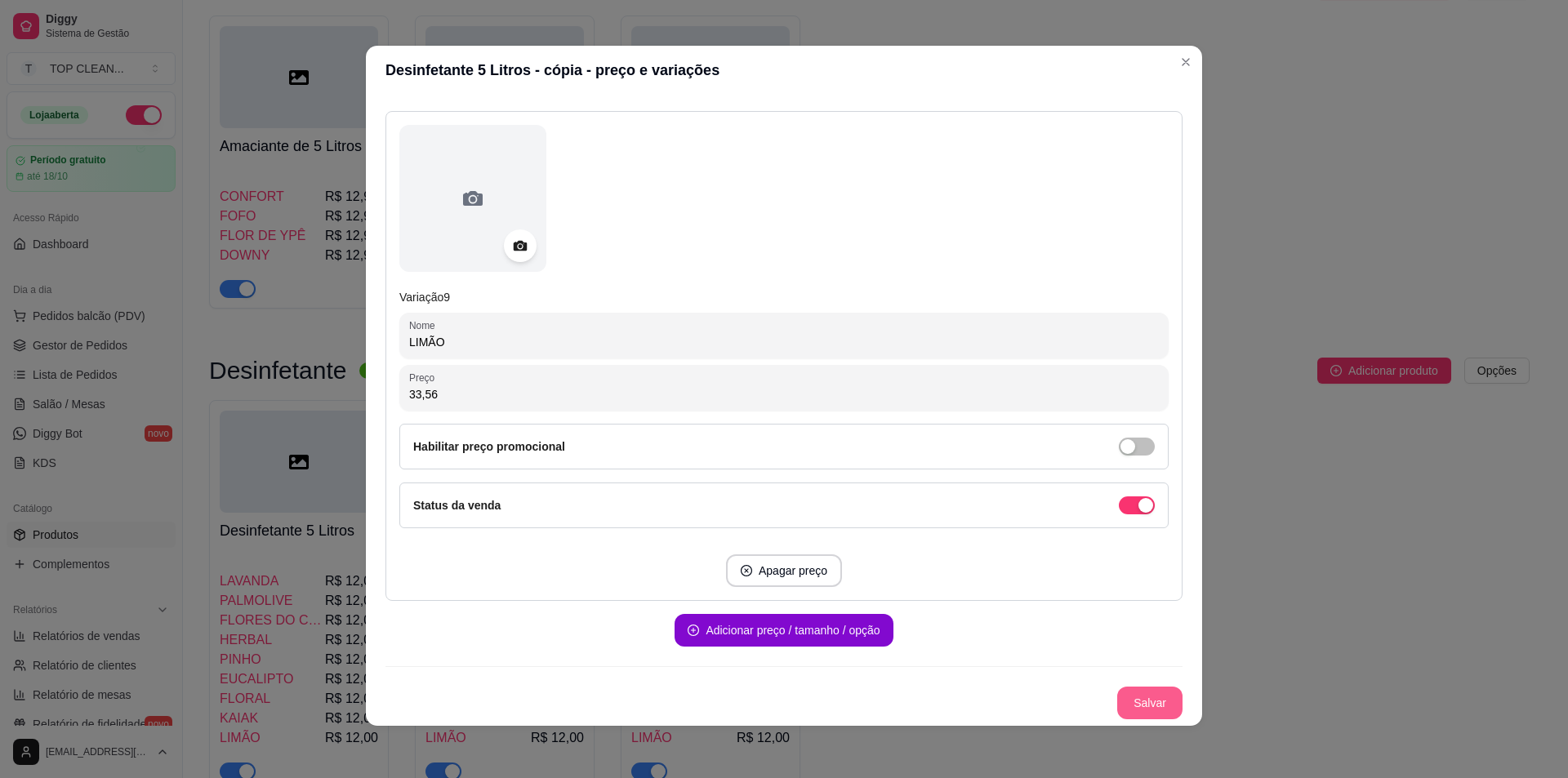
type input "33,56"
click at [1144, 700] on button "Salvar" at bounding box center [1150, 703] width 65 height 32
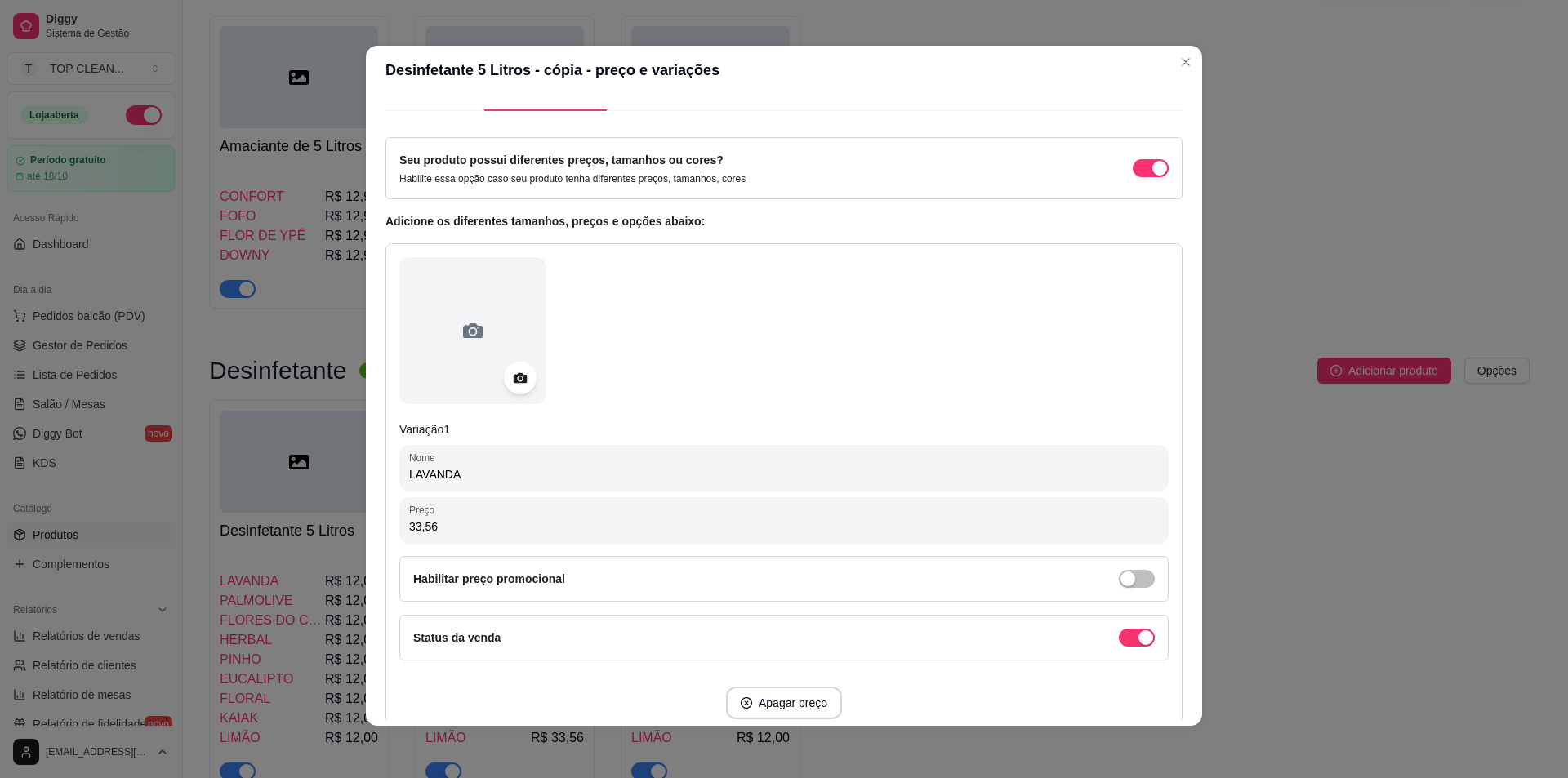
scroll to position [0, 0]
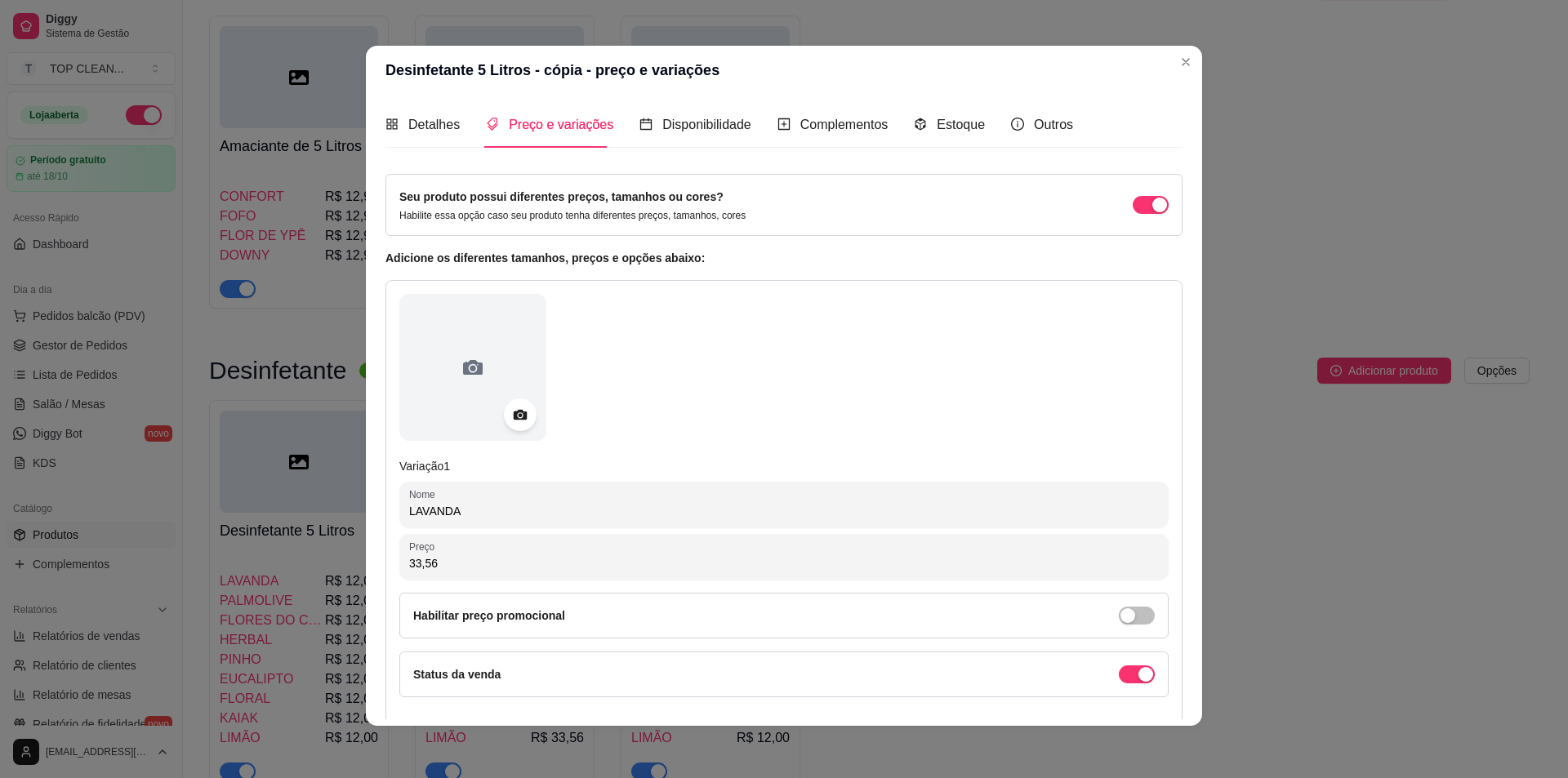
click at [1021, 114] on div "Outros" at bounding box center [1042, 124] width 62 height 47
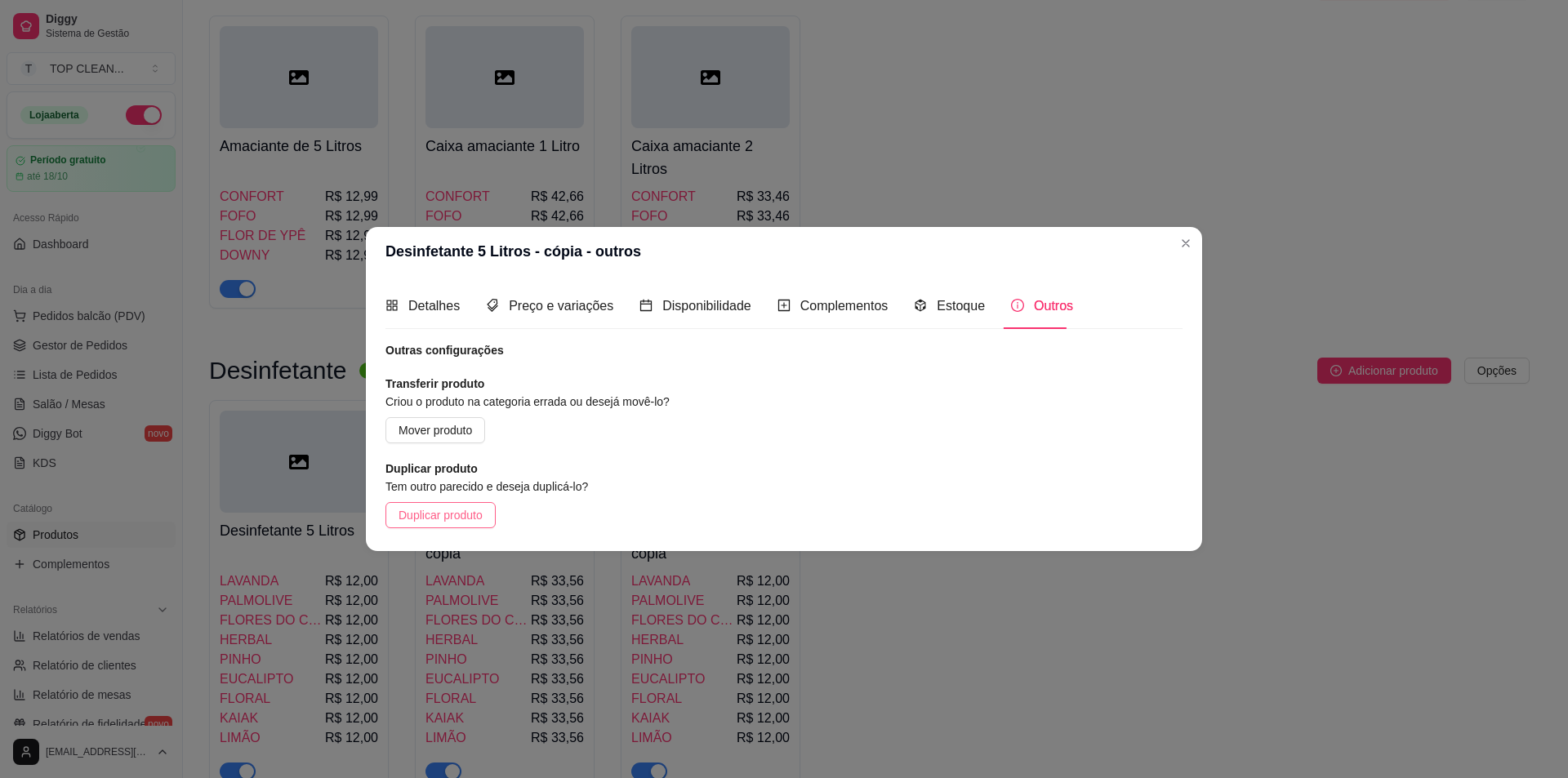
click at [462, 513] on span "Duplicar produto" at bounding box center [440, 516] width 84 height 18
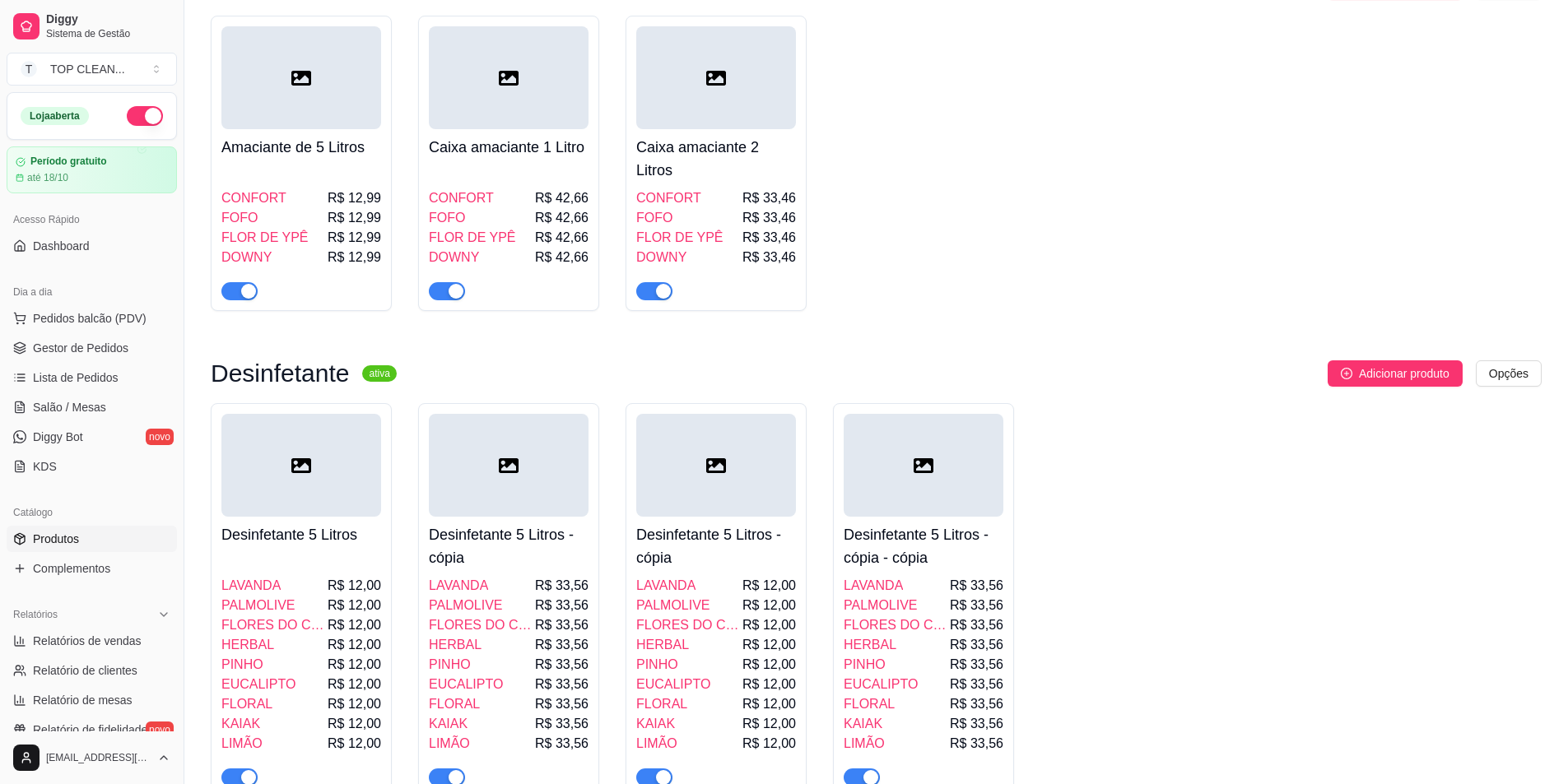
click at [786, 501] on div at bounding box center [716, 465] width 160 height 103
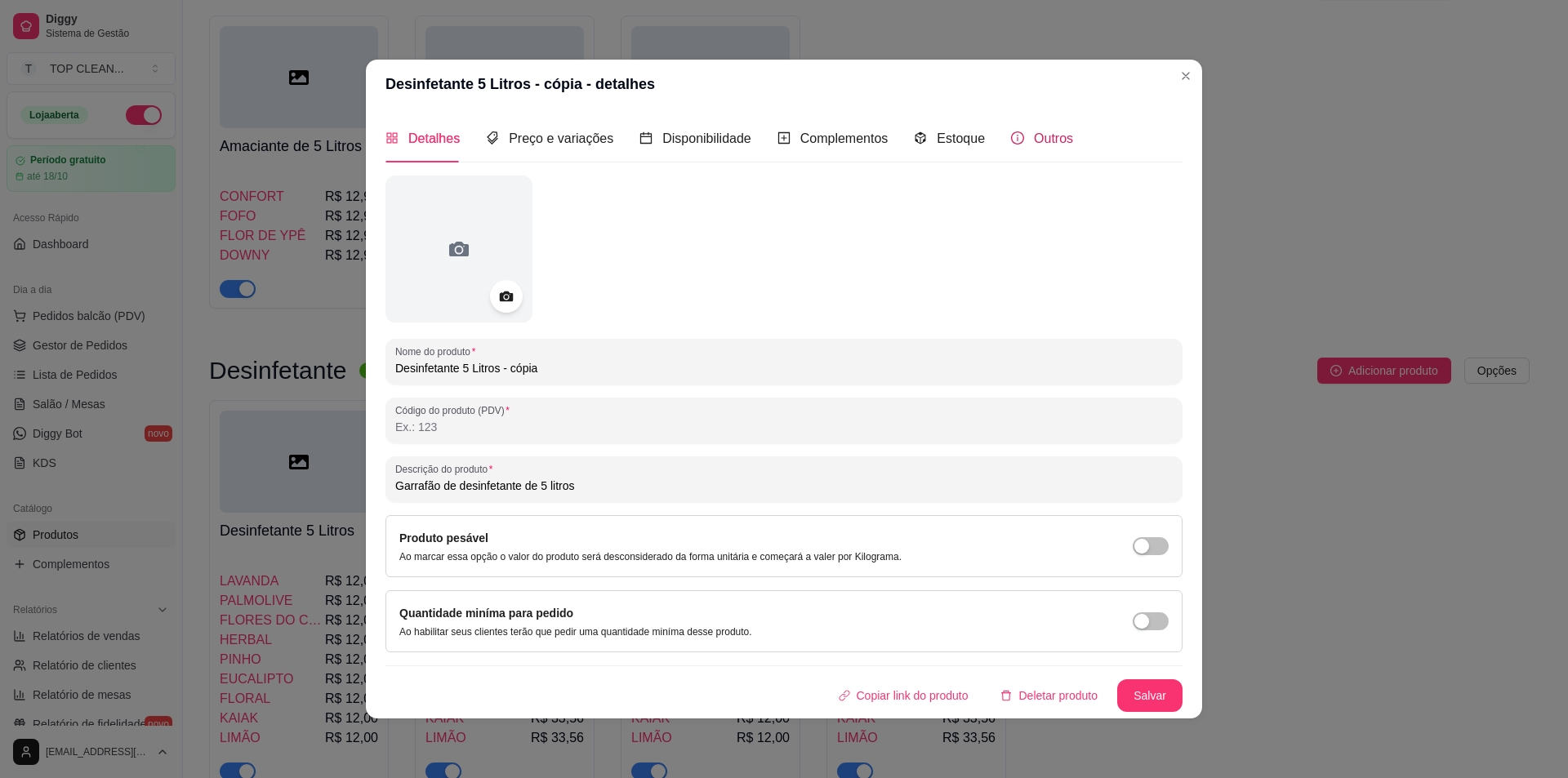
click at [1021, 148] on div "Outros" at bounding box center [1042, 138] width 62 height 21
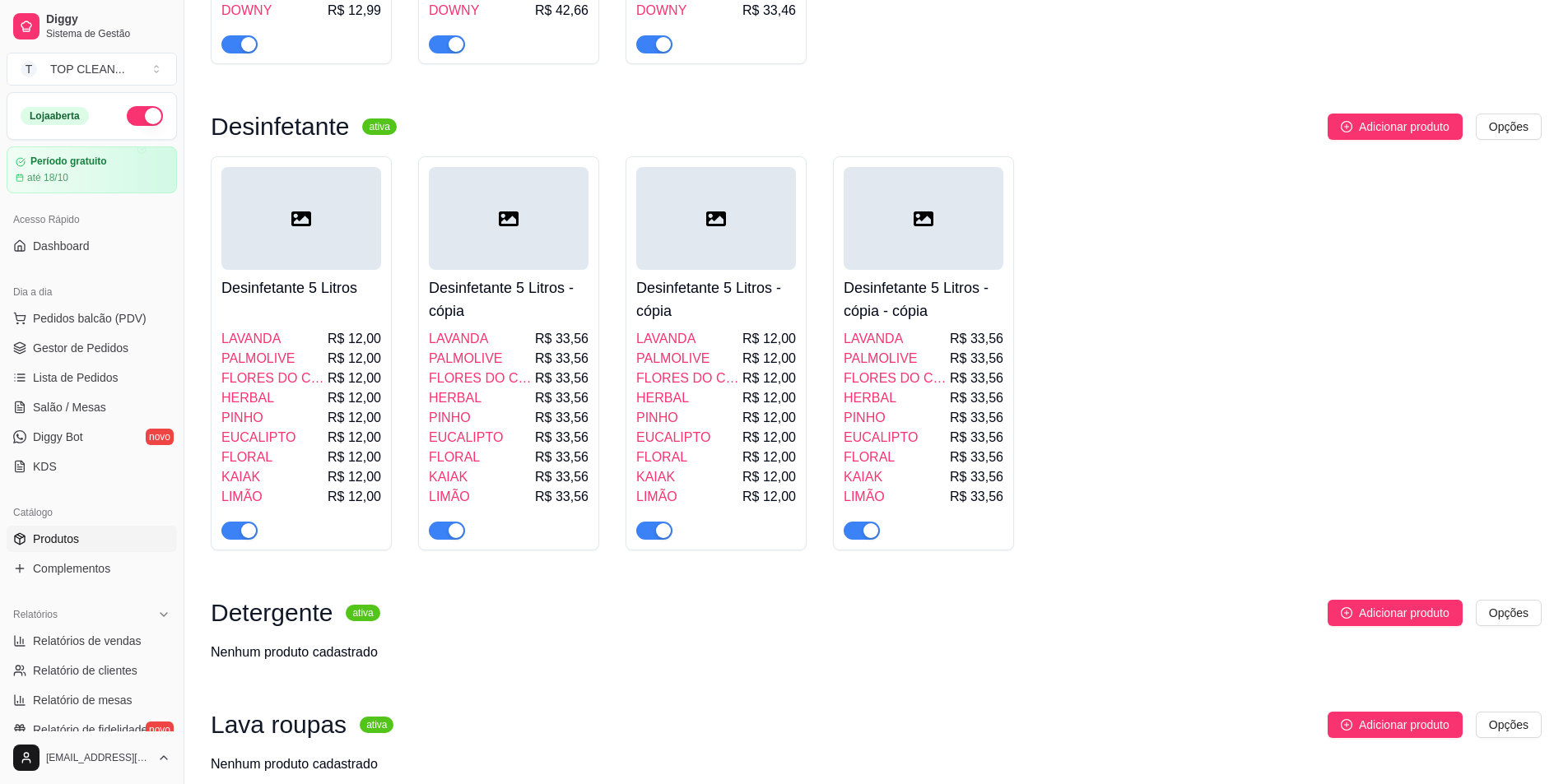
scroll to position [740, 0]
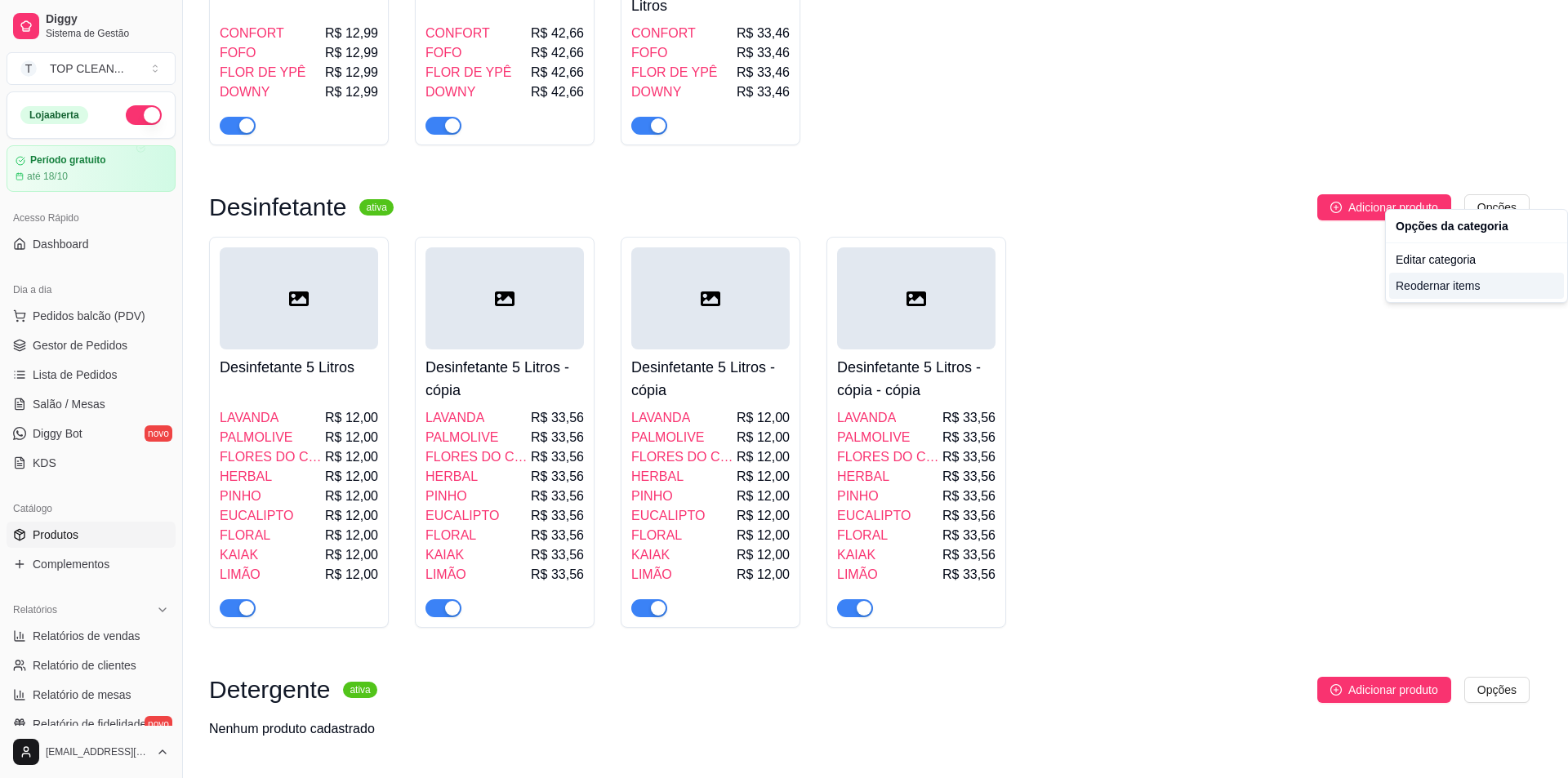
click at [1422, 290] on div "Reodernar items" at bounding box center [1477, 286] width 175 height 26
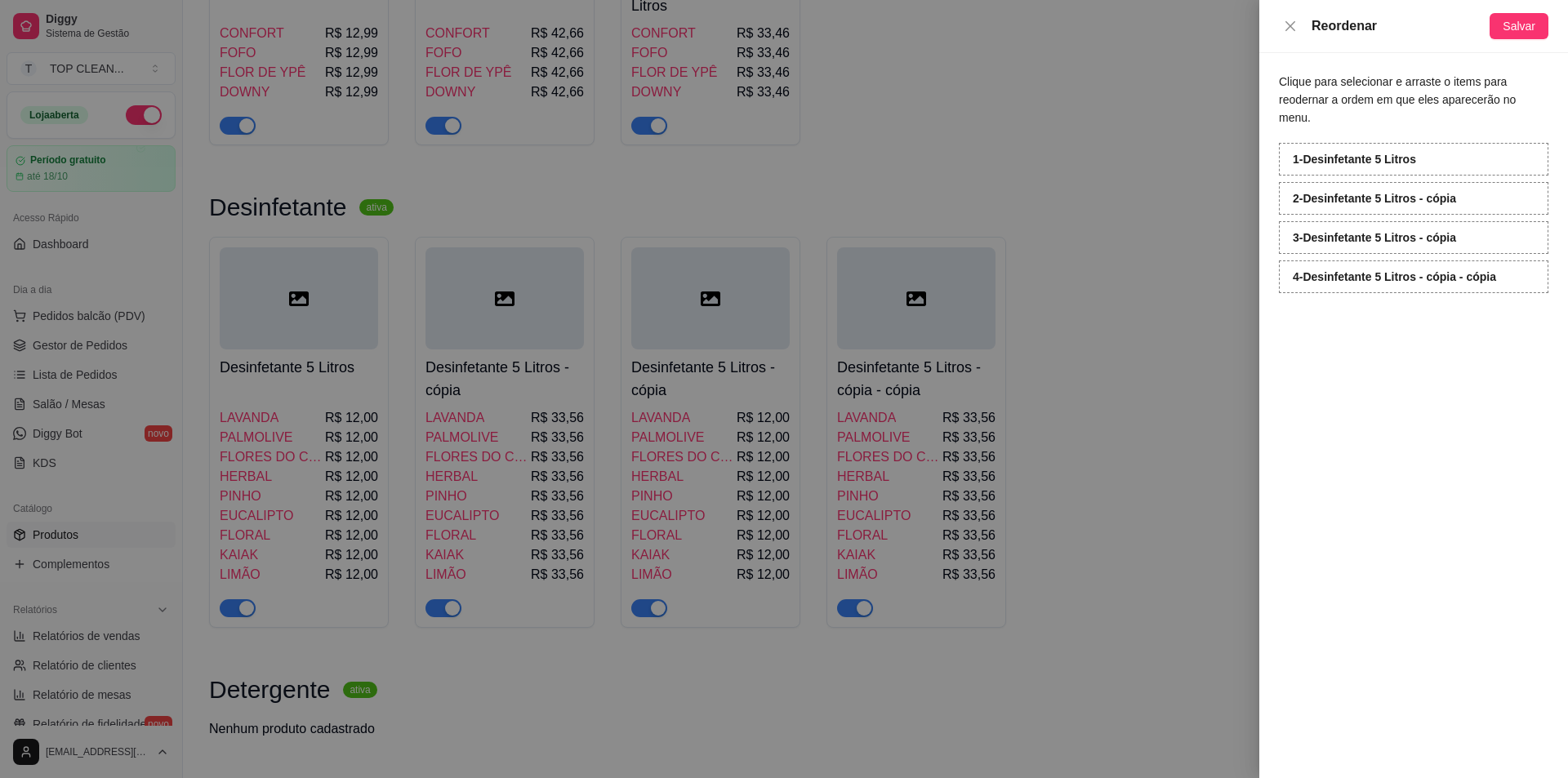
click at [1345, 188] on div "2 - Desinfetante 5 Litros - cópia" at bounding box center [1414, 198] width 270 height 32
drag, startPoint x: 1386, startPoint y: 180, endPoint x: 1448, endPoint y: 186, distance: 62.3
click at [1448, 192] on strong "2 - Desinfetante 5 Litros - cópia" at bounding box center [1374, 198] width 163 height 13
click at [1289, 16] on div "Reordenar" at bounding box center [1385, 26] width 211 height 20
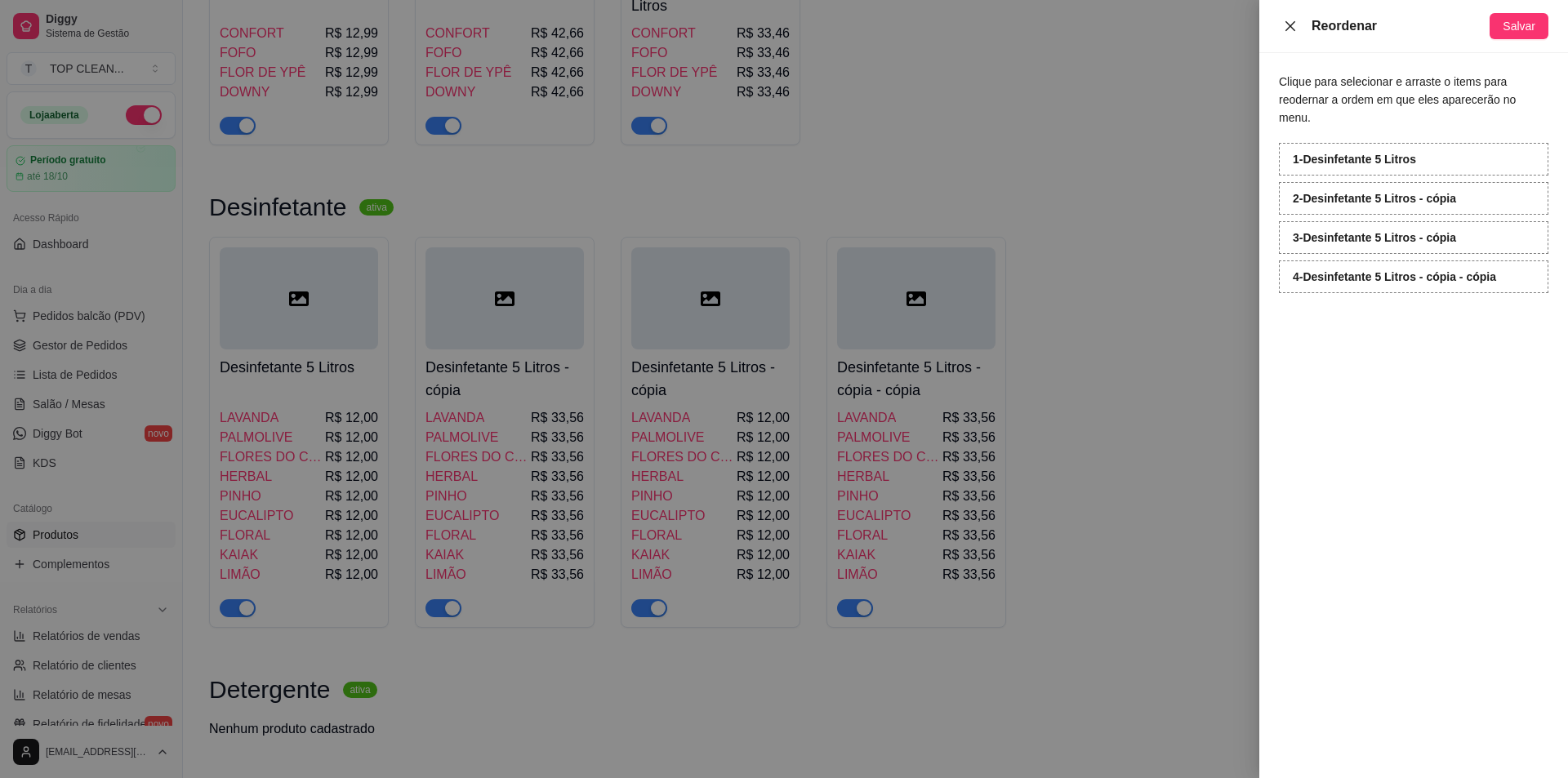
click at [1293, 25] on icon "close" at bounding box center [1290, 26] width 13 height 13
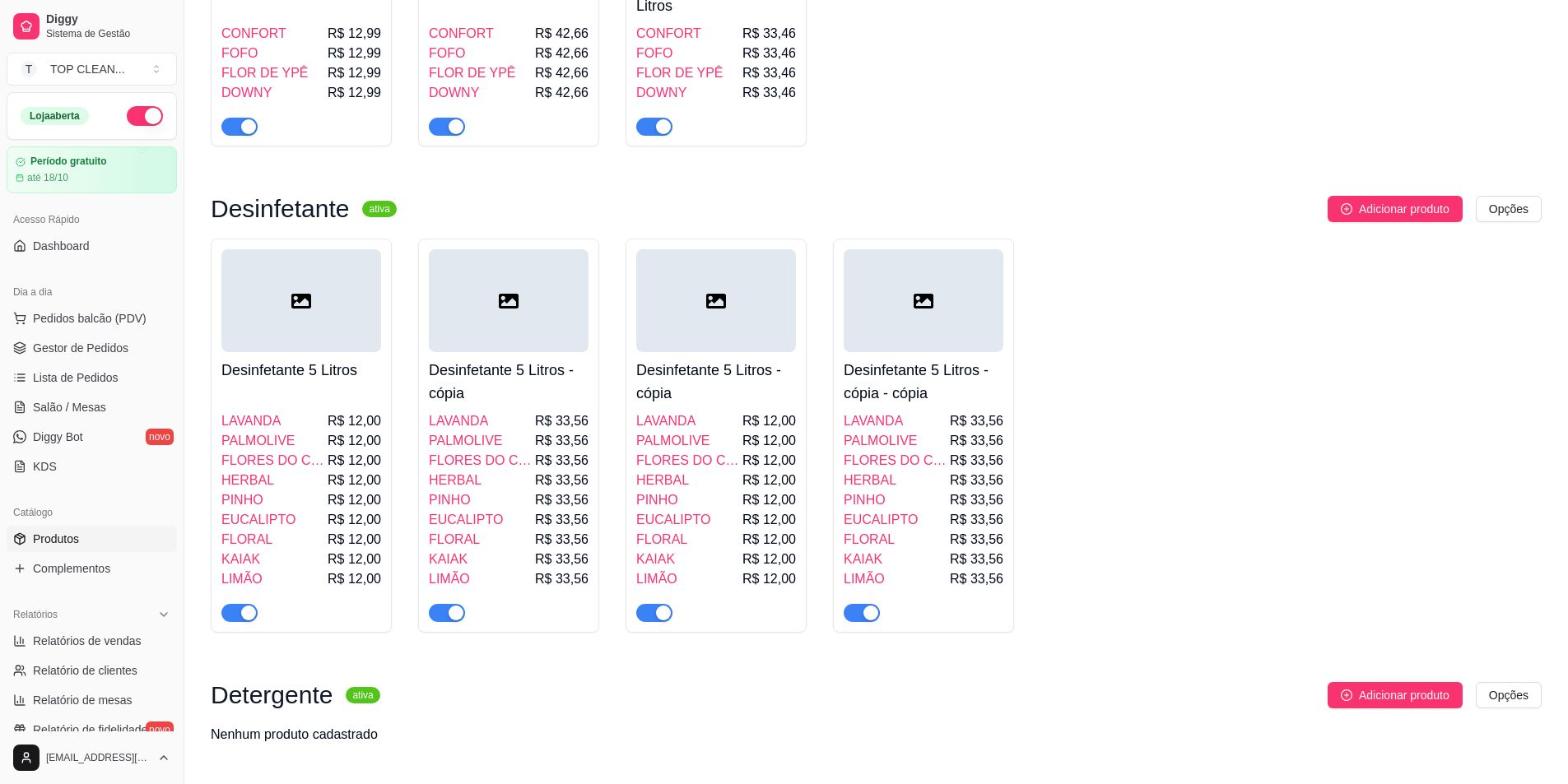
click at [622, 617] on div "Desinfetante 5 Litros LAVANDA R$ 12,00 PALMOLIVE R$ 12,00 FLORES DO CAMPO R$ 12…" at bounding box center [876, 436] width 1331 height 394
click at [652, 604] on span "button" at bounding box center [654, 613] width 36 height 18
click at [695, 359] on h4 "Desinfetante 5 Litros - cópia" at bounding box center [716, 382] width 160 height 46
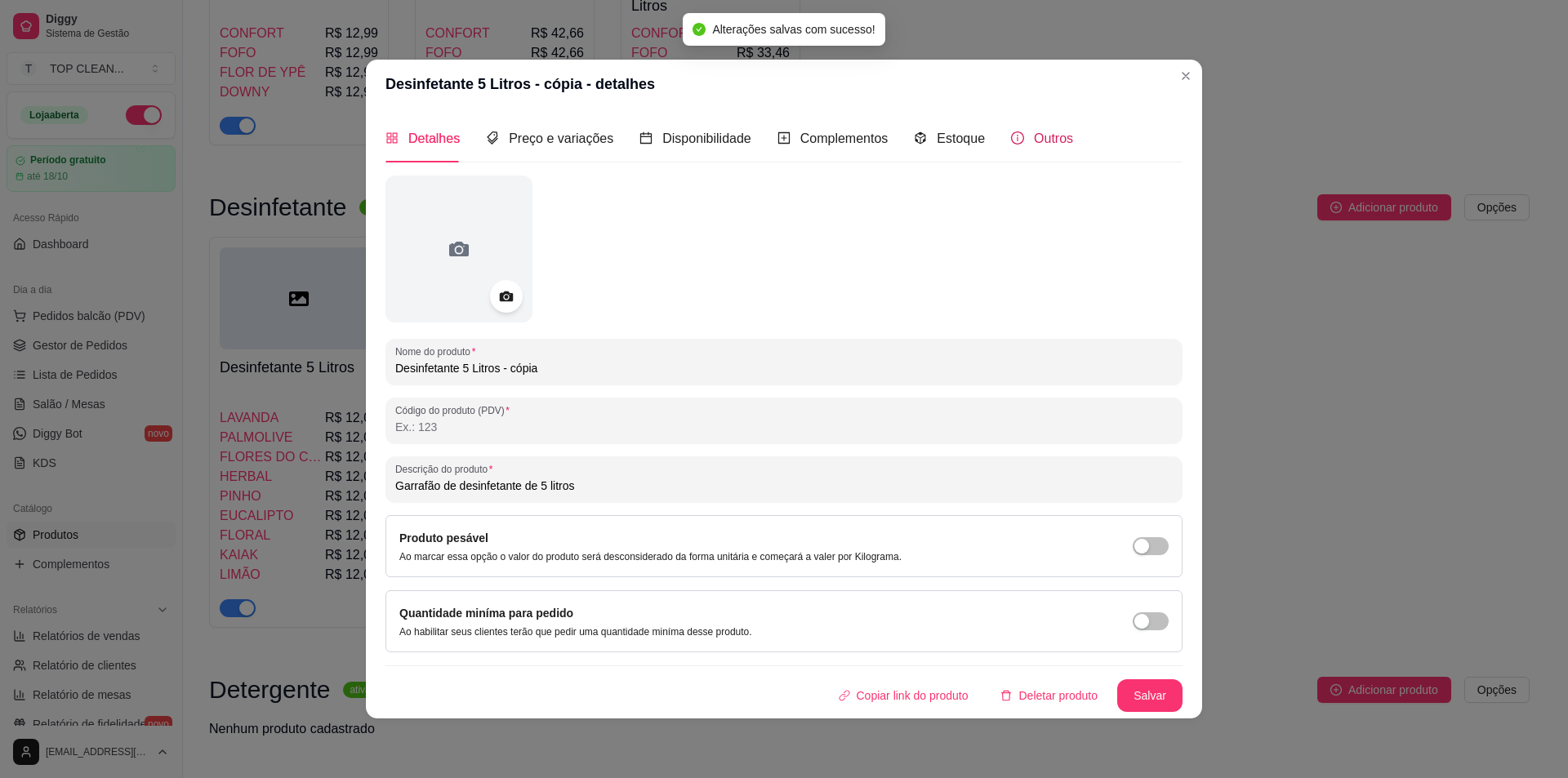
click at [1022, 137] on div "Outros" at bounding box center [1042, 138] width 62 height 21
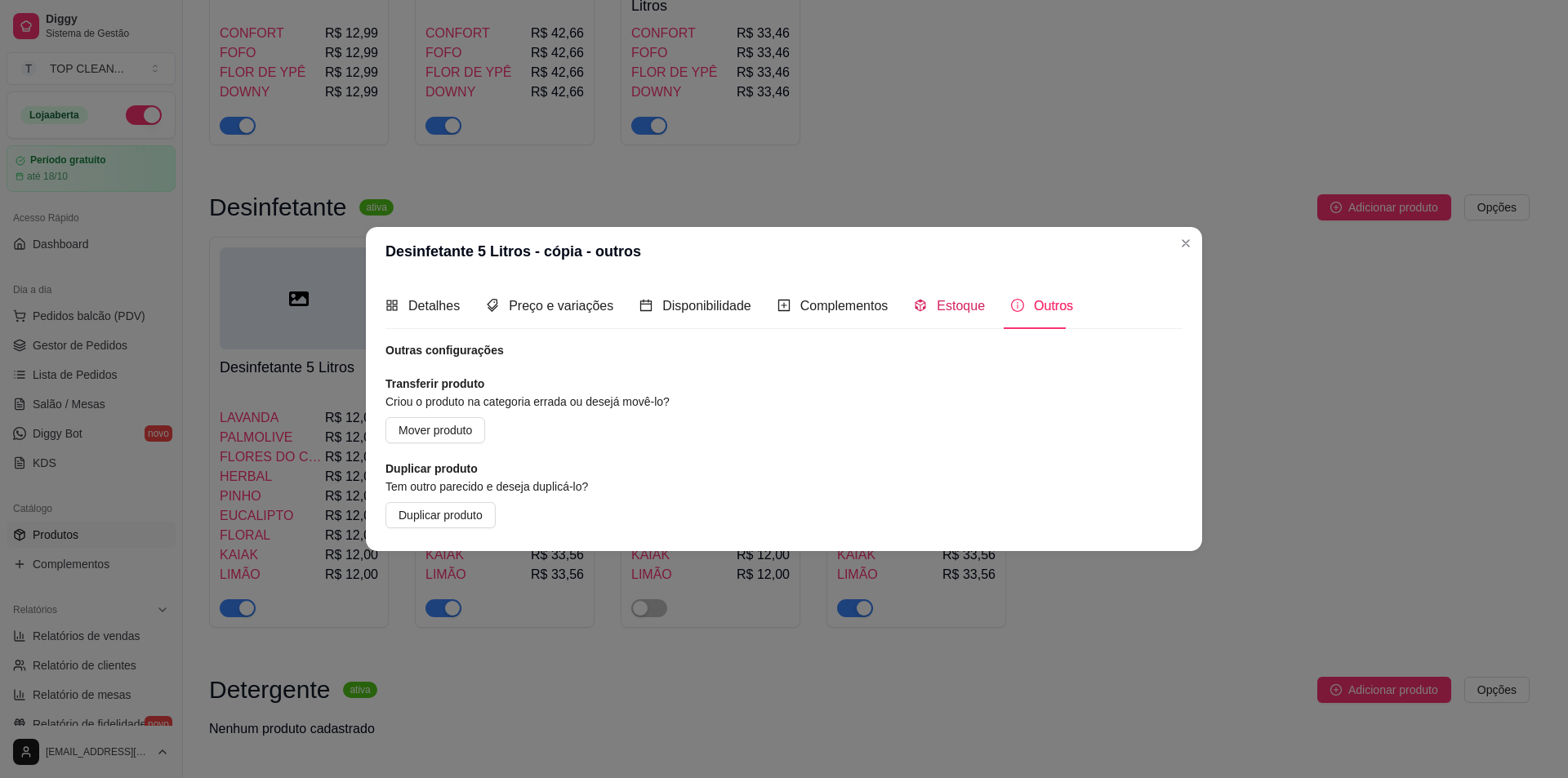
click at [937, 304] on span "Estoque" at bounding box center [960, 306] width 48 height 14
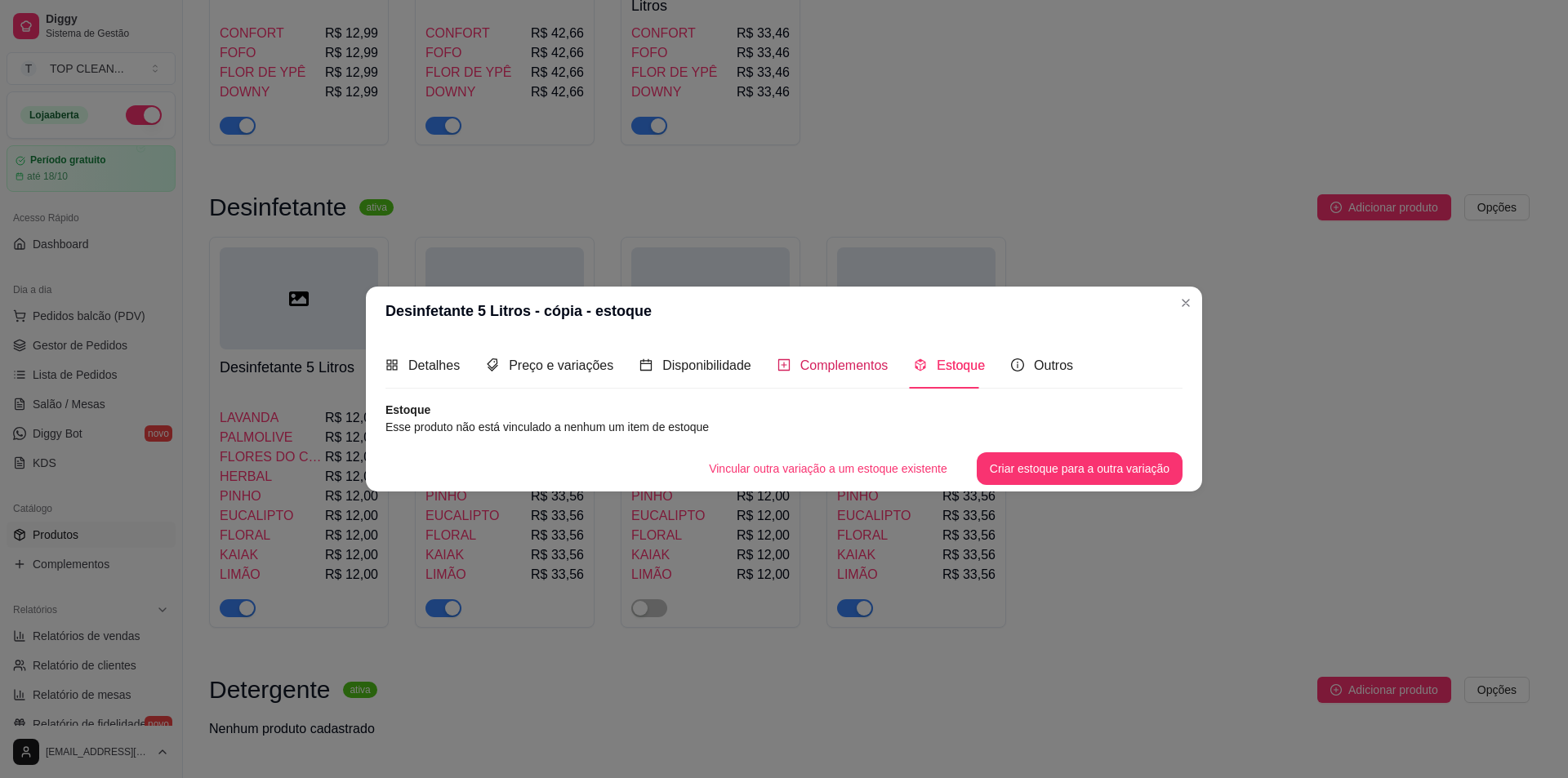
click at [830, 362] on span "Complementos" at bounding box center [845, 365] width 88 height 14
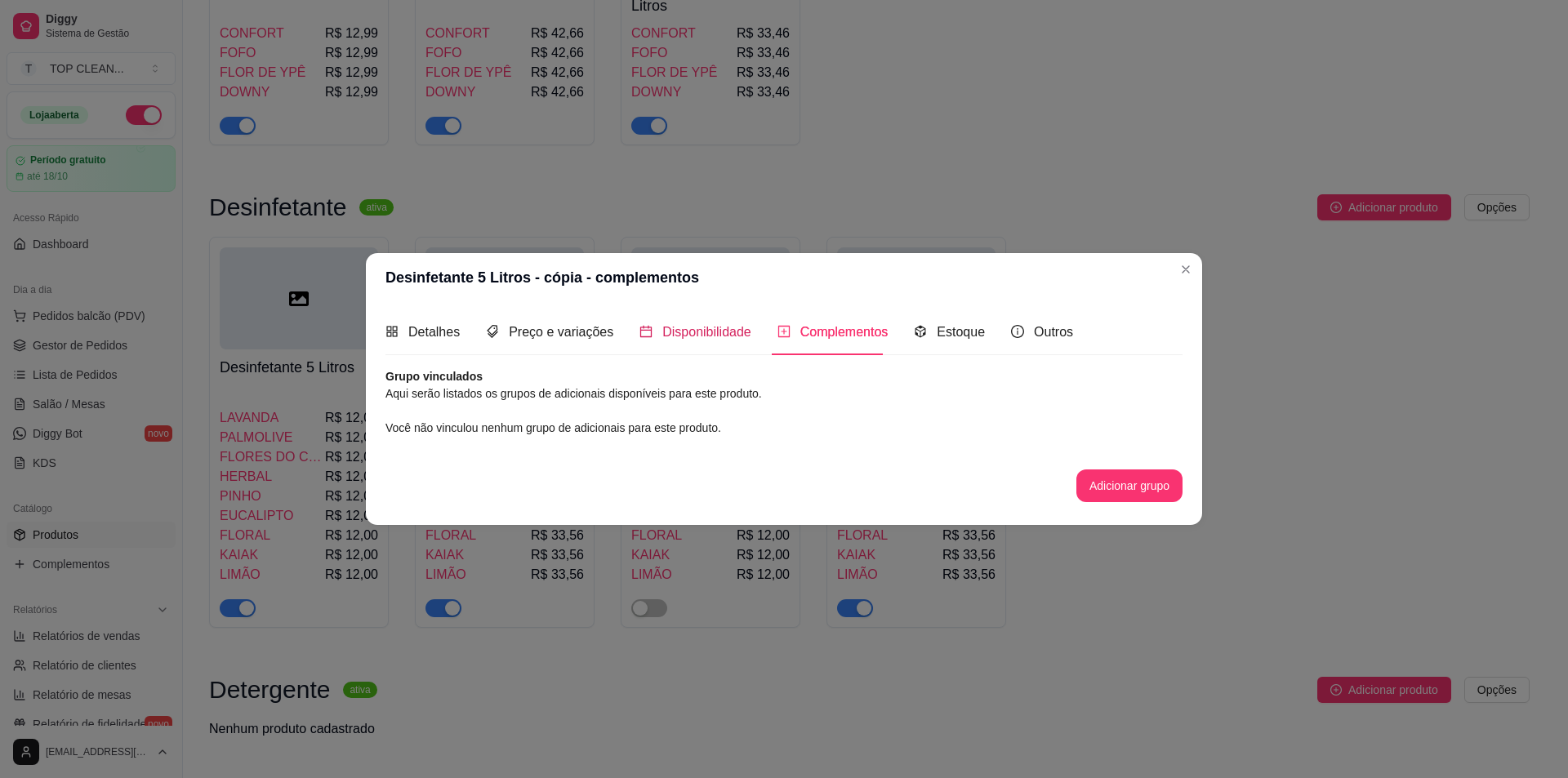
click at [663, 329] on span "Disponibilidade" at bounding box center [707, 332] width 89 height 14
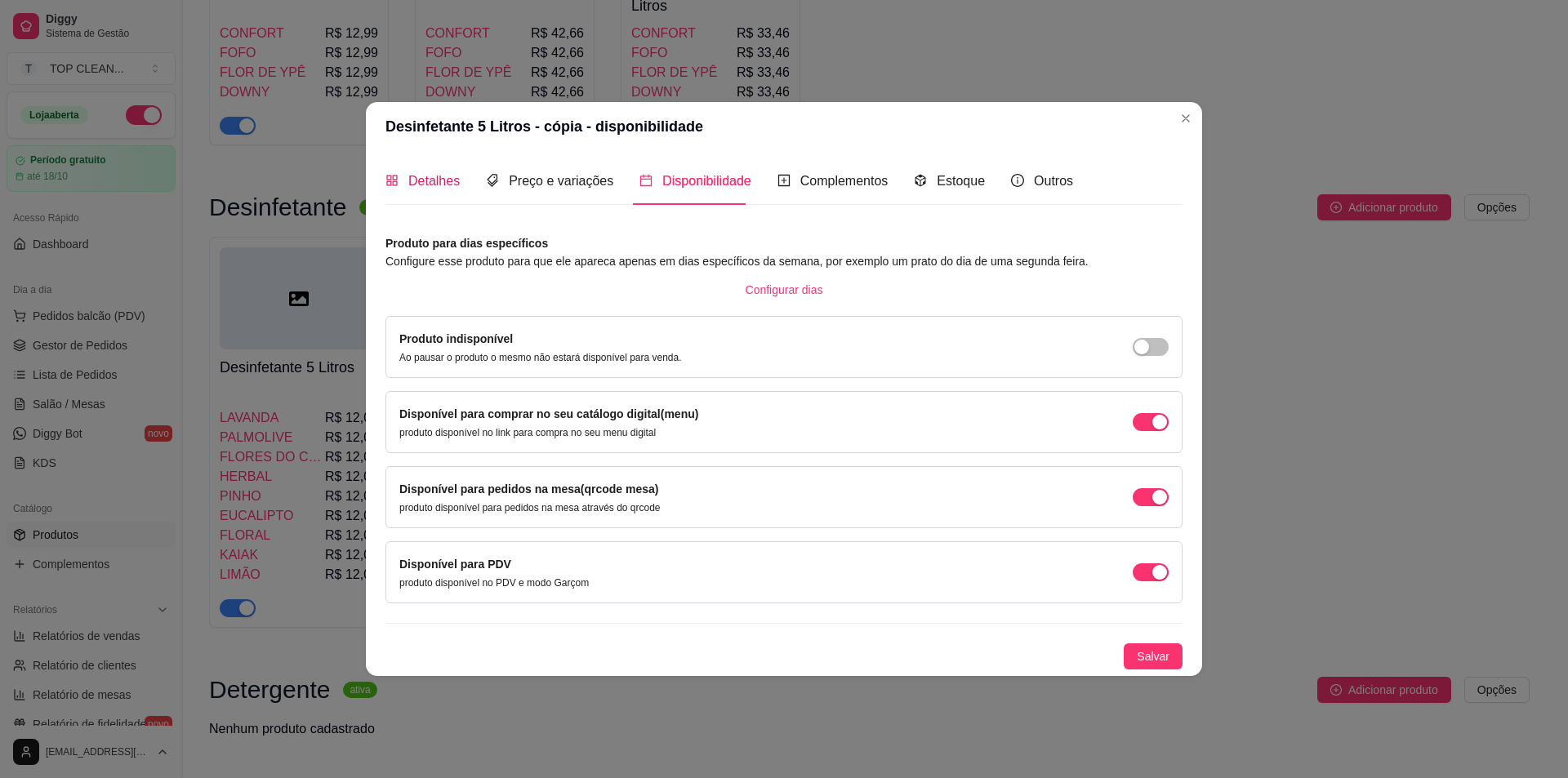
click at [445, 176] on span "Detalhes" at bounding box center [434, 180] width 51 height 14
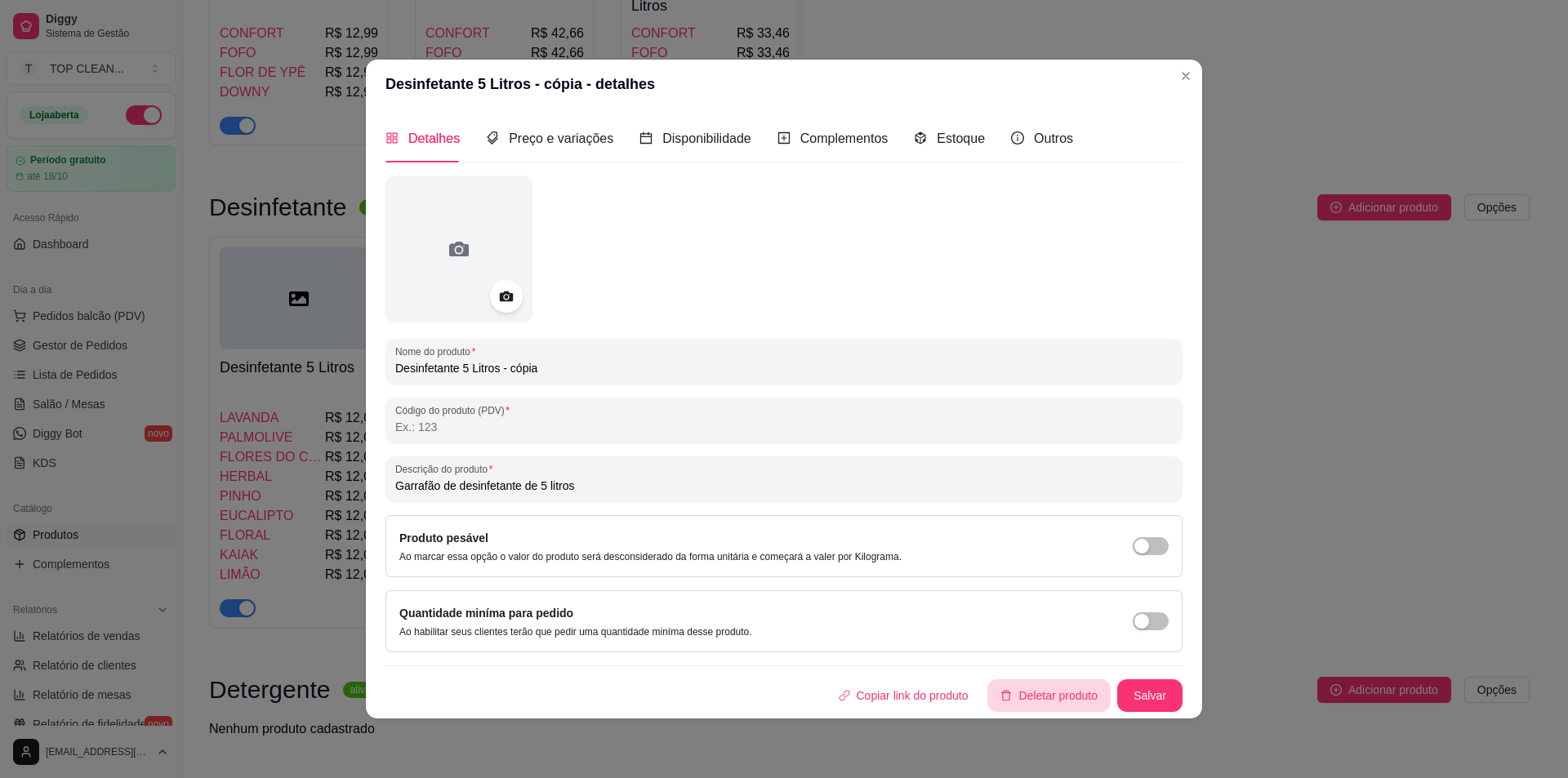
click at [1041, 692] on button "Deletar produto" at bounding box center [1049, 696] width 124 height 32
click at [1038, 638] on button "sim" at bounding box center [1034, 642] width 65 height 32
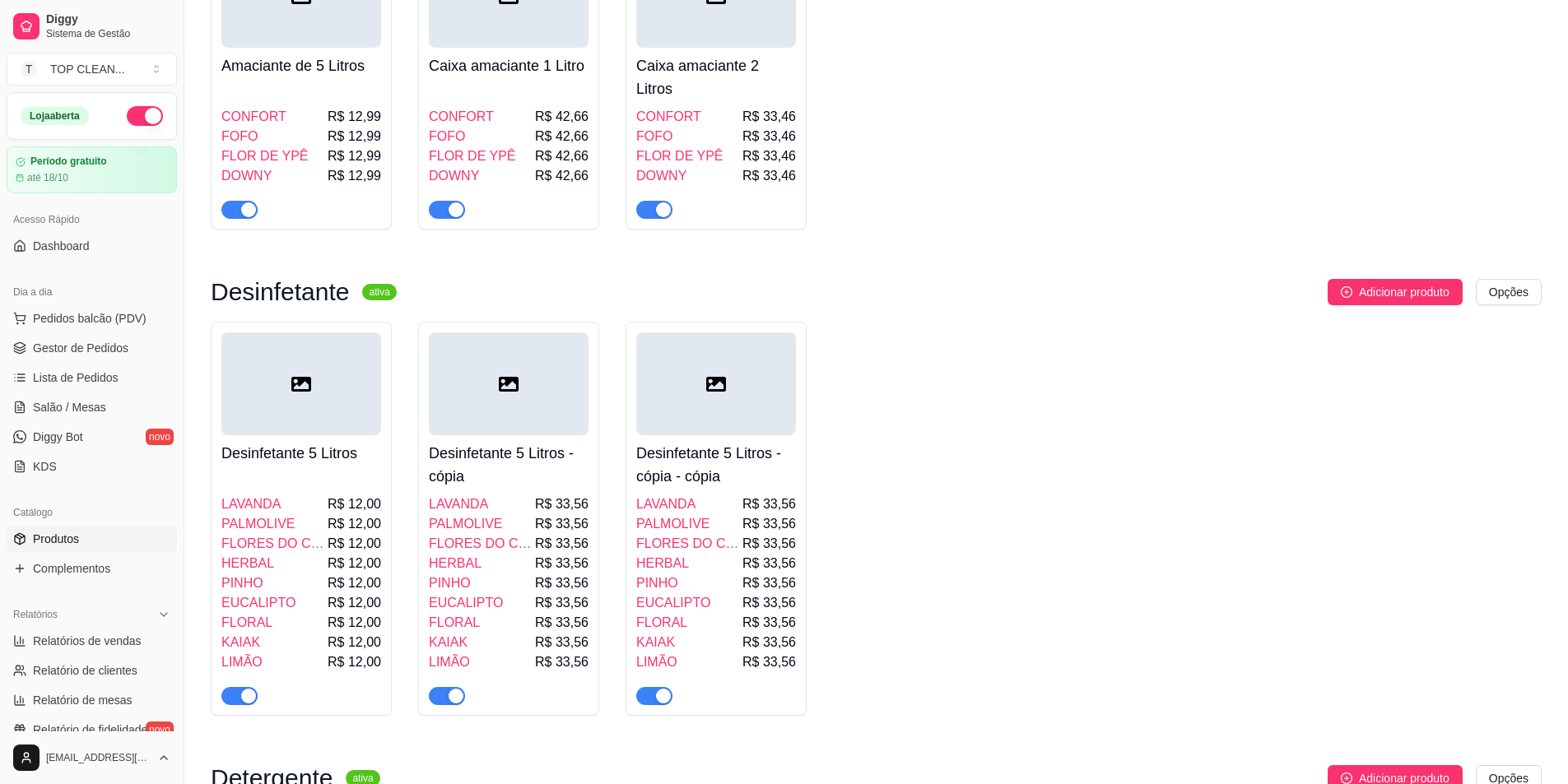
scroll to position [494, 0]
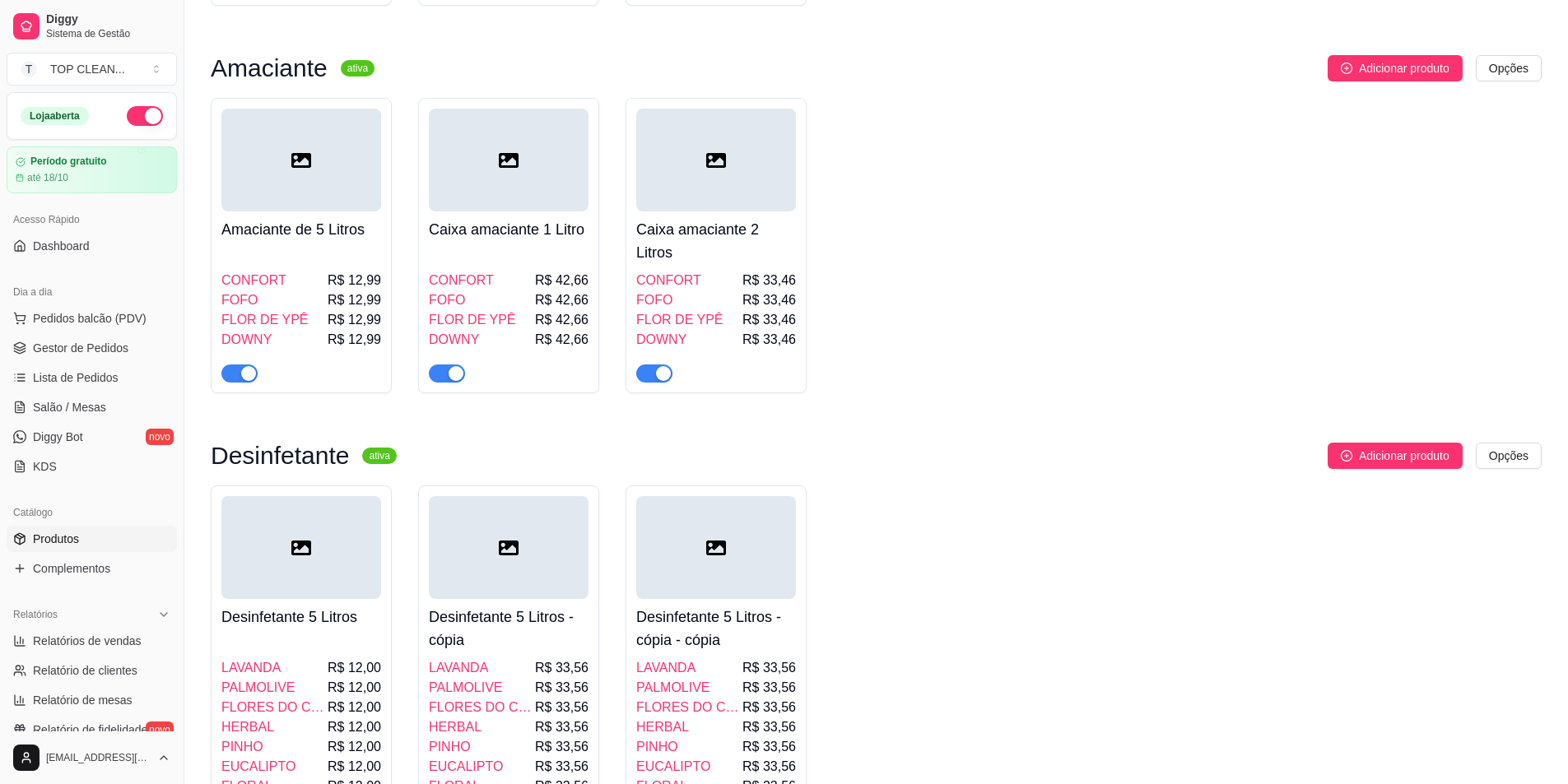
click at [465, 600] on div "Desinfetante 5 Litros - cópia LAVANDA R$ 33,56 PALMOLIVE R$ 33,56 FLORES DO CAM…" at bounding box center [509, 734] width 160 height 270
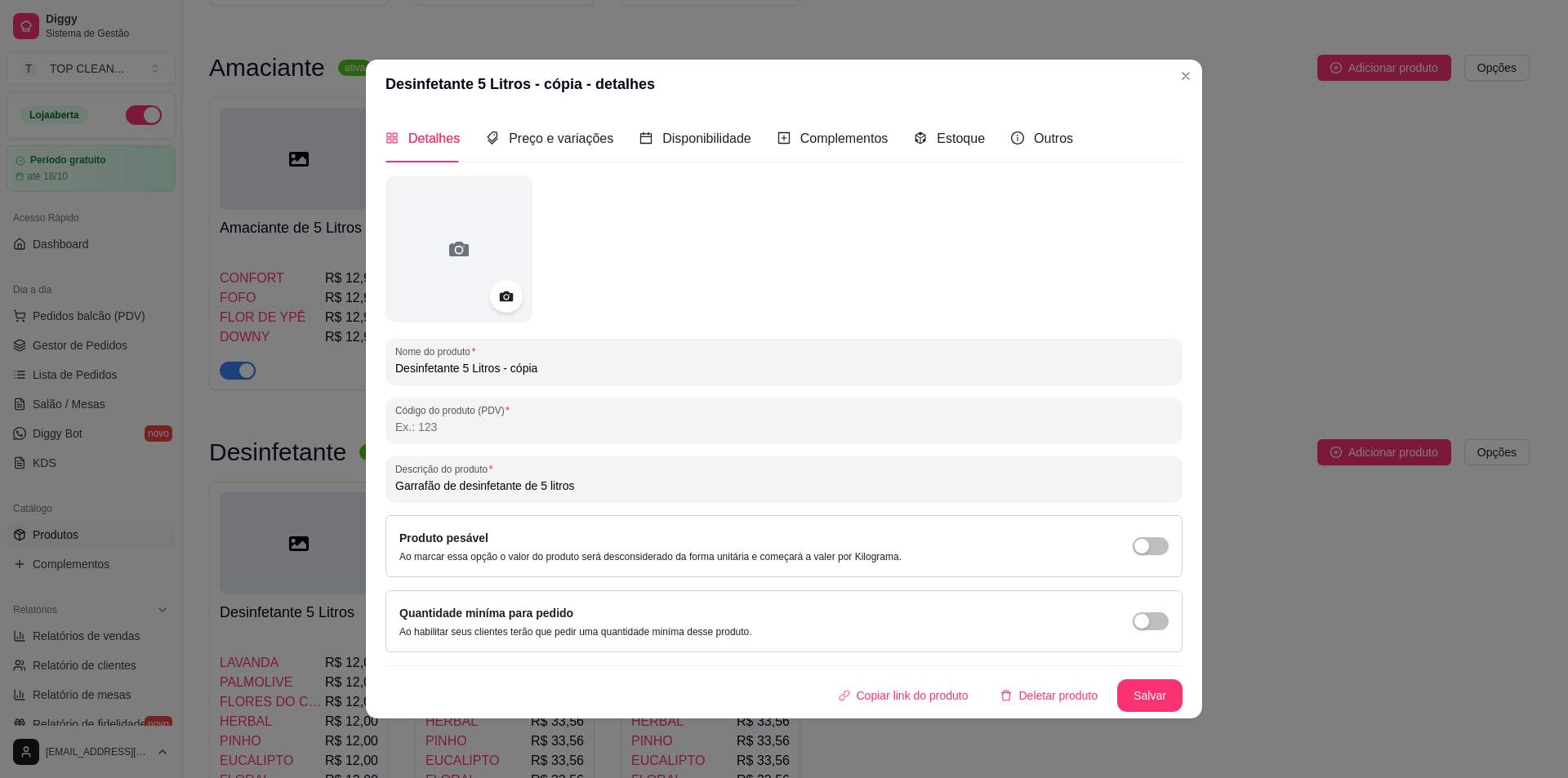
drag, startPoint x: 551, startPoint y: 369, endPoint x: 322, endPoint y: 367, distance: 229.0
click at [322, 367] on div "Desinfetante 5 Litros - cópia - detalhes Detalhes Preço e variações Disponibili…" at bounding box center [784, 389] width 1568 height 778
type input "c"
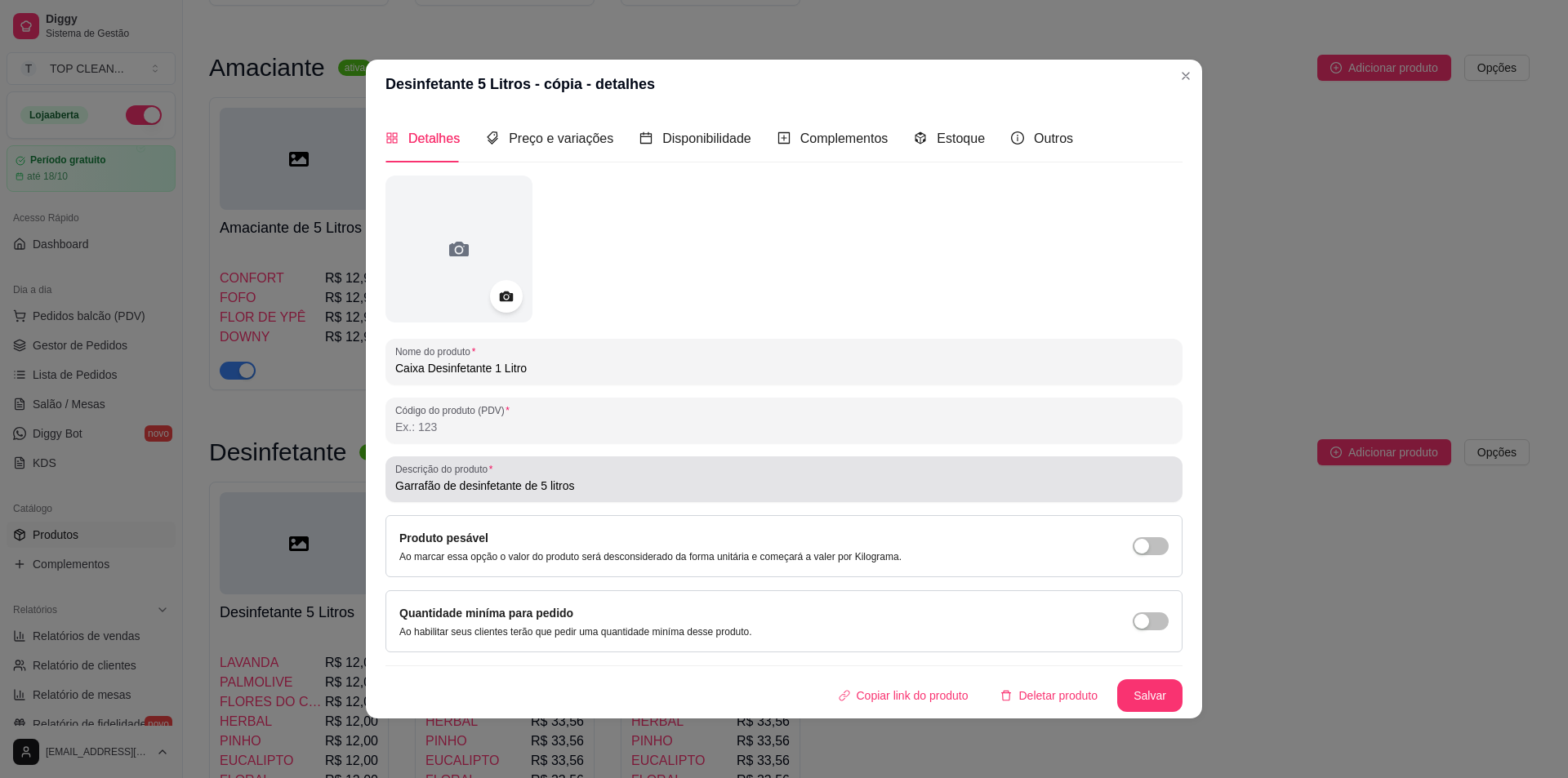
type input "Caixa Desinfetante 1 Litro"
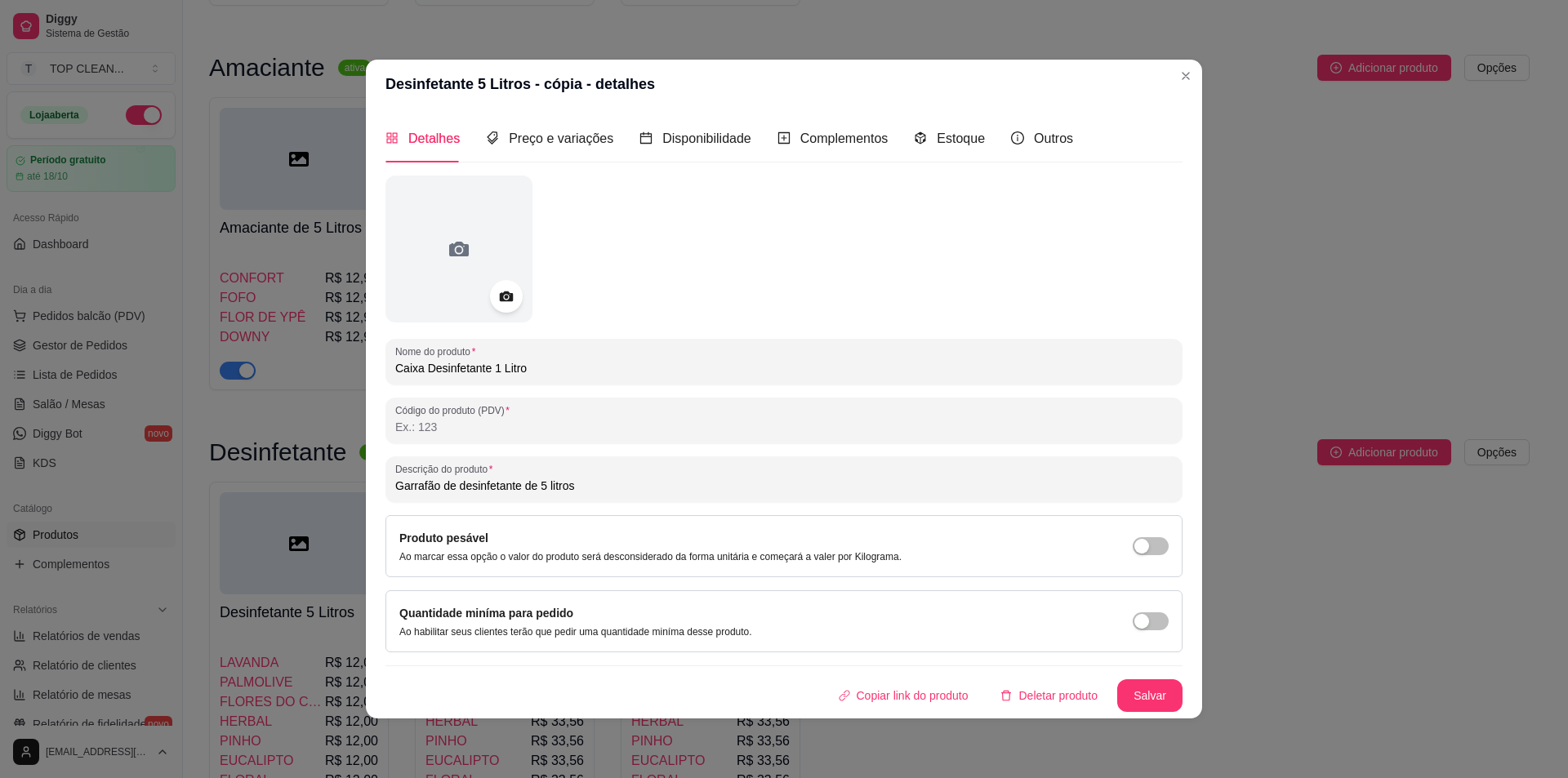
drag, startPoint x: 595, startPoint y: 490, endPoint x: 344, endPoint y: 491, distance: 251.0
click at [344, 491] on div "Desinfetante 5 Litros - cópia - detalhes Detalhes Preço e variações Disponibili…" at bounding box center [784, 389] width 1568 height 778
type input "C"
paste input "Caixa com 12 unidades de amaciantes de 1 litro"
drag, startPoint x: 586, startPoint y: 486, endPoint x: 531, endPoint y: 488, distance: 55.0
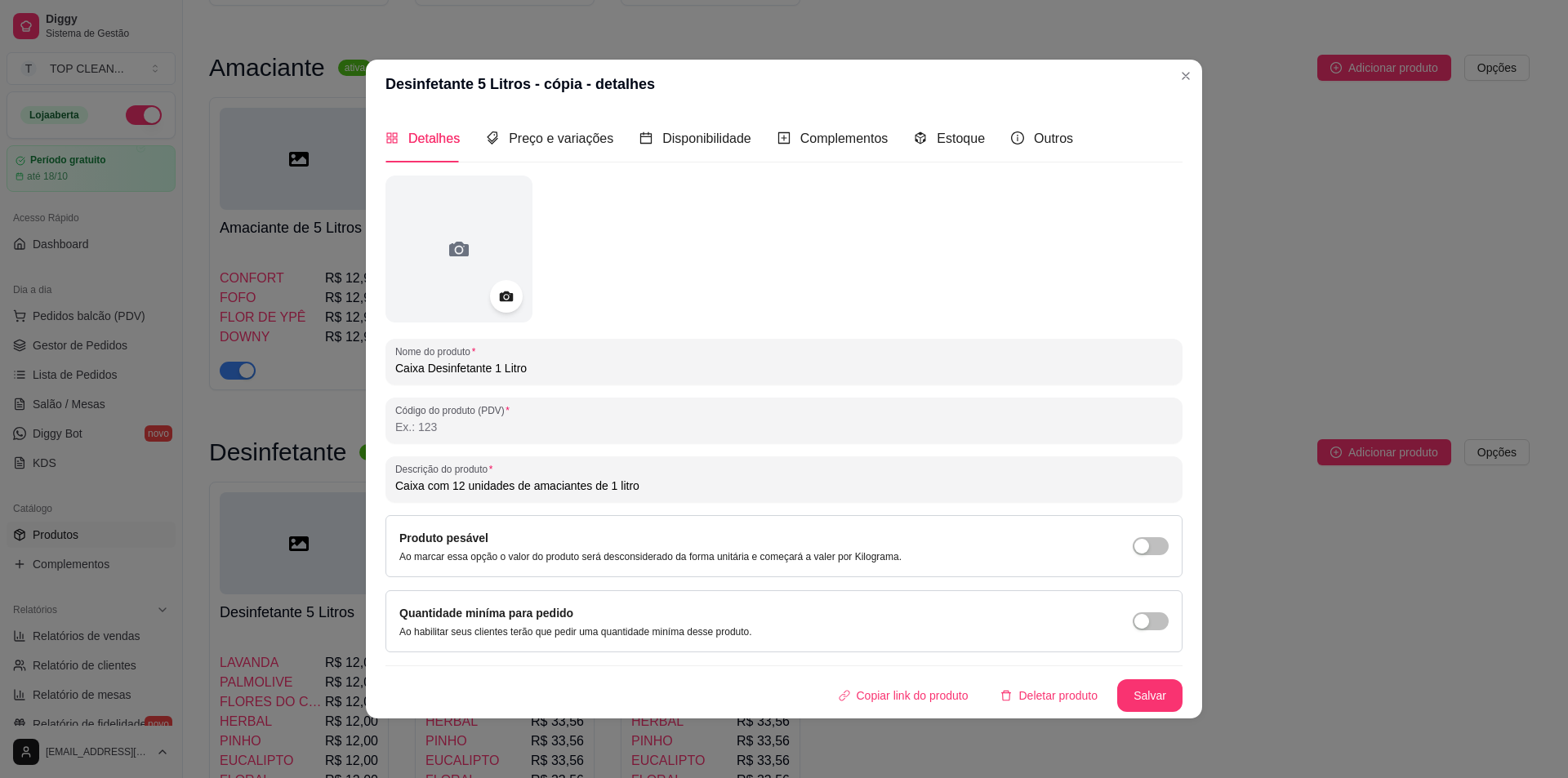
click at [531, 488] on input "Caixa com 12 unidades de amaciantes de 1 litro" at bounding box center [784, 486] width 777 height 16
type input "Caixa com 12 unidades de desinfetantes de 1 litro"
click at [1169, 698] on button "Salvar" at bounding box center [1150, 696] width 65 height 32
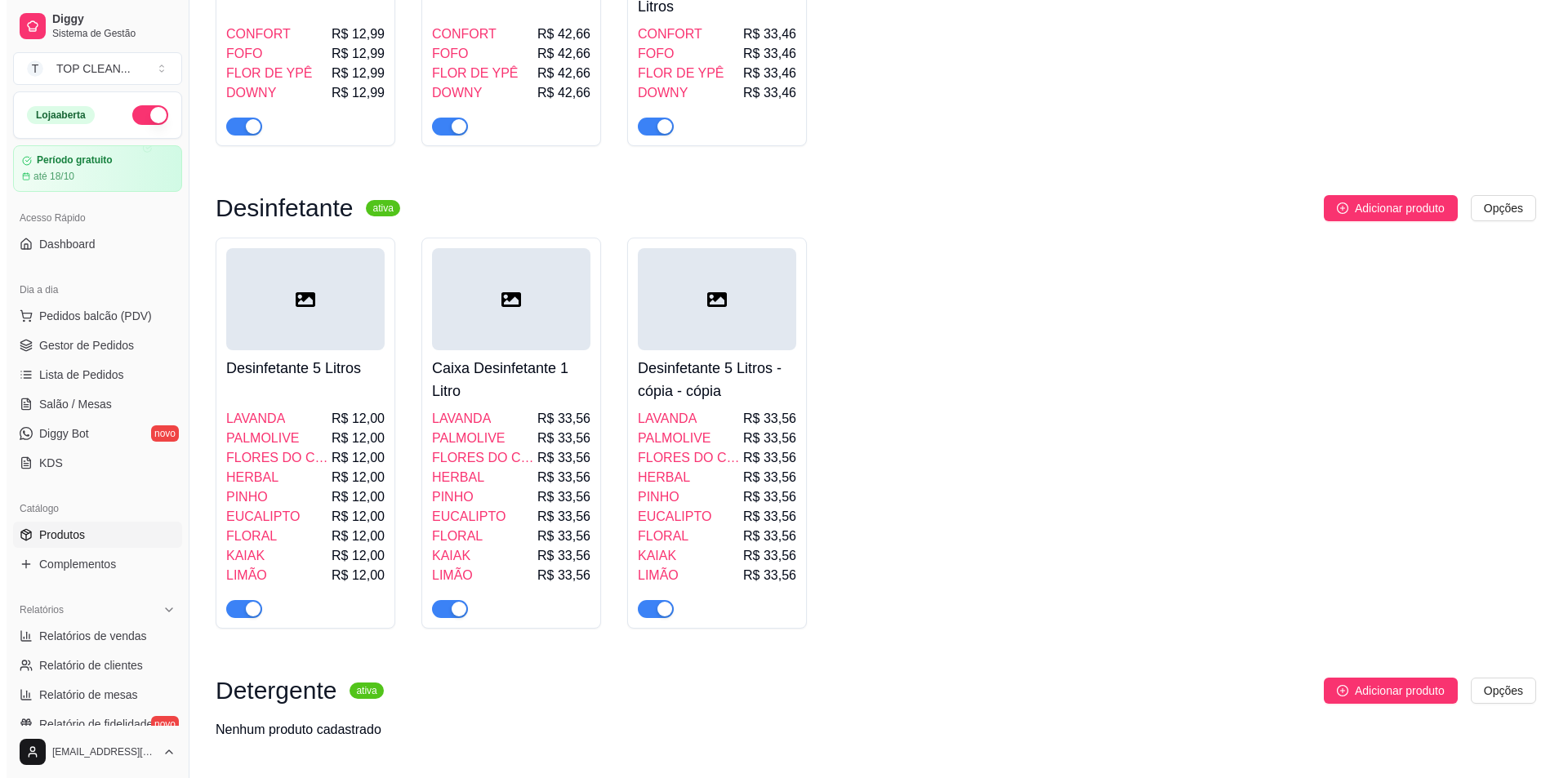
scroll to position [735, 0]
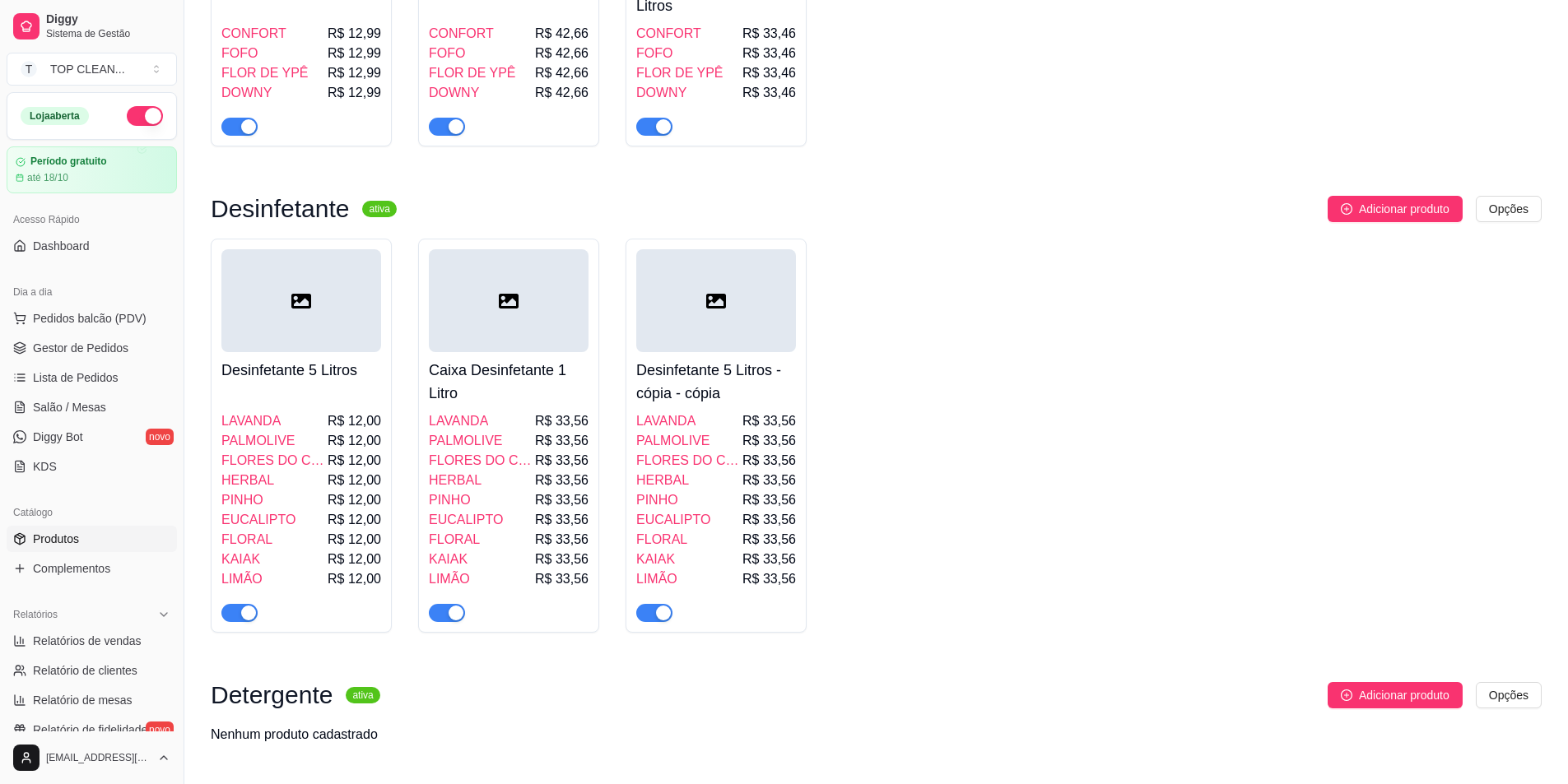
click at [502, 359] on h4 "Caixa Desinfetante 1 Litro" at bounding box center [509, 382] width 160 height 46
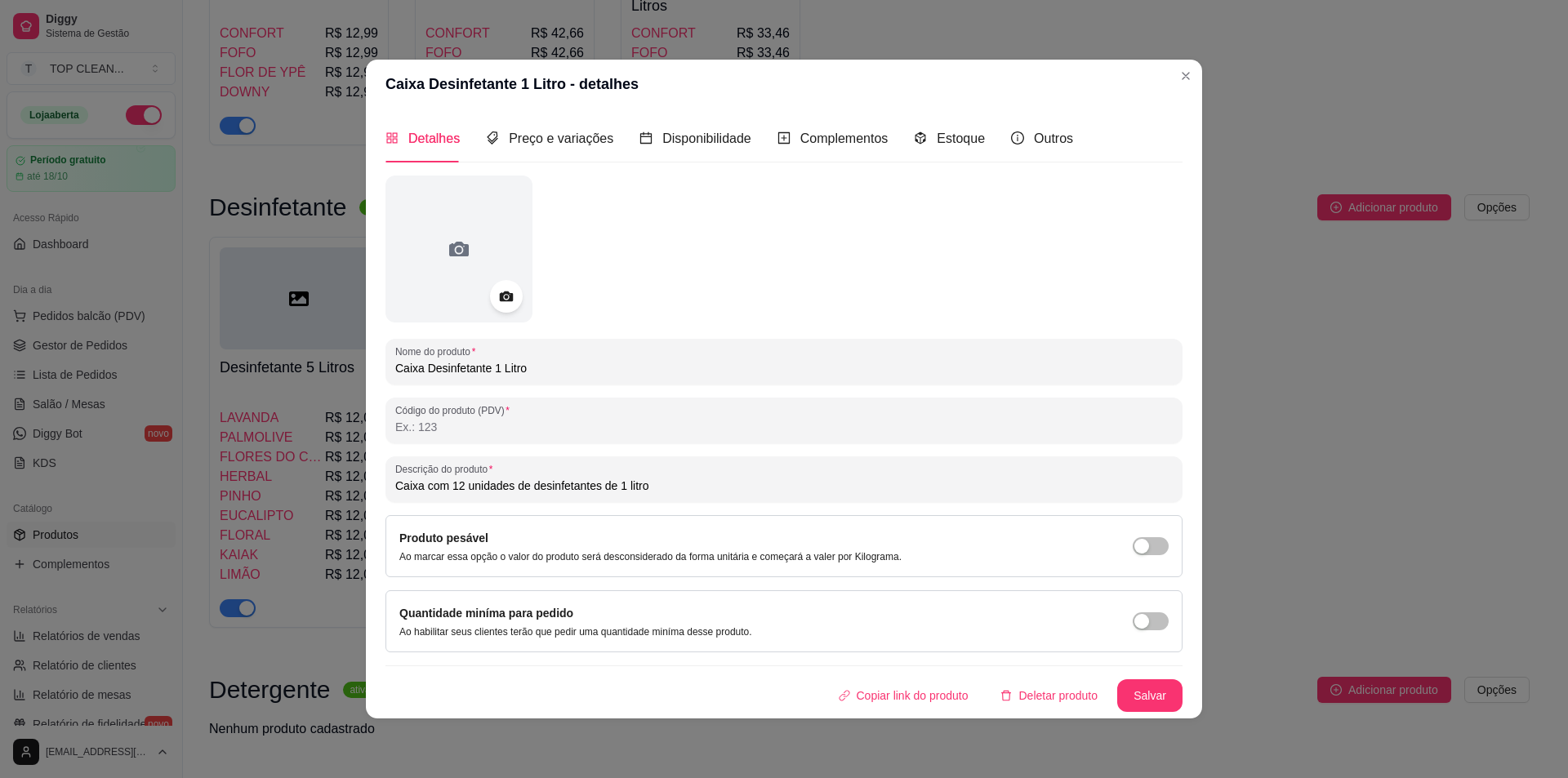
drag, startPoint x: 666, startPoint y: 487, endPoint x: 312, endPoint y: 492, distance: 354.0
click at [312, 492] on div "Caixa Desinfetante 1 Litro - detalhes Detalhes Preço e variações Disponibilidad…" at bounding box center [784, 389] width 1568 height 778
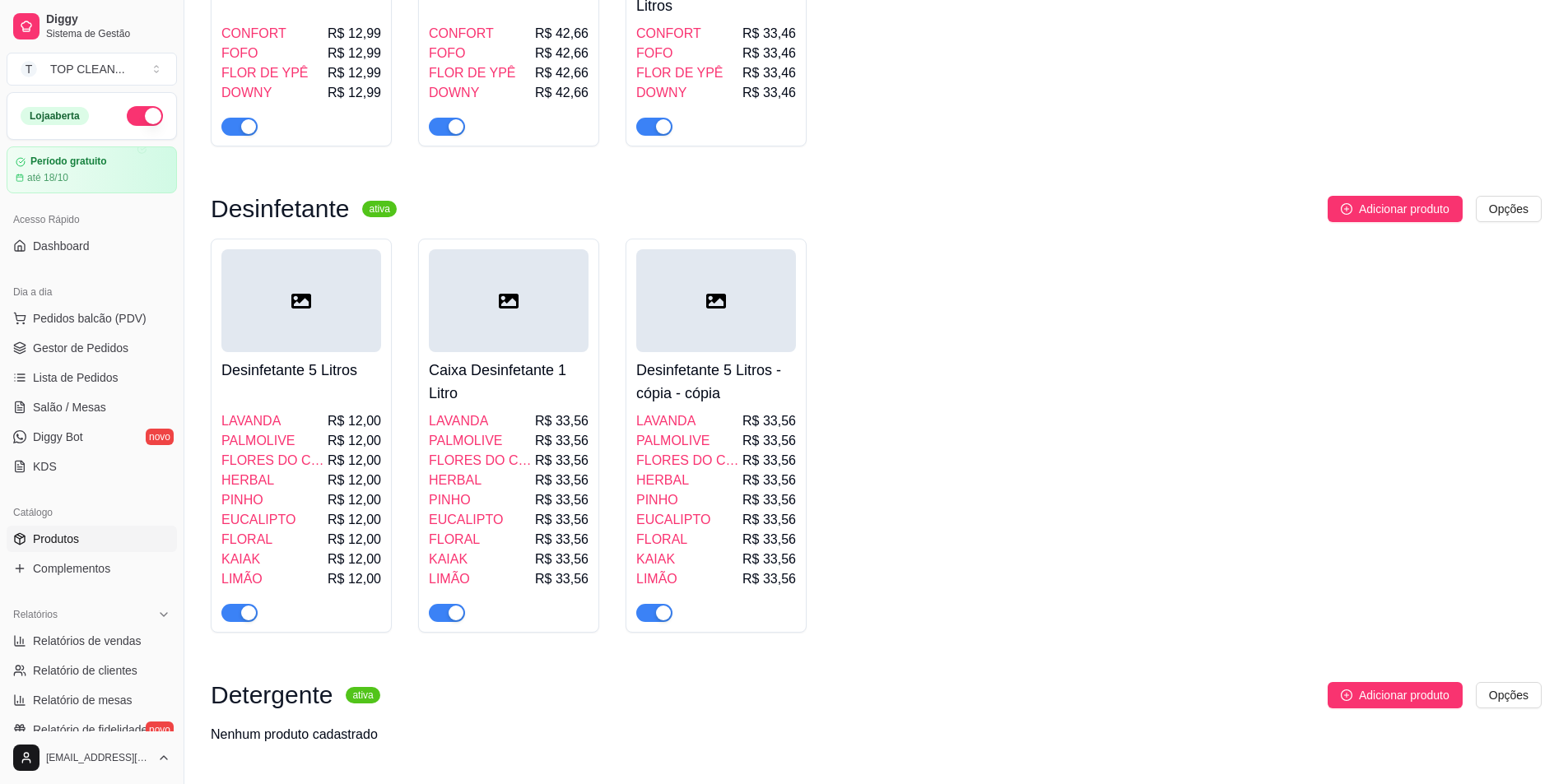
click at [739, 359] on h4 "Desinfetante 5 Litros - cópia - cópia" at bounding box center [716, 382] width 160 height 46
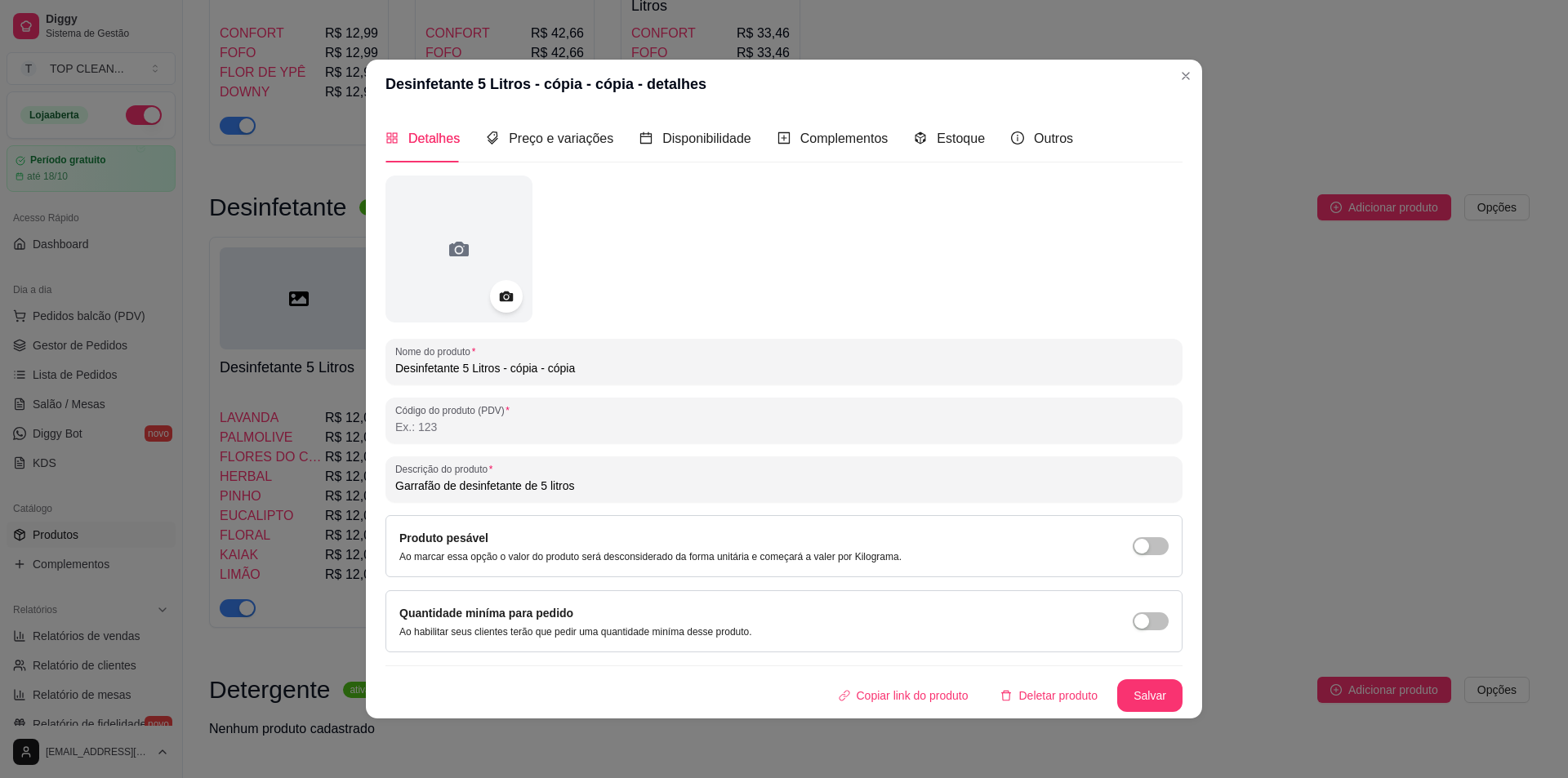
drag, startPoint x: 616, startPoint y: 496, endPoint x: 379, endPoint y: 474, distance: 238.0
click at [374, 474] on div "Detalhes Preço e variações Disponibilidade Complementos Estoque Outros Nome do …" at bounding box center [784, 413] width 837 height 609
drag, startPoint x: 584, startPoint y: 487, endPoint x: 289, endPoint y: 478, distance: 295.1
click at [289, 478] on div "Desinfetante 5 Litros - cópia - cópia - detalhes Detalhes Preço e variações Dis…" at bounding box center [784, 389] width 1568 height 778
paste input "Caixa com 12 unidades de desinfetantes de 1 litro"
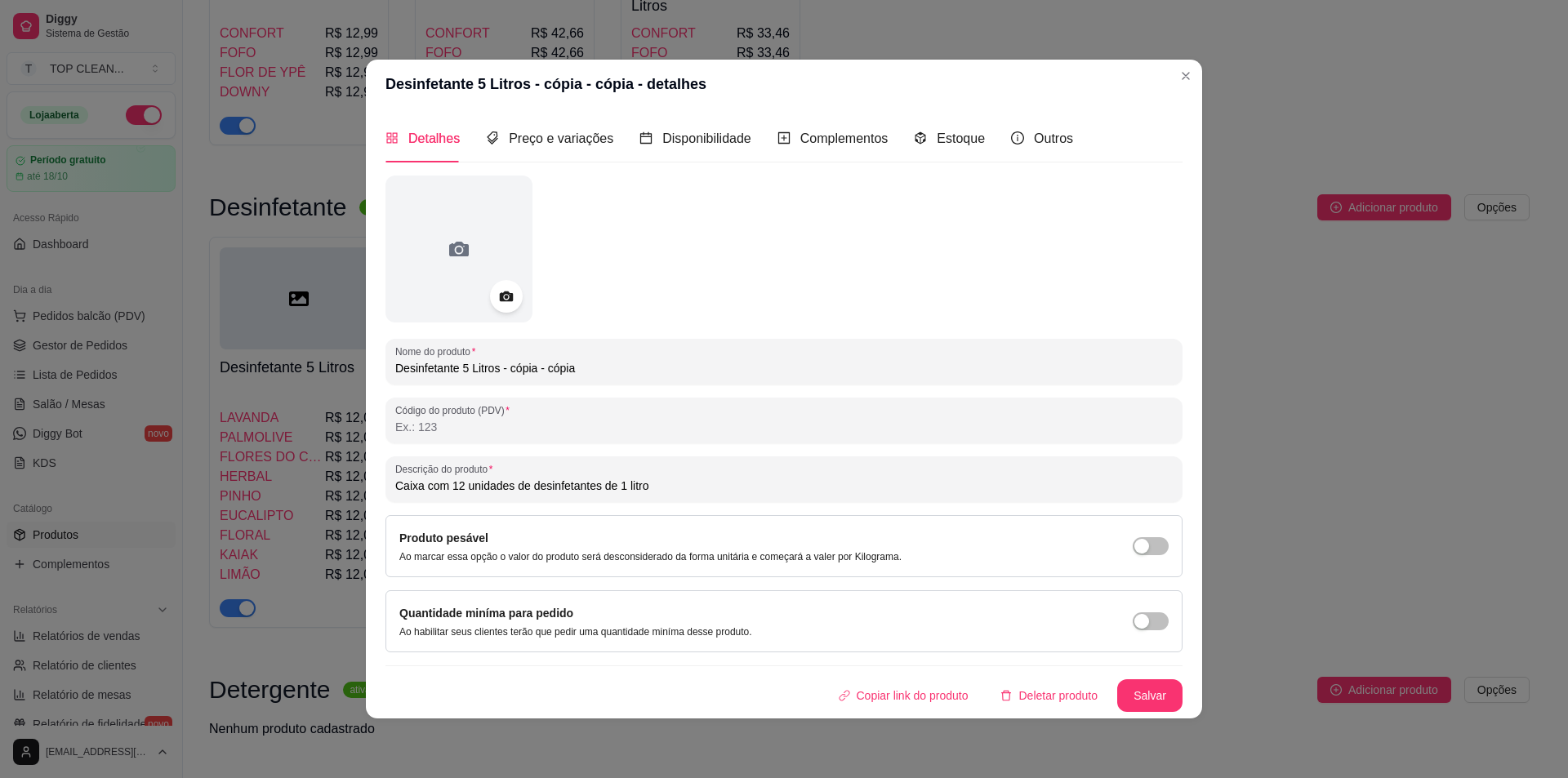
click at [621, 490] on input "Caixa com 12 unidades de desinfetantes de 1 litro" at bounding box center [784, 486] width 777 height 16
click at [460, 484] on input "Caixa com 12 unidades de desinfetantes de 2 litros" at bounding box center [784, 486] width 777 height 16
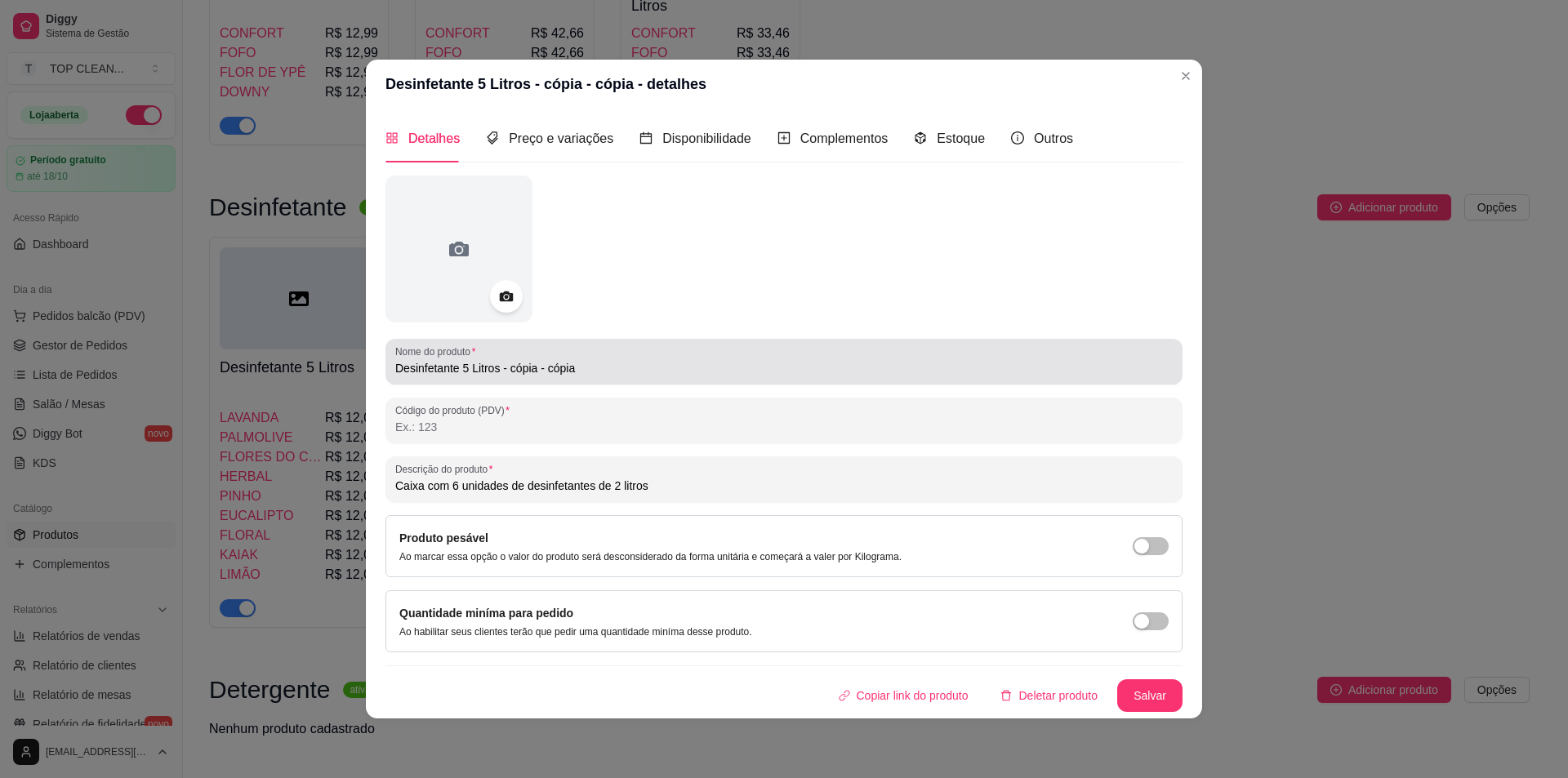
type input "Caixa com 6 unidades de desinfetantes de 2 litros"
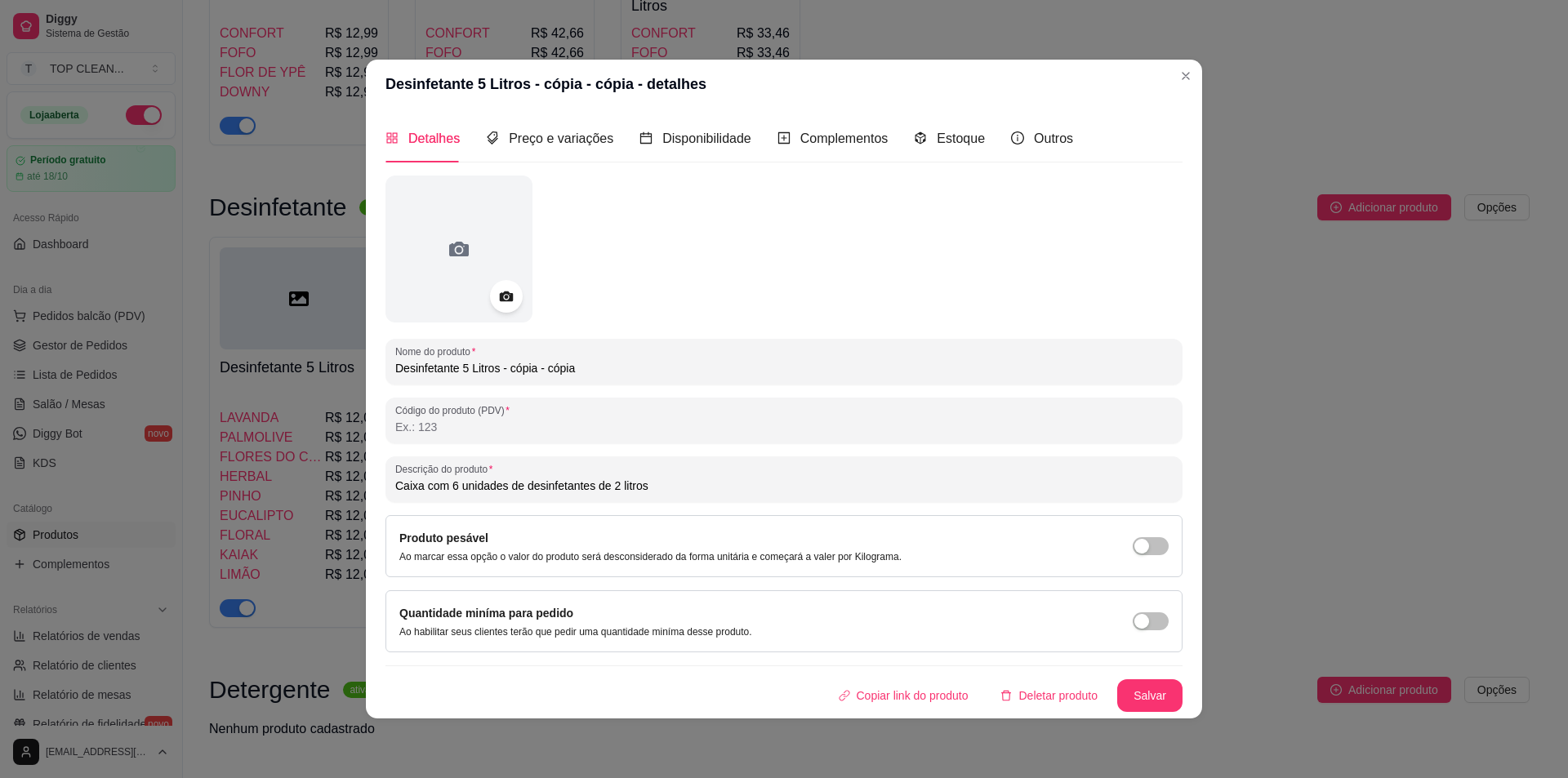
drag, startPoint x: 577, startPoint y: 371, endPoint x: 299, endPoint y: 371, distance: 278.0
click at [299, 371] on div "Desinfetante 5 Litros - cópia - cópia - detalhes Detalhes Preço e variações Dis…" at bounding box center [784, 389] width 1568 height 778
type input "Caixa Desinfetante 2 Litros"
click at [1149, 694] on button "Salvar" at bounding box center [1150, 696] width 65 height 32
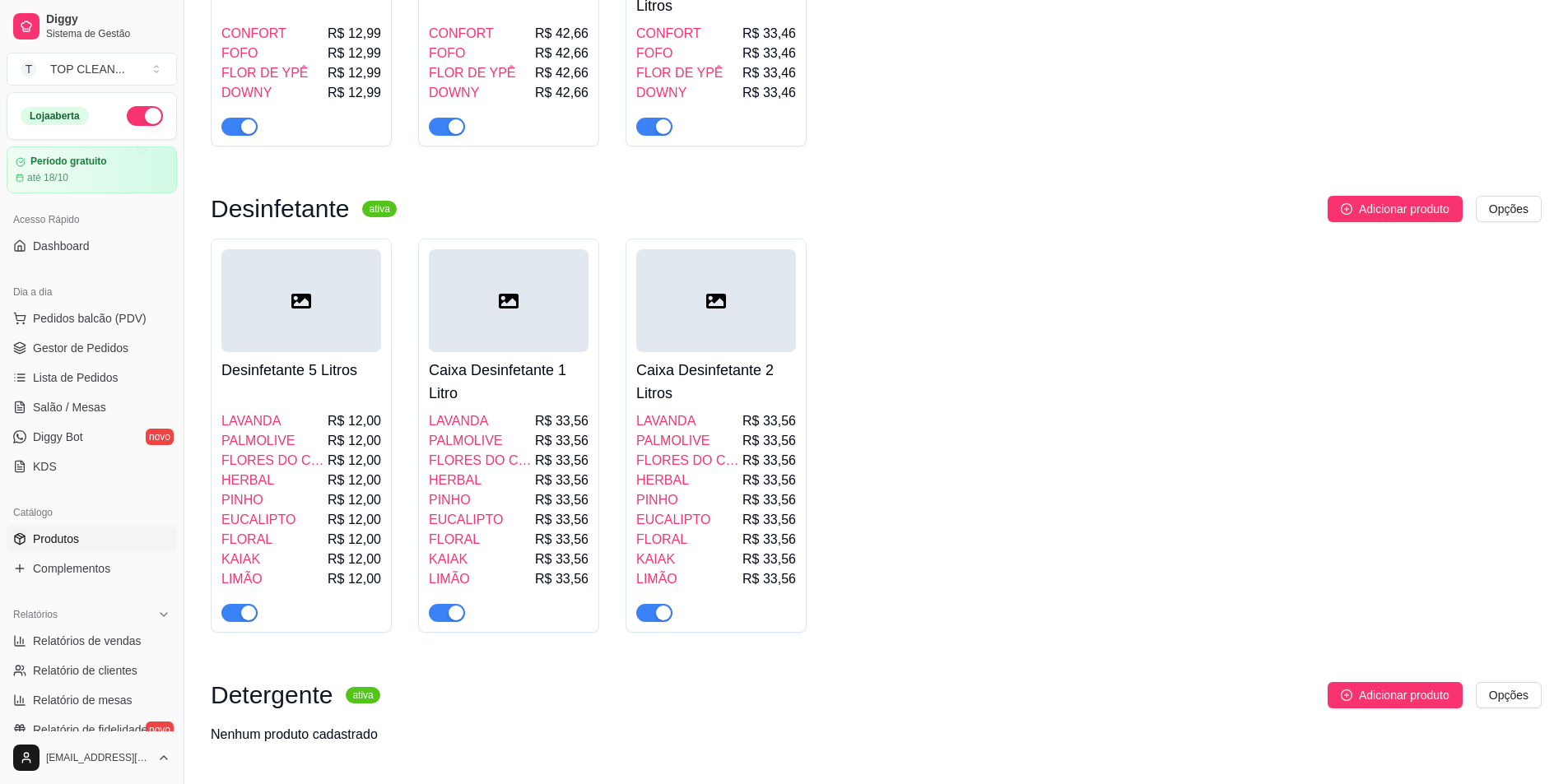
click at [699, 380] on h4 "Caixa Desinfetante 2 Litros" at bounding box center [716, 382] width 160 height 46
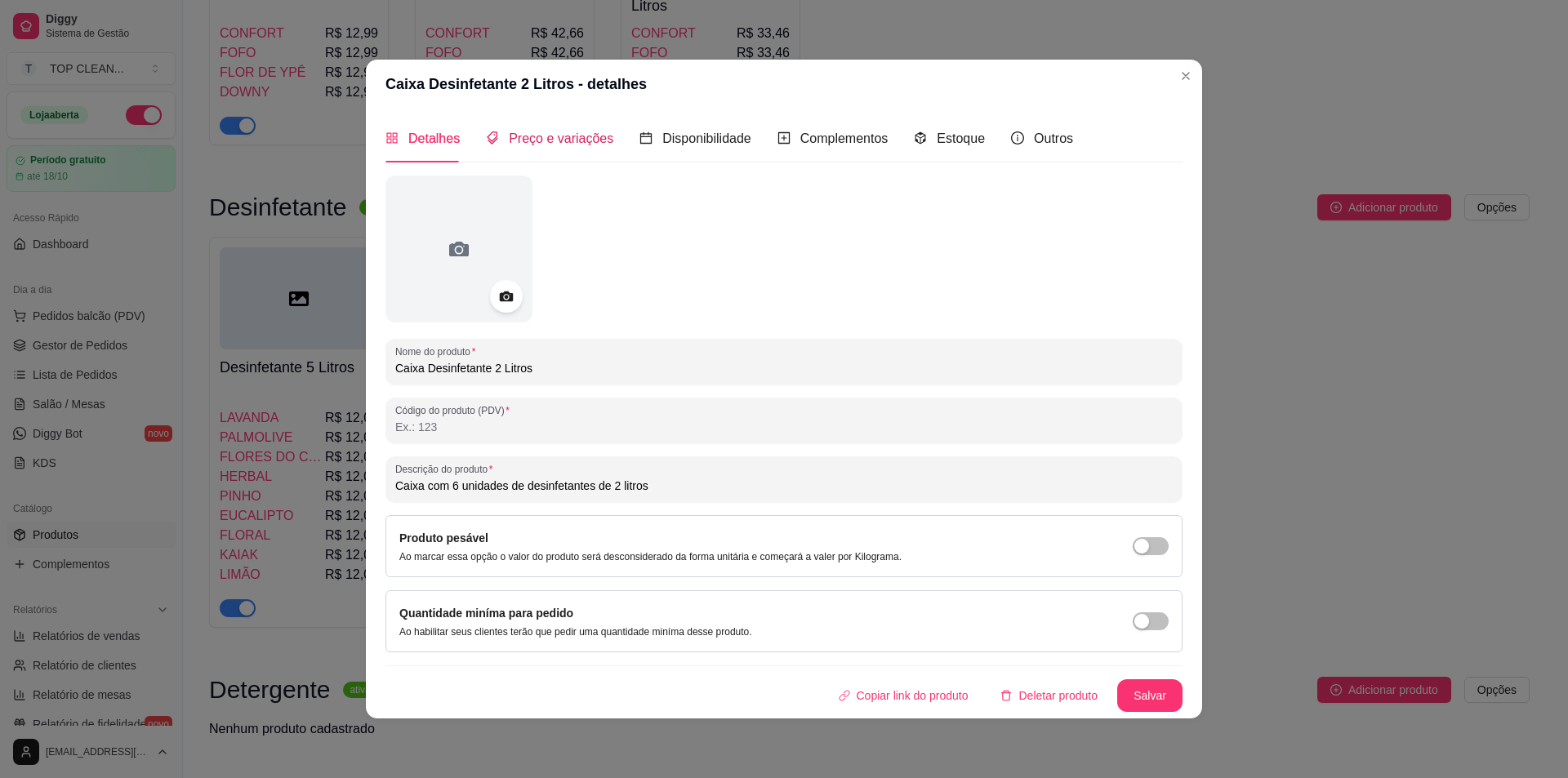
click at [529, 132] on span "Preço e variações" at bounding box center [561, 138] width 105 height 14
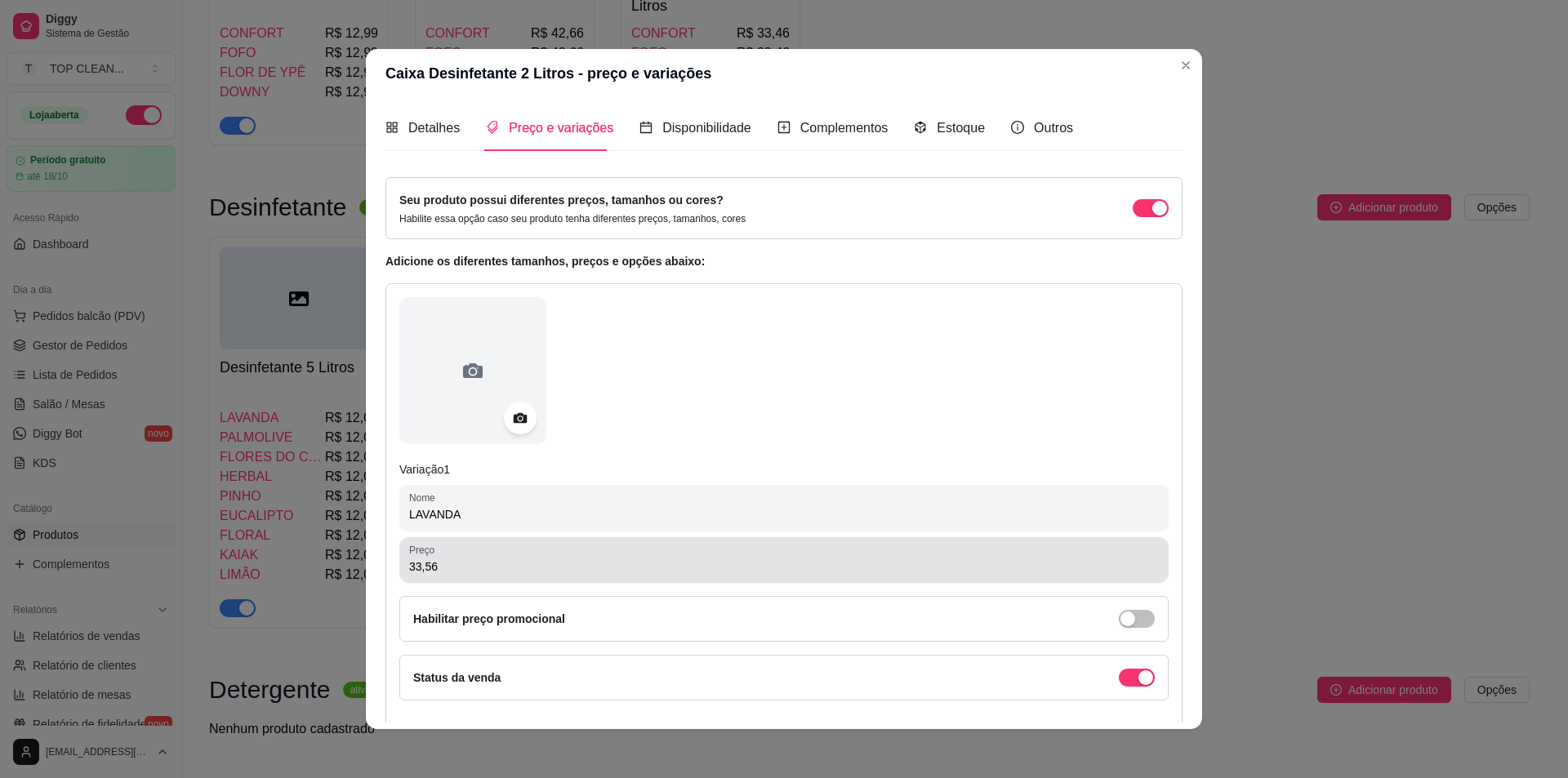
drag, startPoint x: 399, startPoint y: 569, endPoint x: 555, endPoint y: 561, distance: 156.2
click at [555, 561] on div "Preço 33,56" at bounding box center [784, 560] width 769 height 46
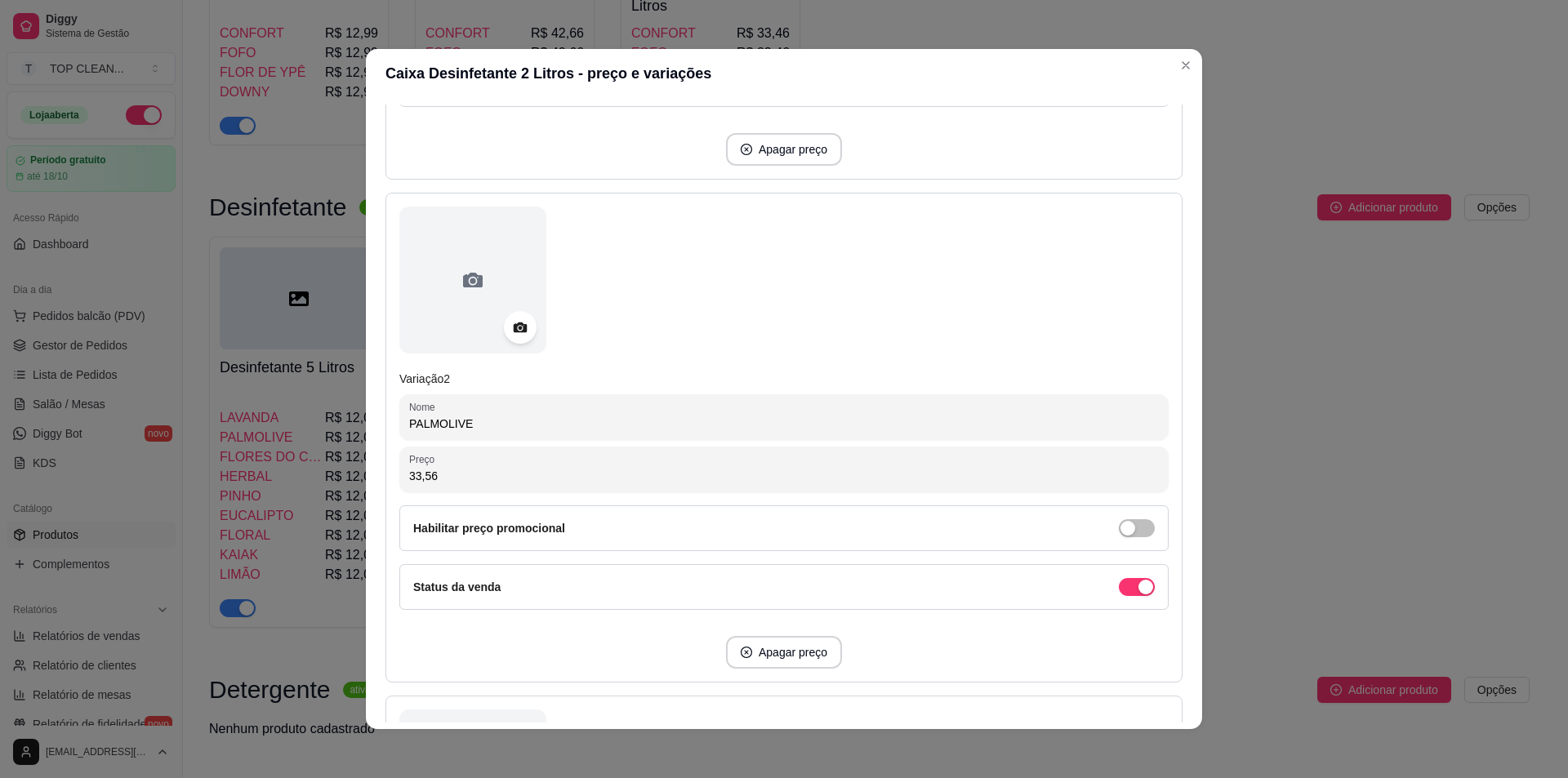
scroll to position [654, 0]
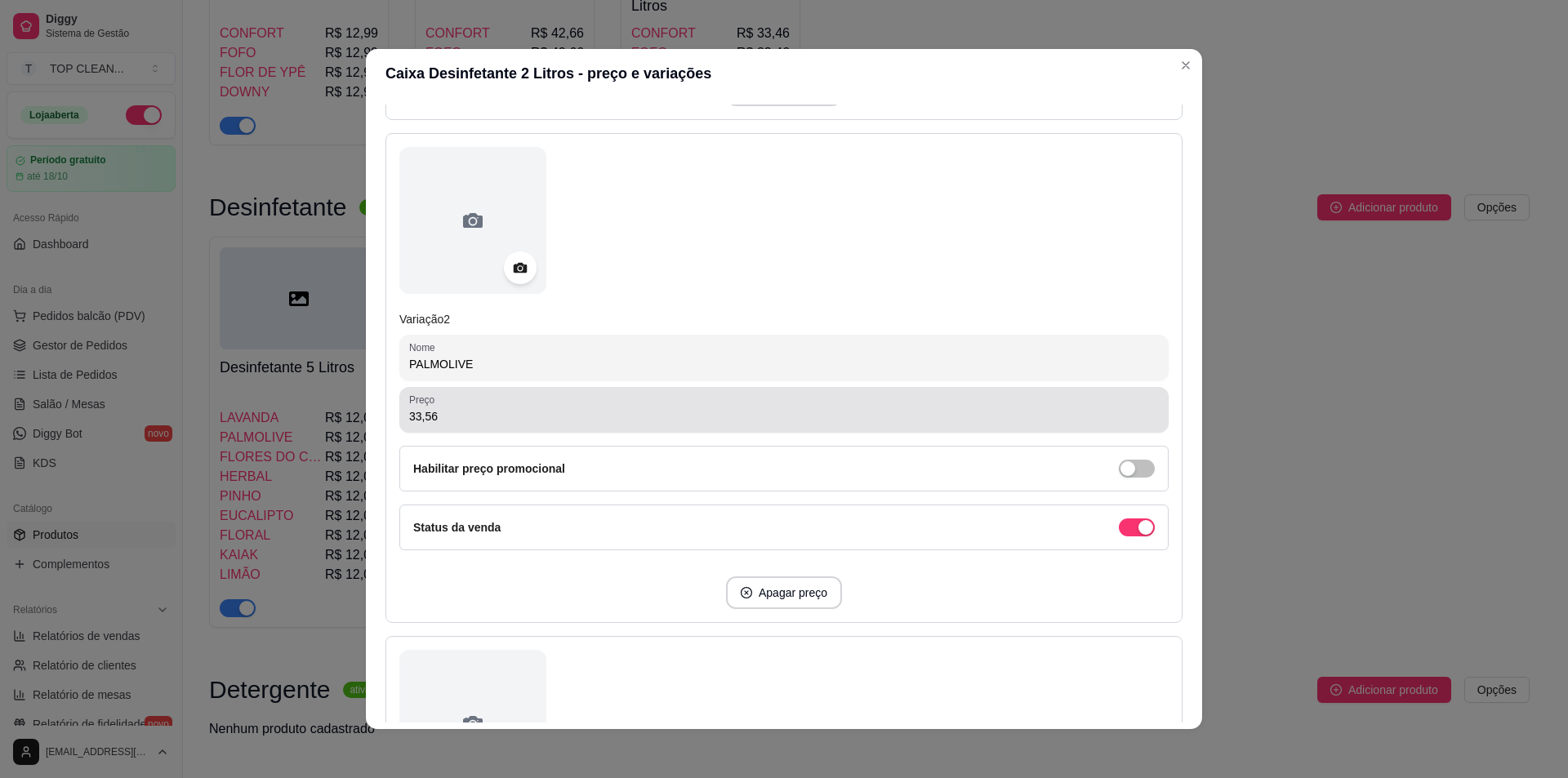
type input "23,99"
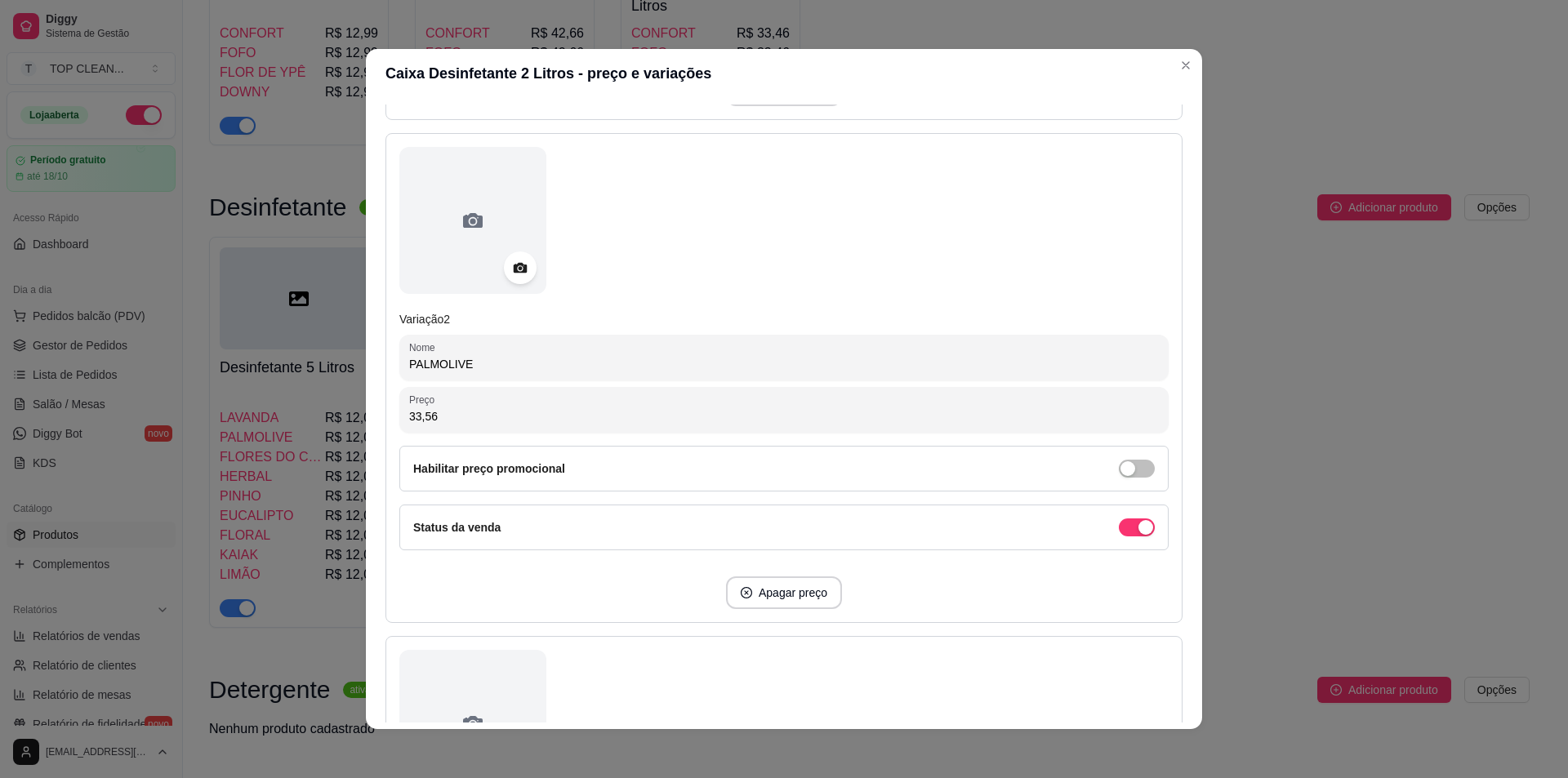
drag, startPoint x: 441, startPoint y: 416, endPoint x: 357, endPoint y: 407, distance: 84.5
click at [357, 407] on div "Caixa Desinfetante 2 Litros - preço e variações Detalhes Preço e variações Disp…" at bounding box center [784, 389] width 1568 height 778
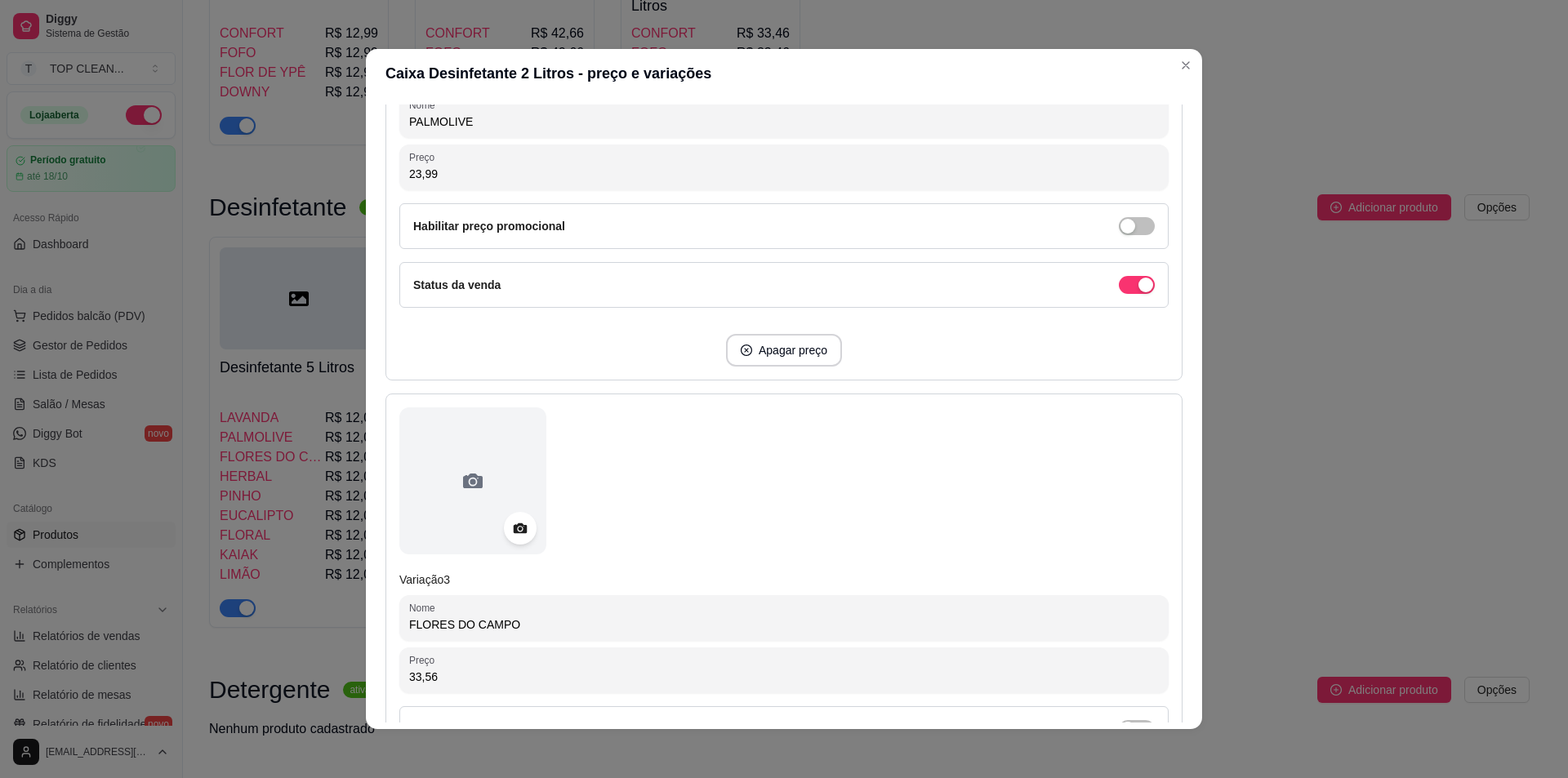
scroll to position [899, 0]
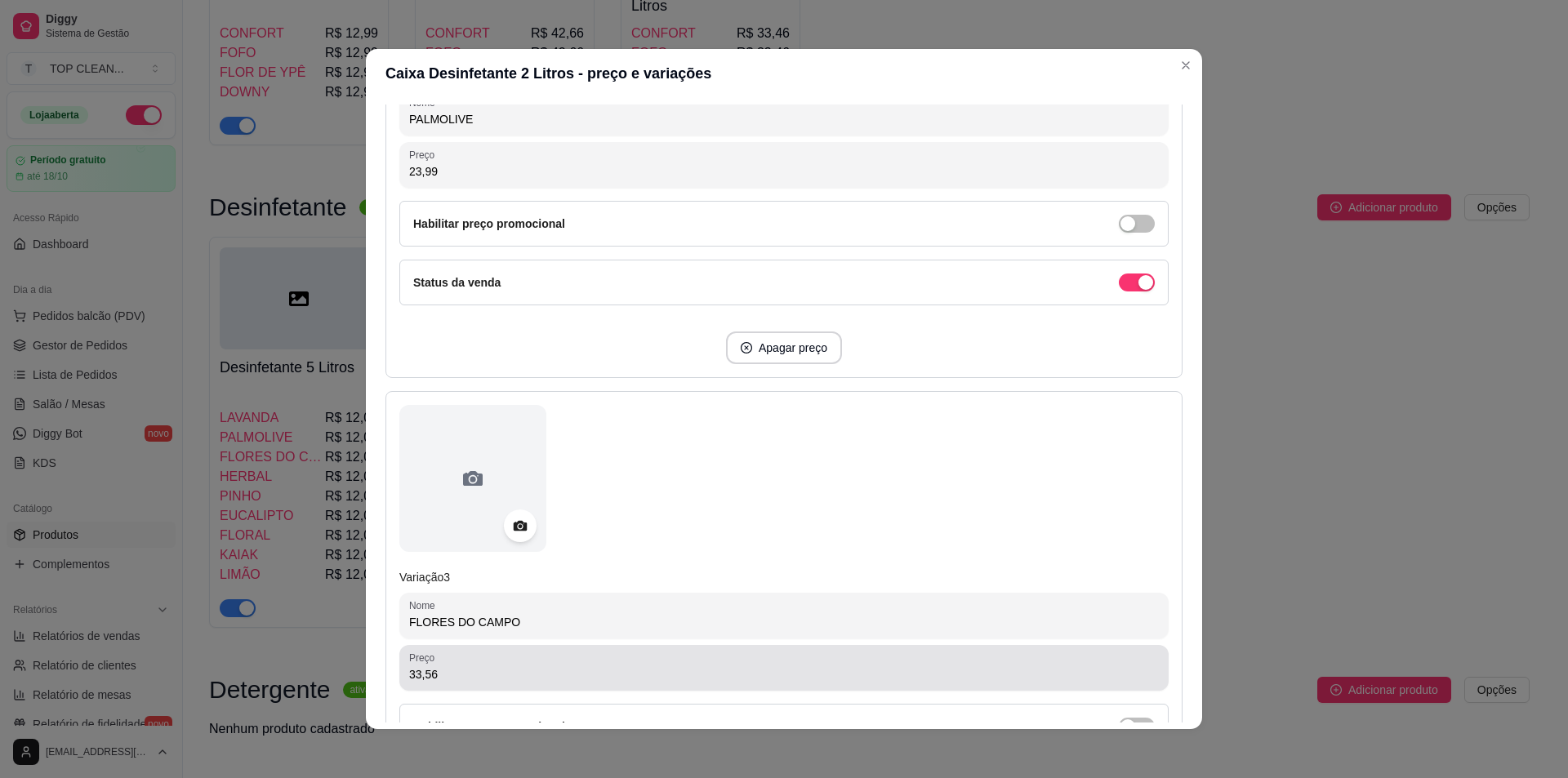
type input "23,99"
drag, startPoint x: 402, startPoint y: 673, endPoint x: 590, endPoint y: 676, distance: 188.0
click at [590, 676] on div "Preço 33,56" at bounding box center [784, 668] width 769 height 46
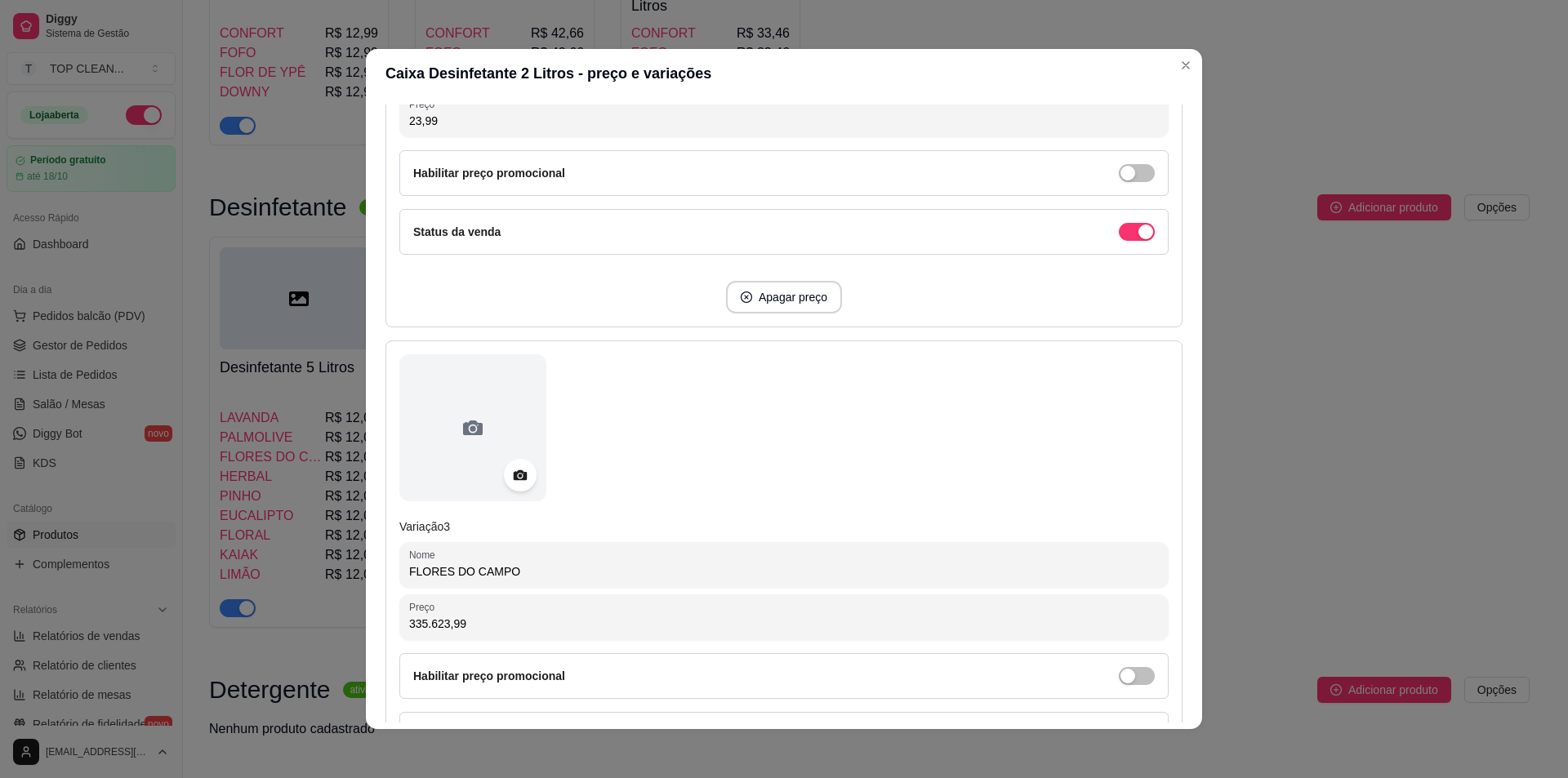
scroll to position [1143, 0]
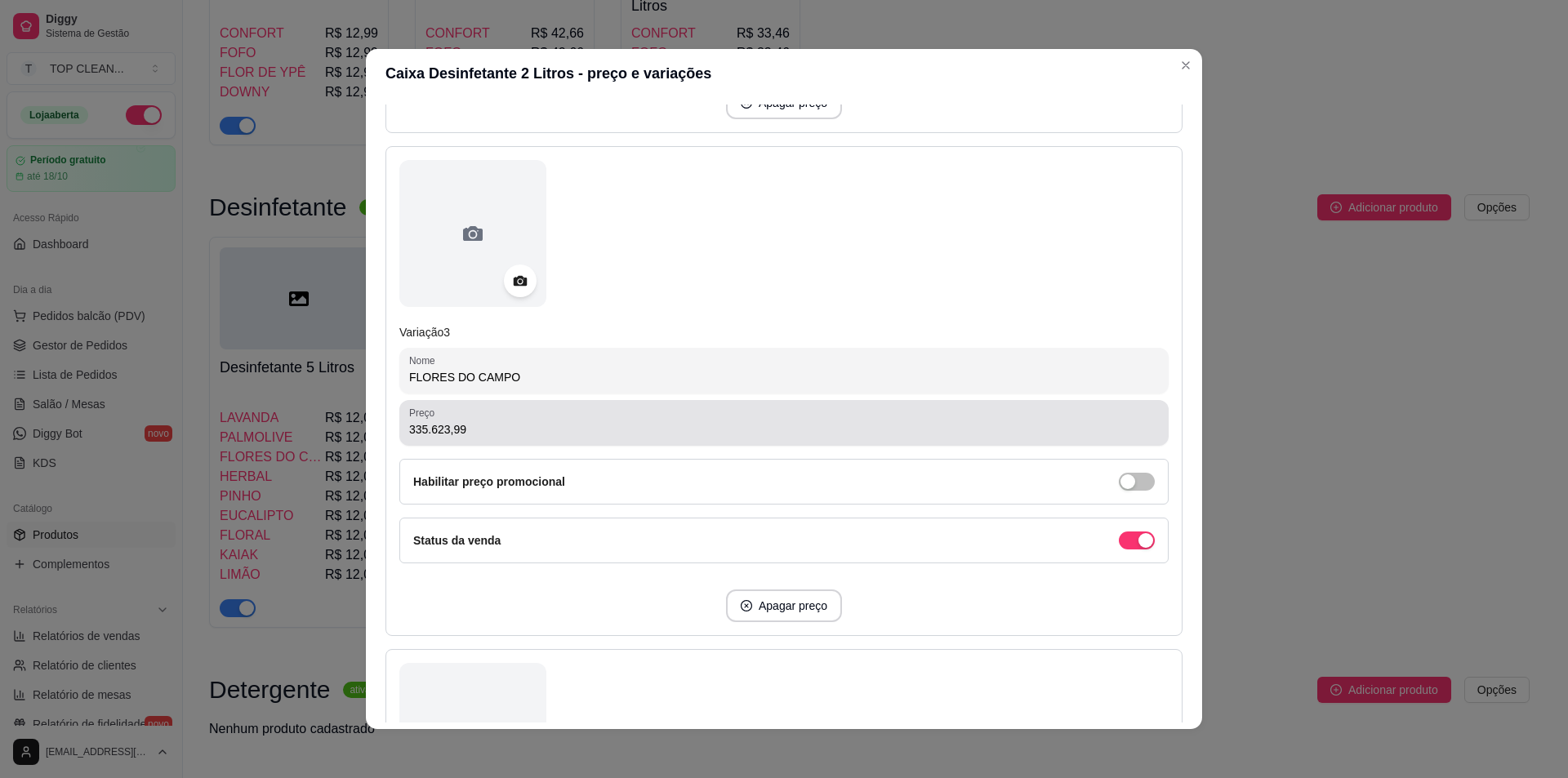
drag, startPoint x: 398, startPoint y: 432, endPoint x: 539, endPoint y: 443, distance: 141.4
click at [536, 444] on div "Preço 335.623,99" at bounding box center [784, 423] width 769 height 46
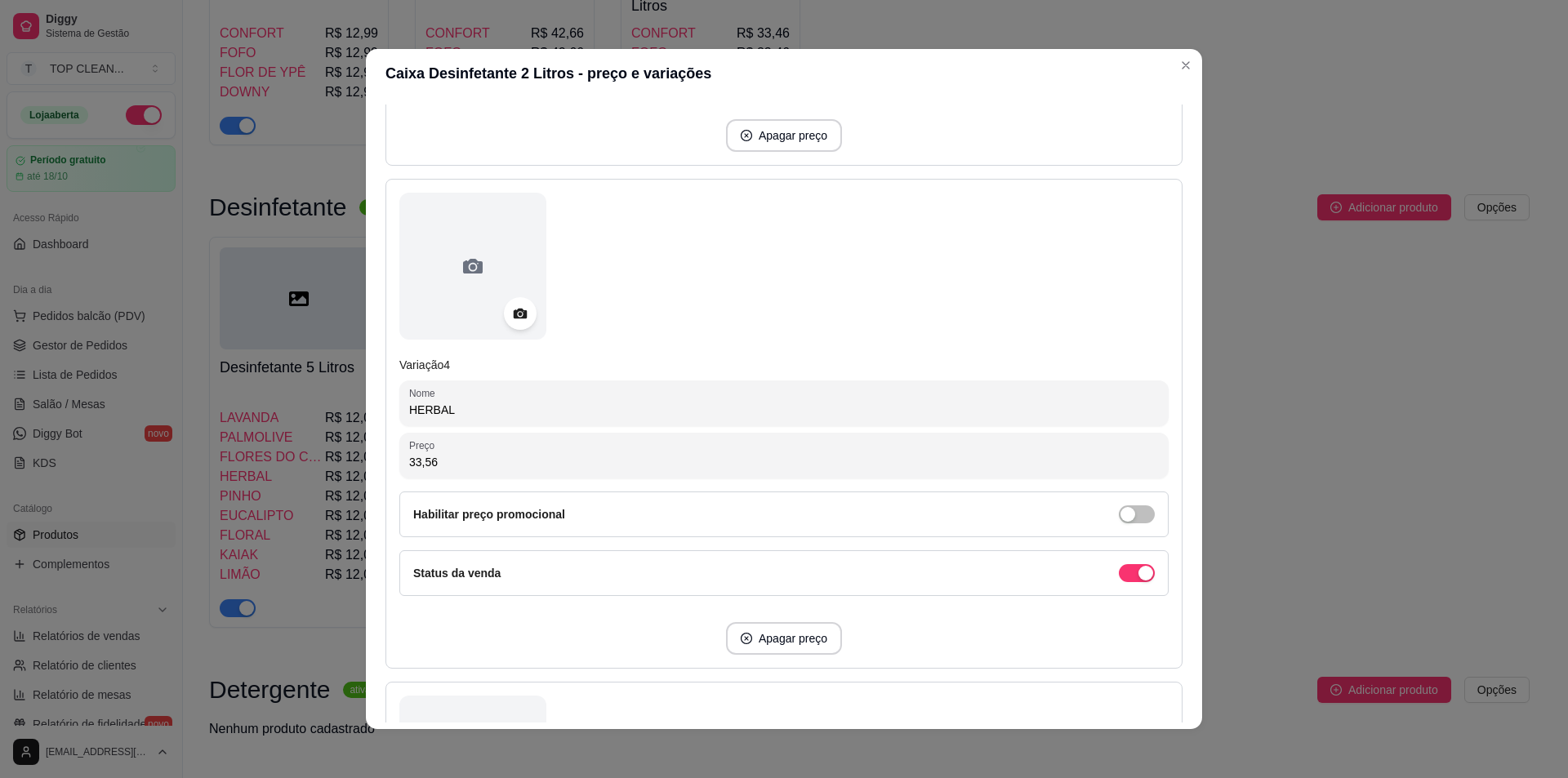
scroll to position [1634, 0]
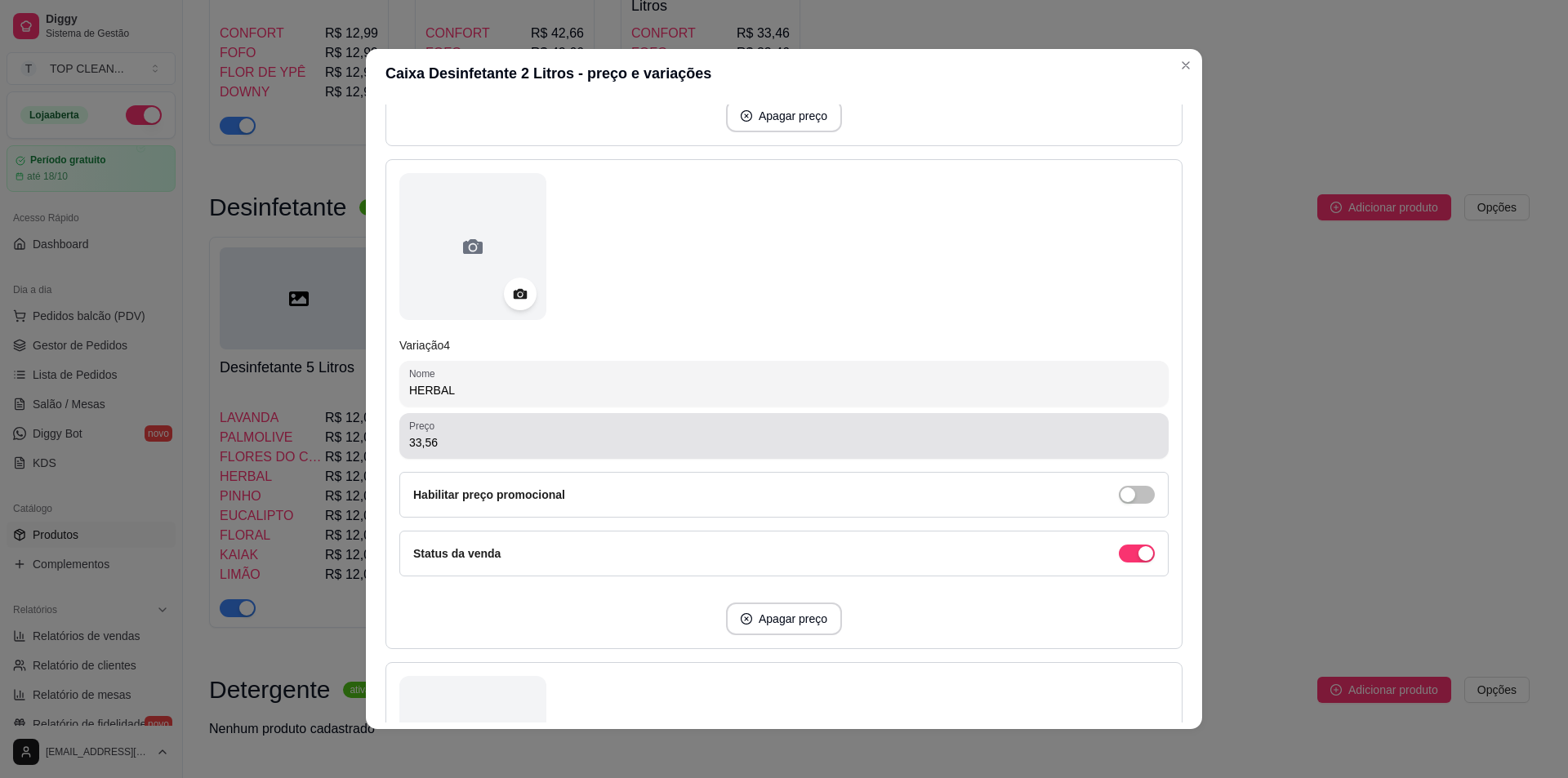
type input "23,99"
drag, startPoint x: 401, startPoint y: 439, endPoint x: 461, endPoint y: 449, distance: 60.8
click at [461, 449] on div "Preço 33,56" at bounding box center [784, 435] width 769 height 46
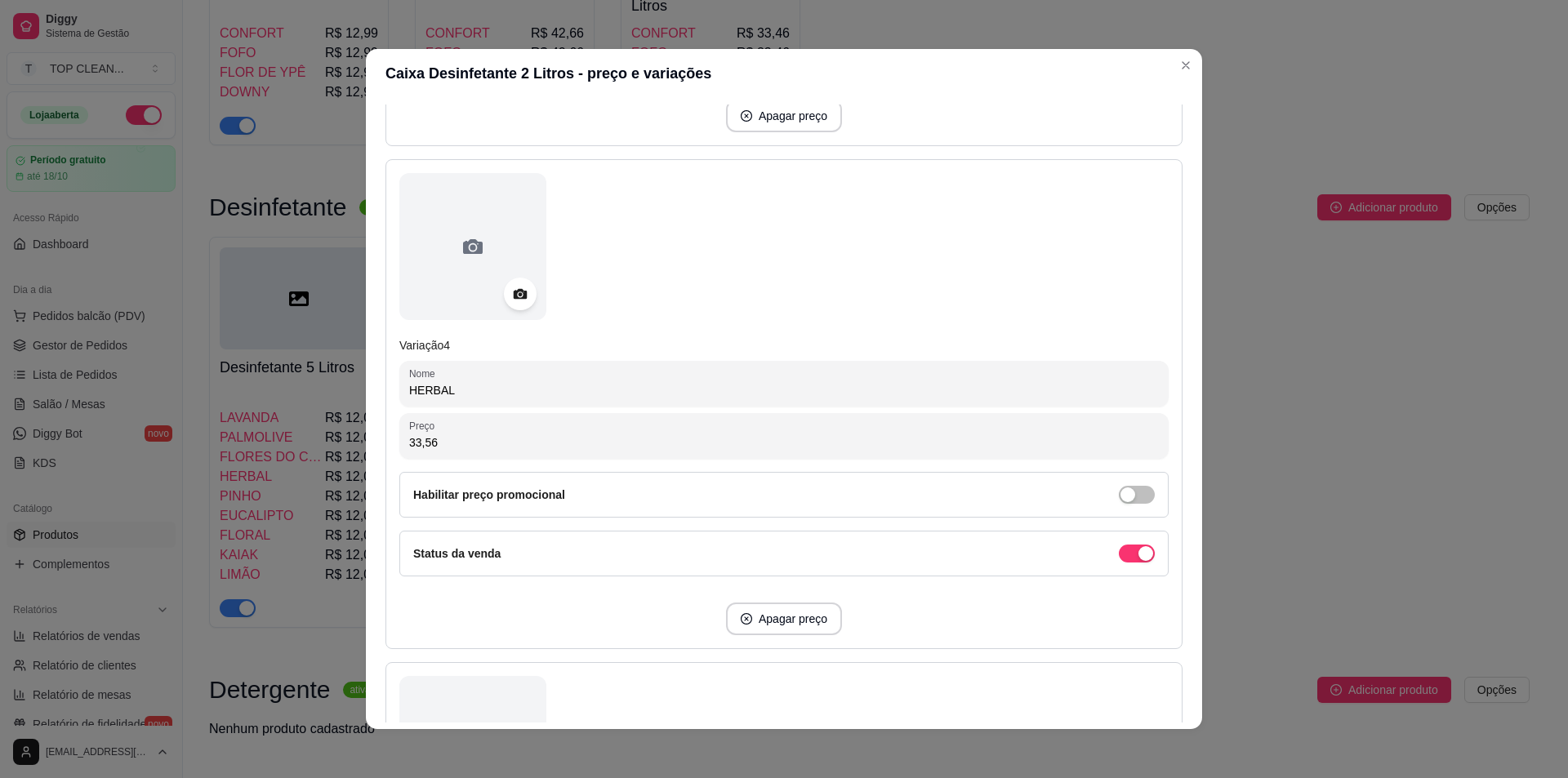
drag, startPoint x: 440, startPoint y: 442, endPoint x: 359, endPoint y: 440, distance: 81.0
click at [359, 440] on div "Caixa Desinfetante 2 Litros - preço e variações Detalhes Preço e variações Disp…" at bounding box center [784, 389] width 1568 height 778
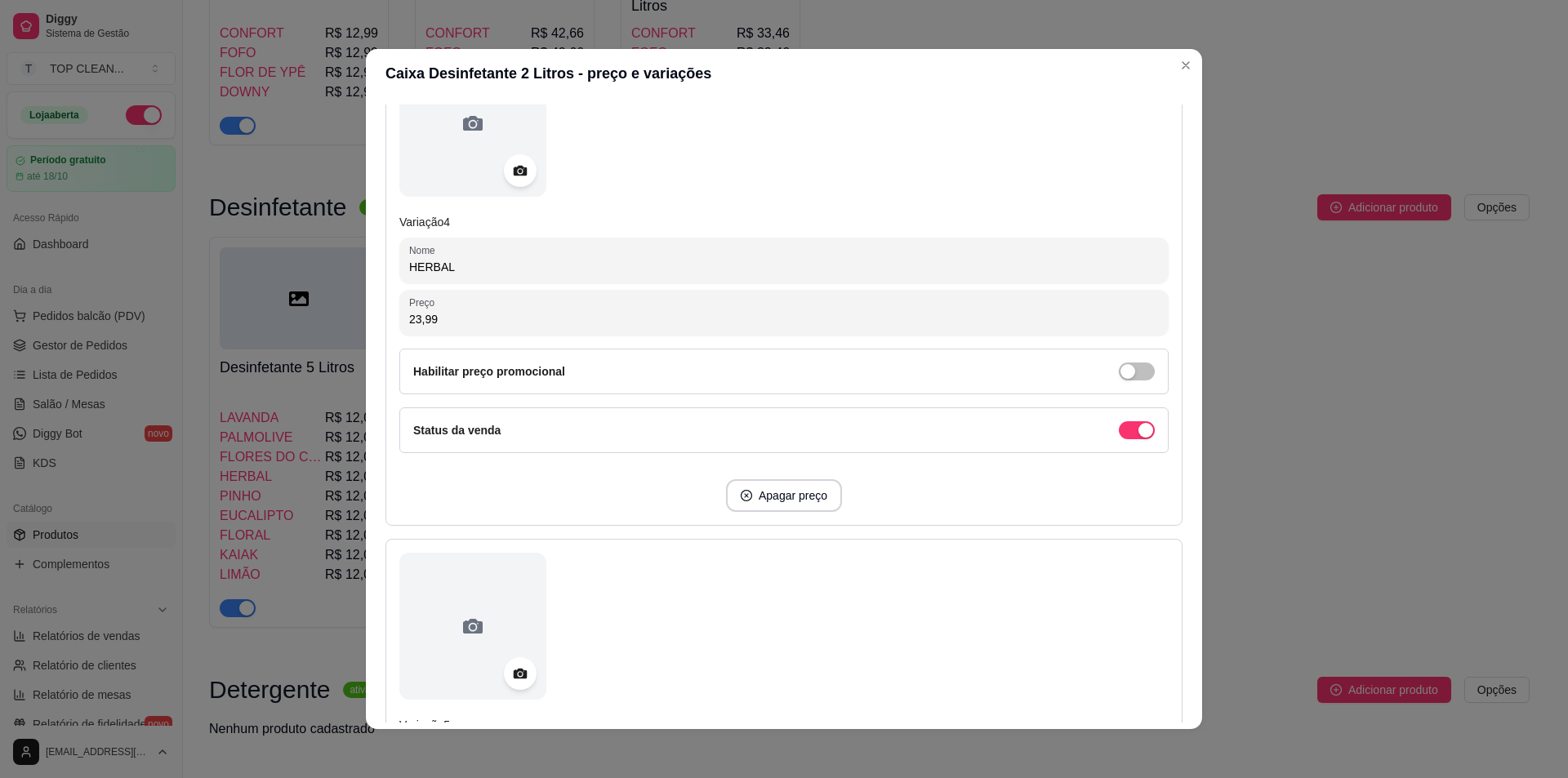
scroll to position [1960, 0]
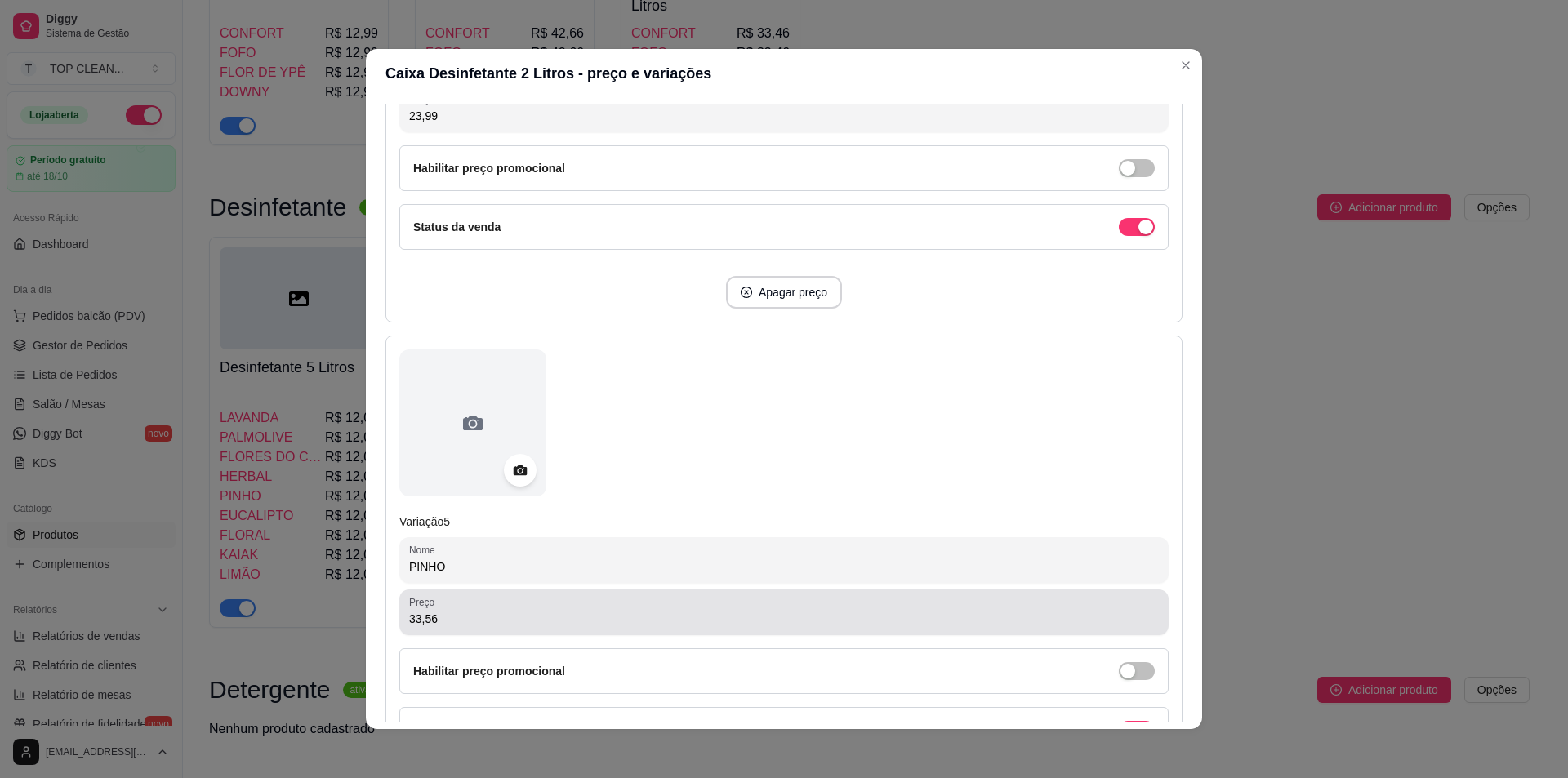
type input "23,99"
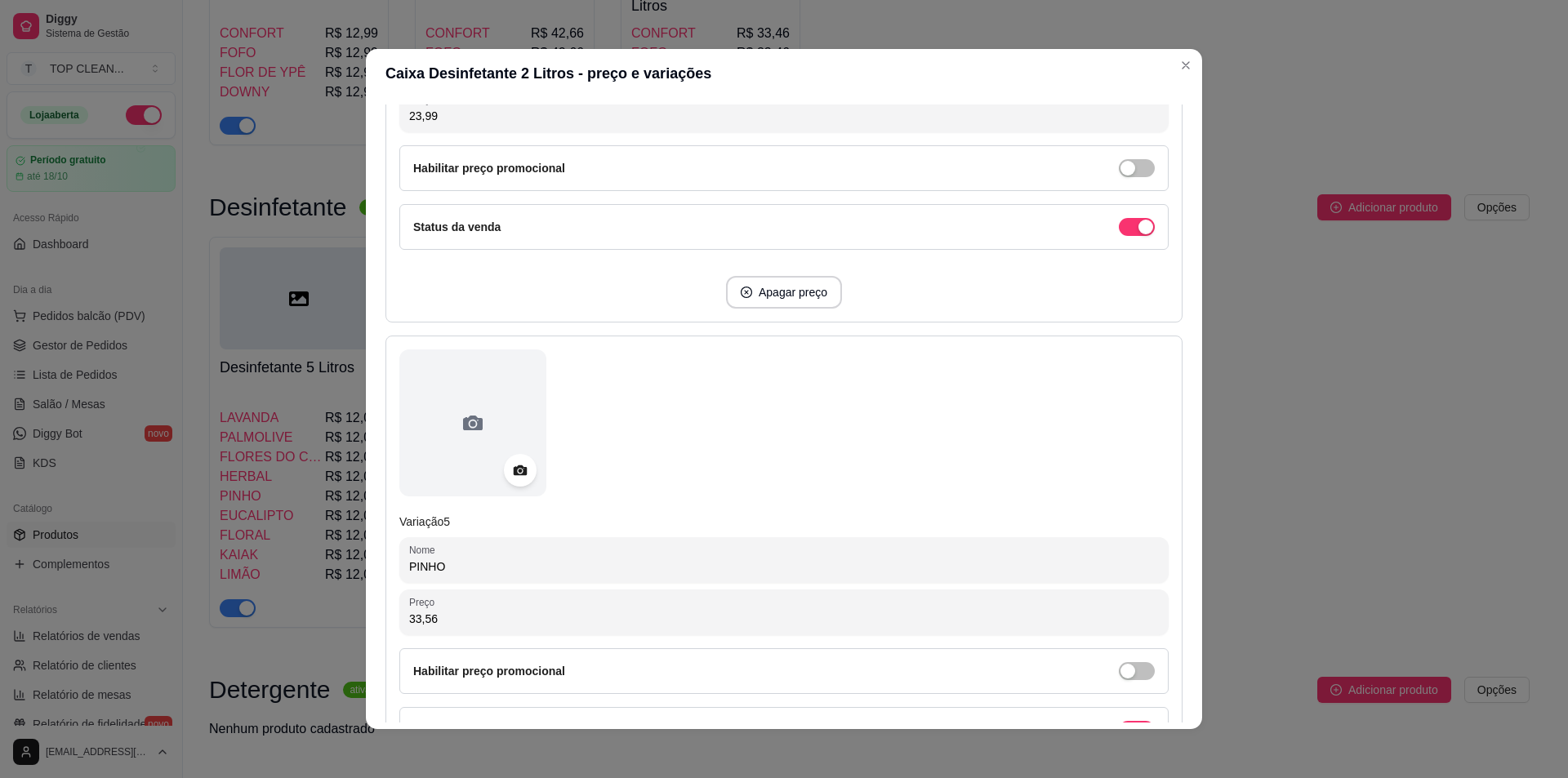
click at [313, 612] on div "Caixa Desinfetante 2 Litros - preço e variações Detalhes Preço e variações Disp…" at bounding box center [784, 389] width 1568 height 778
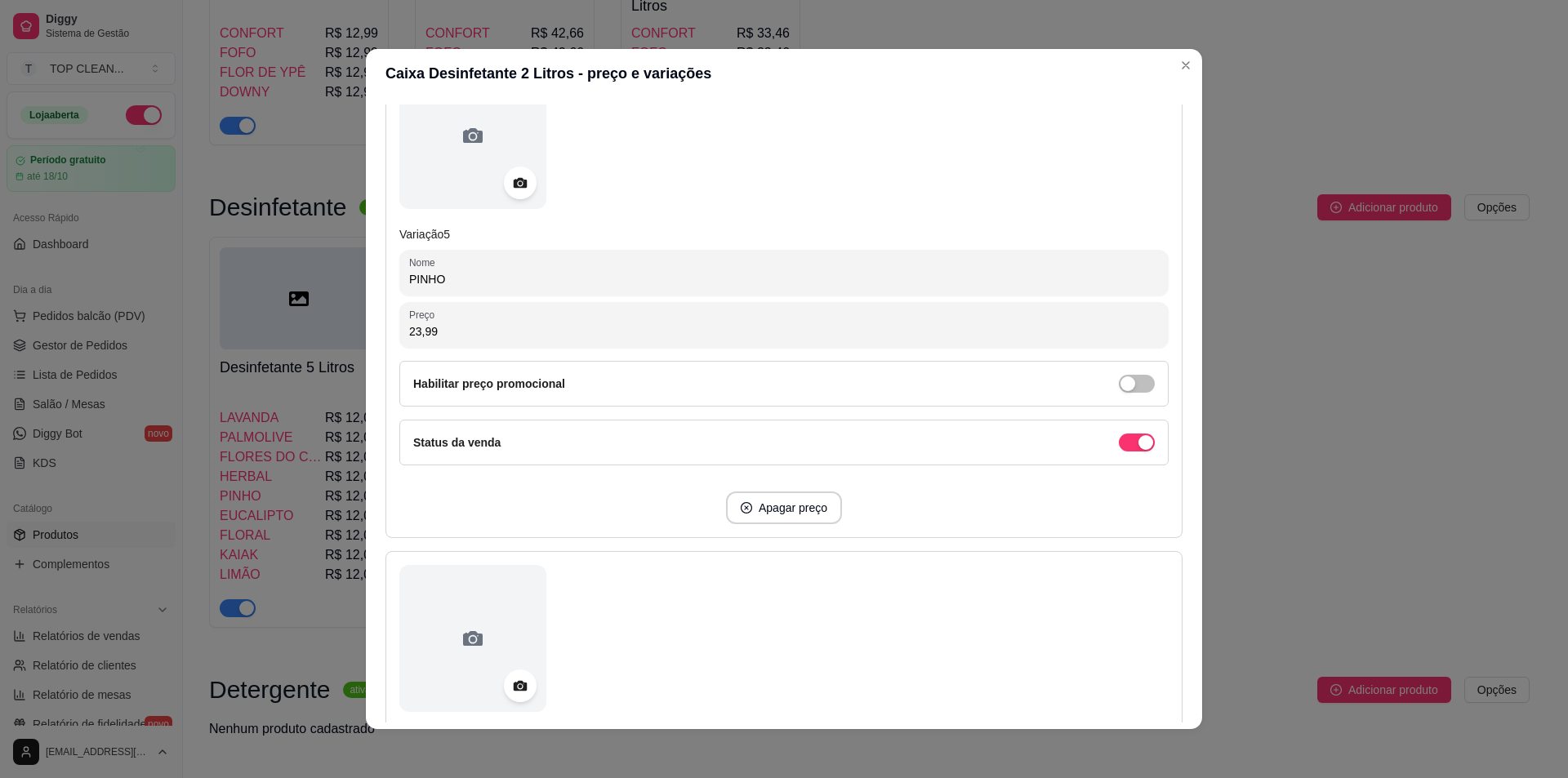
scroll to position [2450, 0]
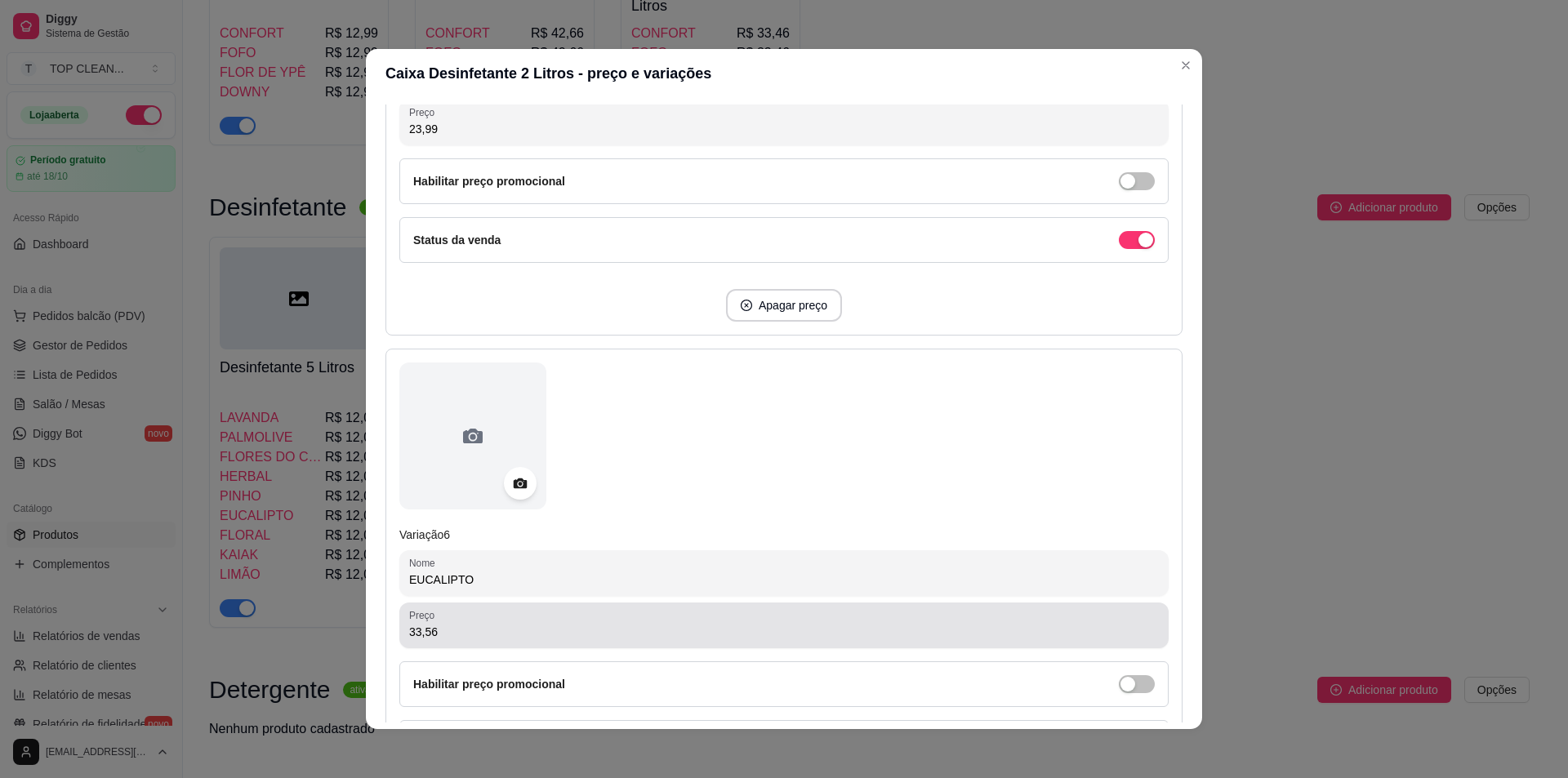
type input "23,99"
drag, startPoint x: 442, startPoint y: 631, endPoint x: 332, endPoint y: 627, distance: 110.1
click at [333, 627] on div "Caixa Desinfetante 2 Litros - preço e variações Detalhes Preço e variações Disp…" at bounding box center [784, 389] width 1568 height 778
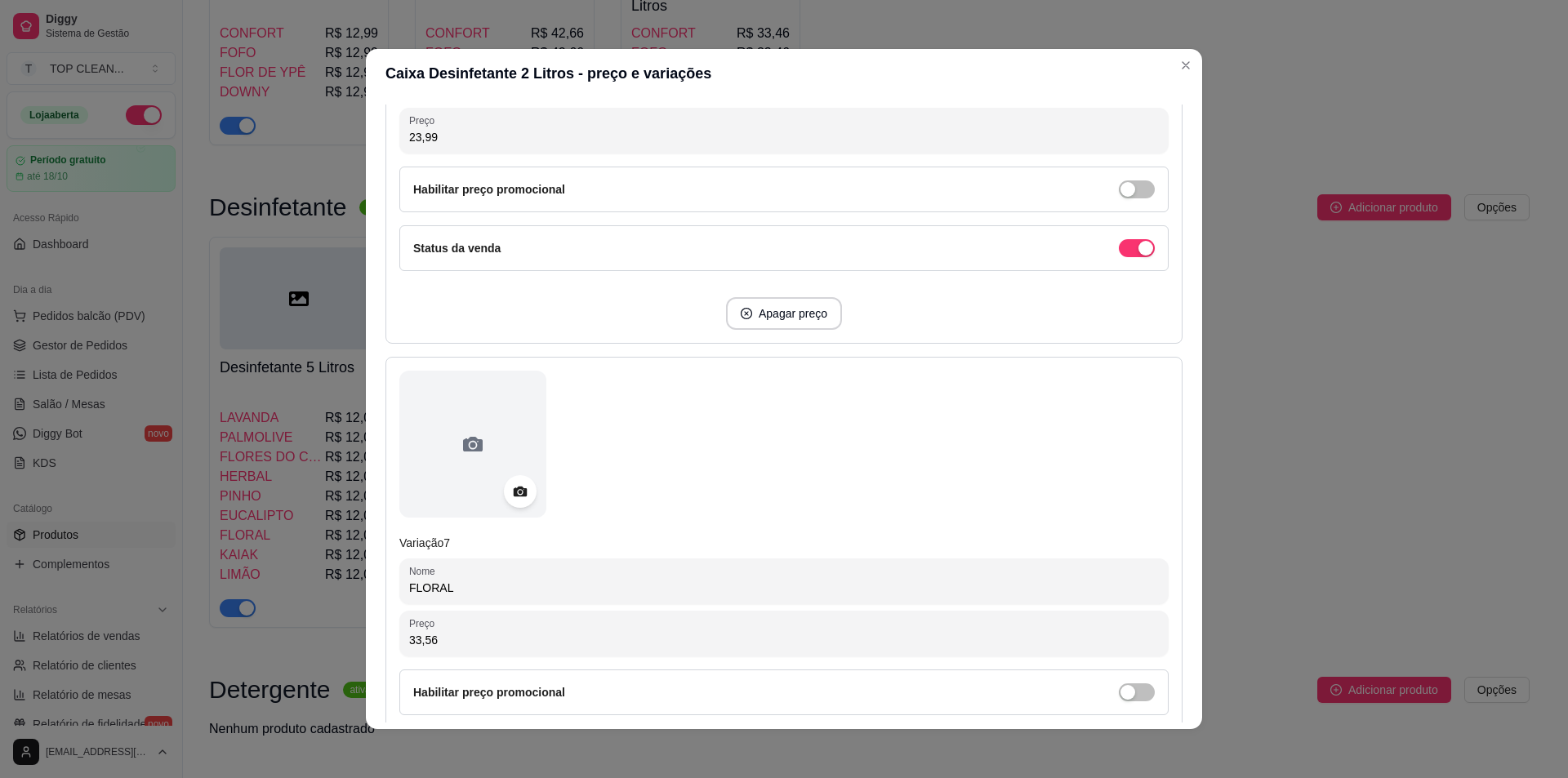
scroll to position [3104, 0]
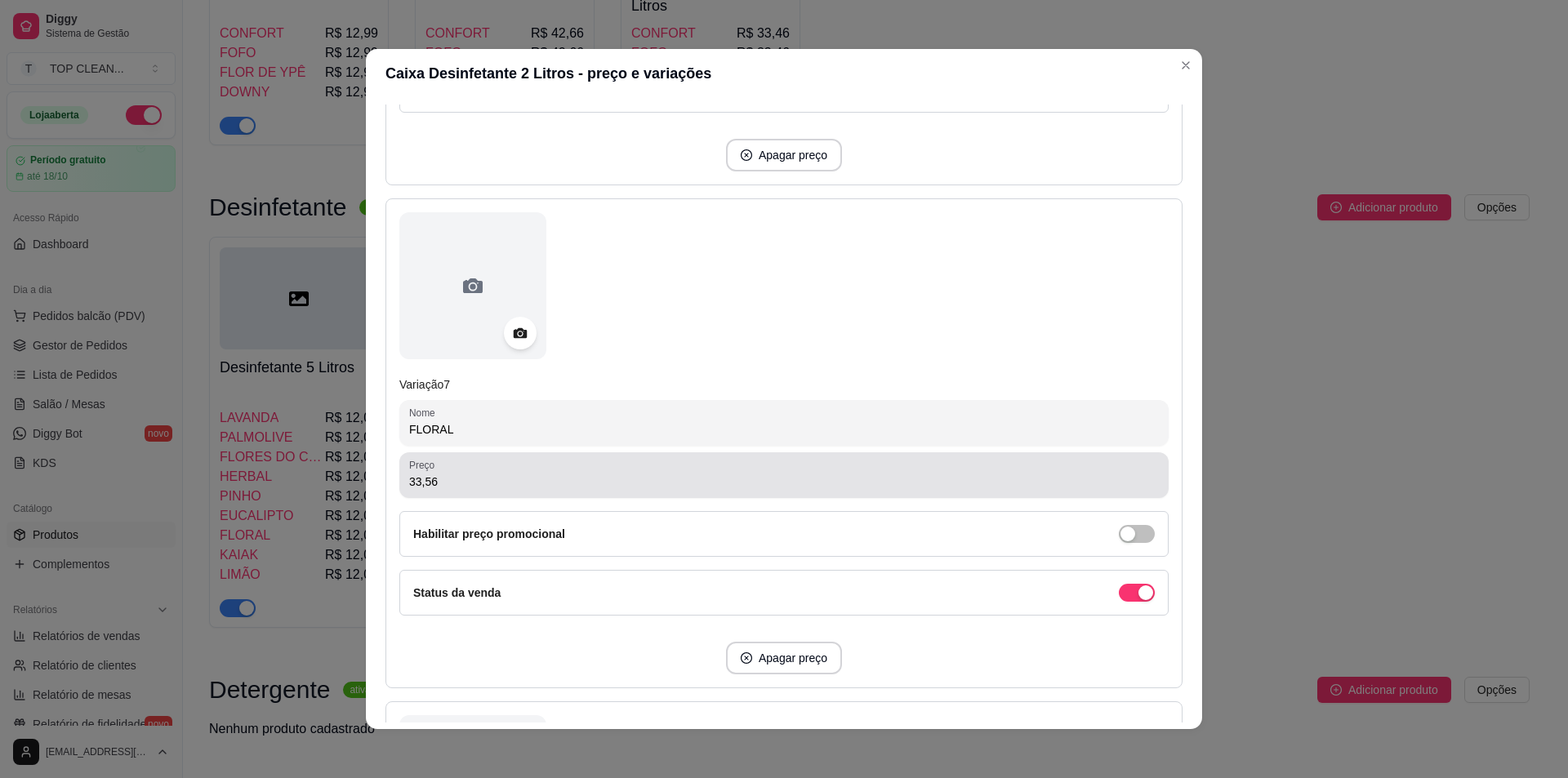
type input "23,99"
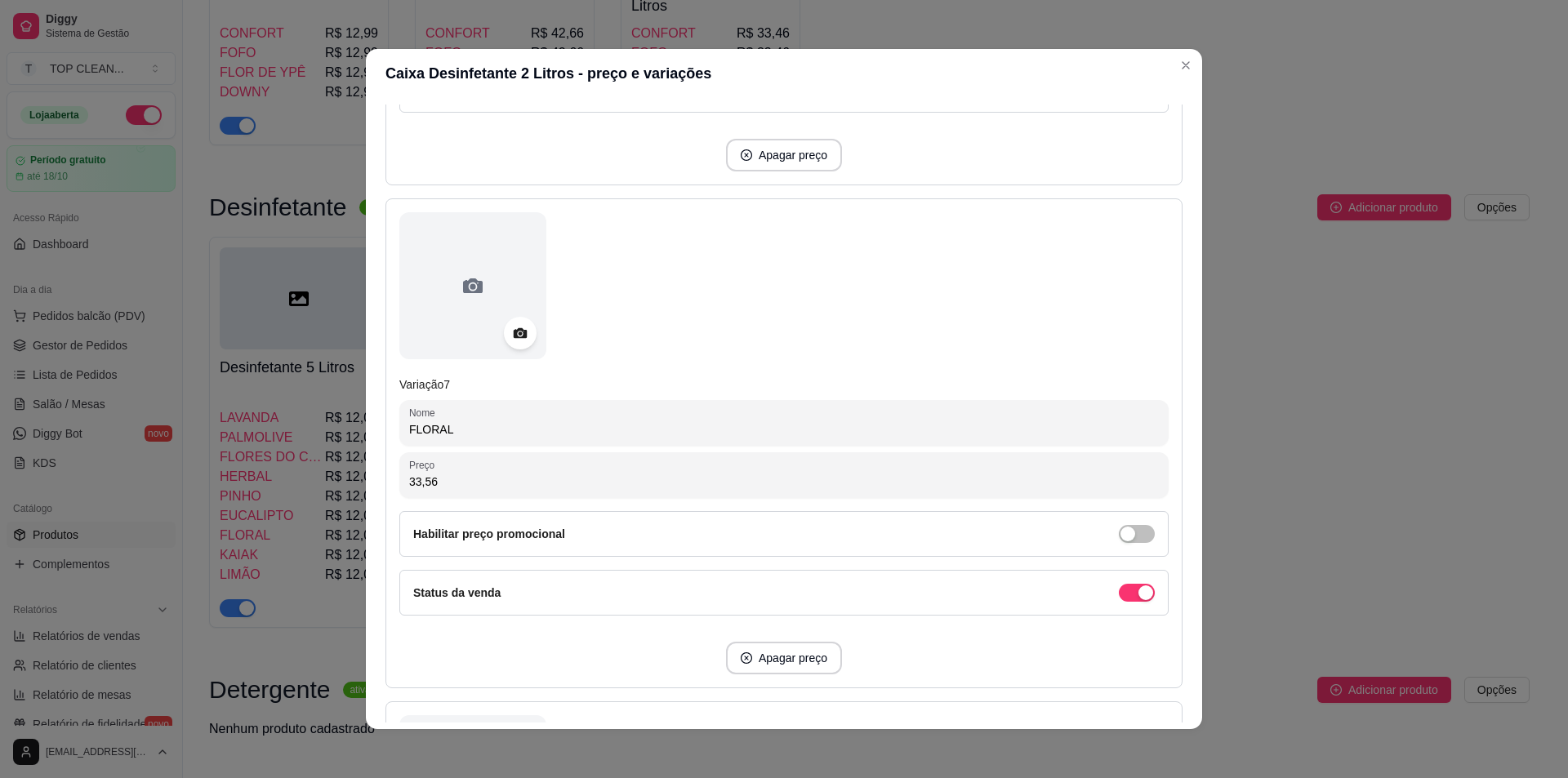
drag, startPoint x: 454, startPoint y: 486, endPoint x: 361, endPoint y: 473, distance: 93.9
click at [366, 473] on div "Detalhes Preço e variações Disponibilidade Complementos Estoque Outros Nome do …" at bounding box center [784, 414] width 837 height 631
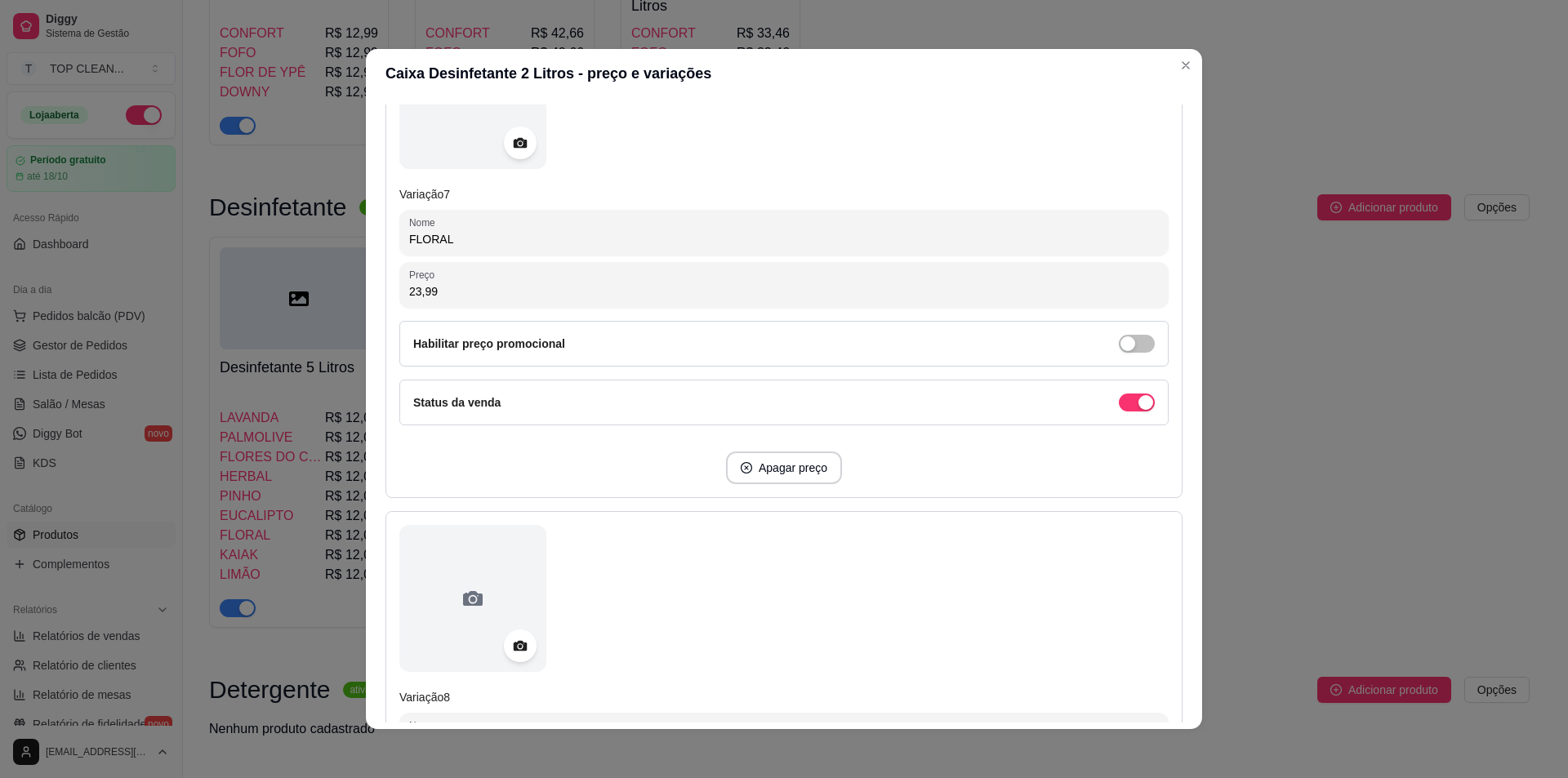
scroll to position [3430, 0]
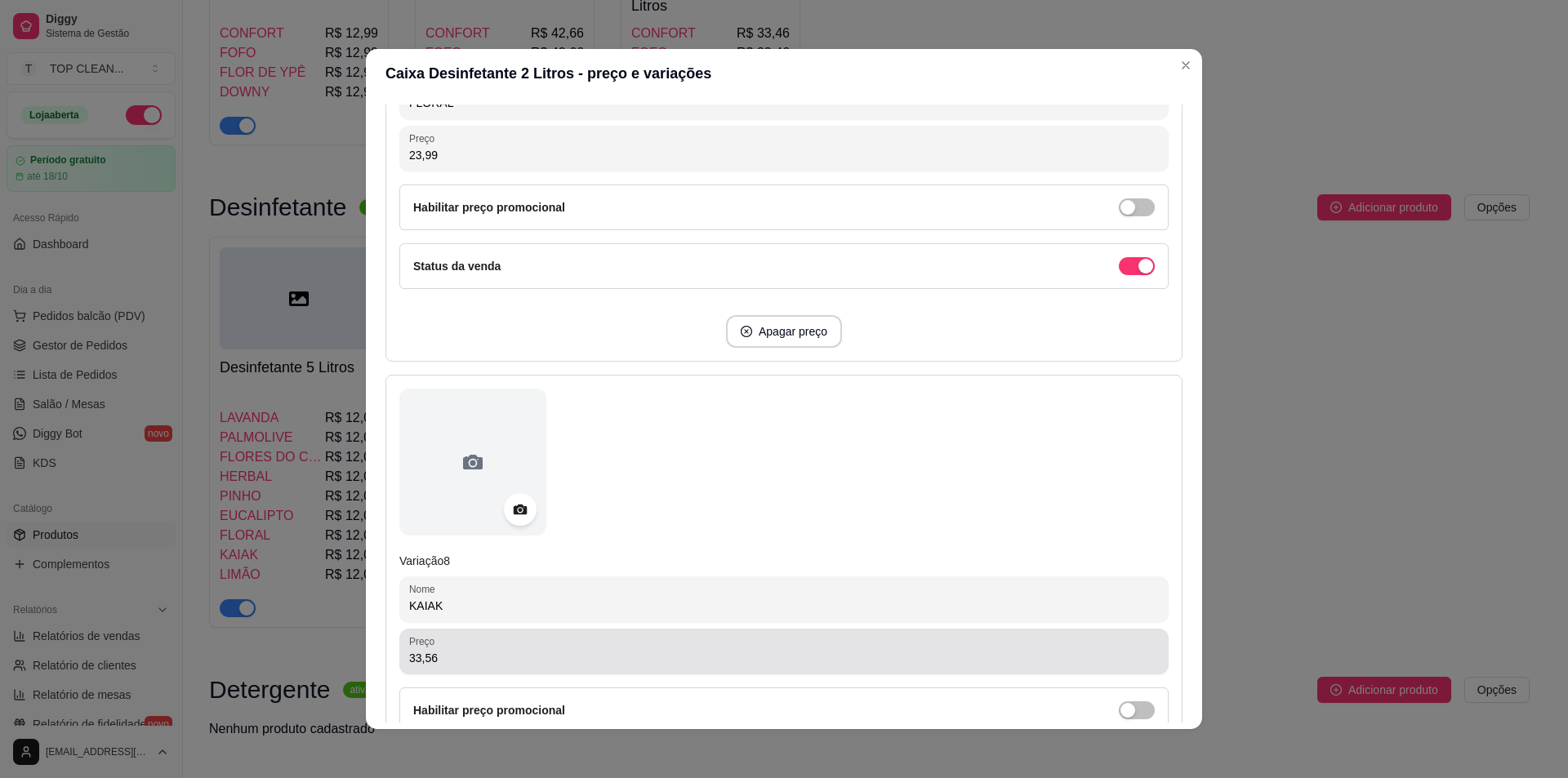
type input "23,99"
drag, startPoint x: 453, startPoint y: 653, endPoint x: 327, endPoint y: 653, distance: 126.0
click at [327, 653] on div "Caixa Desinfetante 2 Litros - preço e variações Detalhes Preço e variações Disp…" at bounding box center [784, 389] width 1568 height 778
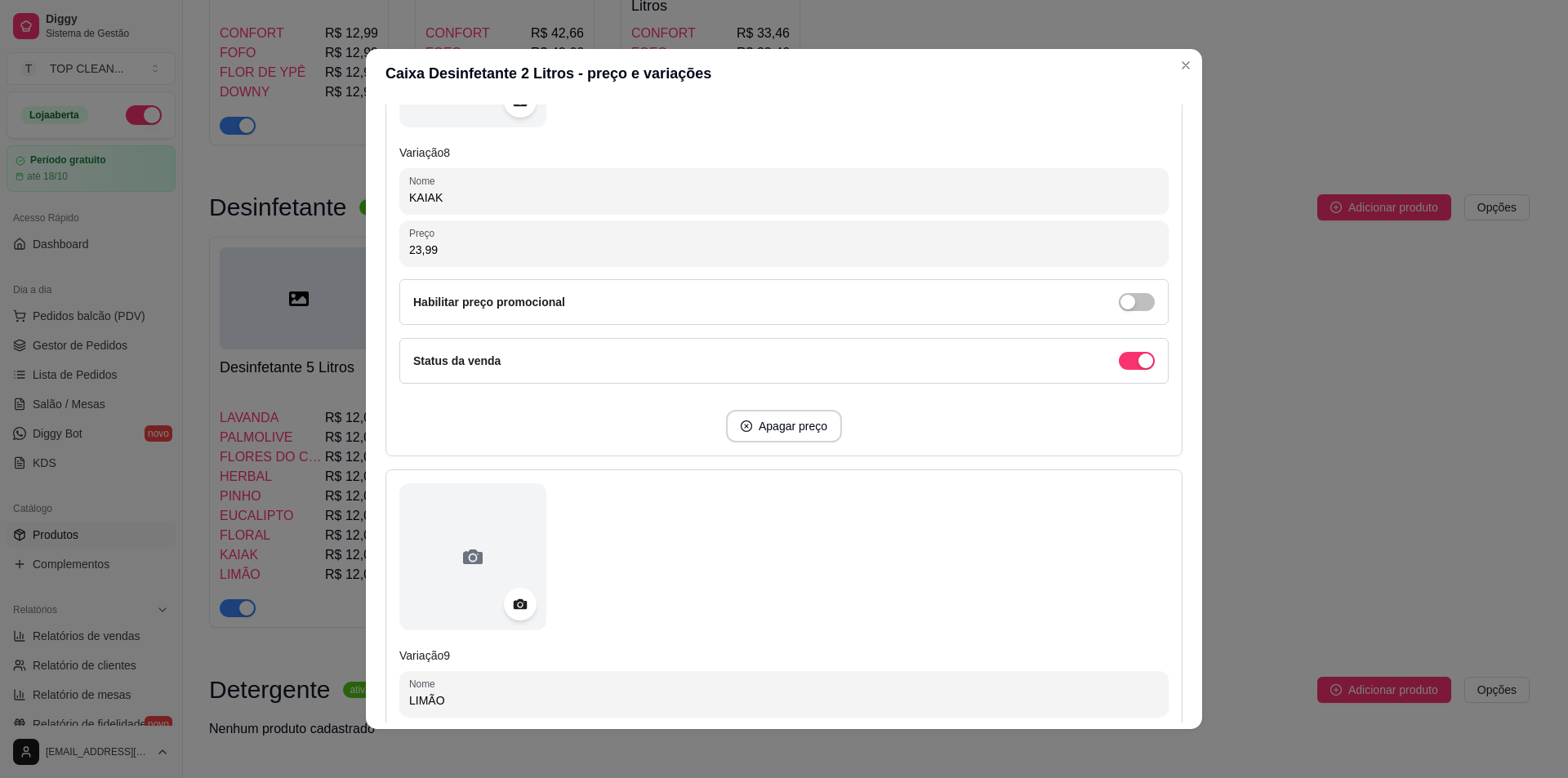
scroll to position [4084, 0]
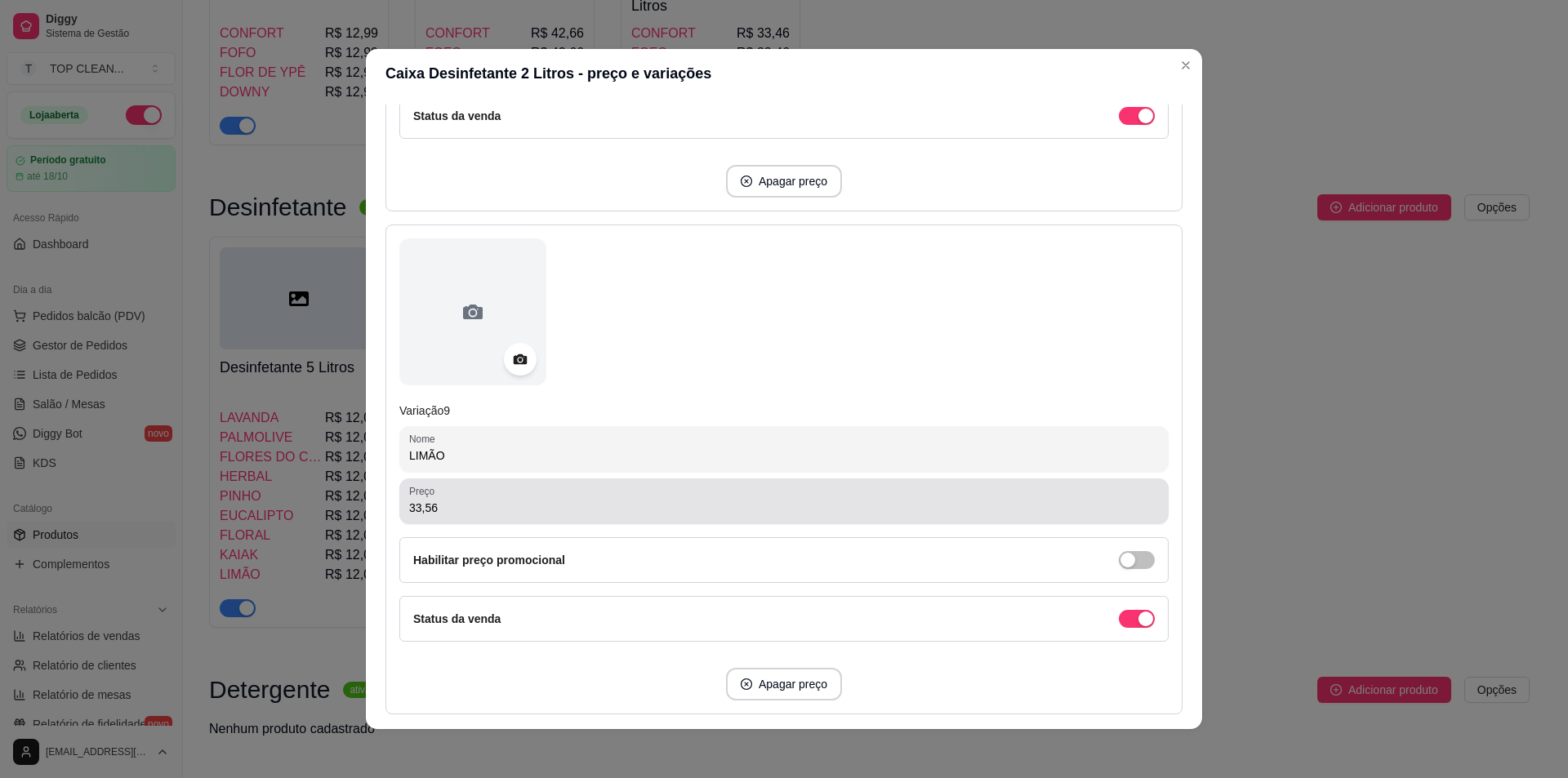
type input "23,99"
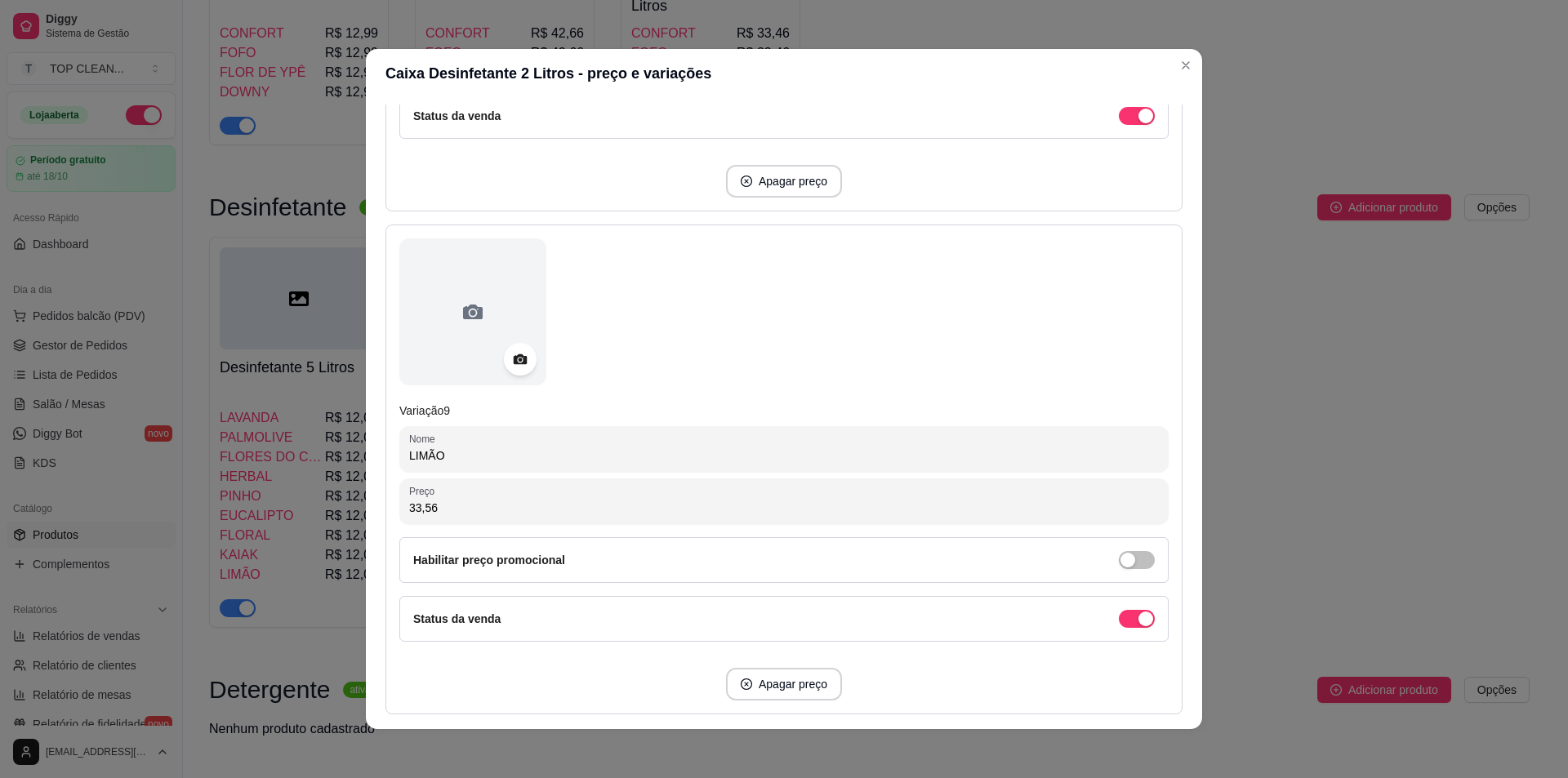
drag, startPoint x: 363, startPoint y: 499, endPoint x: 348, endPoint y: 492, distance: 16.6
click at [348, 492] on div "Caixa Desinfetante 2 Litros - preço e variações Detalhes Preço e variações Disp…" at bounding box center [784, 389] width 1568 height 778
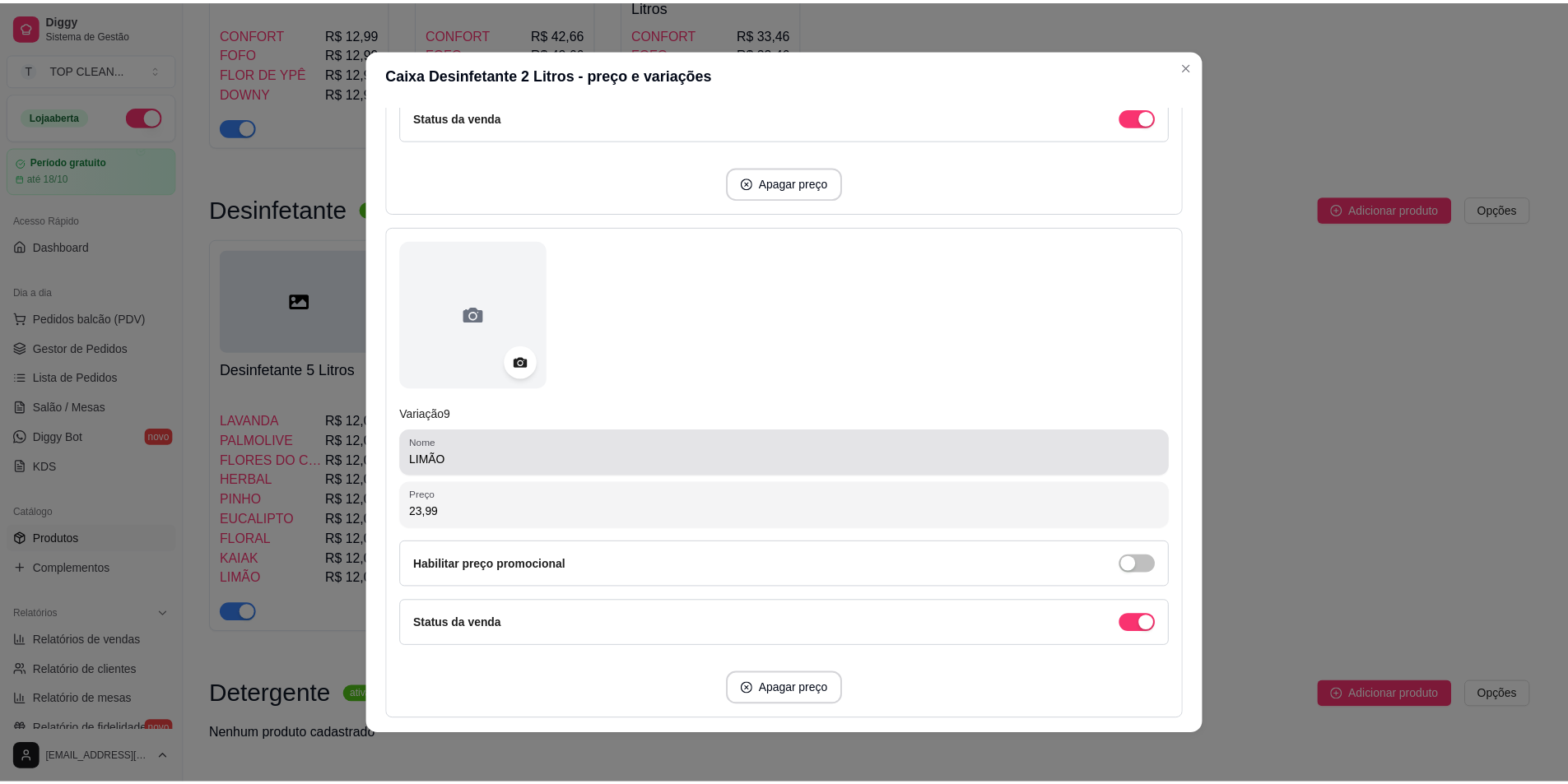
scroll to position [4226, 0]
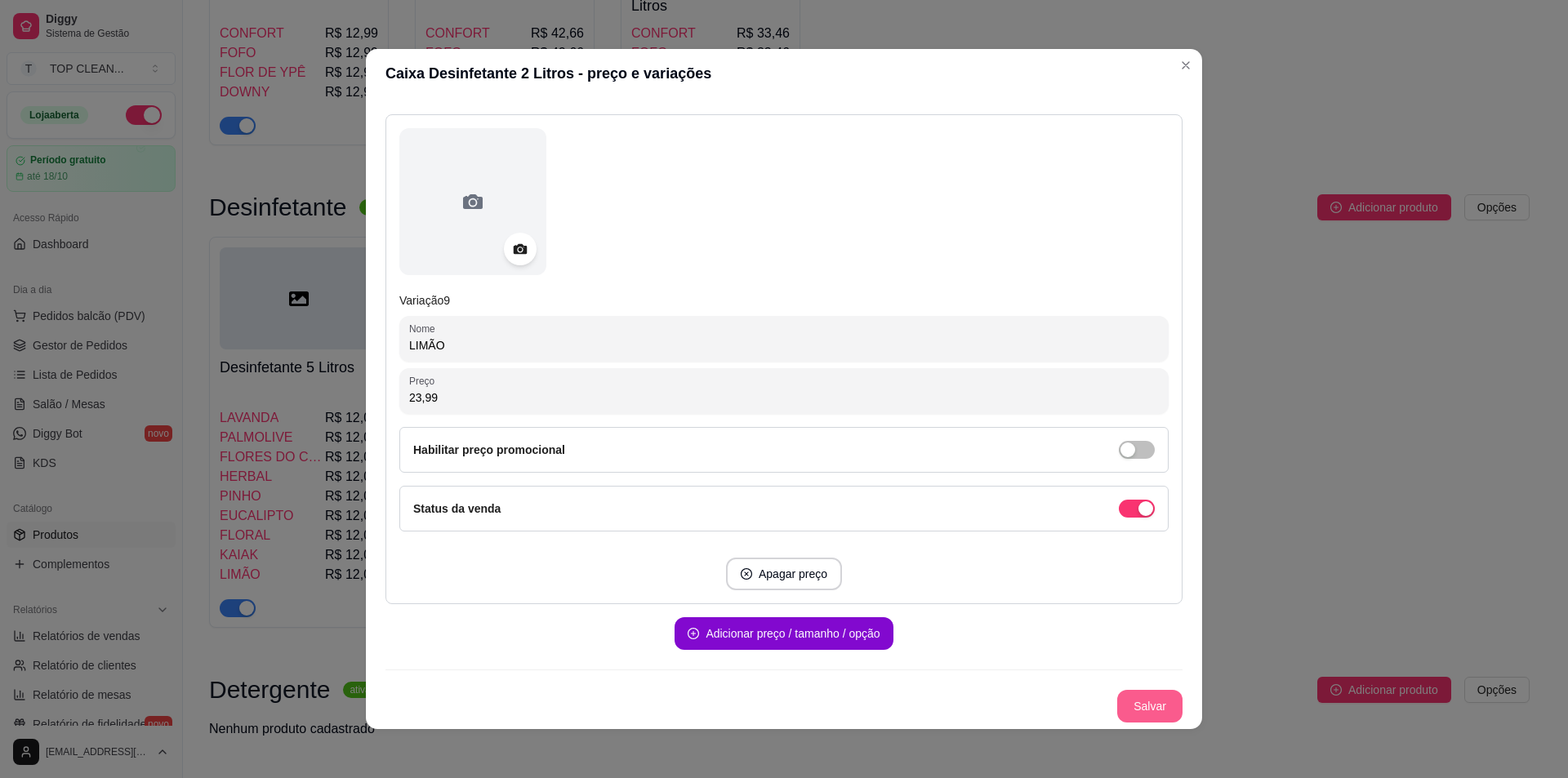
type input "23,99"
click at [1132, 705] on button "Salvar" at bounding box center [1150, 707] width 65 height 32
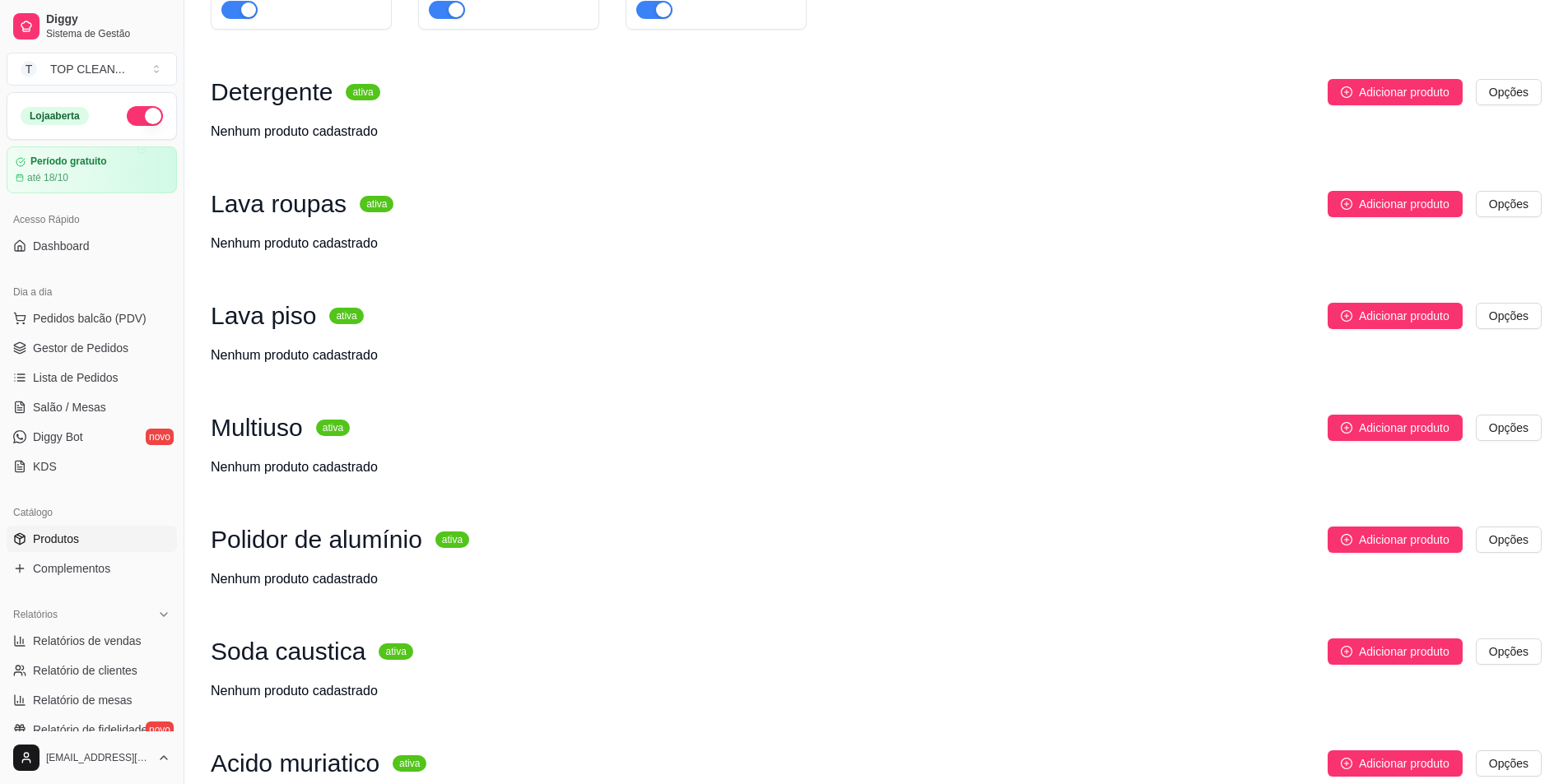
scroll to position [1442, 0]
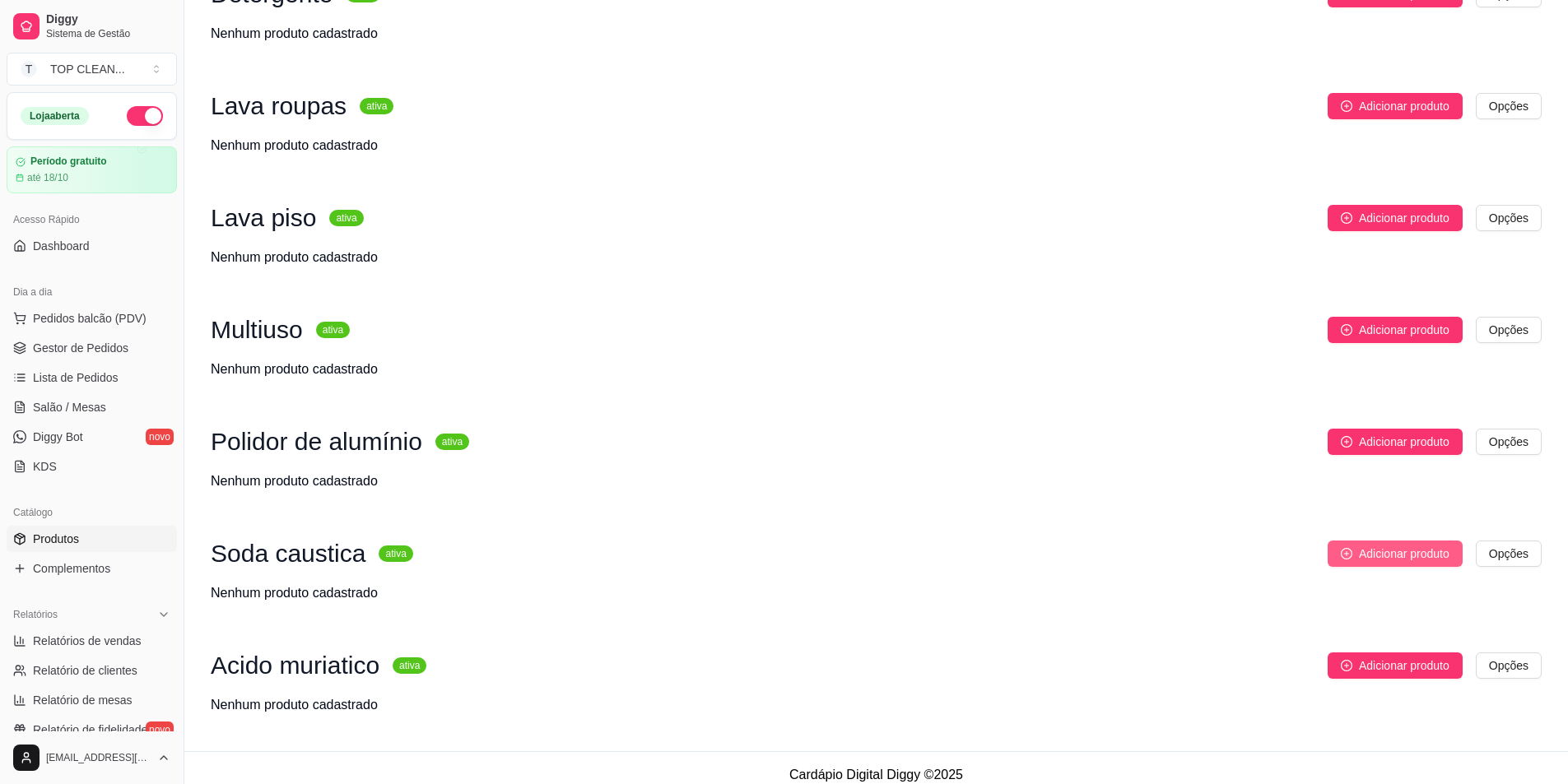
click at [1390, 545] on span "Adicionar produto" at bounding box center [1404, 554] width 91 height 18
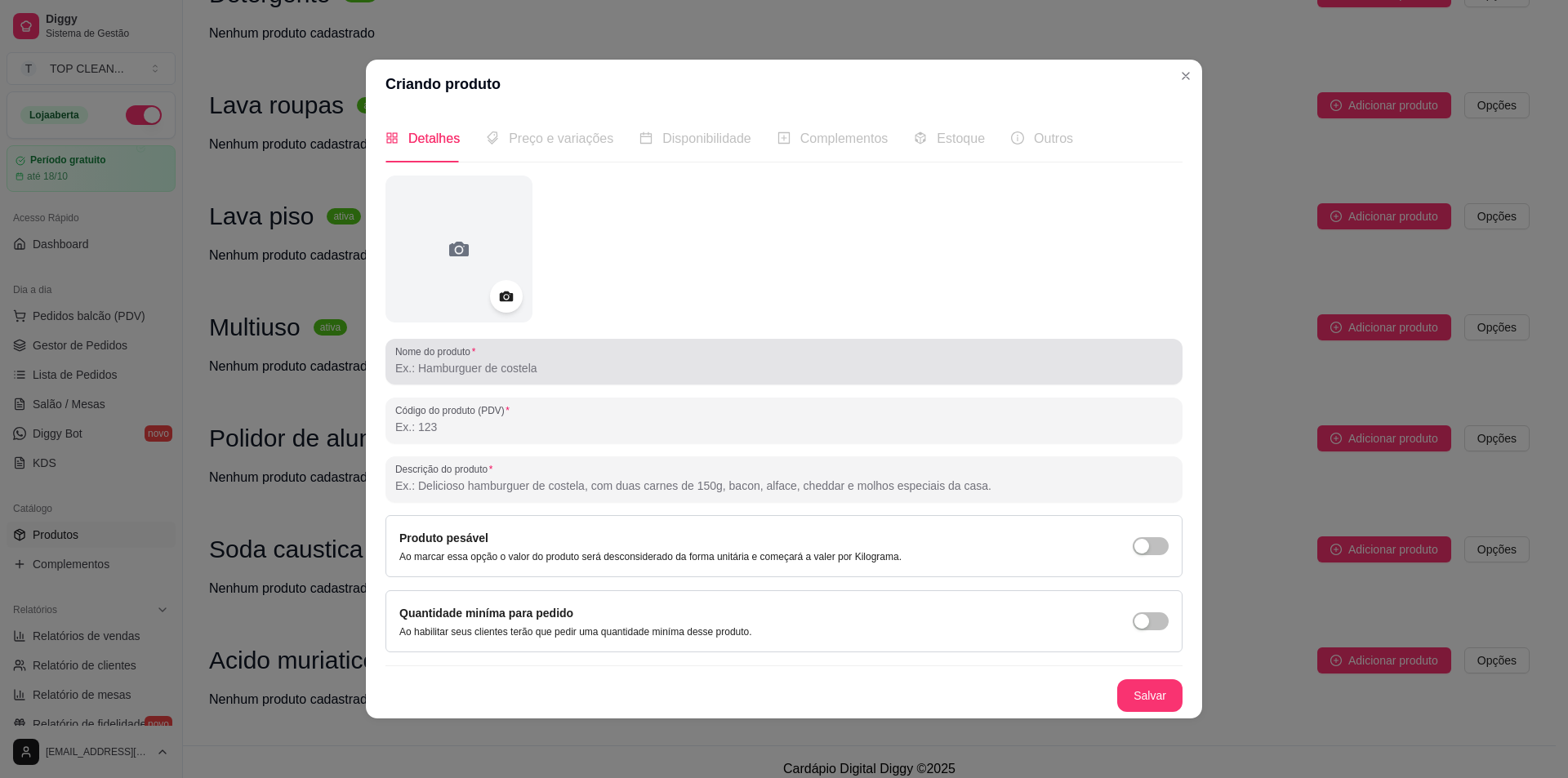
click at [452, 378] on div "Nome do produto" at bounding box center [784, 362] width 797 height 46
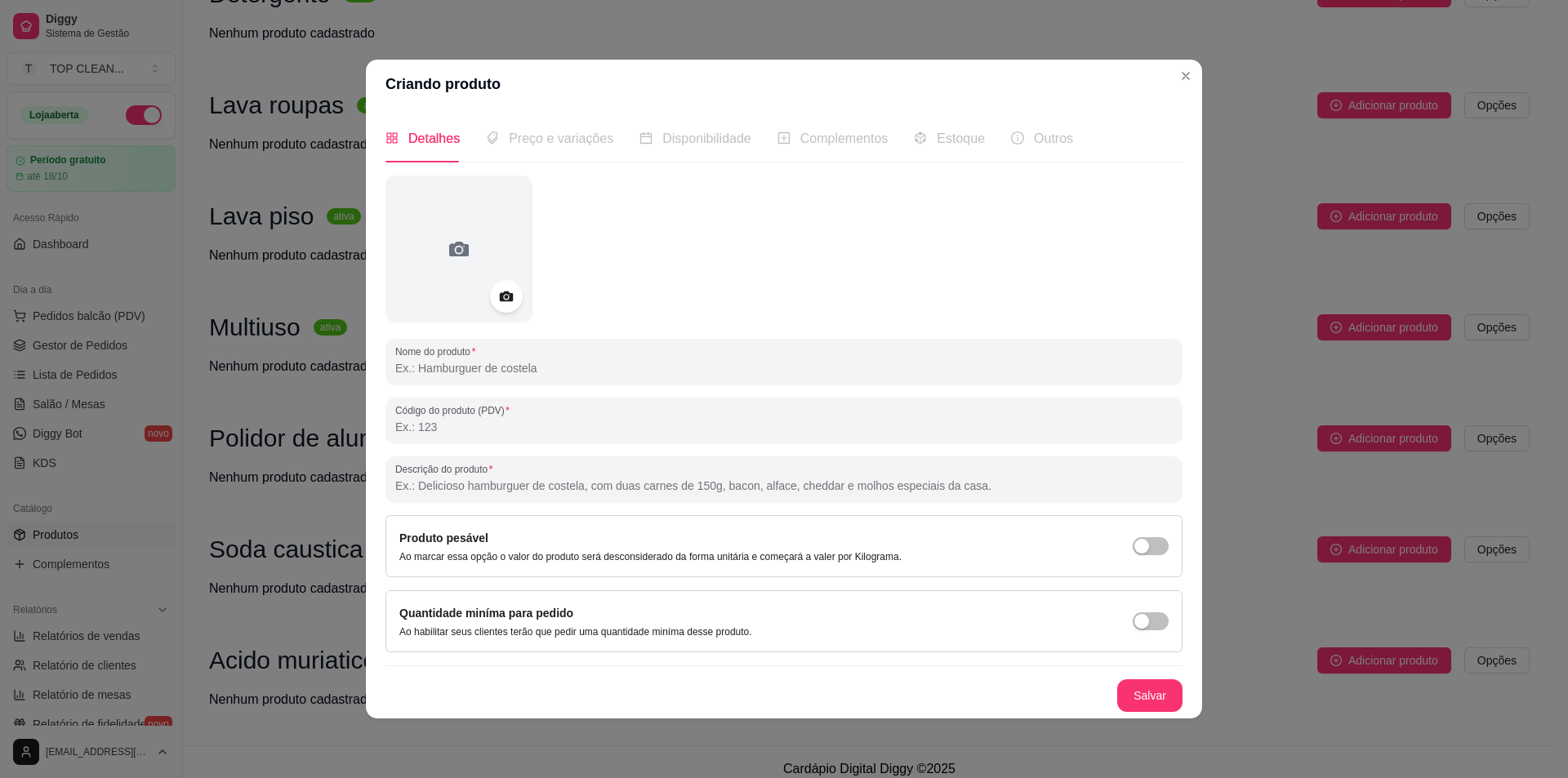
type input "s"
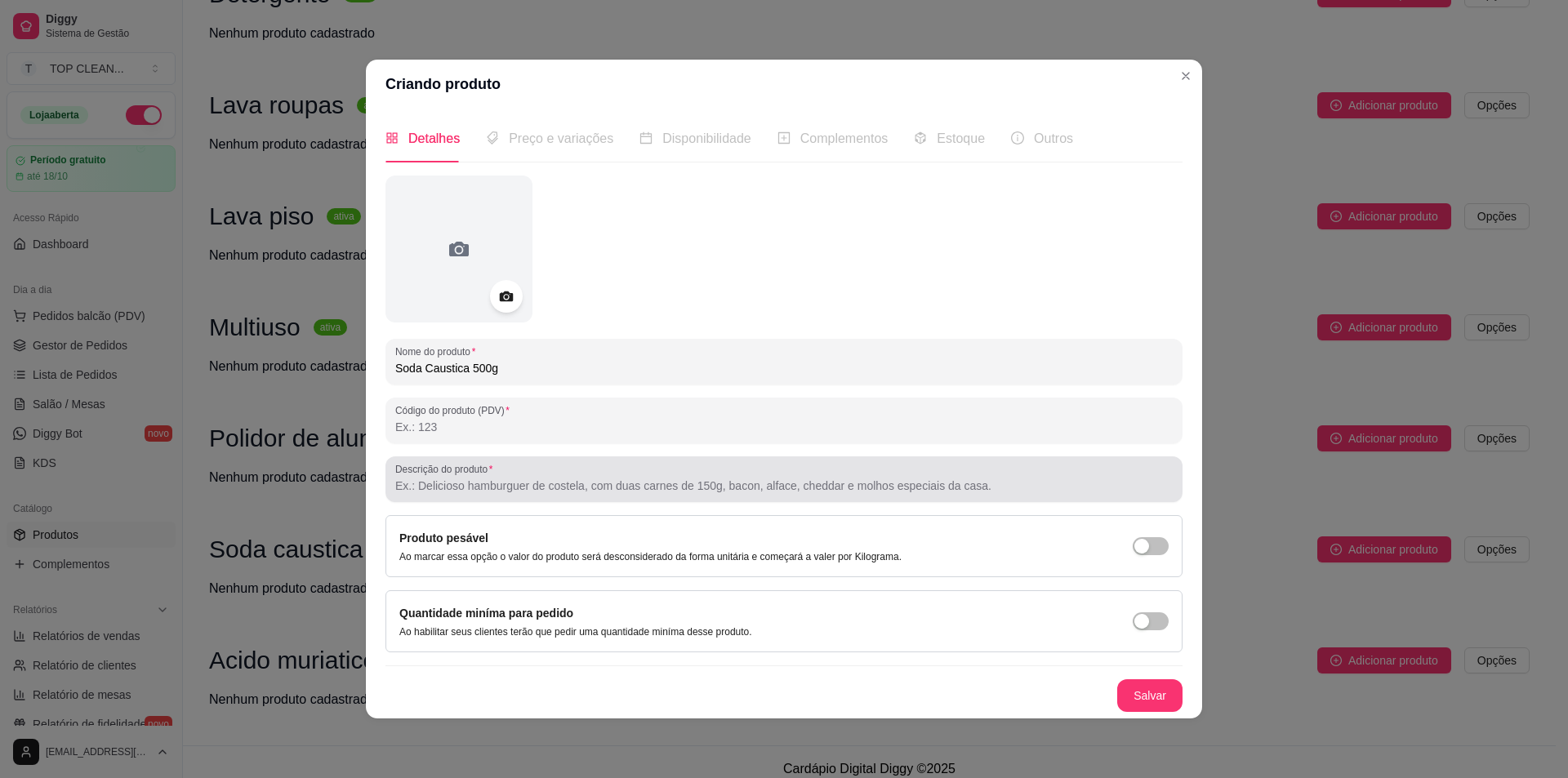
type input "Soda Caustica 500g"
click at [454, 484] on input "Descrição do produto" at bounding box center [784, 486] width 777 height 16
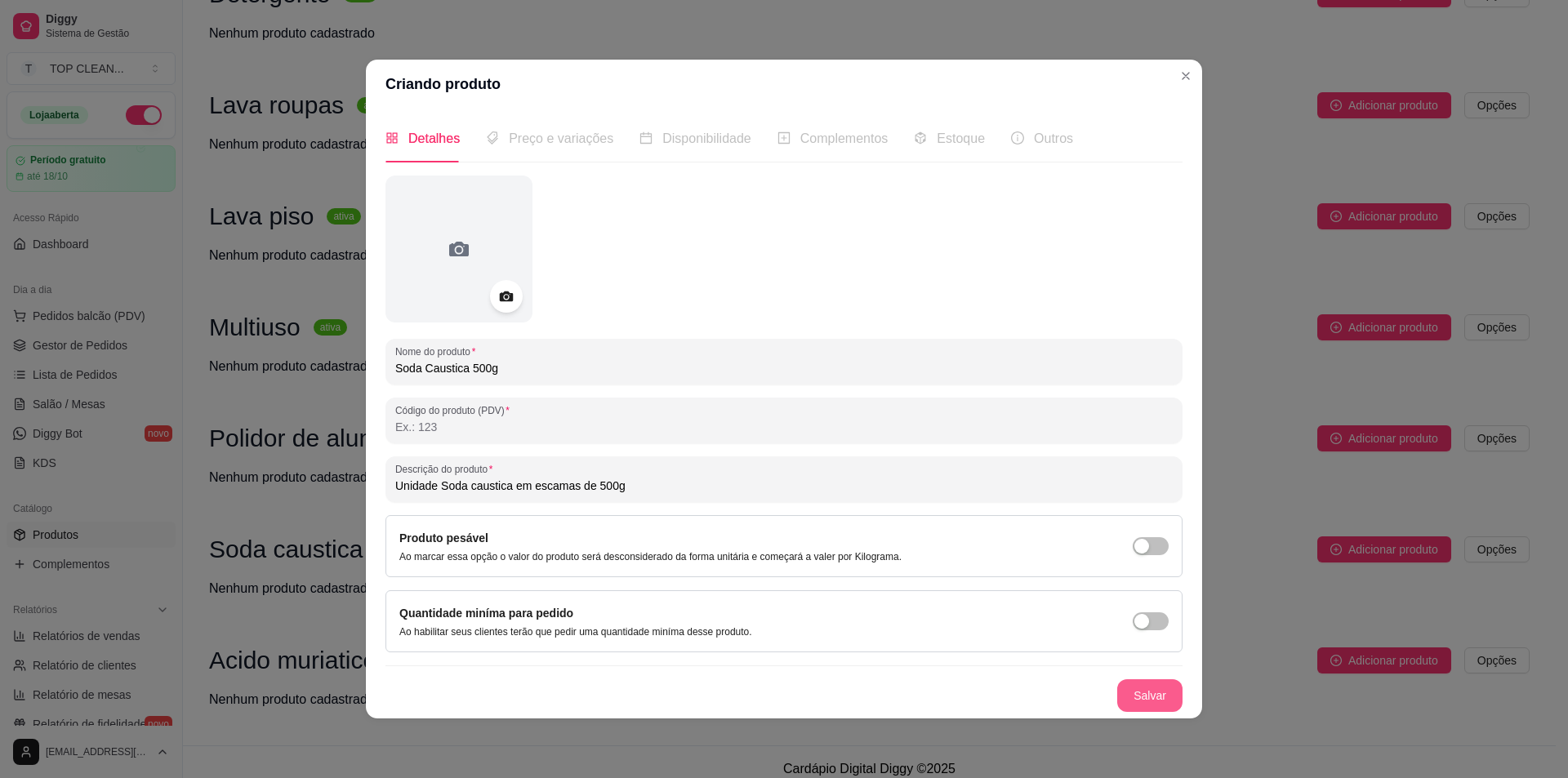
type input "Unidade Soda caustica em escamas de 500g"
click at [1153, 690] on button "Salvar" at bounding box center [1150, 696] width 65 height 32
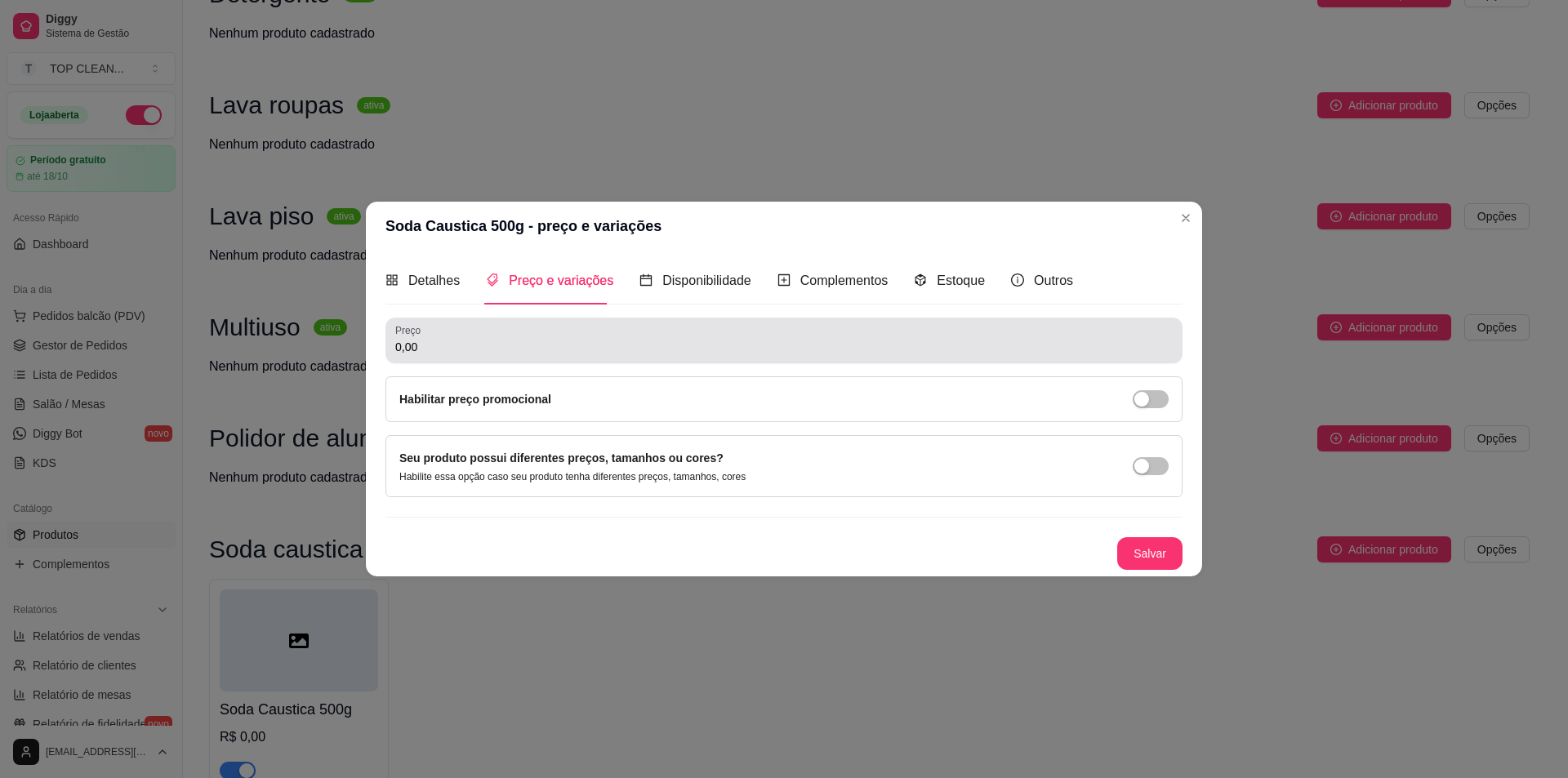
click at [434, 345] on input "0,00" at bounding box center [784, 347] width 777 height 16
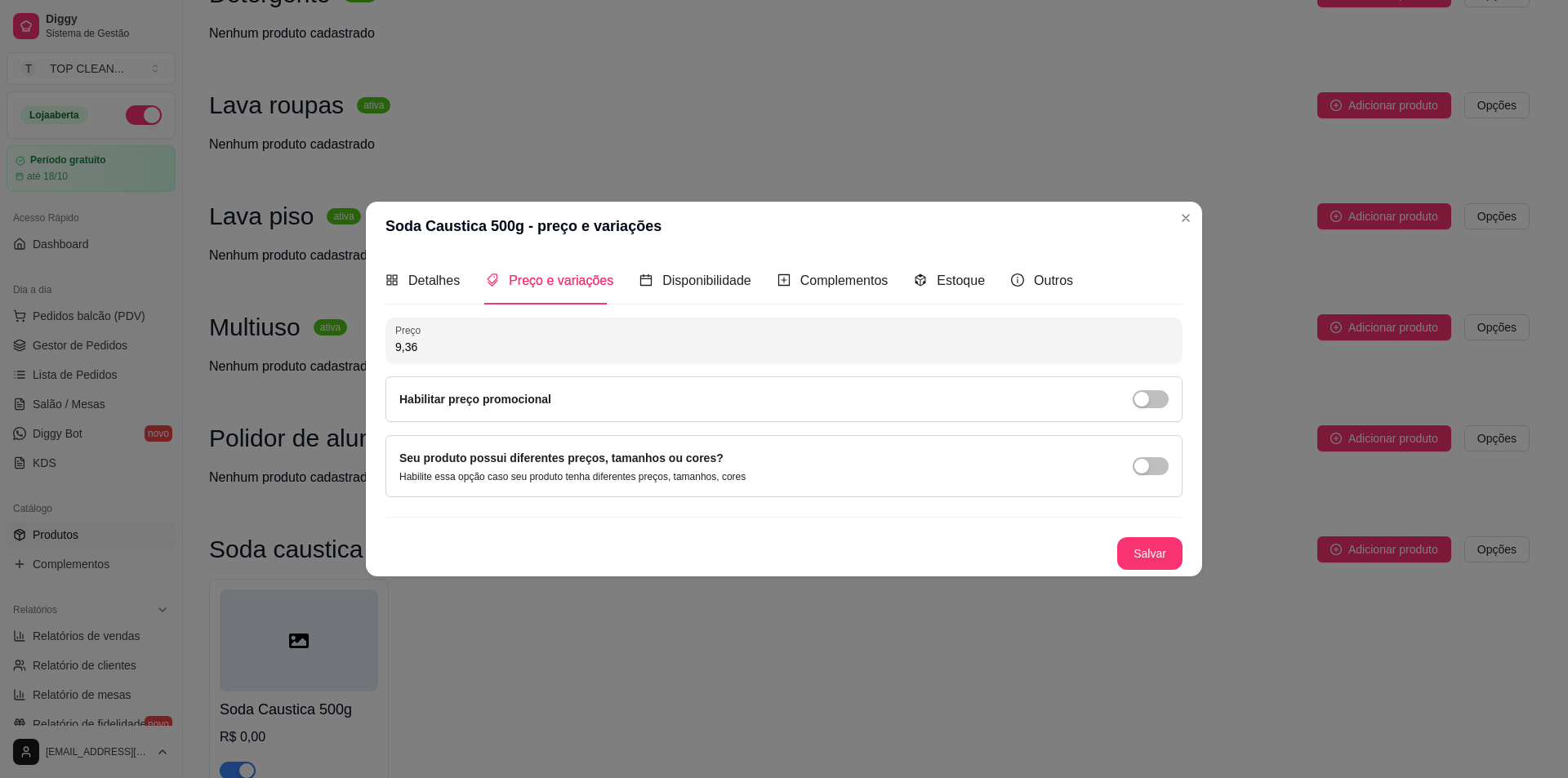
type input "9,36"
click at [707, 283] on span "Disponibilidade" at bounding box center [707, 280] width 89 height 14
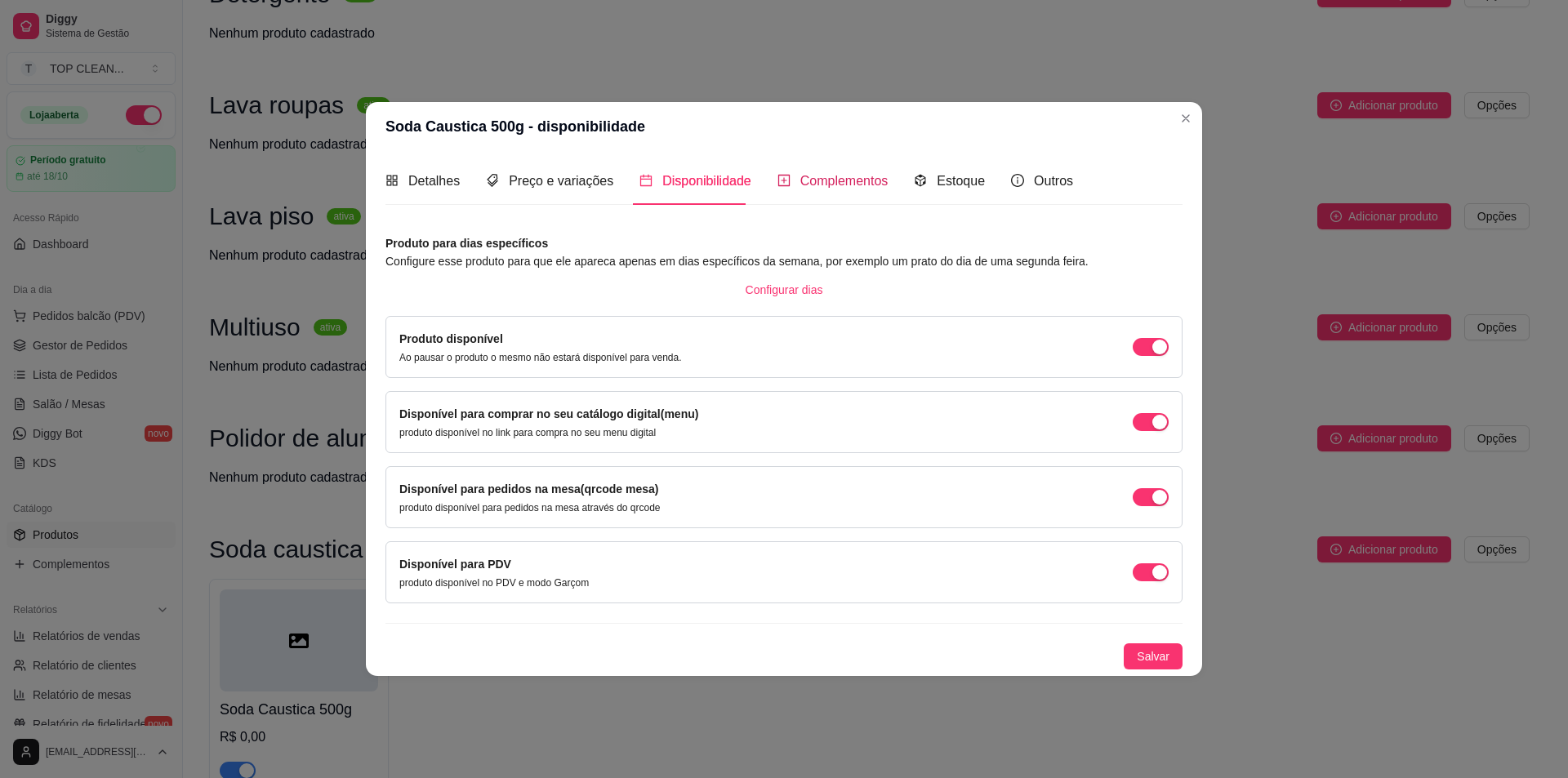
click at [857, 187] on span "Complementos" at bounding box center [845, 180] width 88 height 14
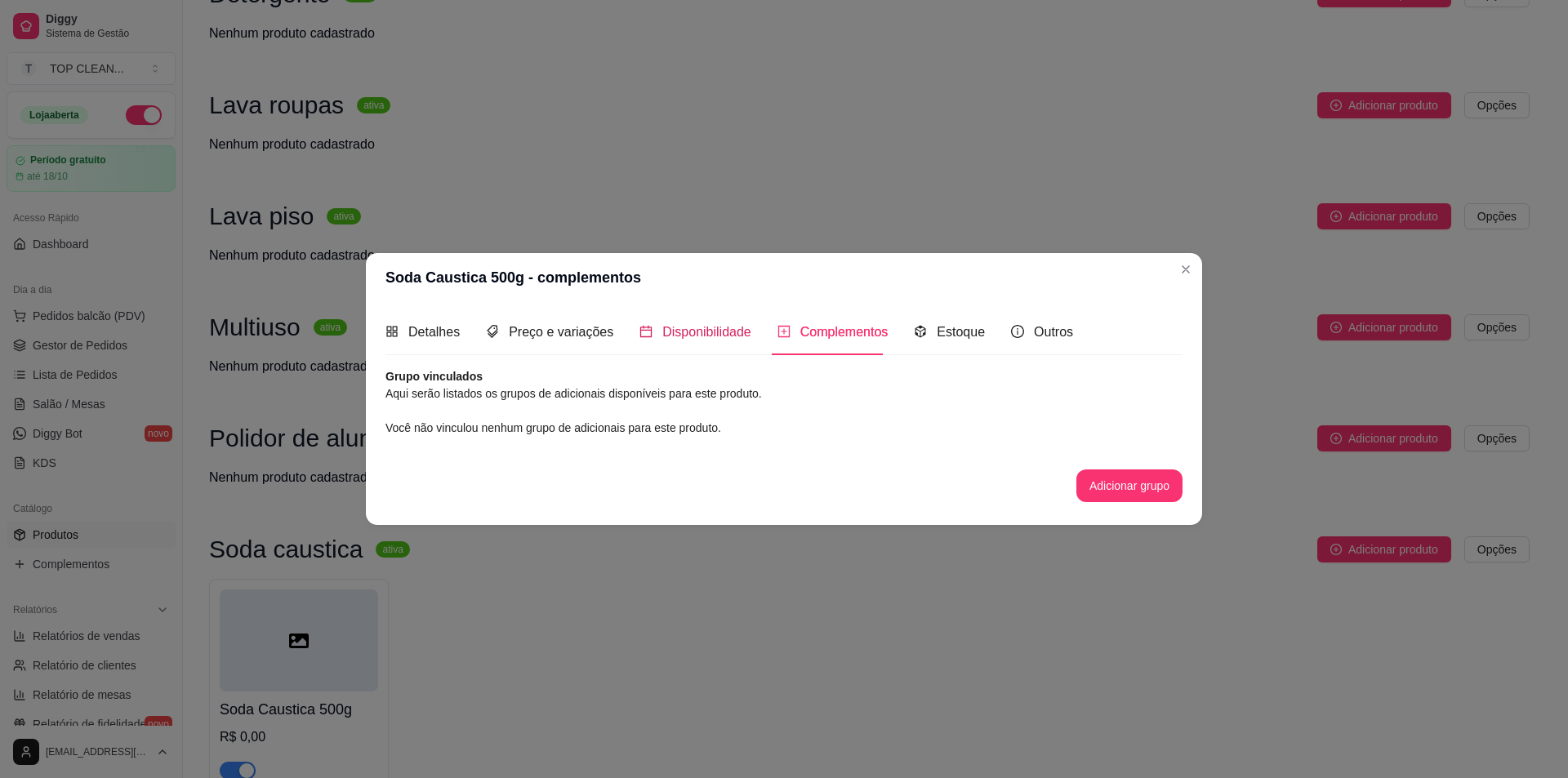
click at [683, 330] on span "Disponibilidade" at bounding box center [707, 332] width 89 height 14
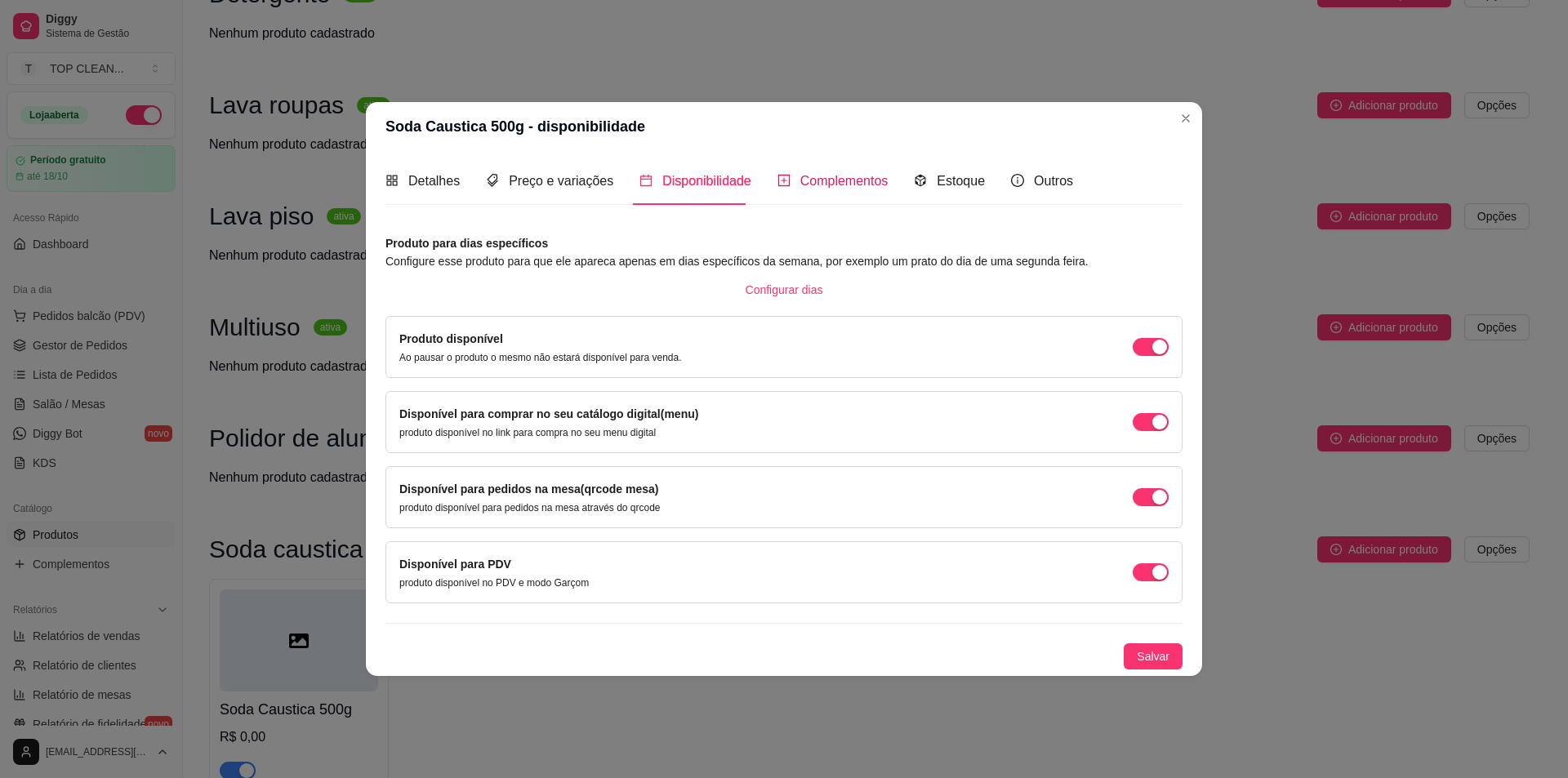
click at [848, 178] on span "Complementos" at bounding box center [845, 180] width 88 height 14
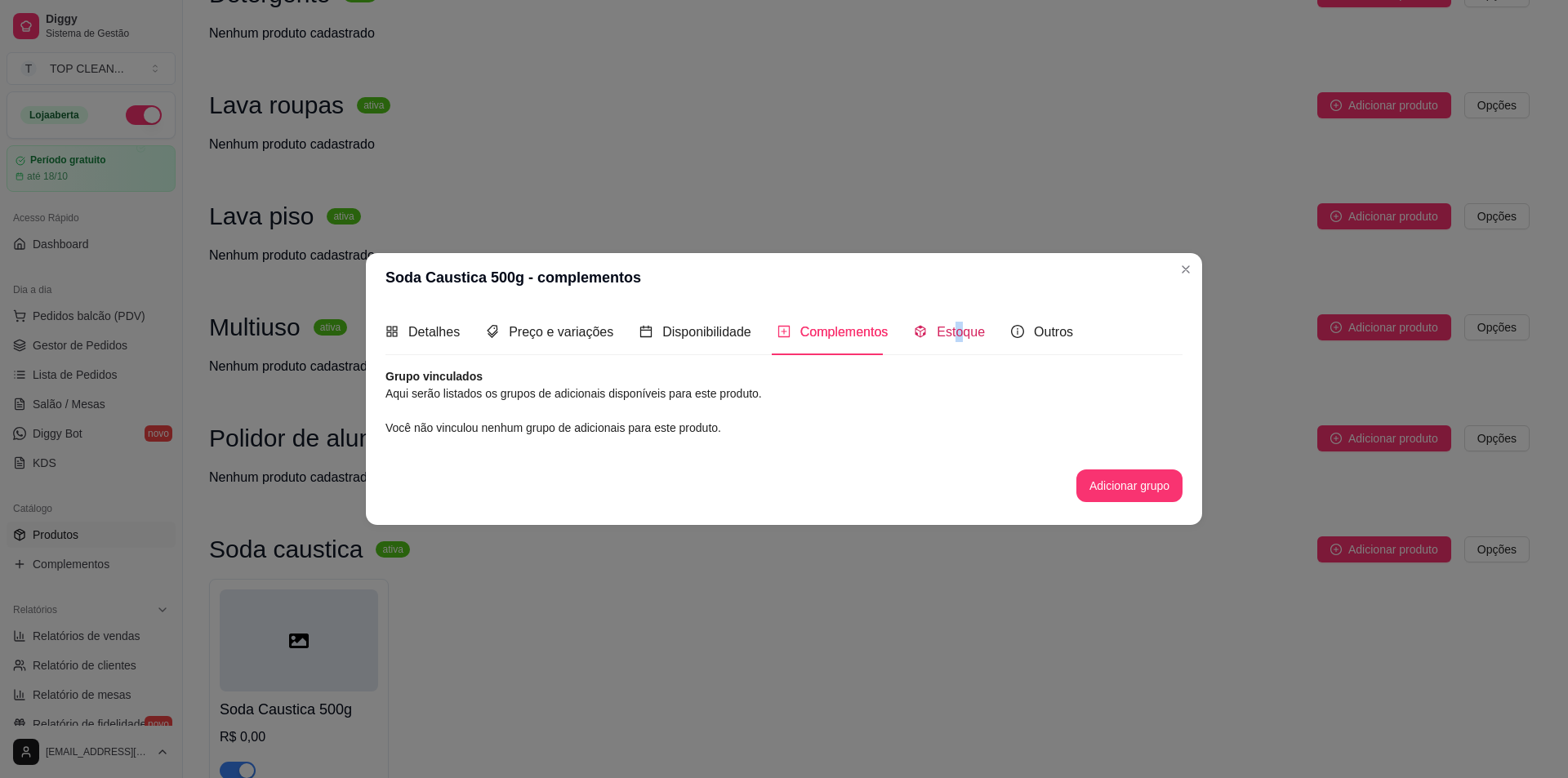
drag, startPoint x: 946, startPoint y: 327, endPoint x: 963, endPoint y: 319, distance: 18.8
click at [964, 319] on div "Estoque" at bounding box center [949, 332] width 71 height 47
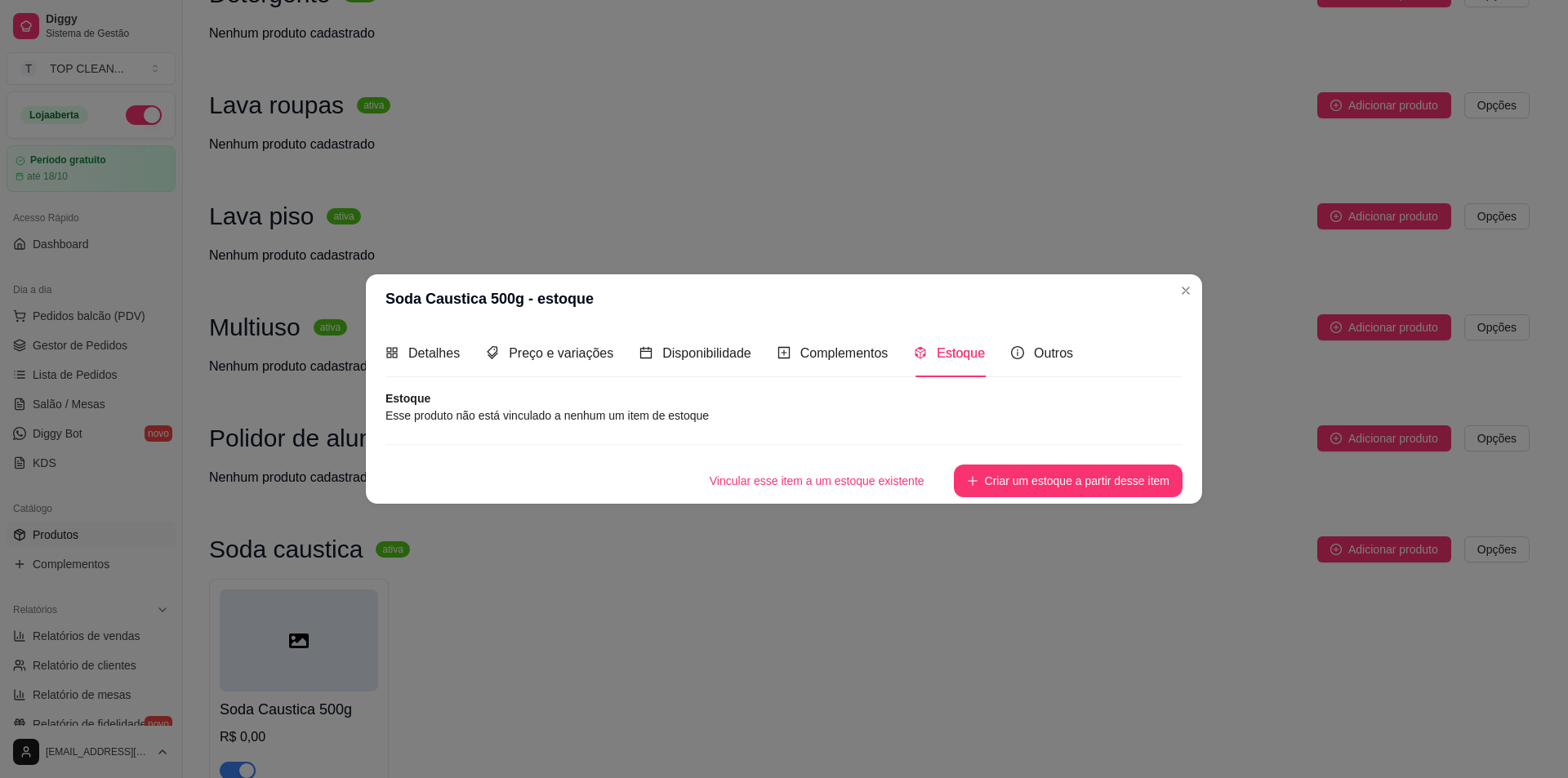
click at [489, 412] on article "Esse produto não está vinculado a nenhum um item de estoque" at bounding box center [784, 416] width 797 height 18
click at [1004, 471] on button "Criar um estoque a partir desse item" at bounding box center [1068, 481] width 229 height 32
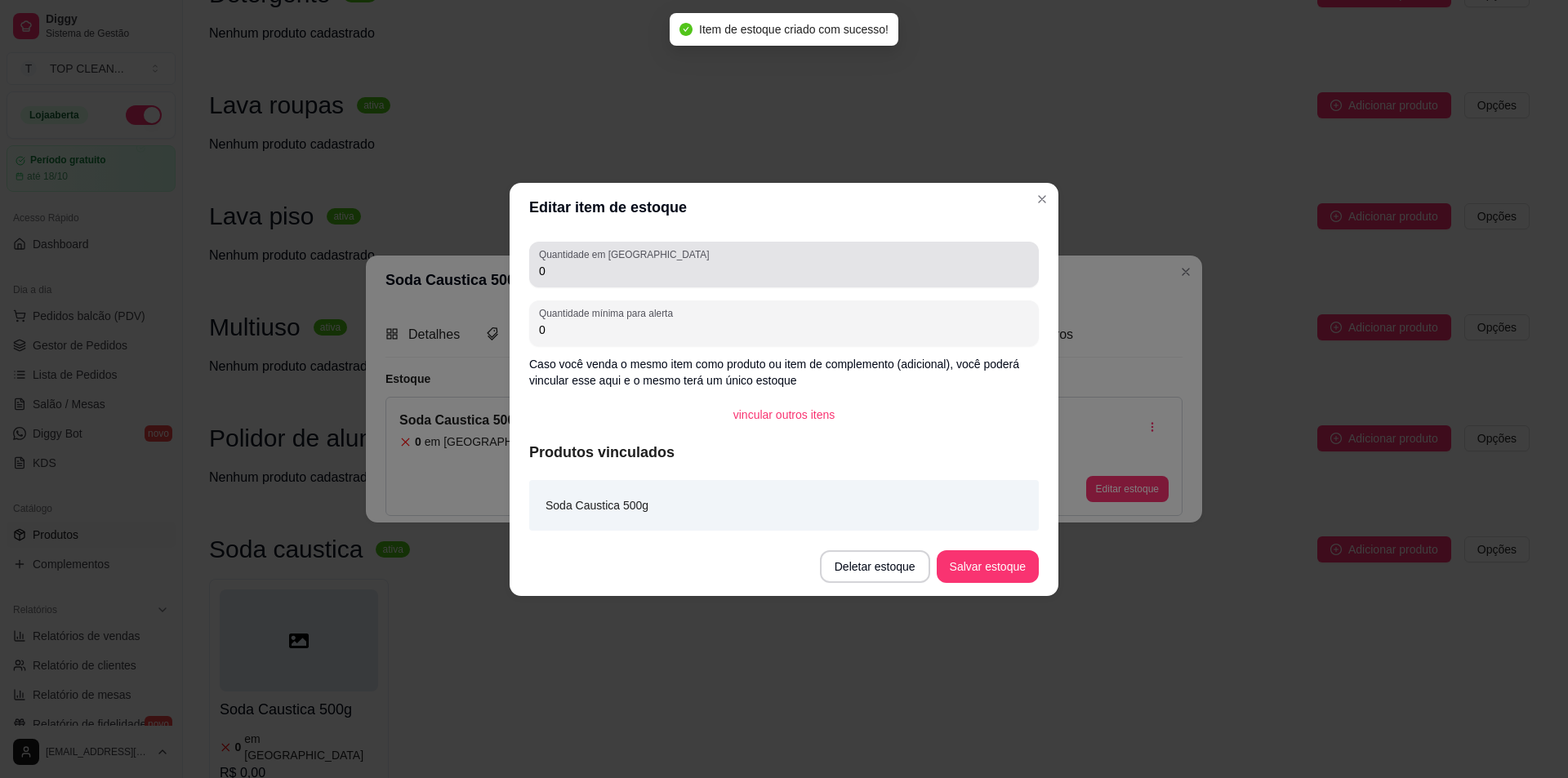
drag, startPoint x: 536, startPoint y: 271, endPoint x: 617, endPoint y: 277, distance: 81.2
click at [617, 277] on div "Quantidade em estoque 0" at bounding box center [784, 264] width 509 height 46
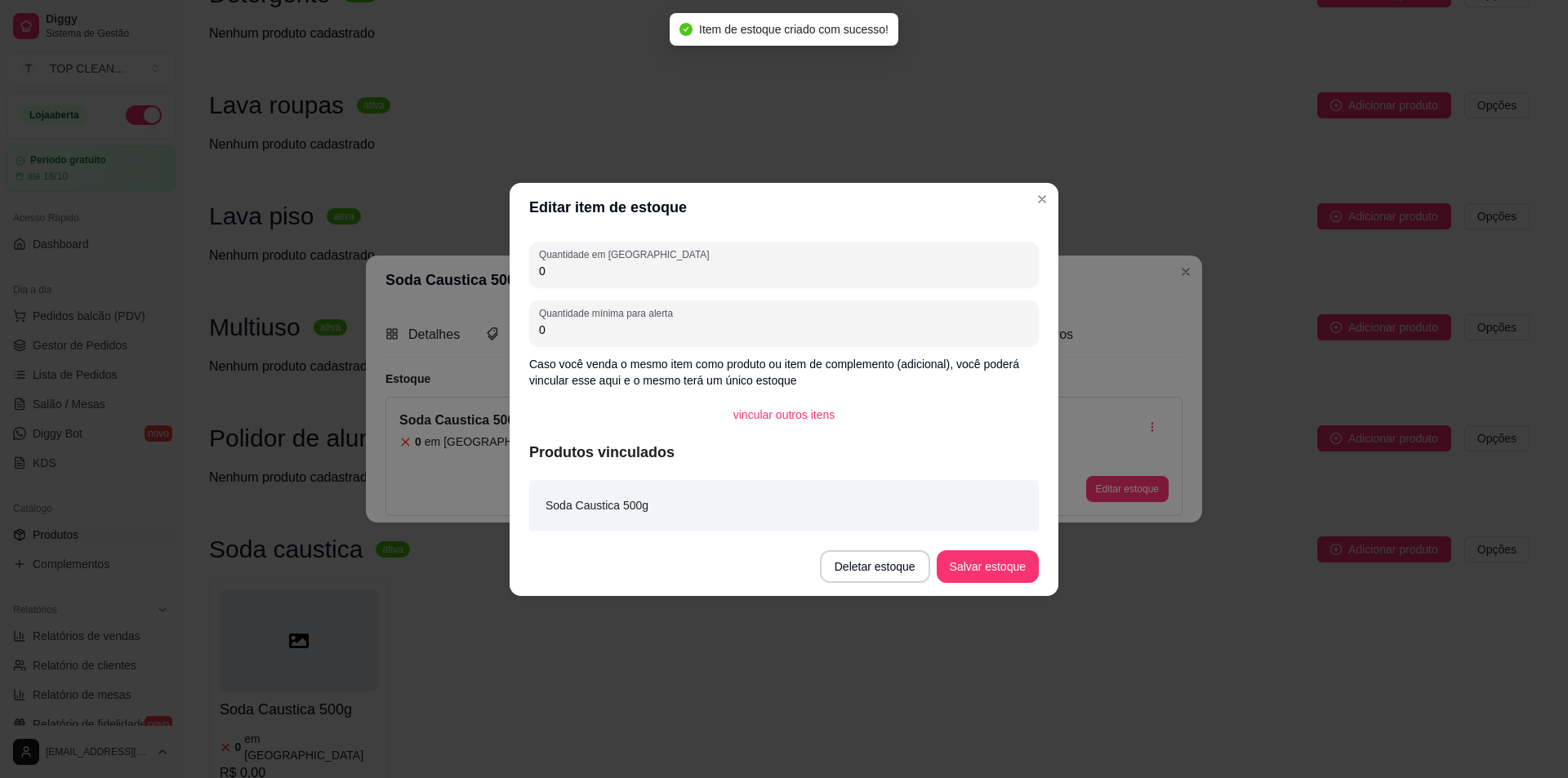
drag, startPoint x: 574, startPoint y: 274, endPoint x: 459, endPoint y: 252, distance: 117.1
click at [460, 252] on div "Editar item de estoque Quantidade em estoque 0 Quantidade mínima para alerta 0 …" at bounding box center [784, 389] width 1568 height 778
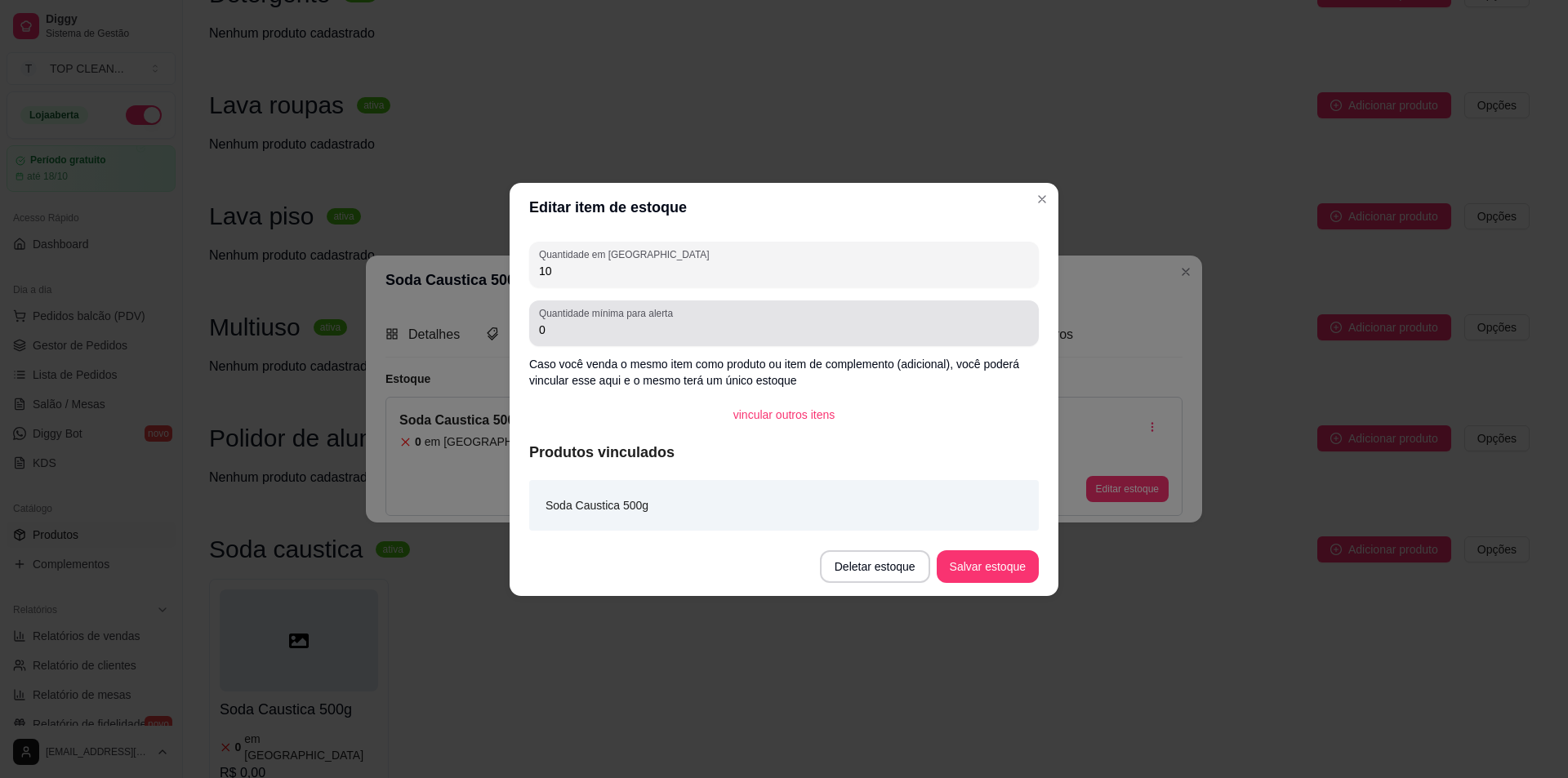
type input "10"
drag, startPoint x: 543, startPoint y: 334, endPoint x: 578, endPoint y: 338, distance: 35.2
click at [578, 338] on div "0" at bounding box center [784, 324] width 491 height 32
type input "1"
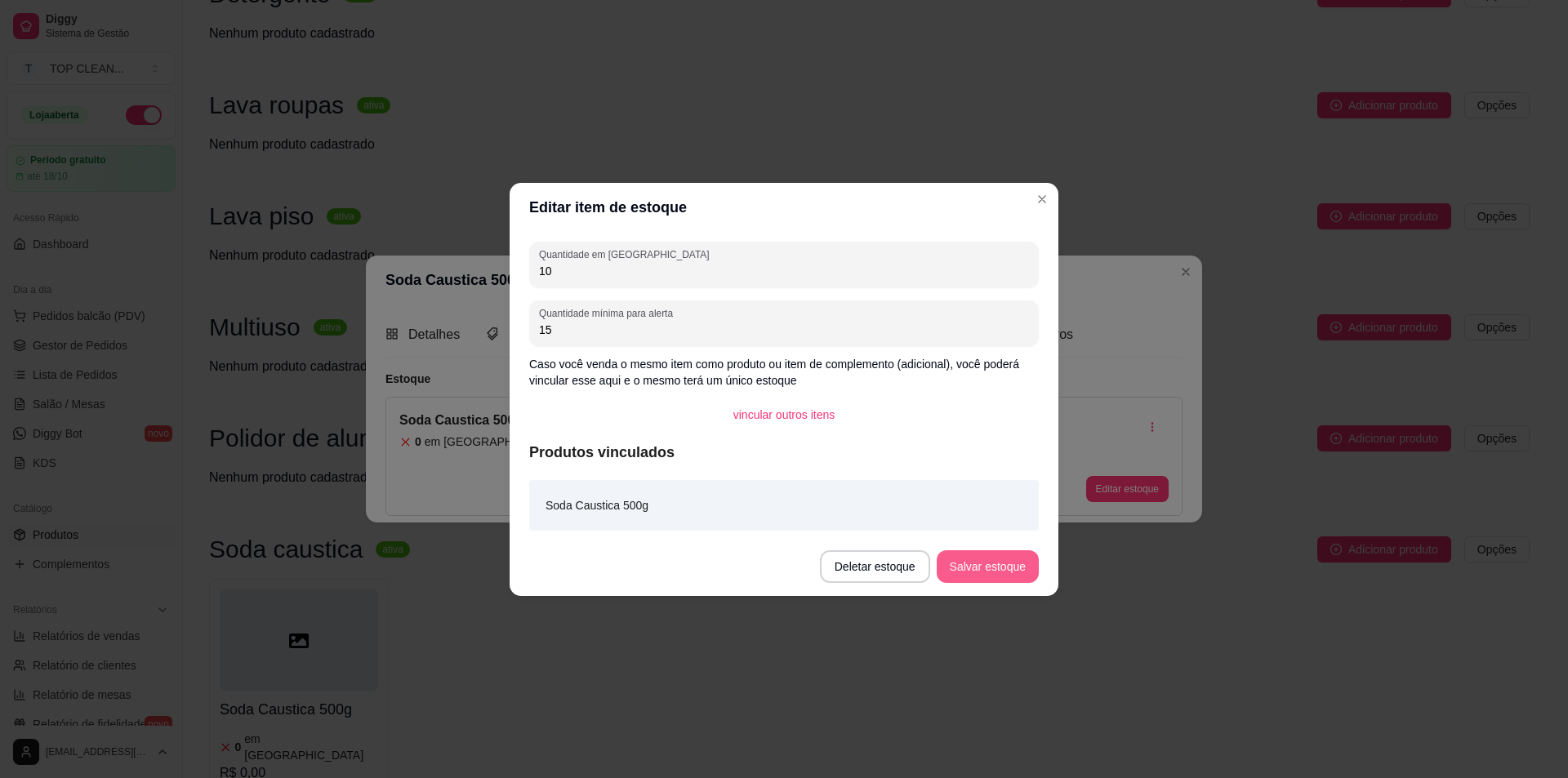
type input "15"
click at [977, 568] on button "Salvar estoque" at bounding box center [987, 566] width 100 height 32
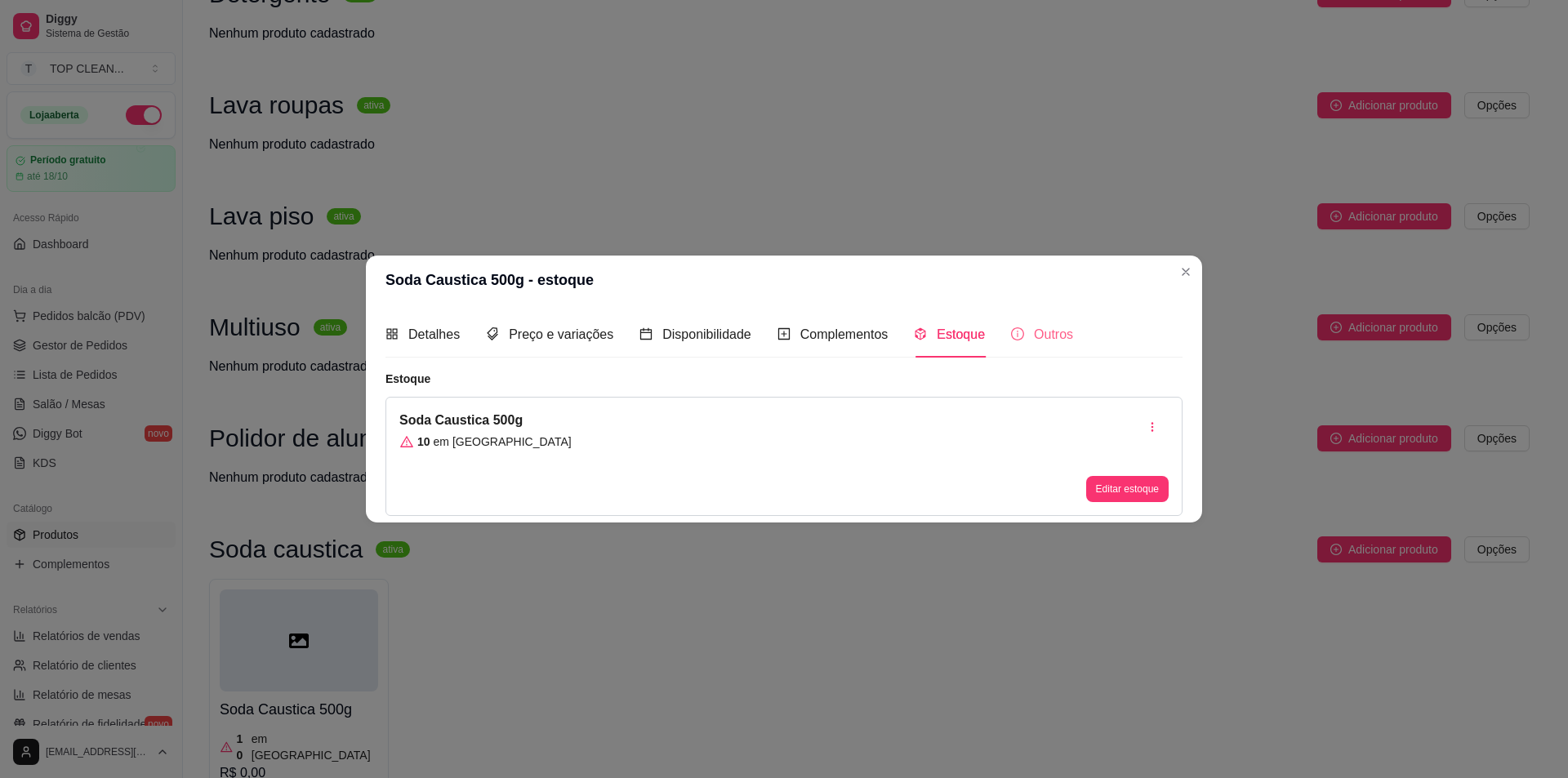
click at [1031, 347] on div "Outros" at bounding box center [1042, 334] width 62 height 47
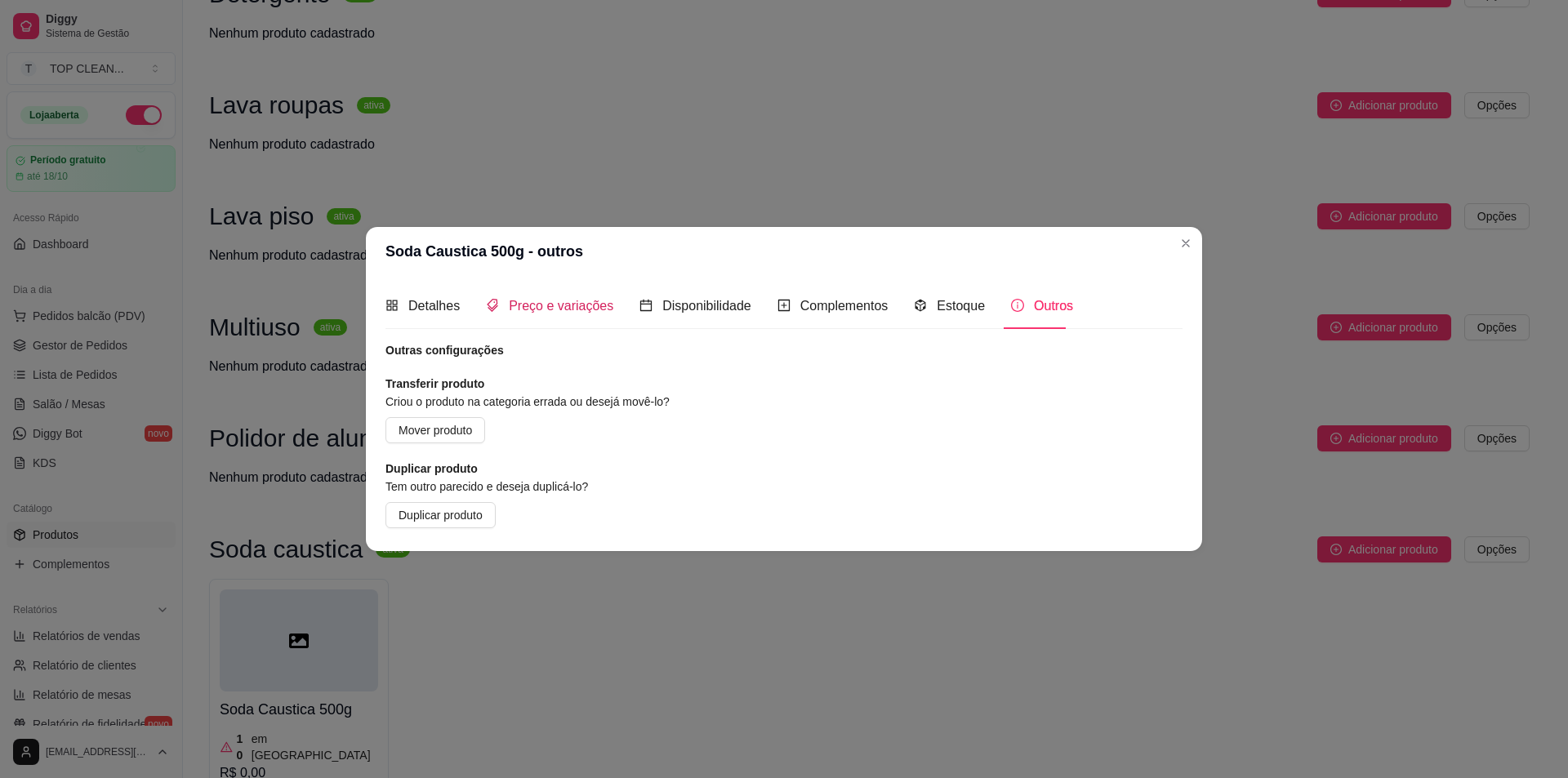
click at [577, 311] on span "Preço e variações" at bounding box center [561, 306] width 105 height 14
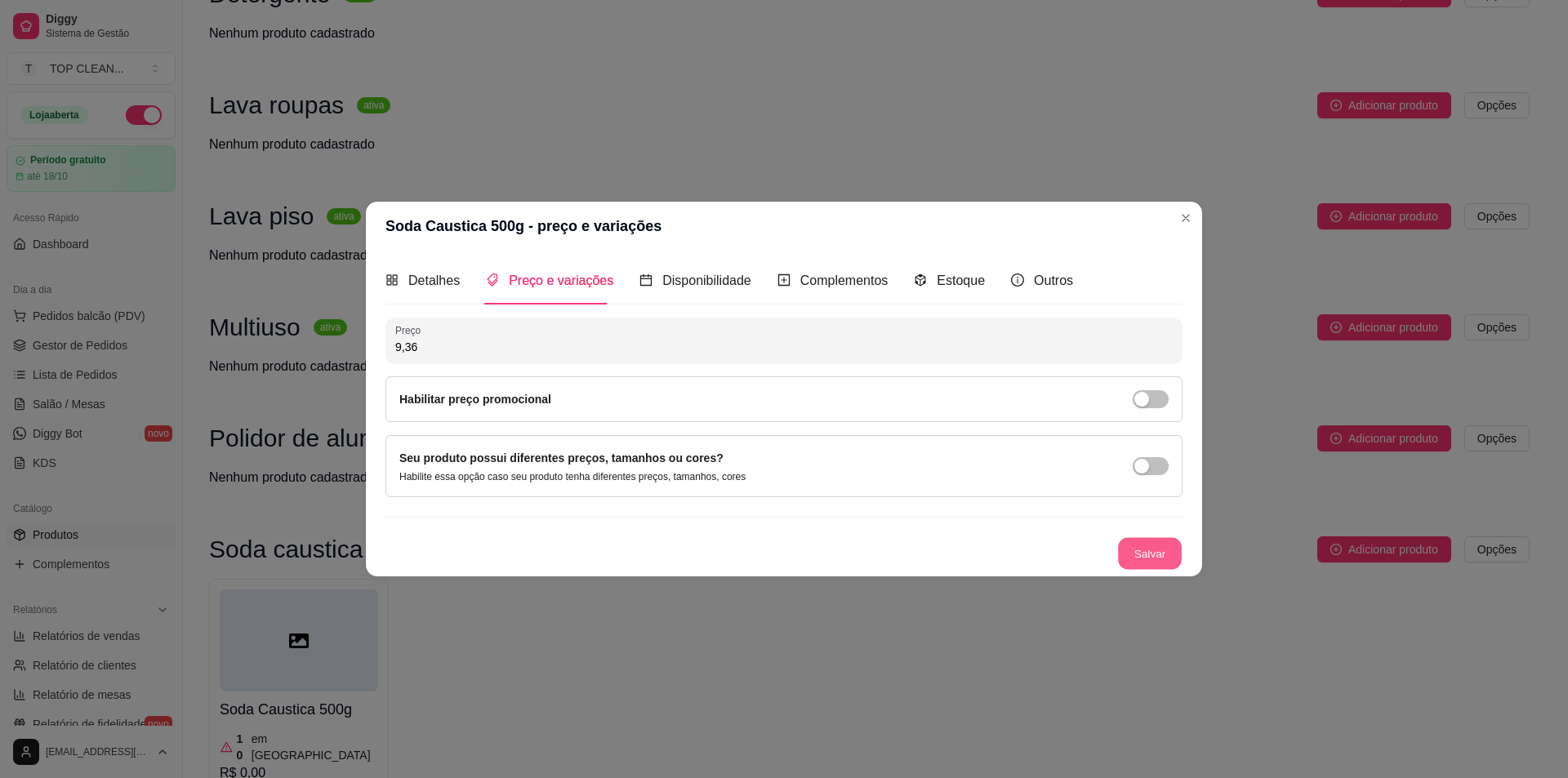
click at [1149, 544] on button "Salvar" at bounding box center [1150, 553] width 64 height 32
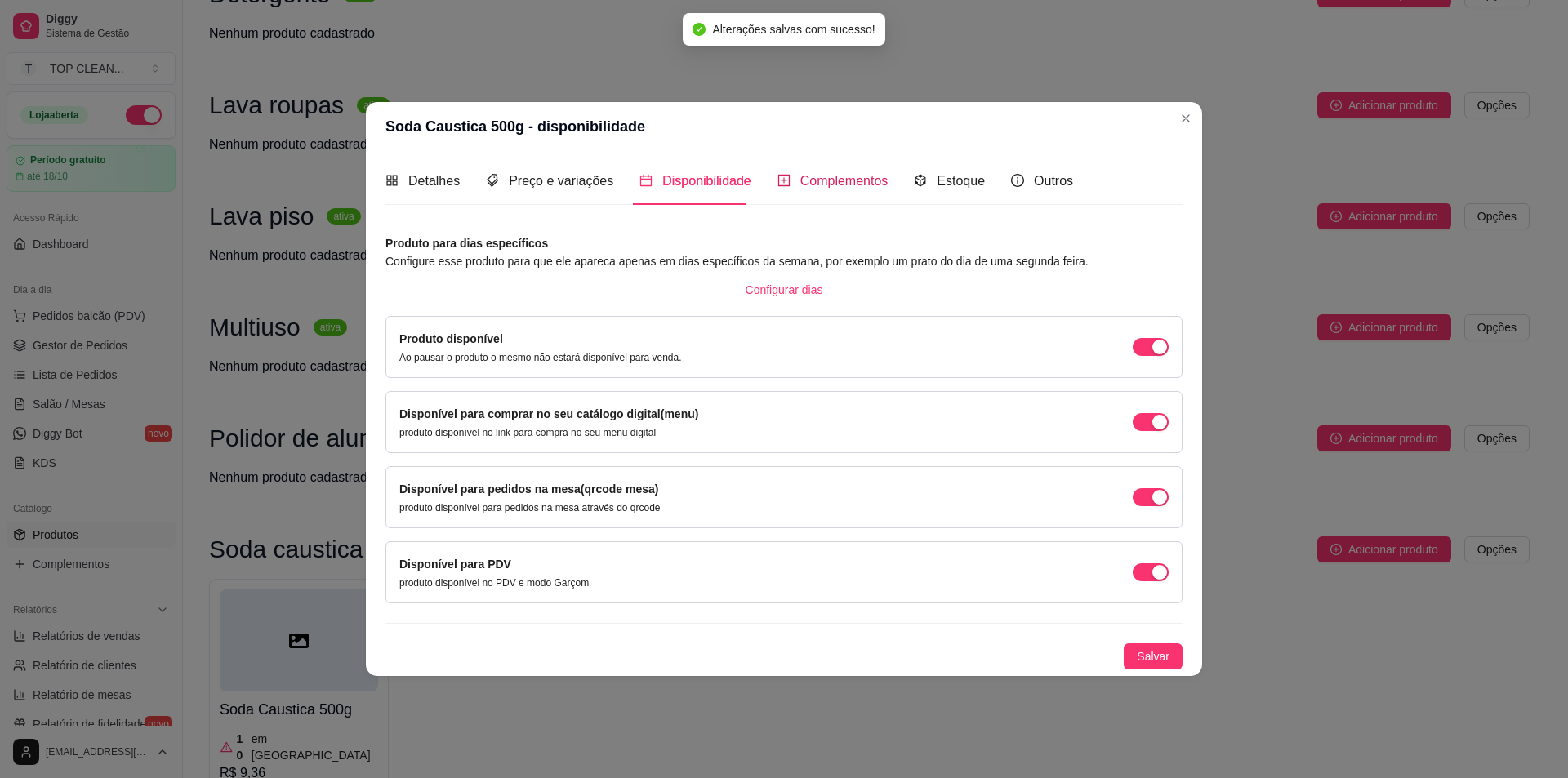
click at [812, 181] on span "Complementos" at bounding box center [845, 180] width 88 height 14
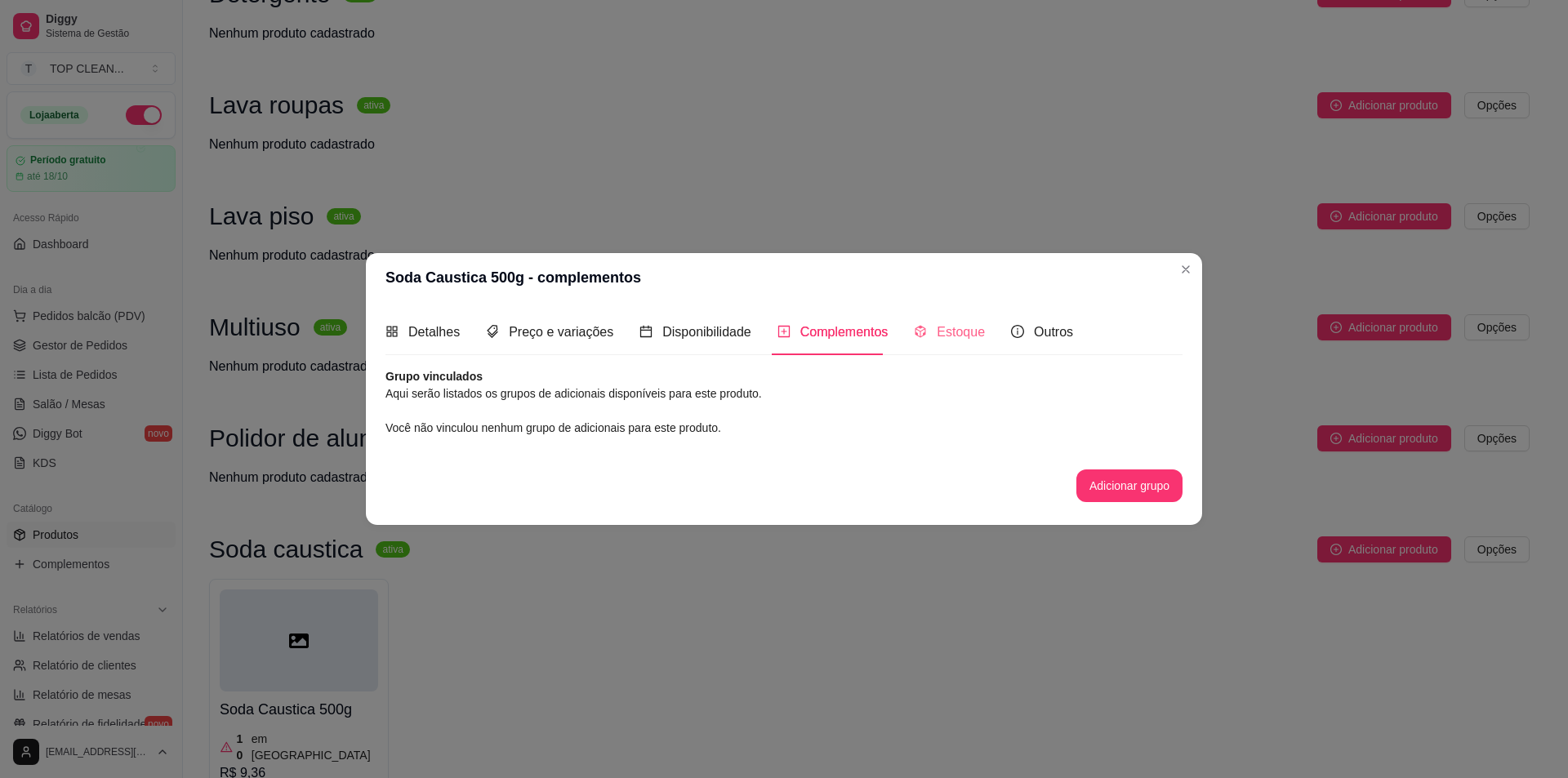
click at [942, 348] on div "Estoque" at bounding box center [949, 332] width 71 height 47
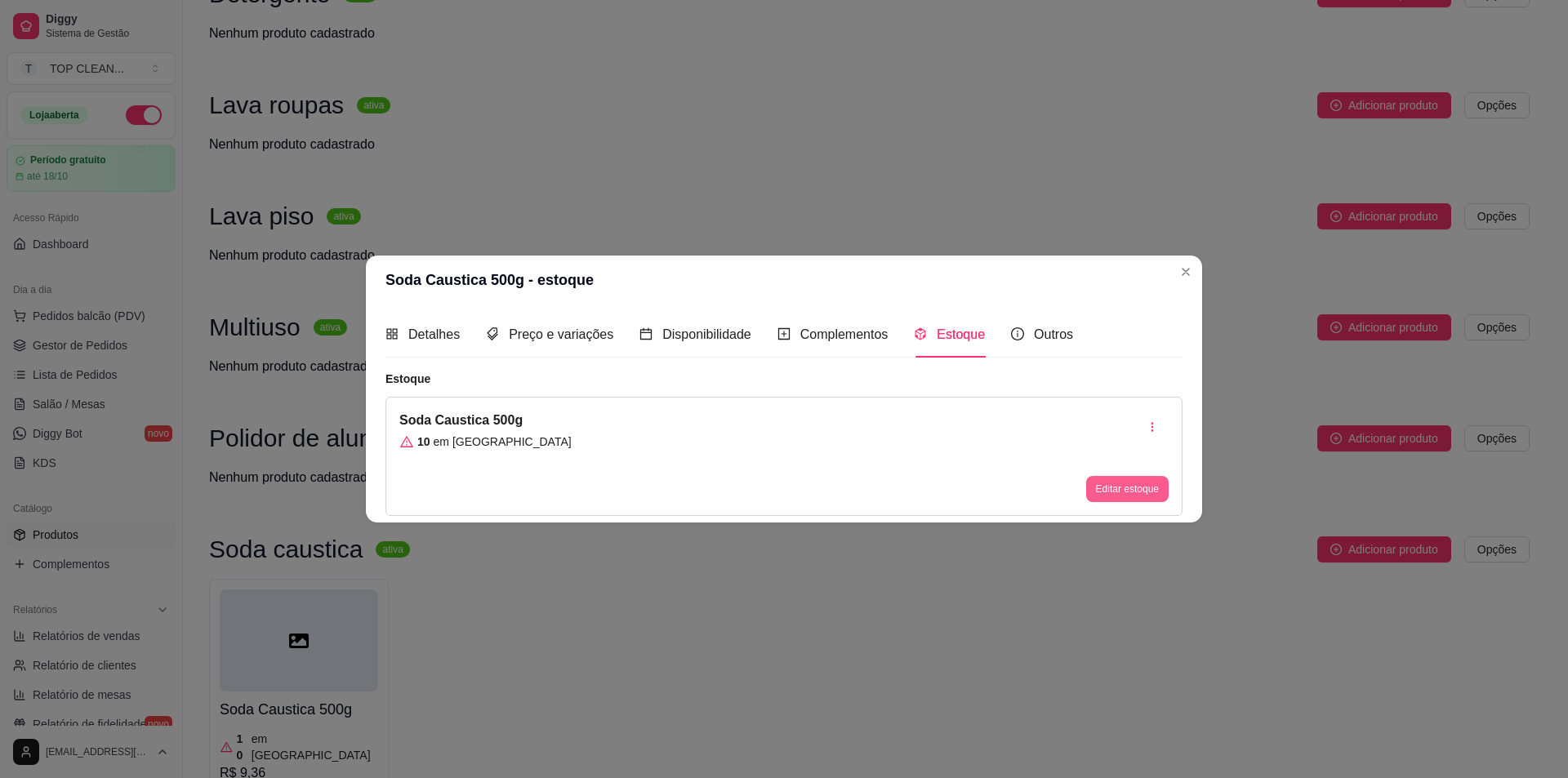
click at [1120, 488] on button "Editar estoque" at bounding box center [1128, 489] width 83 height 26
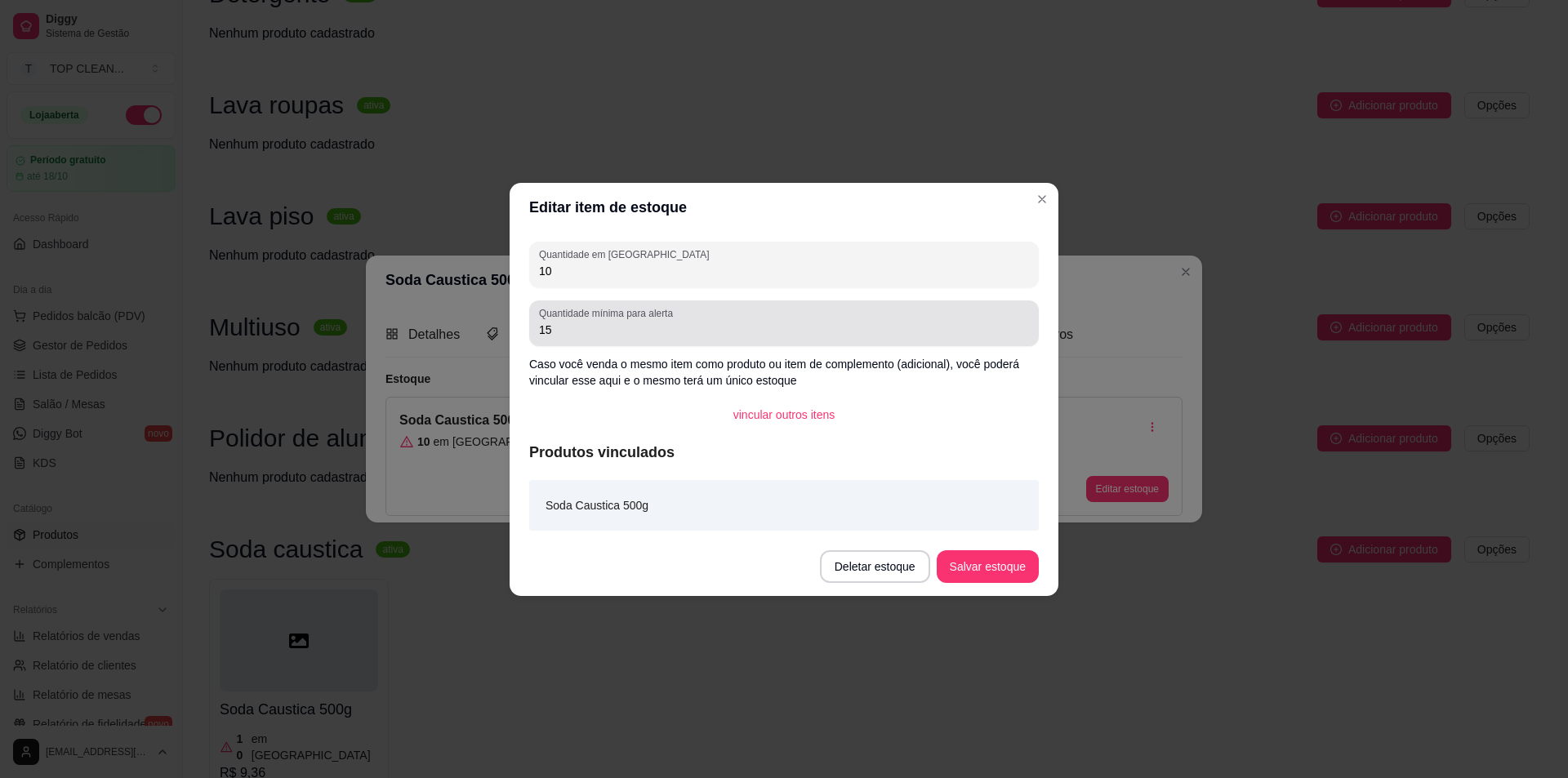
drag, startPoint x: 536, startPoint y: 331, endPoint x: 583, endPoint y: 331, distance: 47.0
click at [583, 331] on div "Quantidade mínima para alerta 15" at bounding box center [784, 323] width 509 height 46
drag, startPoint x: 565, startPoint y: 330, endPoint x: 514, endPoint y: 323, distance: 51.5
click at [514, 323] on div "Quantidade em estoque 10 Quantidade mínima para alerta 15 Caso você venda o mes…" at bounding box center [784, 384] width 549 height 306
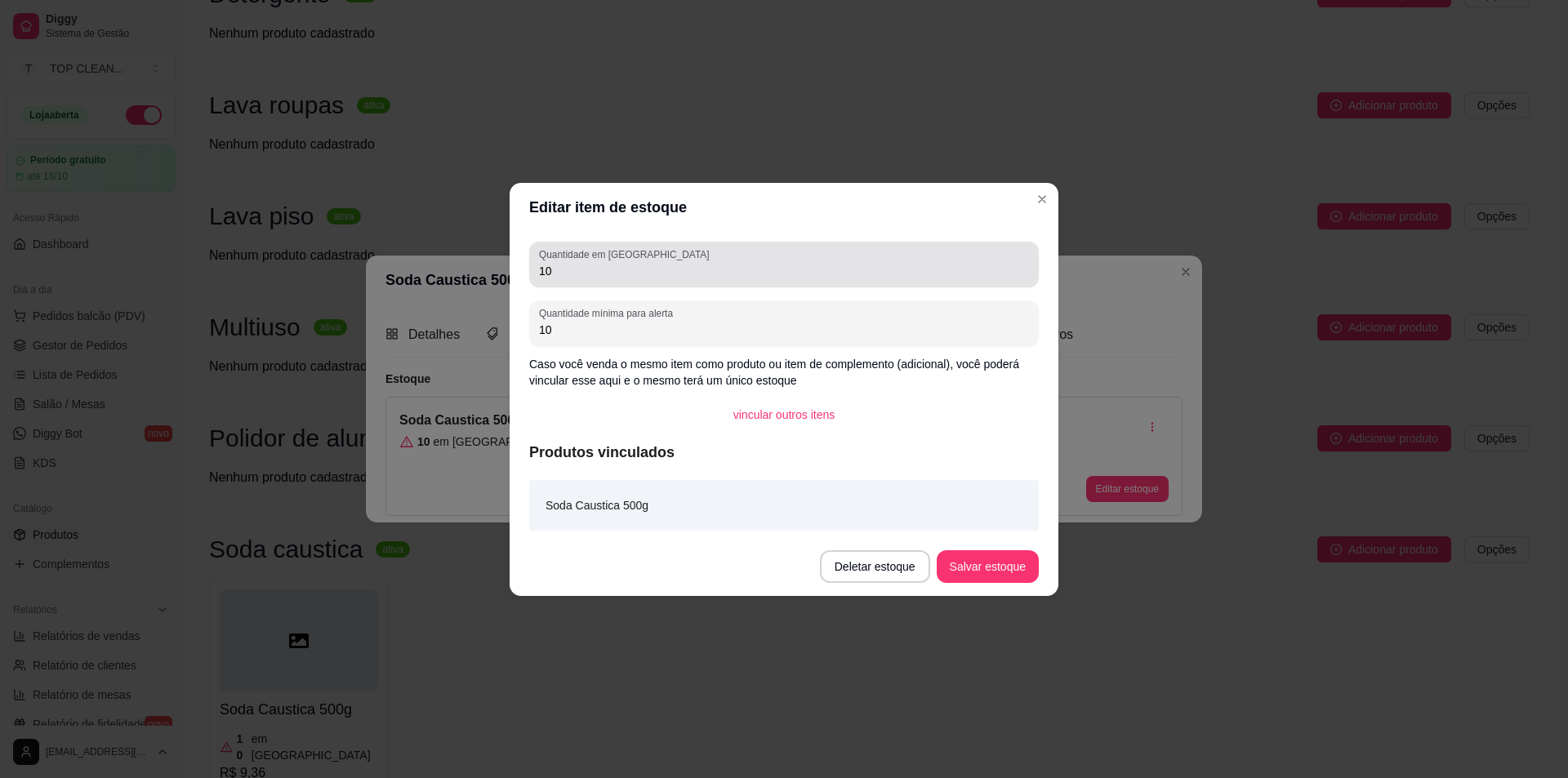
type input "10"
click at [565, 269] on input "10" at bounding box center [784, 271] width 491 height 16
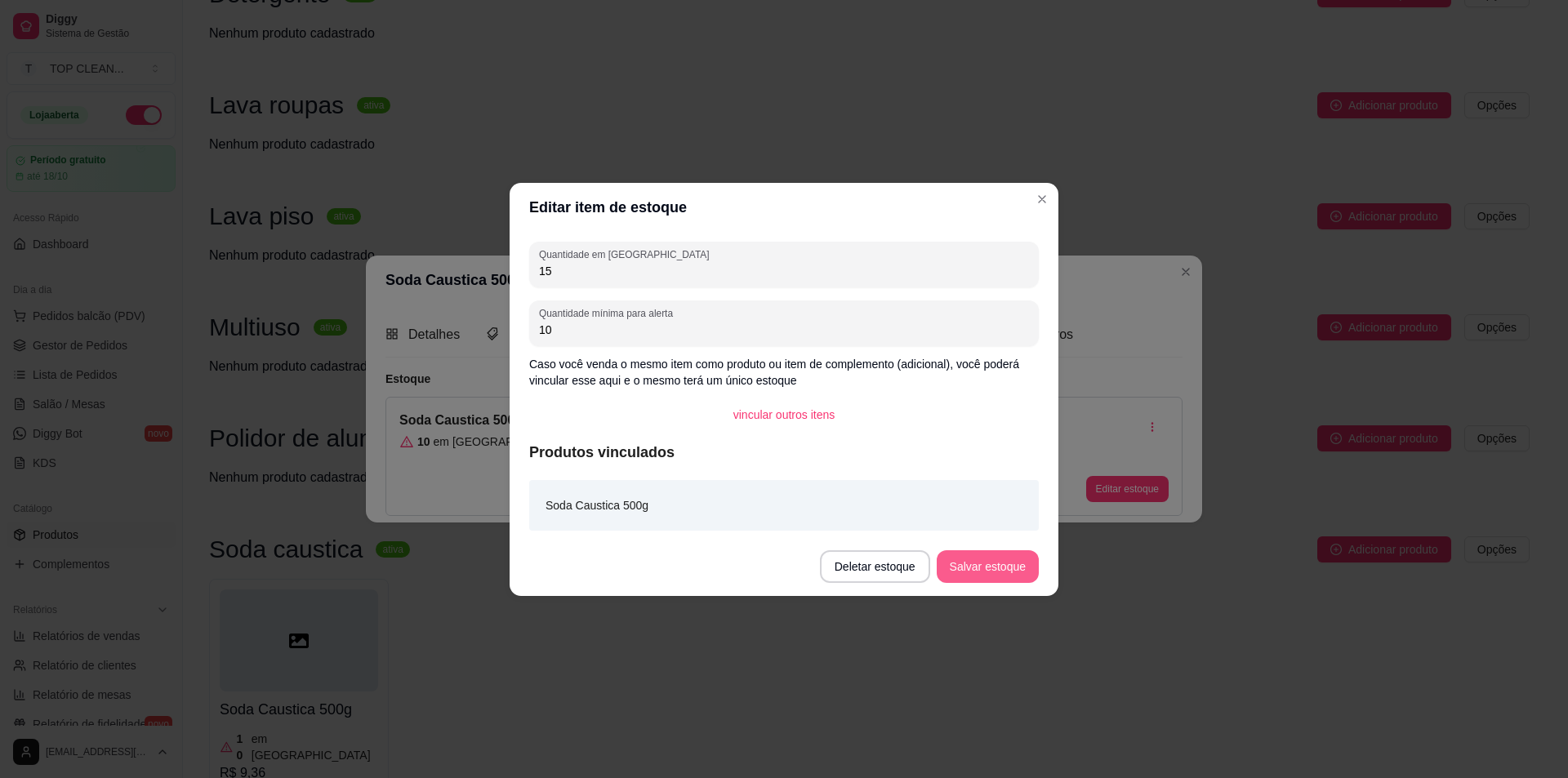
type input "15"
click at [1021, 580] on button "Salvar estoque" at bounding box center [987, 567] width 102 height 32
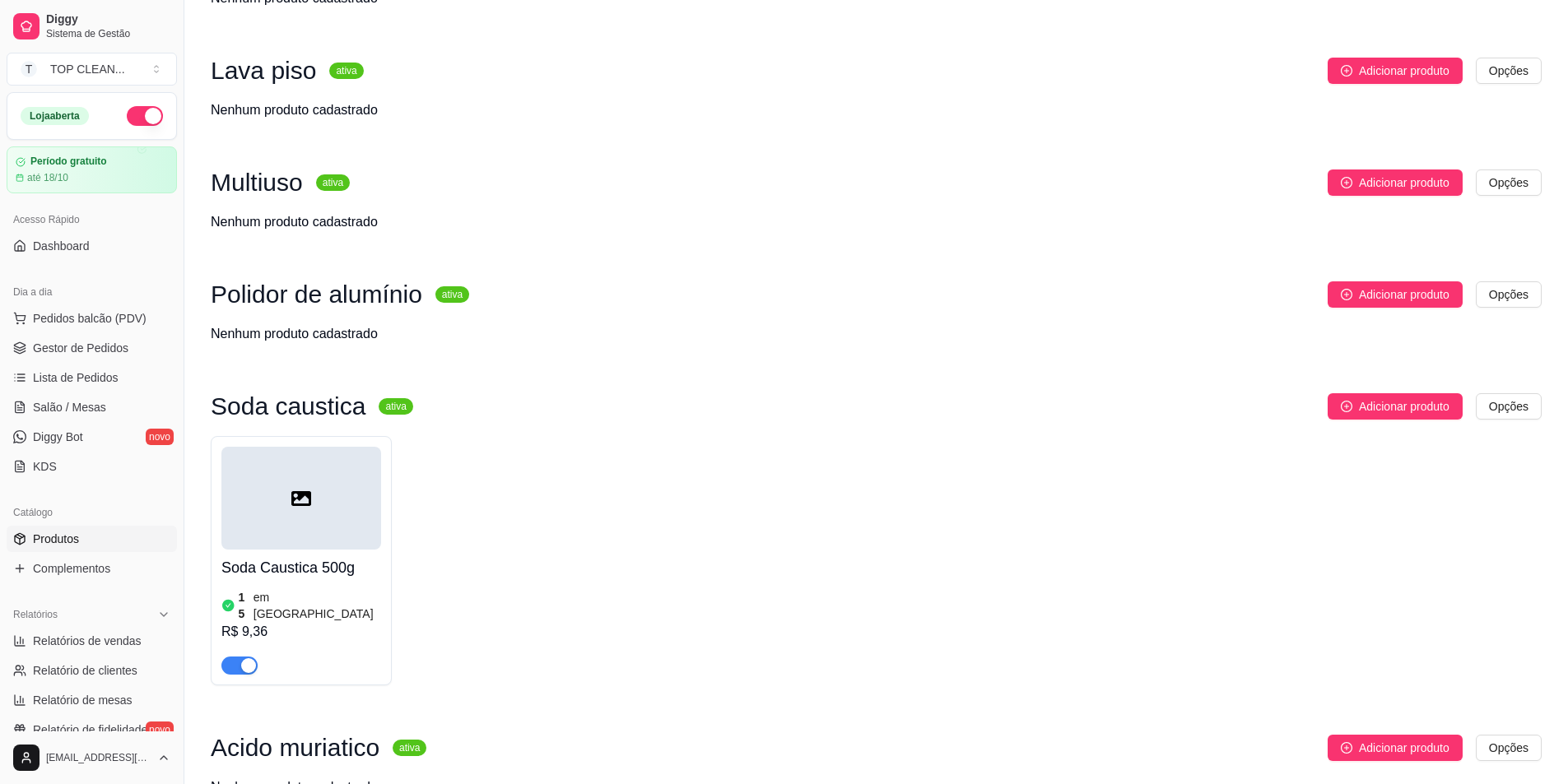
scroll to position [1656, 0]
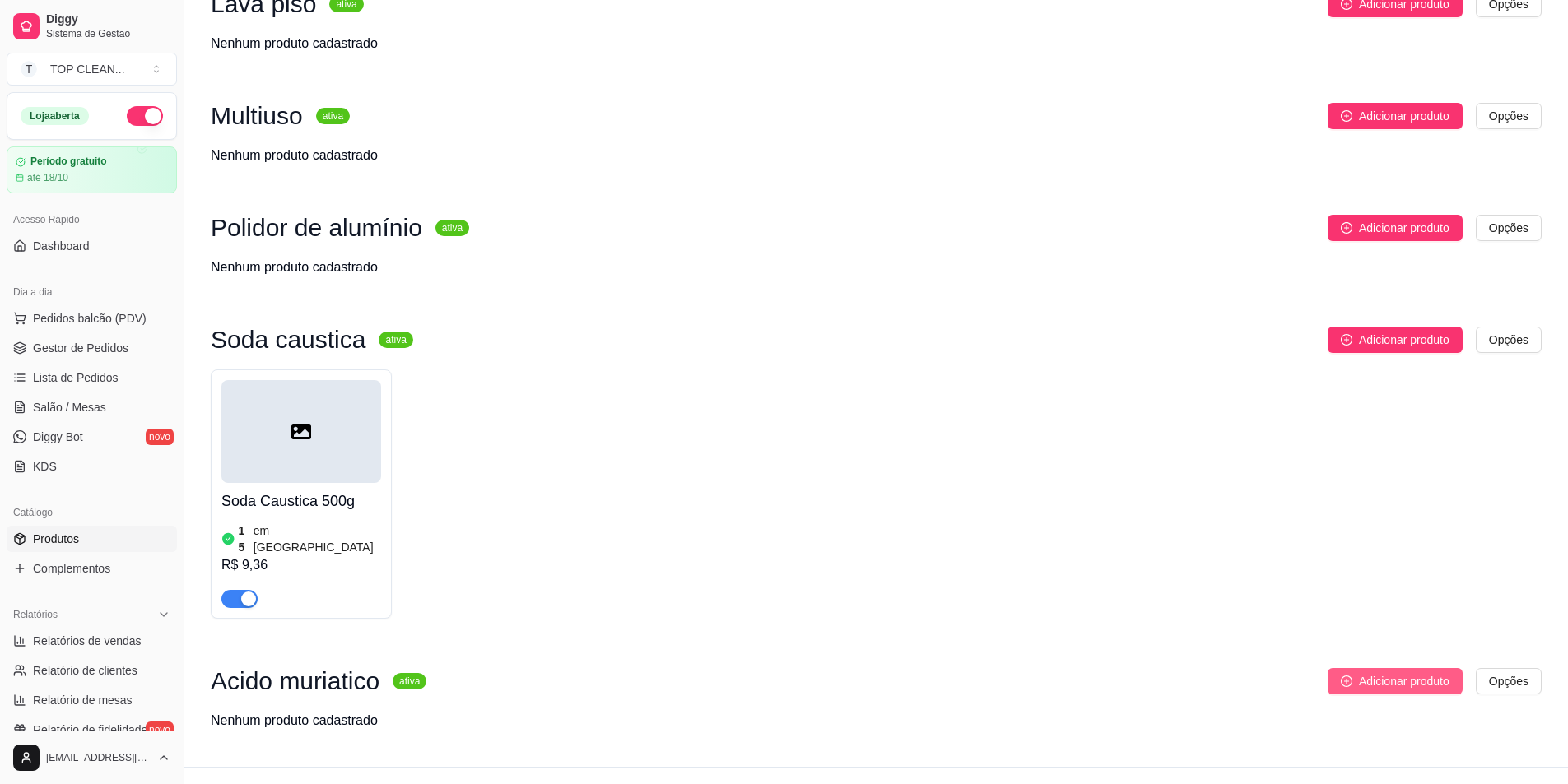
click at [1365, 672] on span "Adicionar produto" at bounding box center [1404, 681] width 91 height 18
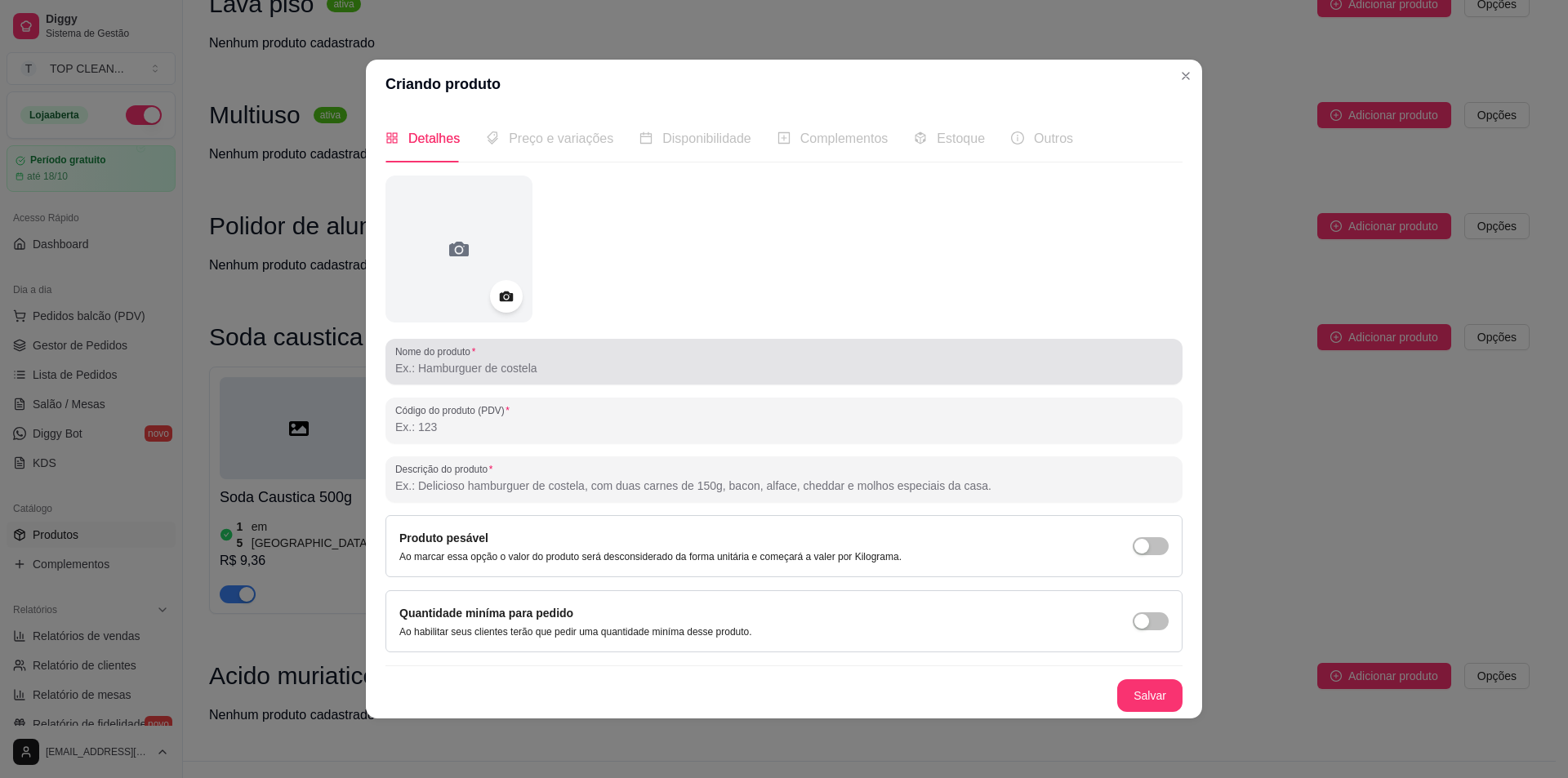
click at [488, 382] on div "Nome do produto" at bounding box center [784, 362] width 797 height 46
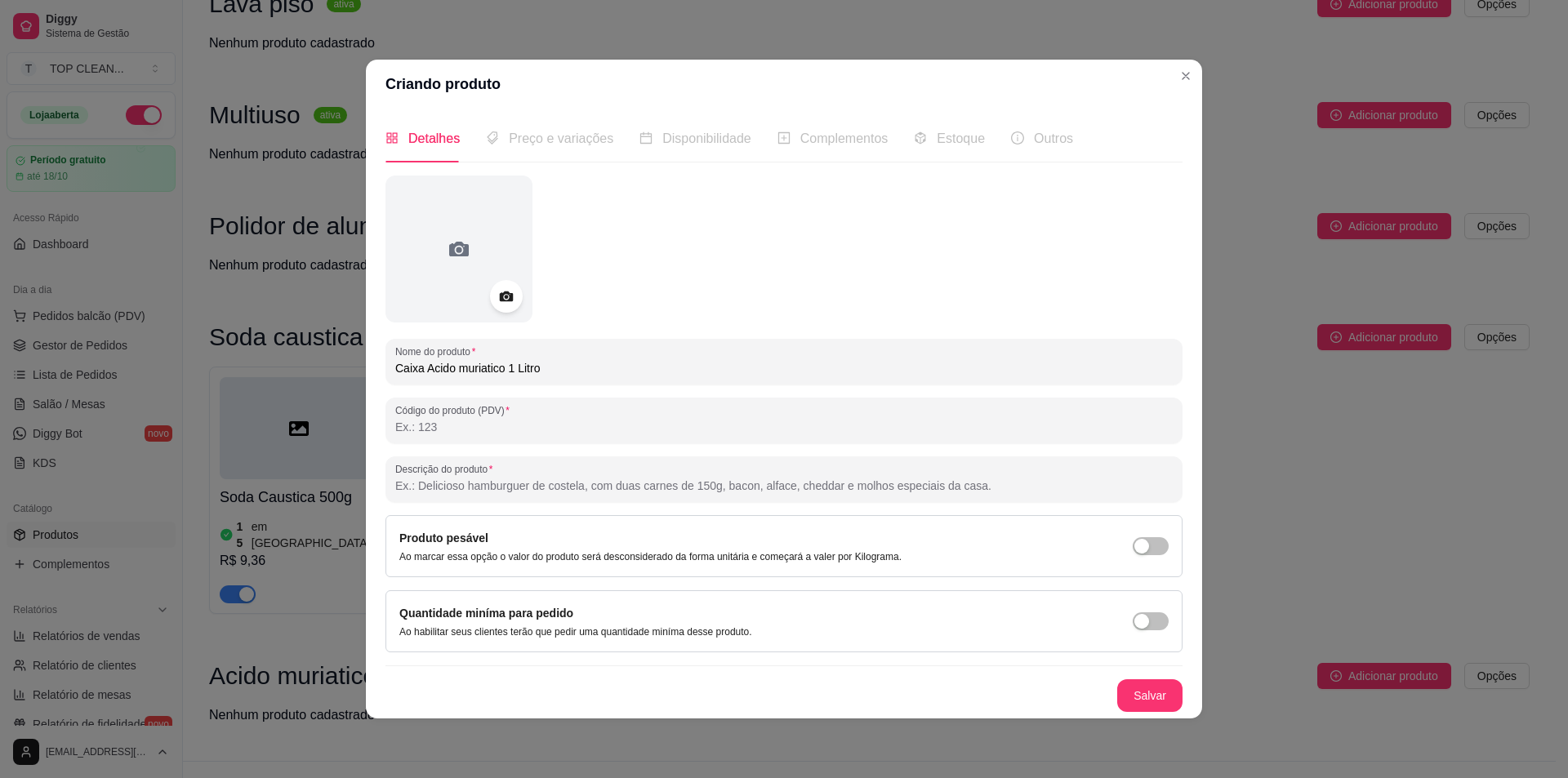
type input "Caixa Acido muriatico 1 Litro"
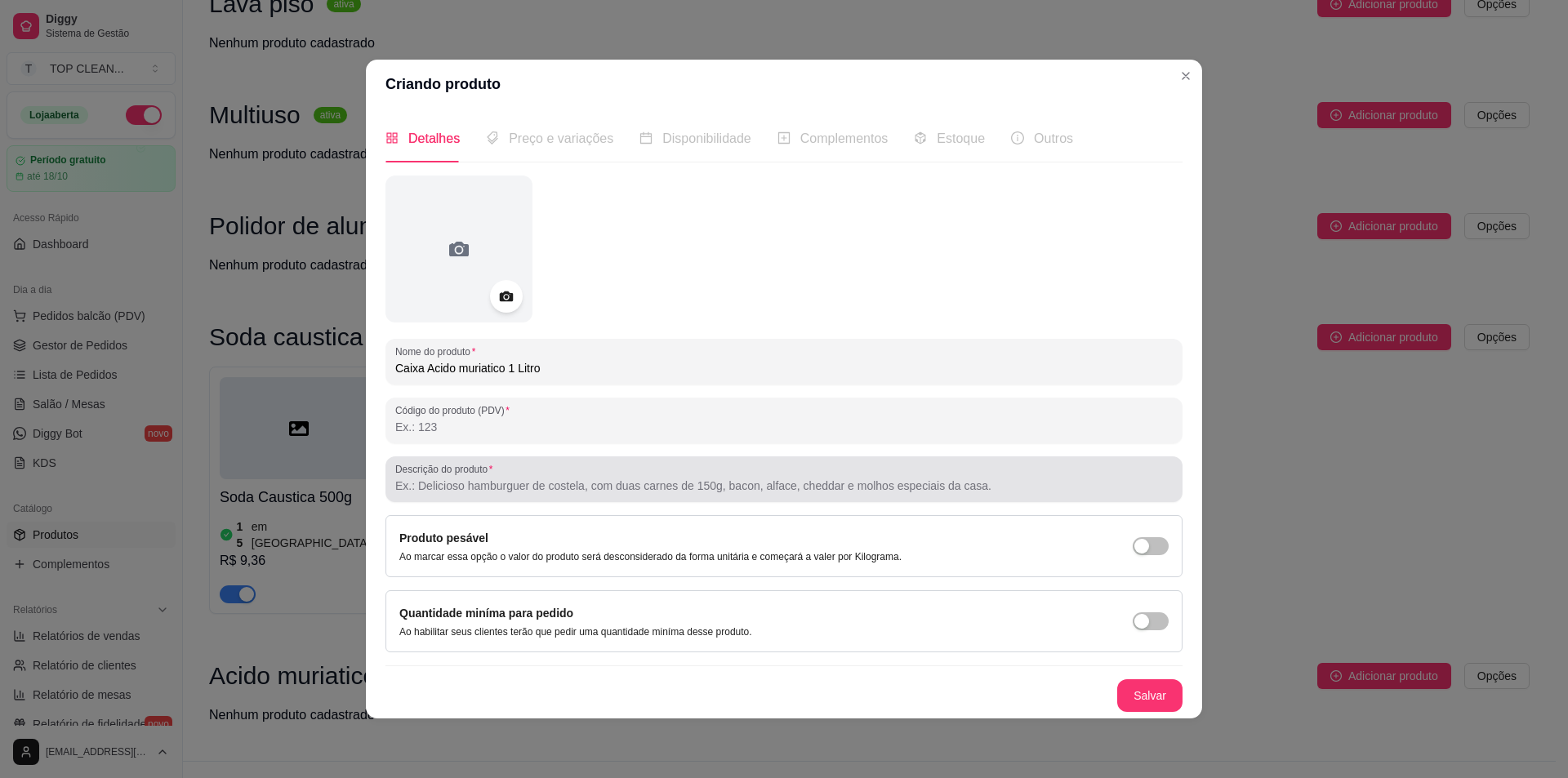
click at [447, 495] on div at bounding box center [784, 480] width 777 height 32
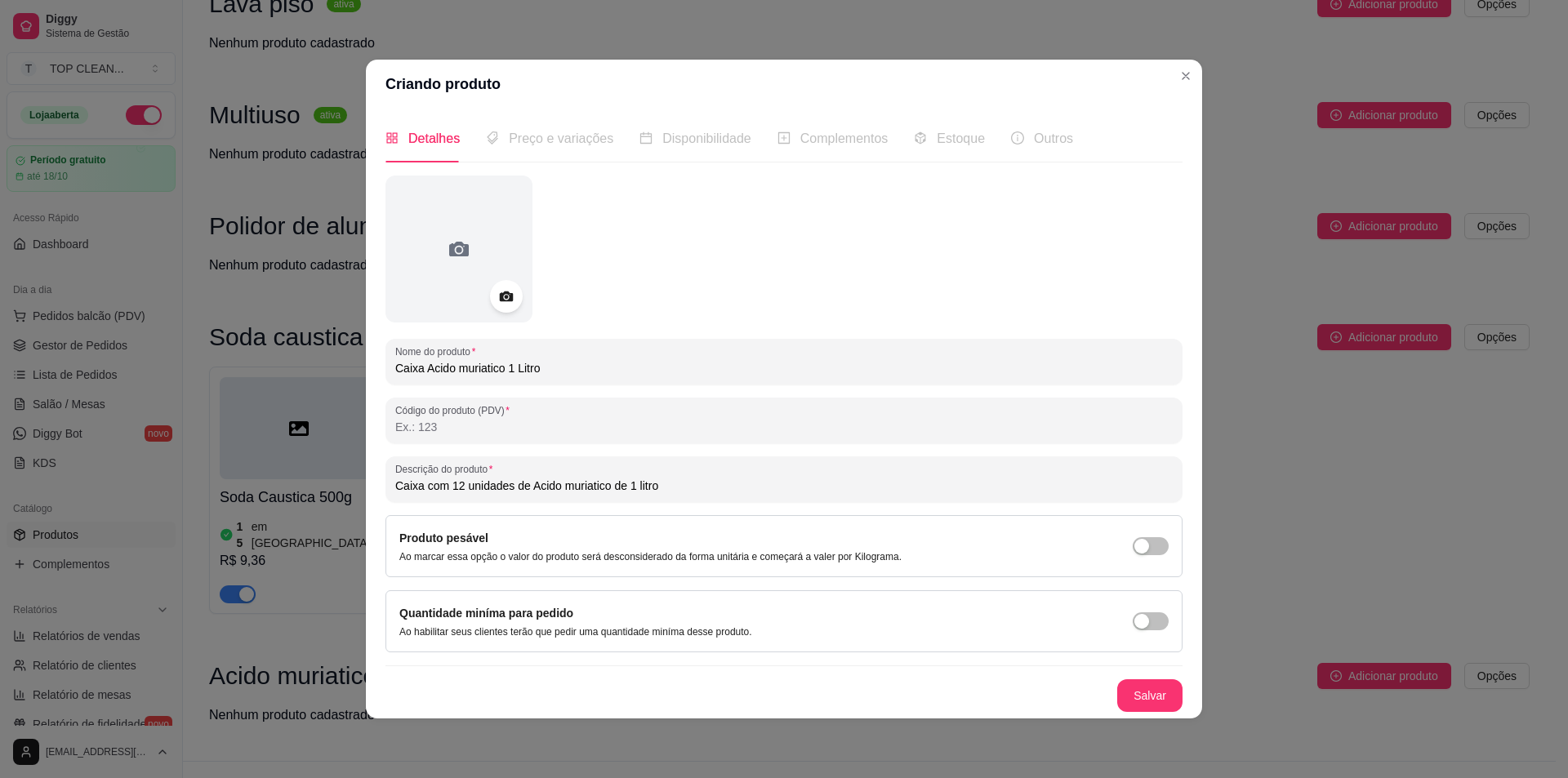
drag, startPoint x: 578, startPoint y: 482, endPoint x: 546, endPoint y: 490, distance: 33.0
click at [546, 490] on input "Caixa com 12 unidades de Acido muriatico de 1 litro" at bounding box center [784, 486] width 777 height 16
type input "Caixa com 12 unidades de Acido muriatico de 1 litro"
click at [1137, 681] on button "Salvar" at bounding box center [1150, 696] width 65 height 32
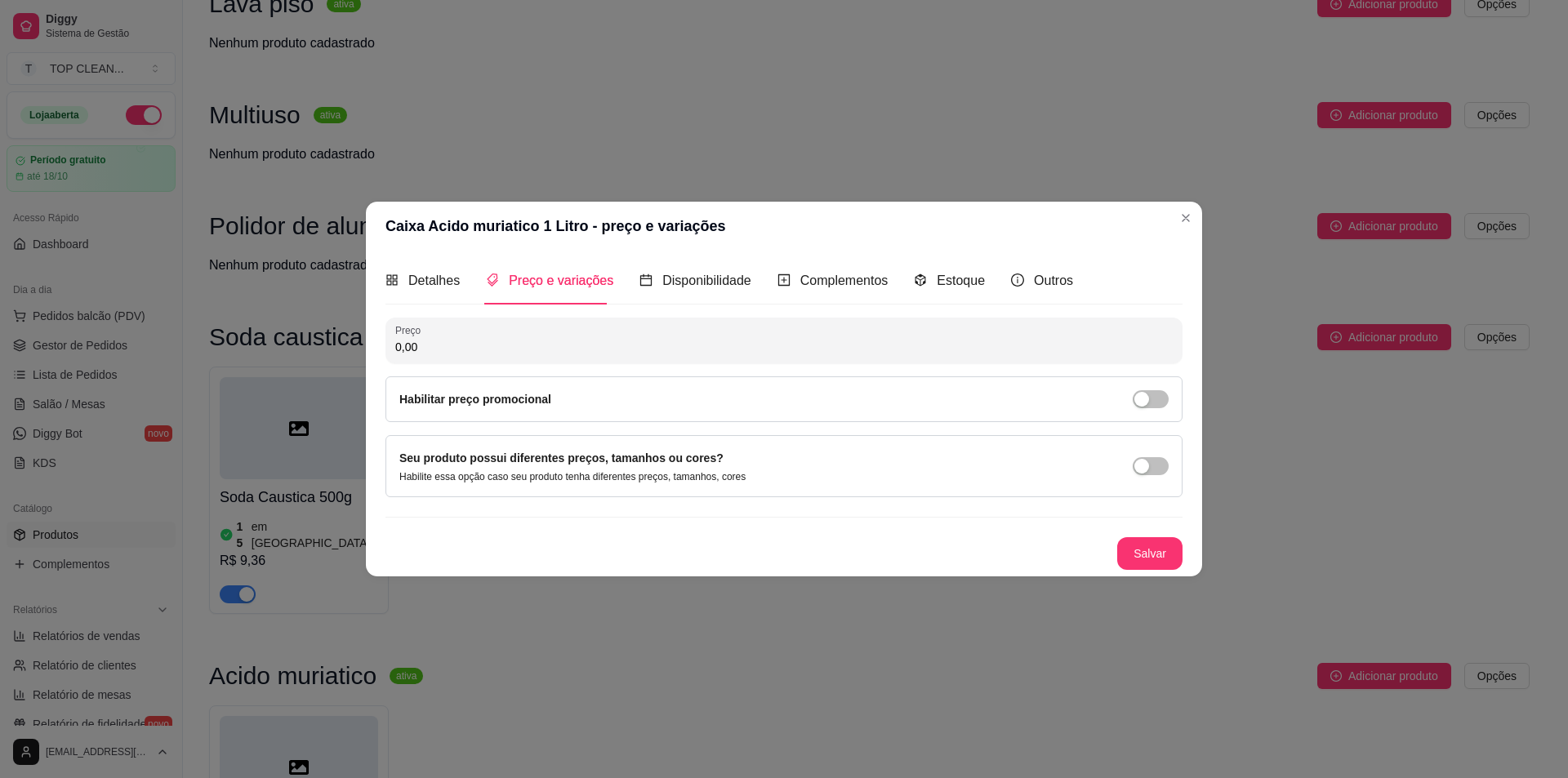
drag, startPoint x: 429, startPoint y: 342, endPoint x: 344, endPoint y: 331, distance: 85.7
click at [344, 331] on div "Caixa Acido muriatico 1 Litro - preço e variações Detalhes Preço e variações Di…" at bounding box center [784, 389] width 1568 height 778
type input "54,51"
click at [829, 288] on span "Complementos" at bounding box center [845, 280] width 88 height 14
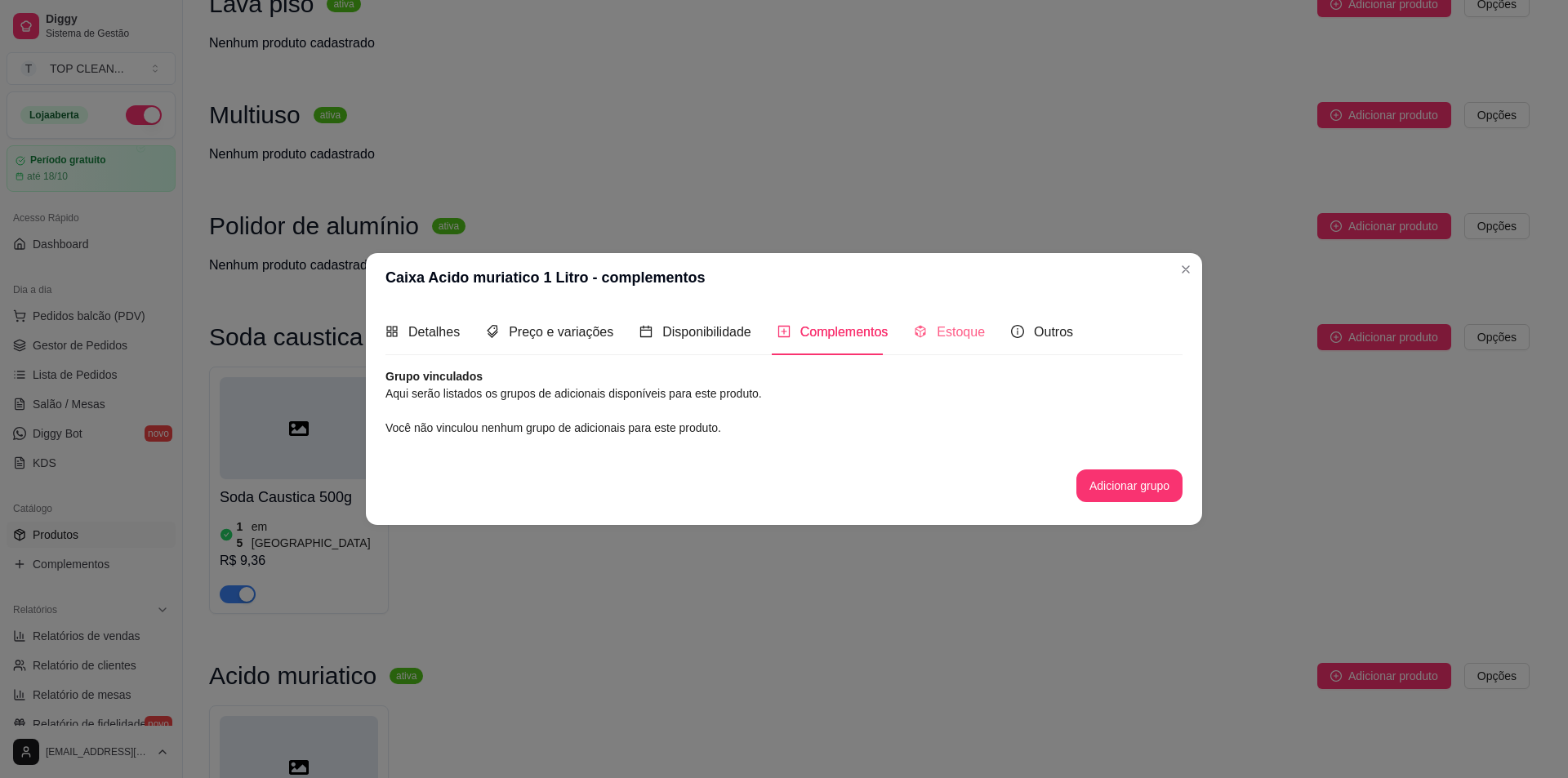
click at [932, 346] on div "Estoque" at bounding box center [949, 332] width 71 height 47
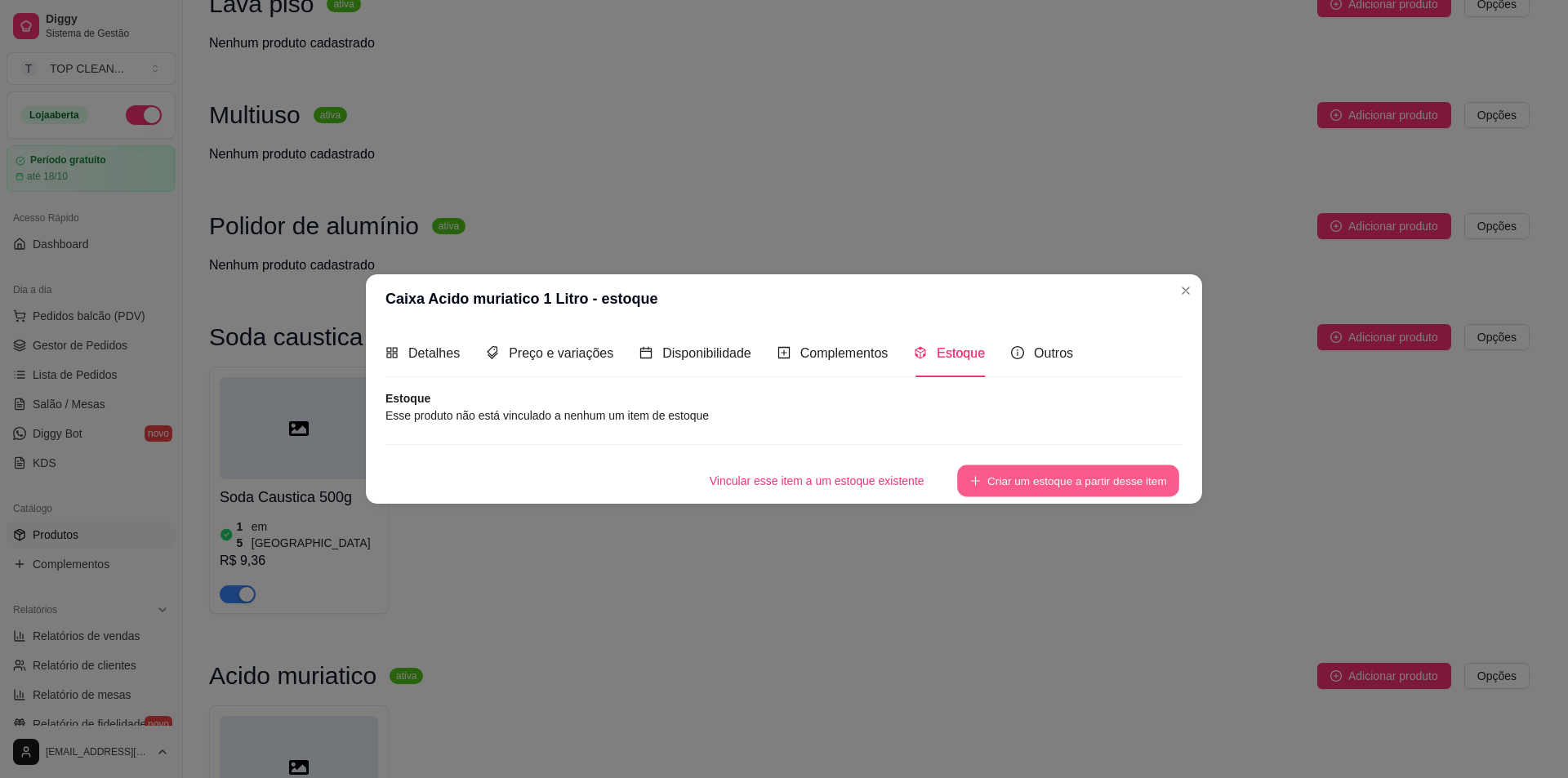
click at [1001, 474] on button "Criar um estoque a partir desse item" at bounding box center [1068, 480] width 222 height 32
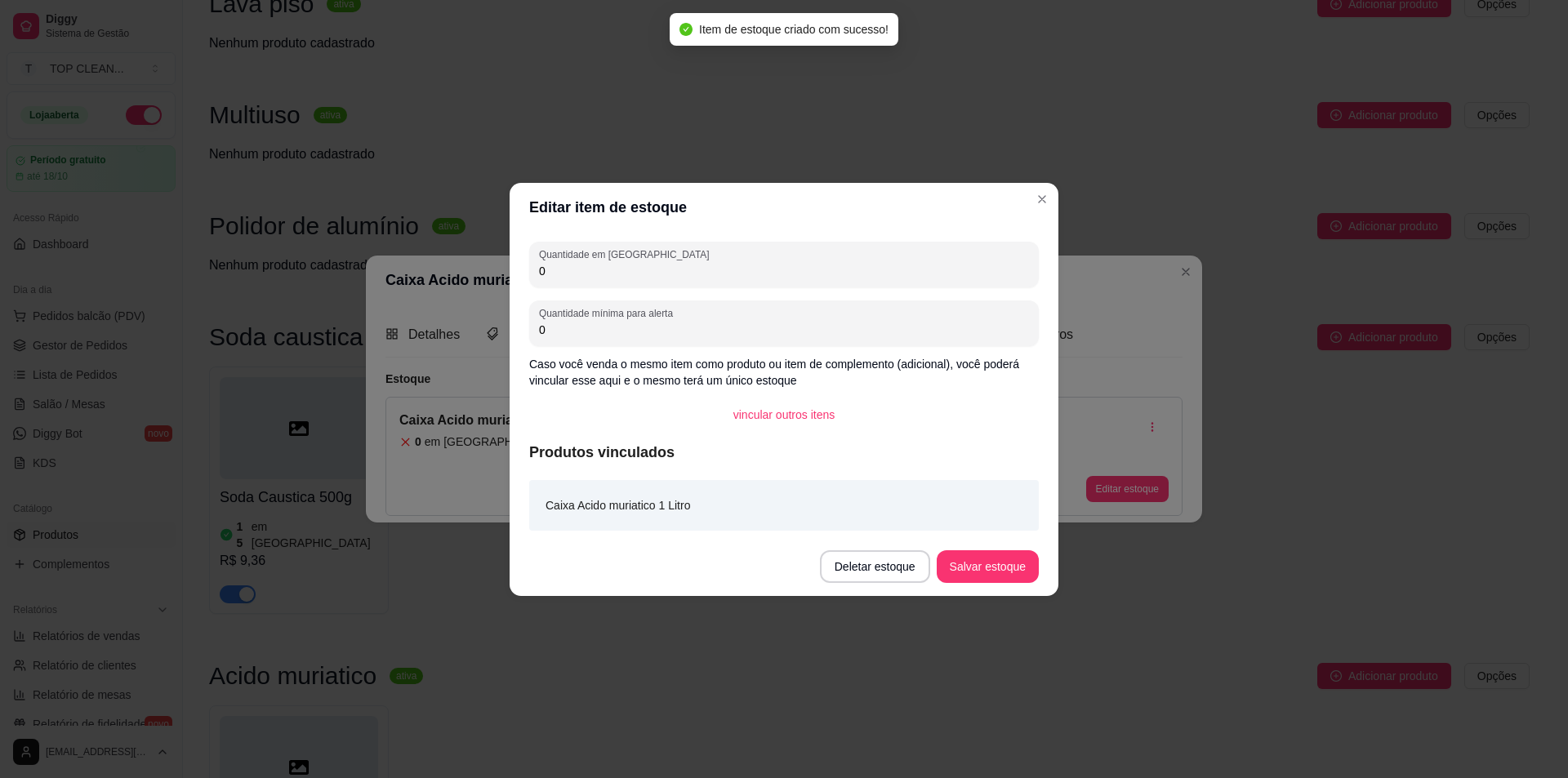
drag, startPoint x: 545, startPoint y: 272, endPoint x: 598, endPoint y: 279, distance: 53.5
click at [598, 279] on div "0" at bounding box center [784, 264] width 491 height 32
type input "15"
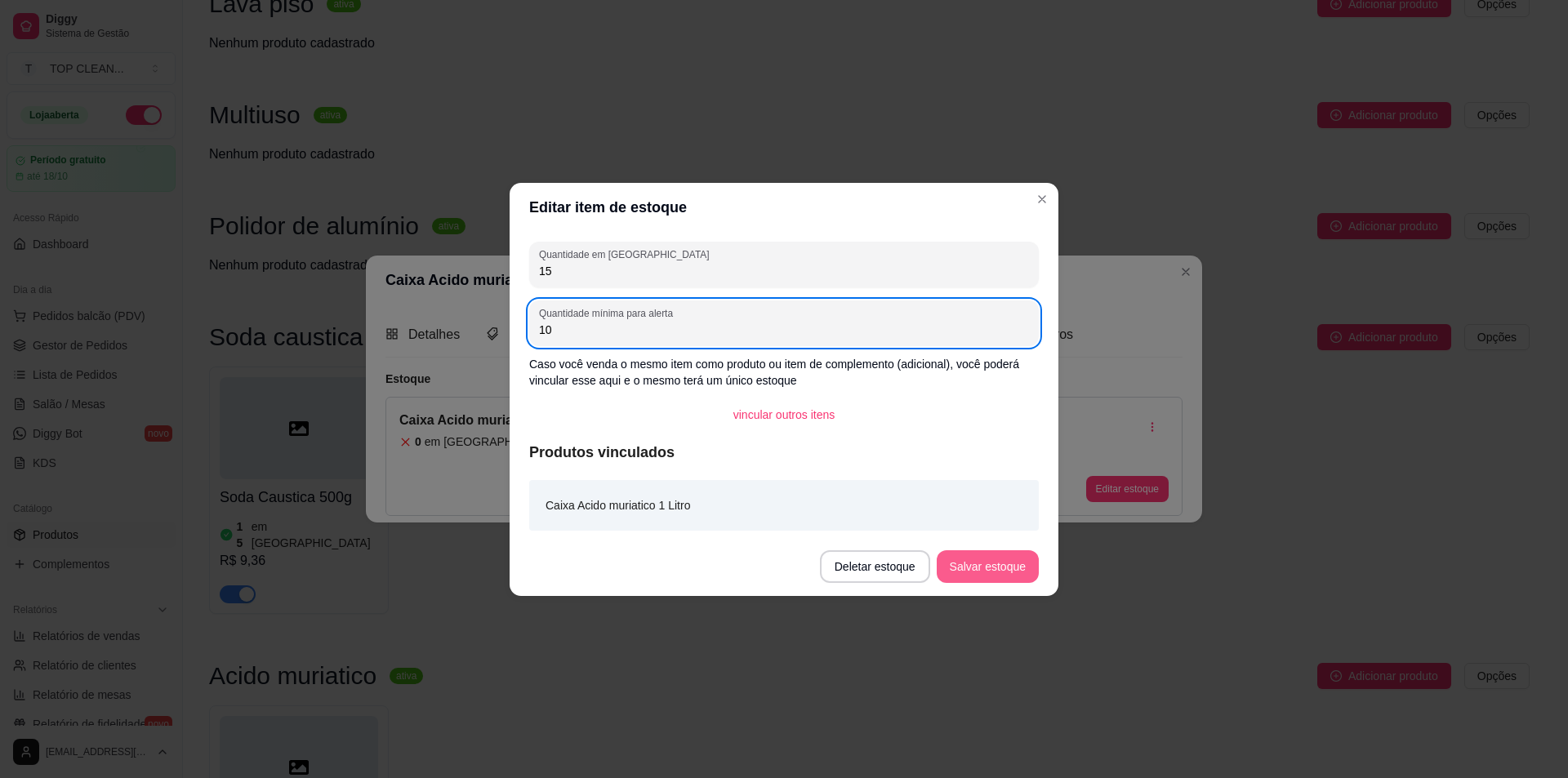
type input "10"
click at [1011, 569] on button "Salvar estoque" at bounding box center [987, 567] width 102 height 32
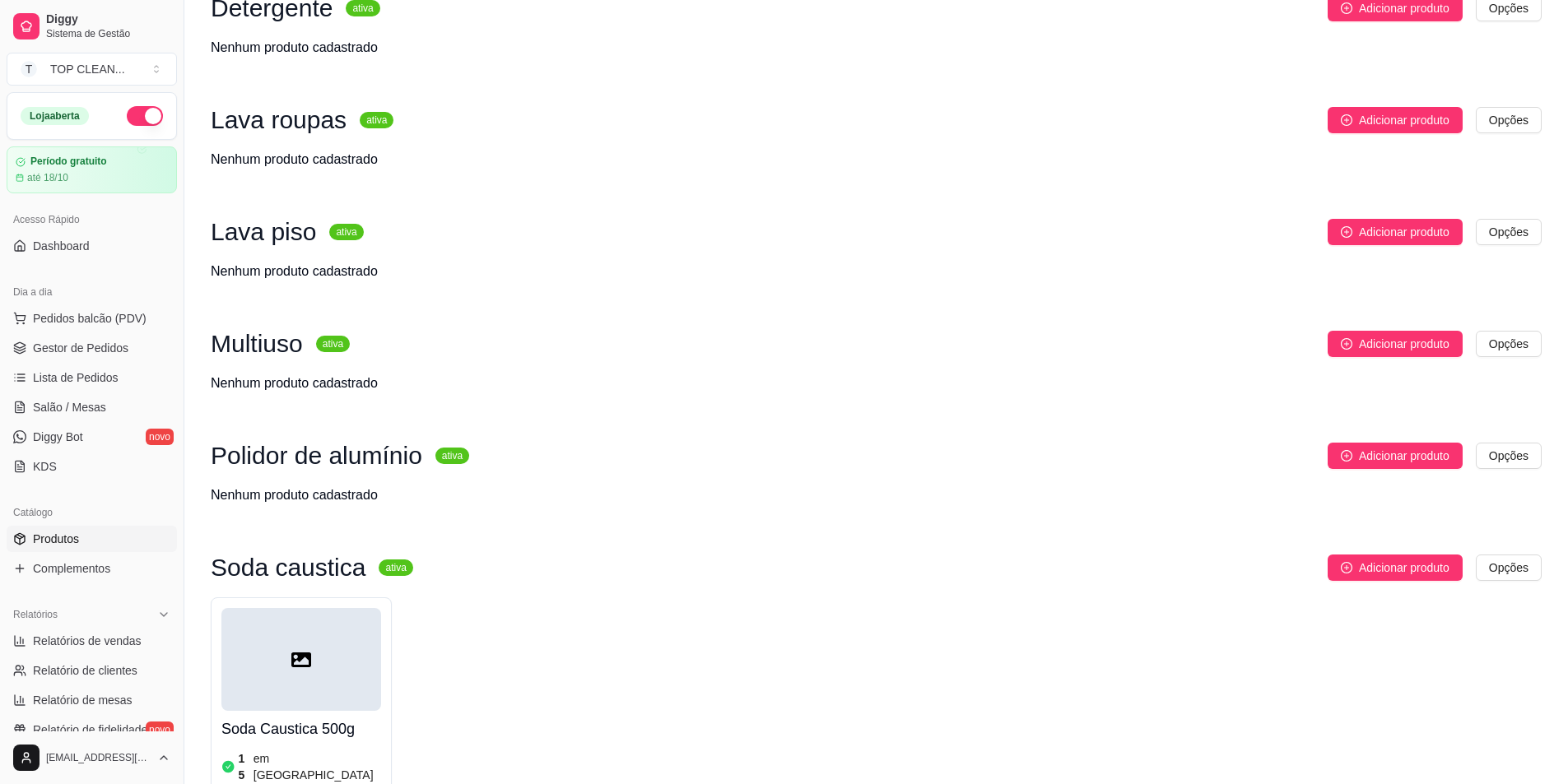
scroll to position [1399, 0]
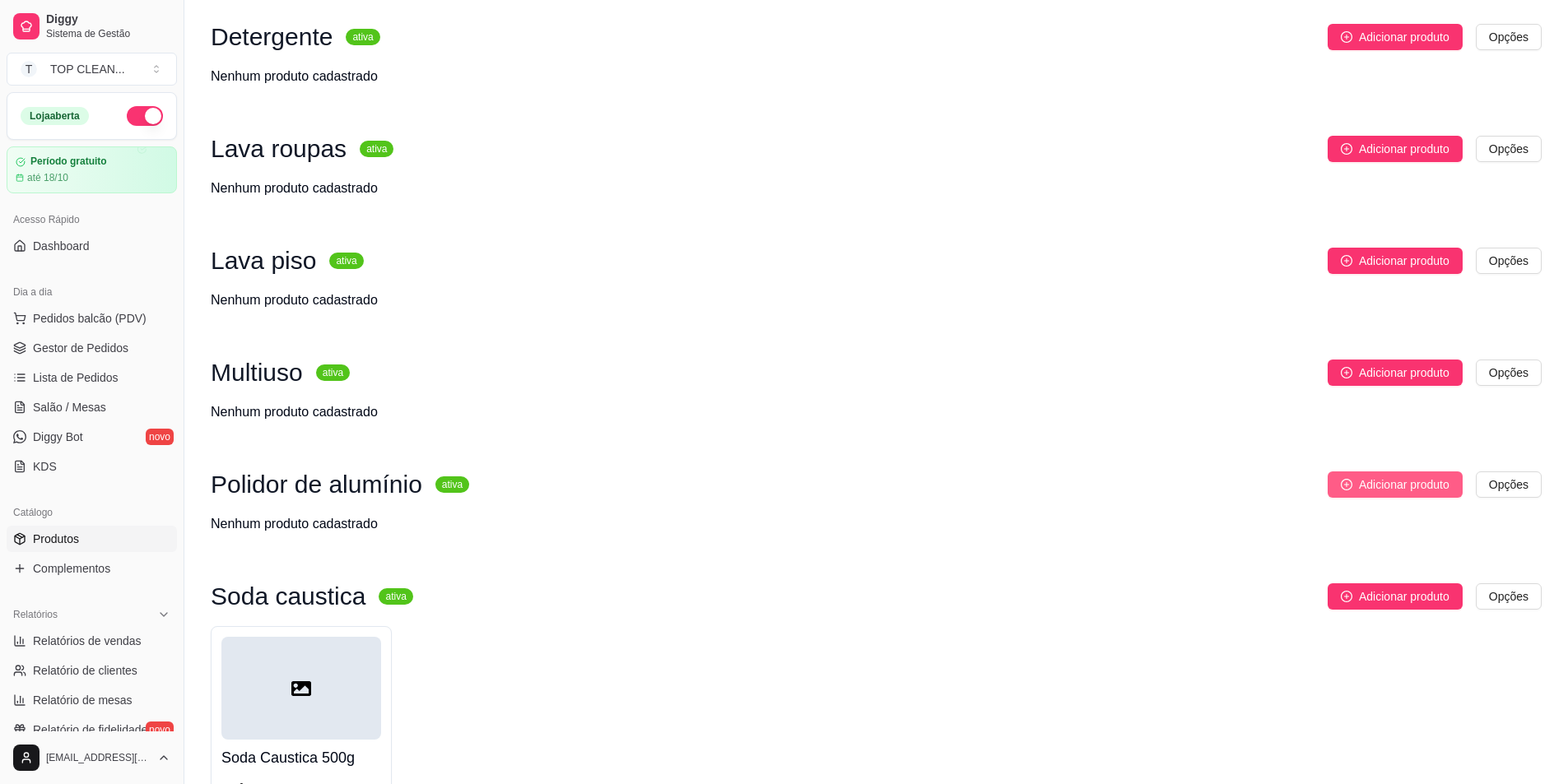
click at [1400, 476] on span "Adicionar produto" at bounding box center [1404, 485] width 91 height 18
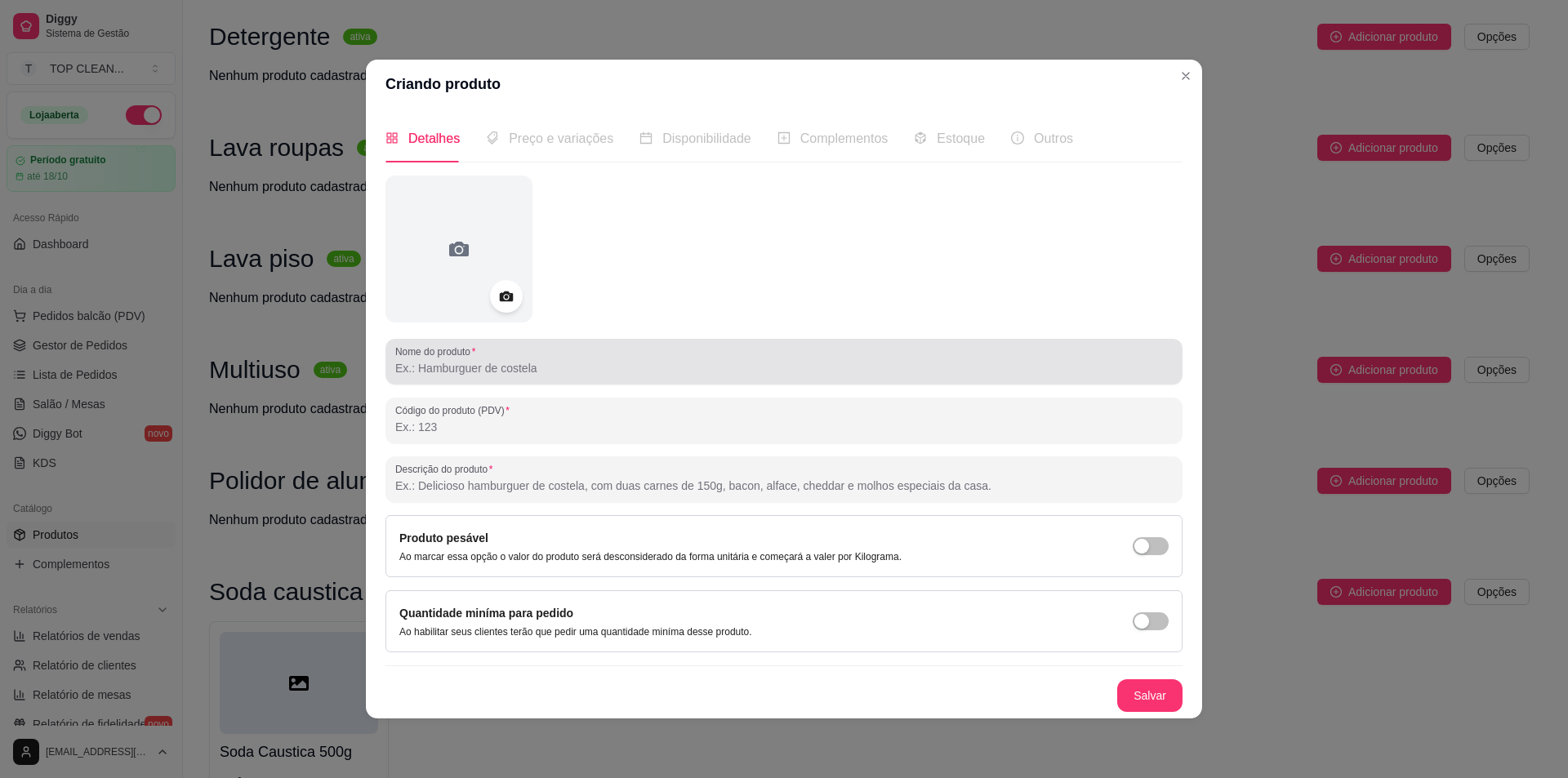
click at [453, 373] on input "Nome do produto" at bounding box center [784, 369] width 777 height 16
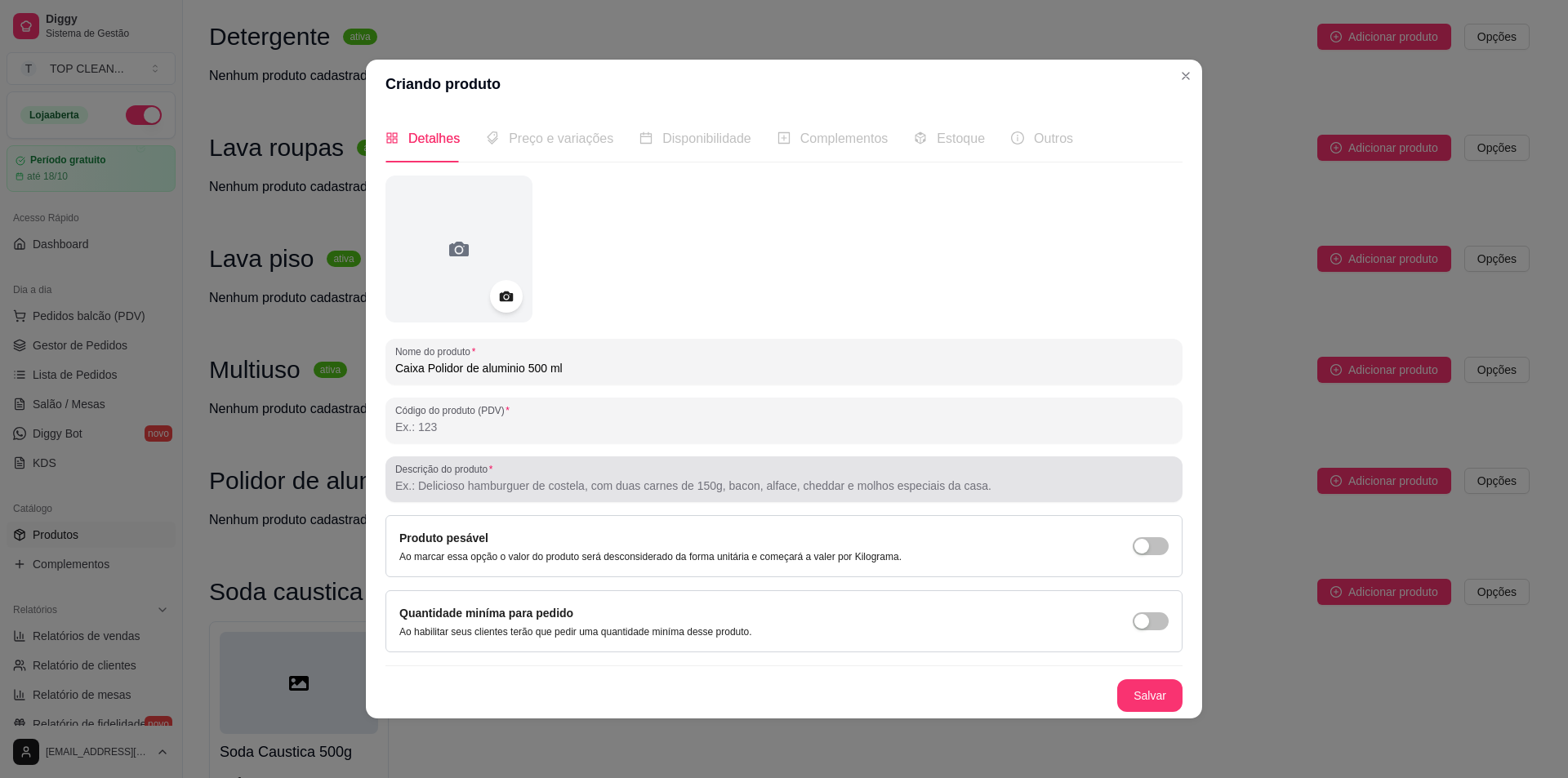
type input "Caixa Polidor de aluminio 500 ml"
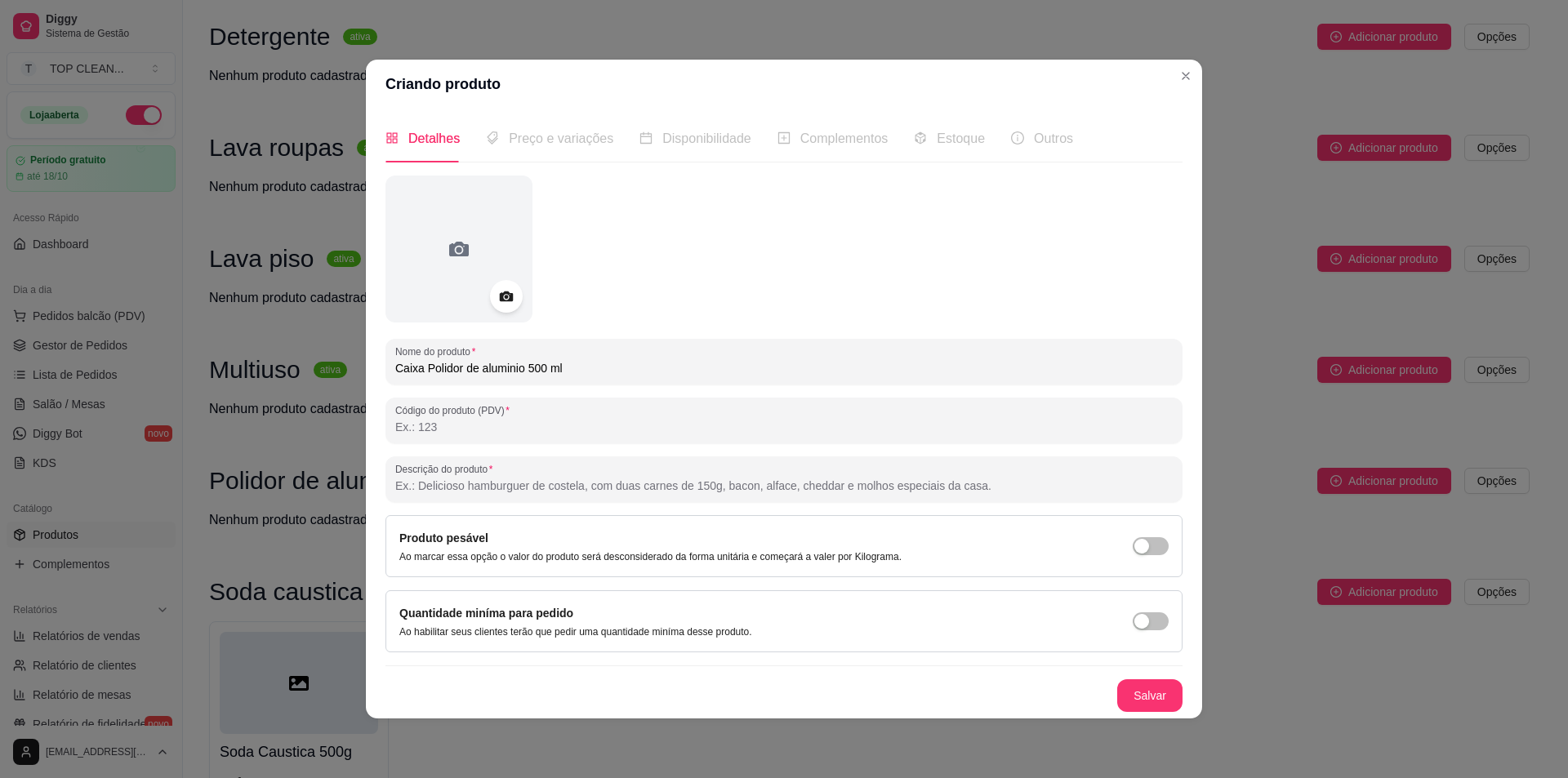
click at [472, 490] on input "Descrição do produto" at bounding box center [784, 486] width 777 height 16
type input "Caixa com 24 unidades de polidores de alumínios de 500ml"
click at [1160, 695] on button "Salvar" at bounding box center [1150, 695] width 64 height 32
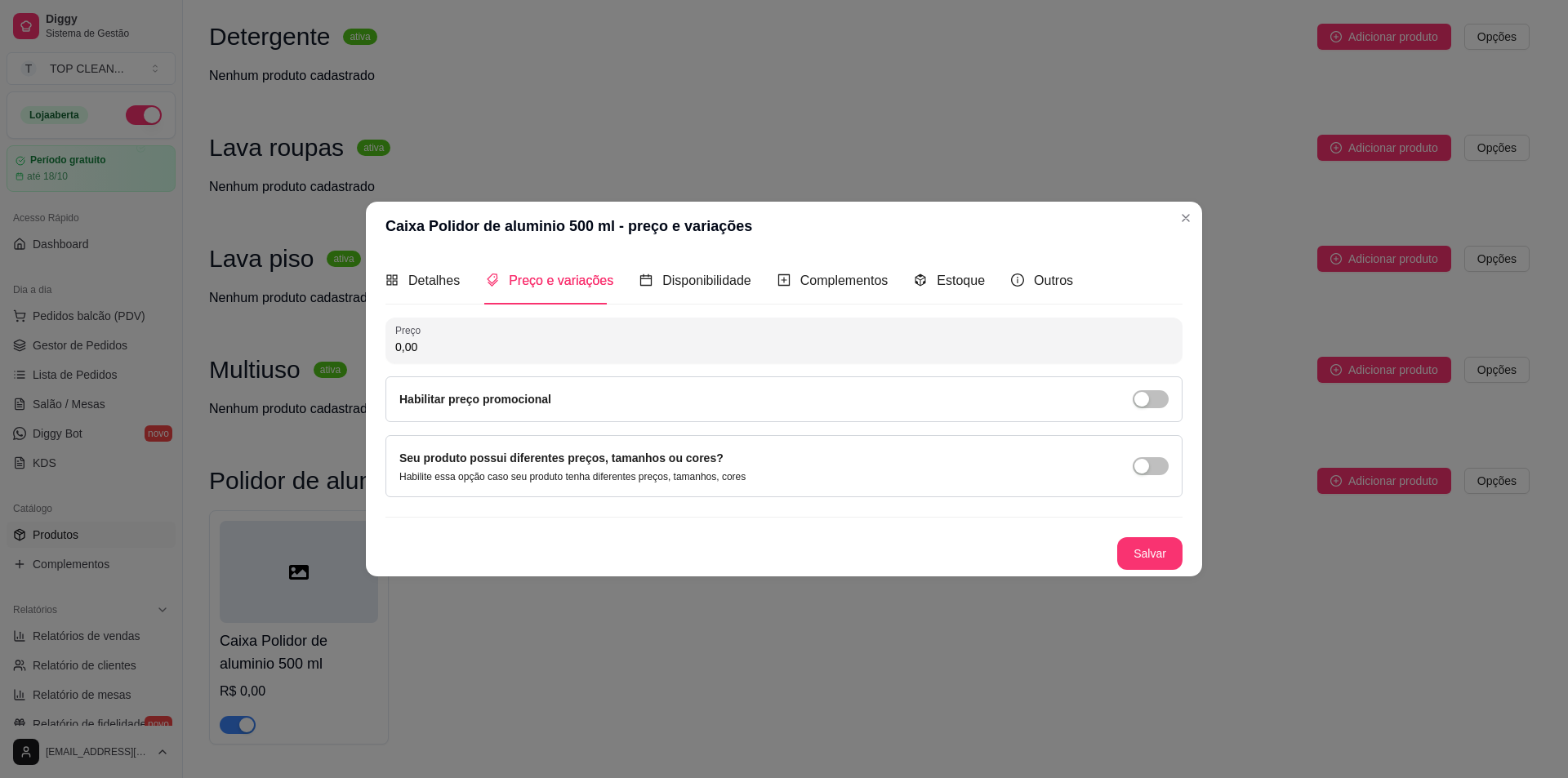
click at [447, 339] on input "0,00" at bounding box center [784, 347] width 777 height 16
type input "41,99"
click at [1160, 554] on button "Salvar" at bounding box center [1150, 553] width 64 height 32
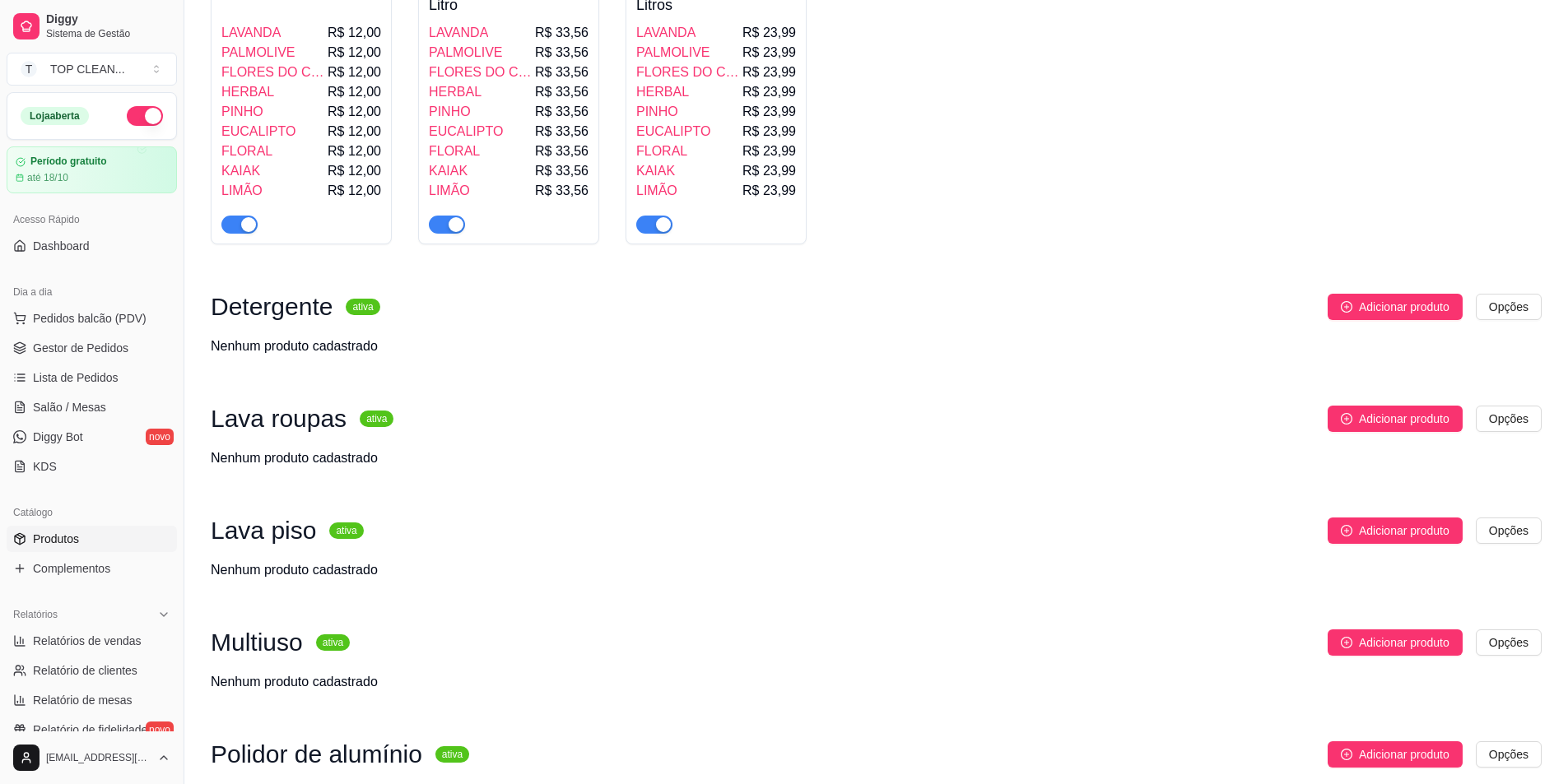
scroll to position [1123, 0]
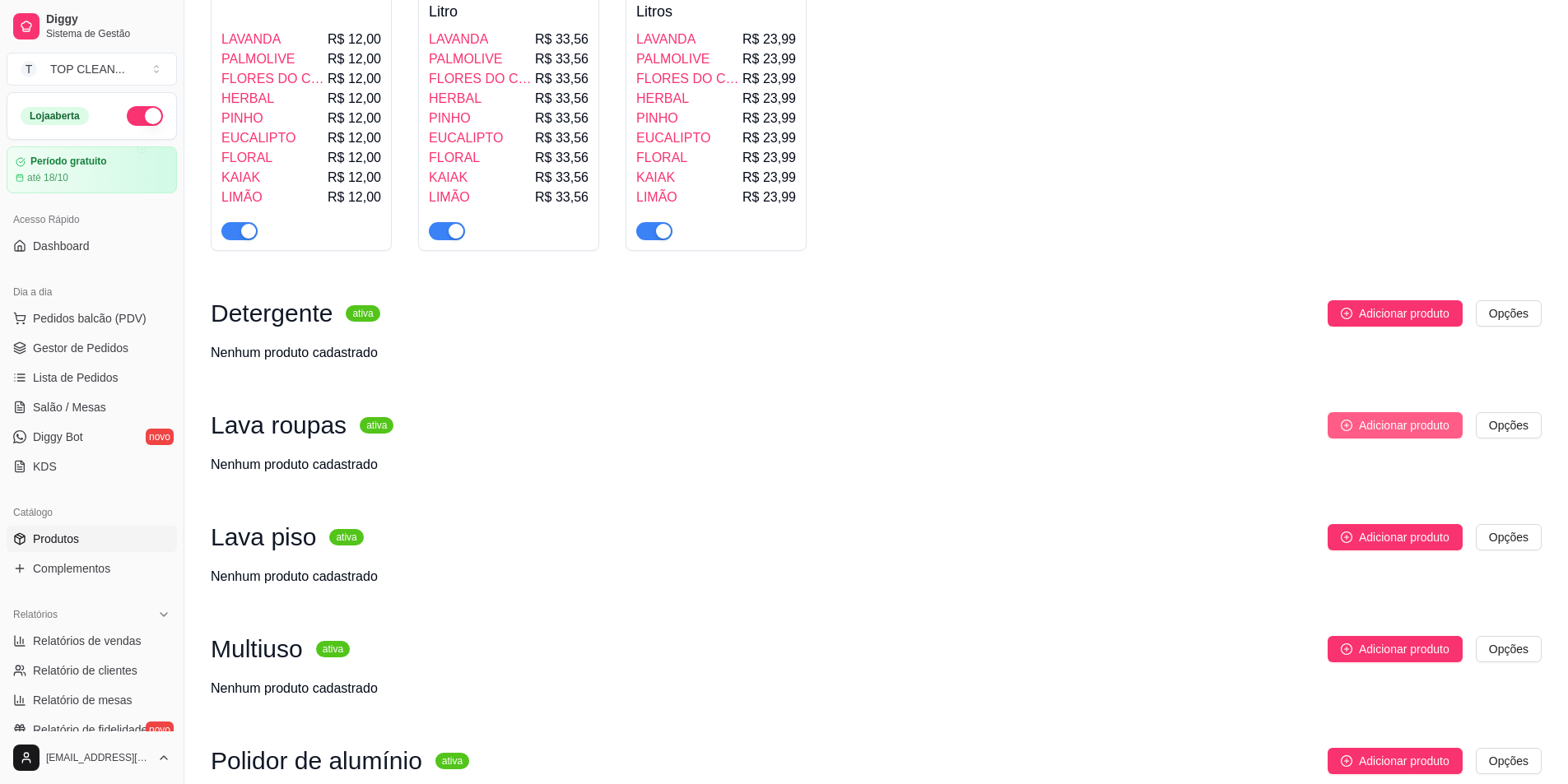
click at [1404, 416] on span "Adicionar produto" at bounding box center [1404, 425] width 91 height 18
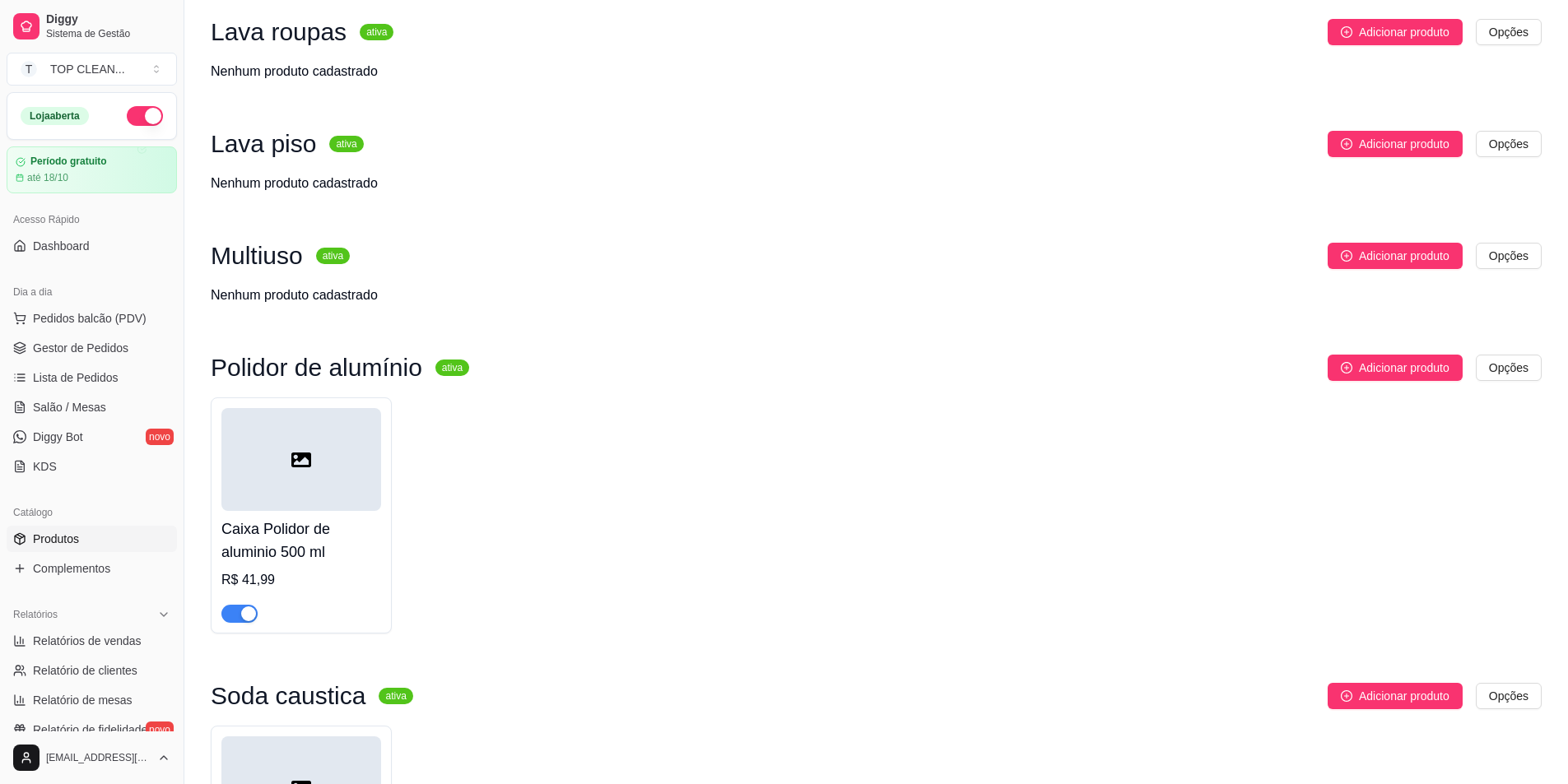
scroll to position [1452, 0]
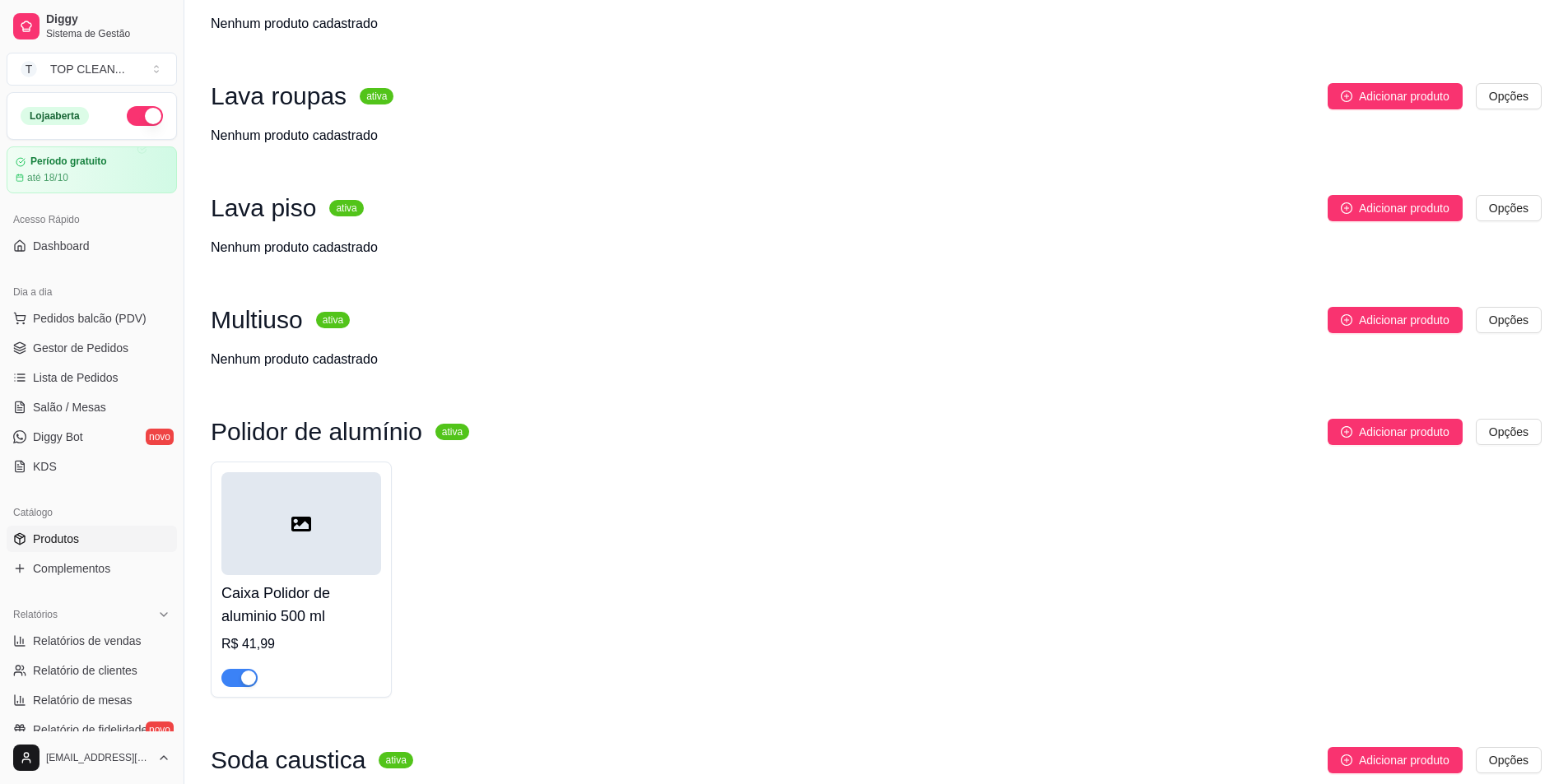
click at [303, 598] on h4 "Caixa Polidor de aluminio 500 ml" at bounding box center [302, 605] width 160 height 46
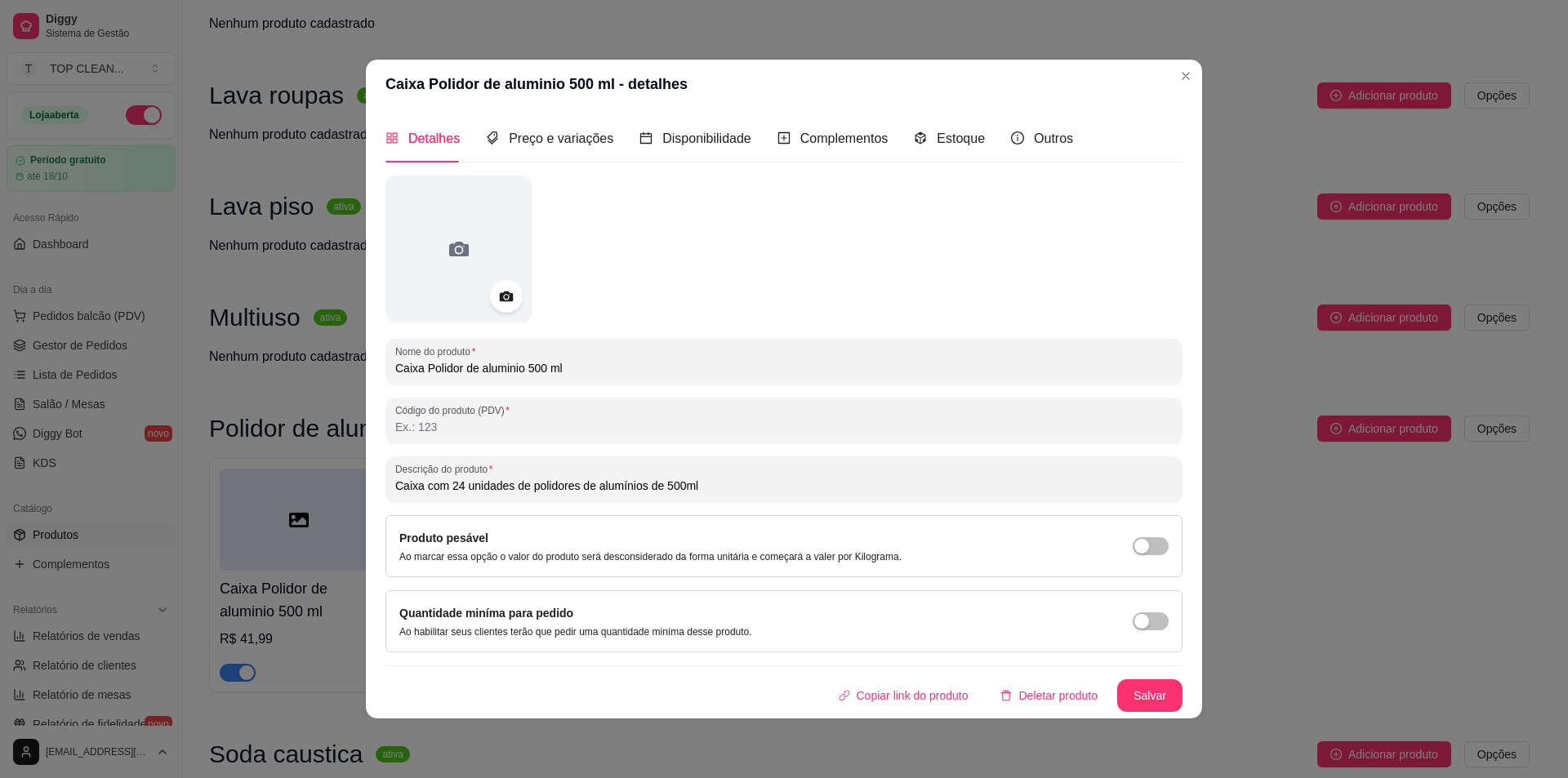
drag, startPoint x: 715, startPoint y: 487, endPoint x: 304, endPoint y: 467, distance: 411.5
click at [304, 467] on div "Caixa Polidor de aluminio 500 ml - detalhes Detalhes Preço e variações Disponib…" at bounding box center [784, 389] width 1568 height 778
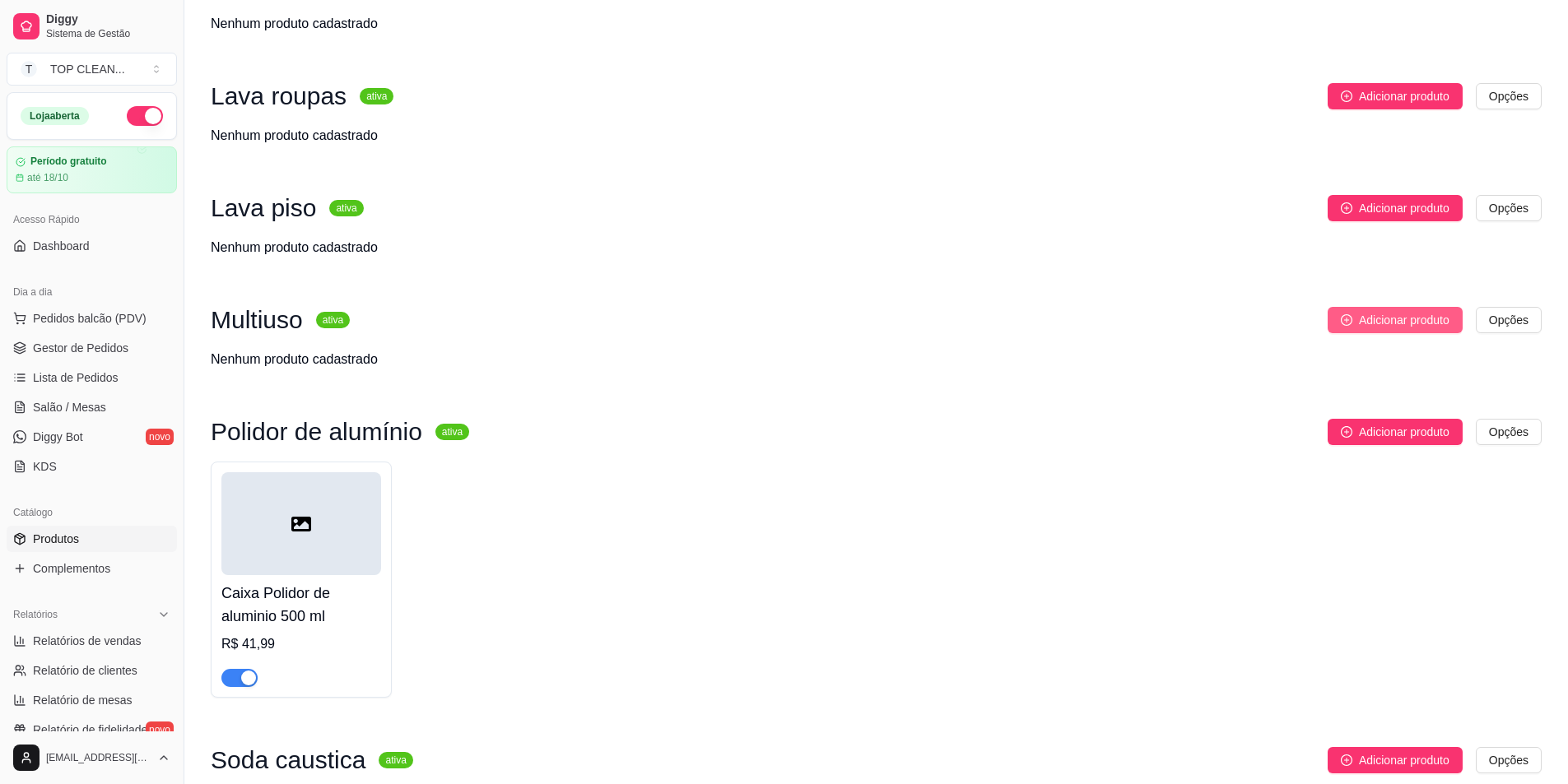
click at [1354, 308] on button "Adicionar produto" at bounding box center [1394, 320] width 135 height 26
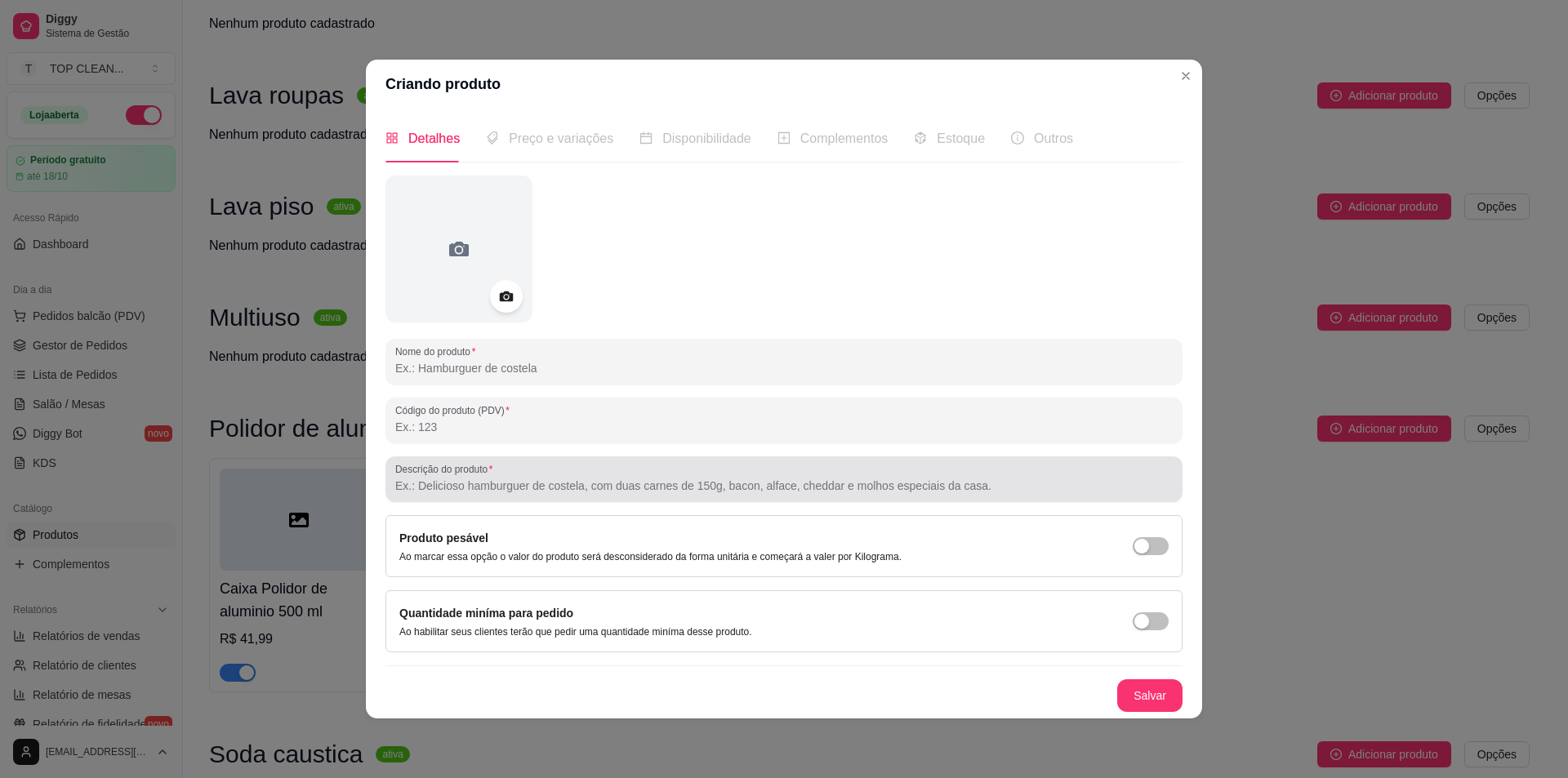
click at [518, 489] on input "Descrição do produto" at bounding box center [784, 486] width 777 height 16
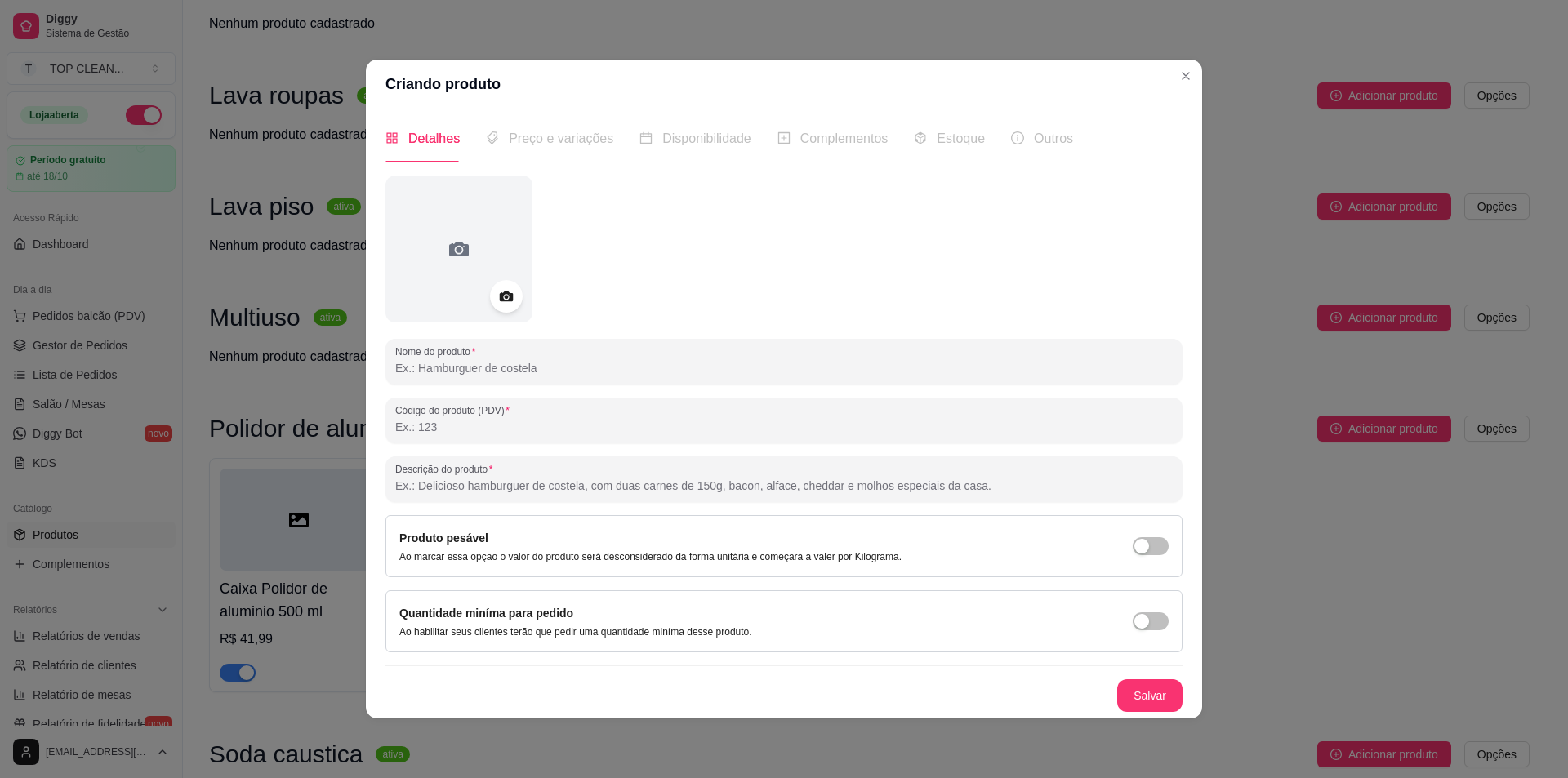
paste input "Caixa com 24 unidades de polidores de alumínios de 500ml"
drag, startPoint x: 646, startPoint y: 485, endPoint x: 529, endPoint y: 491, distance: 117.2
click at [529, 491] on input "Caixa com 24 unidades de polidores de alumínios de 500ml" at bounding box center [784, 486] width 777 height 16
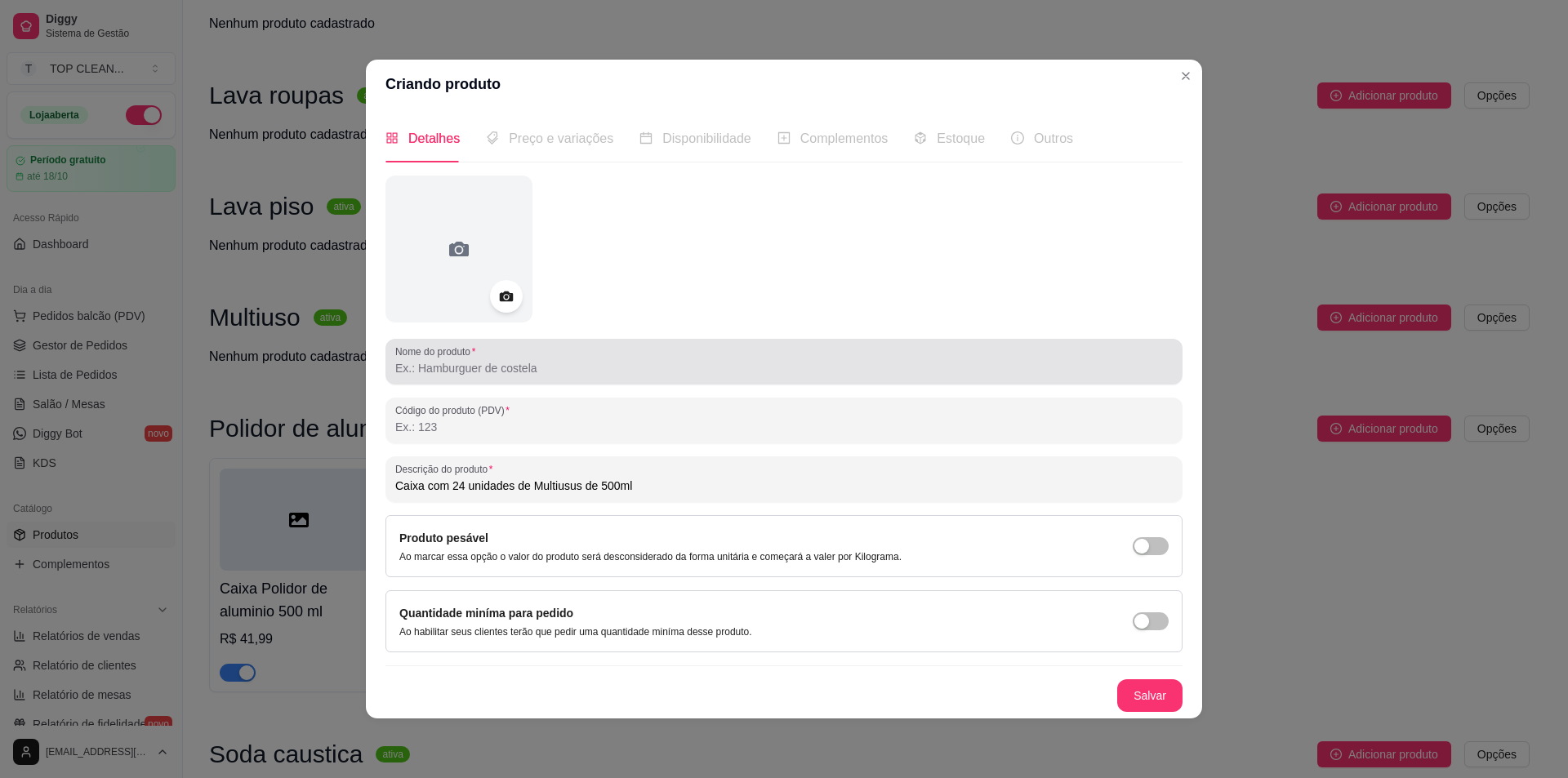
type input "Caixa com 24 unidades de Multiusus de 500ml"
click at [472, 377] on div at bounding box center [784, 362] width 777 height 32
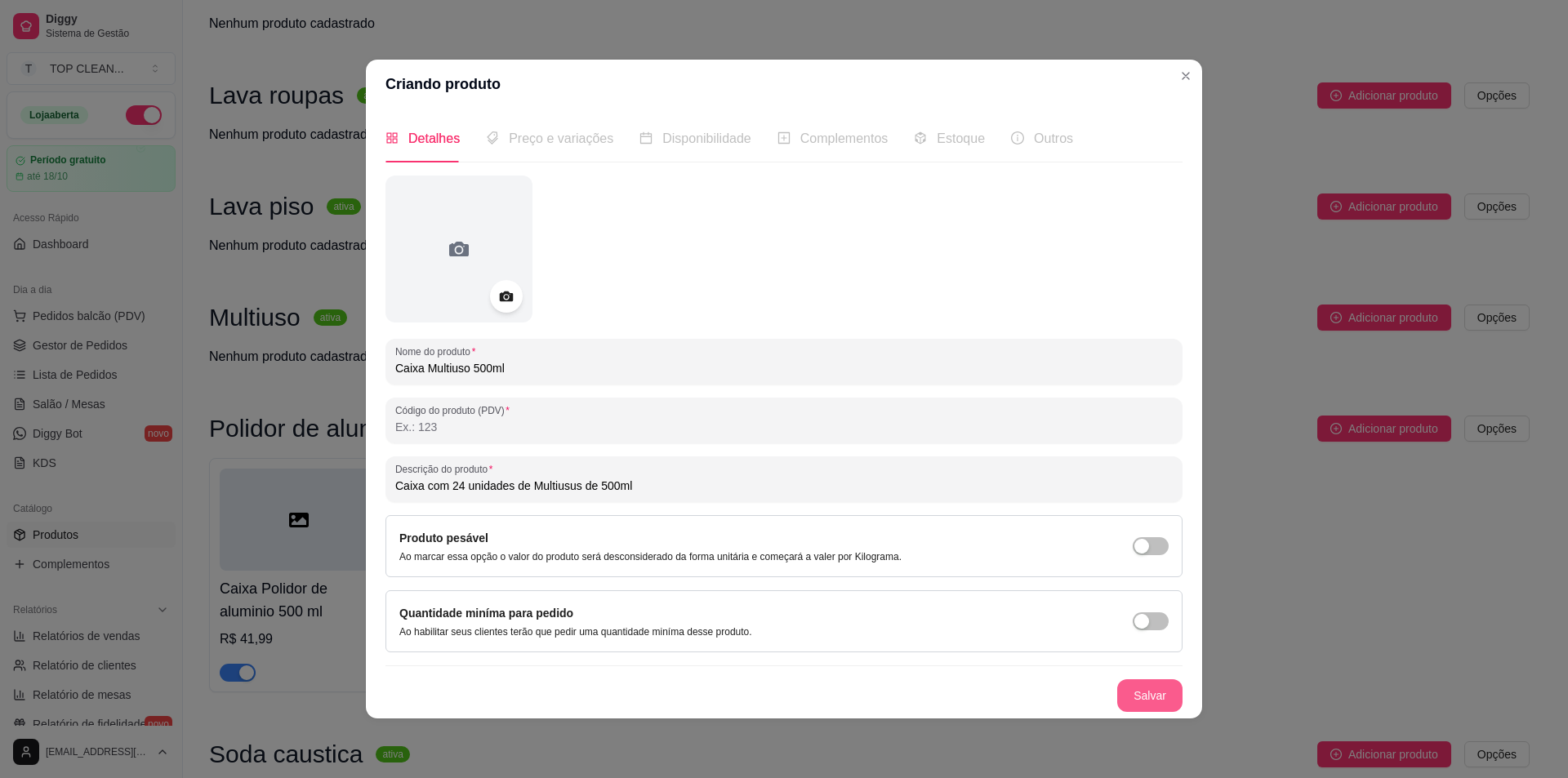
type input "Caixa Multiuso 500ml"
click at [1154, 686] on button "Salvar" at bounding box center [1150, 696] width 65 height 32
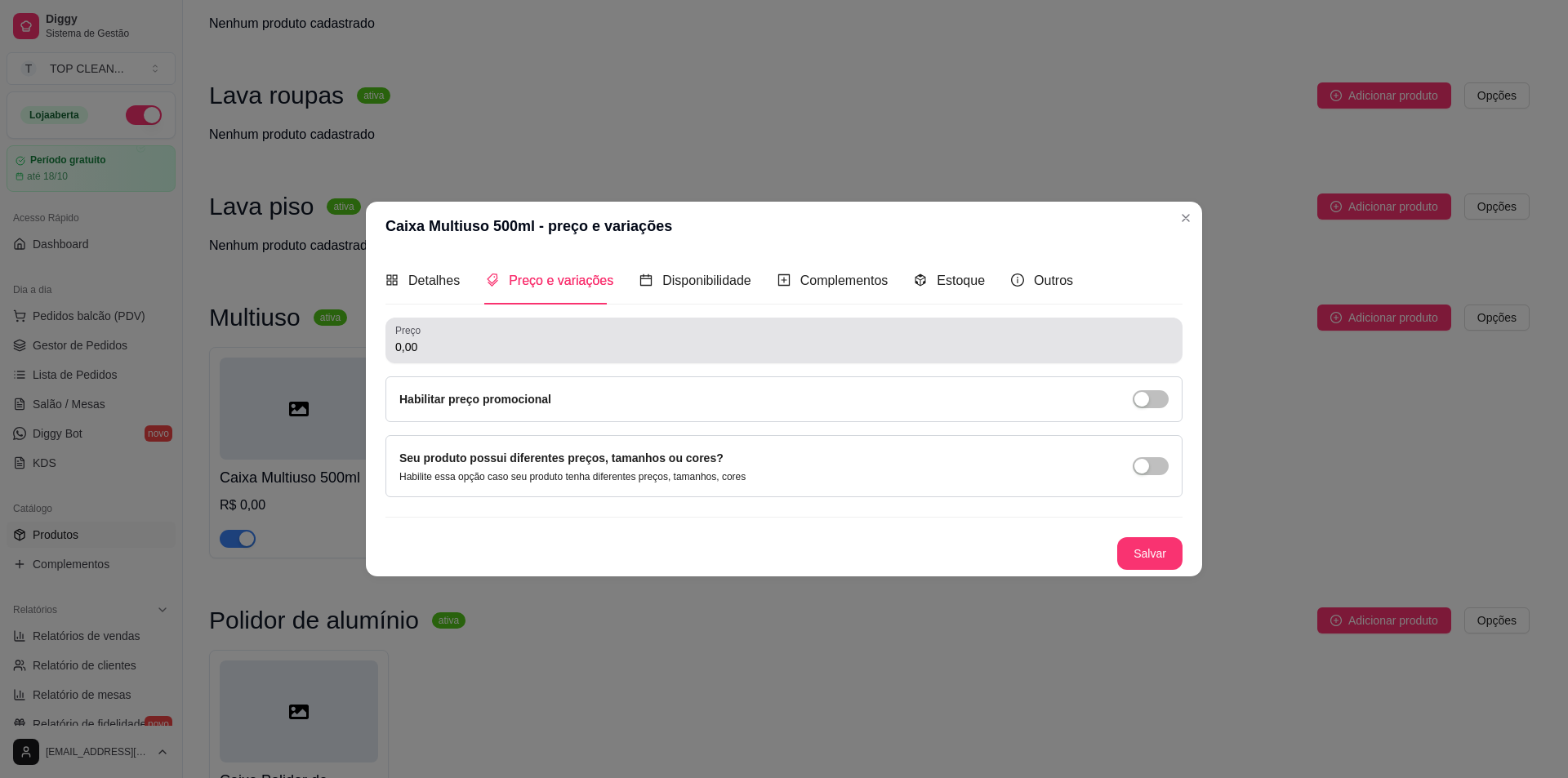
click at [433, 344] on input "0,00" at bounding box center [784, 347] width 777 height 16
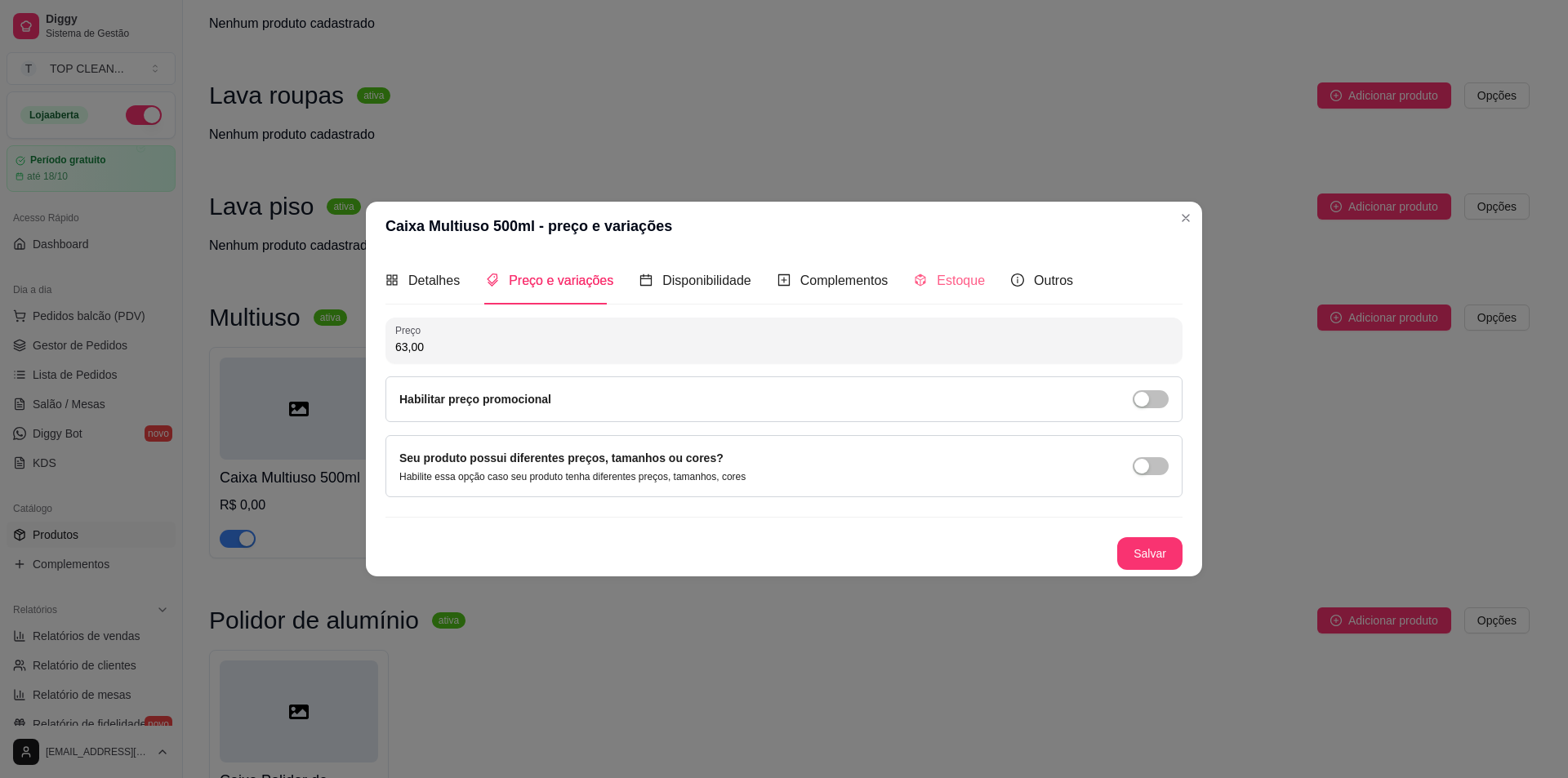
type input "63,00"
click at [928, 284] on div "Estoque" at bounding box center [949, 280] width 71 height 21
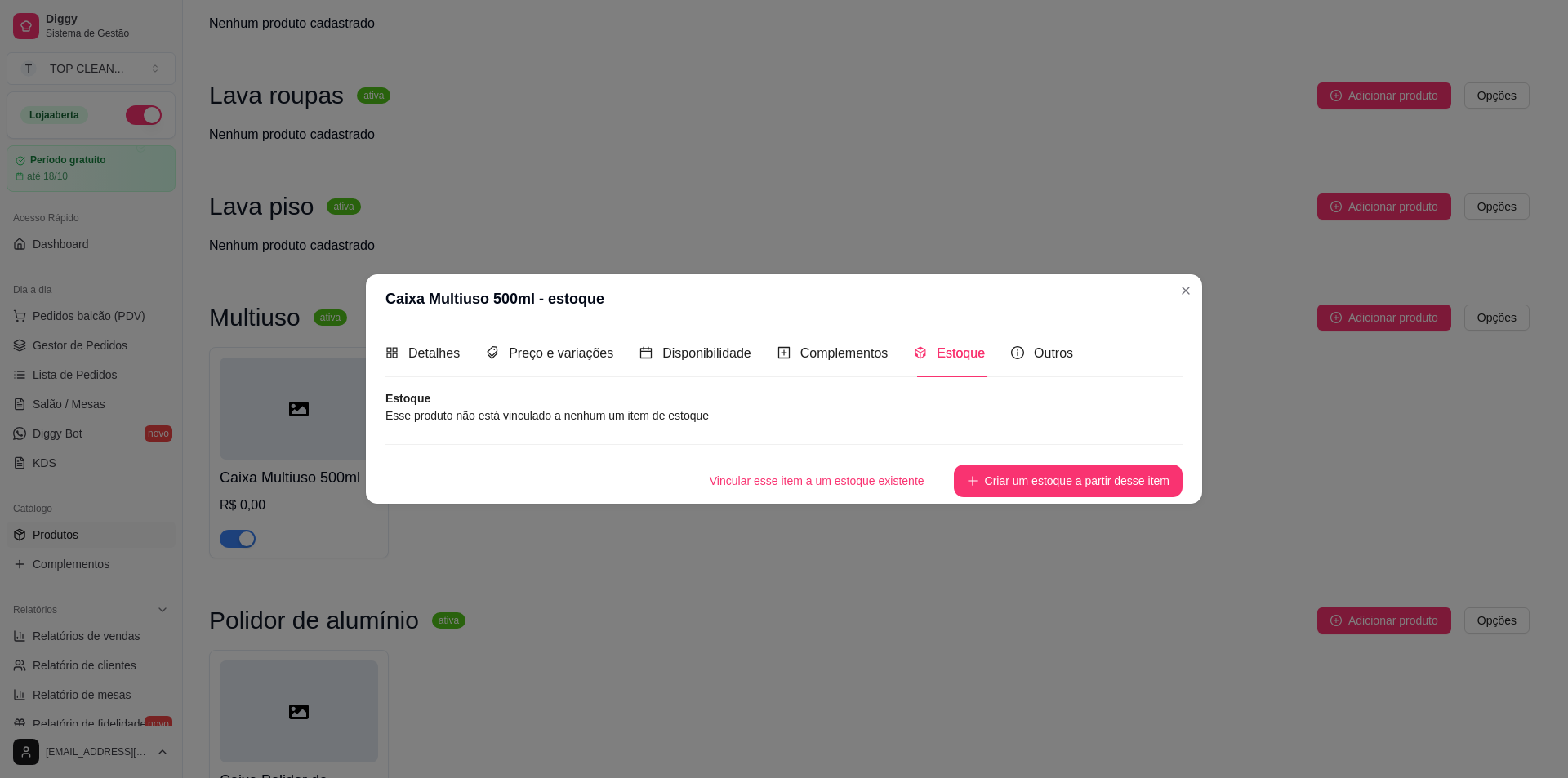
click at [453, 409] on article "Esse produto não está vinculado a nenhum um item de estoque" at bounding box center [784, 416] width 797 height 18
click at [1051, 483] on button "Criar um estoque a partir desse item" at bounding box center [1068, 481] width 229 height 32
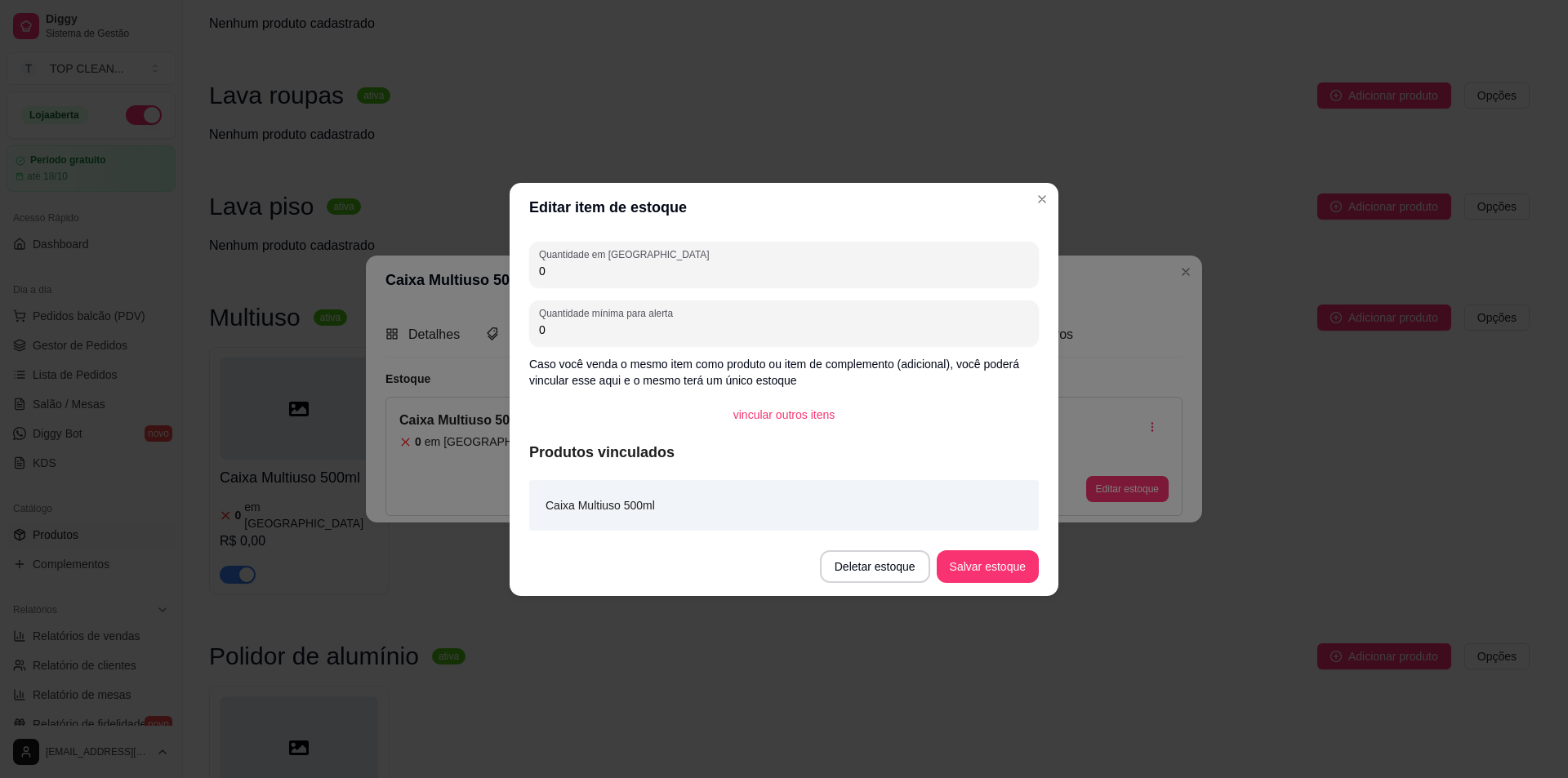
click at [550, 266] on input "0" at bounding box center [784, 271] width 491 height 16
type input "10"
drag, startPoint x: 538, startPoint y: 330, endPoint x: 620, endPoint y: 334, distance: 82.1
click at [620, 334] on div "Quantidade mínima para alerta 0" at bounding box center [784, 323] width 509 height 46
type input "5"
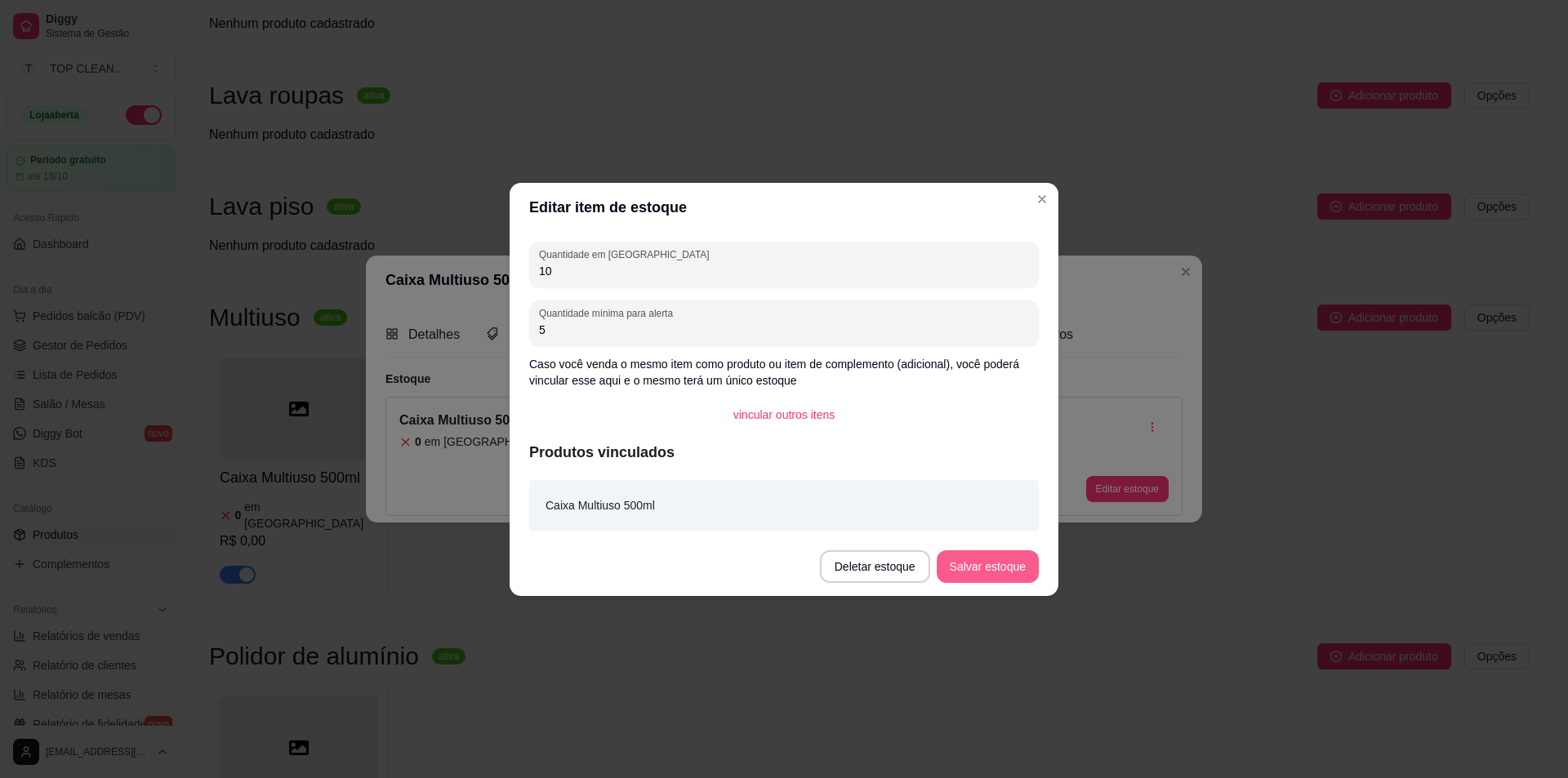
click at [977, 559] on button "Salvar estoque" at bounding box center [987, 567] width 102 height 32
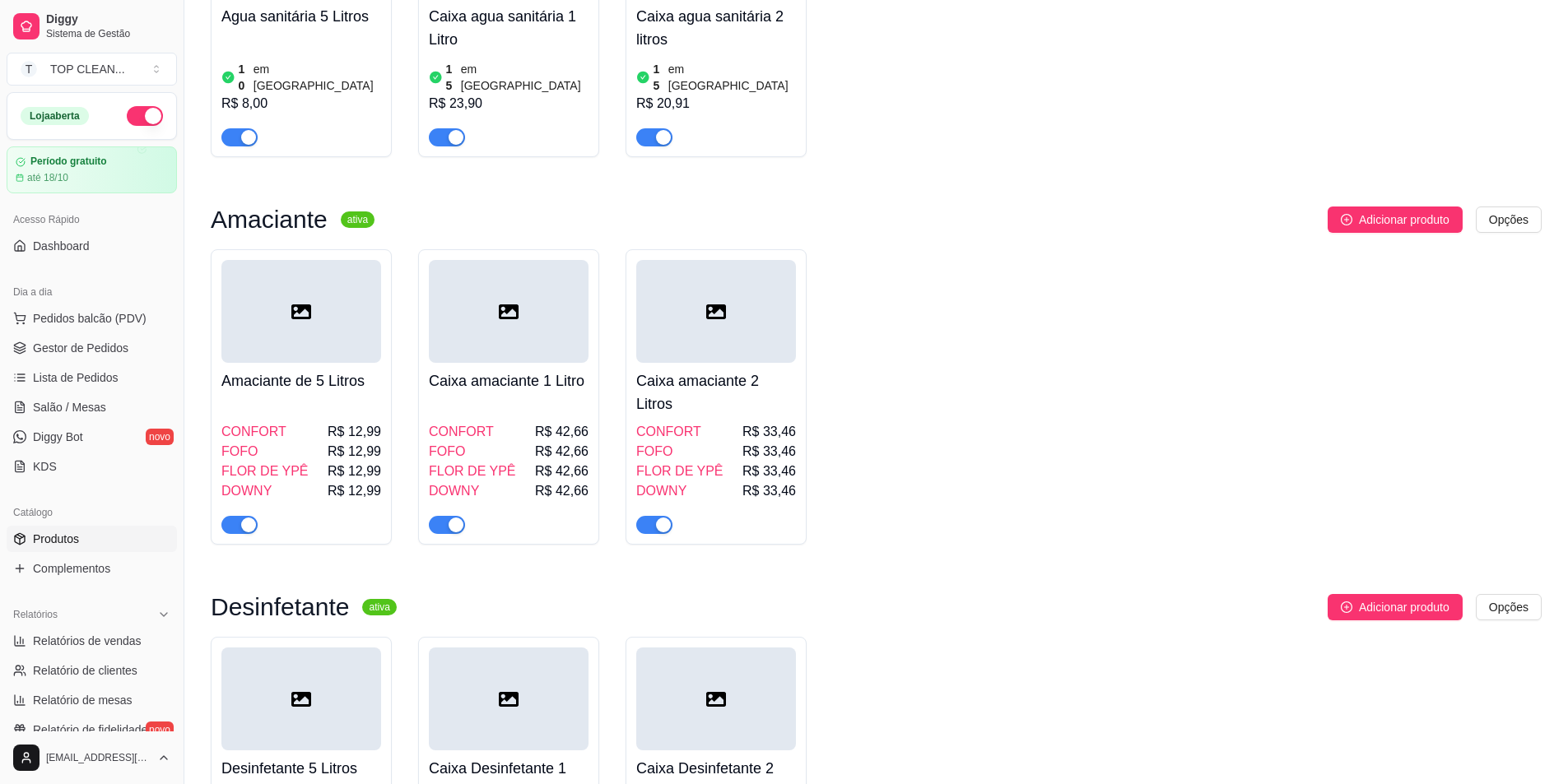
scroll to position [329, 0]
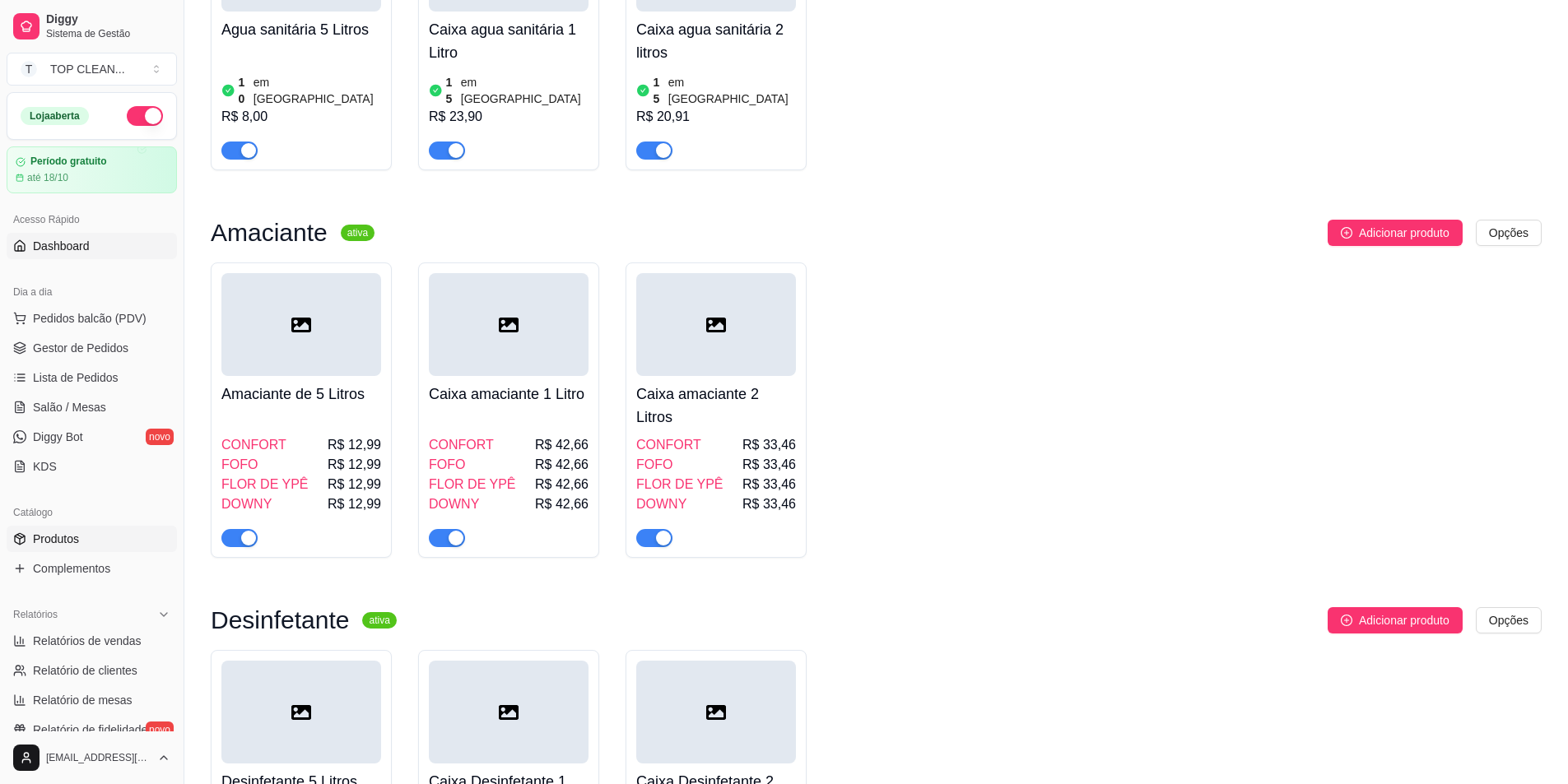
click at [76, 246] on span "Dashboard" at bounding box center [61, 246] width 57 height 16
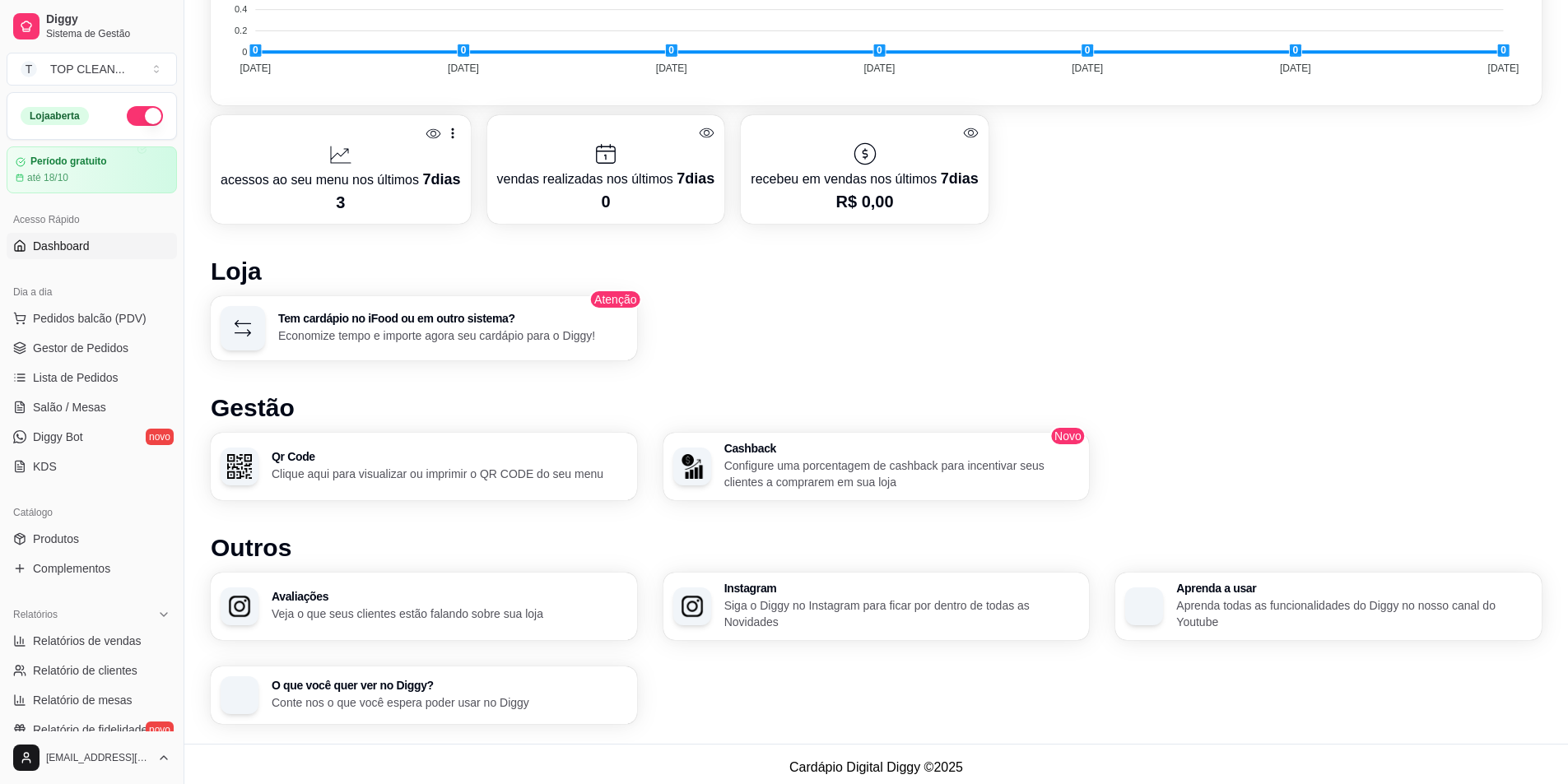
scroll to position [767, 0]
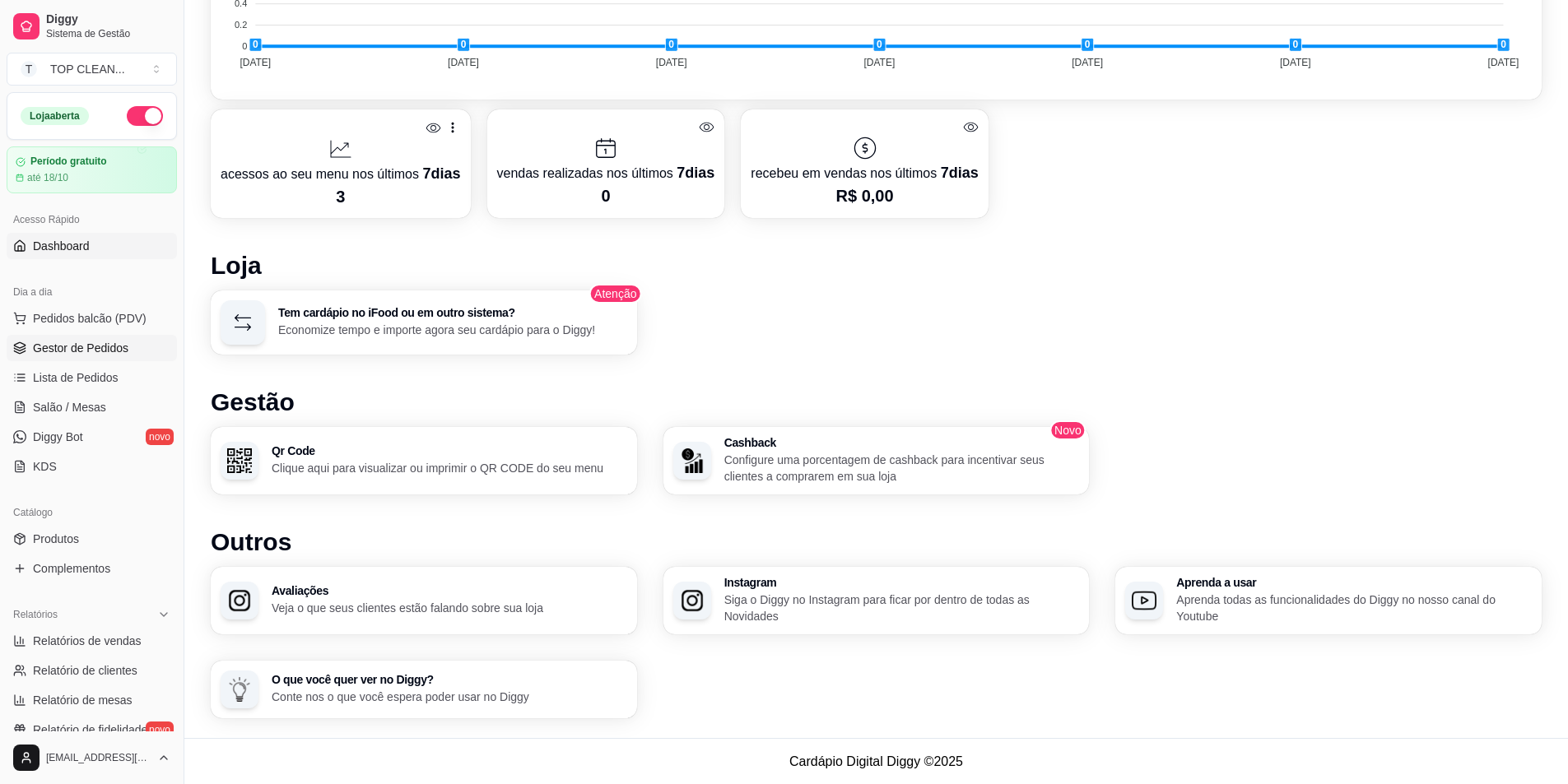
click at [68, 352] on span "Gestor de Pedidos" at bounding box center [80, 348] width 95 height 16
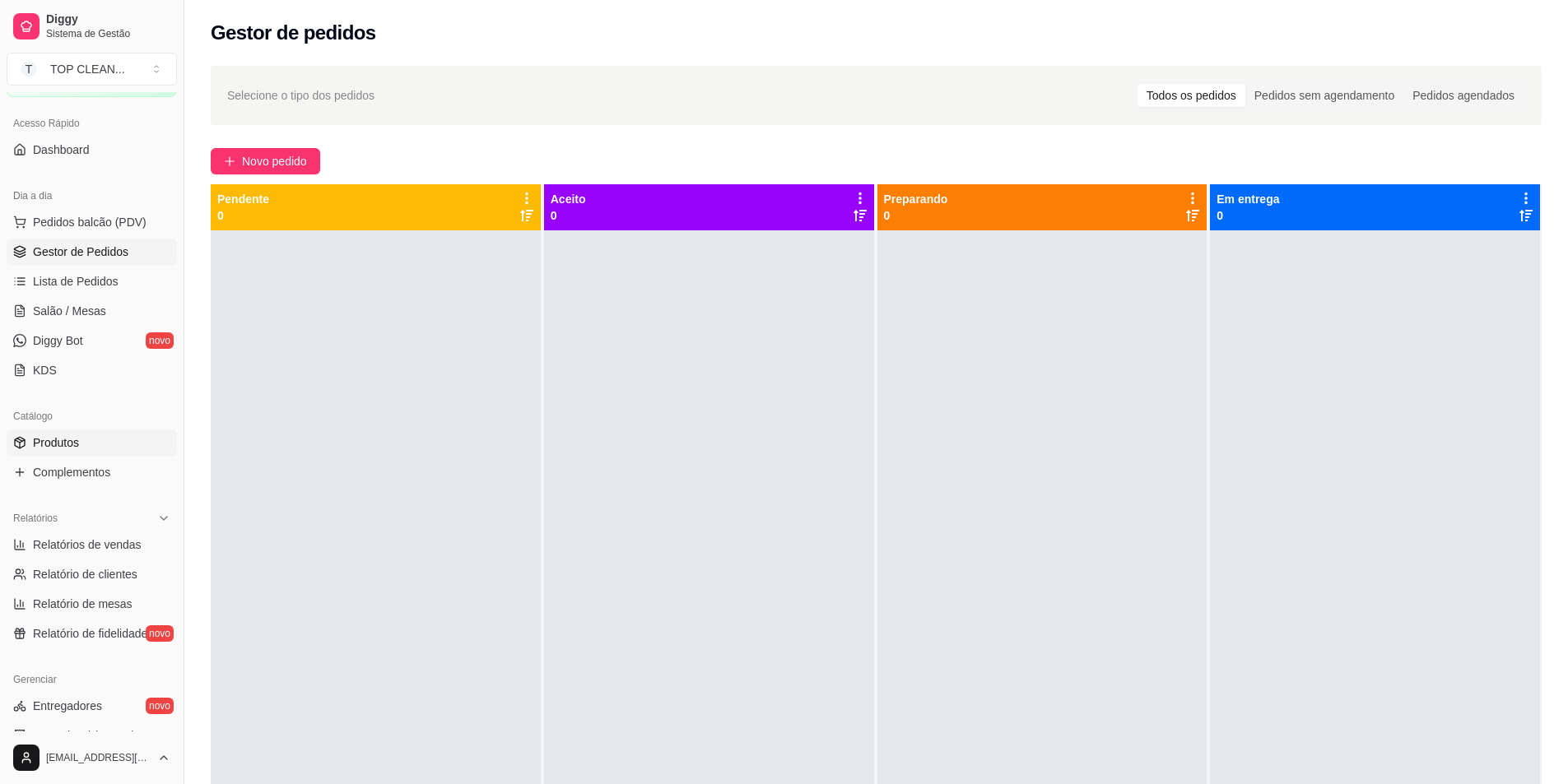
scroll to position [83, 0]
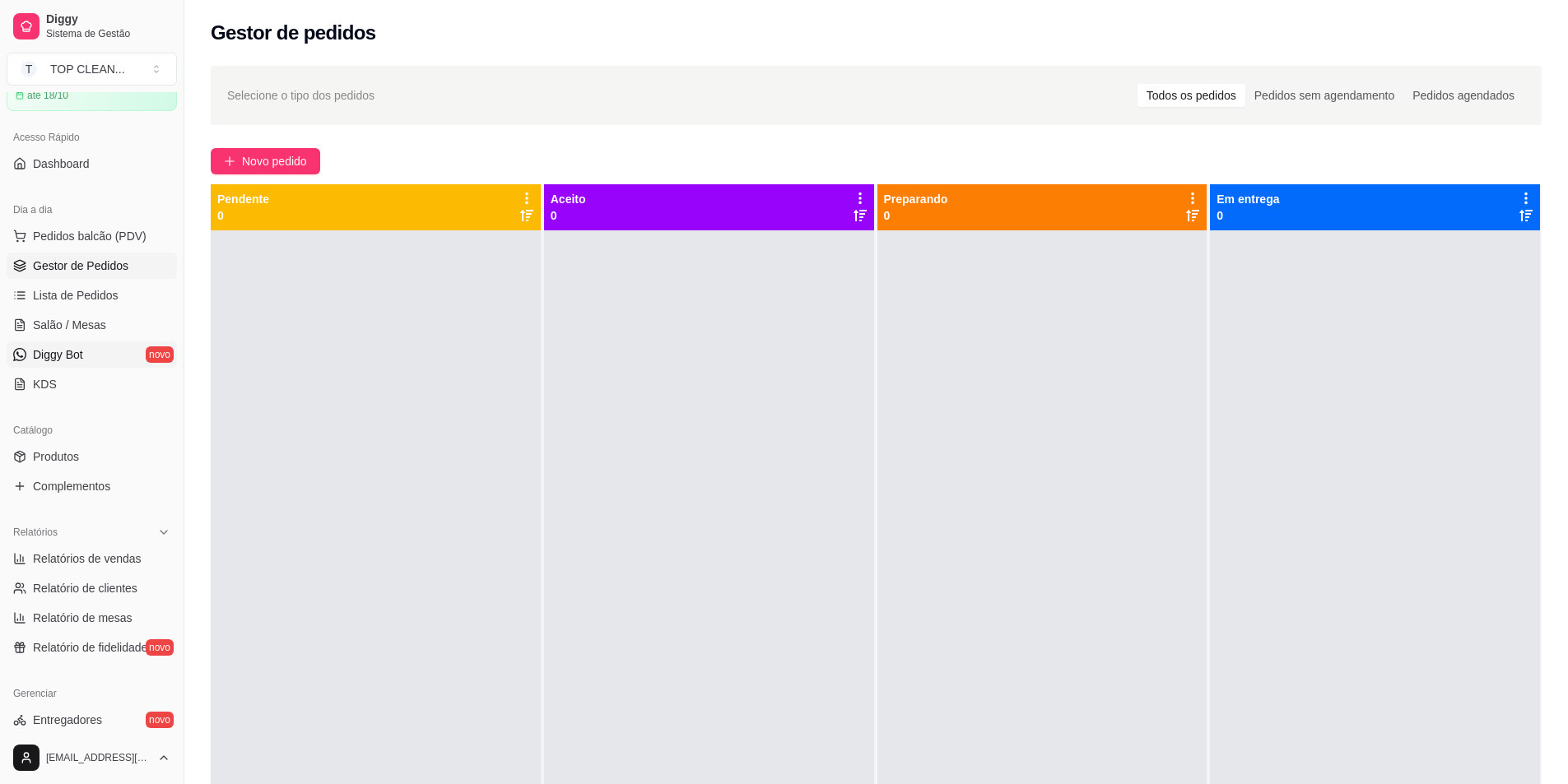
click at [72, 354] on span "Diggy Bot" at bounding box center [57, 354] width 50 height 16
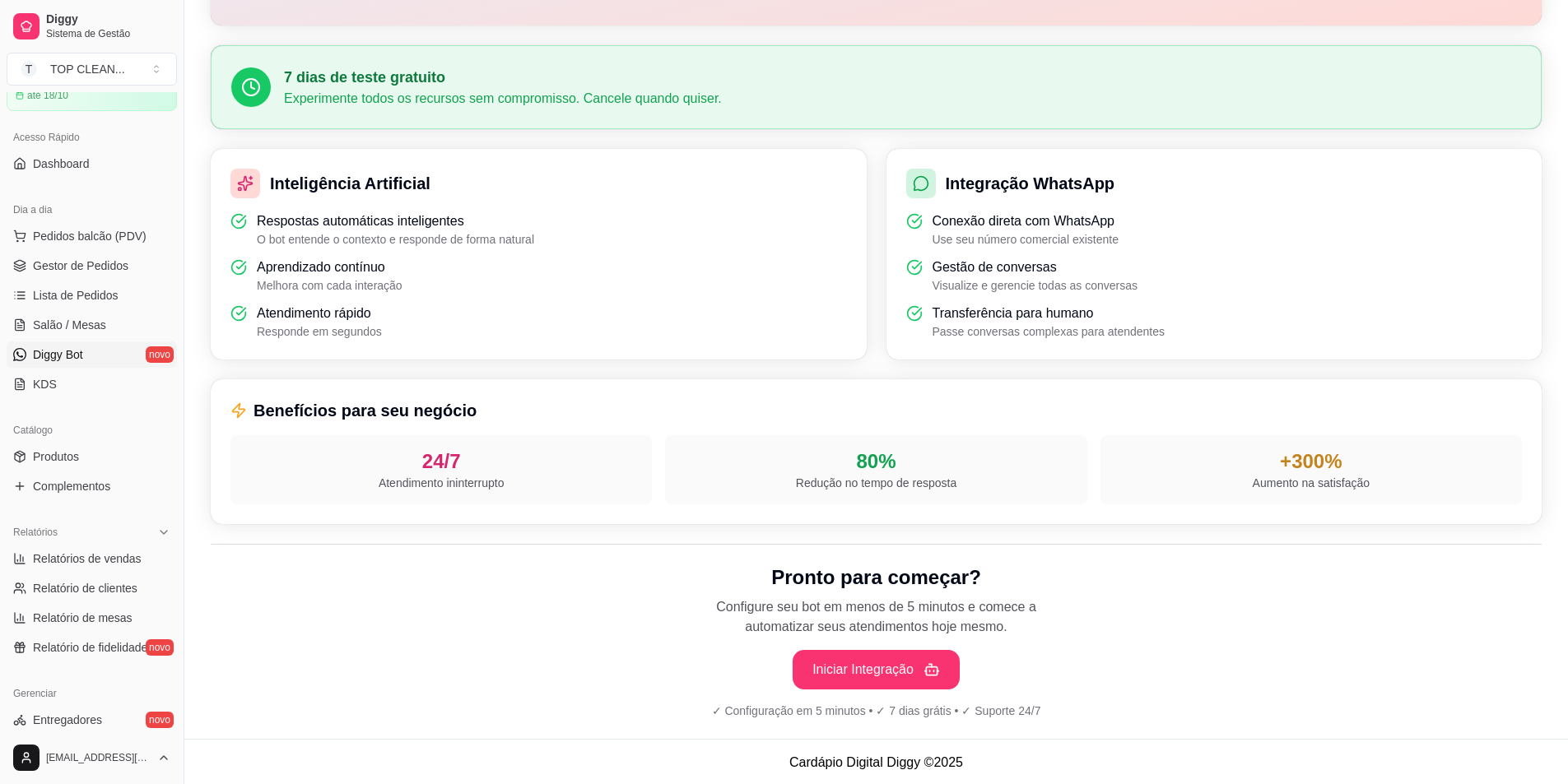
scroll to position [362, 0]
click at [59, 324] on span "Salão / Mesas" at bounding box center [69, 325] width 74 height 16
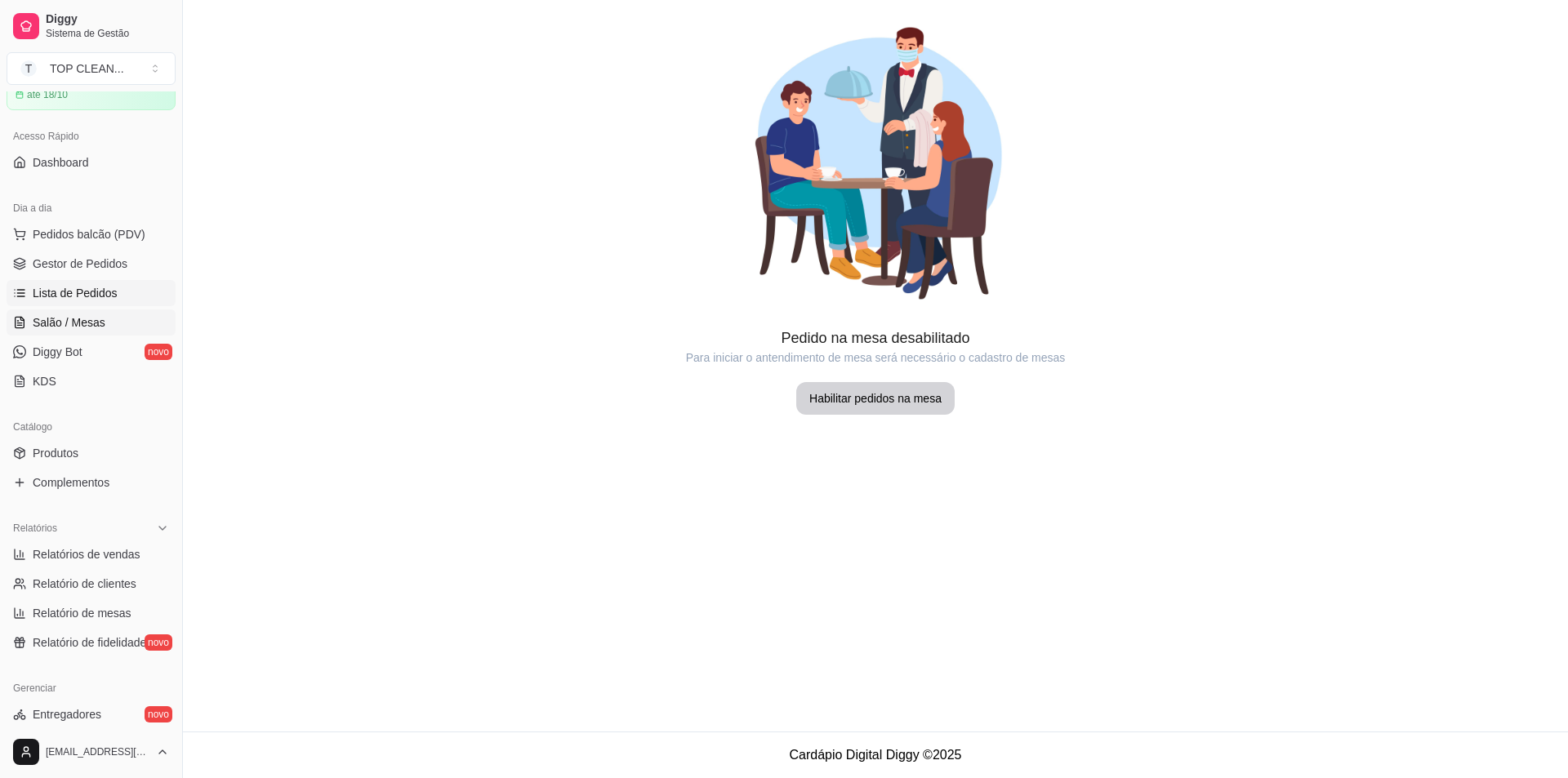
click at [69, 293] on span "Lista de Pedidos" at bounding box center [75, 293] width 85 height 16
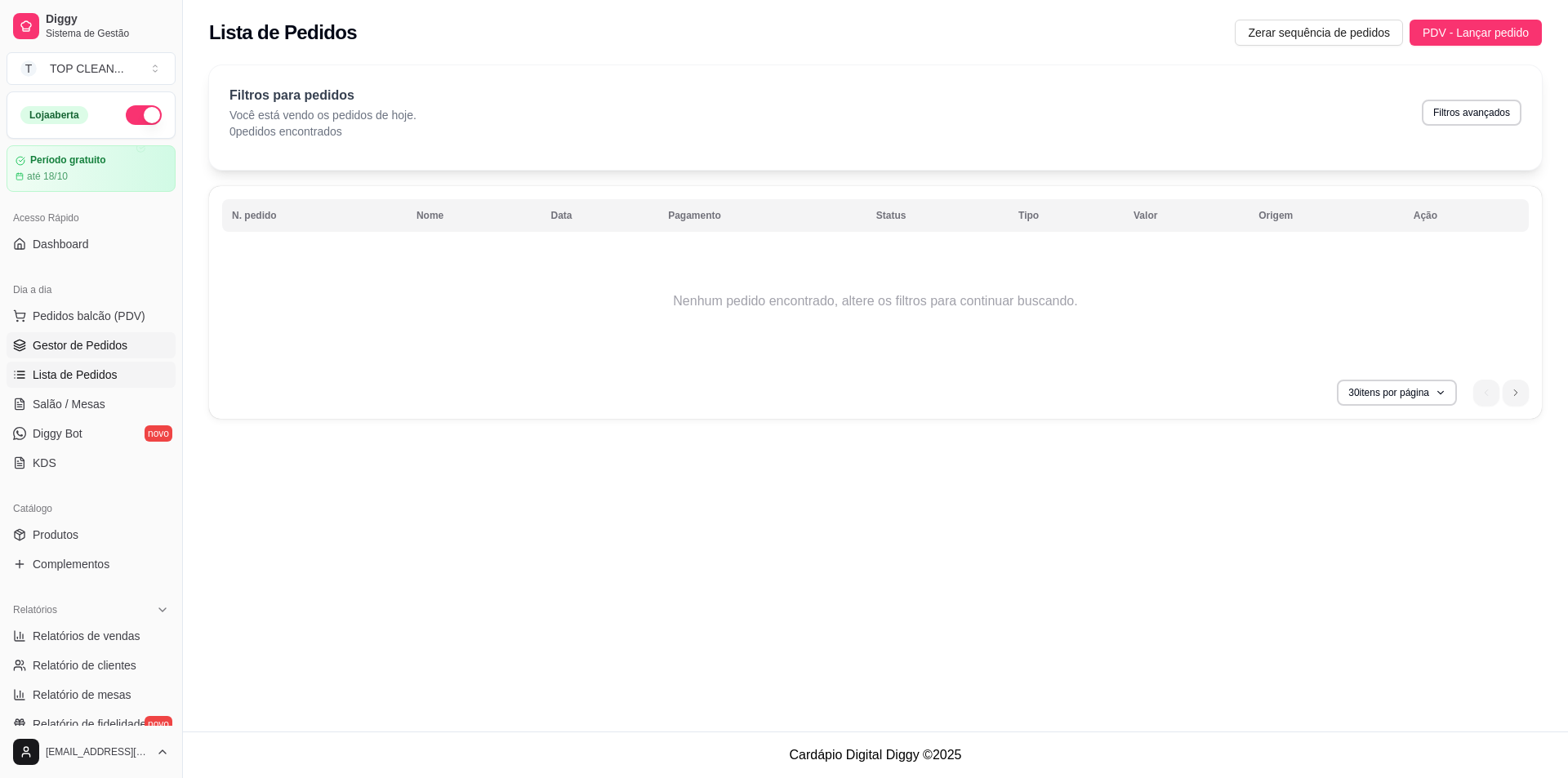
click at [87, 347] on span "Gestor de Pedidos" at bounding box center [79, 345] width 95 height 16
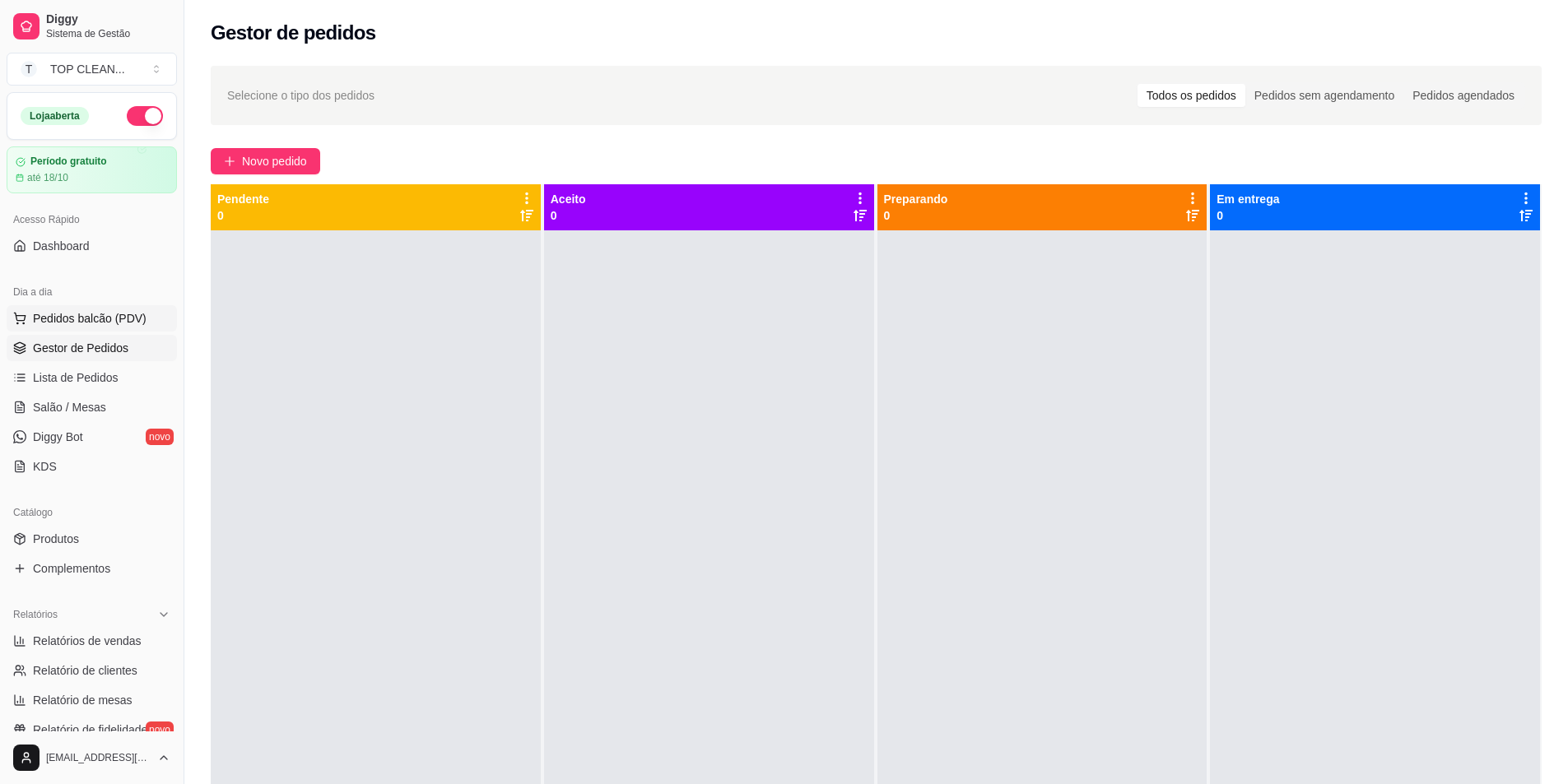
click at [59, 315] on span "Pedidos balcão (PDV)" at bounding box center [89, 319] width 114 height 16
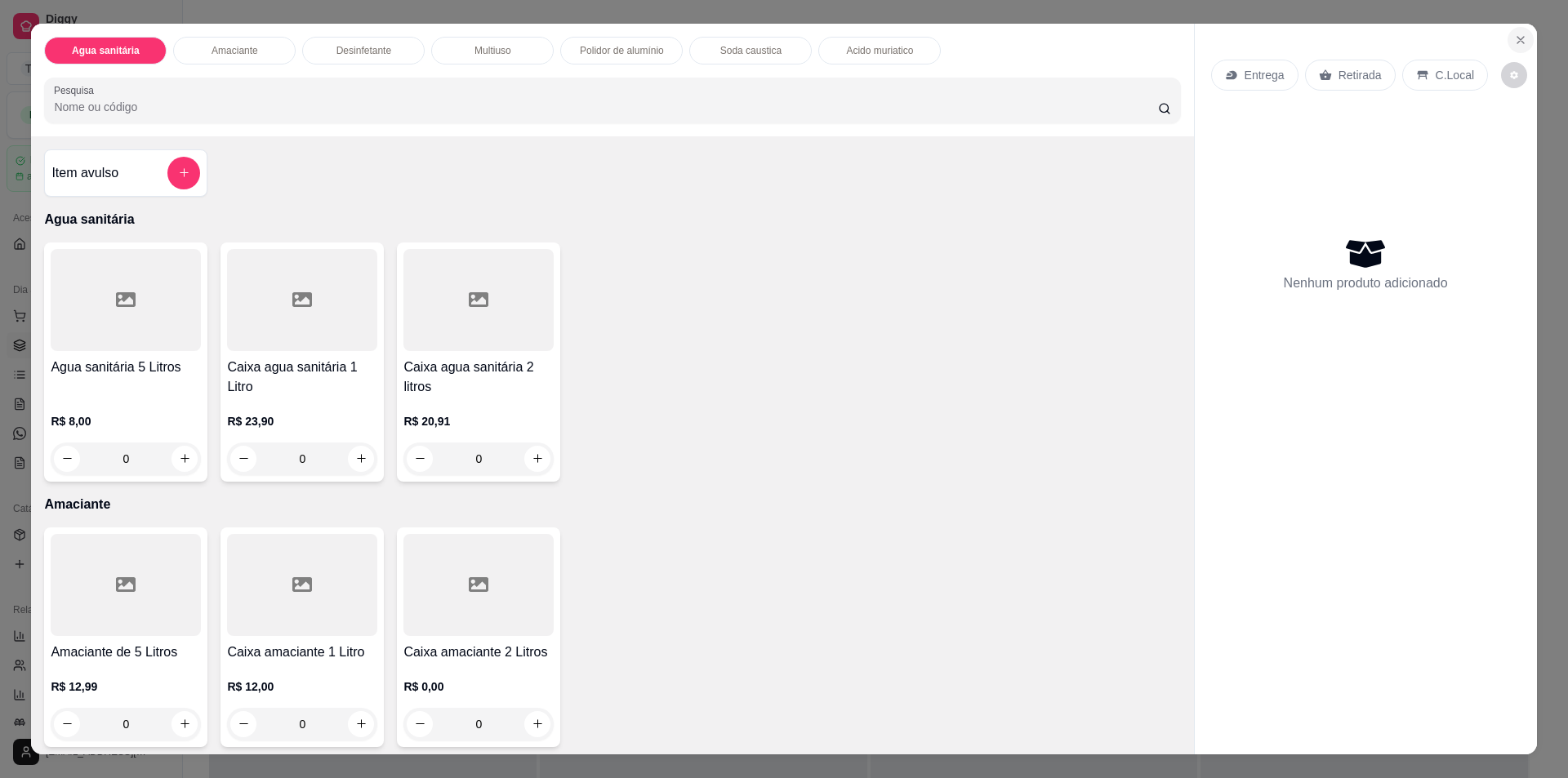
click at [1515, 34] on icon "Close" at bounding box center [1521, 40] width 13 height 13
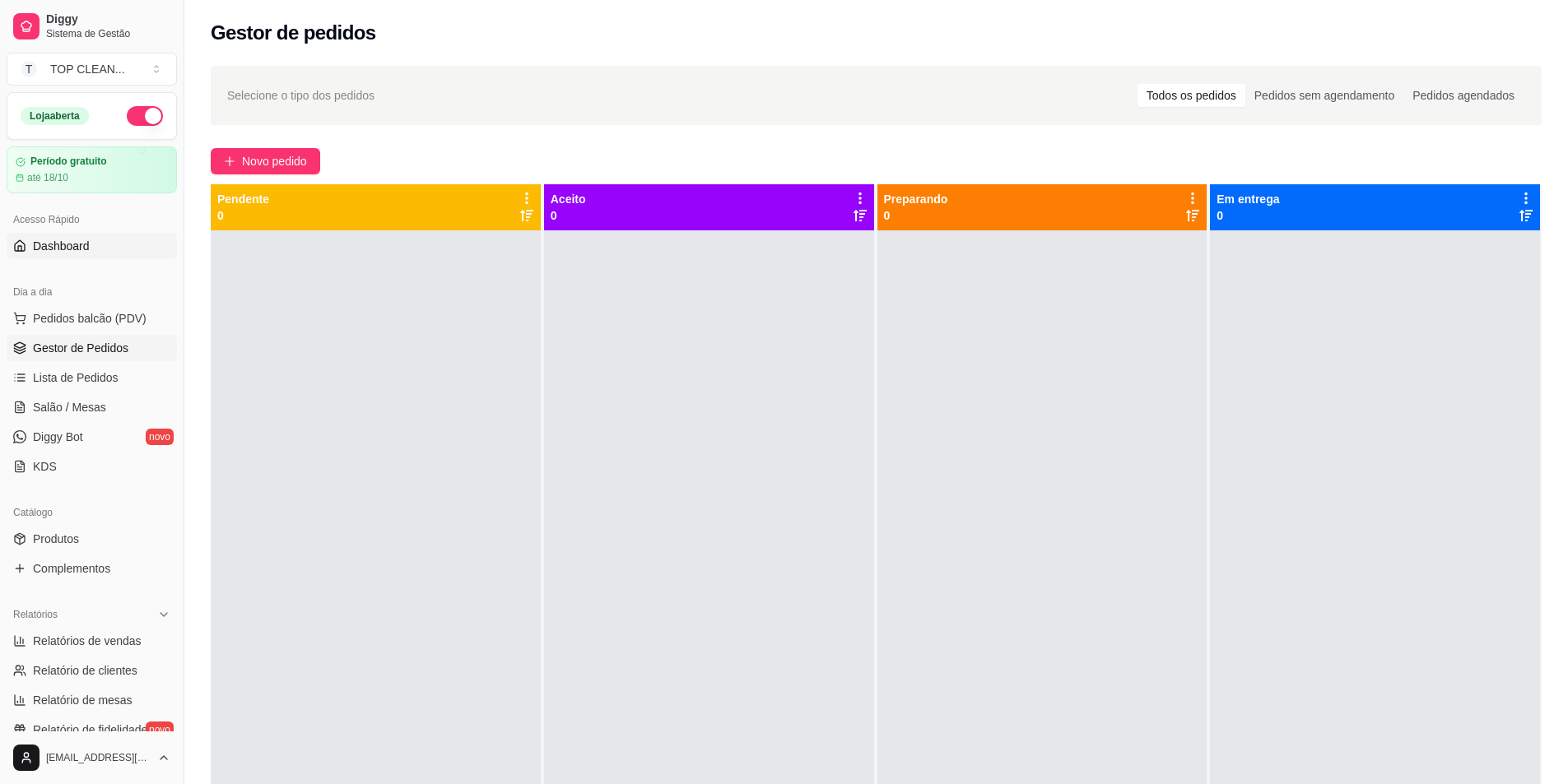
click at [81, 250] on span "Dashboard" at bounding box center [61, 246] width 57 height 16
